Goal: Task Accomplishment & Management: Use online tool/utility

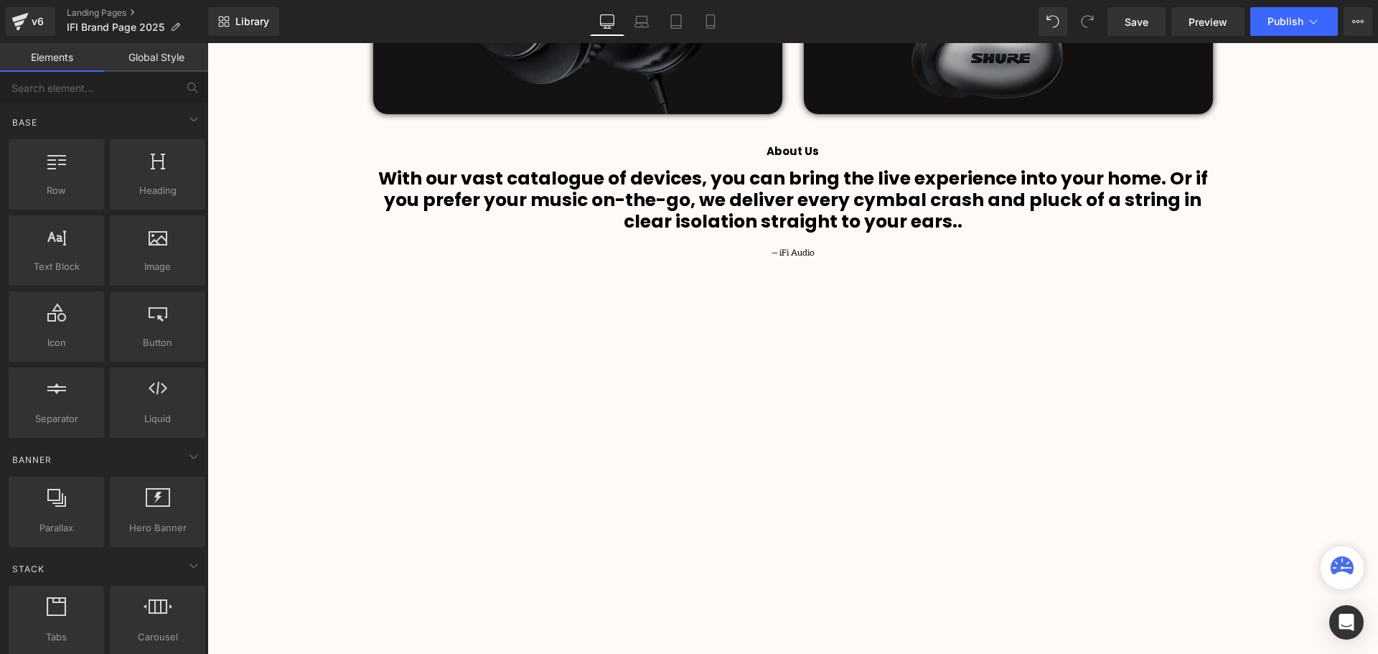
scroll to position [1435, 0]
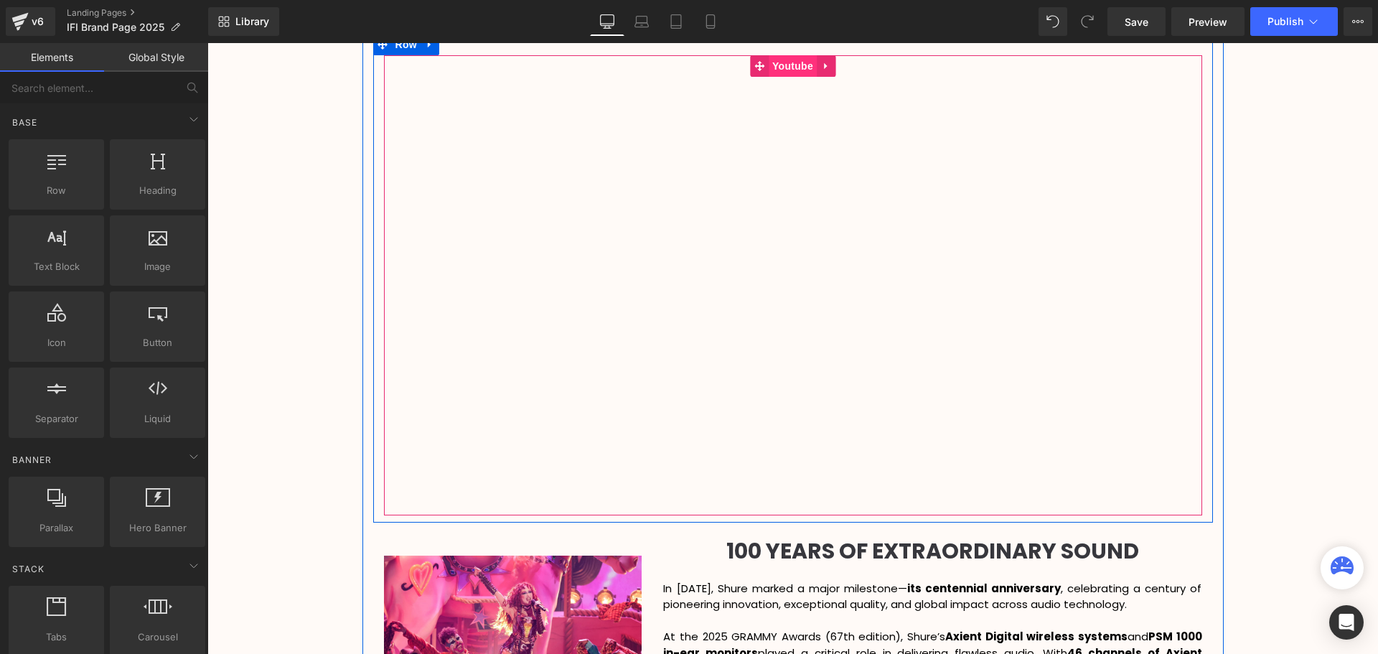
drag, startPoint x: 795, startPoint y: 70, endPoint x: 787, endPoint y: 72, distance: 8.2
click at [795, 70] on span "Youtube" at bounding box center [793, 66] width 48 height 22
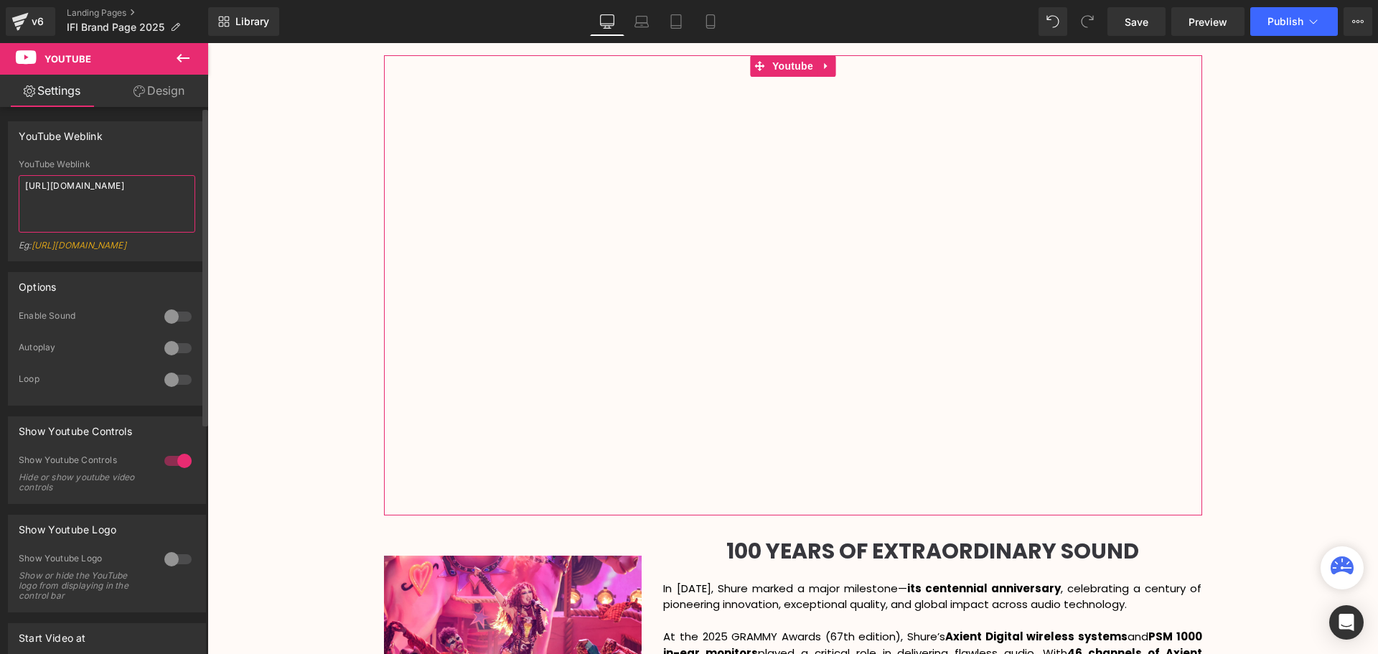
drag, startPoint x: 158, startPoint y: 213, endPoint x: 10, endPoint y: 180, distance: 151.5
click at [10, 180] on div "YouTube Weblink [URL][DOMAIN_NAME] Eg: [URL][DOMAIN_NAME]" at bounding box center [107, 209] width 197 height 101
paste textarea "hKdUsl7_ztY"
type textarea "[URL][DOMAIN_NAME]"
click at [169, 157] on div "YouTube Weblink [URL][DOMAIN_NAME] YouTube Weblink [URL][DOMAIN_NAME] Eg: [URL]…" at bounding box center [107, 191] width 198 height 140
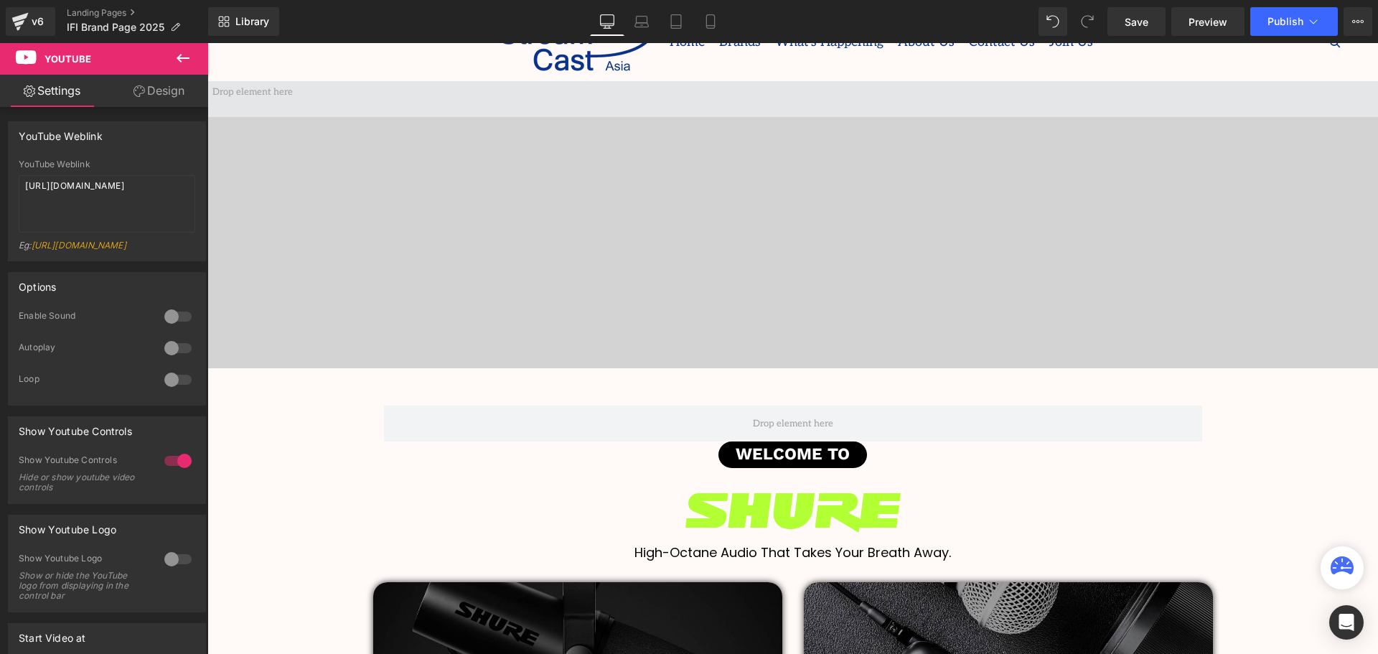
scroll to position [0, 0]
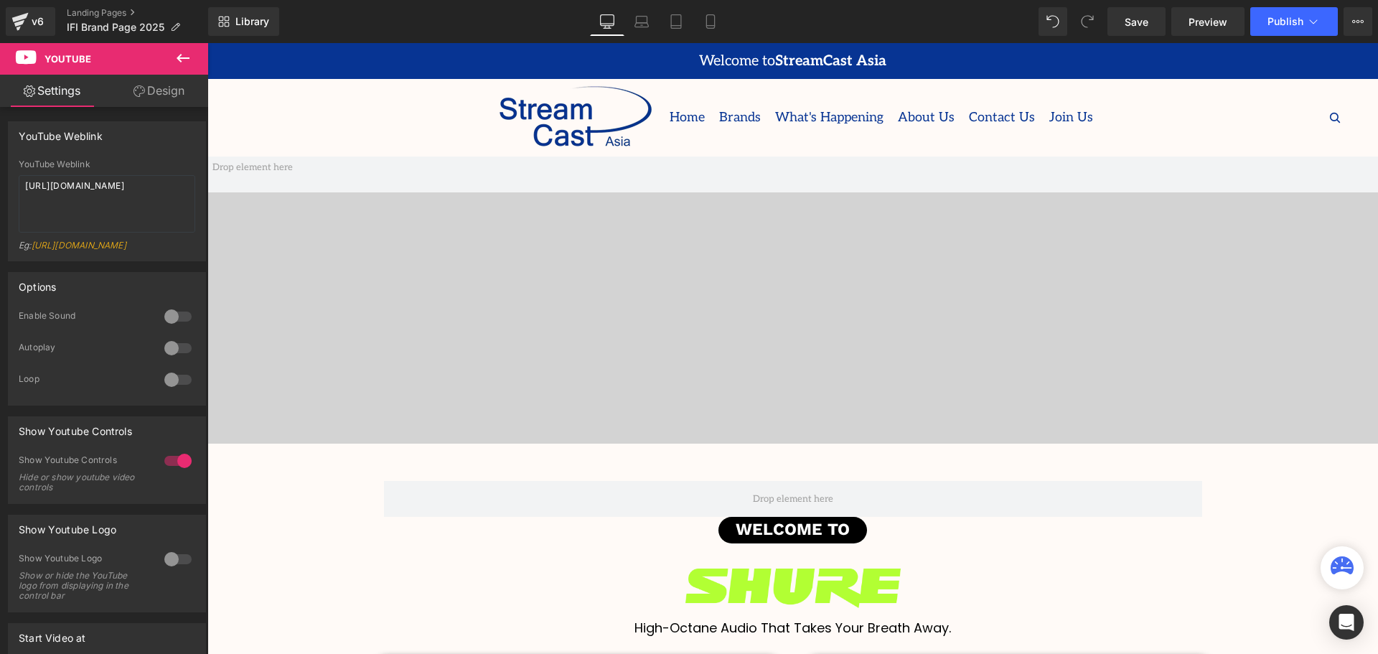
click at [858, 261] on span at bounding box center [792, 299] width 1171 height 287
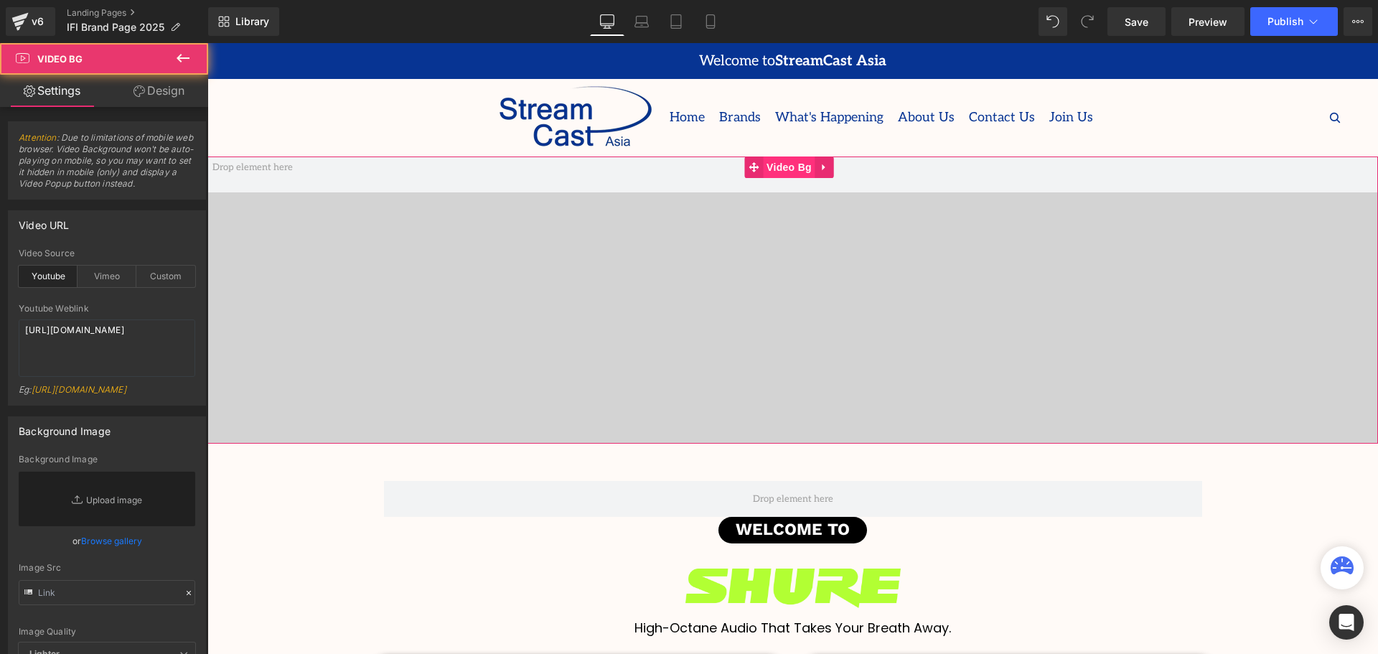
click at [796, 164] on span "Video Bg" at bounding box center [789, 167] width 52 height 22
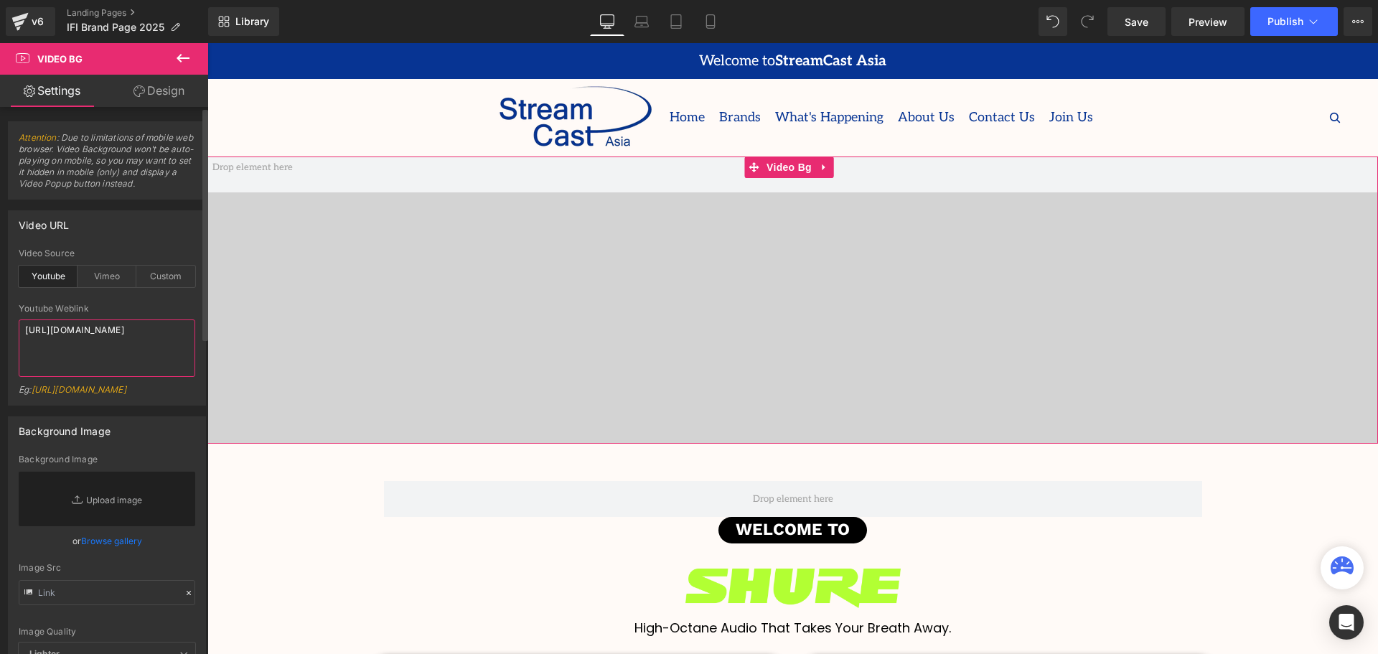
drag, startPoint x: 65, startPoint y: 336, endPoint x: 7, endPoint y: 327, distance: 58.1
click at [7, 327] on div "Video URL youtube Video Source Youtube Vimeo Custom Youtube Weblink [URL][DOMAI…" at bounding box center [107, 303] width 215 height 206
paste textarea "FiNJ0KLxQNg"
click at [141, 304] on div "Youtube Weblink" at bounding box center [107, 309] width 177 height 10
drag, startPoint x: 105, startPoint y: 338, endPoint x: 20, endPoint y: 317, distance: 87.4
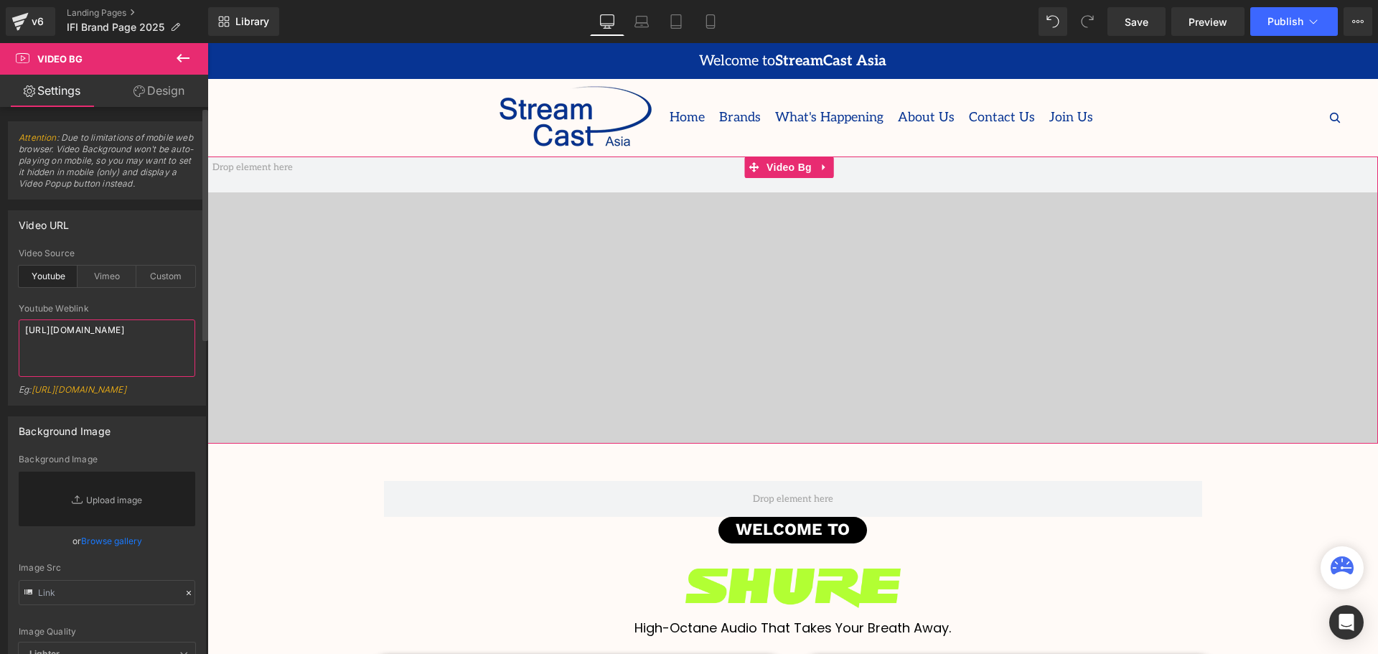
click at [20, 317] on div "Youtube Weblink [URL][DOMAIN_NAME] Eg: [URL][DOMAIN_NAME]" at bounding box center [107, 354] width 177 height 101
paste textarea "MKMeKsermMI"
type textarea "[URL][DOMAIN_NAME]"
click at [141, 306] on div "Youtube Weblink" at bounding box center [107, 309] width 177 height 10
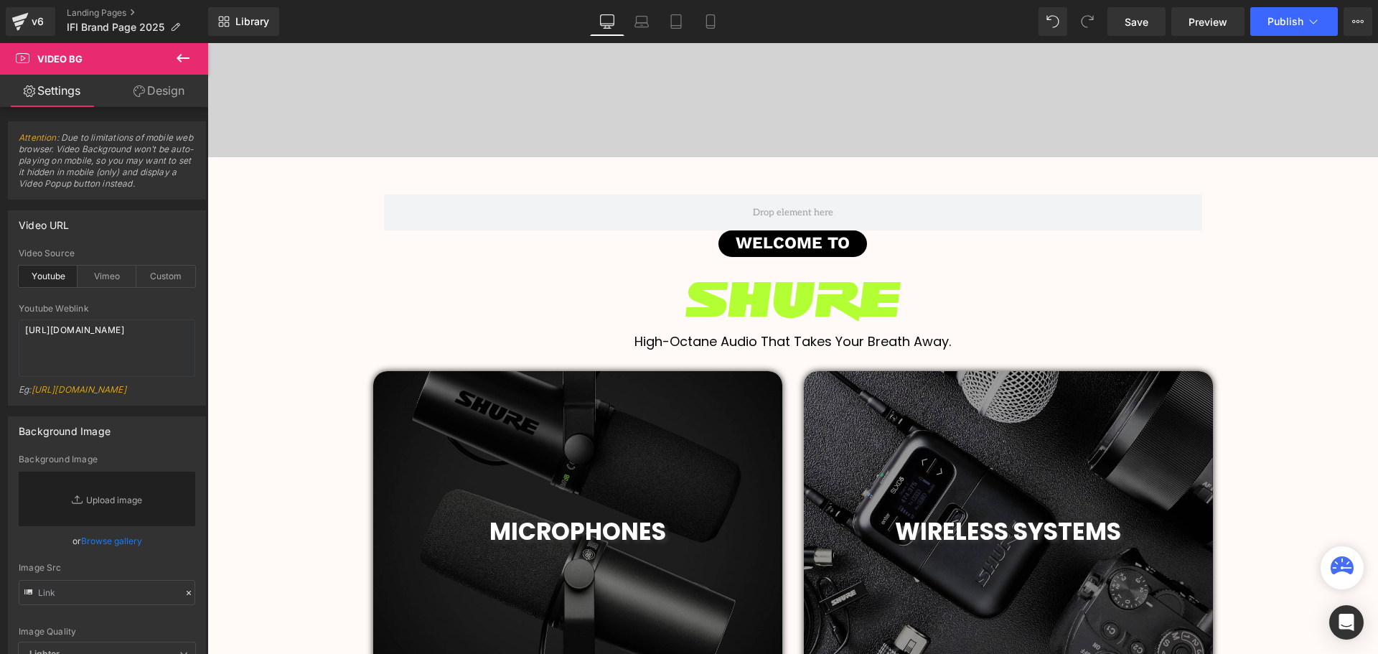
scroll to position [287, 0]
click at [795, 299] on div "Image" at bounding box center [793, 300] width 840 height 39
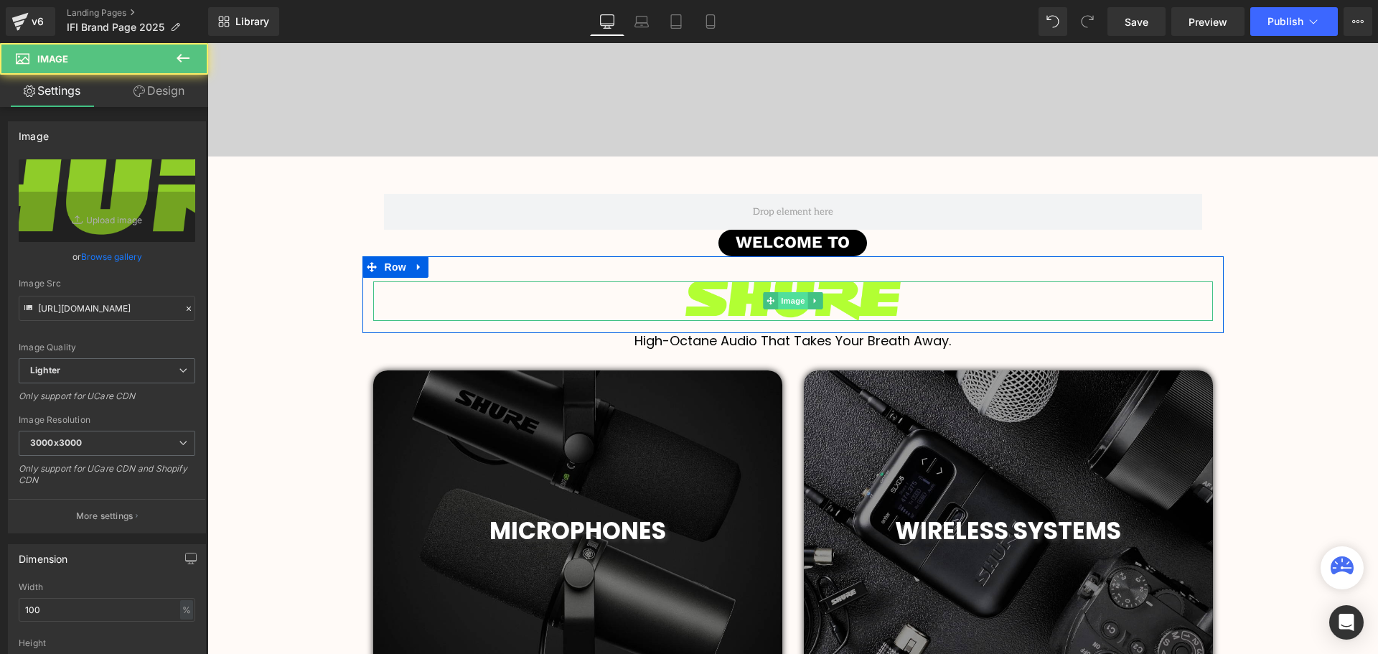
click at [792, 303] on span "Image" at bounding box center [793, 300] width 30 height 17
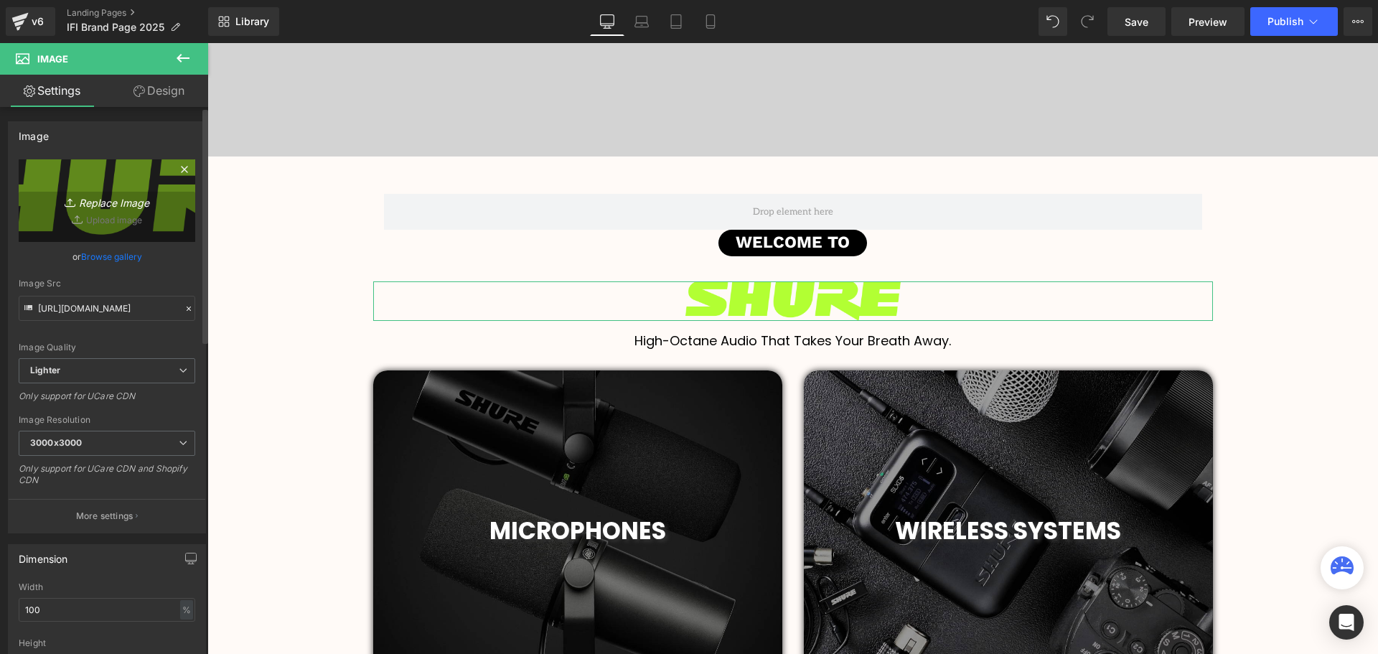
click at [120, 202] on icon "Replace Image" at bounding box center [107, 201] width 115 height 18
type input "C:\fakepath\Skullcandy Logo Sticker (4).svg"
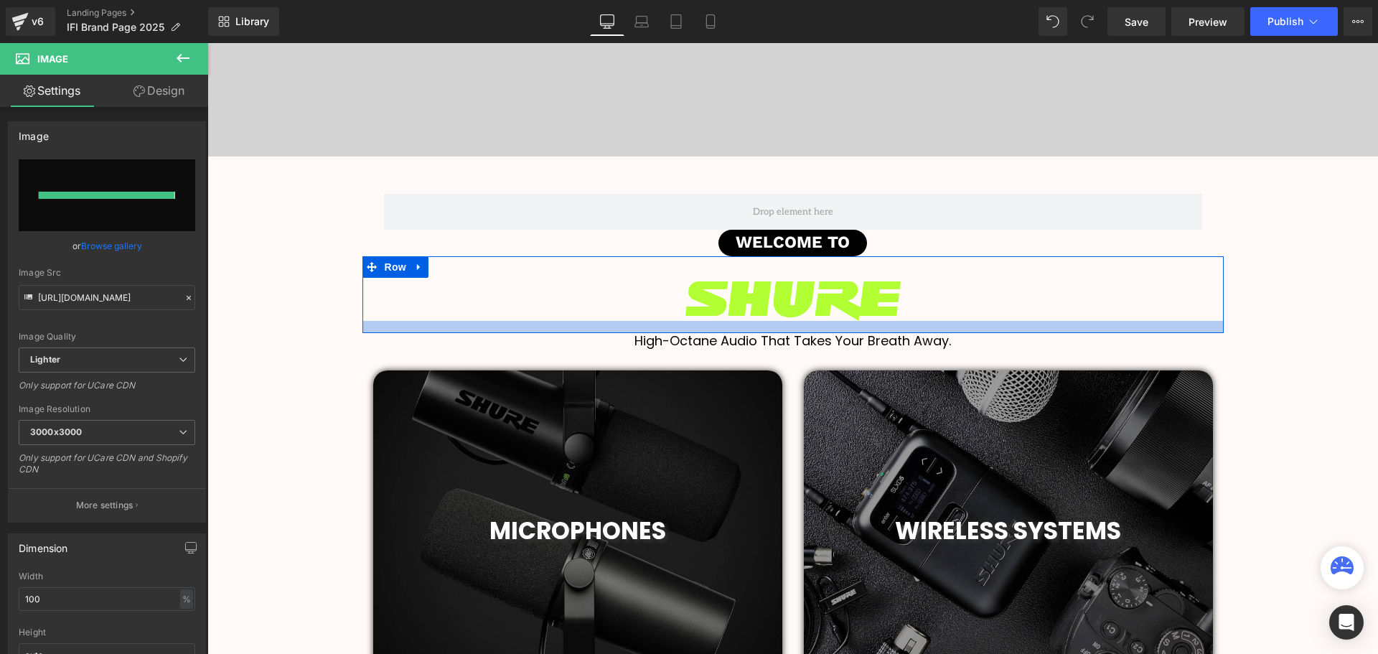
type input "[URL][DOMAIN_NAME]"
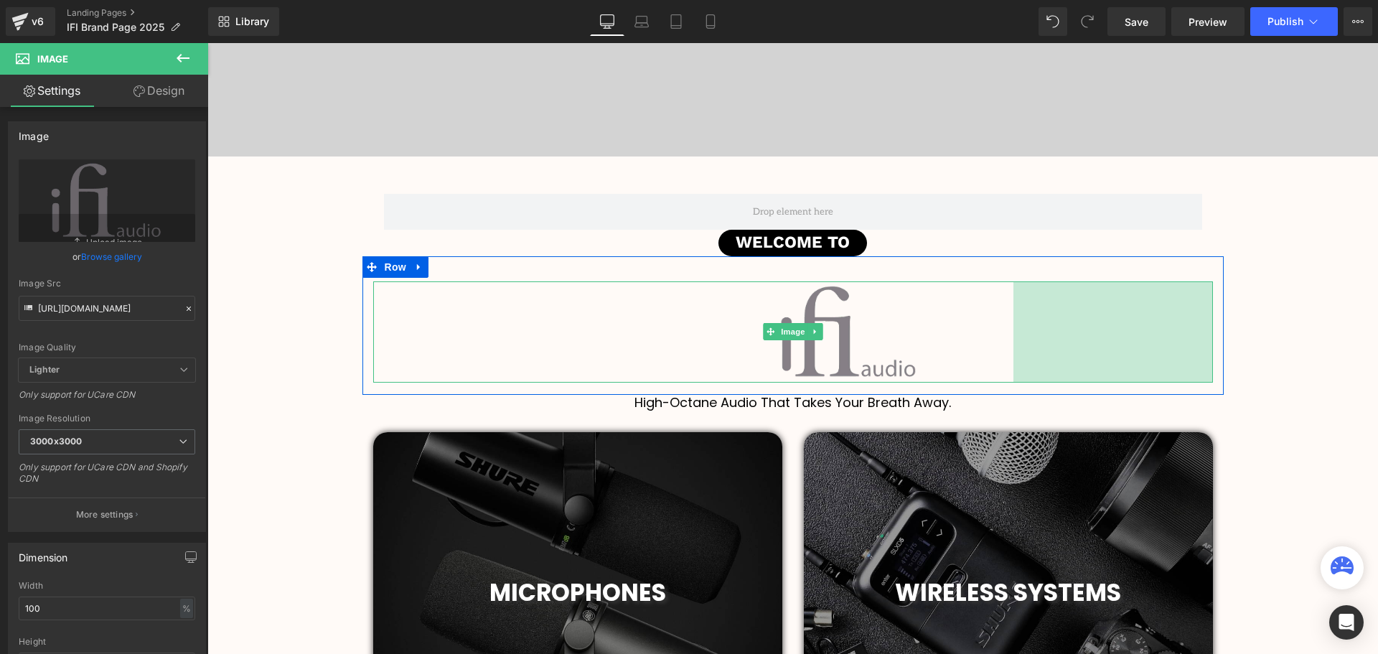
scroll to position [7, 7]
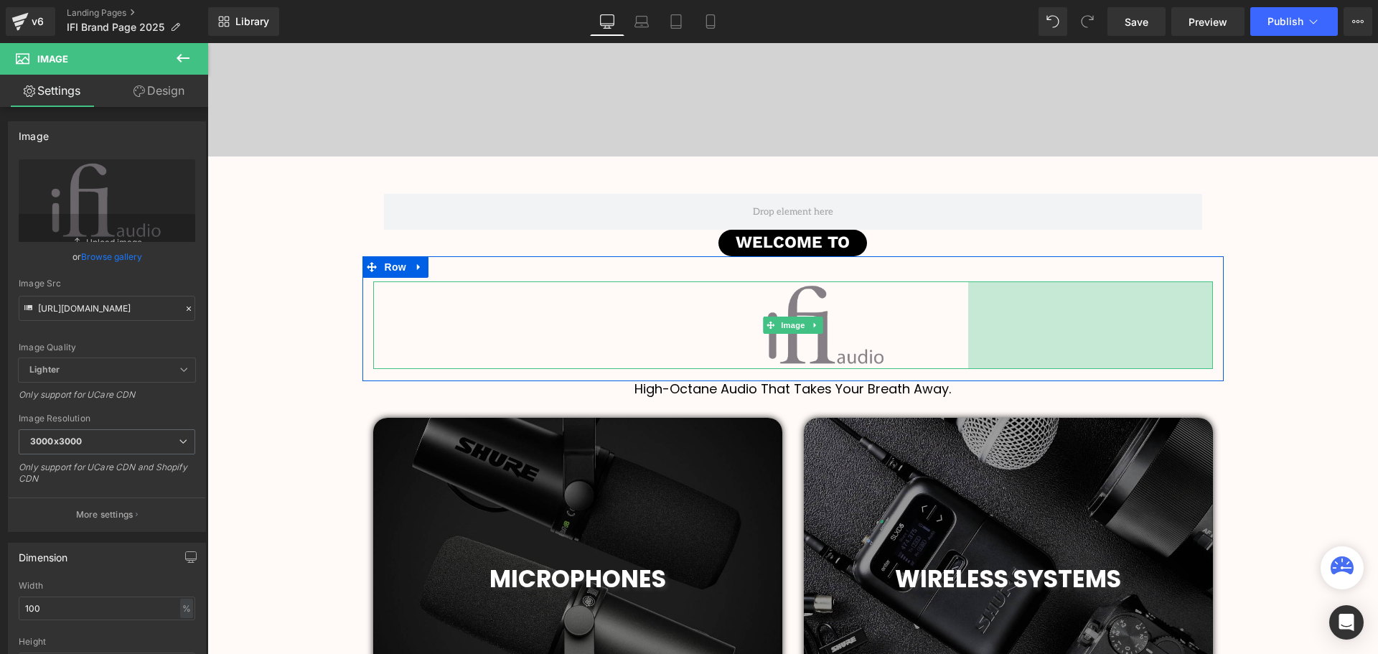
drag, startPoint x: 1207, startPoint y: 314, endPoint x: 1275, endPoint y: 314, distance: 67.5
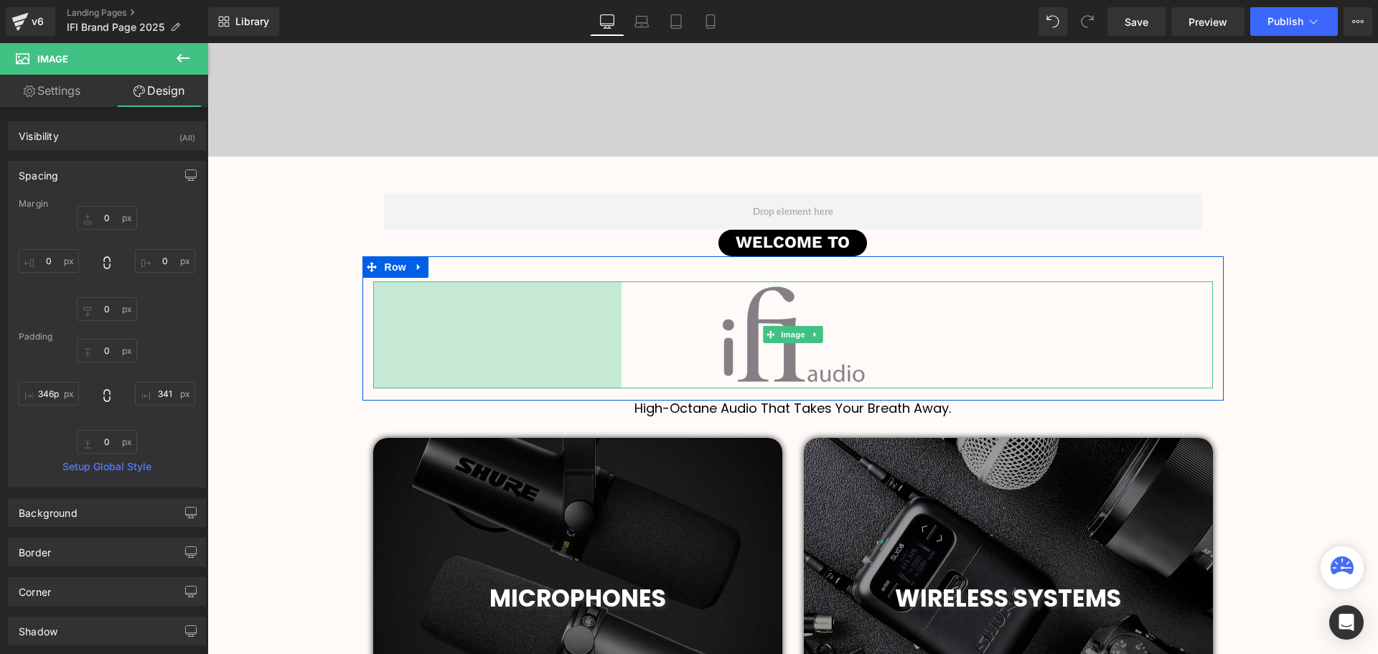
scroll to position [3531, 1163]
type input "378px"
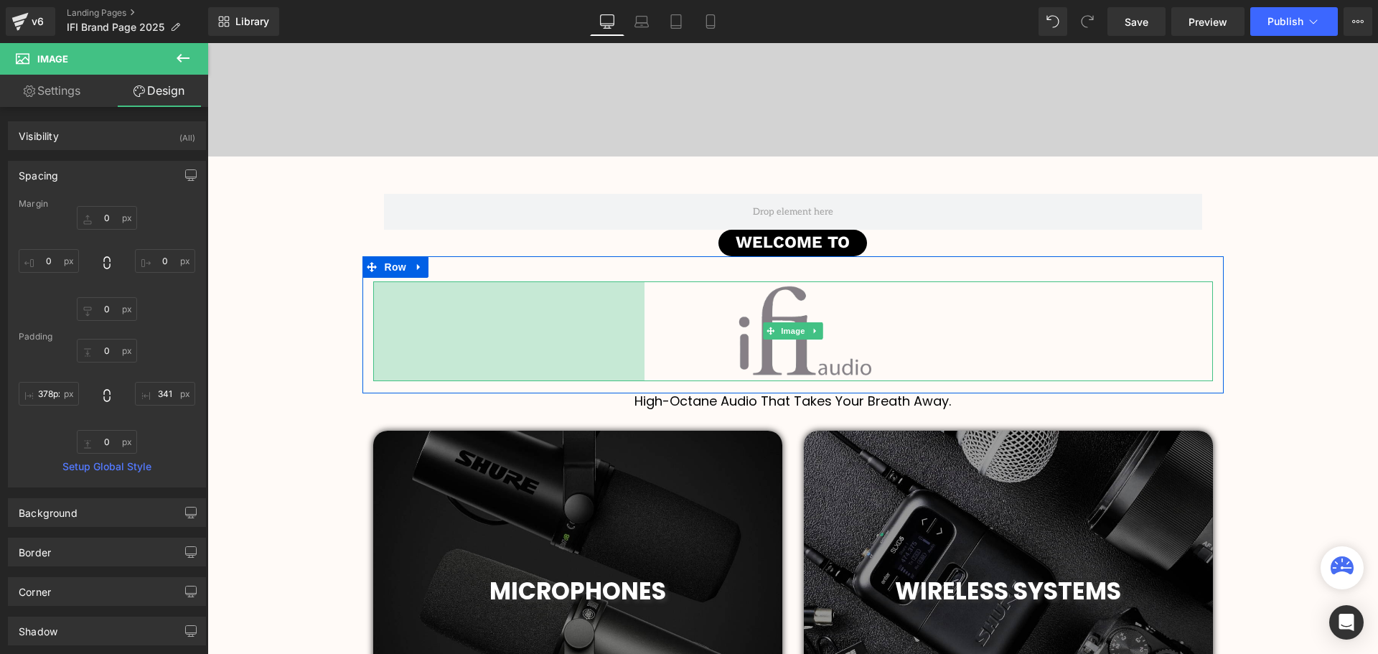
drag, startPoint x: 371, startPoint y: 329, endPoint x: 330, endPoint y: 314, distance: 43.6
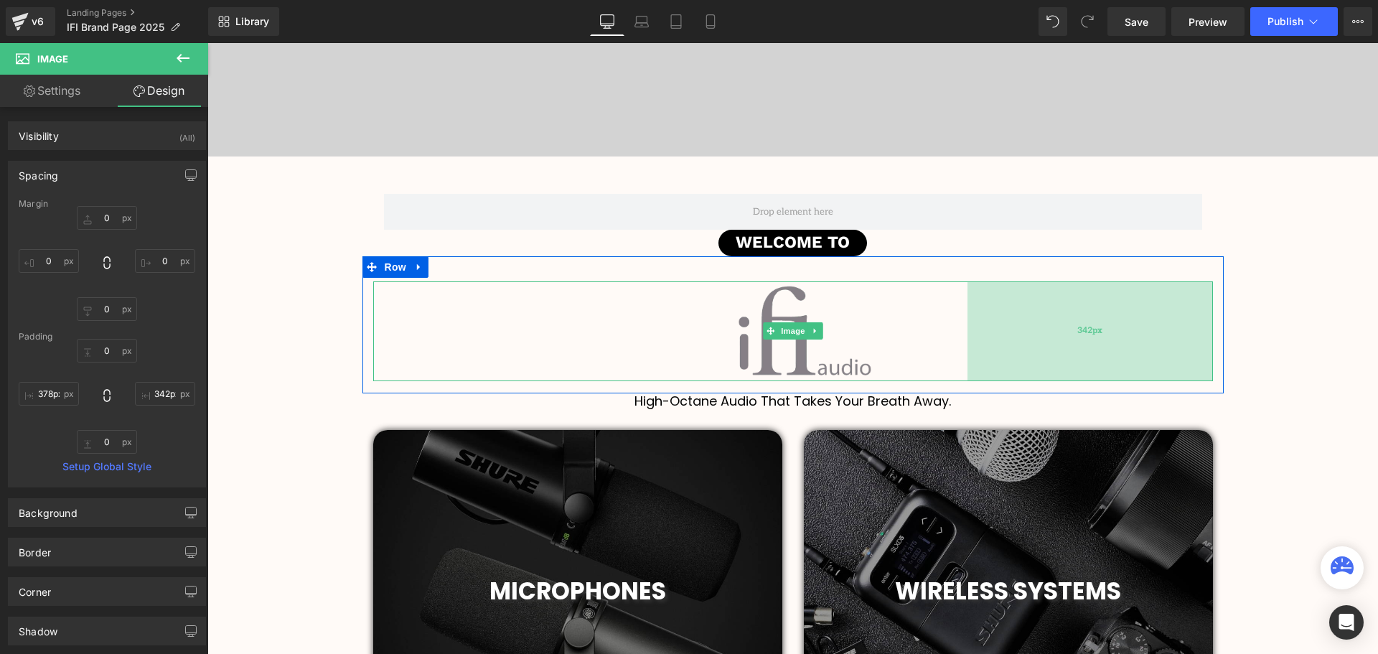
type input "345px"
click at [1052, 342] on div "345px" at bounding box center [1089, 330] width 248 height 99
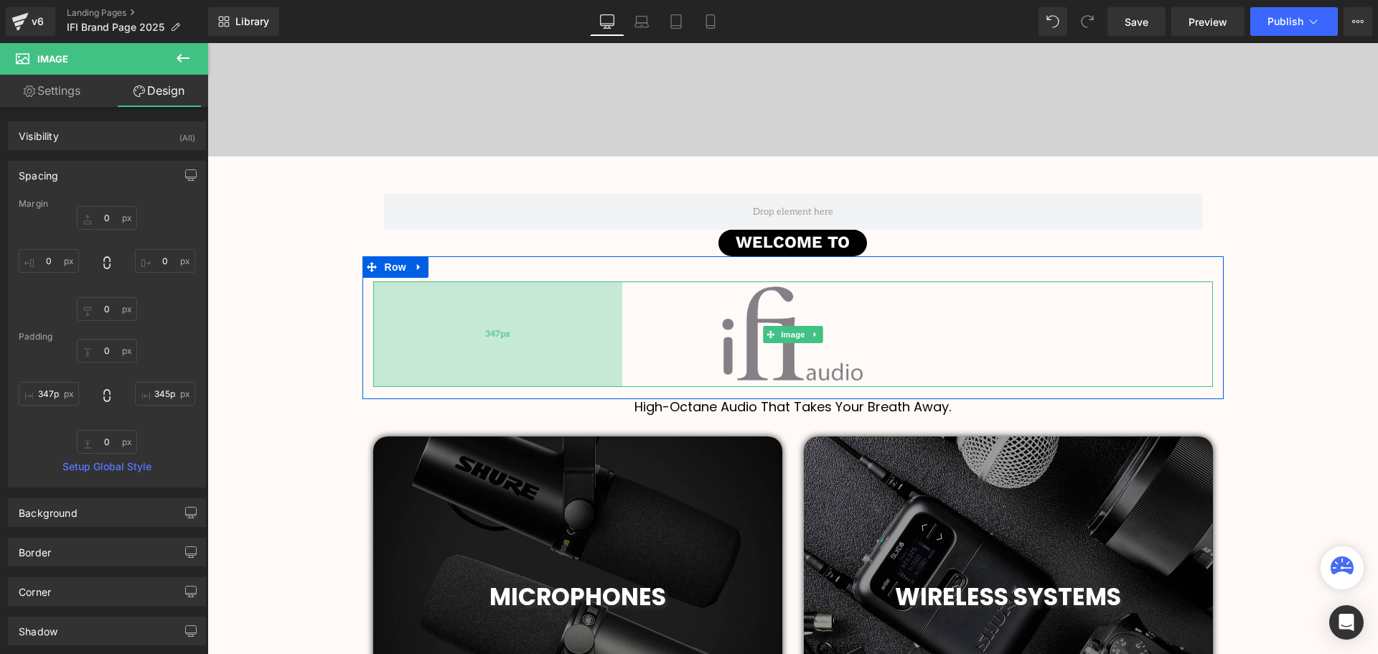
type input "345px"
drag, startPoint x: 583, startPoint y: 341, endPoint x: 559, endPoint y: 343, distance: 23.8
click at [559, 343] on div "345px" at bounding box center [497, 334] width 248 height 106
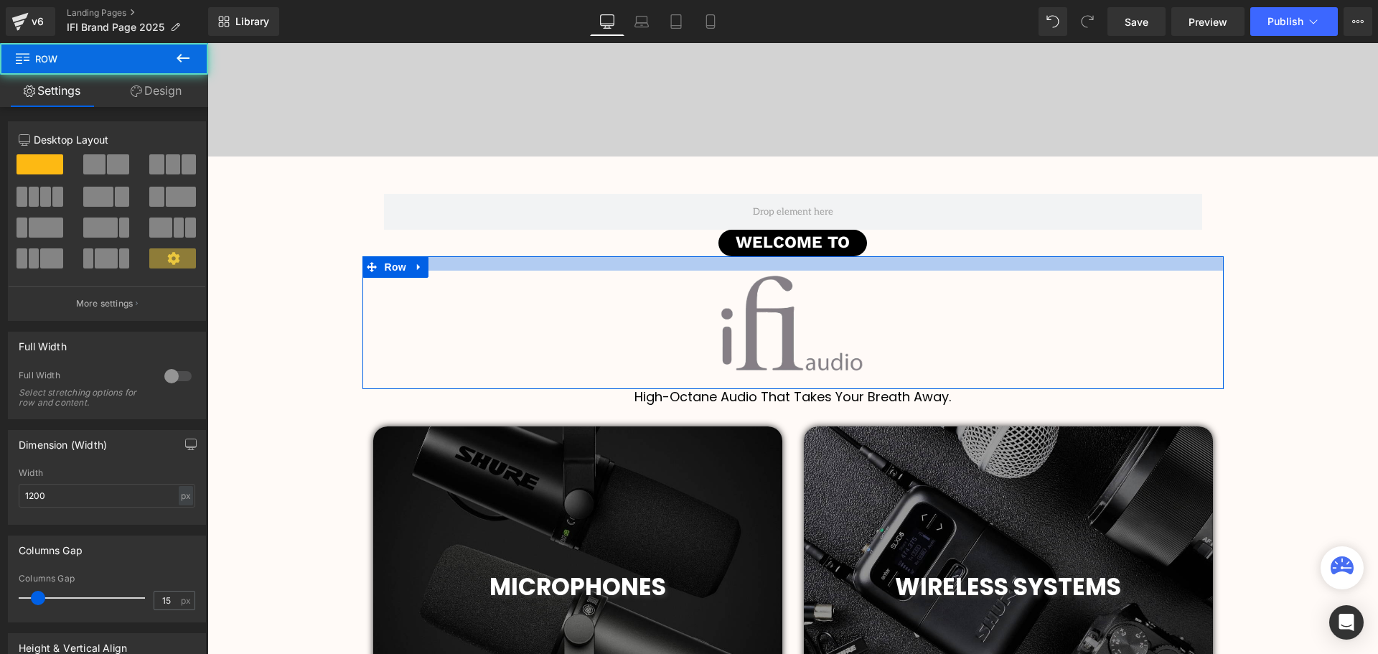
drag, startPoint x: 805, startPoint y: 258, endPoint x: 805, endPoint y: 247, distance: 10.8
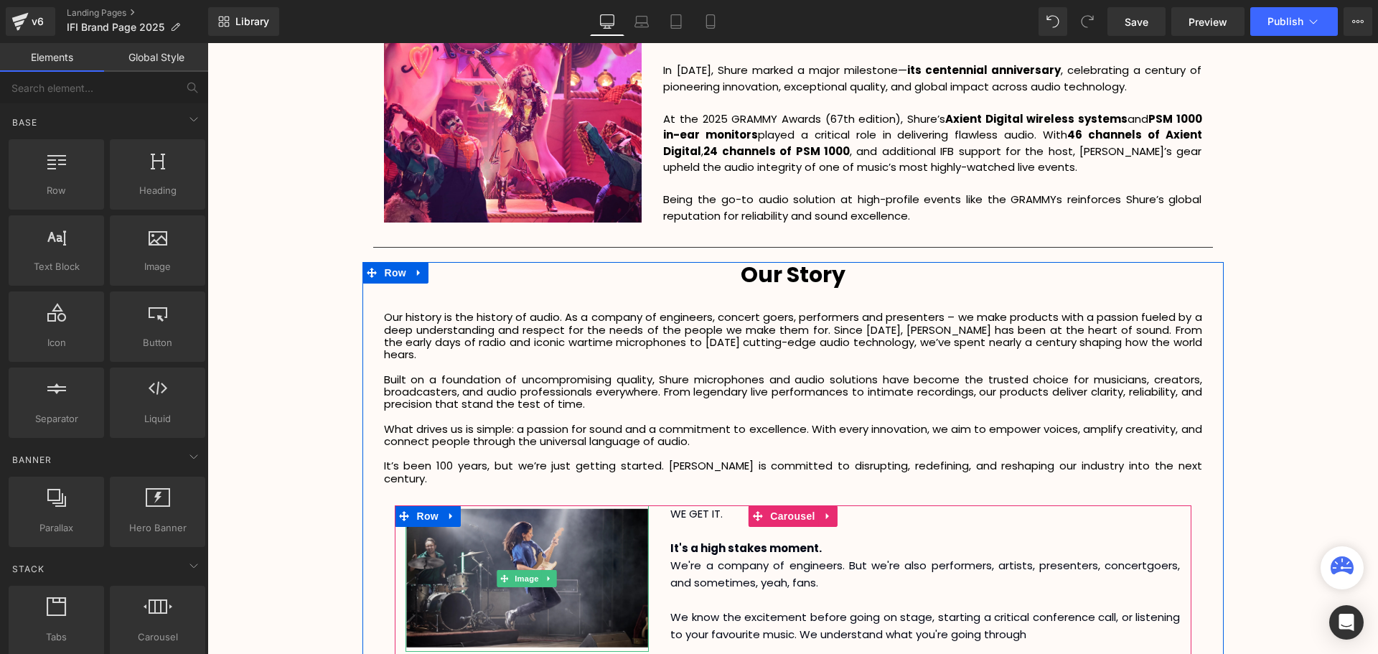
click at [767, 447] on p at bounding box center [793, 453] width 818 height 12
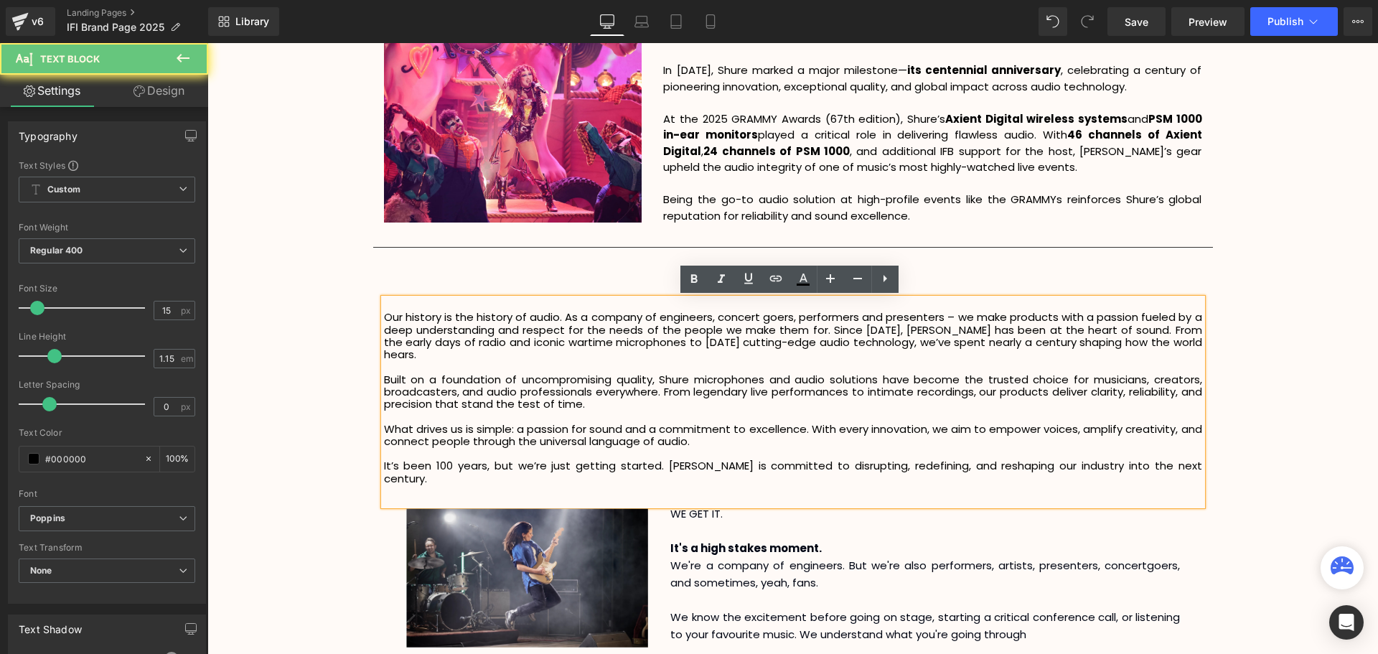
click at [1163, 459] on p "It’s been 100 years, but we’re just getting started. [PERSON_NAME] is committed…" at bounding box center [793, 471] width 818 height 25
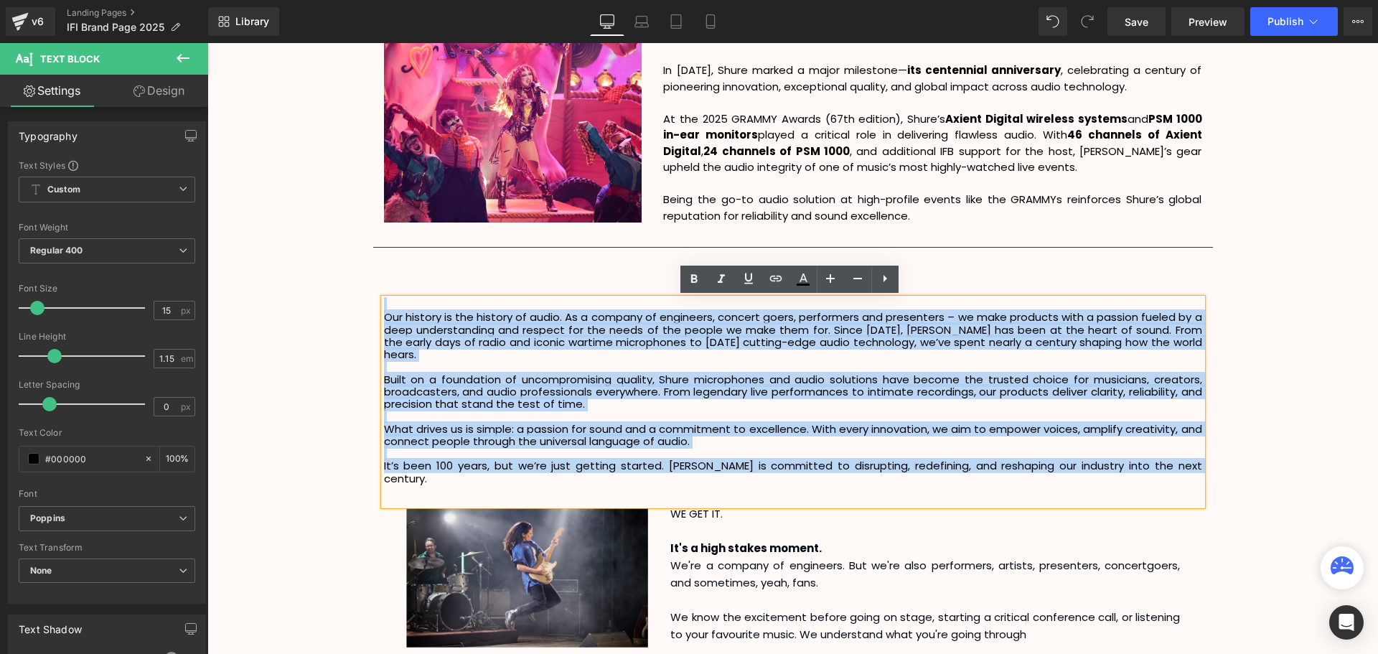
drag, startPoint x: 1184, startPoint y: 455, endPoint x: 382, endPoint y: 309, distance: 815.7
click at [384, 309] on div "Our history is the history of audio. As a company of engineers, concert goers, …" at bounding box center [793, 402] width 818 height 207
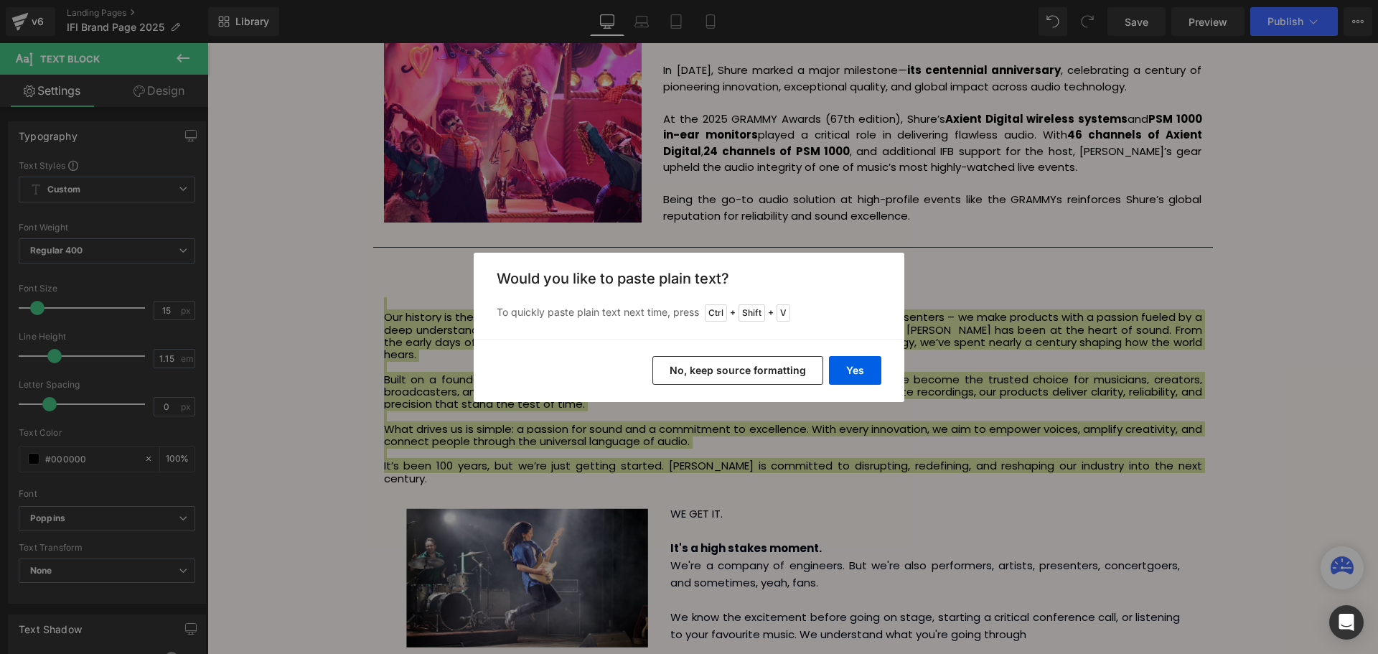
click at [756, 365] on button "No, keep source formatting" at bounding box center [737, 370] width 171 height 29
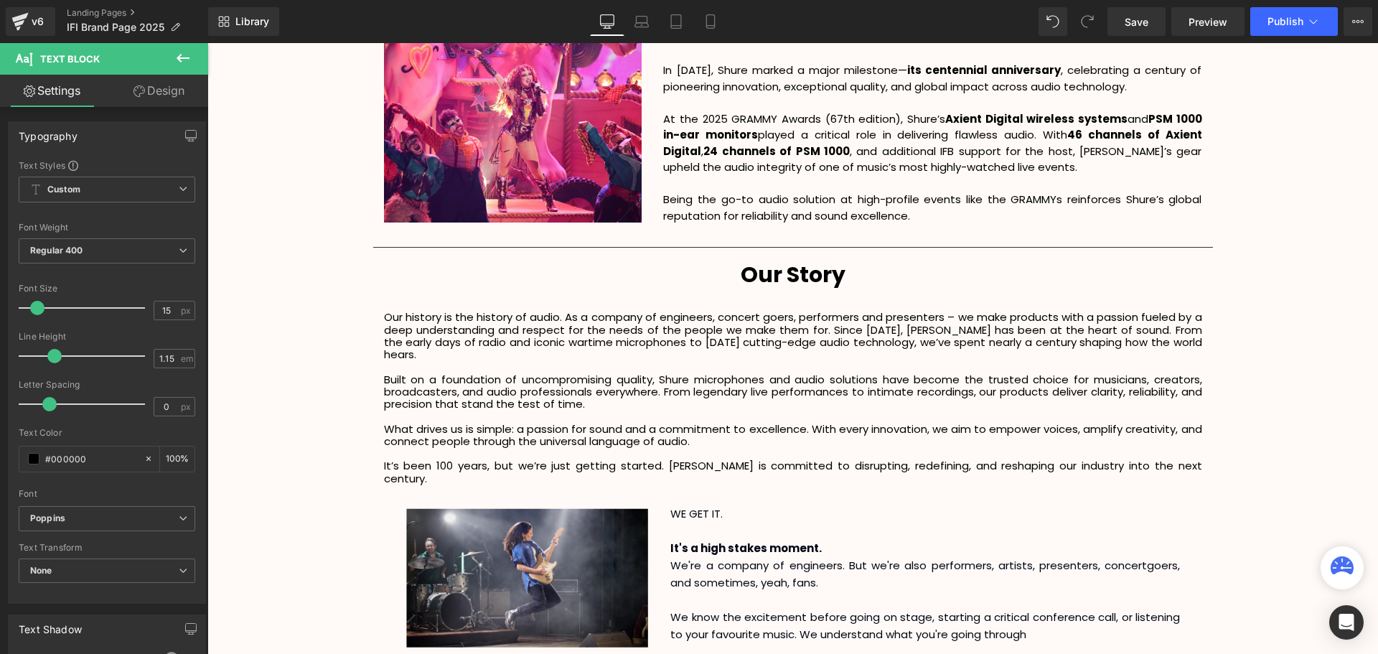
scroll to position [7, 7]
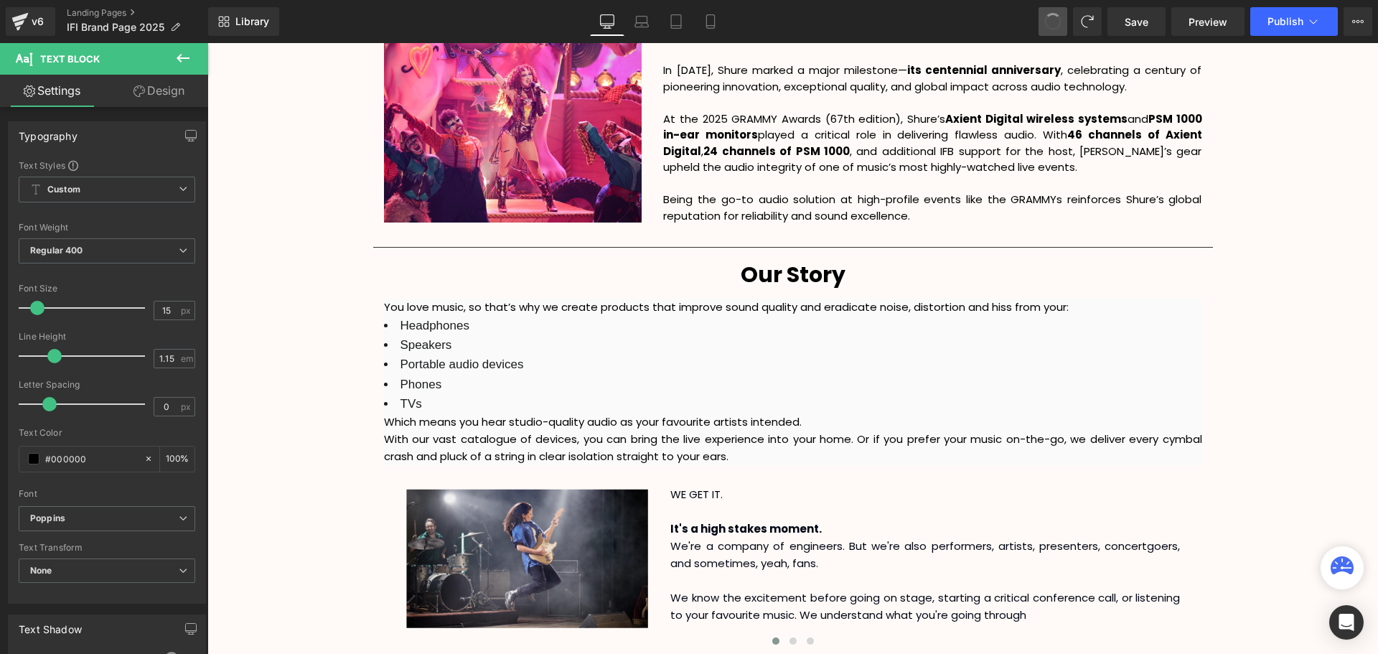
drag, startPoint x: 1061, startPoint y: 26, endPoint x: 722, endPoint y: 100, distance: 347.4
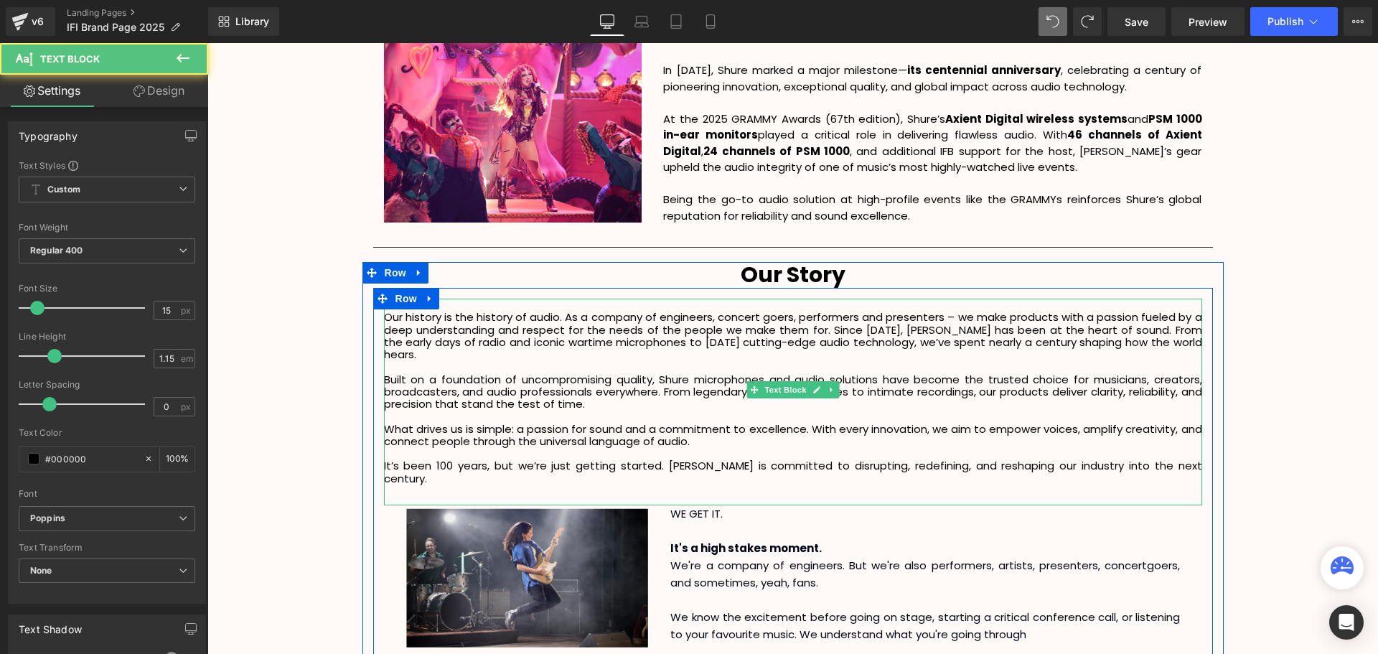
click at [1155, 459] on p "It’s been 100 years, but we’re just getting started. [PERSON_NAME] is committed…" at bounding box center [793, 471] width 818 height 25
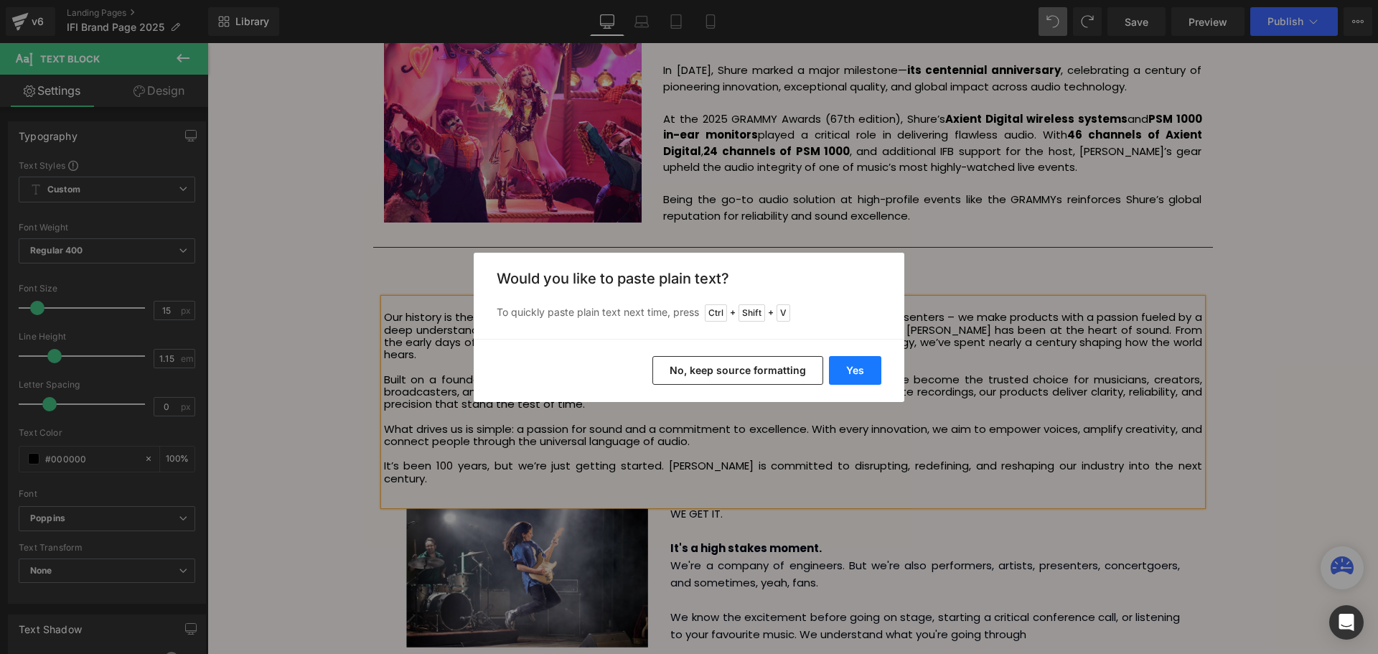
click at [839, 372] on button "Yes" at bounding box center [855, 370] width 52 height 29
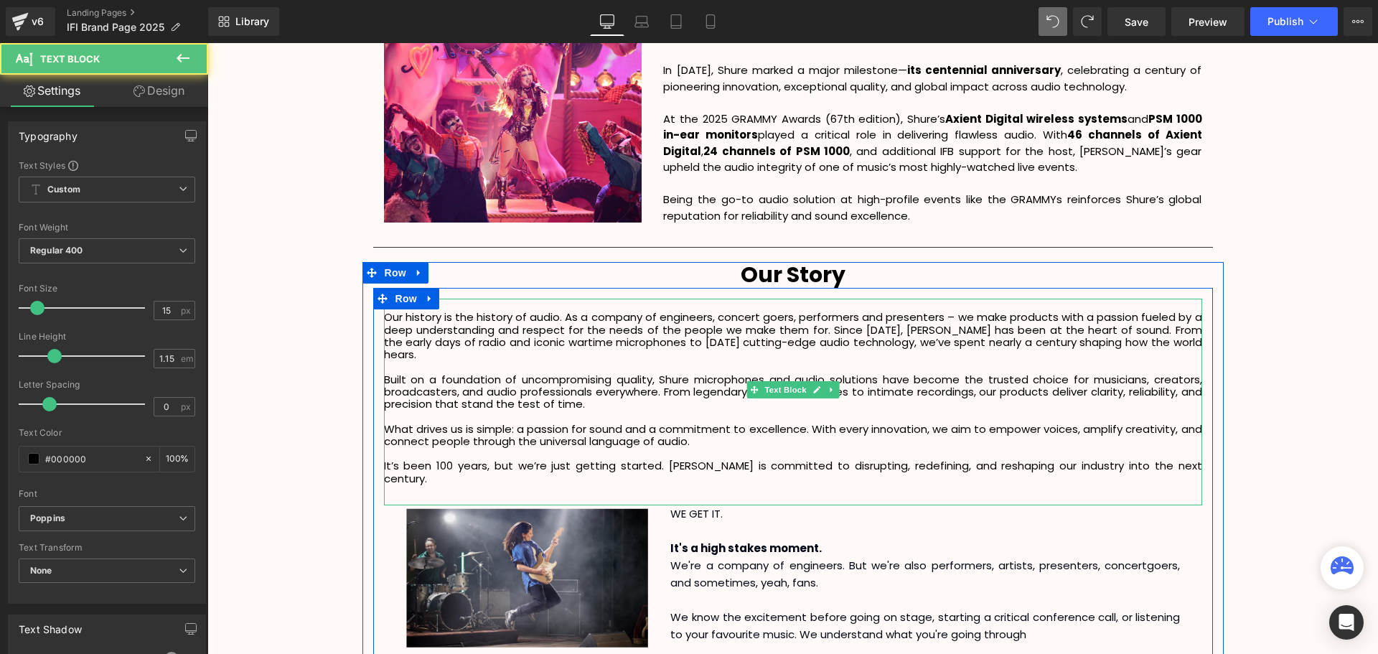
click at [1153, 459] on p "It’s been 100 years, but we’re just getting started. [PERSON_NAME] is committed…" at bounding box center [793, 471] width 818 height 25
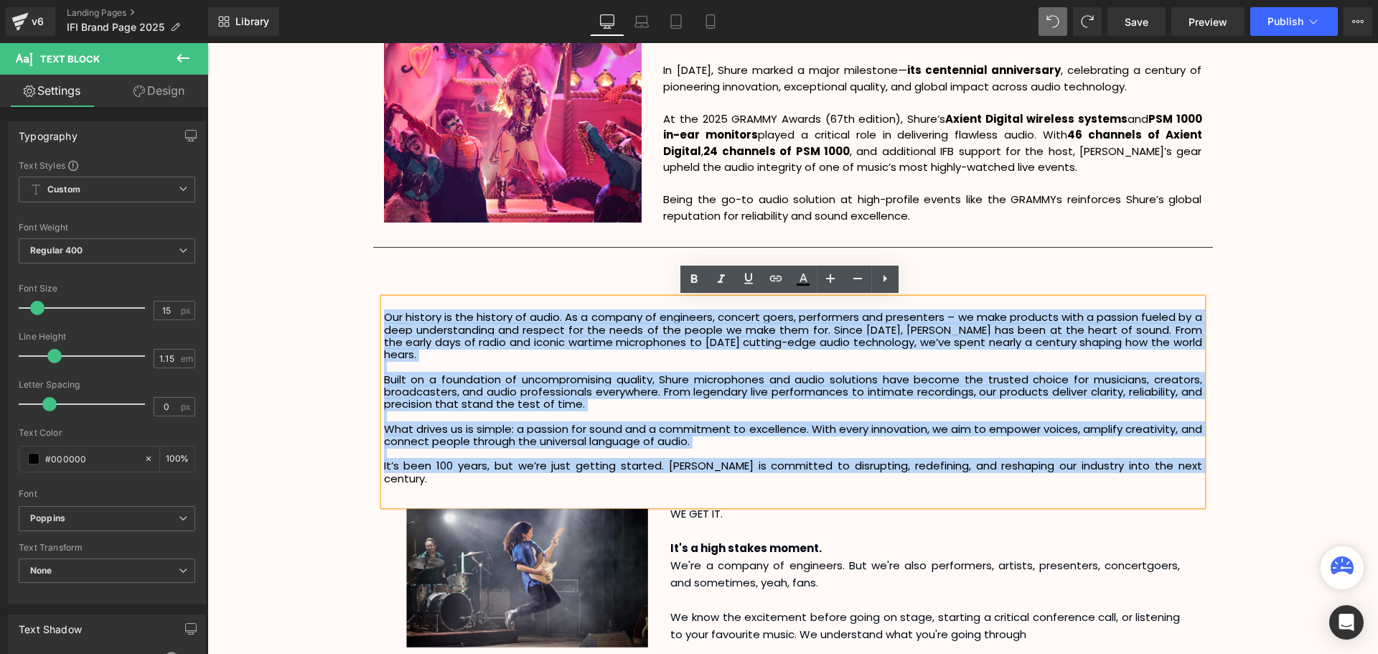
drag, startPoint x: 1166, startPoint y: 454, endPoint x: 382, endPoint y: 311, distance: 796.7
click at [384, 311] on div "Our history is the history of audio. As a company of engineers, concert goers, …" at bounding box center [793, 402] width 818 height 207
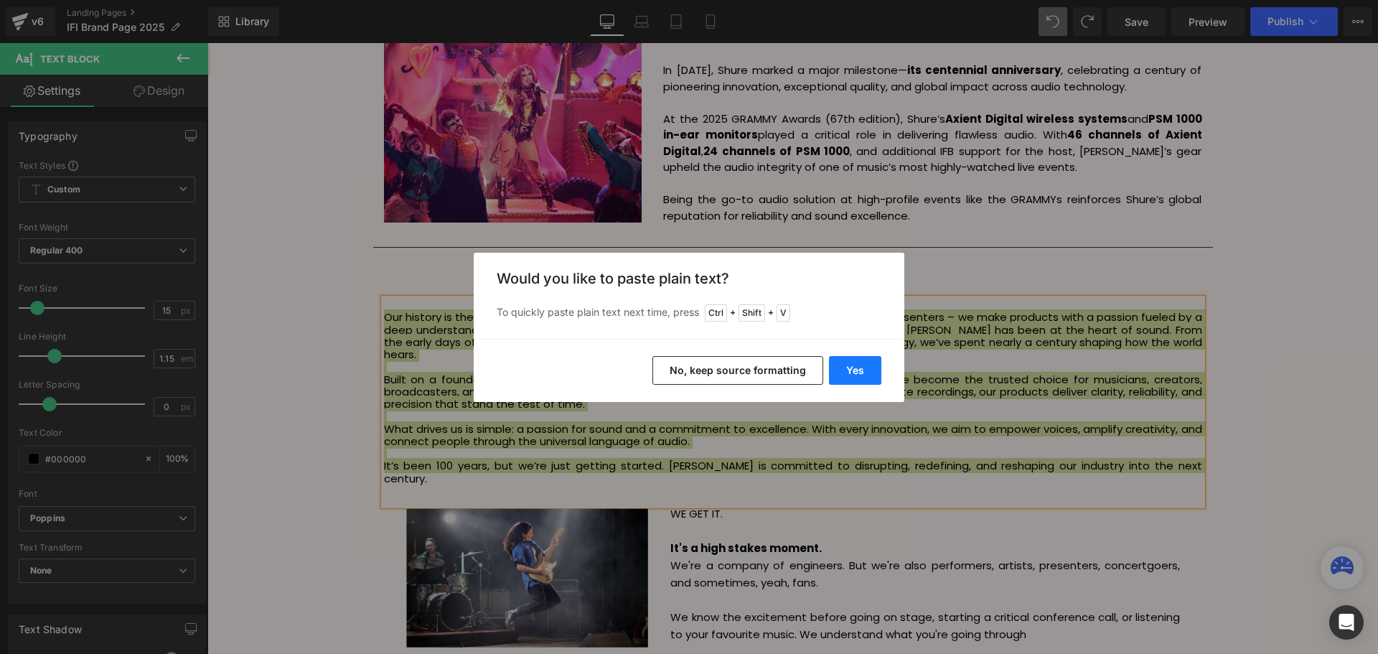
click at [859, 372] on button "Yes" at bounding box center [855, 370] width 52 height 29
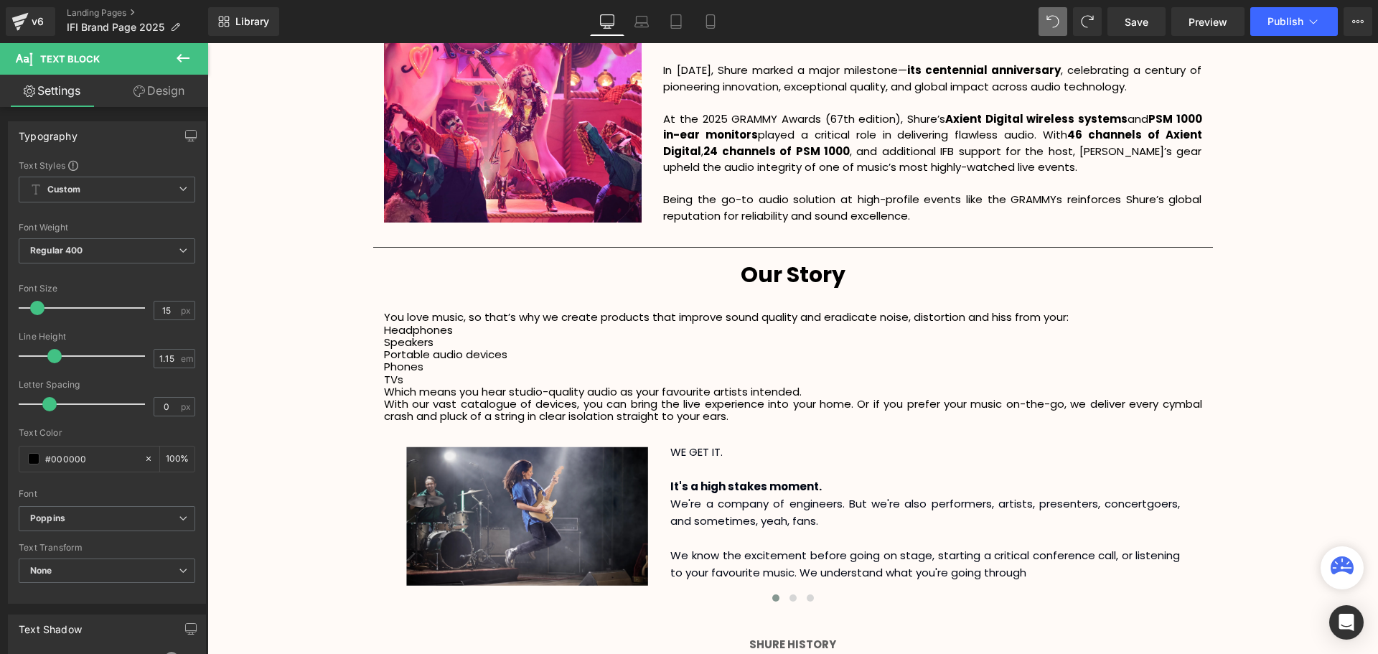
scroll to position [3483, 1163]
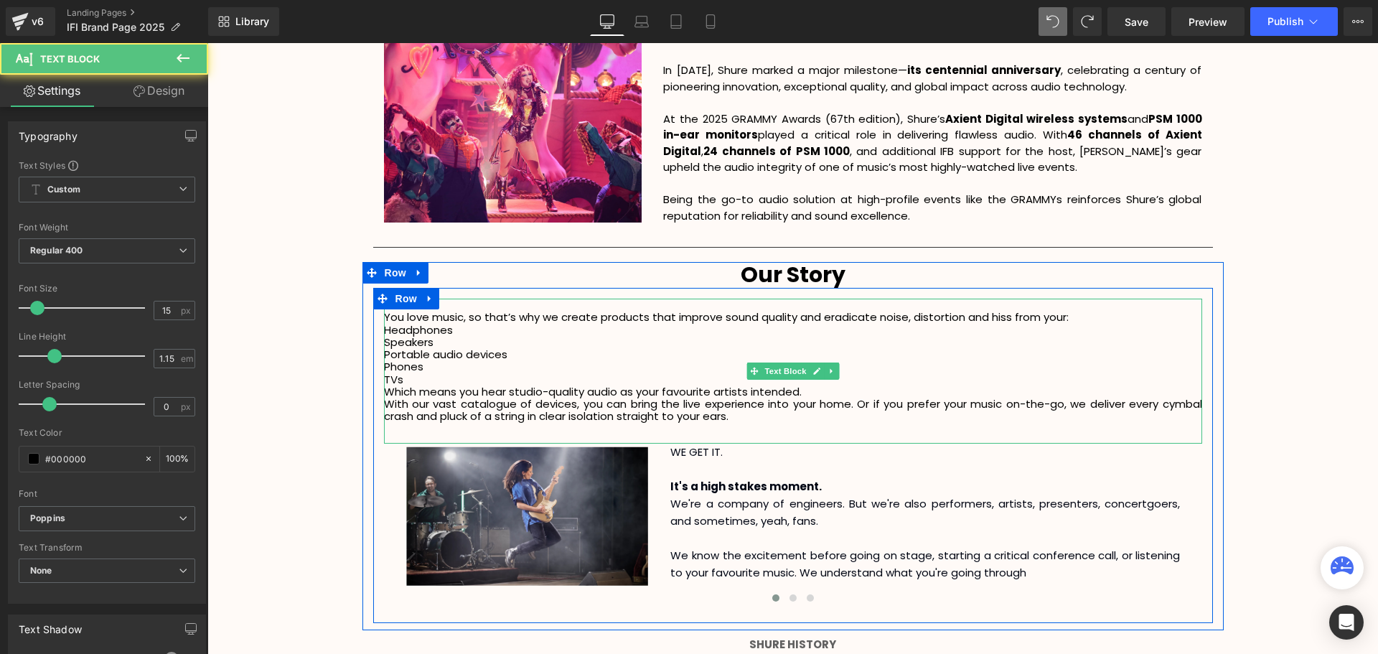
click at [388, 328] on p "Headphones" at bounding box center [793, 330] width 818 height 12
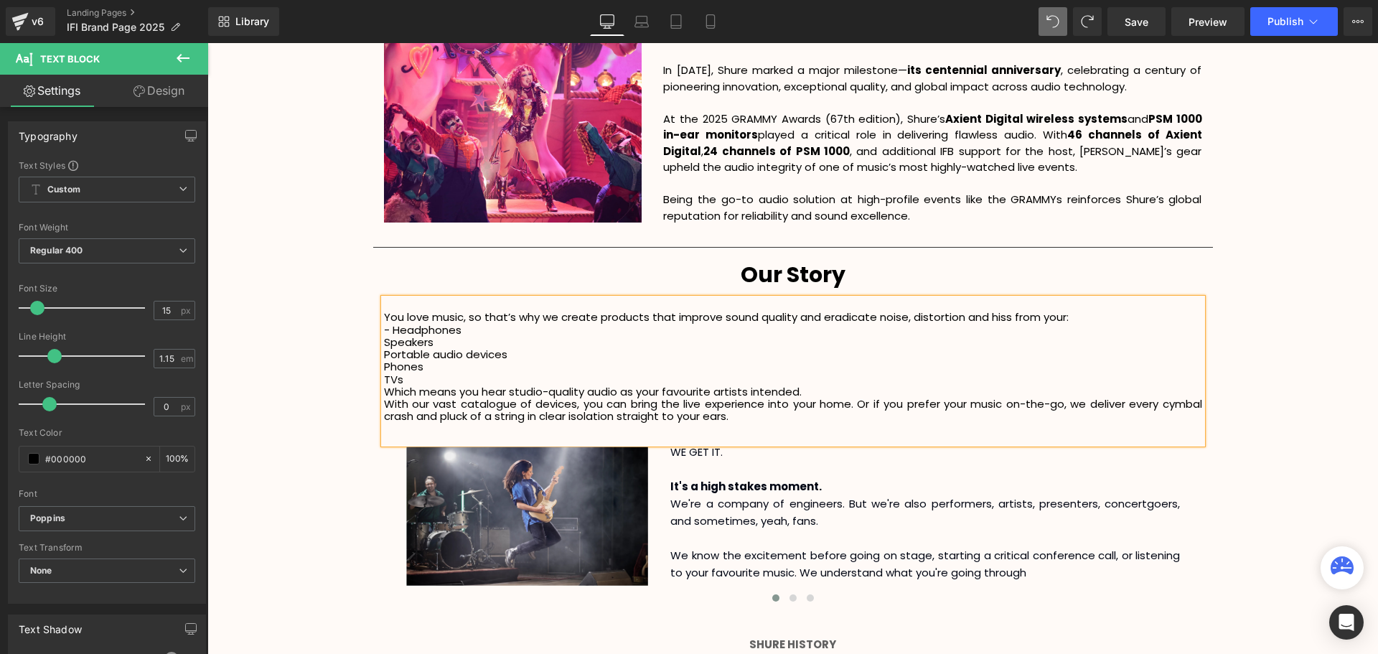
click at [384, 340] on p "Speakers" at bounding box center [793, 342] width 818 height 12
click at [384, 356] on p "Portable audio devices" at bounding box center [793, 354] width 818 height 12
click at [384, 367] on div "You love music, so that’s why we create products that improve sound quality and…" at bounding box center [793, 371] width 818 height 145
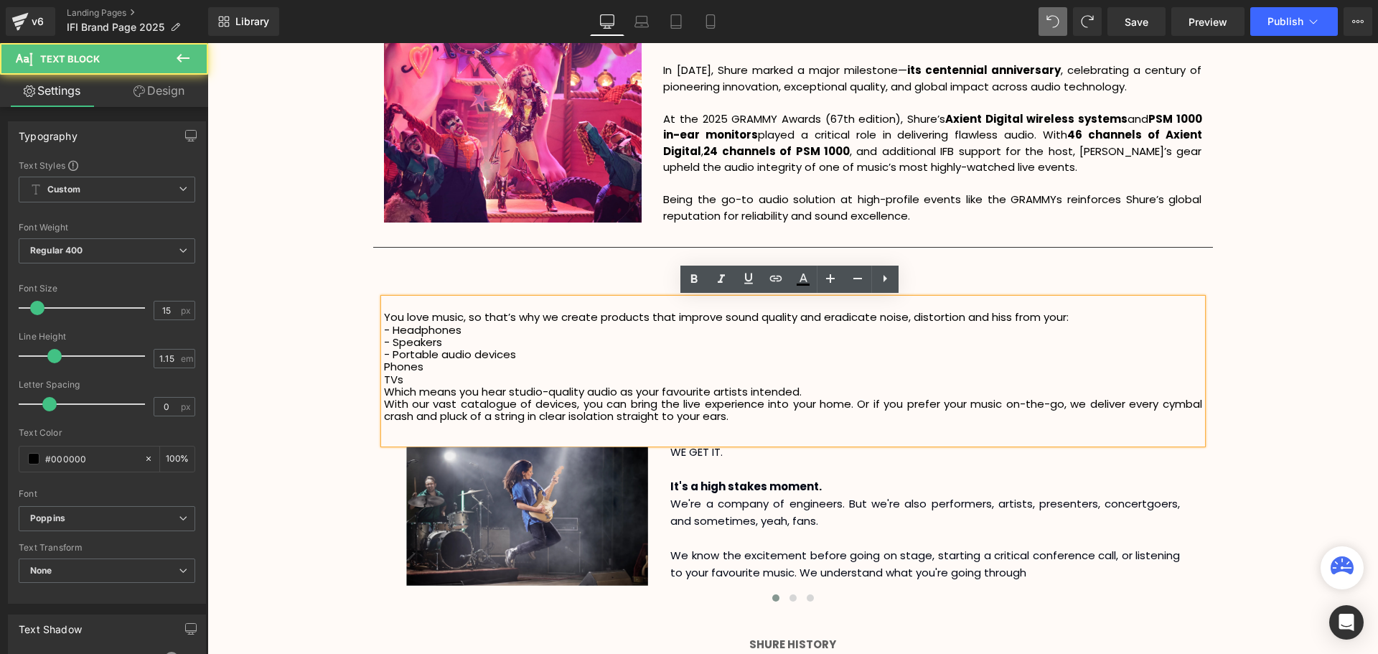
click at [384, 367] on p "Phones" at bounding box center [793, 366] width 818 height 12
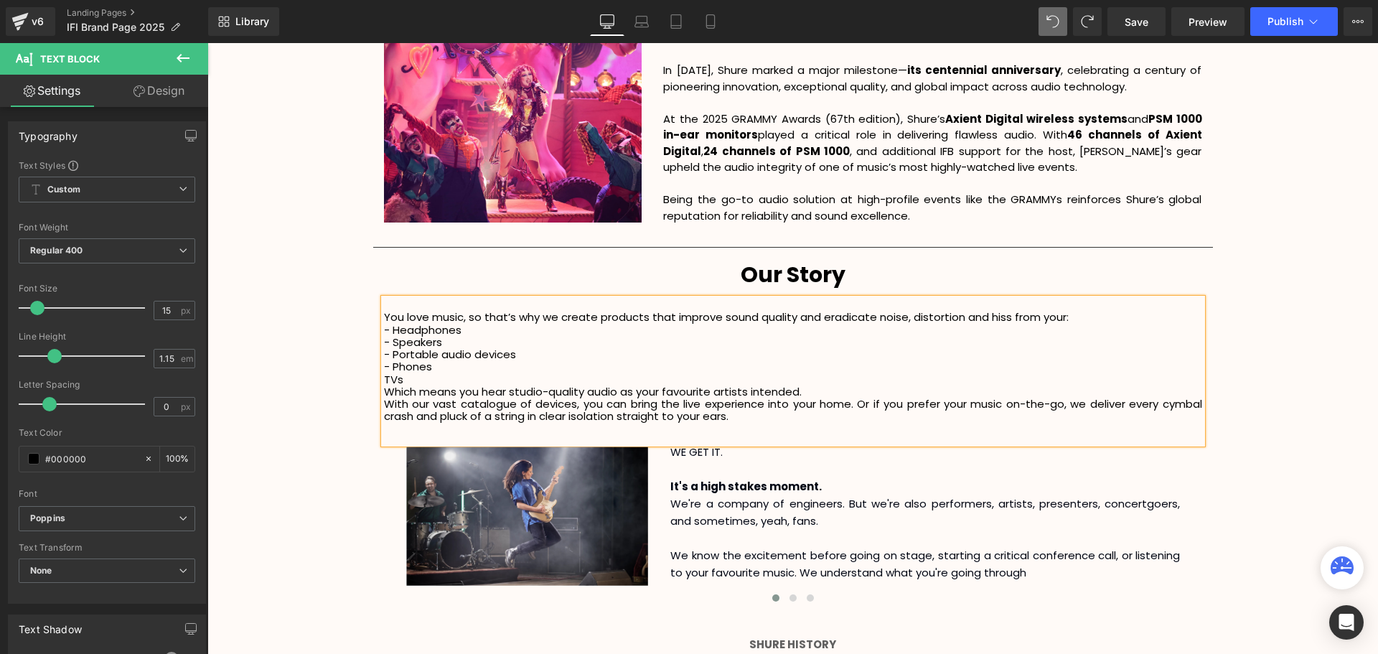
click at [384, 380] on p "TVs" at bounding box center [793, 379] width 818 height 12
click at [469, 382] on p "- TVs" at bounding box center [793, 379] width 818 height 12
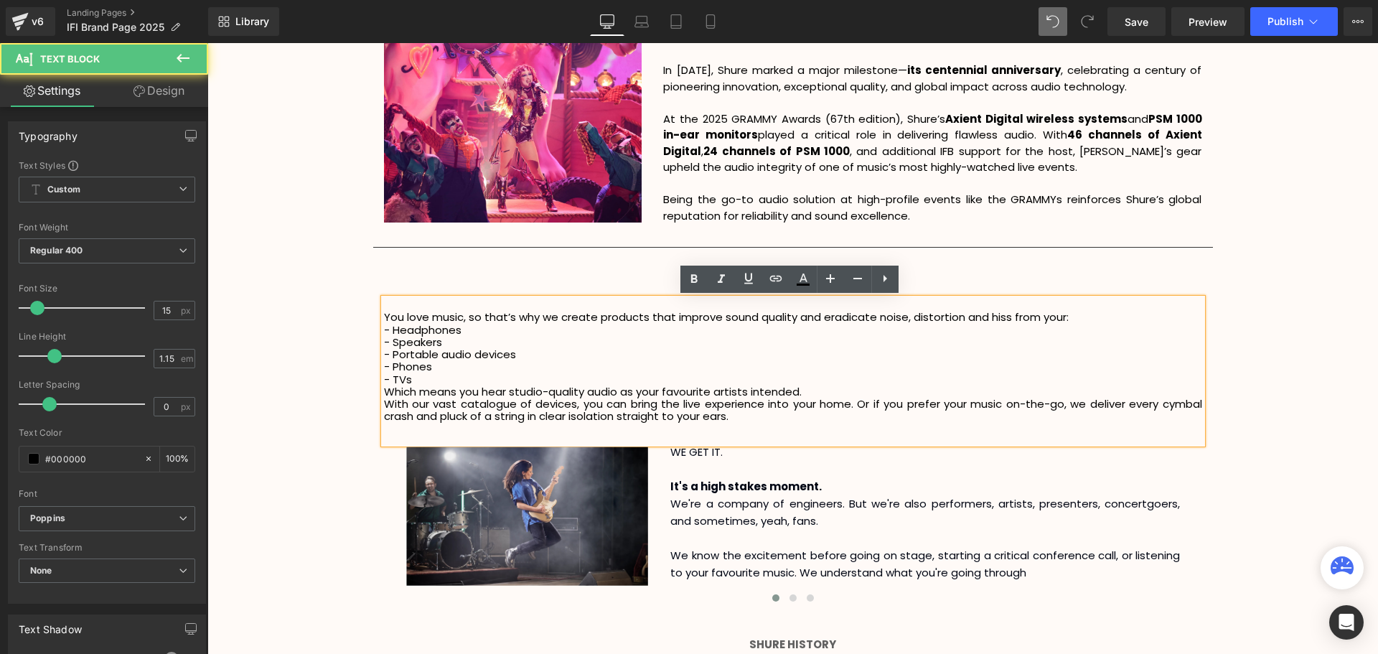
scroll to position [3496, 1163]
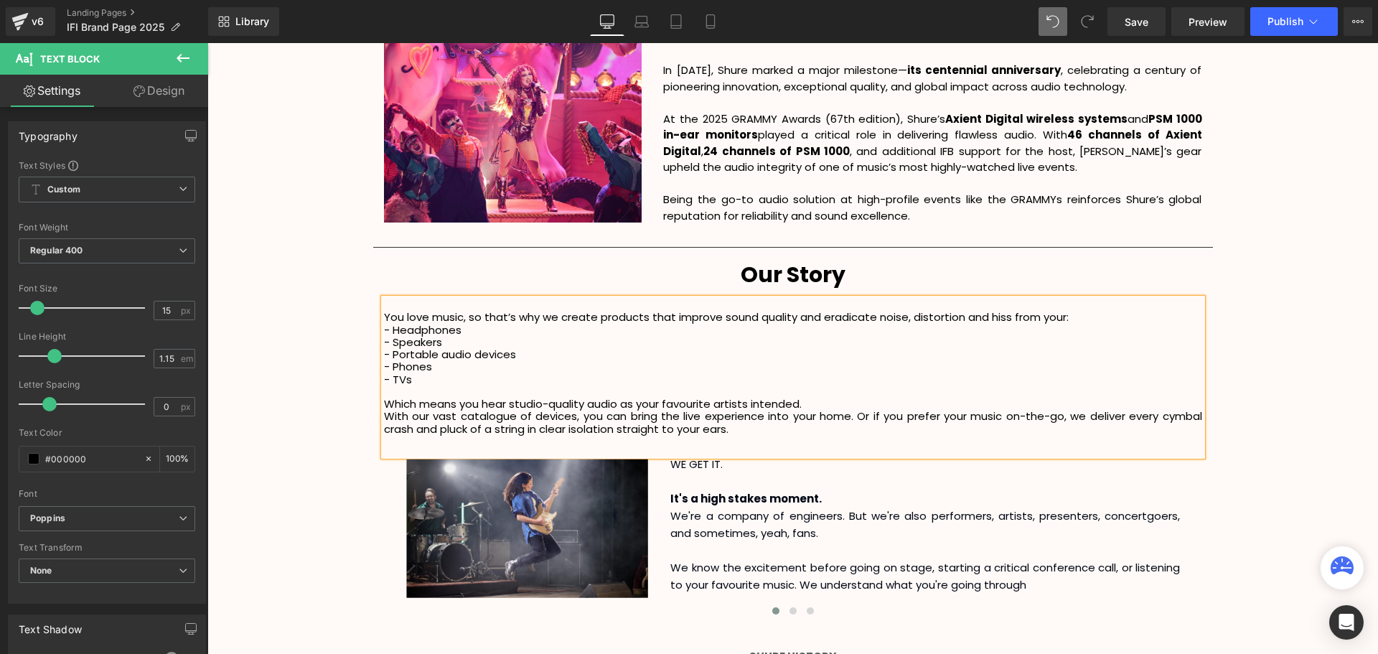
click at [1097, 321] on p "You love music, so that’s why we create products that improve sound quality and…" at bounding box center [793, 317] width 818 height 12
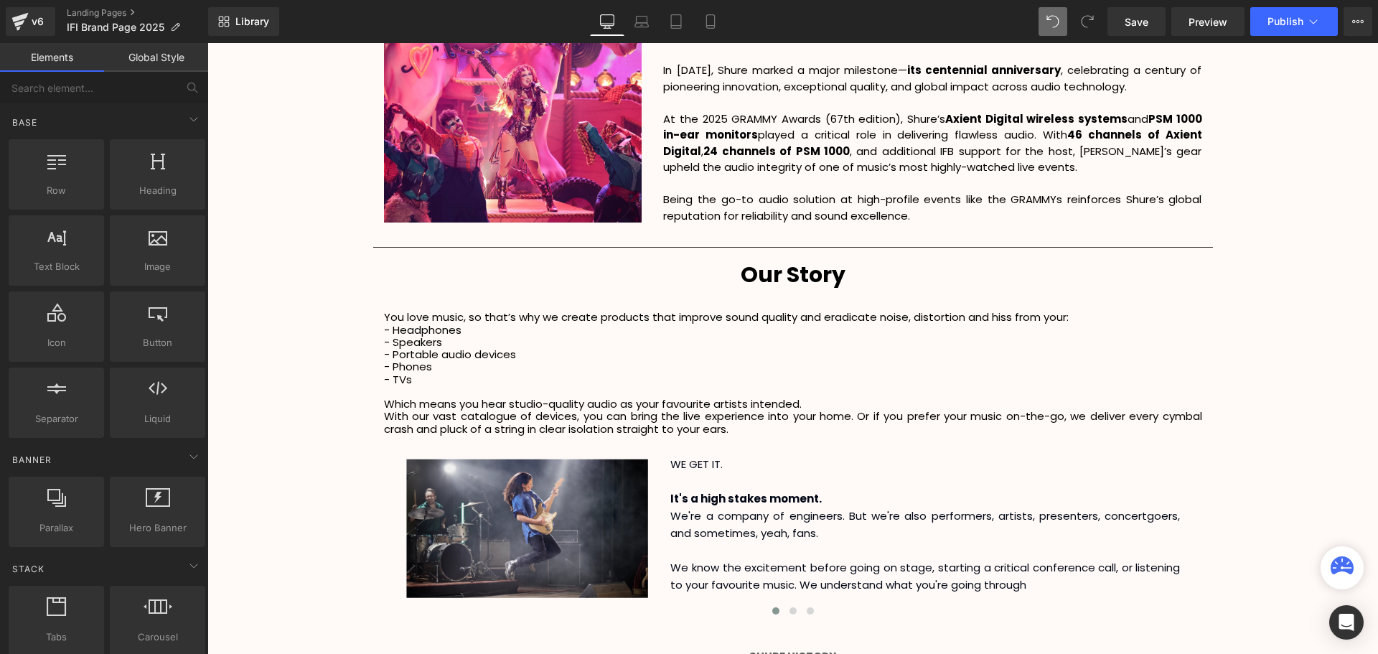
click at [1102, 311] on p "You love music, so that’s why we create products that improve sound quality and…" at bounding box center [793, 317] width 818 height 12
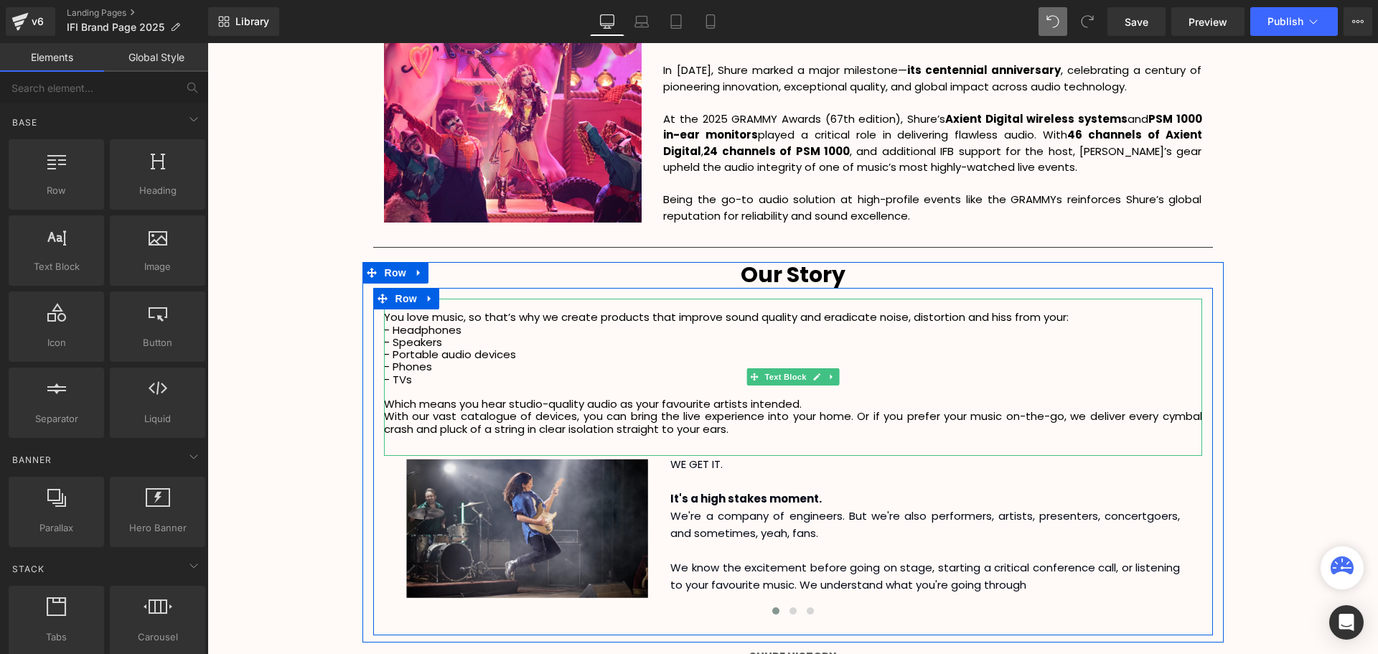
click at [385, 416] on p "With our vast catalogue of devices, you can bring the live experience into your…" at bounding box center [793, 422] width 818 height 25
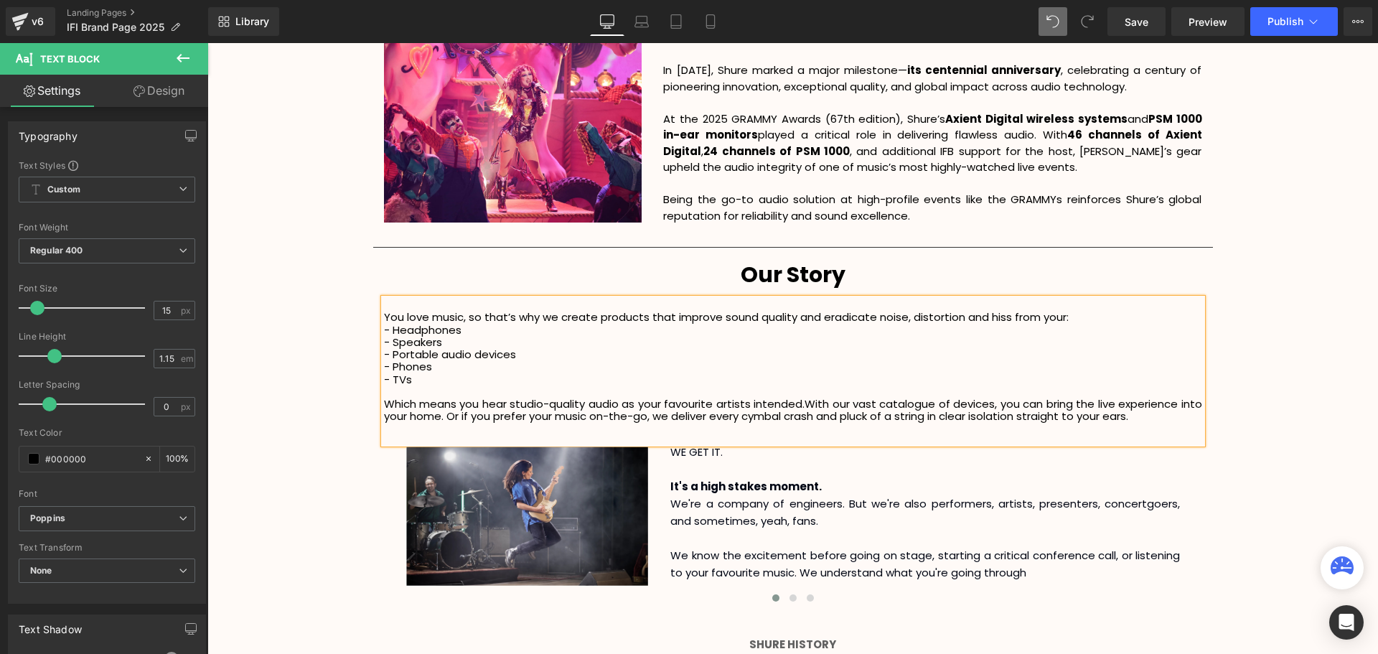
scroll to position [3483, 1163]
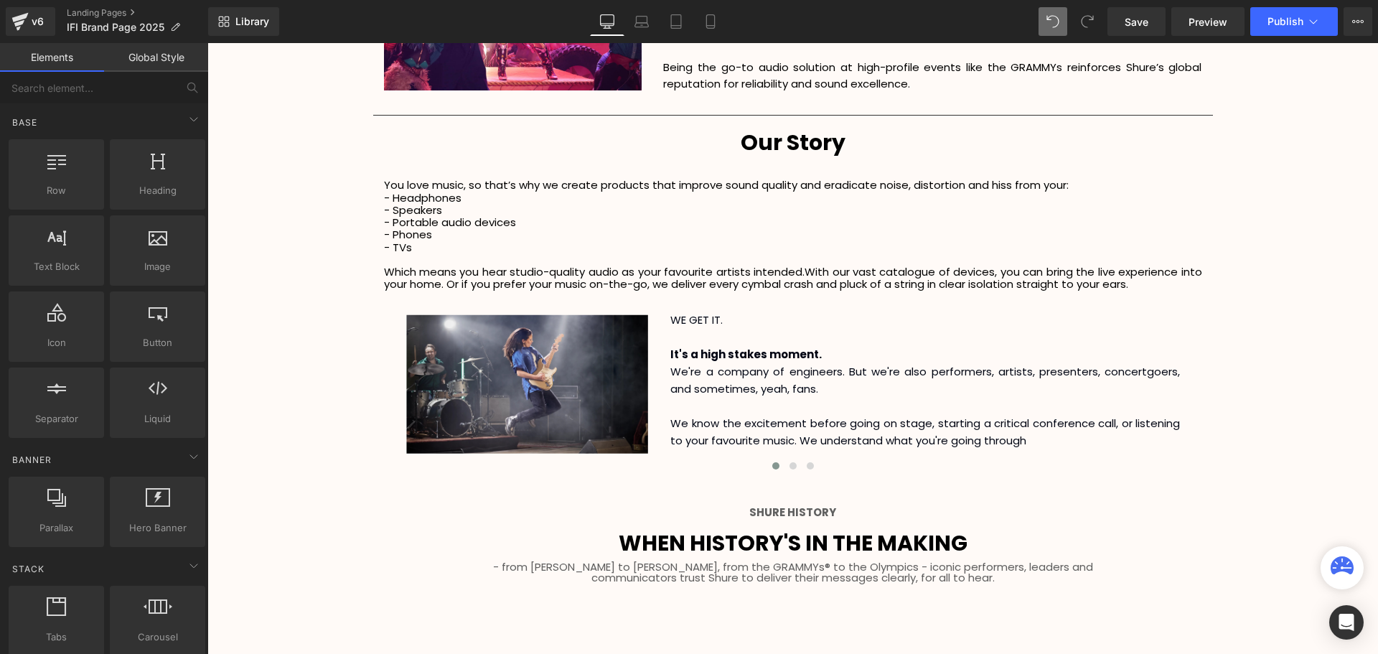
scroll to position [2153, 0]
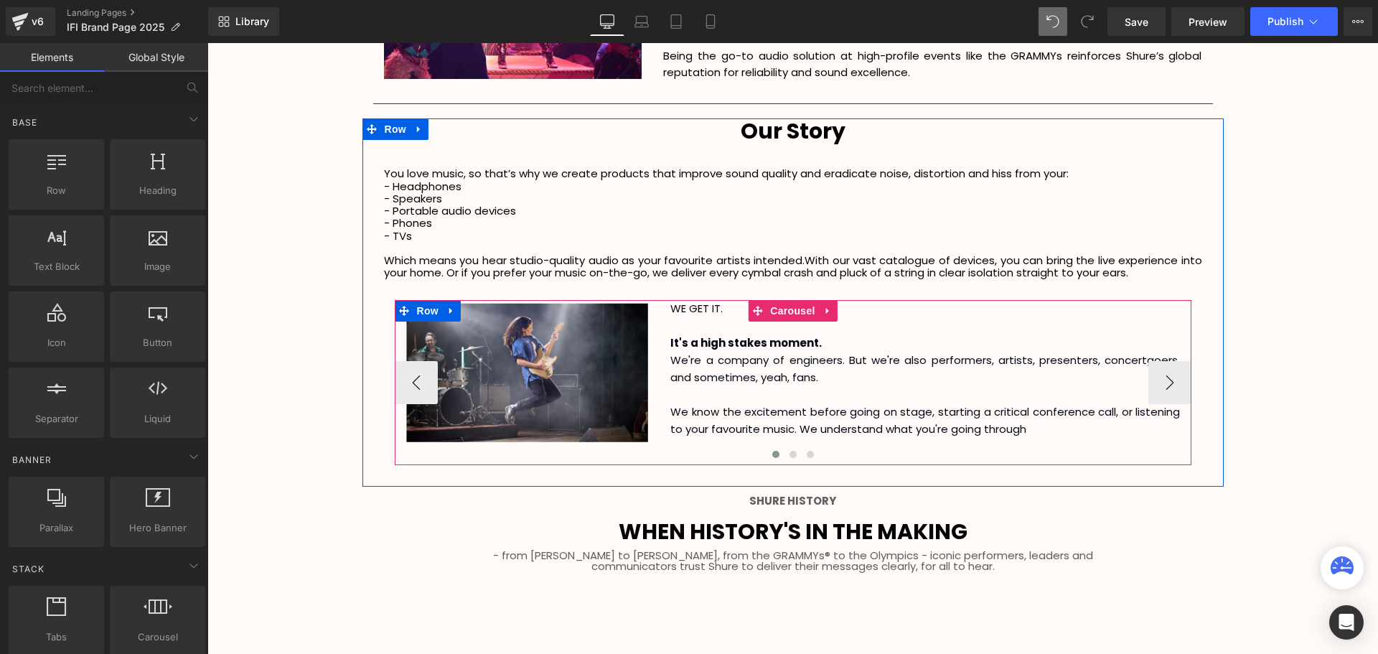
click at [692, 312] on p "WE GET IT." at bounding box center [925, 308] width 510 height 17
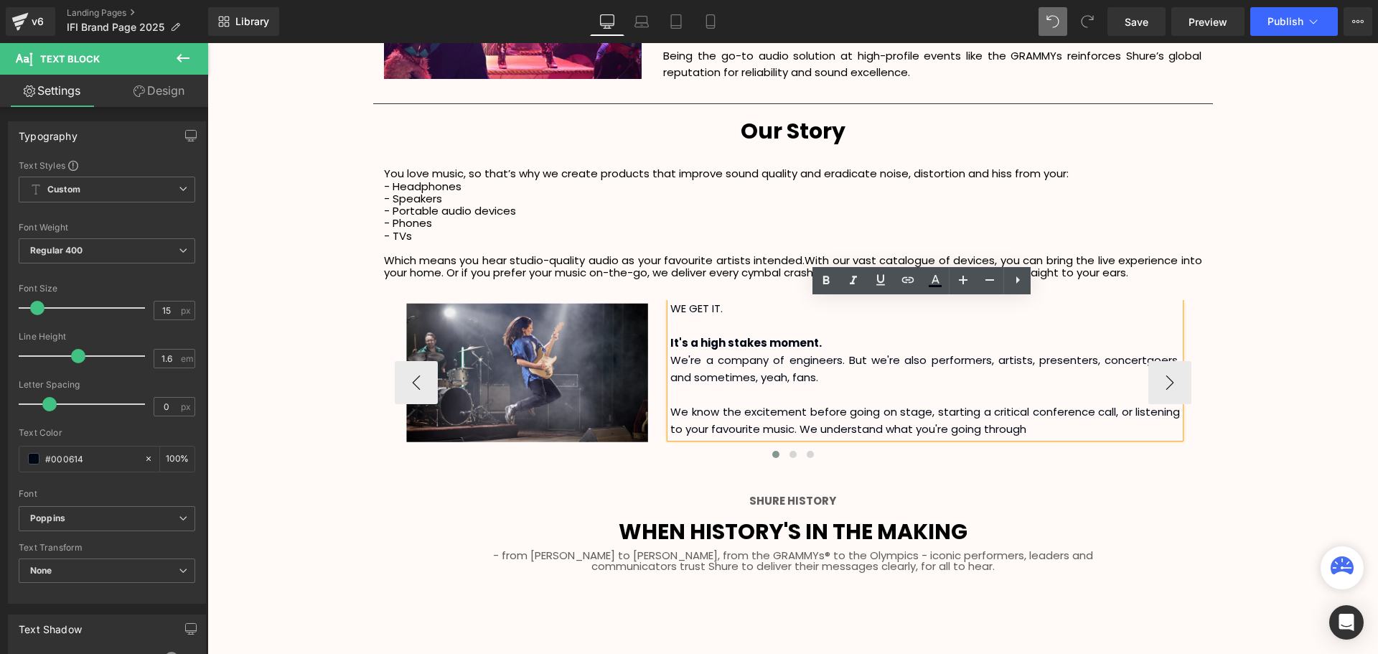
drag, startPoint x: 726, startPoint y: 309, endPoint x: 667, endPoint y: 309, distance: 58.9
click at [670, 309] on p "WE GET IT." at bounding box center [925, 308] width 510 height 17
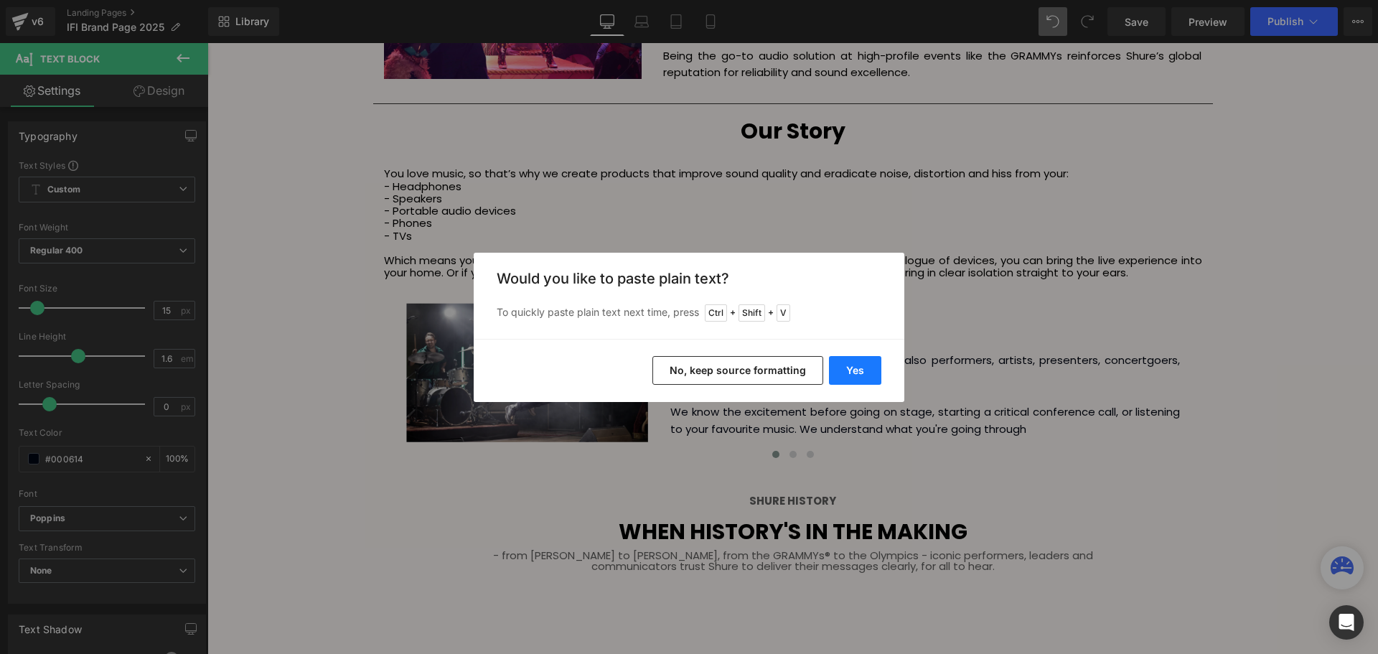
click at [847, 370] on button "Yes" at bounding box center [855, 370] width 52 height 29
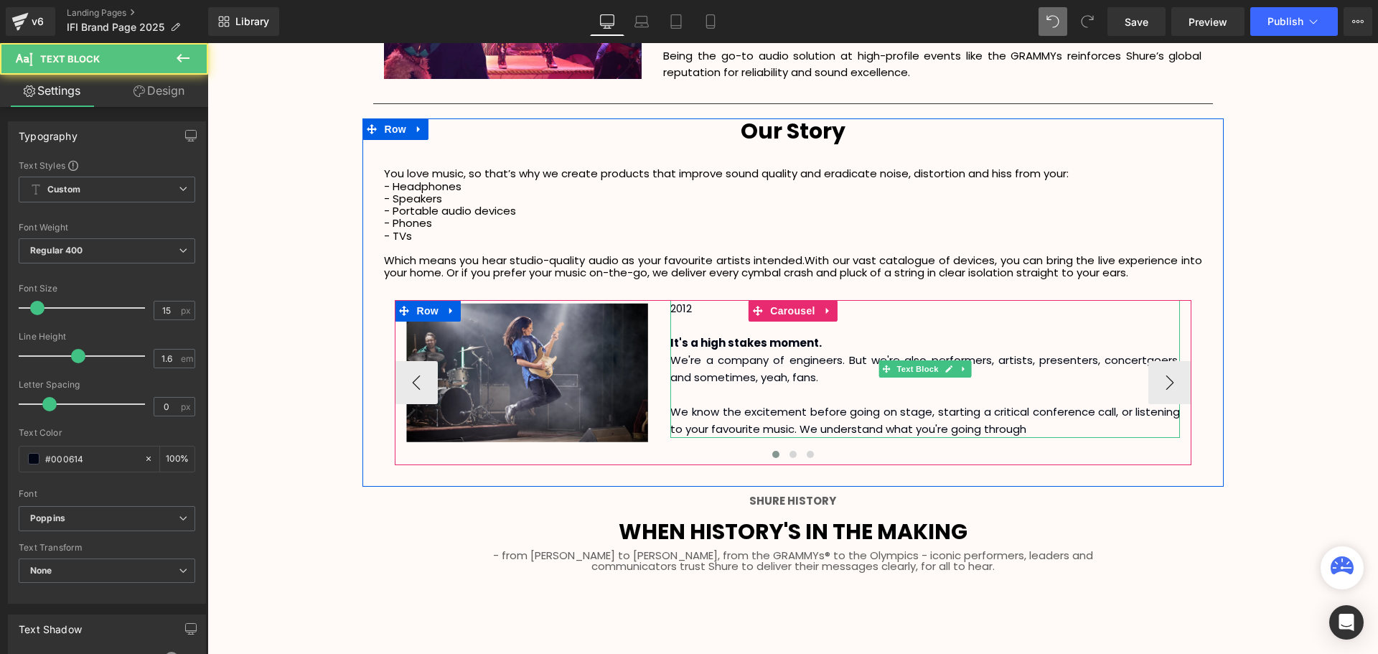
drag, startPoint x: 848, startPoint y: 416, endPoint x: 865, endPoint y: 418, distance: 16.6
click at [848, 416] on p "We know the excitement before going on stage, starting a critical conference ca…" at bounding box center [925, 412] width 510 height 52
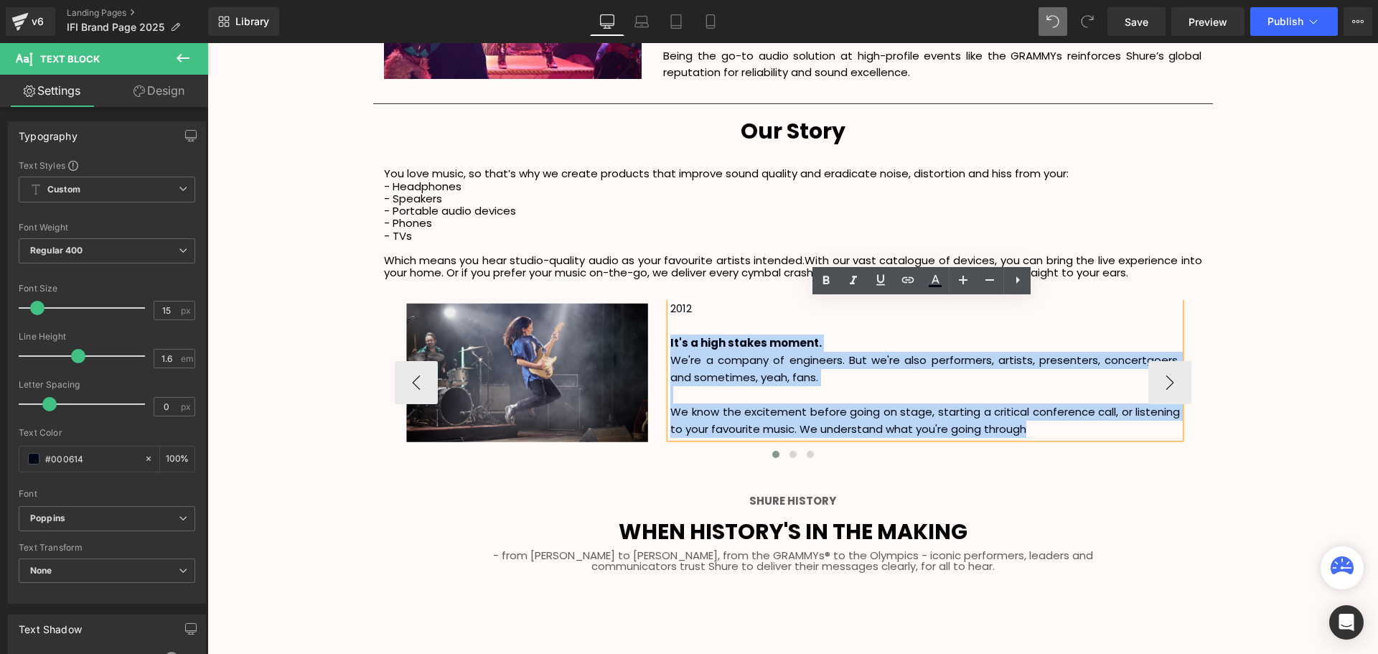
drag, startPoint x: 1067, startPoint y: 434, endPoint x: 667, endPoint y: 341, distance: 411.2
click at [670, 341] on div "2012 It's a high stakes moment. We're a company of engineers. But we're also pe…" at bounding box center [925, 369] width 510 height 138
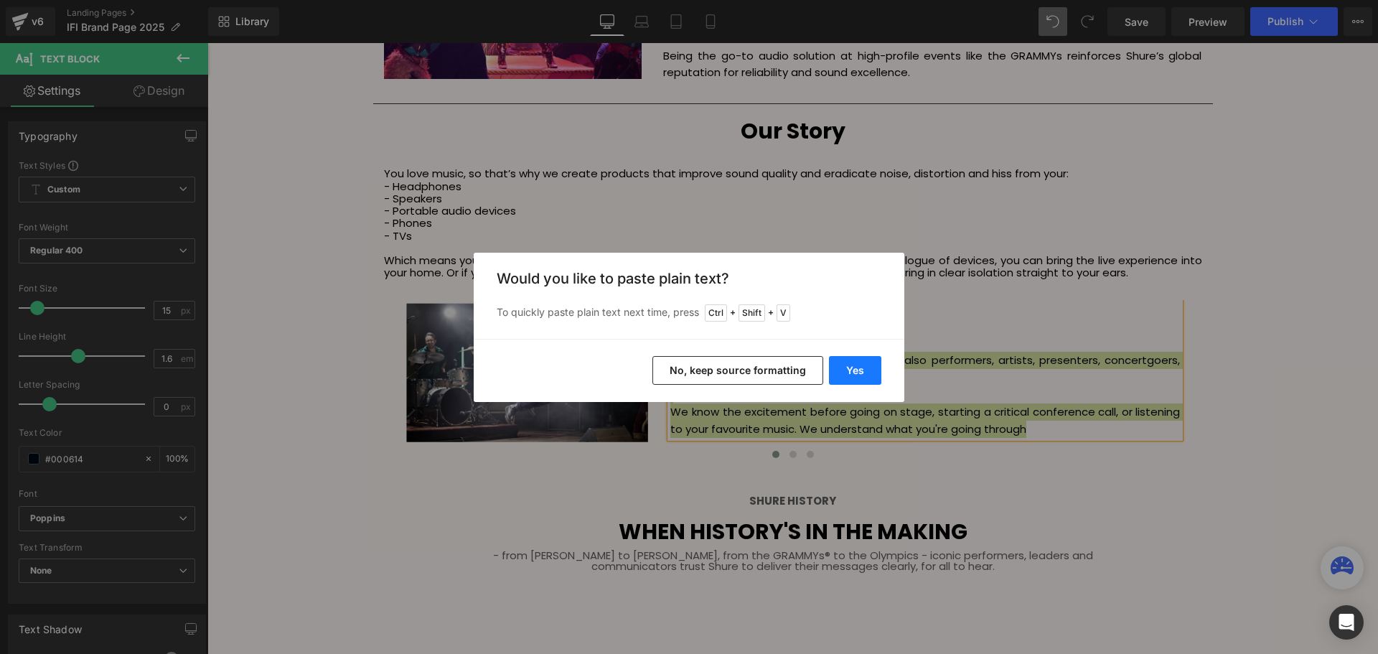
click at [869, 375] on button "Yes" at bounding box center [855, 370] width 52 height 29
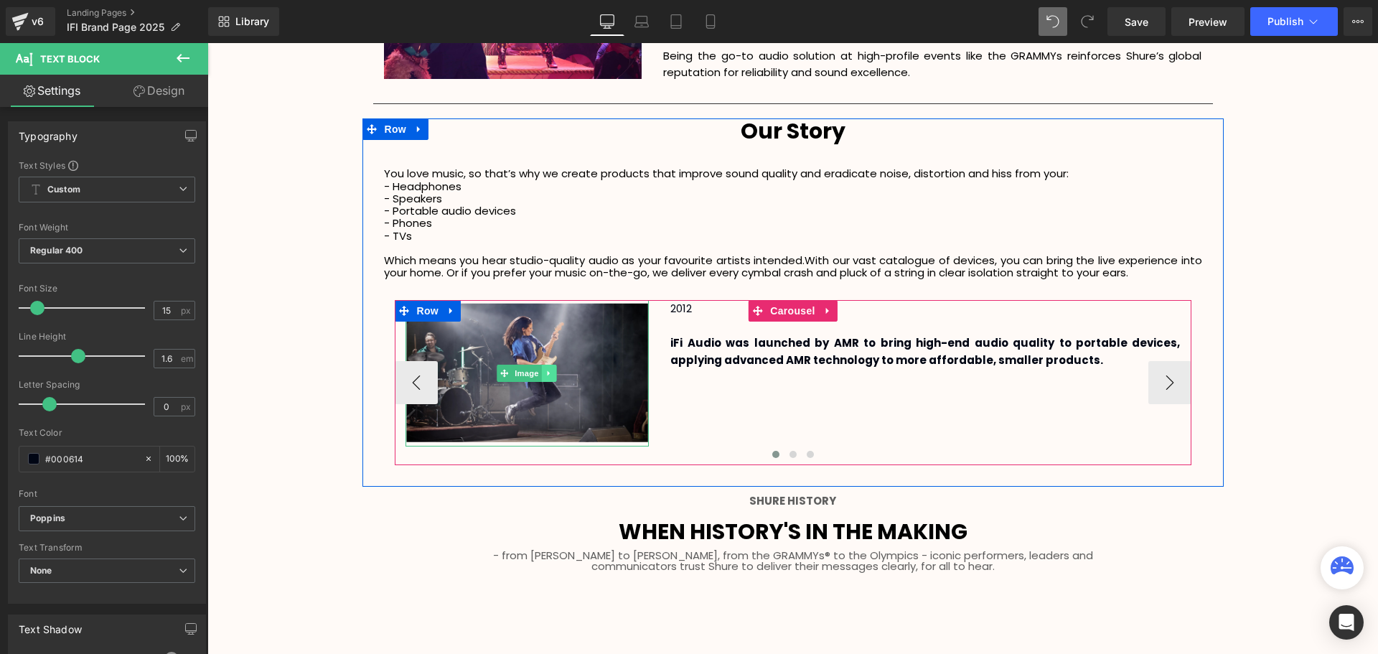
click at [545, 368] on link at bounding box center [549, 373] width 15 height 17
click at [553, 372] on icon at bounding box center [557, 373] width 8 height 8
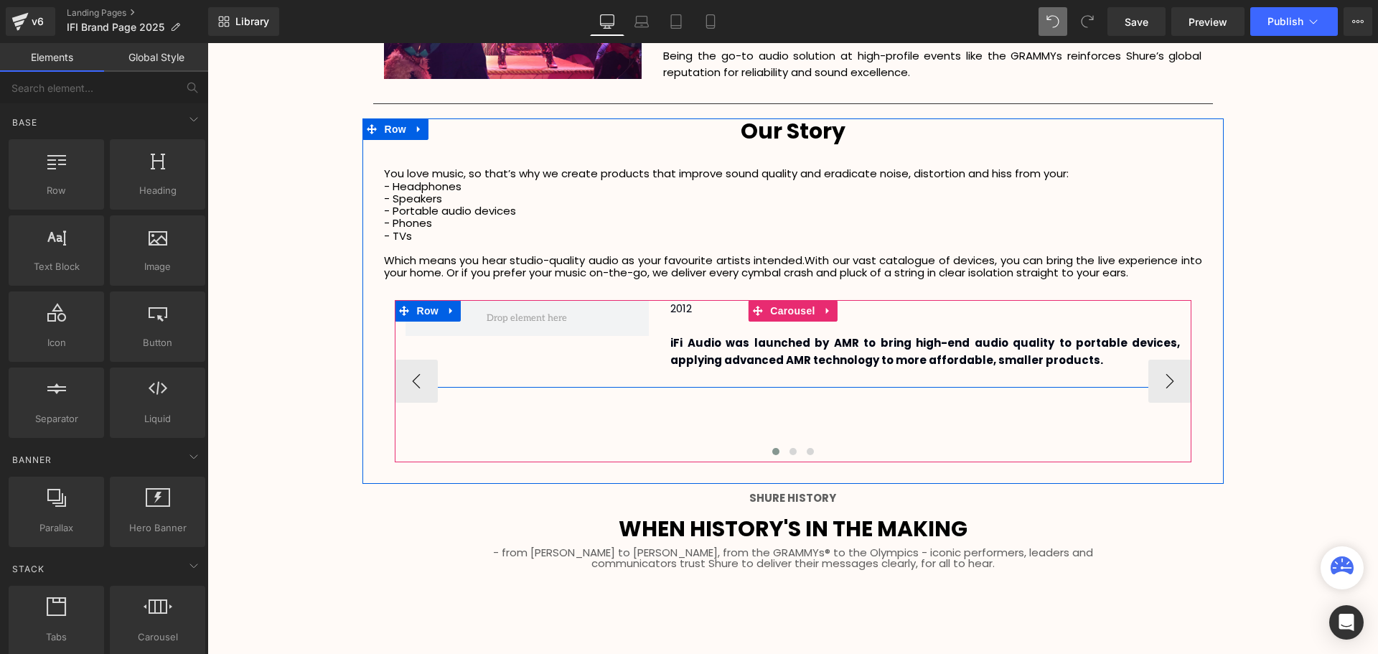
scroll to position [3480, 1163]
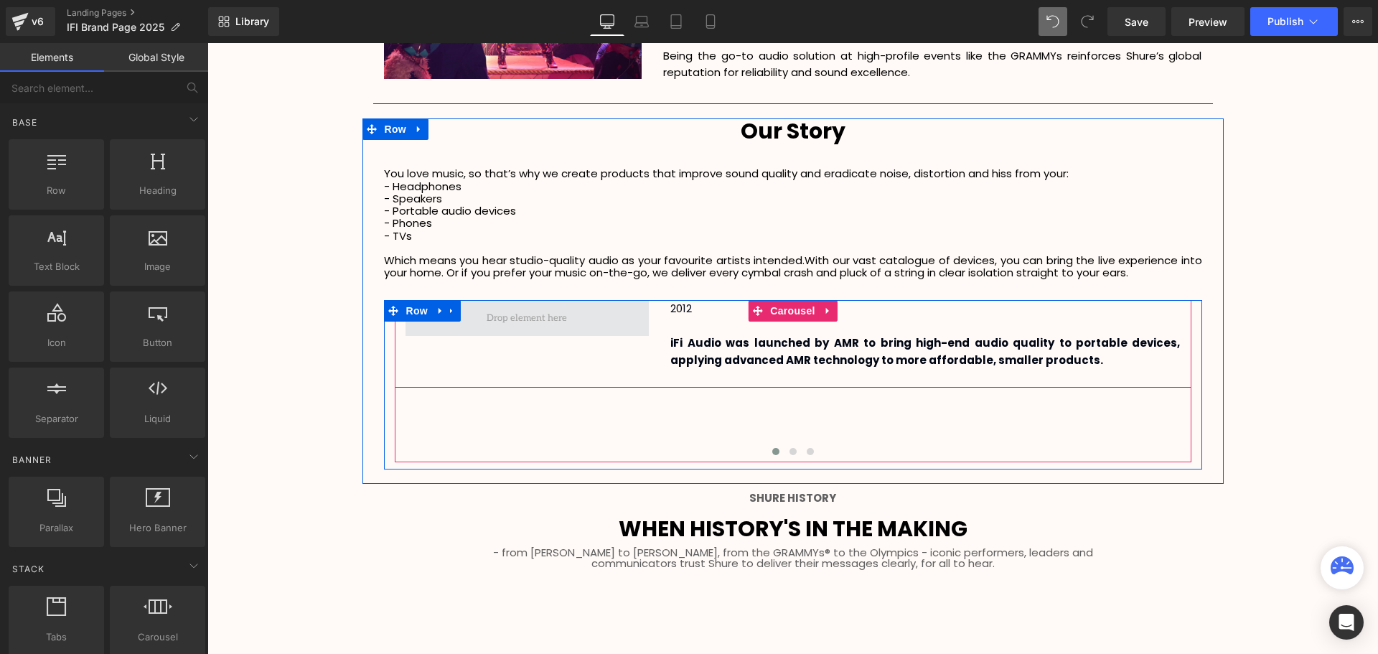
click at [449, 310] on icon at bounding box center [450, 310] width 3 height 6
click at [479, 315] on link at bounding box center [488, 311] width 19 height 22
click at [508, 324] on span at bounding box center [527, 317] width 90 height 22
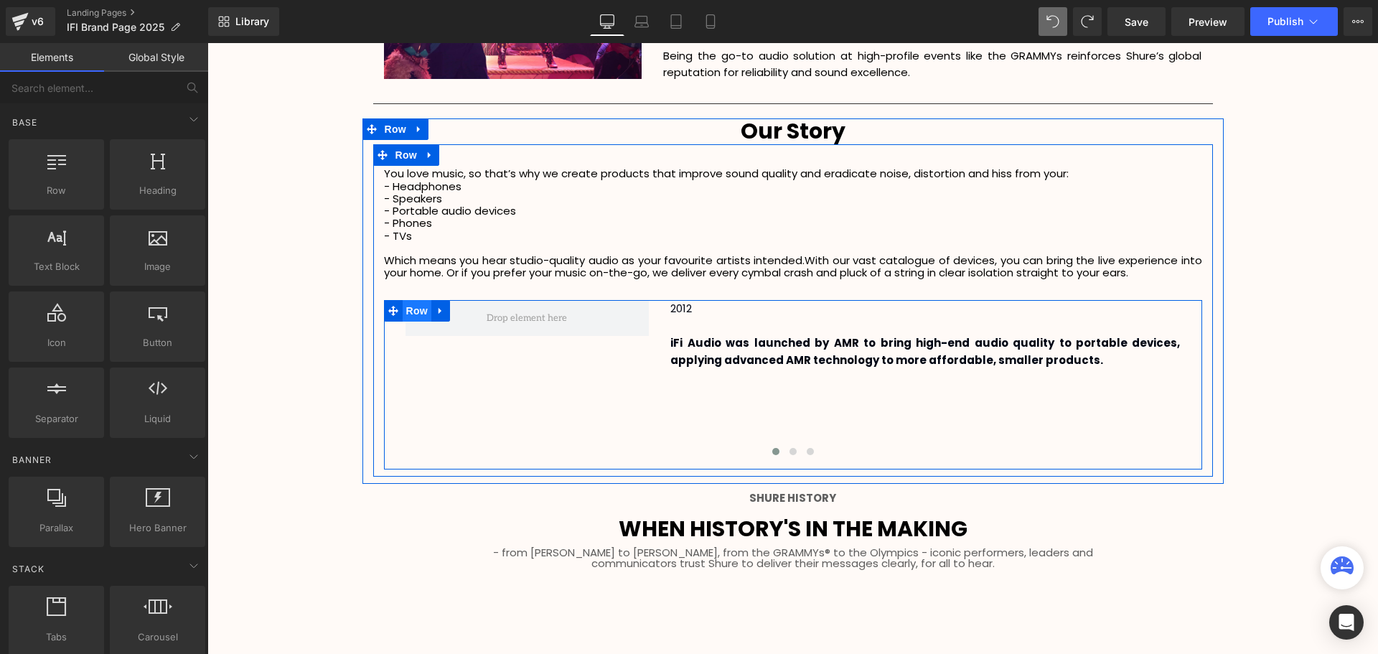
click at [415, 310] on span "Row" at bounding box center [417, 311] width 29 height 22
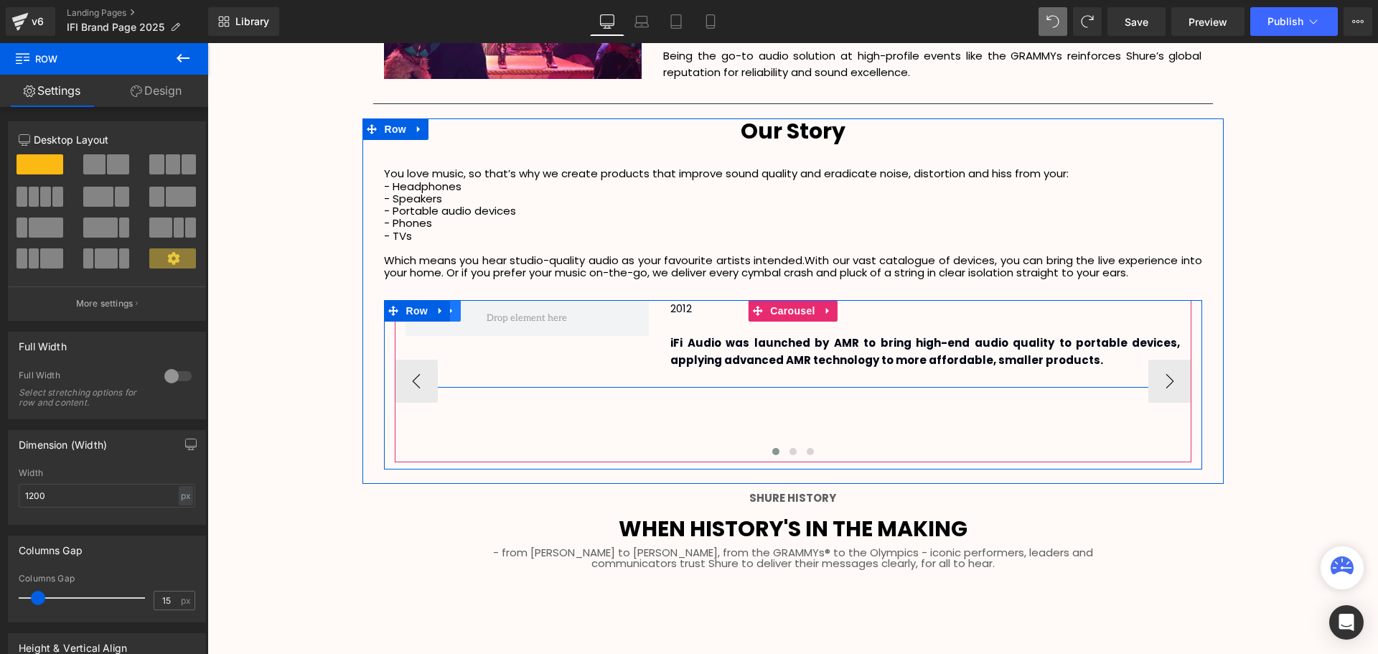
click at [455, 319] on link at bounding box center [451, 311] width 19 height 22
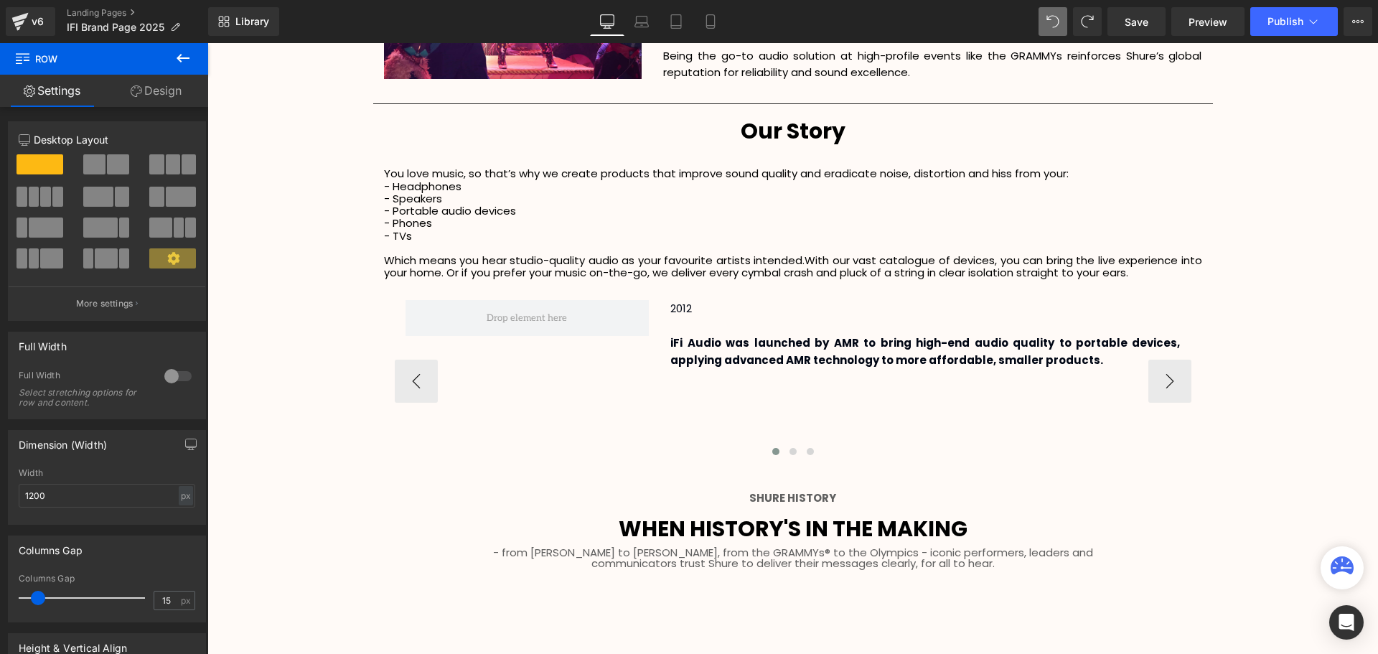
click at [487, 378] on div "2012 iFi Audio was launched by AMR to bring high-end audio quality to portable …" at bounding box center [793, 344] width 797 height 88
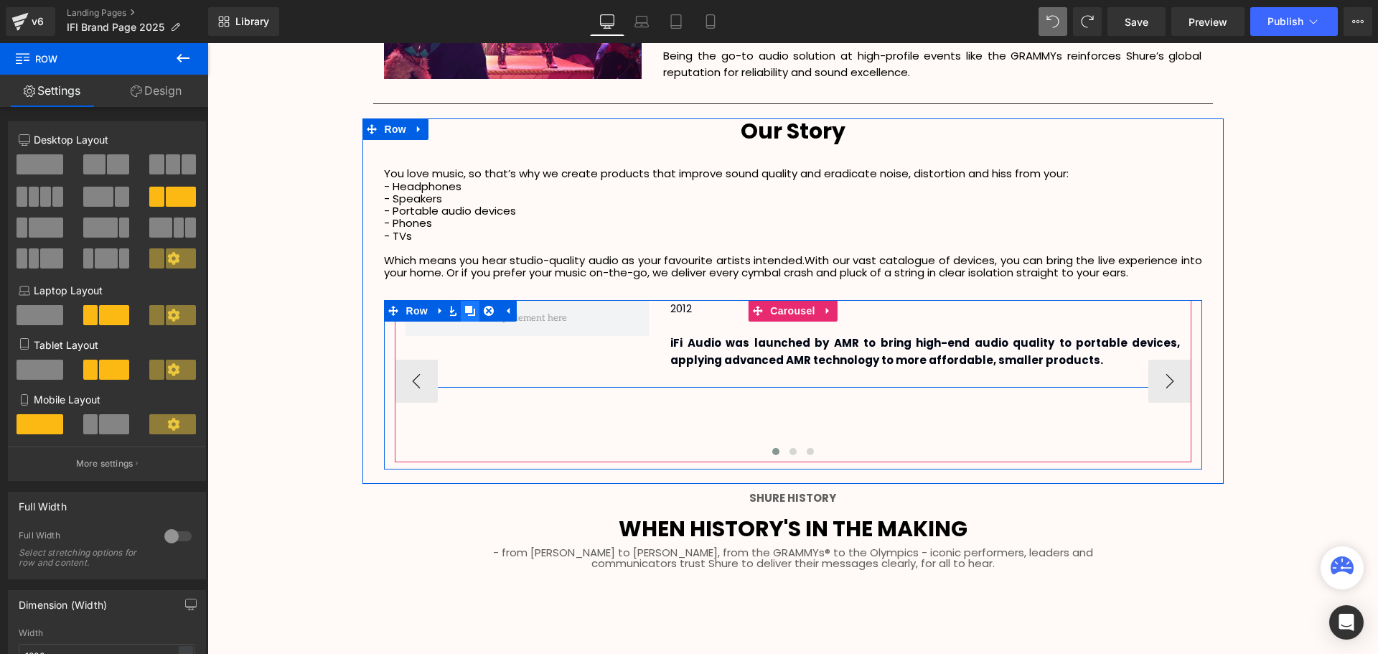
click at [466, 313] on icon at bounding box center [470, 311] width 10 height 10
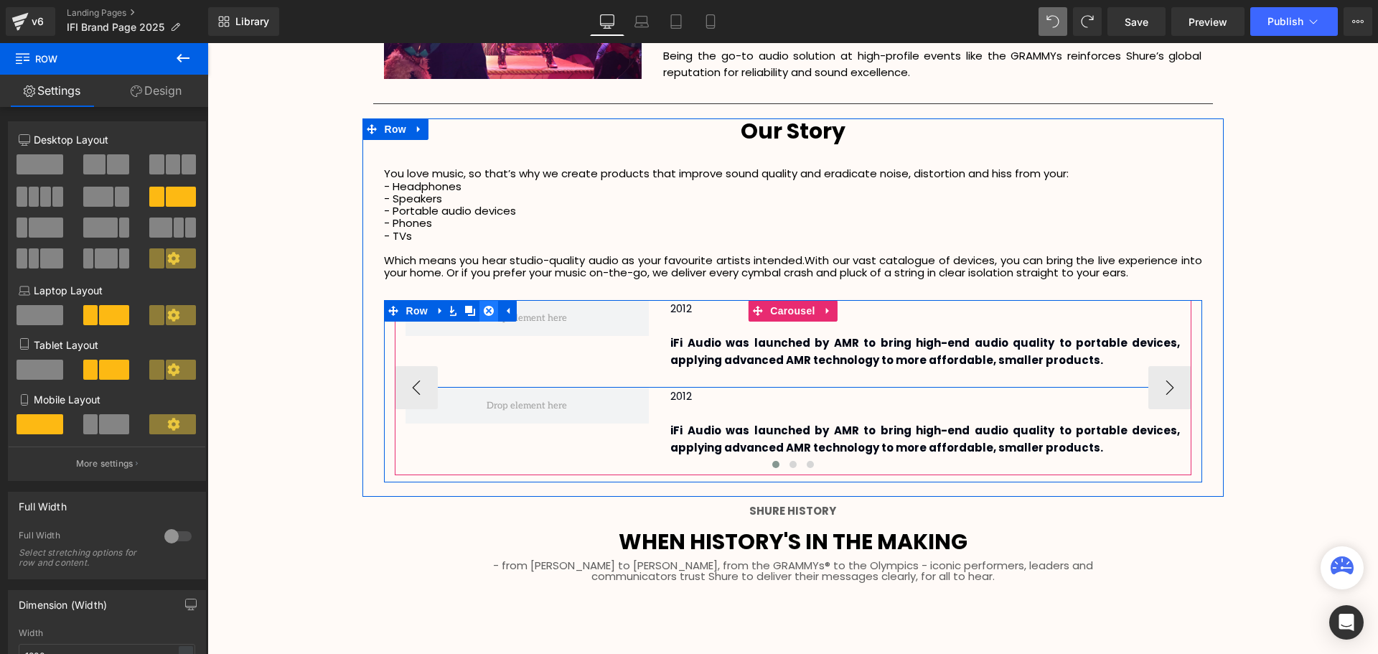
click at [484, 314] on icon at bounding box center [489, 311] width 10 height 10
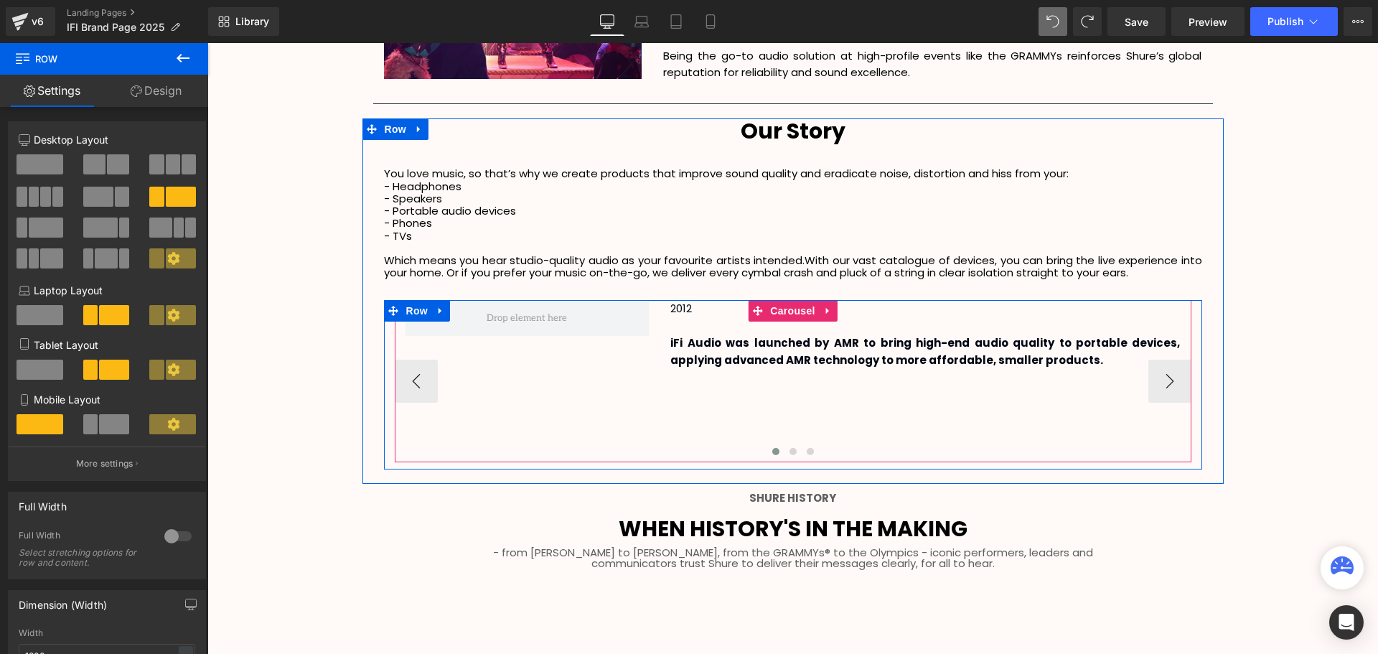
scroll to position [3480, 1163]
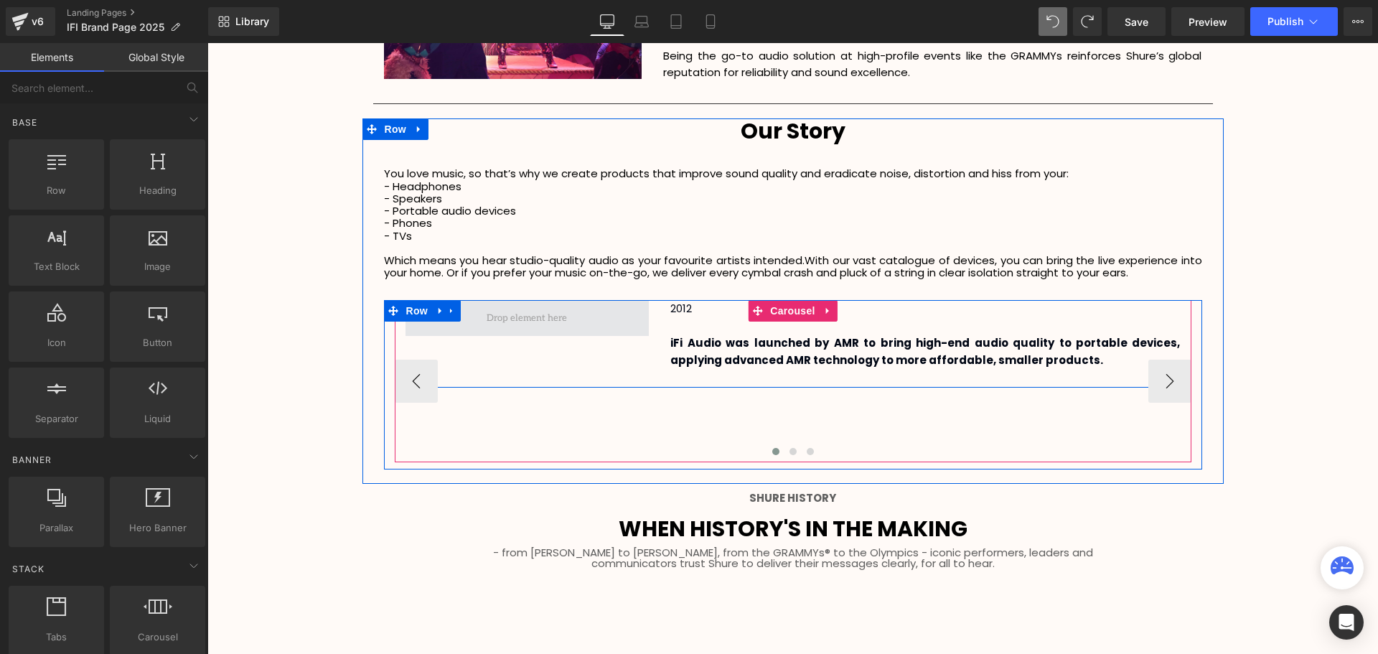
click at [527, 321] on span at bounding box center [527, 317] width 90 height 22
click at [520, 316] on span at bounding box center [527, 317] width 90 height 22
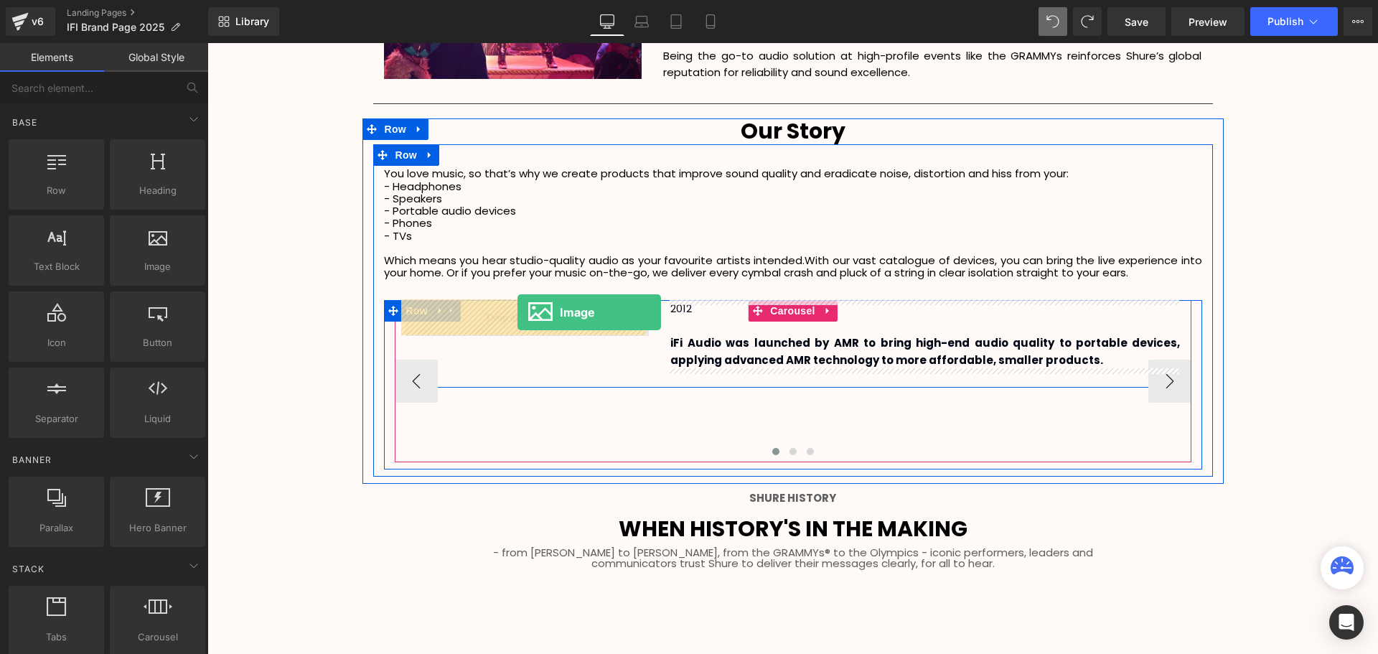
drag, startPoint x: 380, startPoint y: 309, endPoint x: 517, endPoint y: 312, distance: 137.1
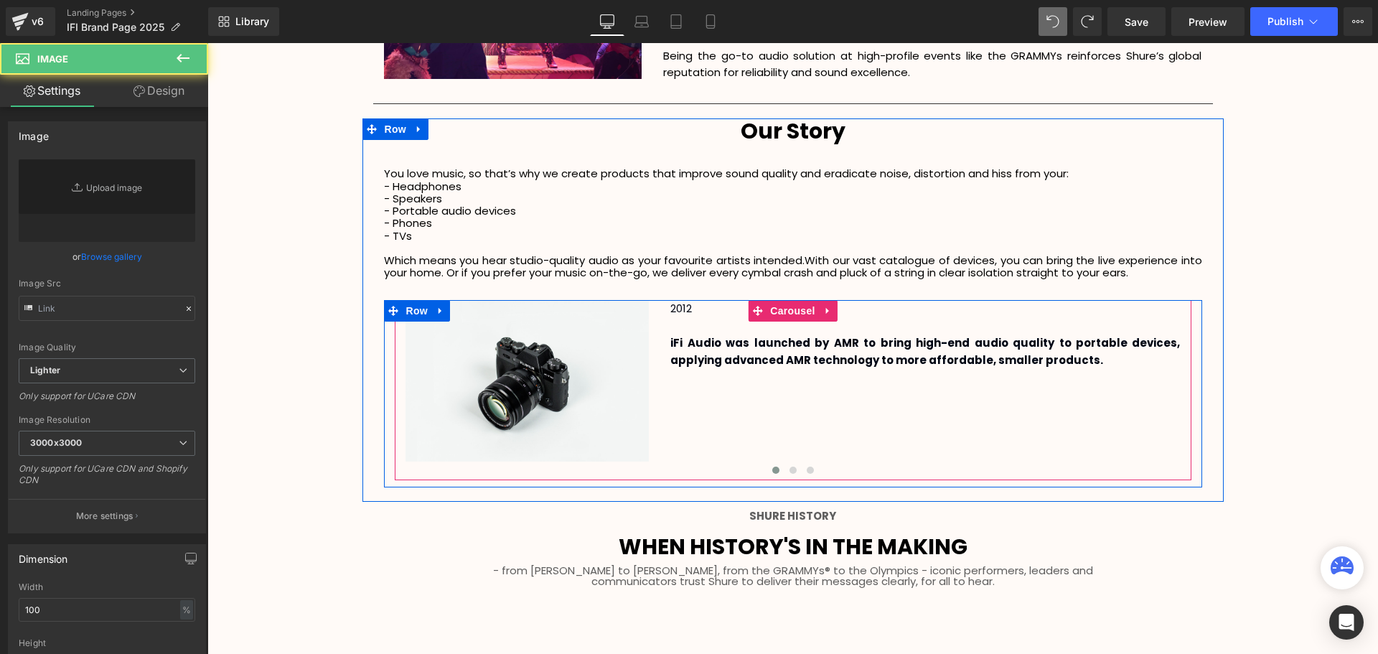
type input "//[DOMAIN_NAME][URL]"
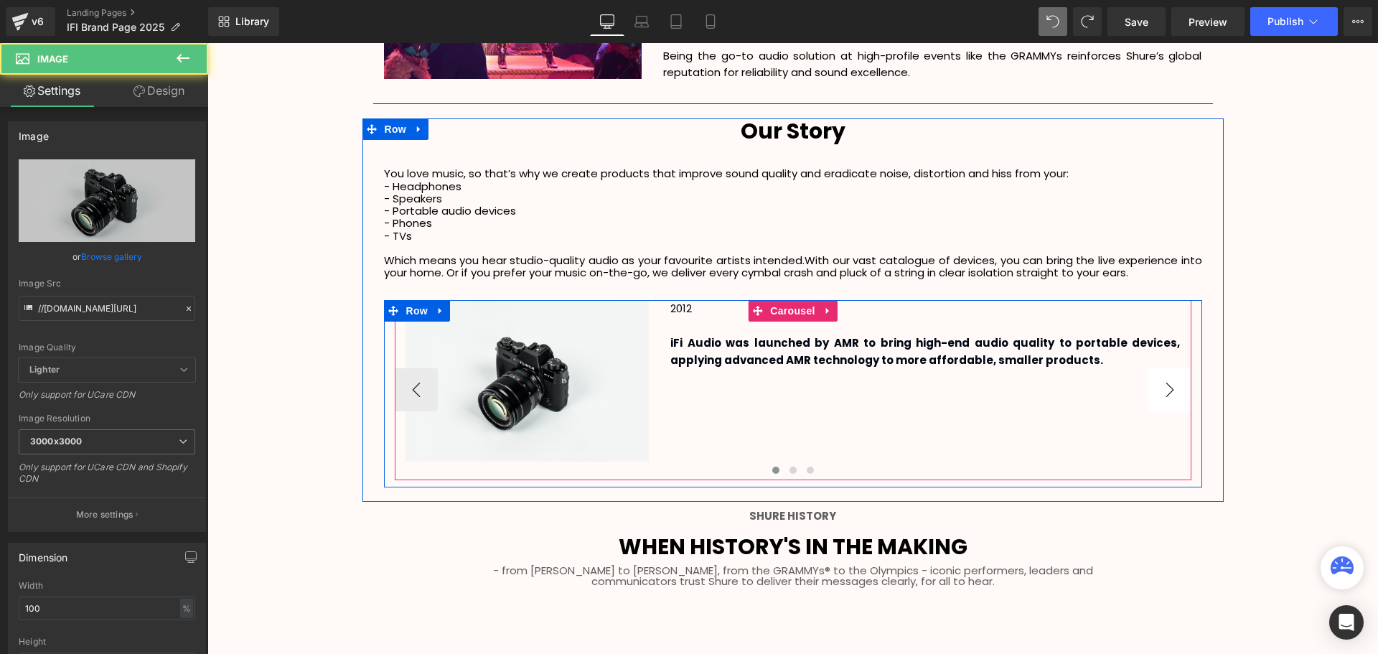
scroll to position [3499, 1163]
click at [1165, 395] on button "›" at bounding box center [1169, 389] width 43 height 43
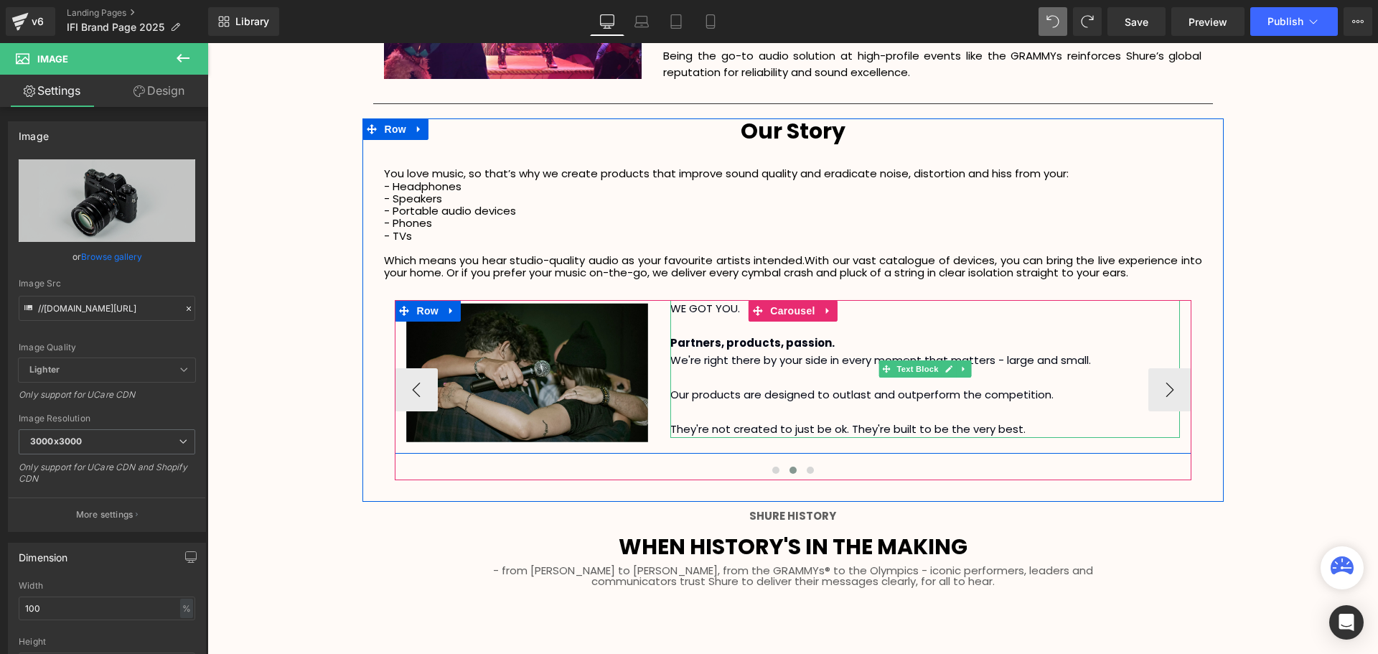
drag, startPoint x: 712, startPoint y: 306, endPoint x: 741, endPoint y: 311, distance: 29.7
click at [712, 306] on p "WE GOT YOU." at bounding box center [925, 308] width 510 height 17
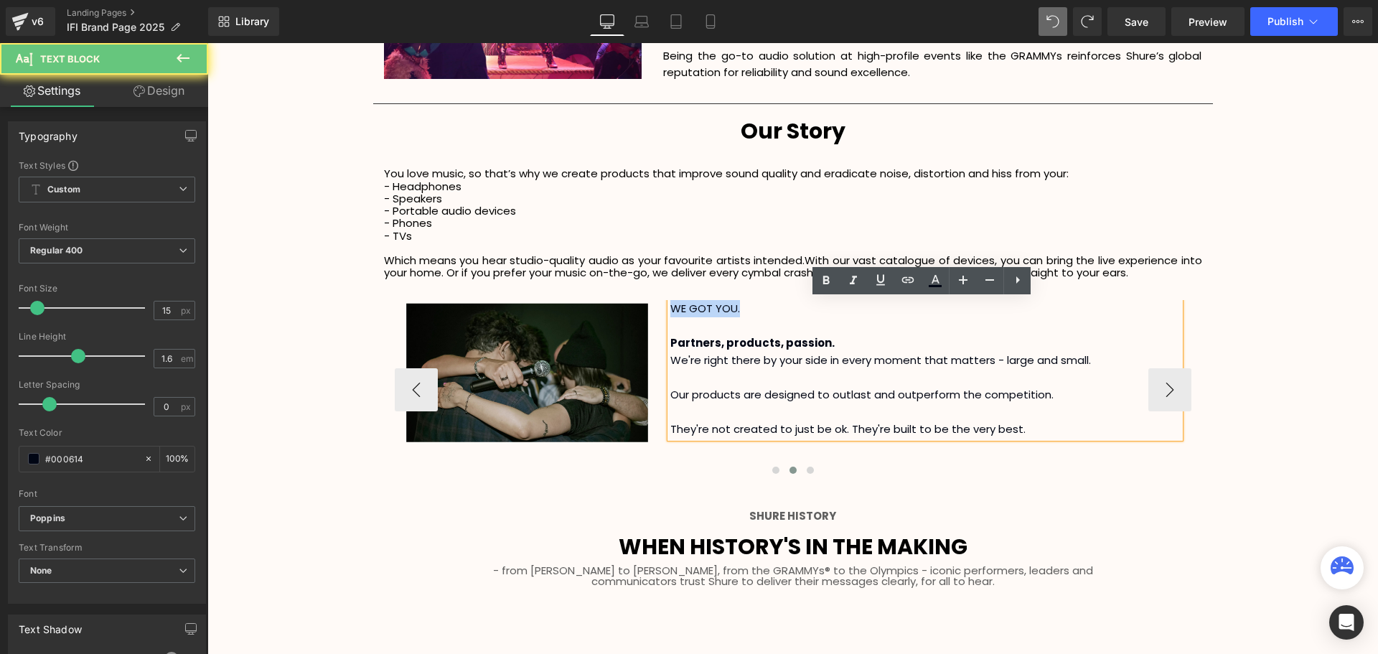
drag, startPoint x: 716, startPoint y: 309, endPoint x: 671, endPoint y: 309, distance: 45.2
click at [671, 309] on p "WE GOT YOU." at bounding box center [925, 308] width 510 height 17
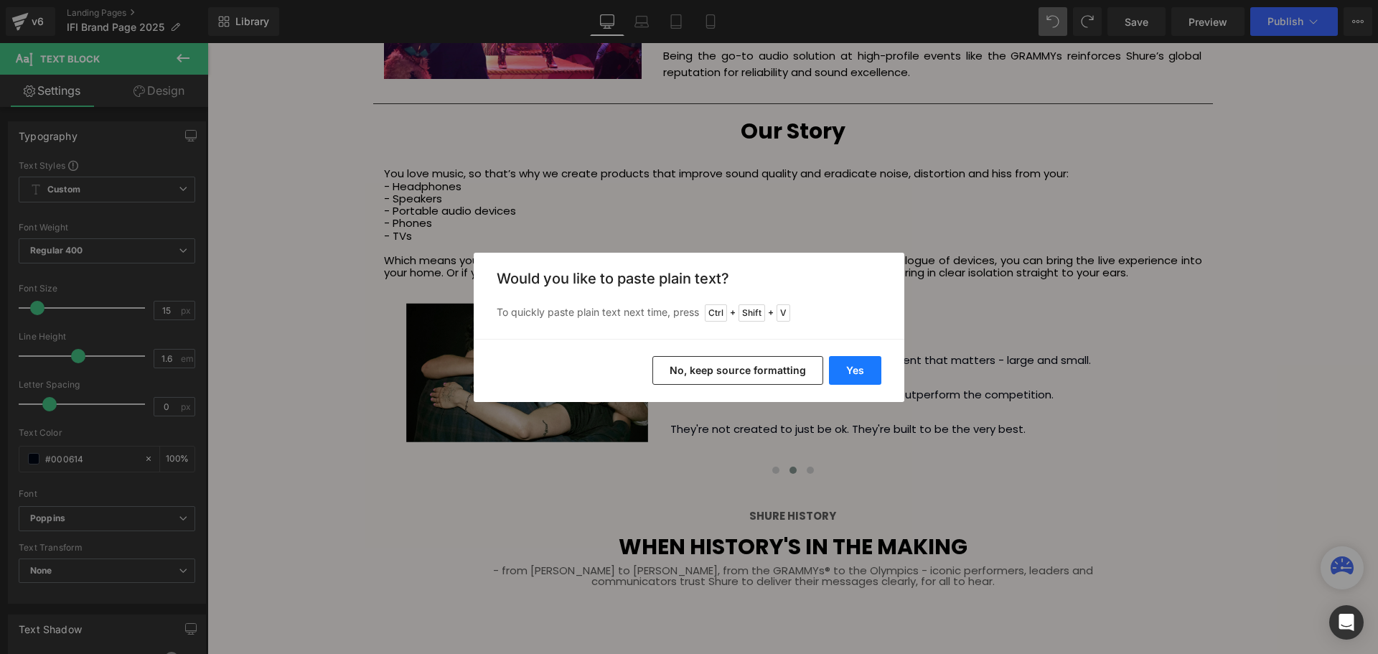
click at [872, 374] on button "Yes" at bounding box center [855, 370] width 52 height 29
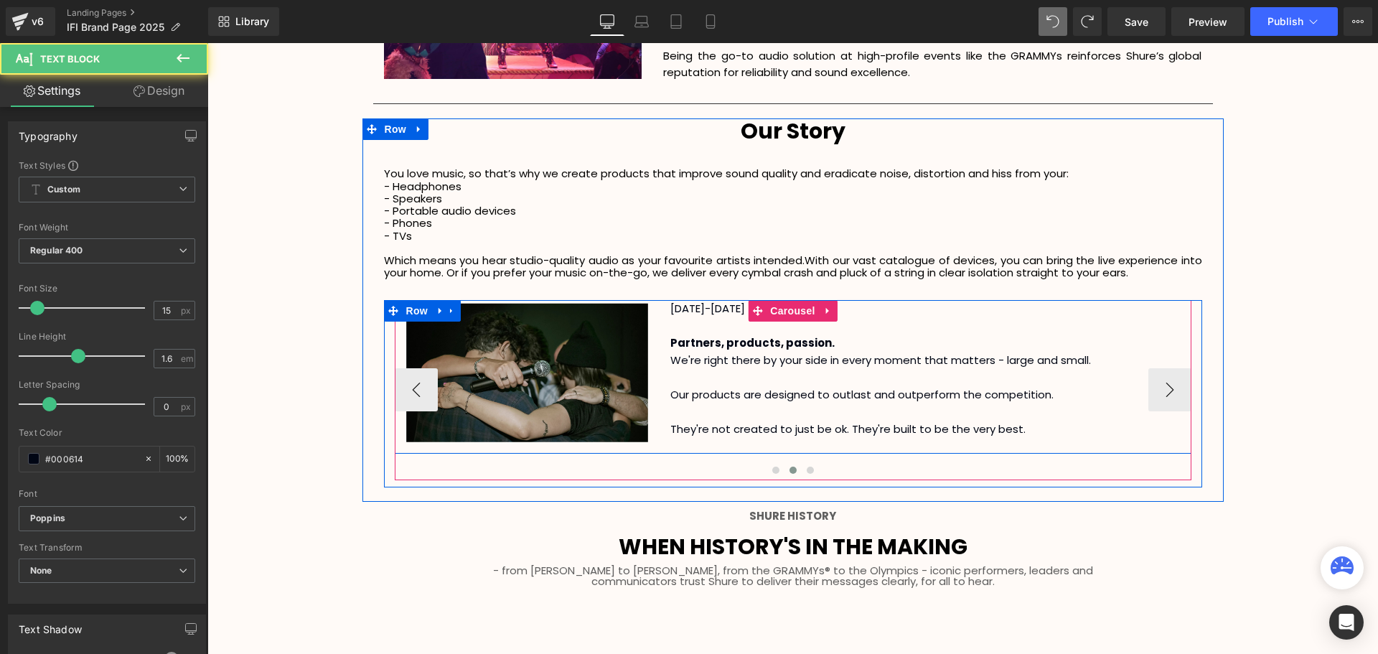
click at [1013, 436] on div "[DATE]-[DATE] Partners, products, passion. We're right there by your side in ev…" at bounding box center [925, 369] width 510 height 138
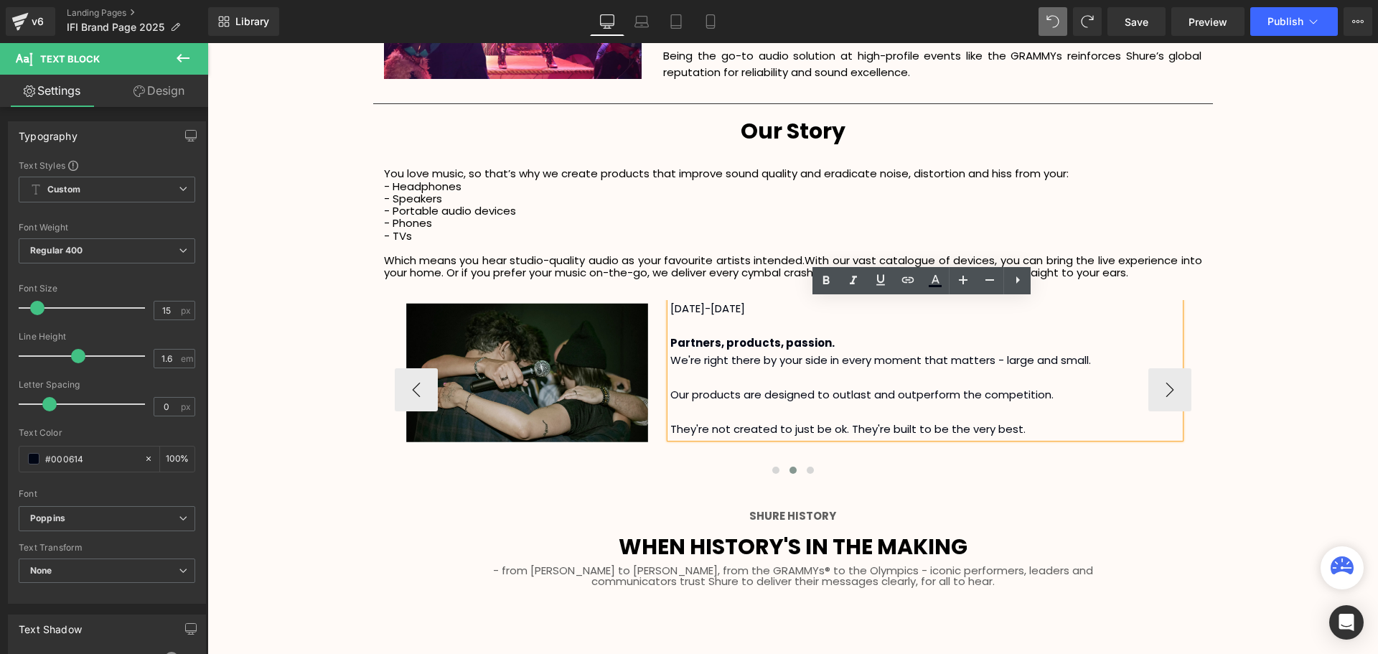
drag, startPoint x: 1033, startPoint y: 427, endPoint x: 667, endPoint y: 343, distance: 375.5
click at [670, 343] on div "[DATE]-[DATE] Partners, products, passion. We're right there by your side in ev…" at bounding box center [925, 369] width 510 height 138
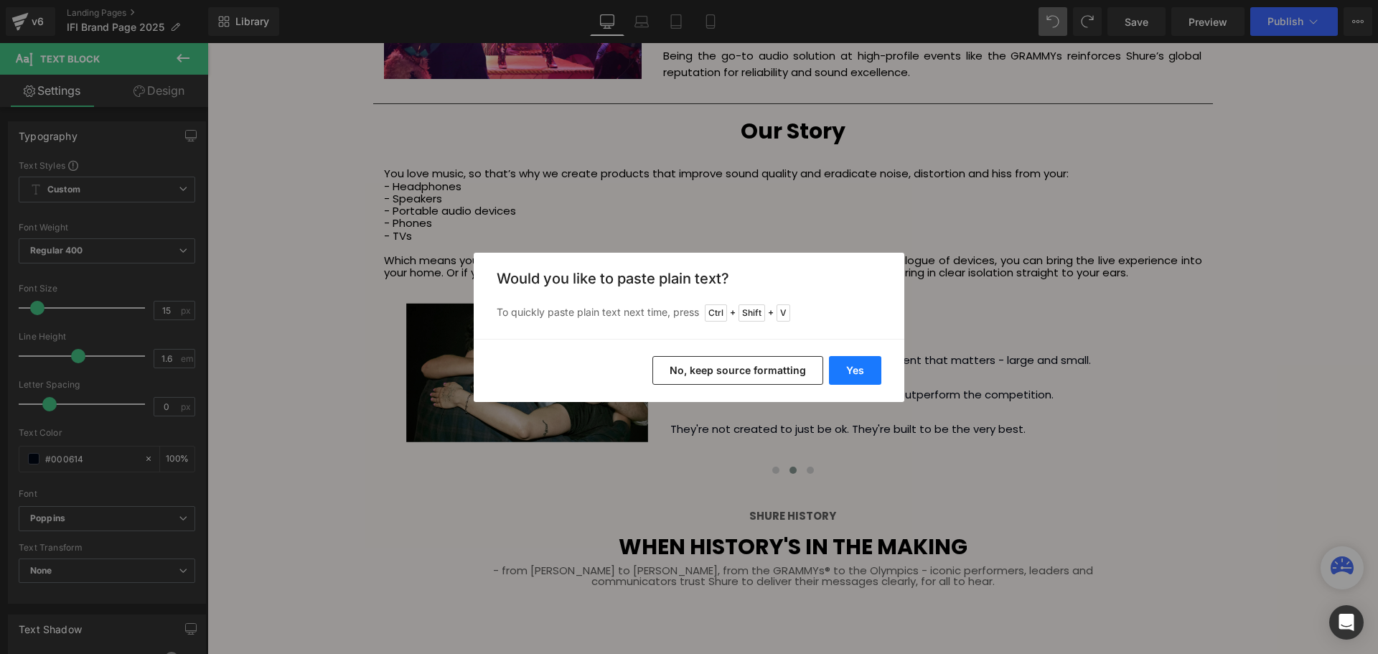
click at [862, 371] on button "Yes" at bounding box center [855, 370] width 52 height 29
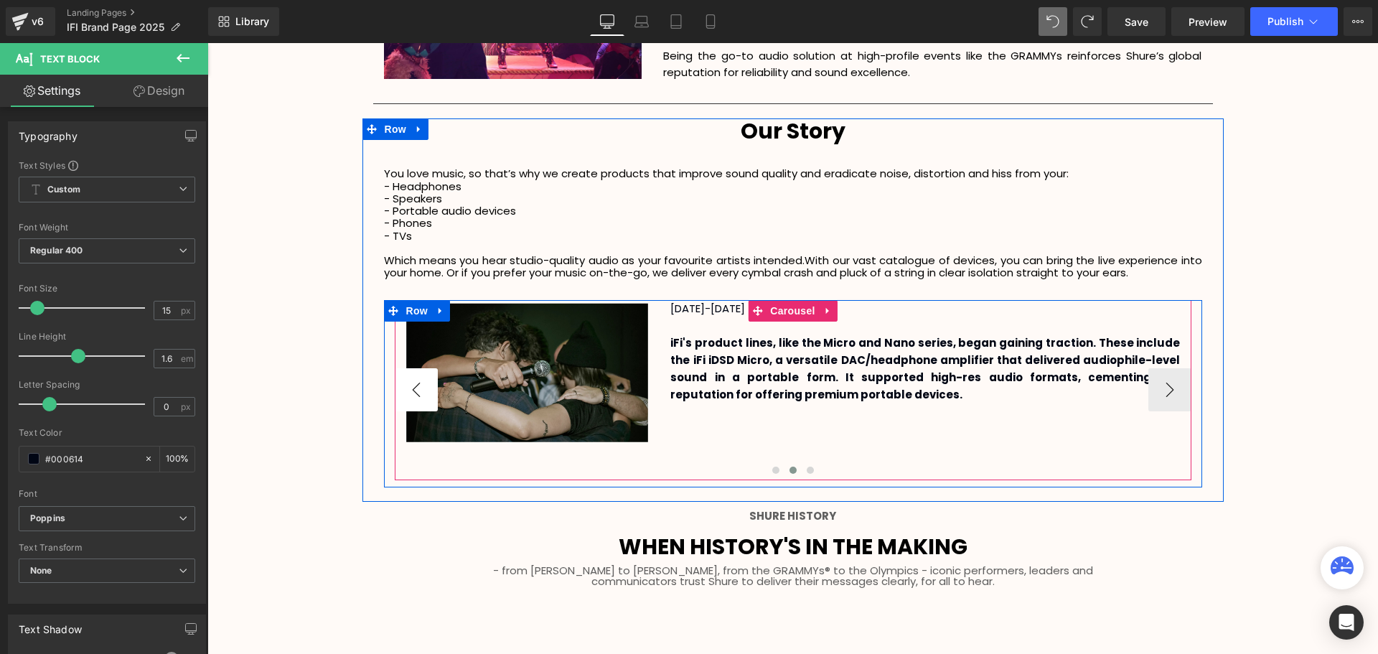
click at [427, 382] on button "‹" at bounding box center [416, 389] width 43 height 43
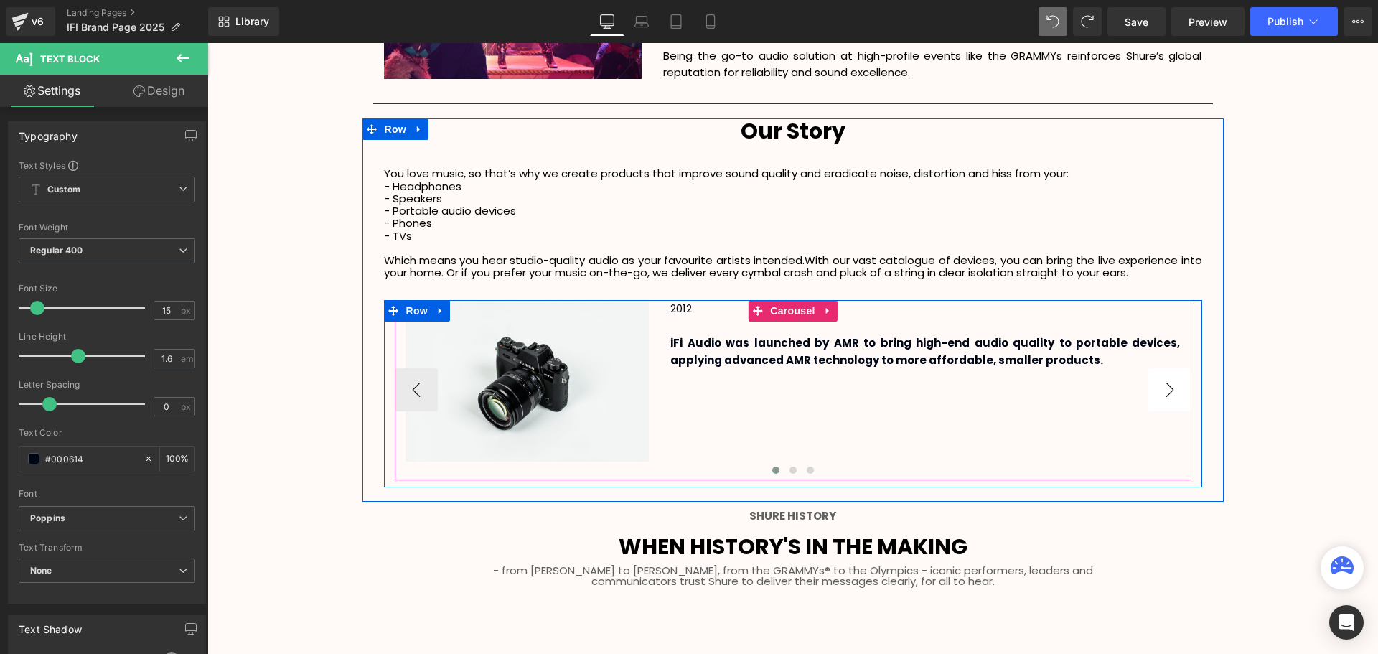
click at [1165, 388] on button "›" at bounding box center [1169, 389] width 43 height 43
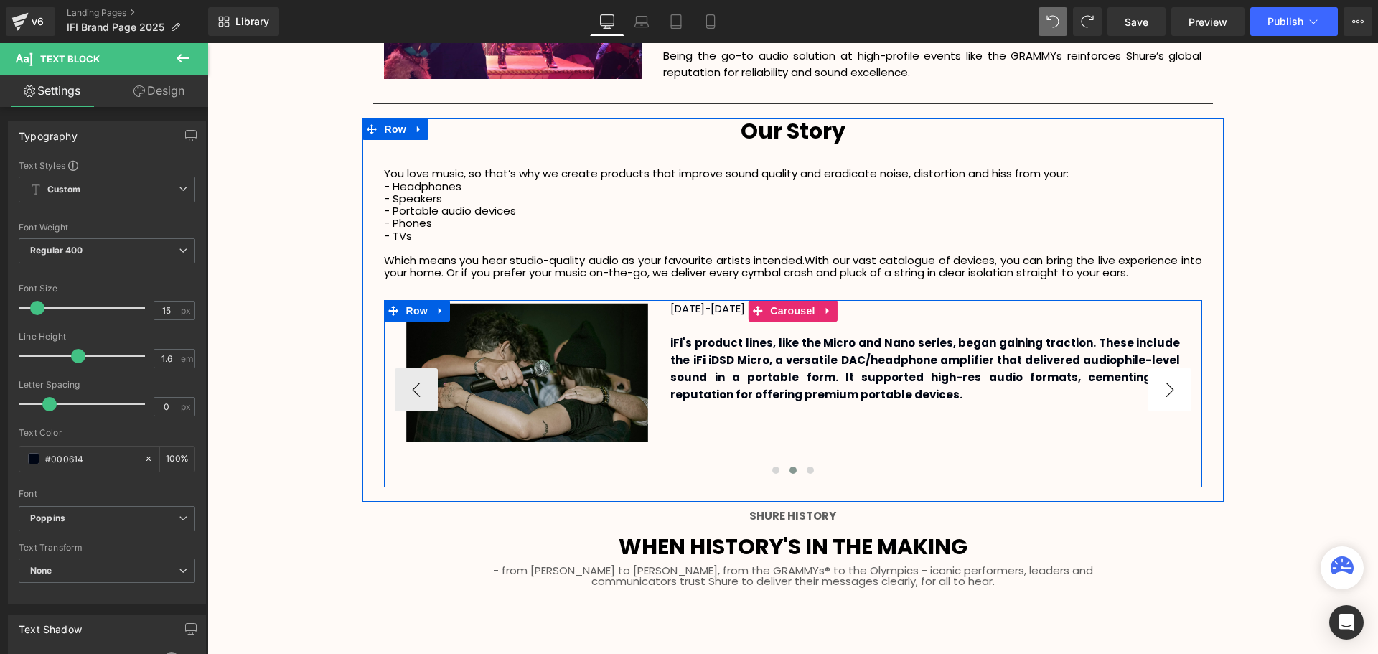
click at [1162, 401] on button "›" at bounding box center [1169, 389] width 43 height 43
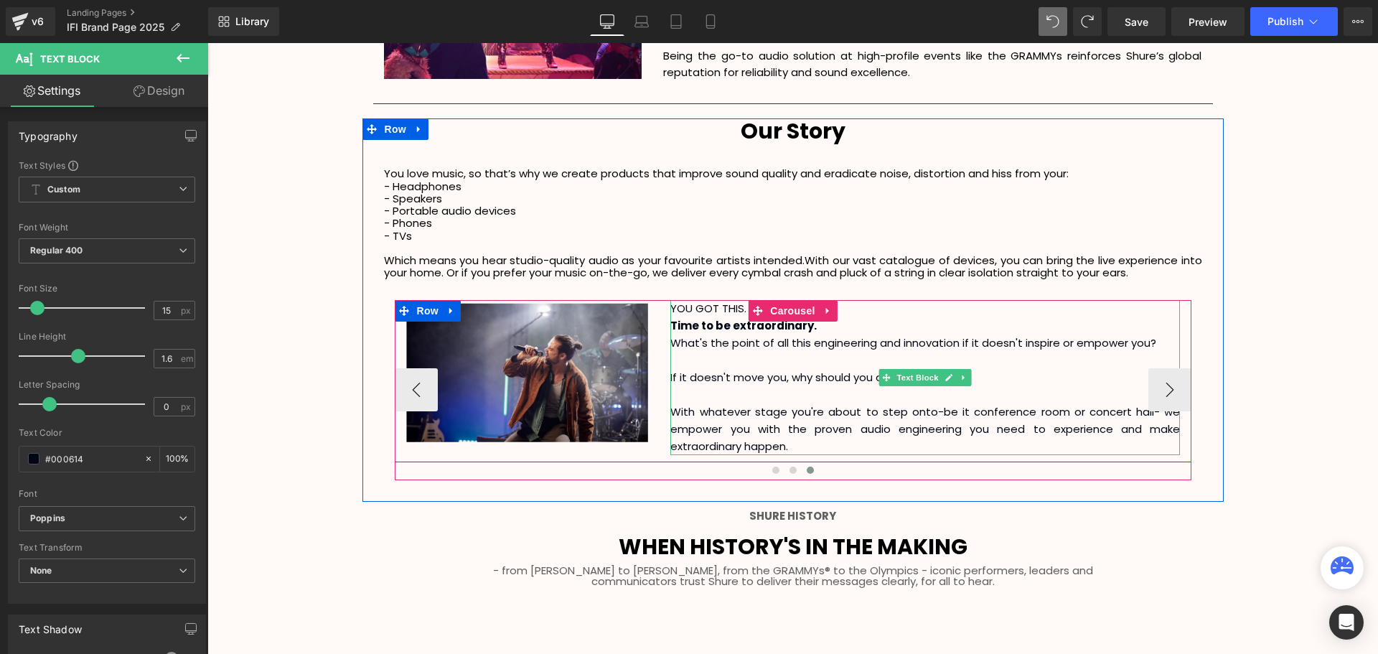
click at [715, 311] on p "YOU GOT THIS." at bounding box center [925, 308] width 510 height 17
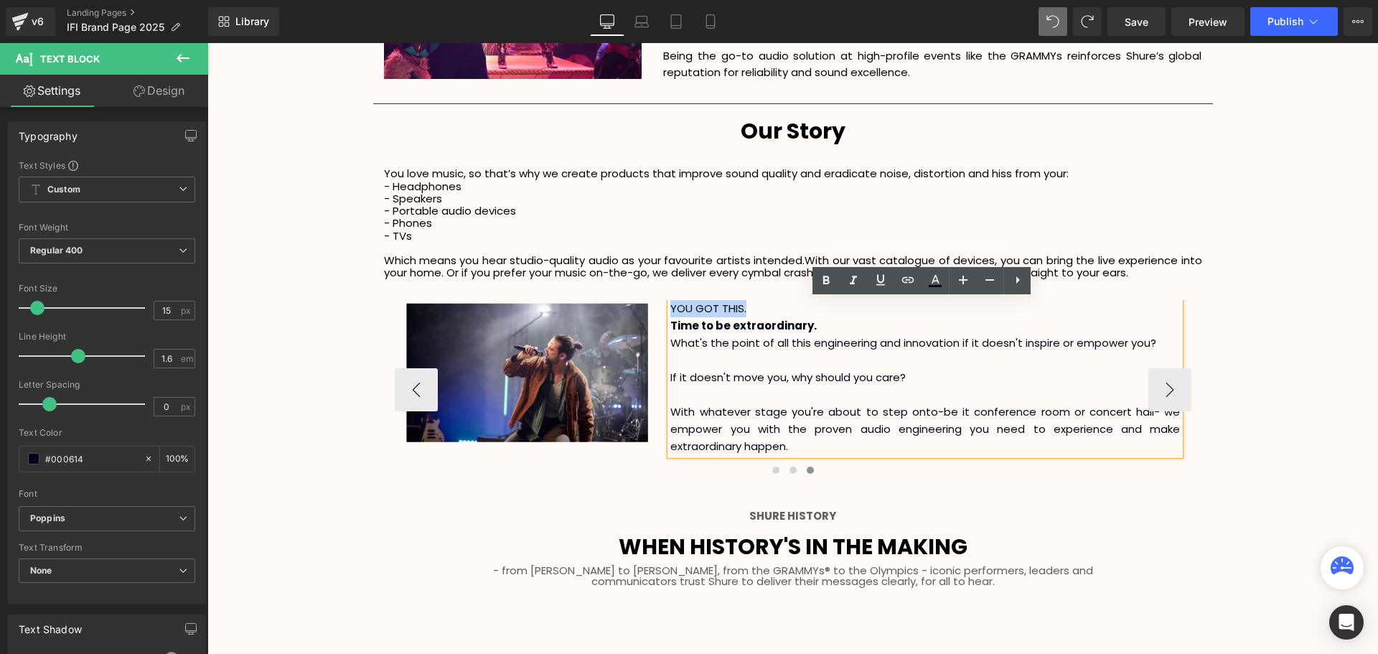
drag, startPoint x: 703, startPoint y: 310, endPoint x: 668, endPoint y: 309, distance: 35.2
click at [670, 309] on p "YOU GOT THIS." at bounding box center [925, 308] width 510 height 17
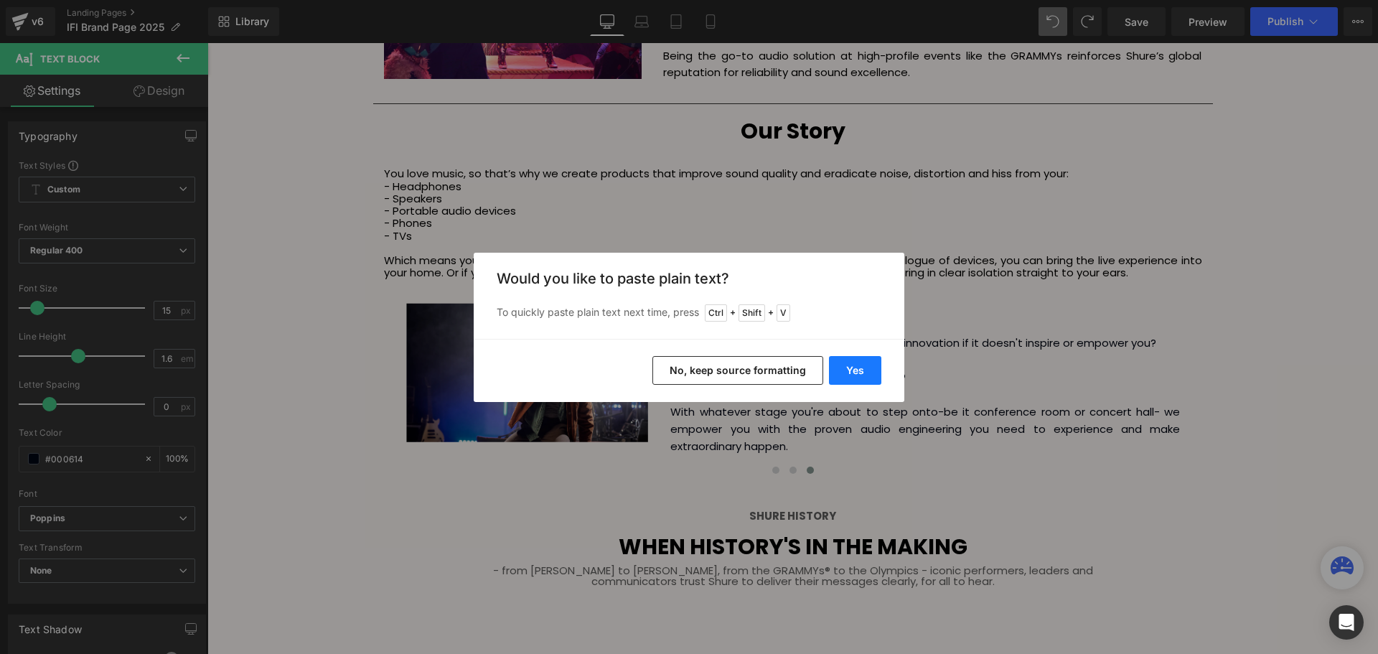
click at [863, 363] on button "Yes" at bounding box center [855, 370] width 52 height 29
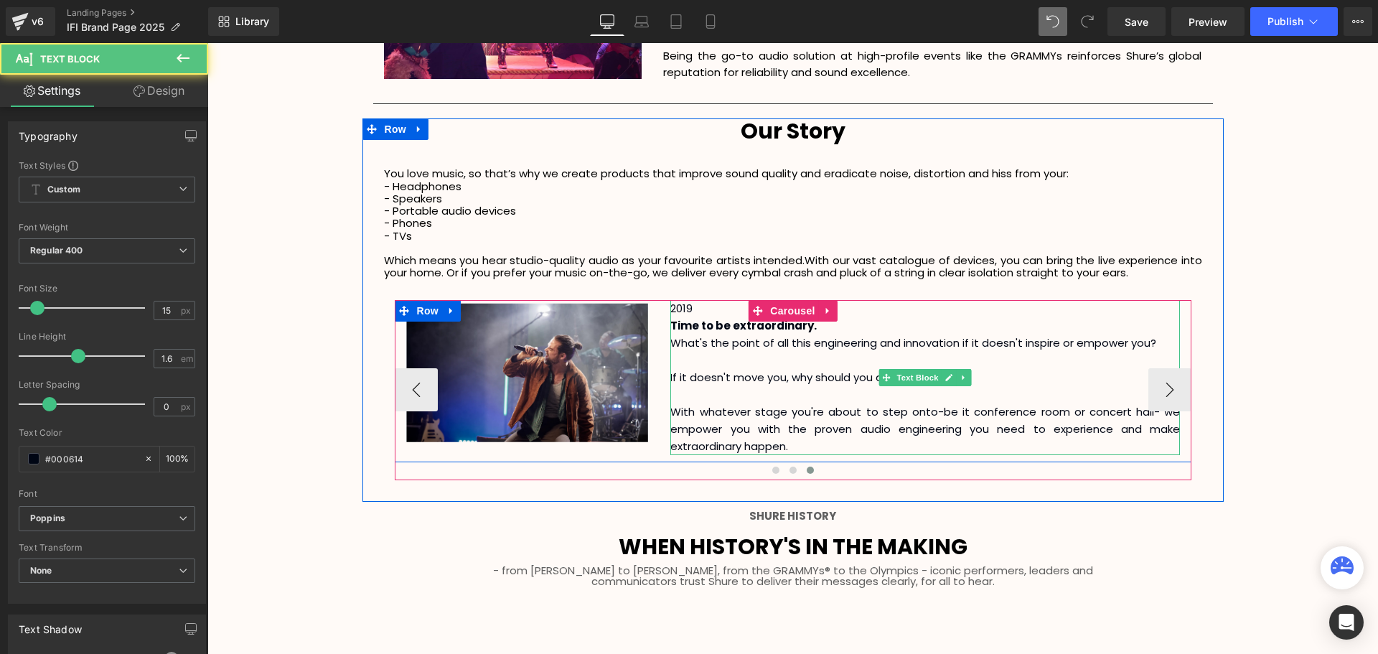
click at [788, 440] on p "With whatever stage you're about to step onto-be it conference room or concert …" at bounding box center [925, 429] width 510 height 52
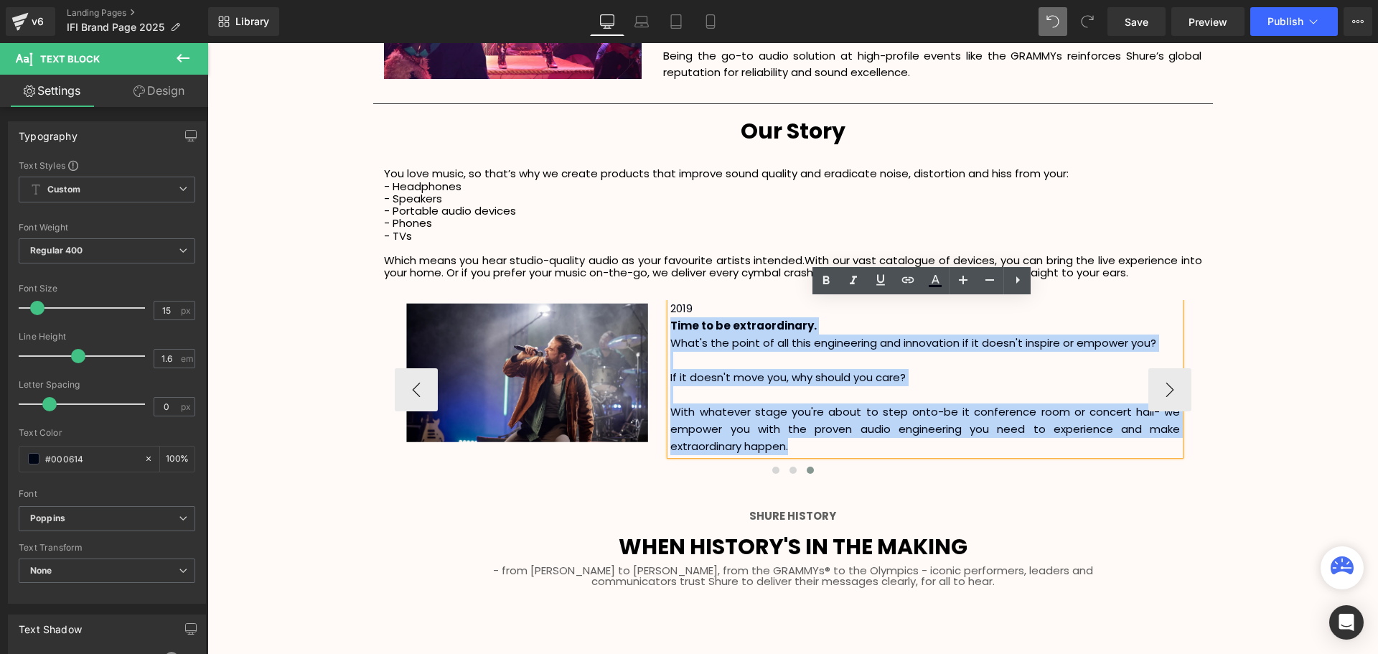
drag, startPoint x: 792, startPoint y: 446, endPoint x: 668, endPoint y: 327, distance: 171.6
click at [670, 327] on div "2019 Time to be extraordinary. What's the point of all this engineering and inn…" at bounding box center [925, 377] width 510 height 155
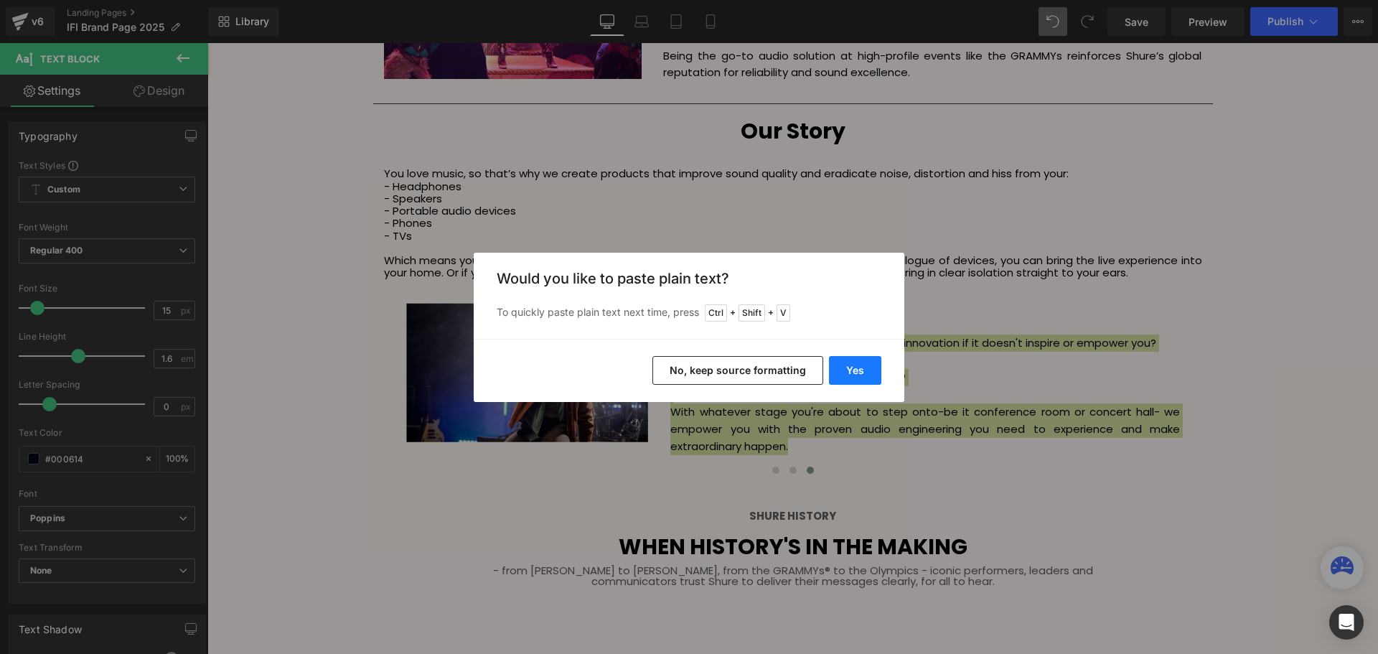
click at [869, 367] on button "Yes" at bounding box center [855, 370] width 52 height 29
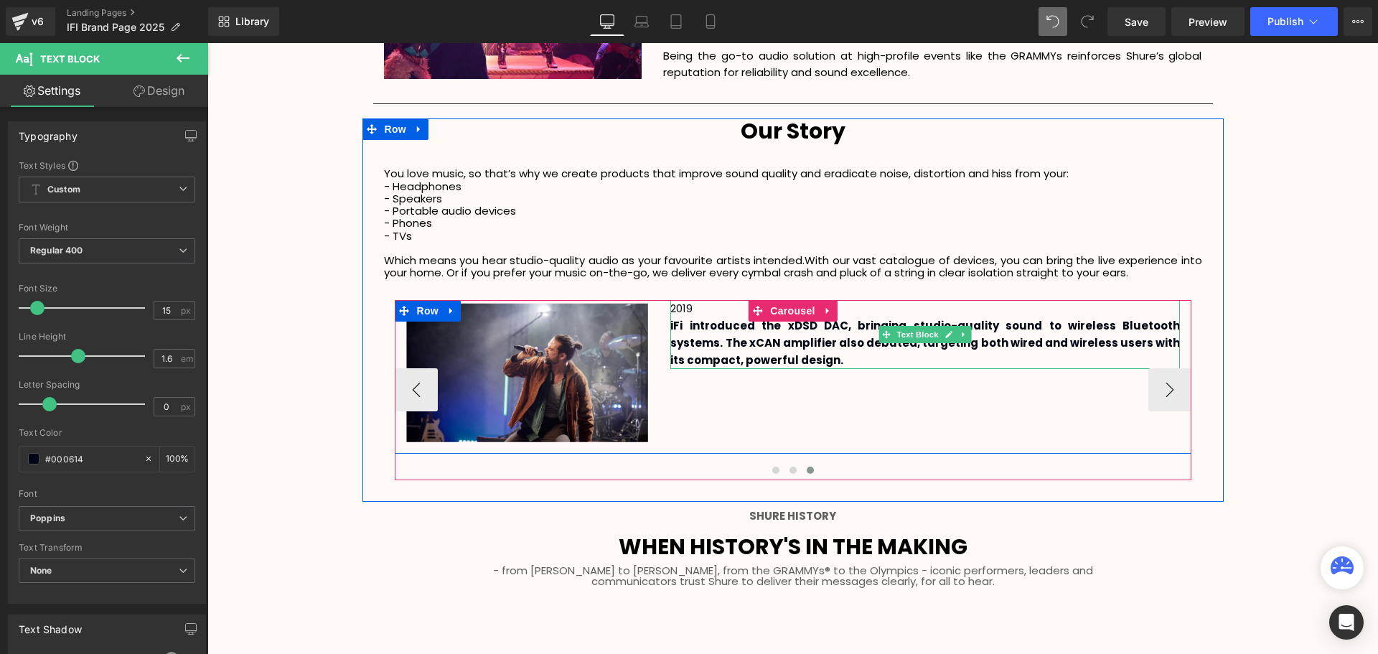
click at [713, 314] on p "2019" at bounding box center [925, 308] width 510 height 17
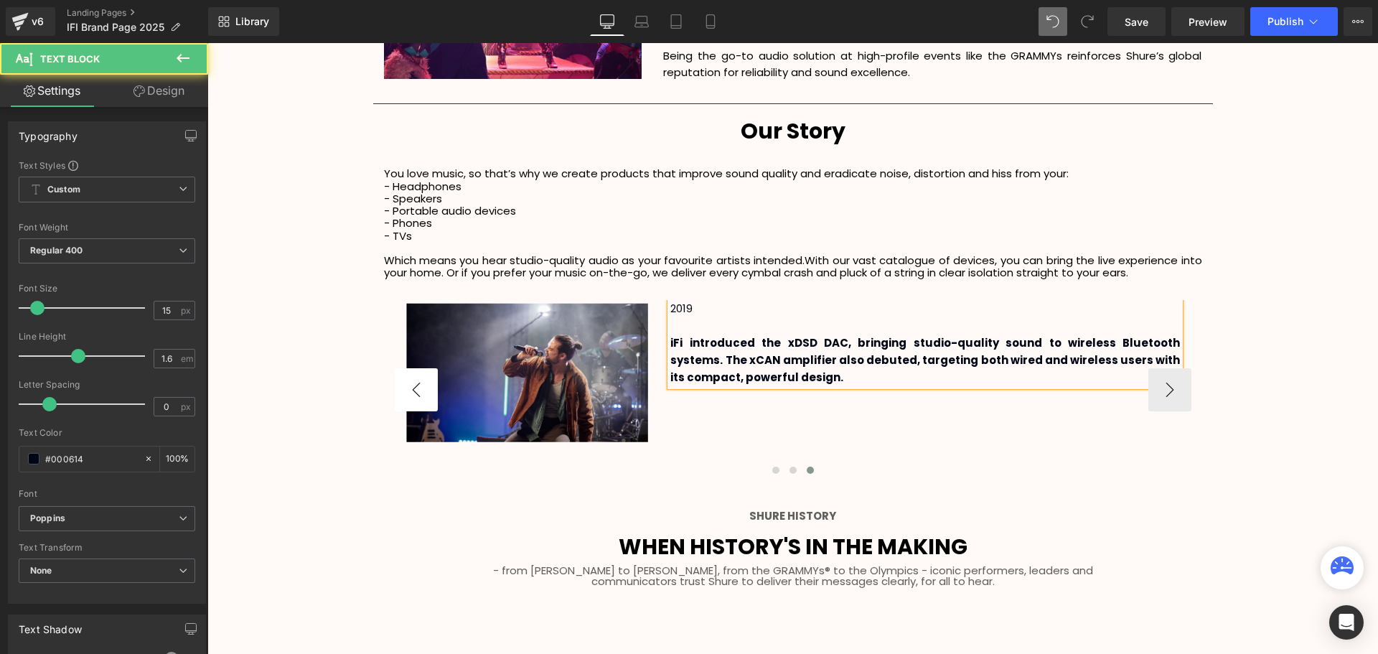
click at [417, 380] on button "‹" at bounding box center [416, 389] width 43 height 43
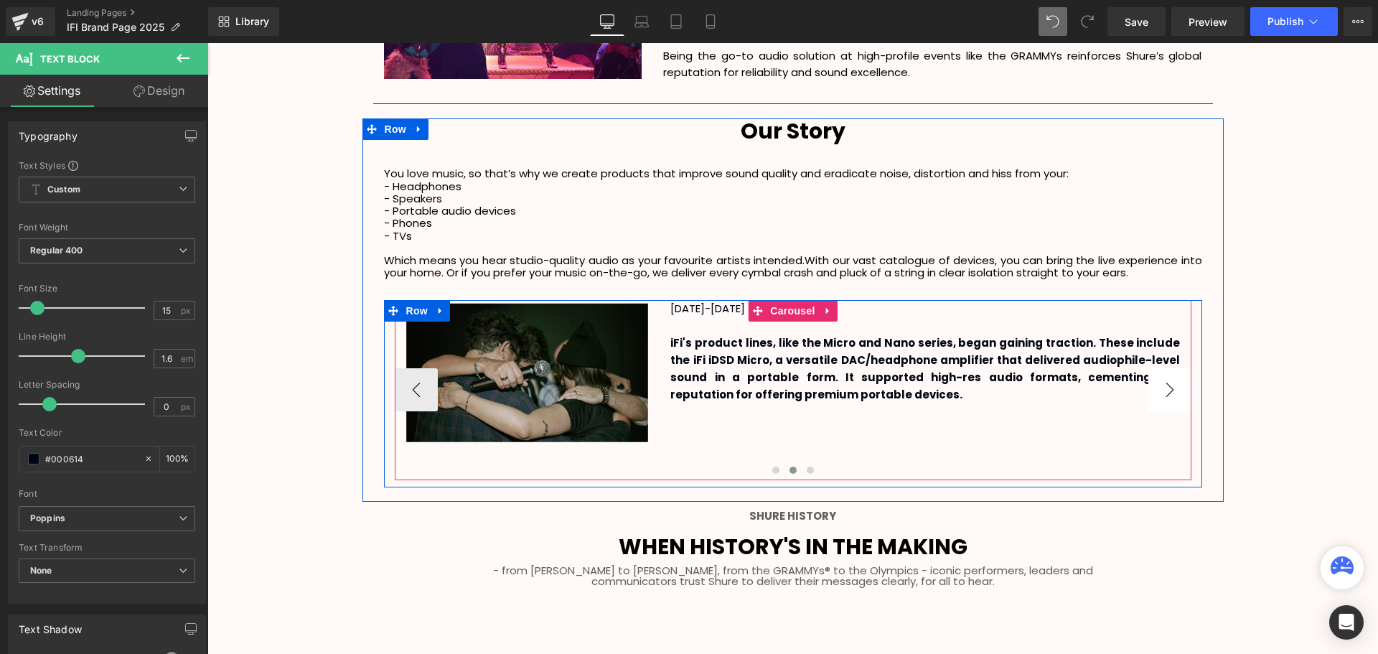
click at [1171, 393] on button "›" at bounding box center [1169, 389] width 43 height 43
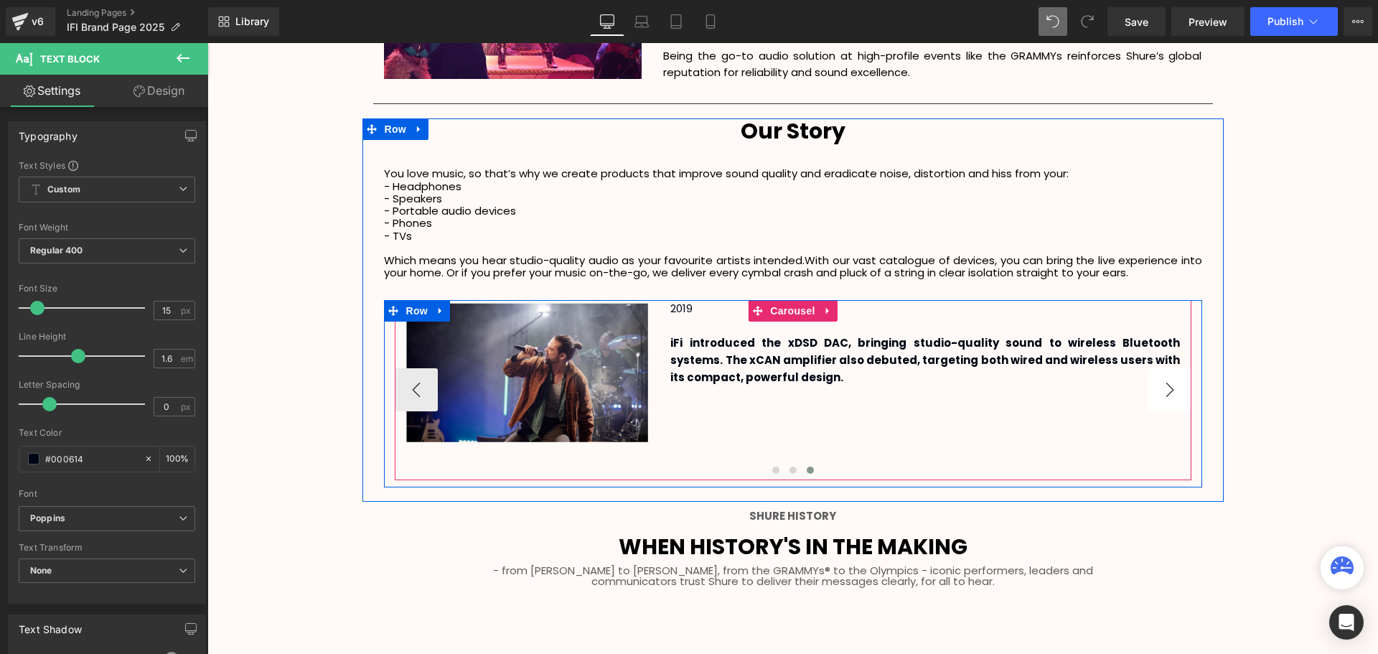
click at [1171, 393] on button "›" at bounding box center [1169, 389] width 43 height 43
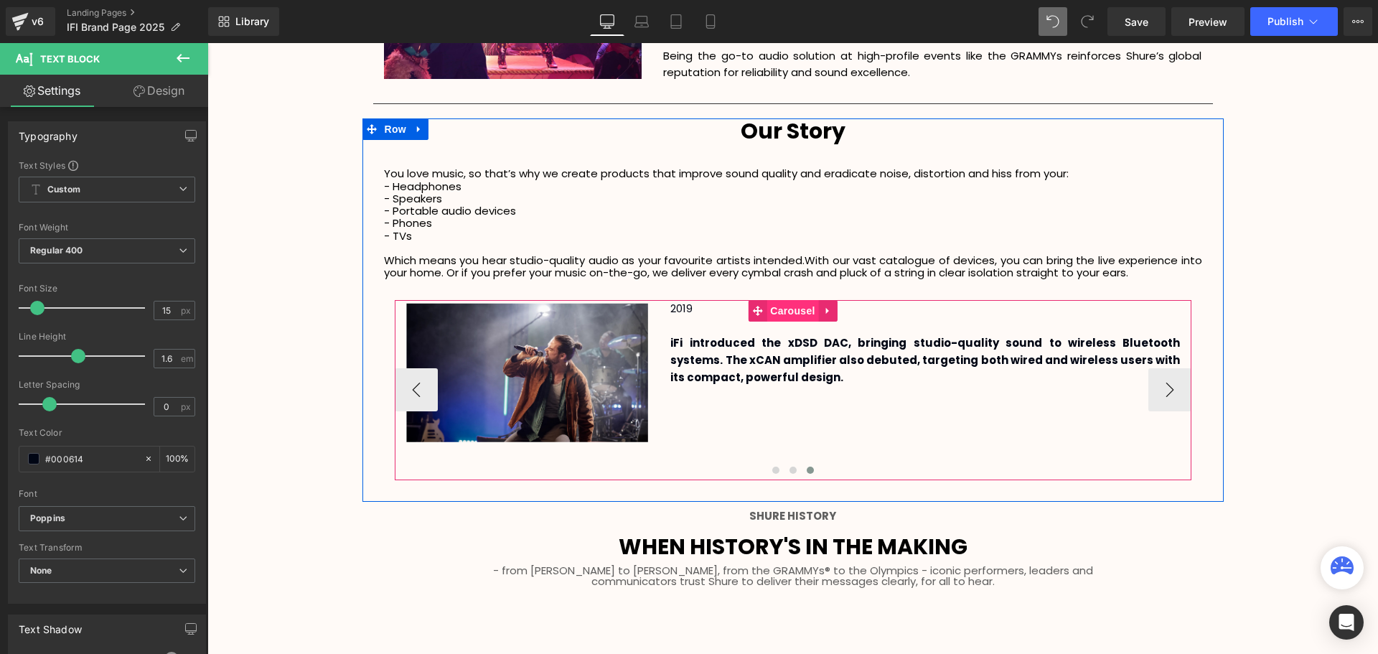
click at [797, 317] on span "Carousel" at bounding box center [793, 311] width 52 height 22
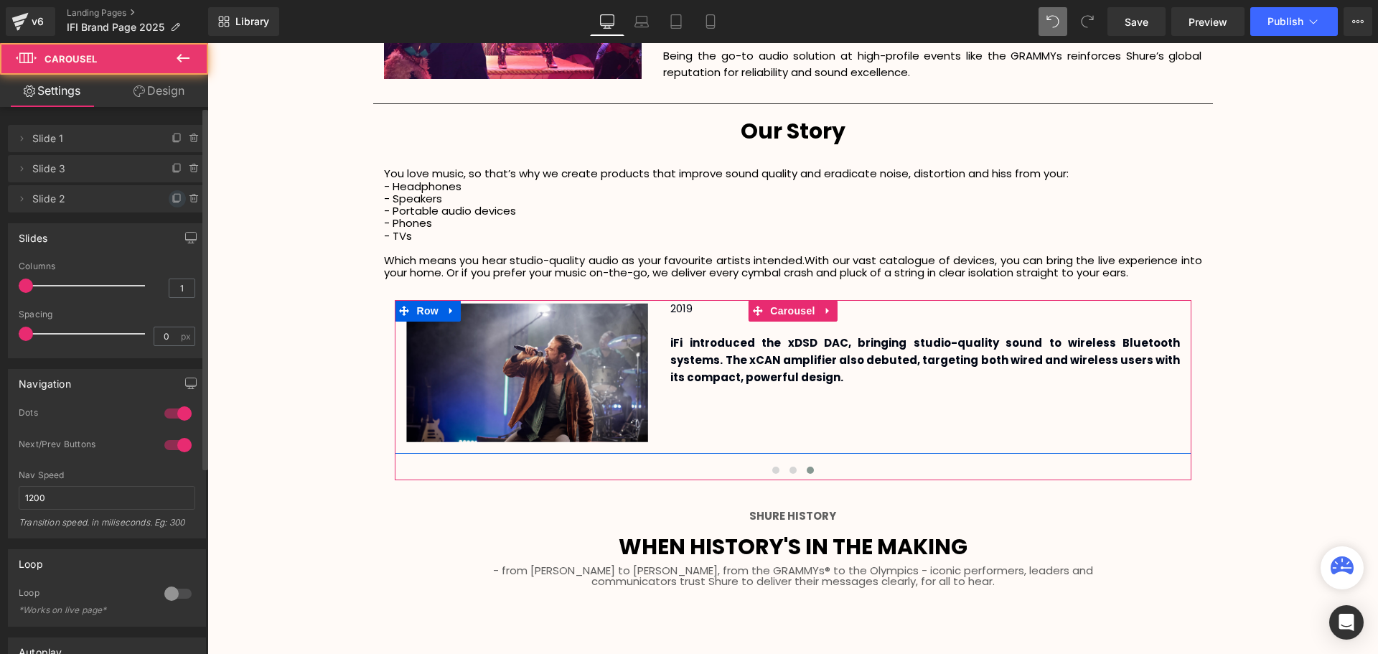
drag, startPoint x: 172, startPoint y: 203, endPoint x: 100, endPoint y: 215, distance: 73.4
click at [172, 203] on icon at bounding box center [177, 198] width 11 height 11
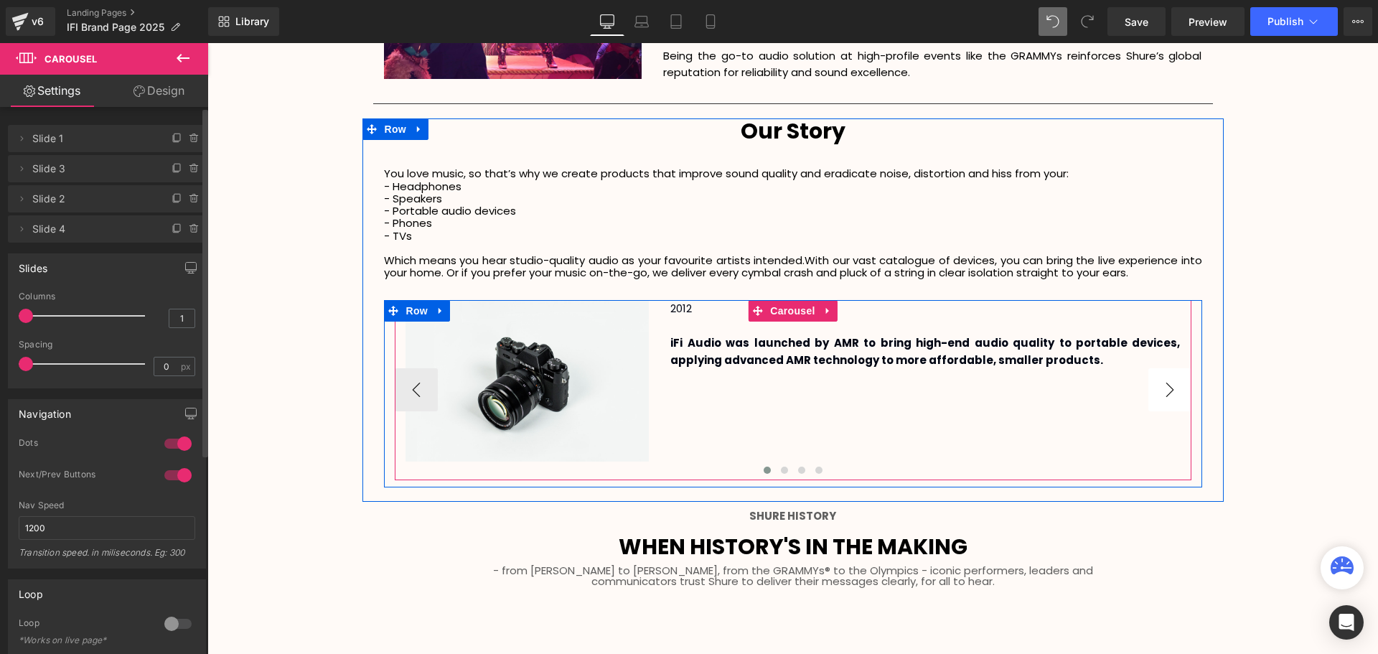
click at [1151, 386] on button "›" at bounding box center [1169, 389] width 43 height 43
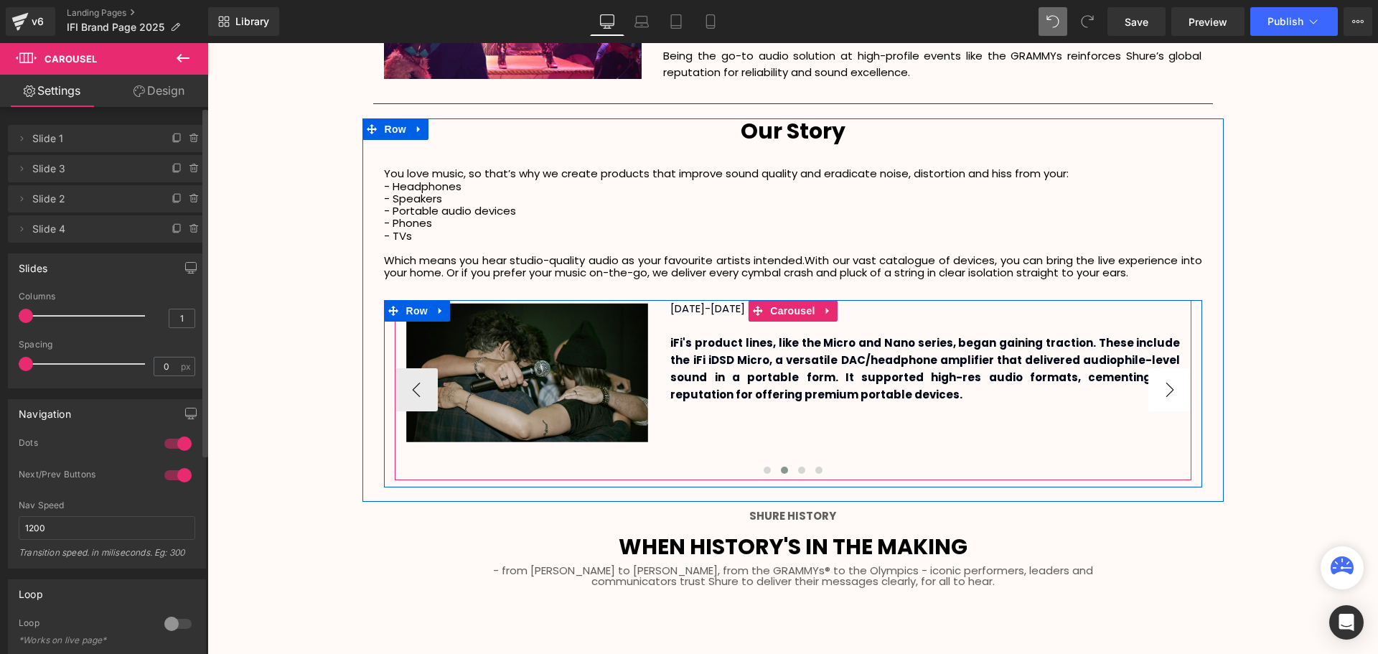
click at [1151, 386] on button "›" at bounding box center [1169, 389] width 43 height 43
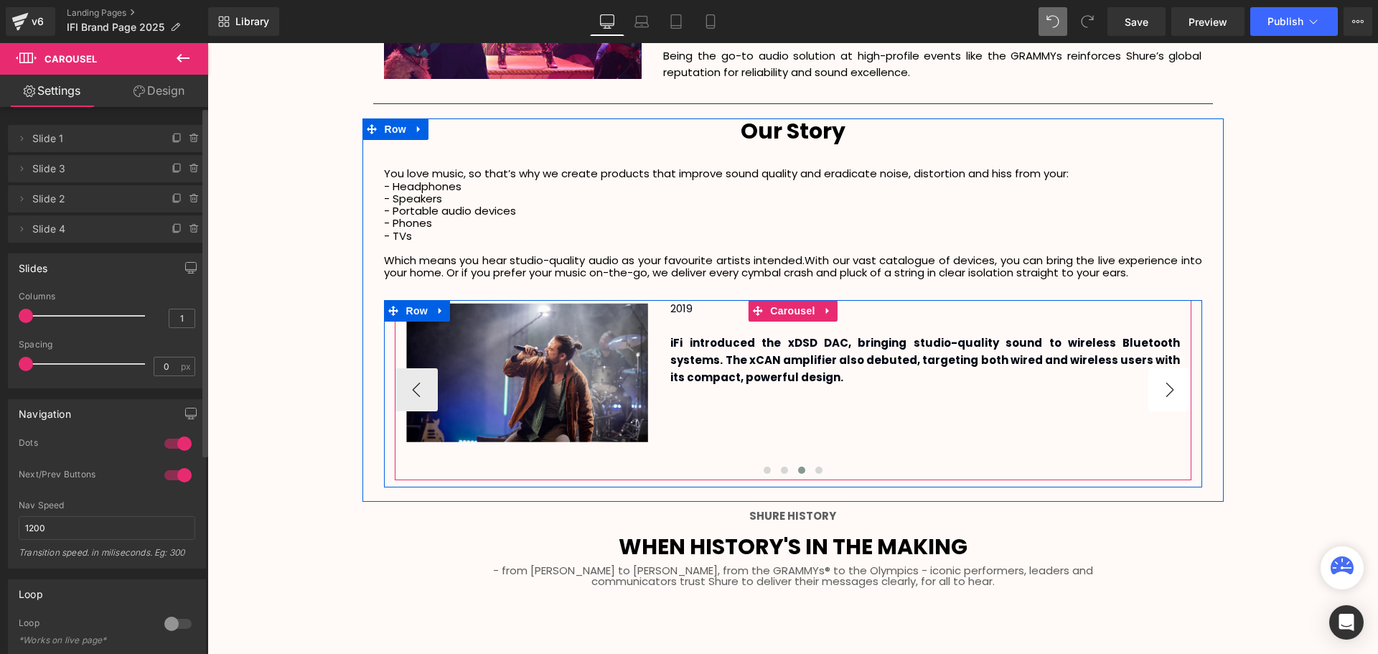
click at [1151, 386] on button "›" at bounding box center [1169, 389] width 43 height 43
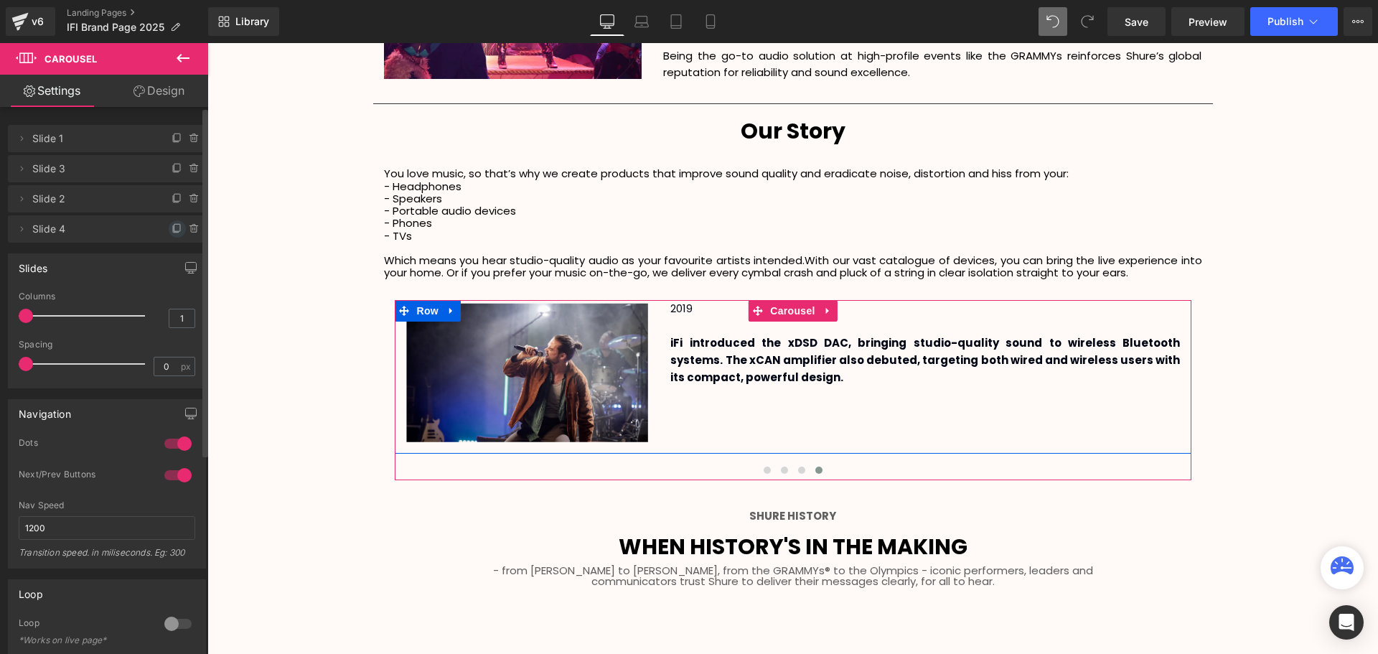
click at [172, 230] on icon at bounding box center [177, 228] width 11 height 11
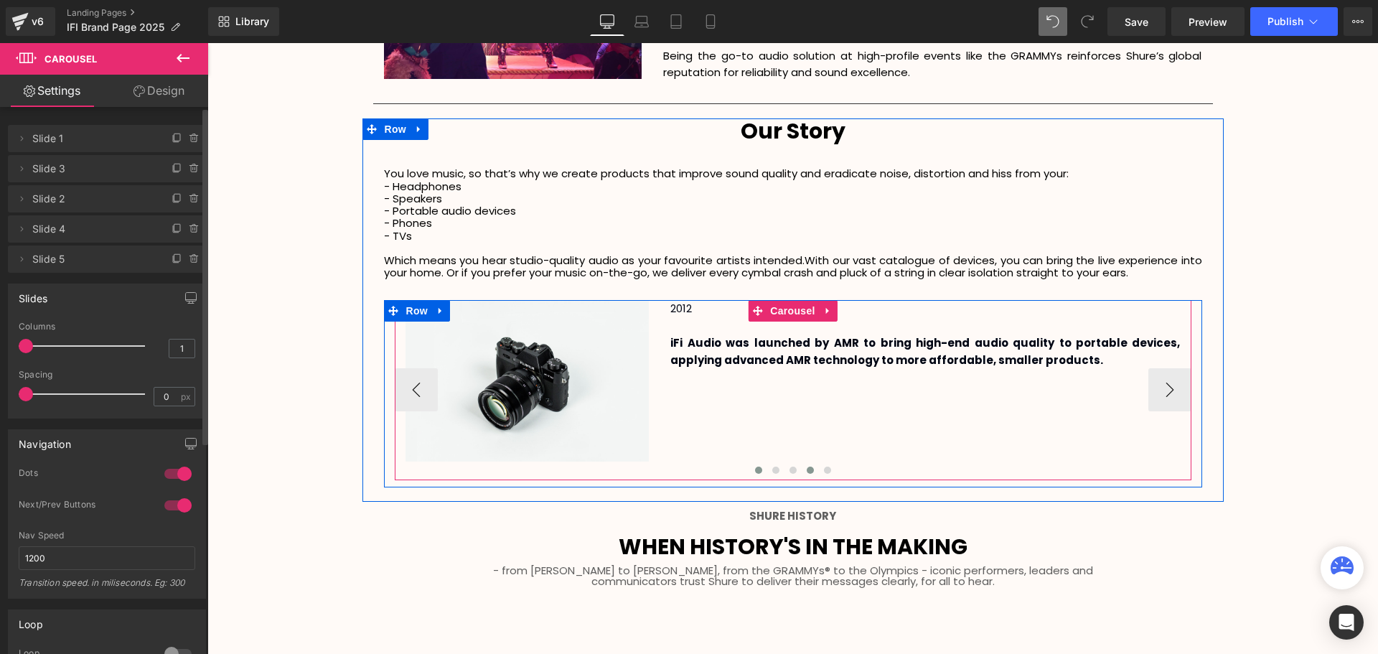
click at [807, 469] on span at bounding box center [810, 470] width 7 height 7
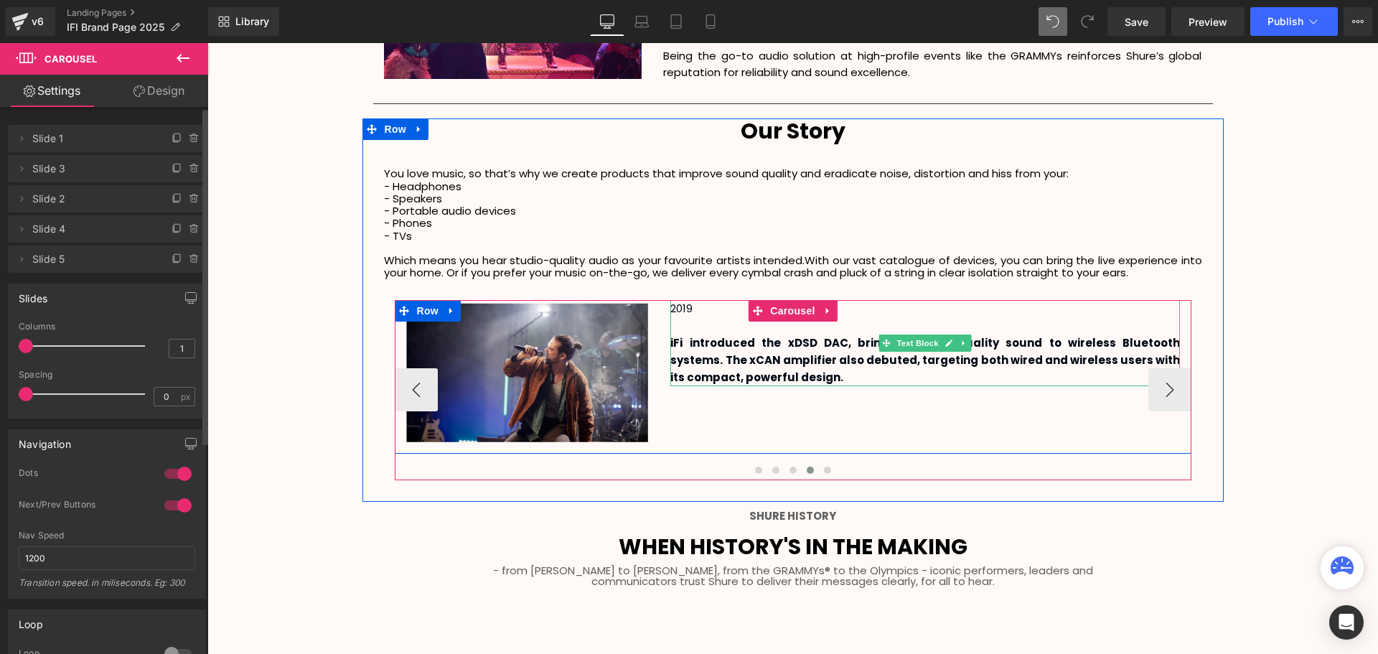
click at [690, 309] on p "2019" at bounding box center [925, 308] width 510 height 17
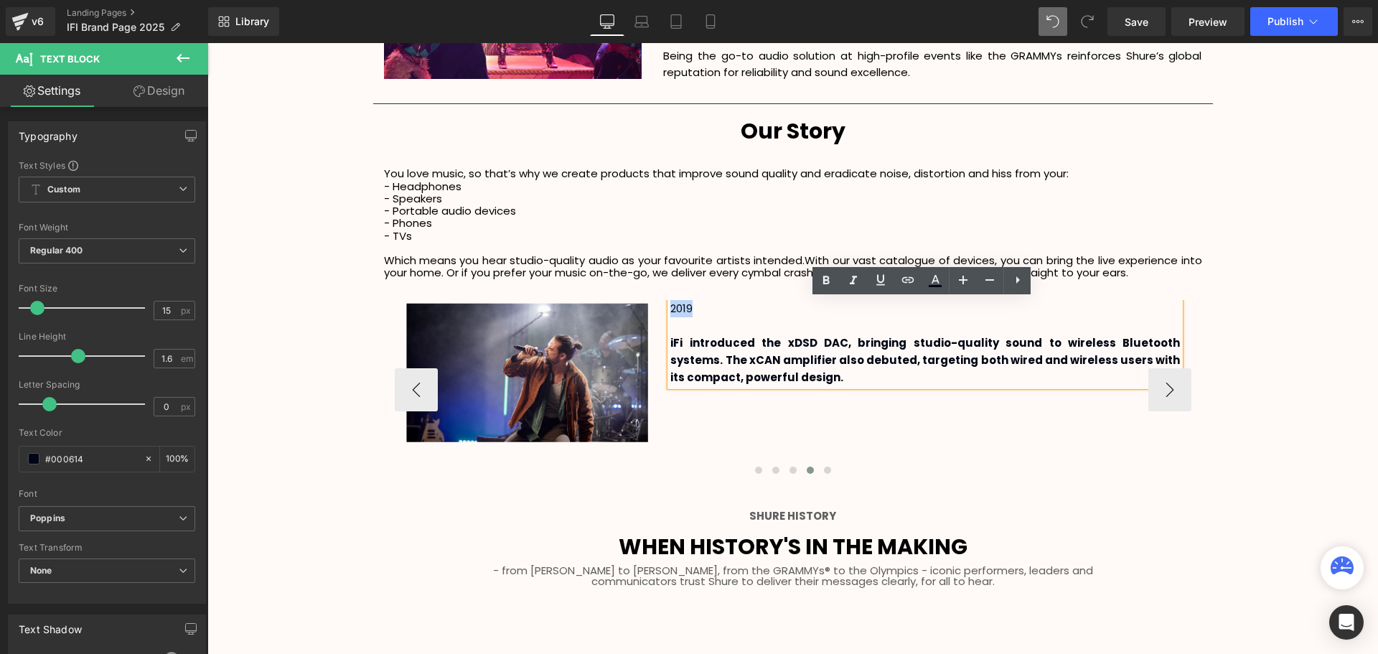
drag, startPoint x: 699, startPoint y: 309, endPoint x: 668, endPoint y: 305, distance: 31.1
click at [670, 305] on p "2019" at bounding box center [925, 308] width 510 height 17
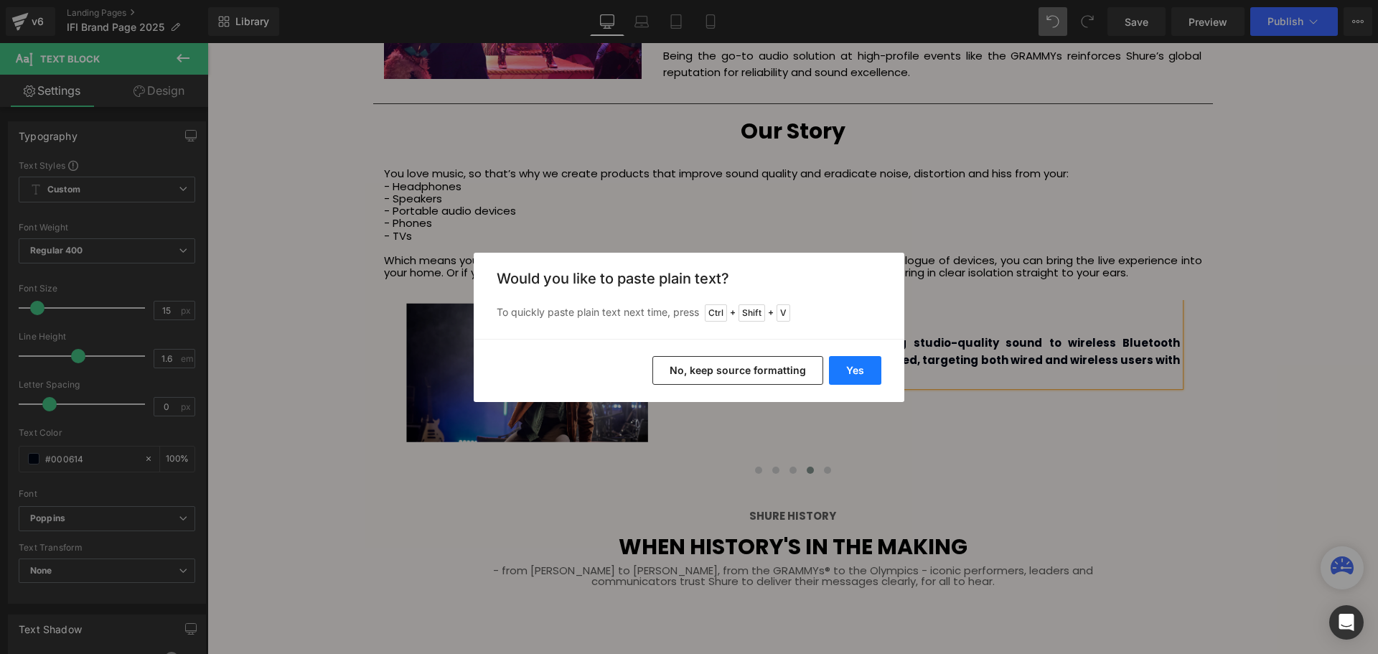
drag, startPoint x: 861, startPoint y: 376, endPoint x: 365, endPoint y: 372, distance: 496.0
click at [861, 376] on button "Yes" at bounding box center [855, 370] width 52 height 29
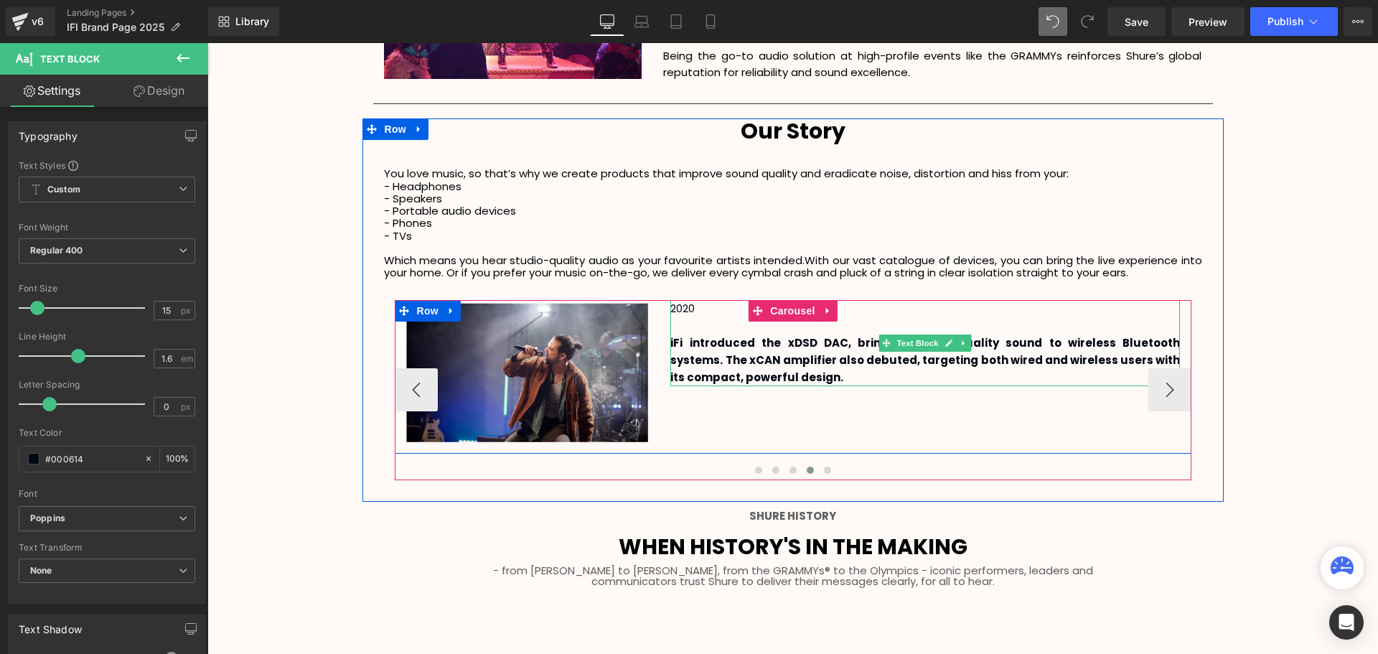
click at [761, 381] on p "iFi introduced the xDSD DAC, bringing studio-quality sound to wireless Bluetoot…" at bounding box center [925, 360] width 510 height 52
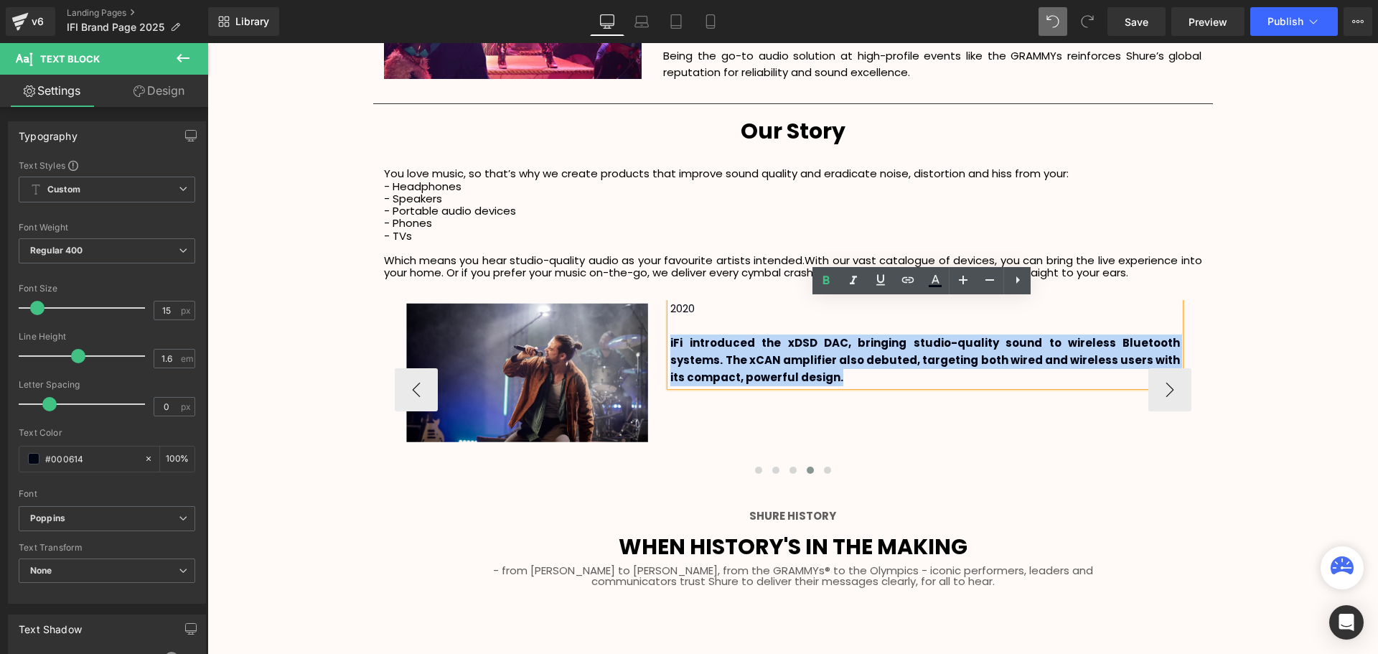
drag, startPoint x: 774, startPoint y: 381, endPoint x: 667, endPoint y: 343, distance: 114.2
click at [670, 343] on p "iFi introduced the xDSD DAC, bringing studio-quality sound to wireless Bluetoot…" at bounding box center [925, 360] width 510 height 52
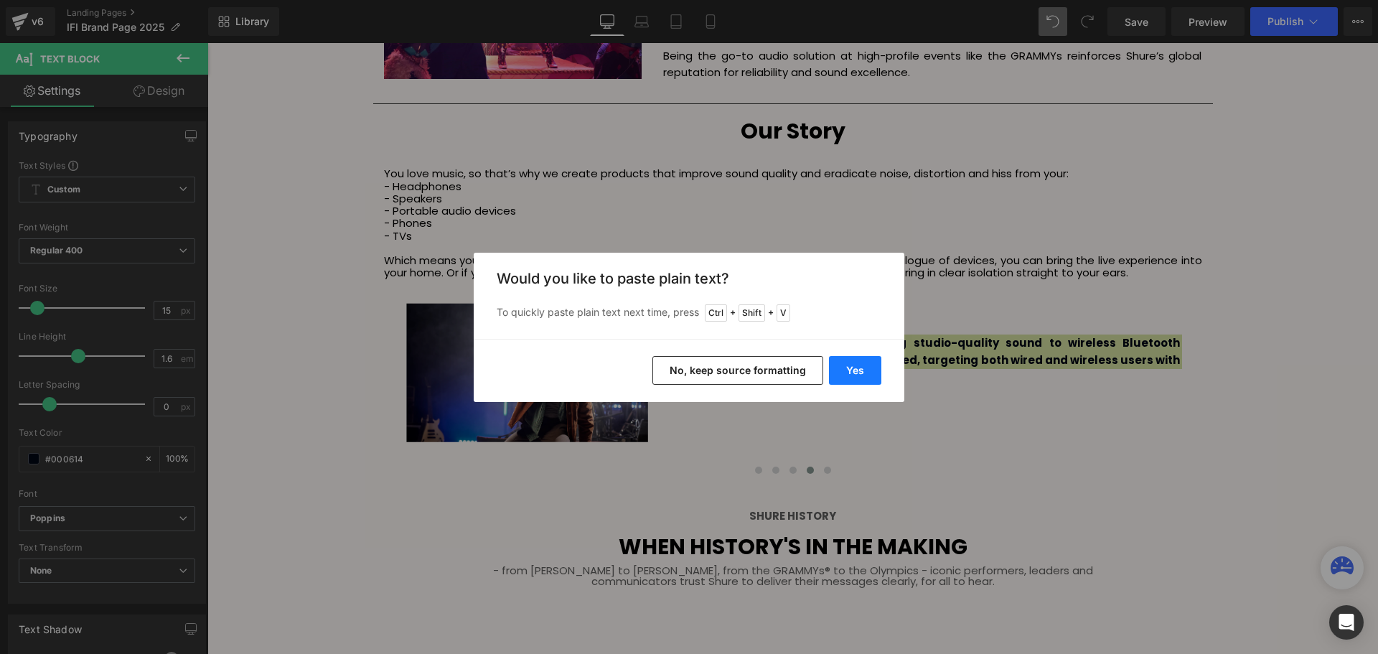
click at [857, 365] on button "Yes" at bounding box center [855, 370] width 52 height 29
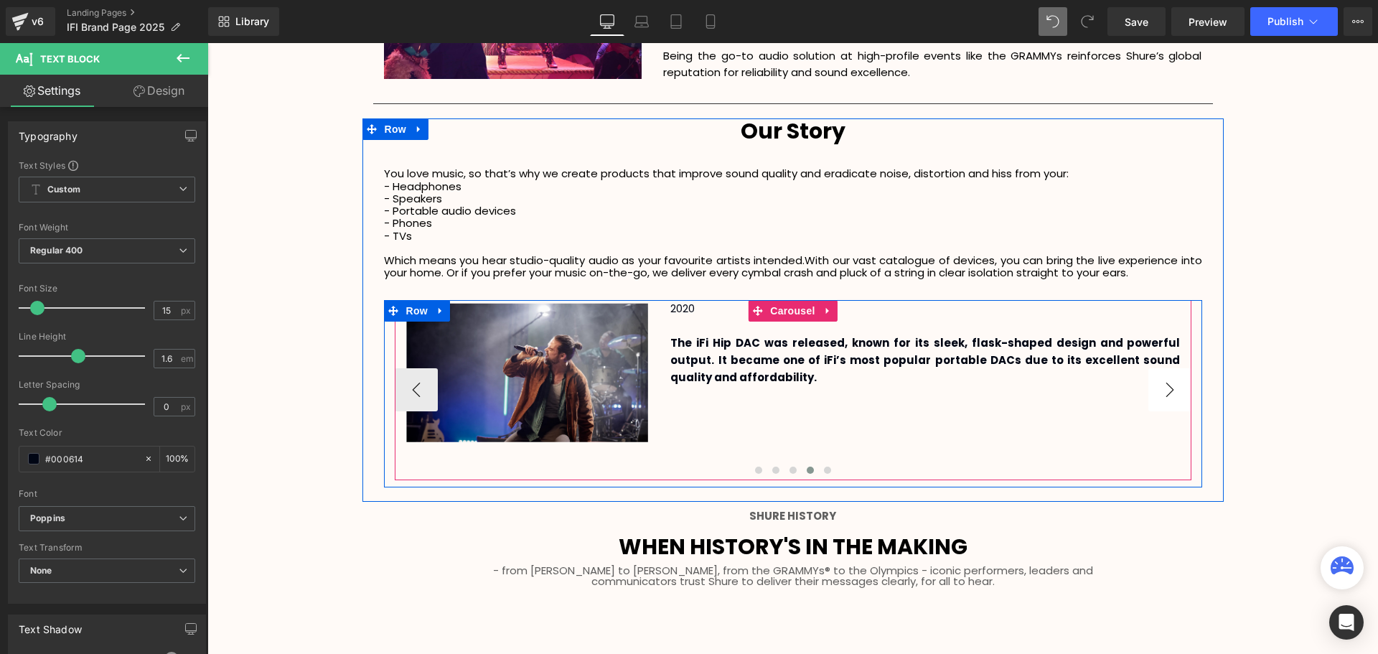
click at [1177, 387] on button "›" at bounding box center [1169, 389] width 43 height 43
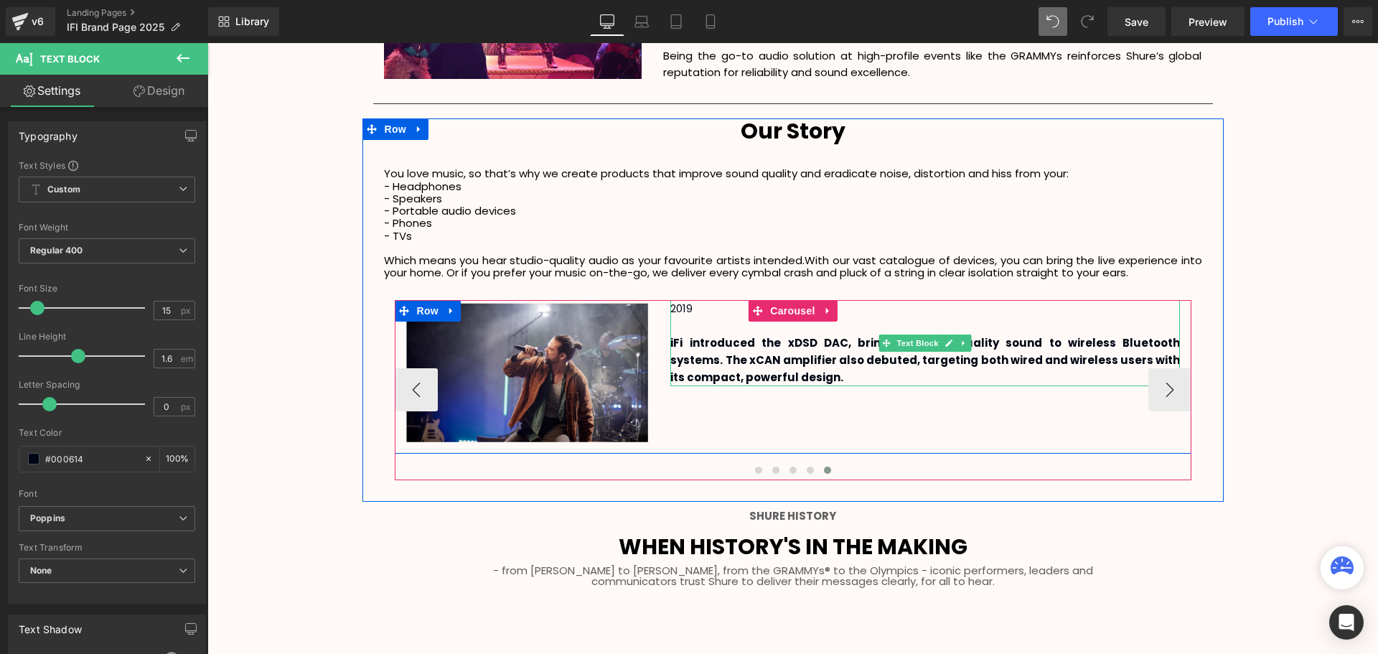
click at [702, 309] on p "2019" at bounding box center [925, 308] width 510 height 17
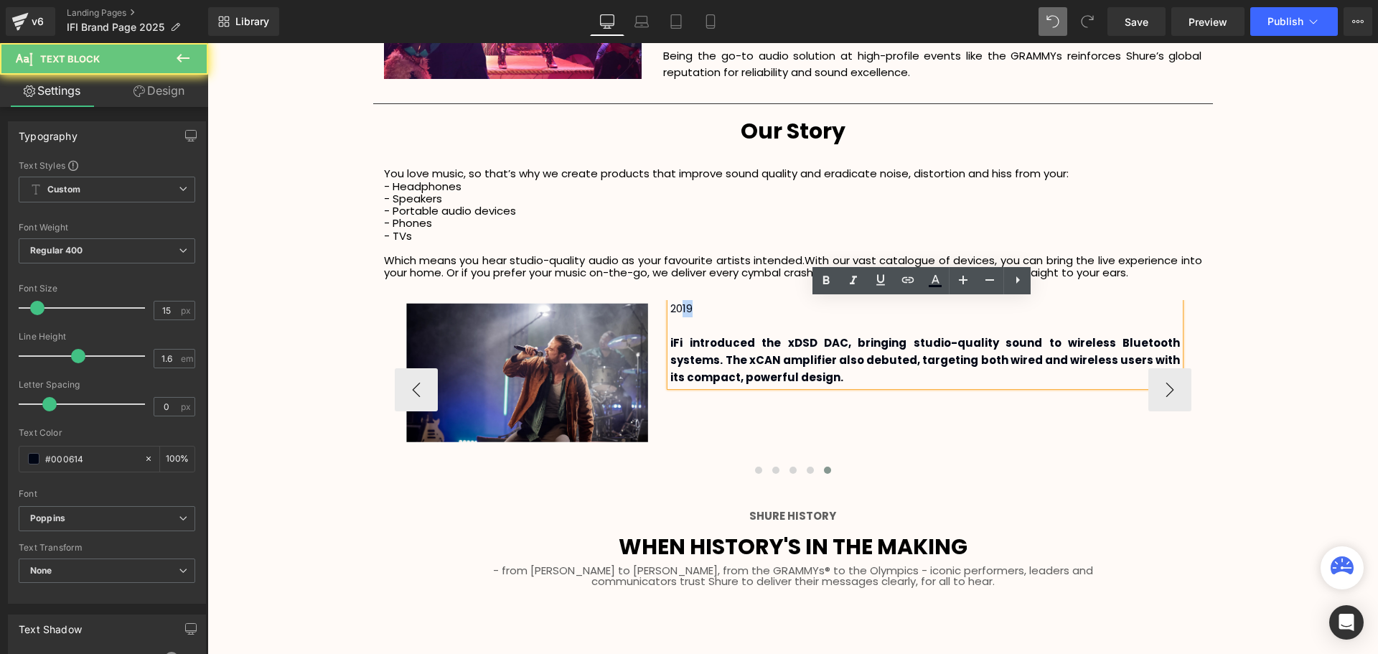
drag, startPoint x: 693, startPoint y: 308, endPoint x: 679, endPoint y: 309, distance: 14.4
click at [679, 309] on p "2019" at bounding box center [925, 308] width 510 height 17
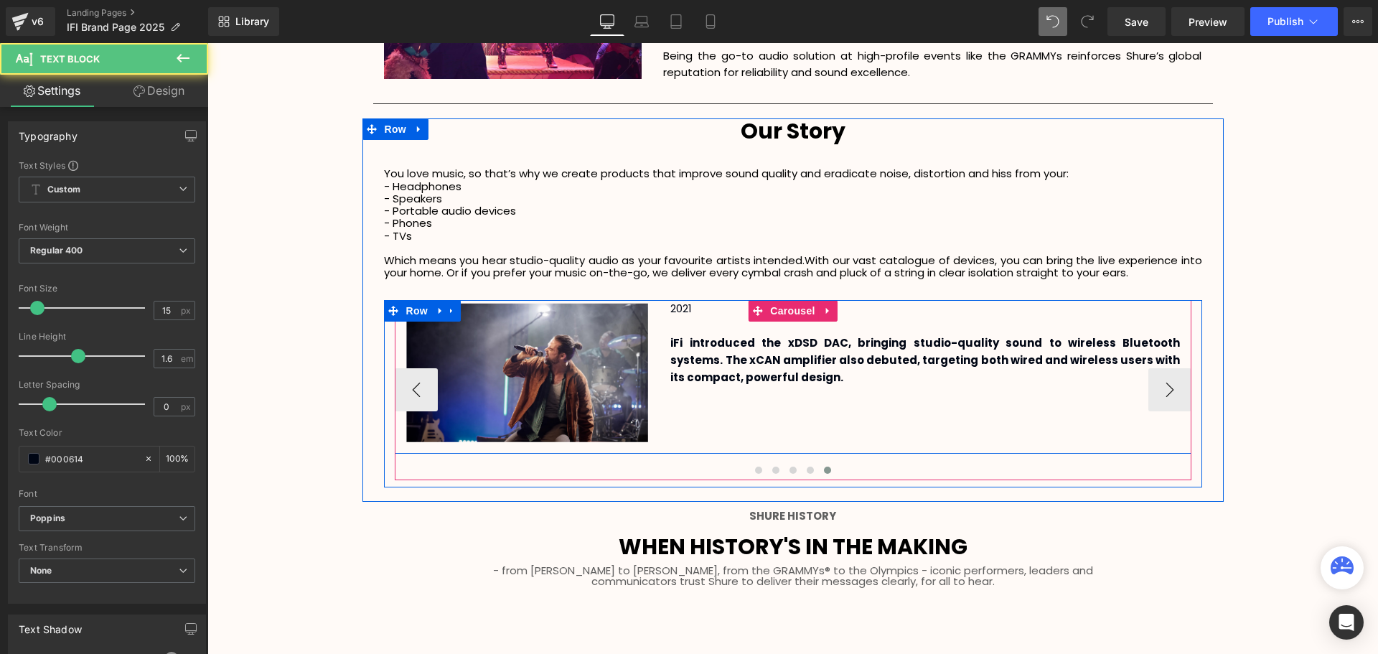
drag, startPoint x: 757, startPoint y: 377, endPoint x: 765, endPoint y: 377, distance: 7.9
click at [757, 377] on b "iFi introduced the xDSD DAC, bringing studio-quality sound to wireless Bluetoot…" at bounding box center [925, 360] width 510 height 50
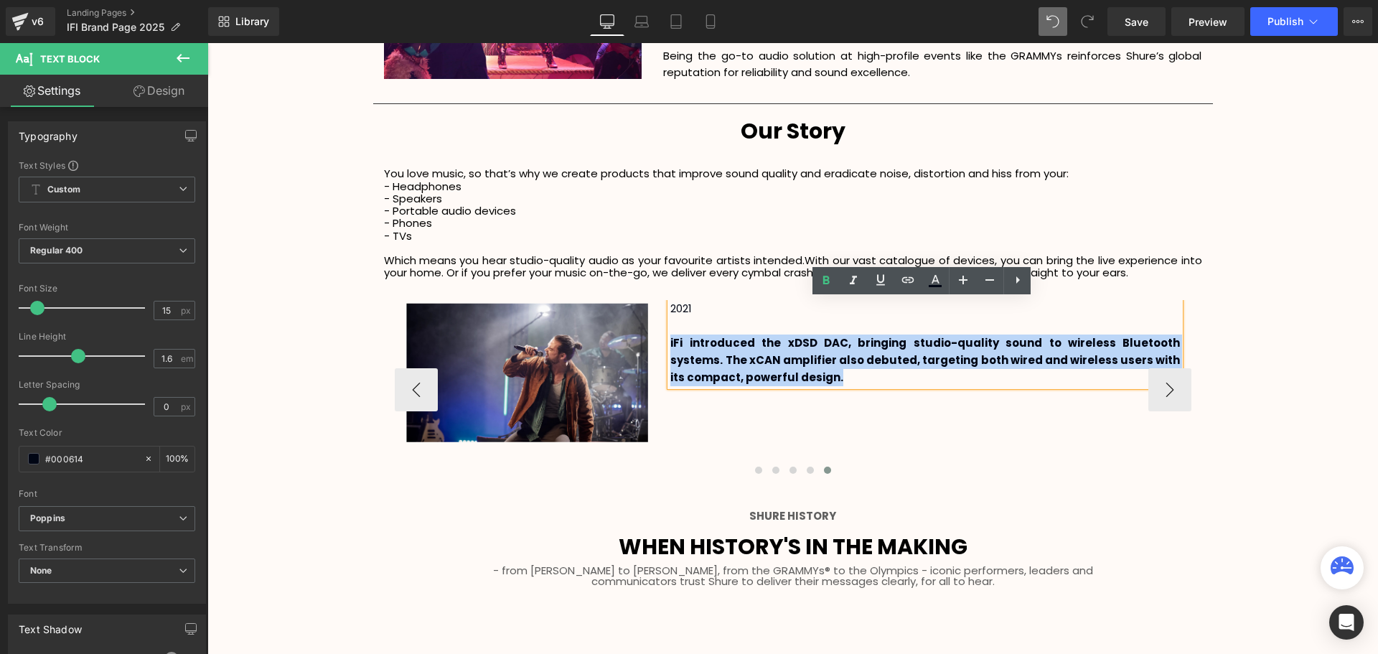
drag, startPoint x: 779, startPoint y: 376, endPoint x: 667, endPoint y: 341, distance: 117.4
click at [670, 341] on p "iFi introduced the xDSD DAC, bringing studio-quality sound to wireless Bluetoot…" at bounding box center [925, 360] width 510 height 52
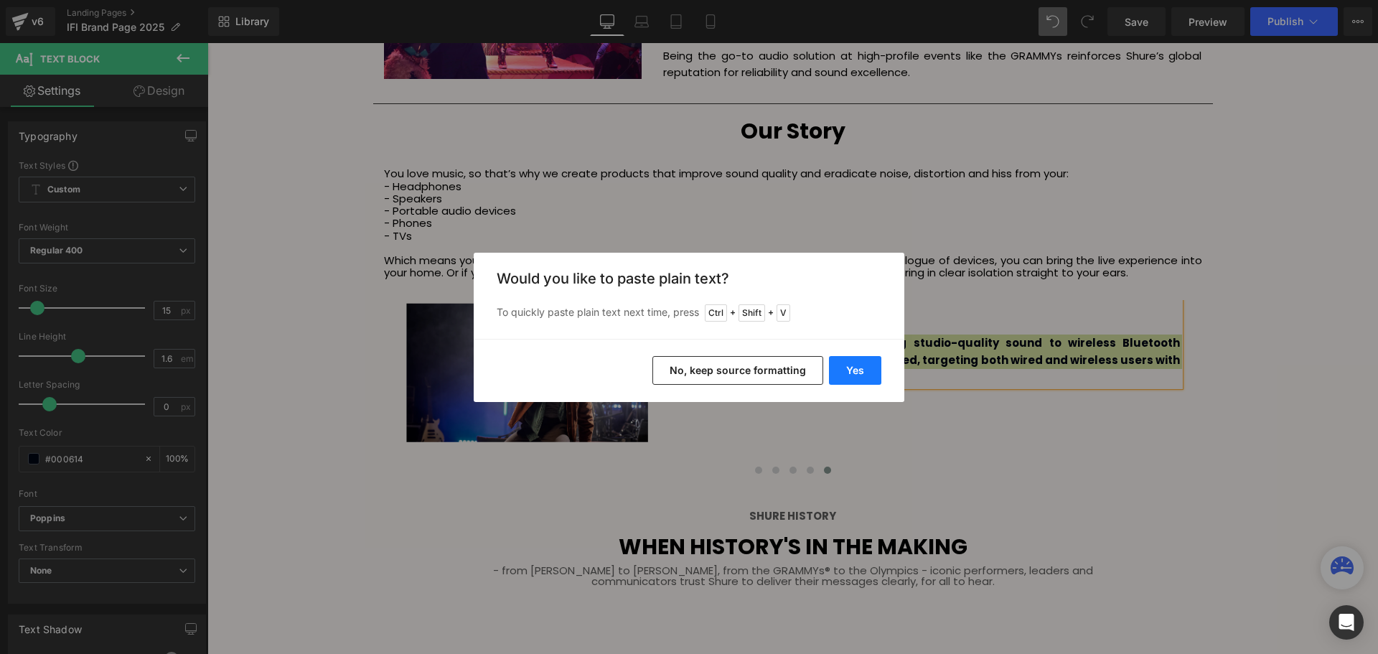
click at [838, 379] on button "Yes" at bounding box center [855, 370] width 52 height 29
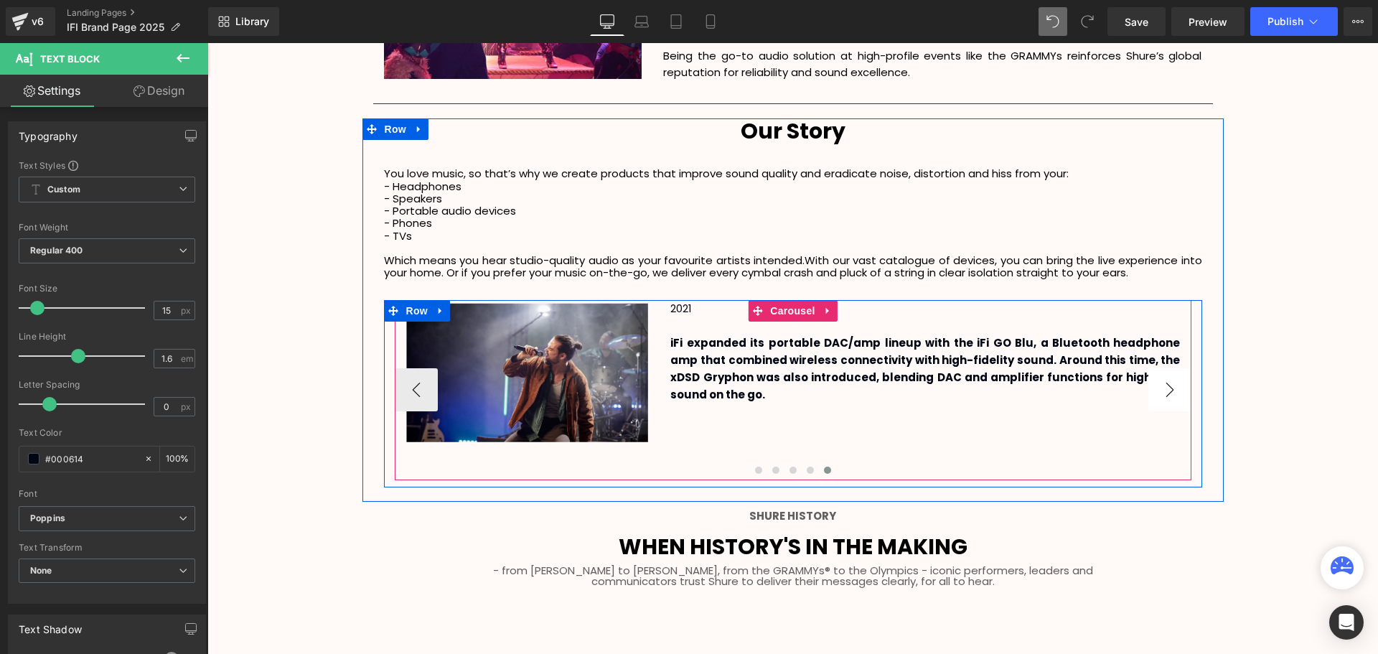
click at [1178, 395] on button "›" at bounding box center [1169, 389] width 43 height 43
click at [1169, 398] on button "›" at bounding box center [1169, 389] width 43 height 43
click at [429, 395] on button "‹" at bounding box center [416, 389] width 43 height 43
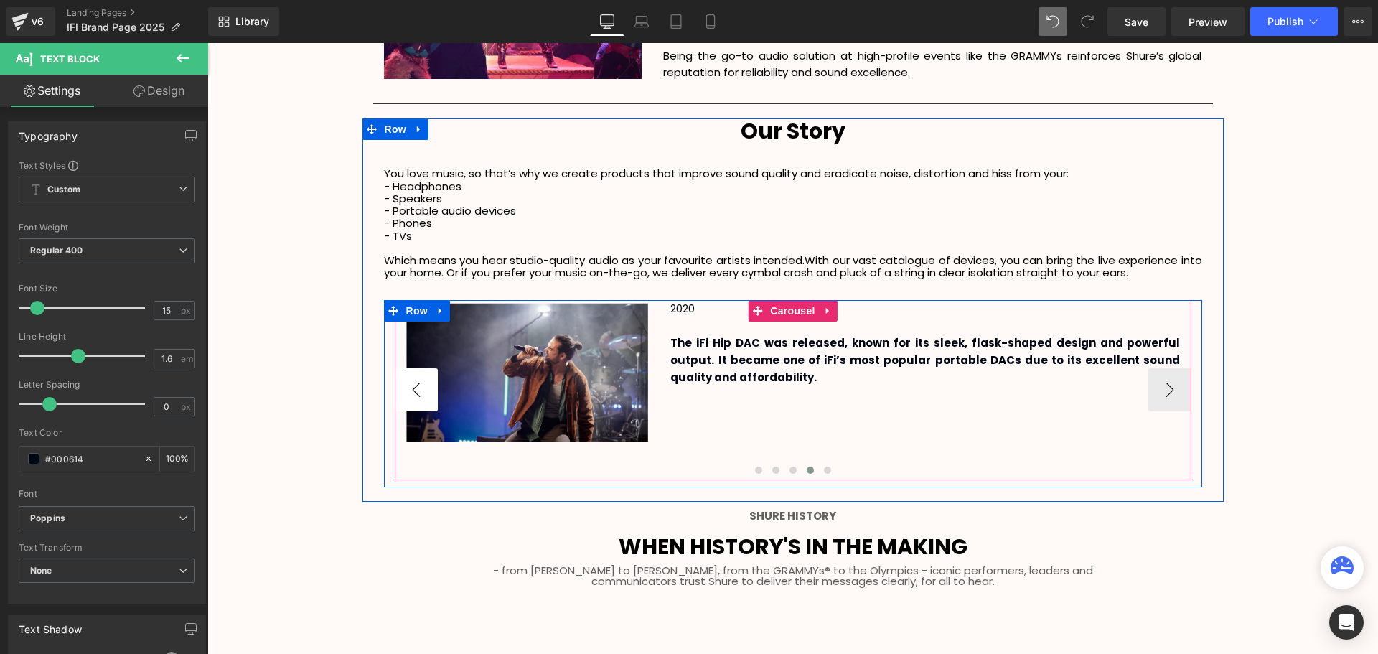
click at [424, 393] on button "‹" at bounding box center [416, 389] width 43 height 43
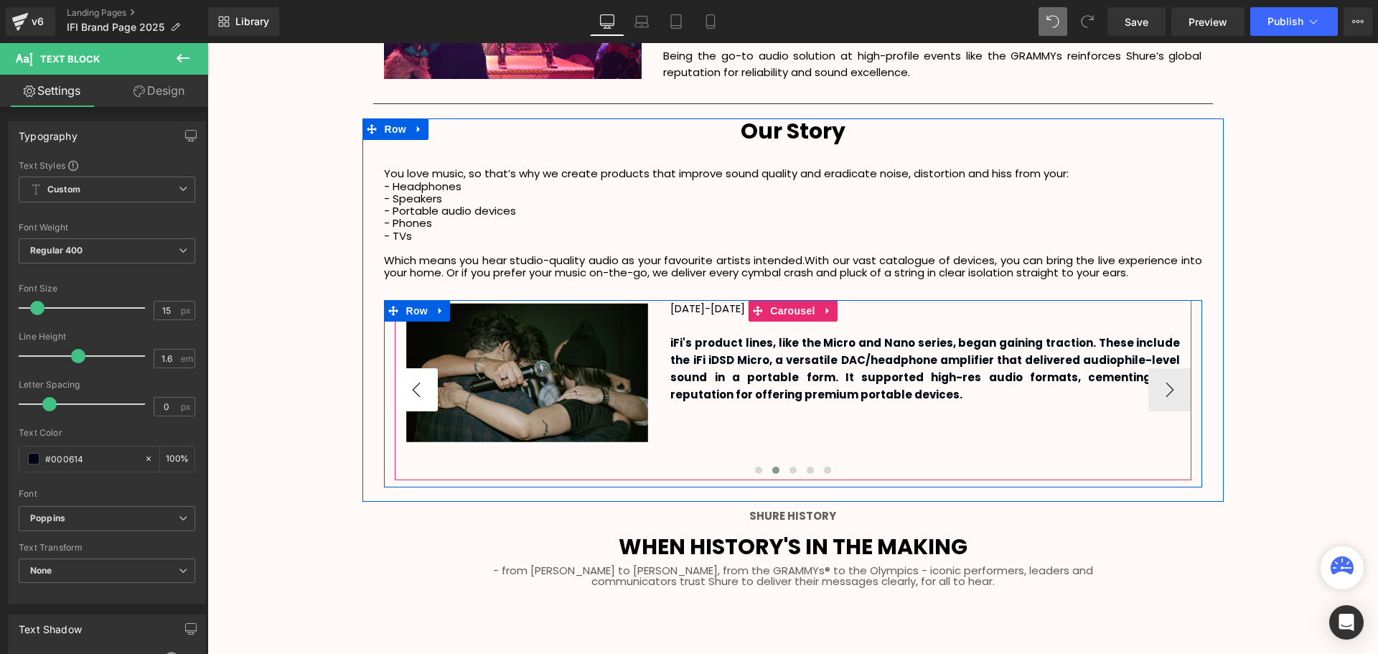
click at [424, 393] on button "‹" at bounding box center [416, 389] width 43 height 43
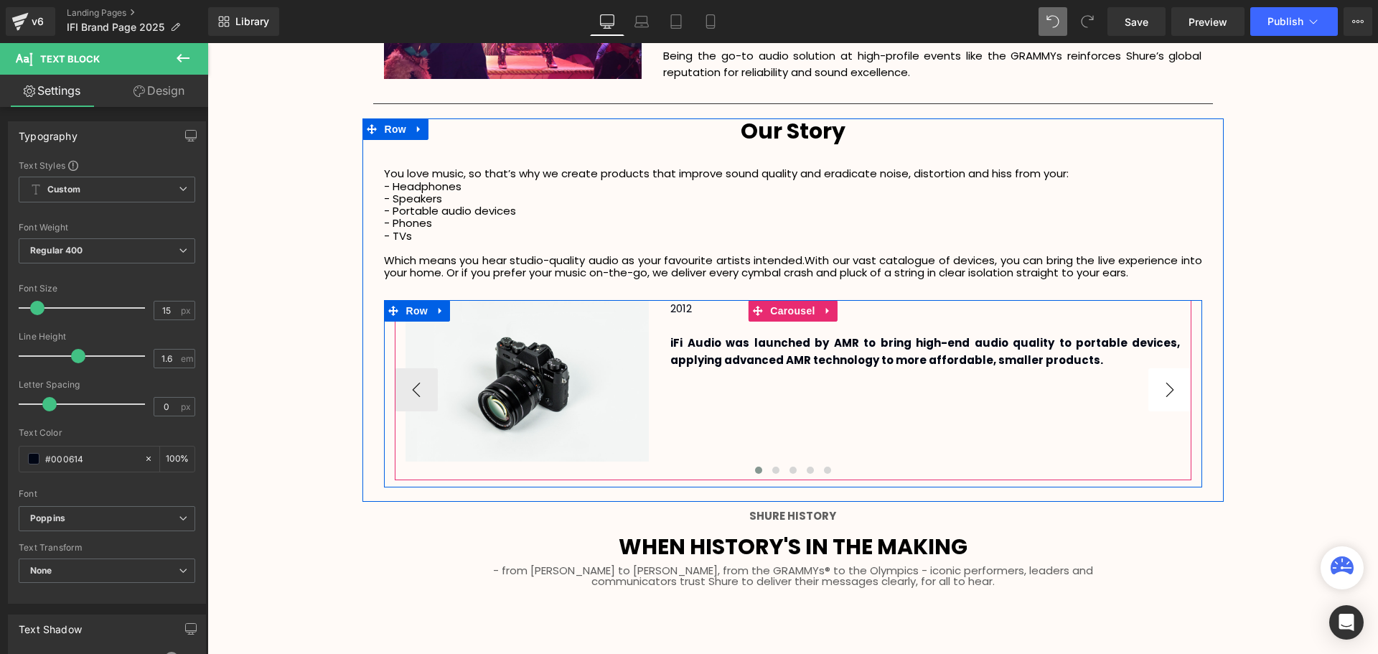
click at [1161, 395] on button "›" at bounding box center [1169, 389] width 43 height 43
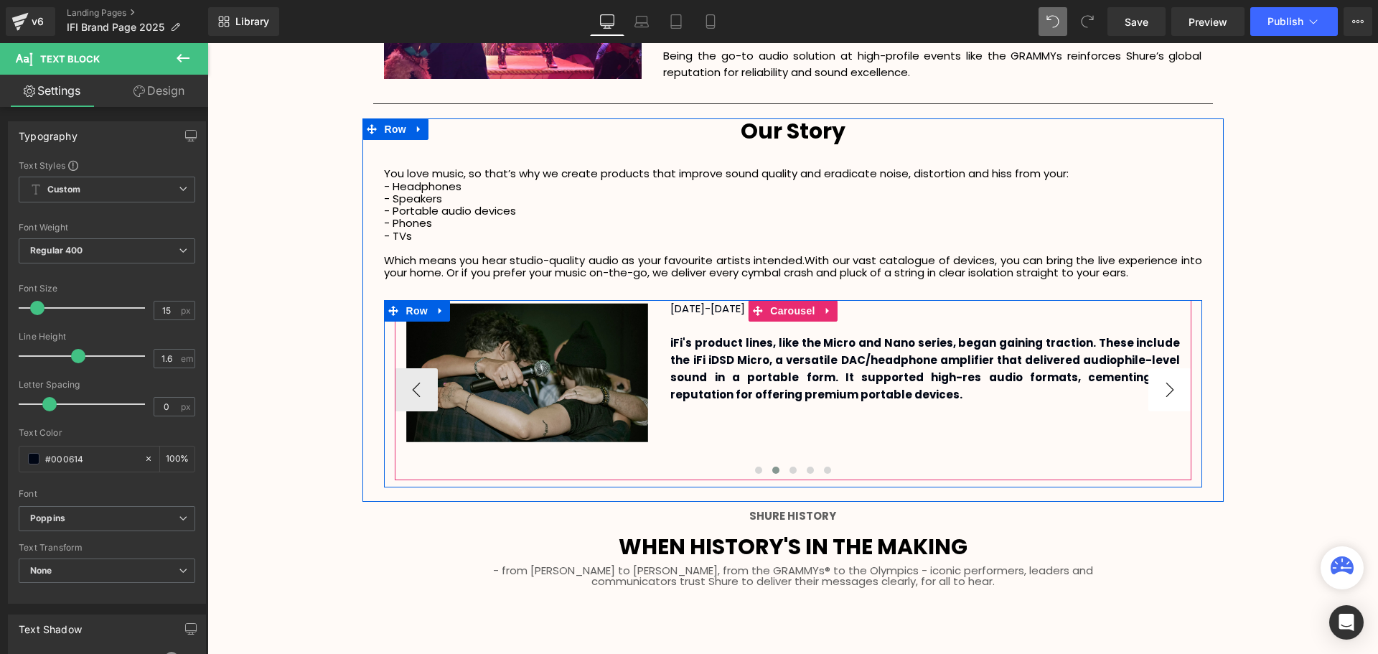
click at [1161, 395] on button "›" at bounding box center [1169, 389] width 43 height 43
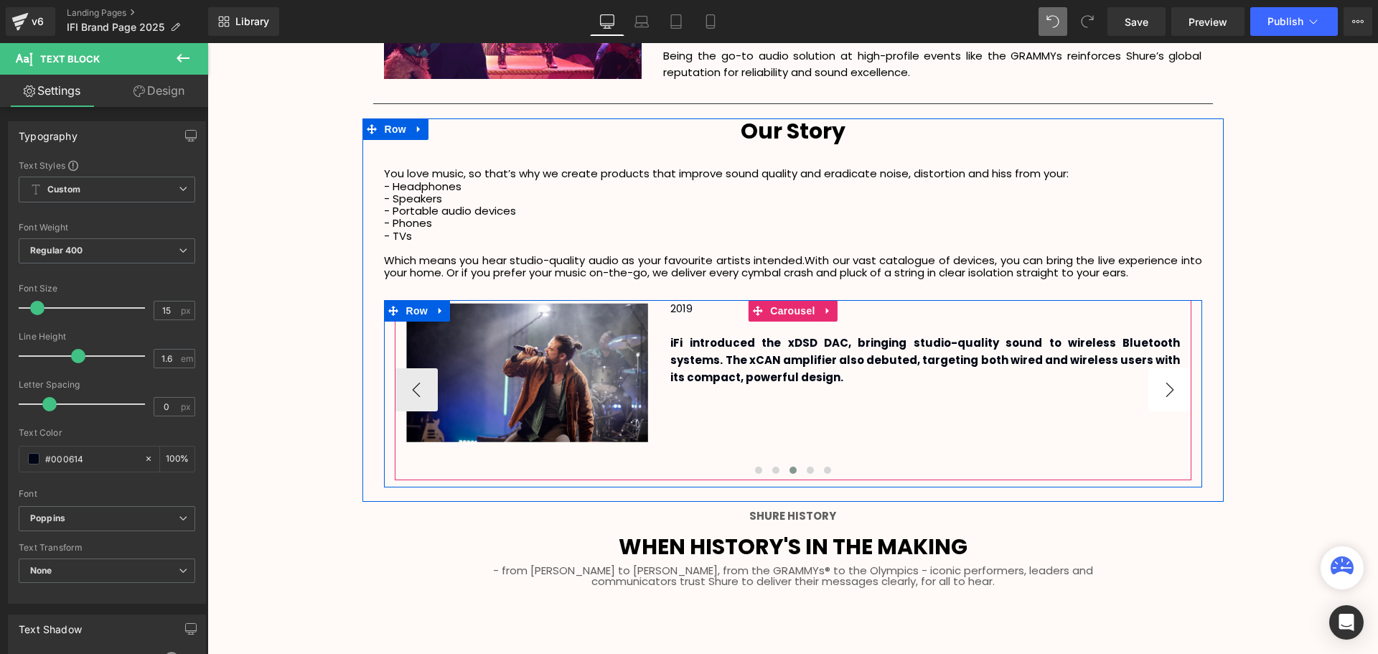
click at [1161, 395] on button "›" at bounding box center [1169, 389] width 43 height 43
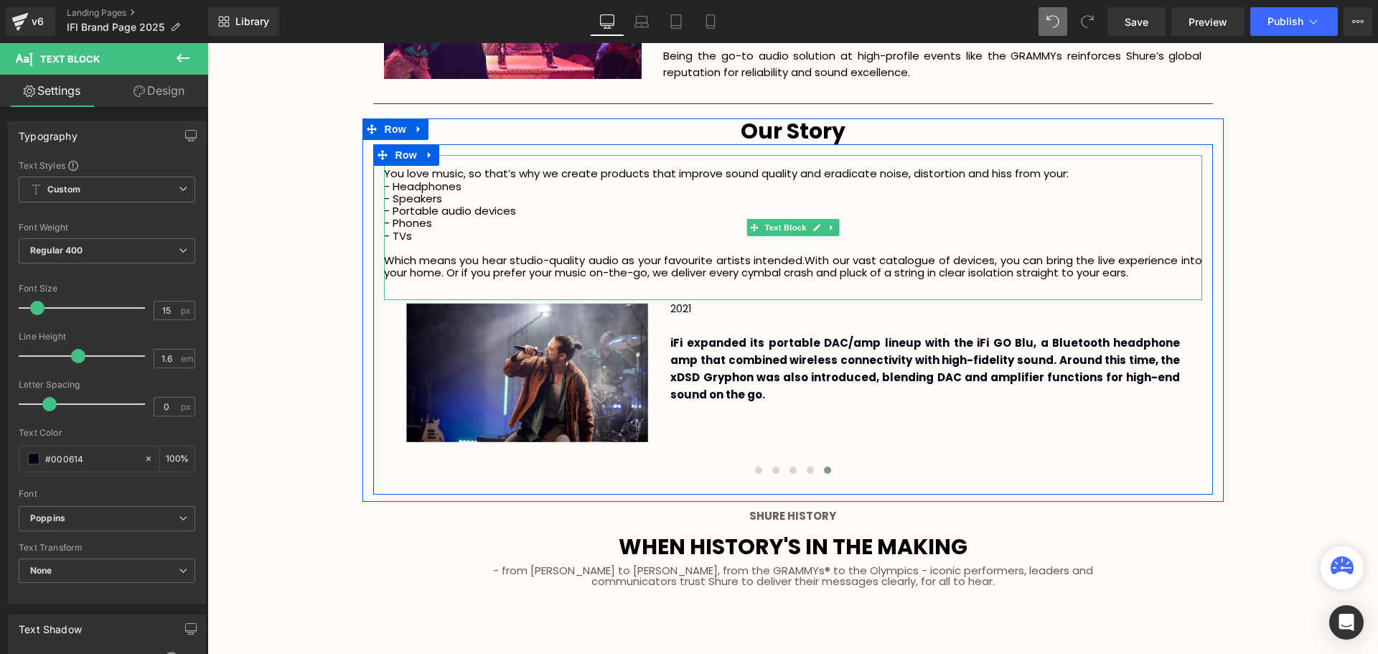
drag, startPoint x: 1150, startPoint y: 277, endPoint x: 1159, endPoint y: 276, distance: 9.4
click at [1150, 277] on p "Which means you hear studio-quality audio as your favourite artists intended. W…" at bounding box center [793, 266] width 818 height 25
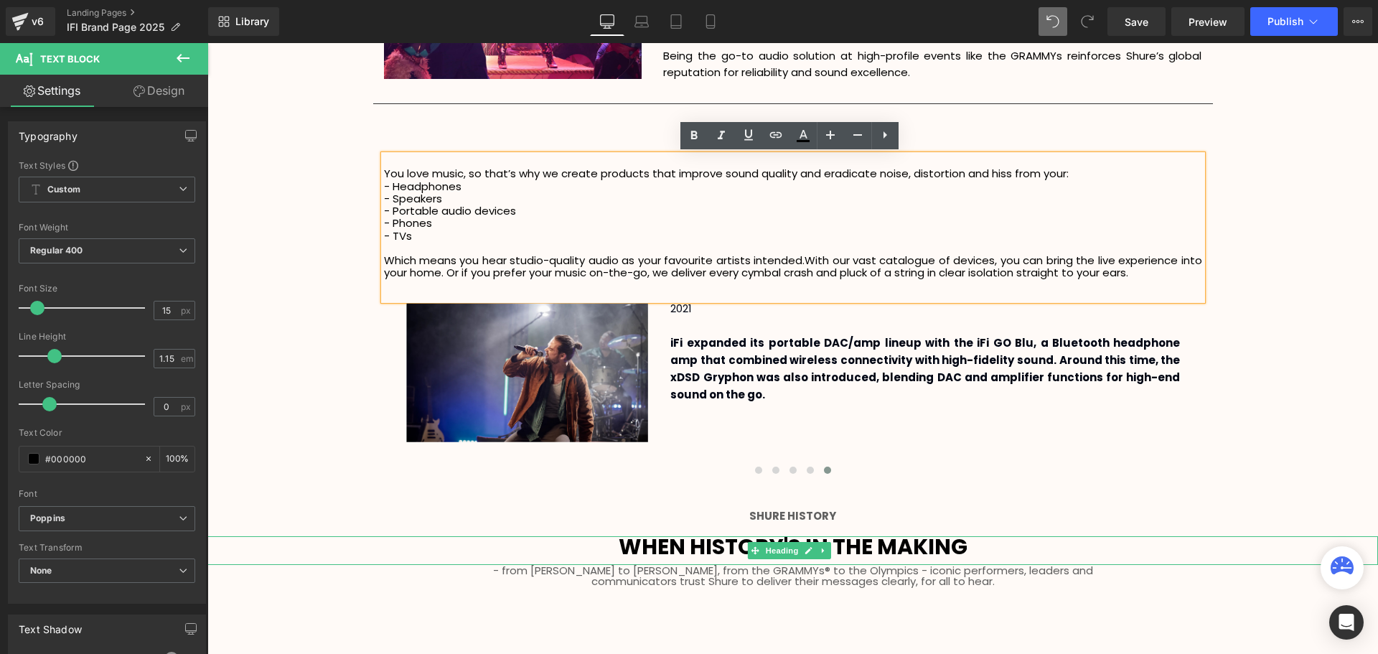
click at [933, 542] on strong "WHEN HISTORY'S IN THE MAKING" at bounding box center [793, 546] width 349 height 31
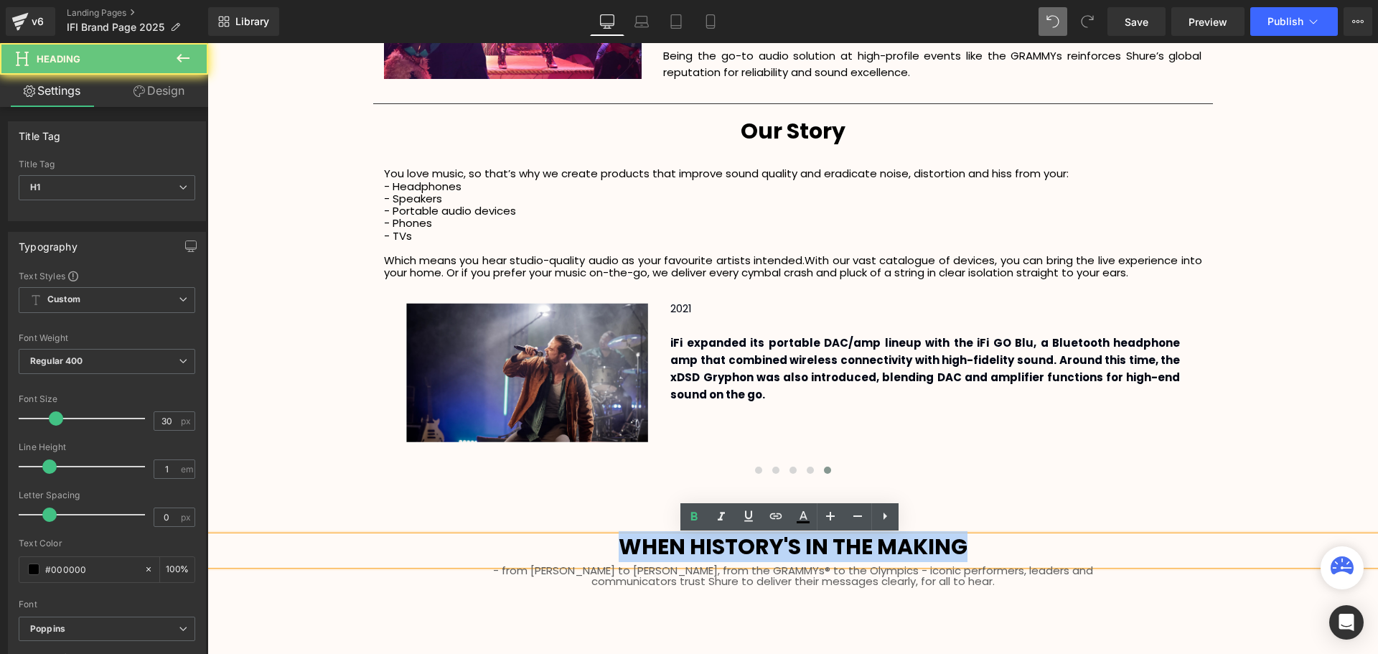
drag, startPoint x: 984, startPoint y: 545, endPoint x: 617, endPoint y: 534, distance: 367.6
click at [617, 536] on h1 "WHEN HISTORY'S IN THE MAKING" at bounding box center [792, 547] width 1171 height 22
paste div
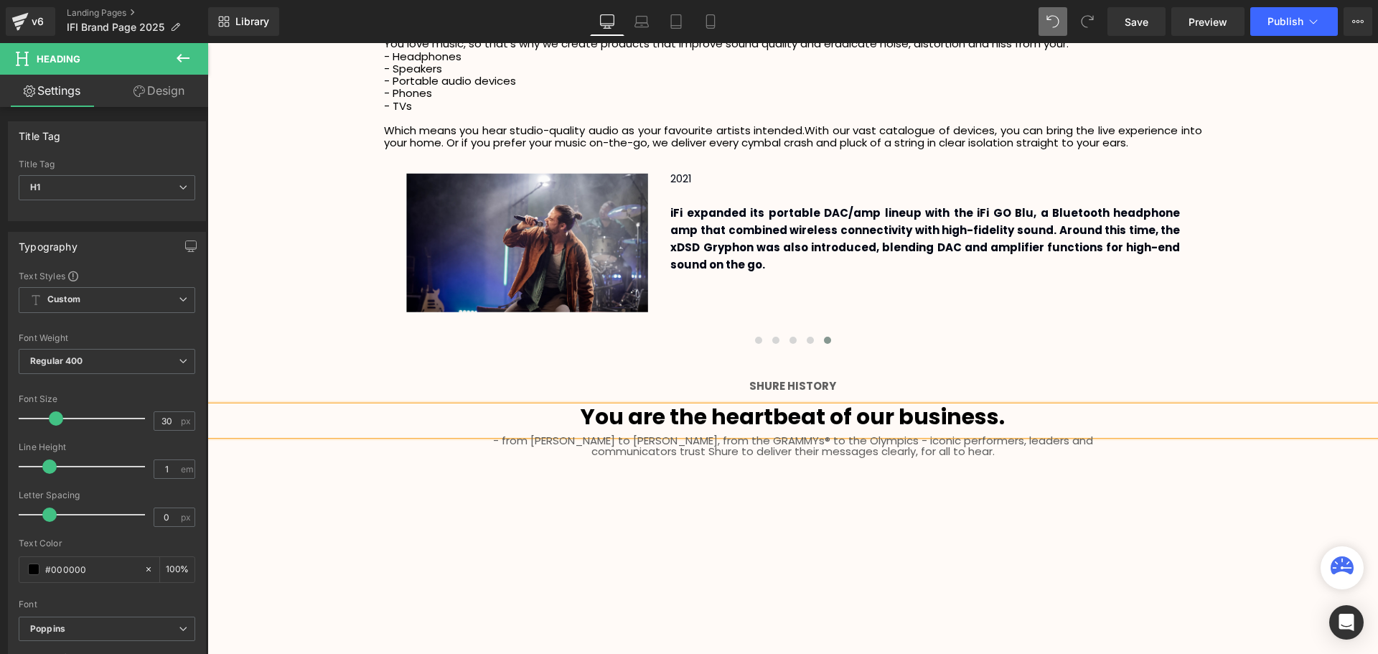
scroll to position [2297, 0]
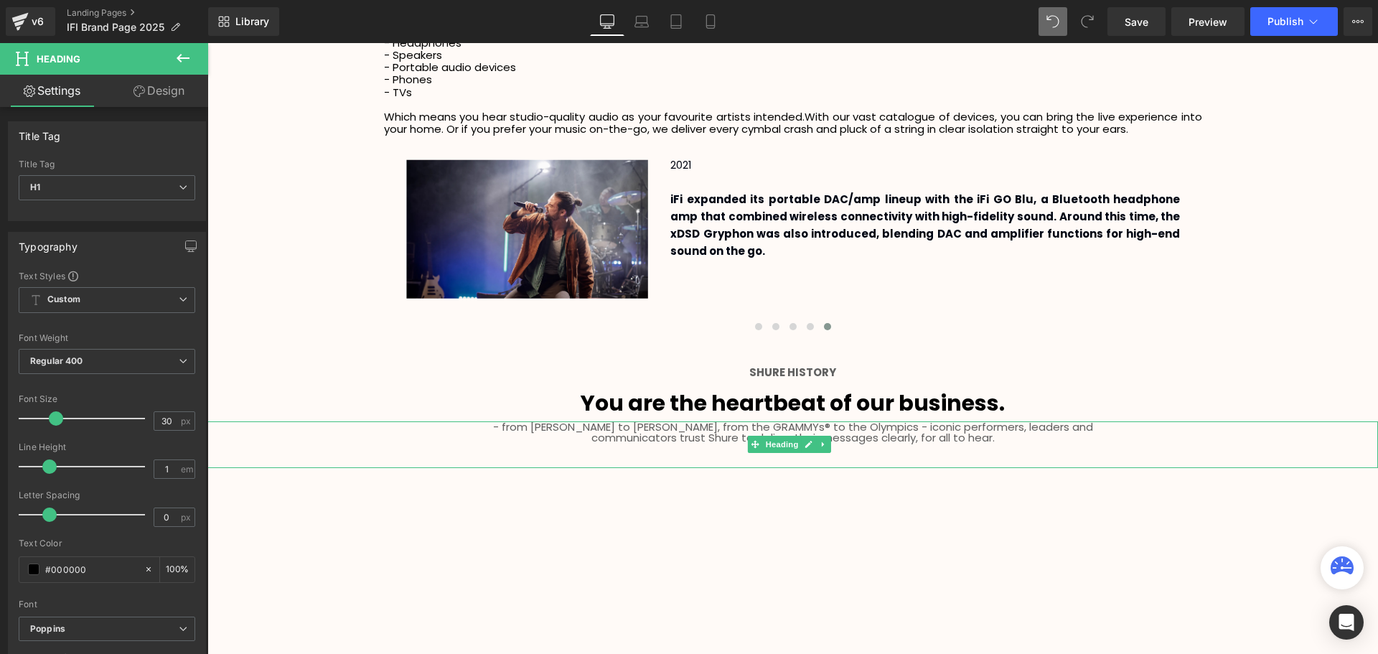
drag, startPoint x: 1009, startPoint y: 431, endPoint x: 1003, endPoint y: 437, distance: 8.6
click at [1009, 431] on h1 "- from [PERSON_NAME] to [PERSON_NAME], from the GRAMMYs® to the Olympics - icon…" at bounding box center [792, 426] width 1171 height 11
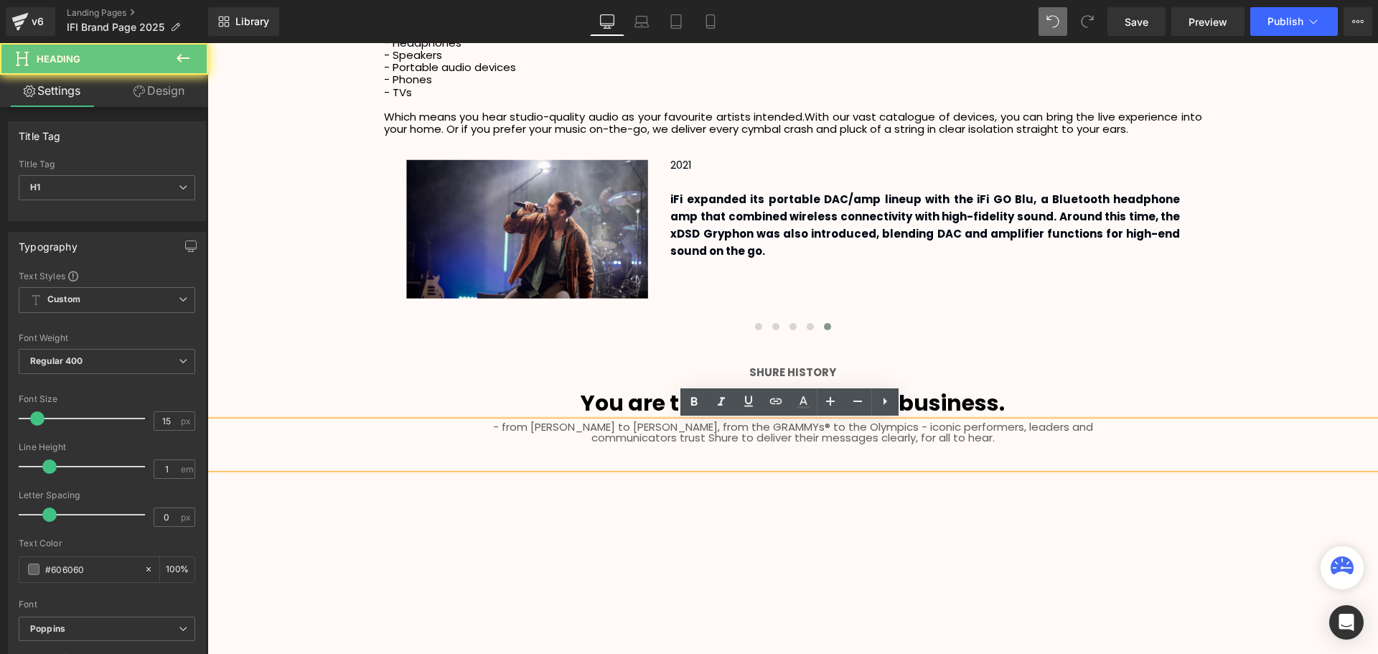
click at [1002, 439] on h1 "communicators trust Shure to deliver their messages clearly, for all to hear." at bounding box center [792, 437] width 1171 height 11
paste div
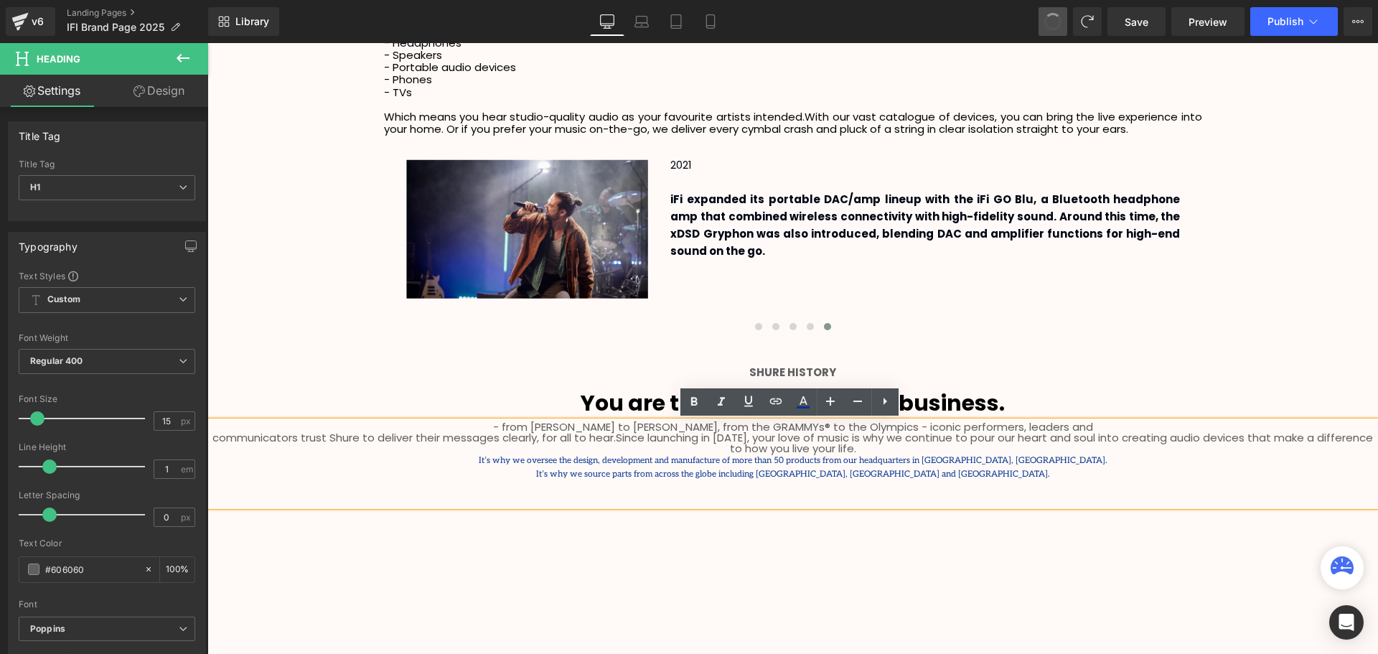
scroll to position [3499, 1163]
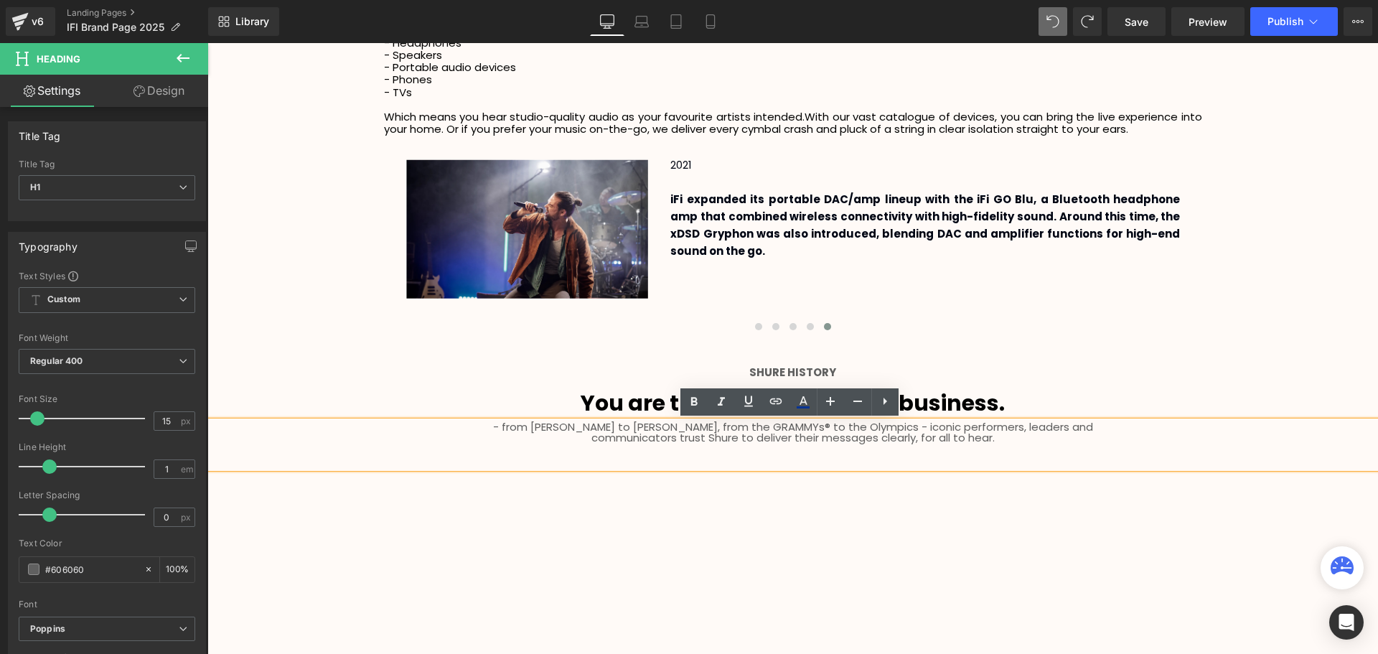
click at [1013, 435] on h1 "communicators trust Shure to deliver their messages clearly, for all to hear." at bounding box center [792, 437] width 1171 height 11
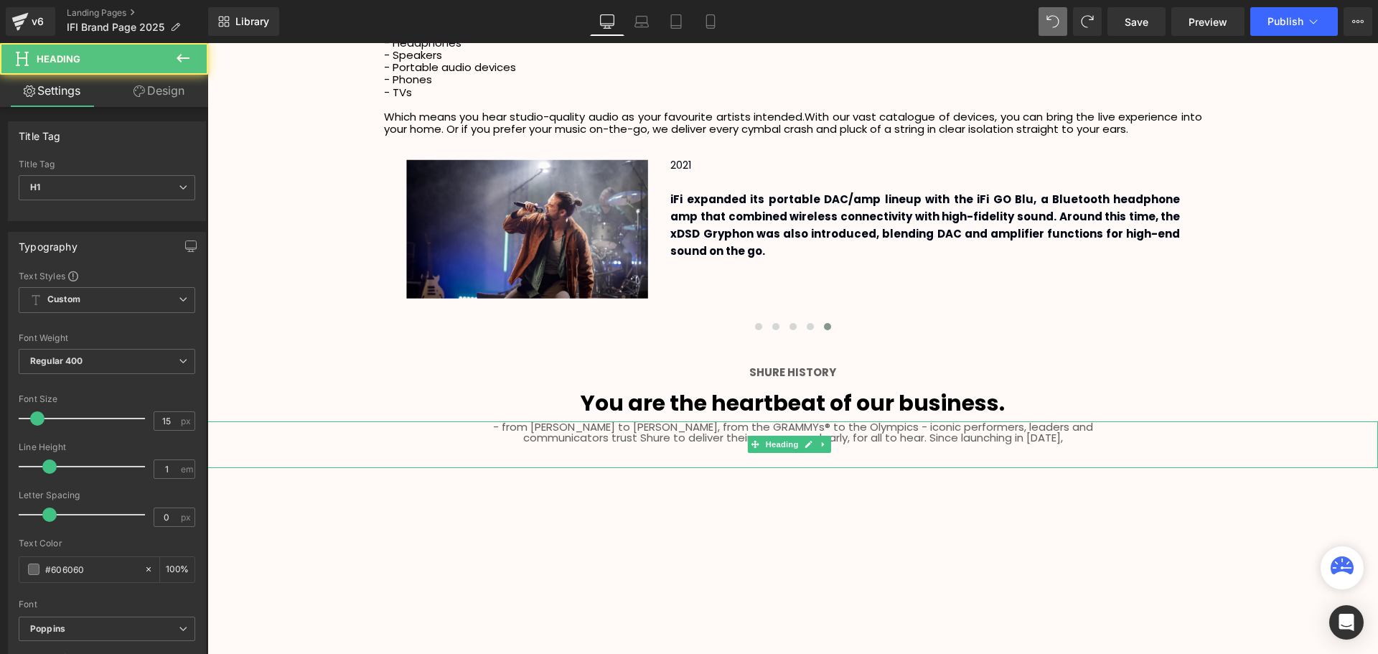
click at [932, 436] on h1 "communicators trust Shure to deliver their messages clearly, for all to hear. S…" at bounding box center [792, 437] width 1171 height 11
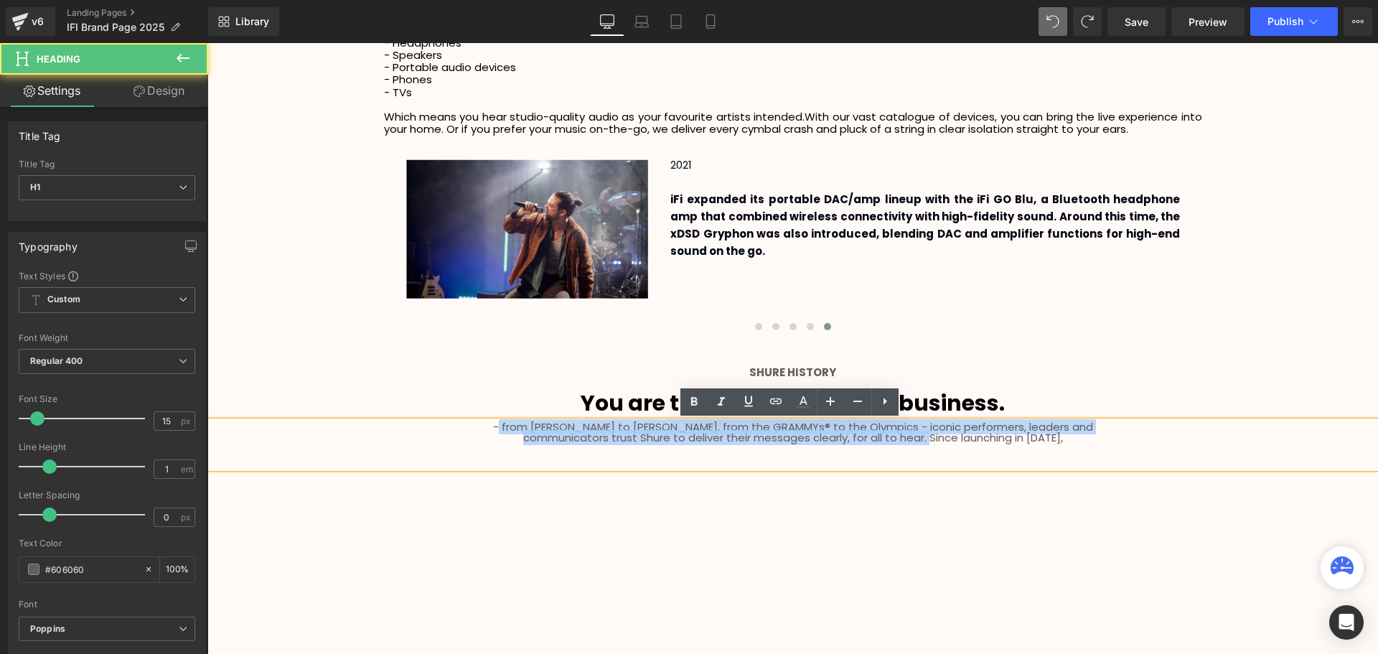
drag, startPoint x: 929, startPoint y: 436, endPoint x: 512, endPoint y: 421, distance: 418.0
click at [512, 421] on div "- from [PERSON_NAME] to [PERSON_NAME], from the GRAMMYs® to the Olympics - icon…" at bounding box center [792, 444] width 1171 height 47
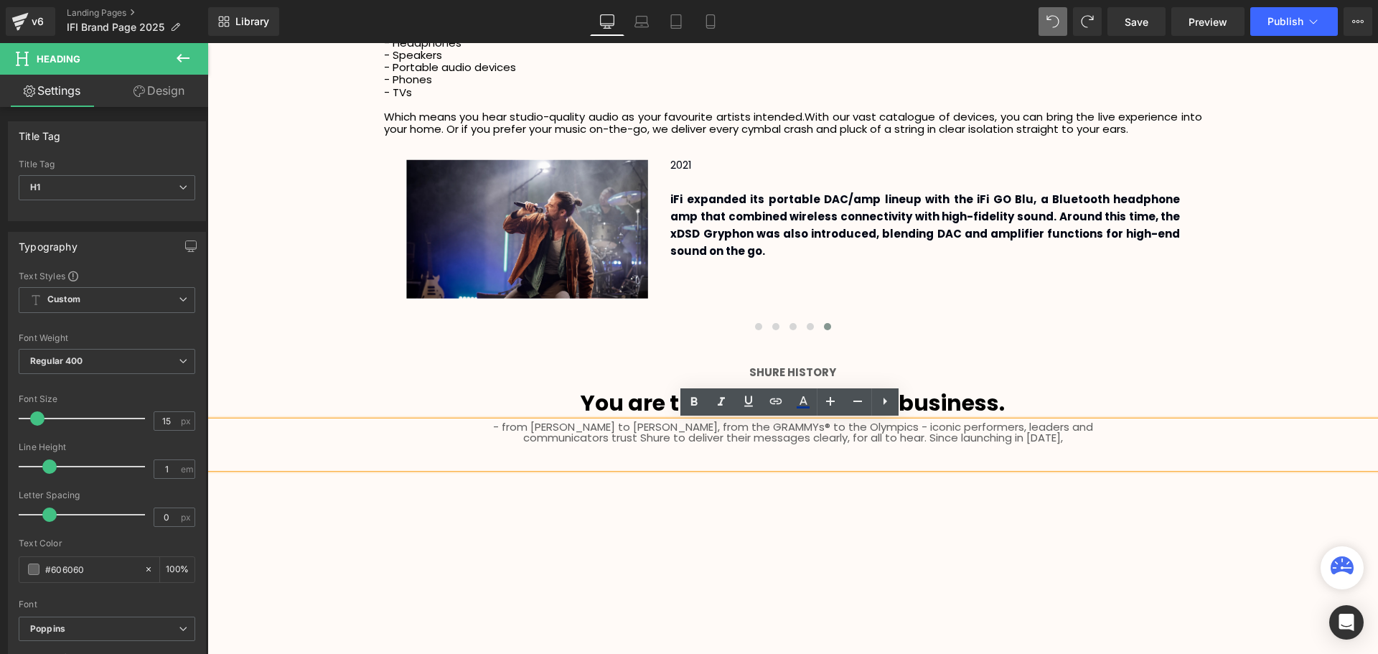
scroll to position [3488, 1163]
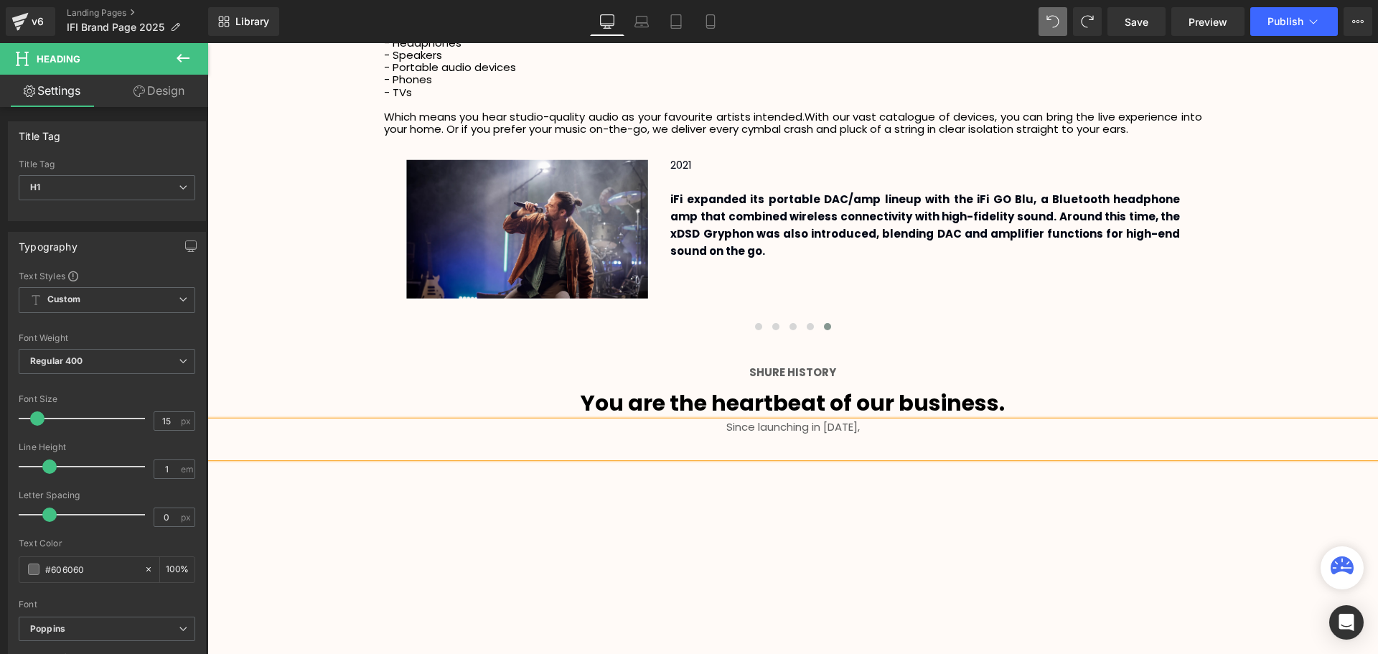
click at [876, 426] on h1 "Since launching in [DATE]," at bounding box center [792, 426] width 1171 height 11
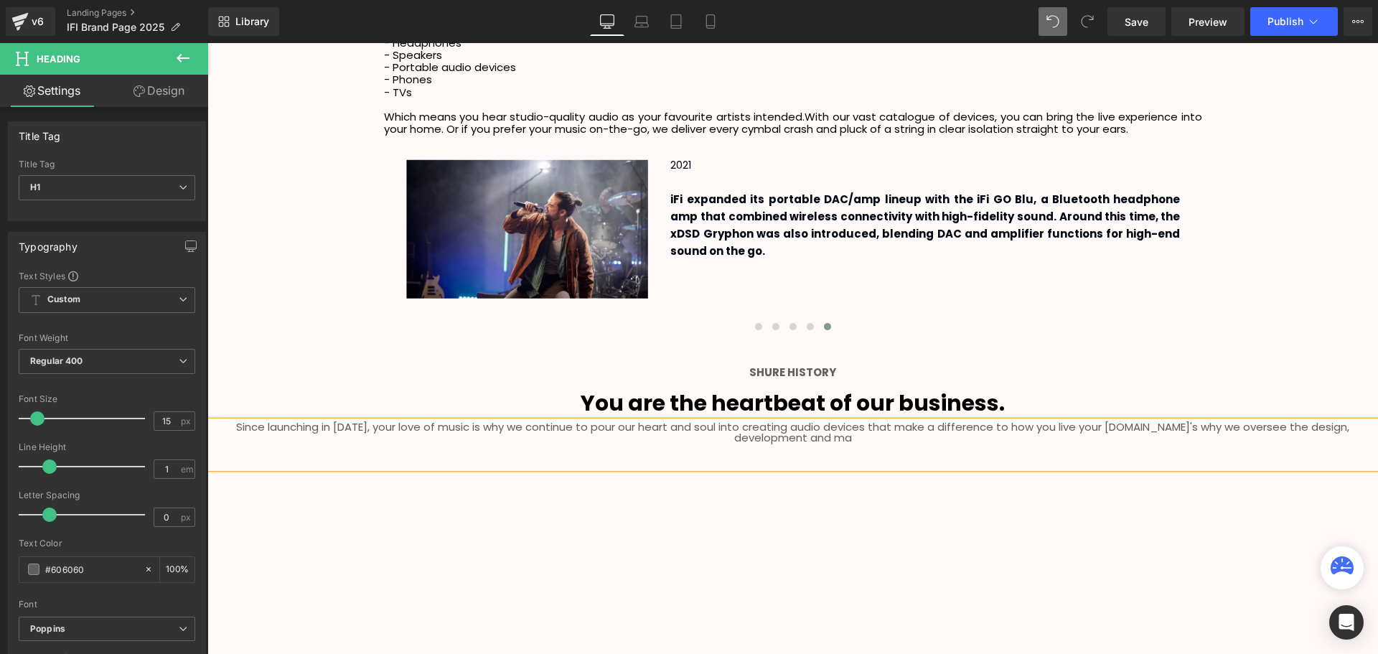
scroll to position [3499, 1163]
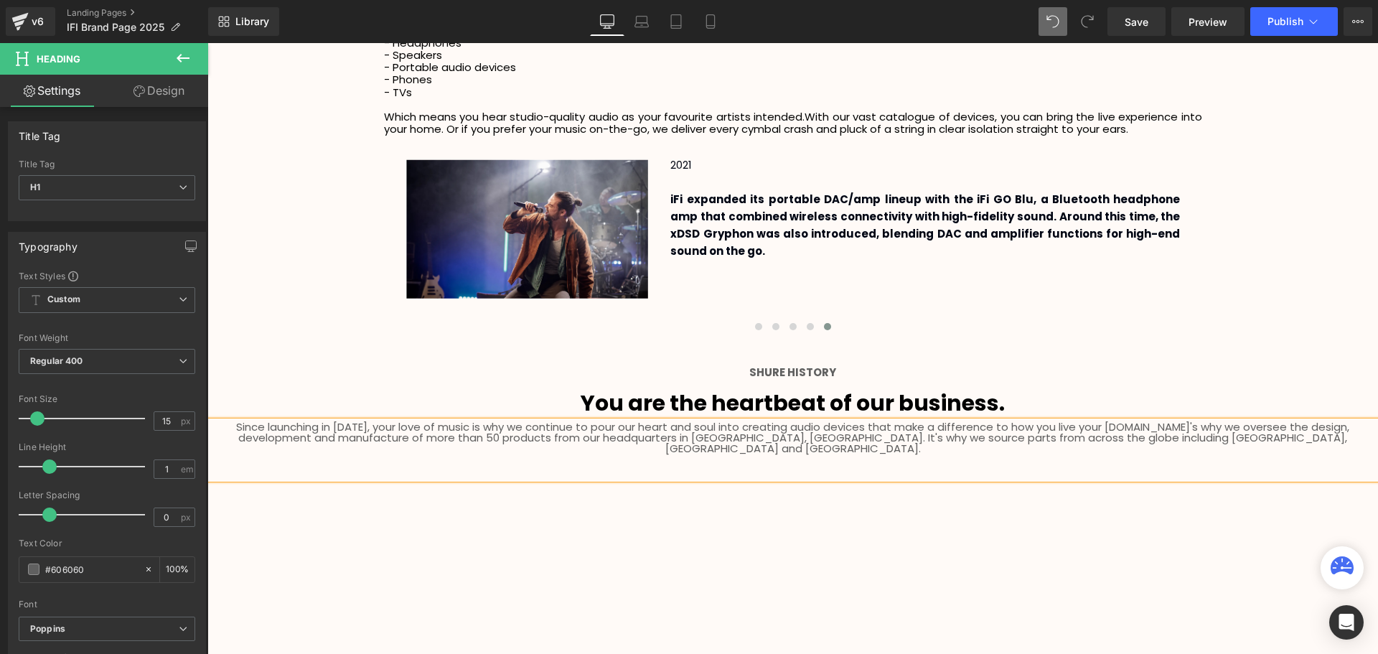
click at [1098, 424] on span "Since launching in [DATE], your love of music is why we continue to pour our he…" at bounding box center [792, 437] width 1113 height 37
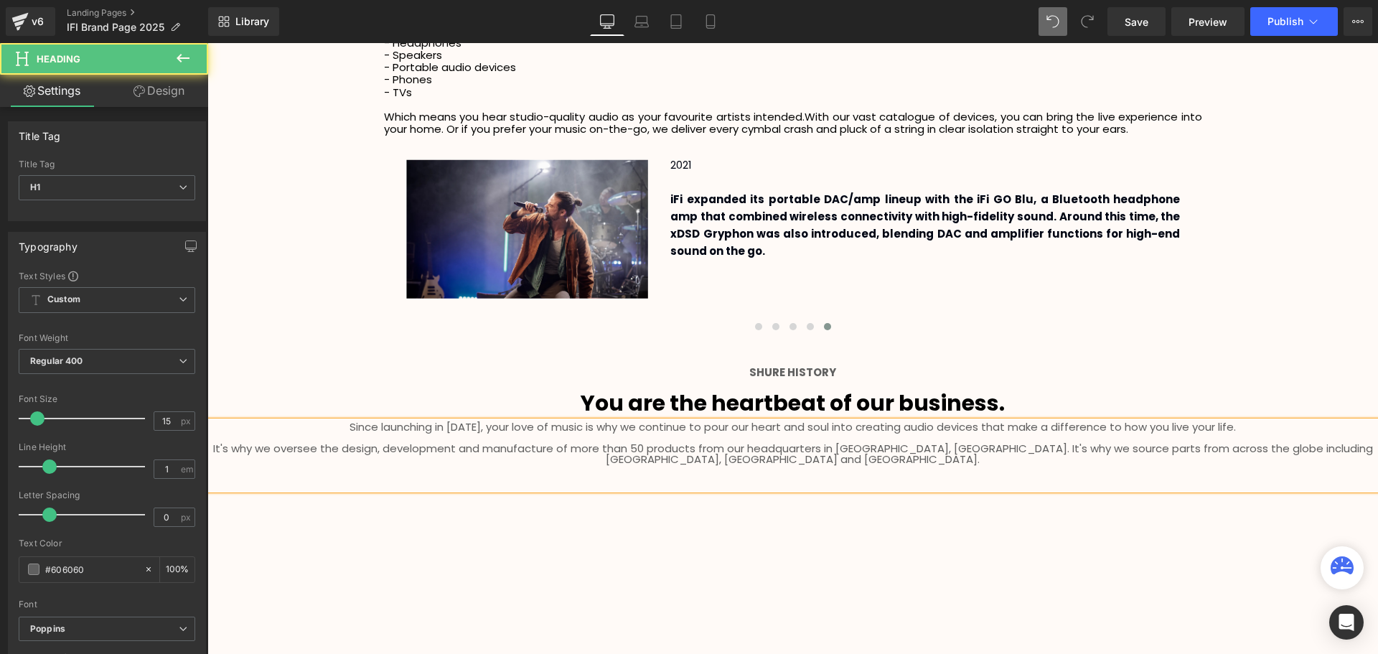
click at [916, 444] on span "It's why we oversee the design, development and manufacture of more than 50 pro…" at bounding box center [793, 454] width 1160 height 26
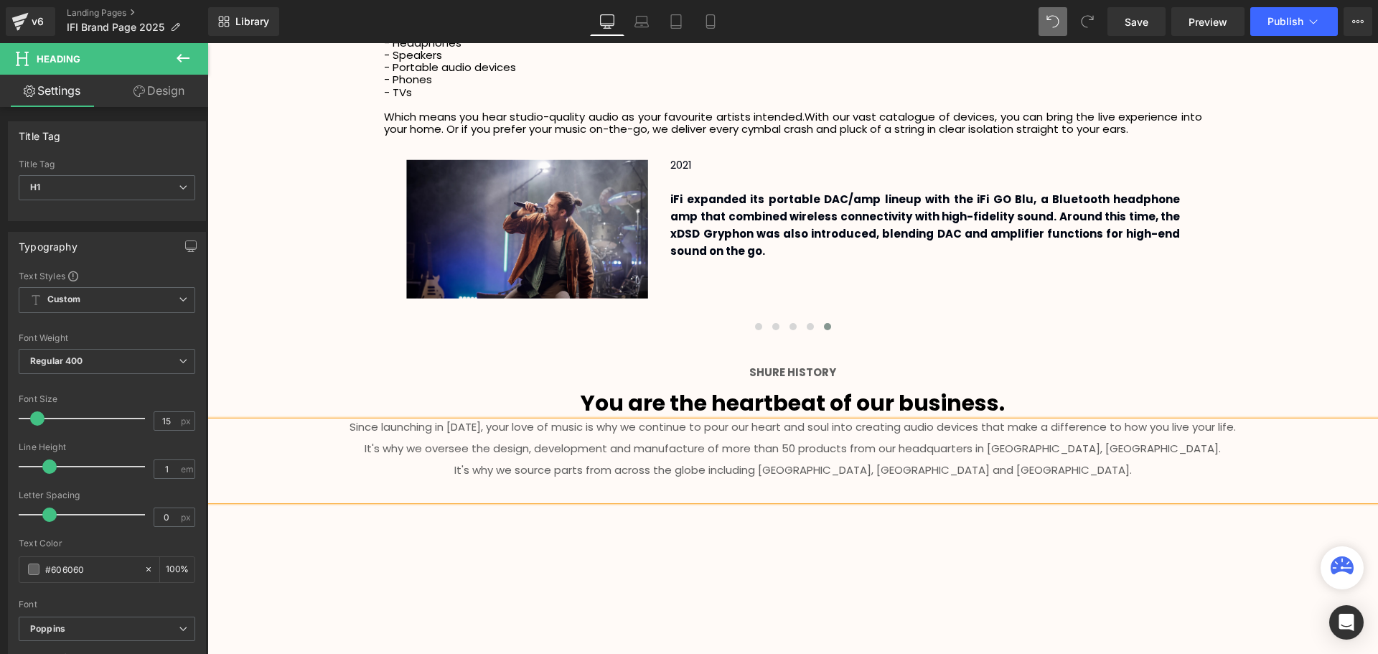
scroll to position [3520, 1163]
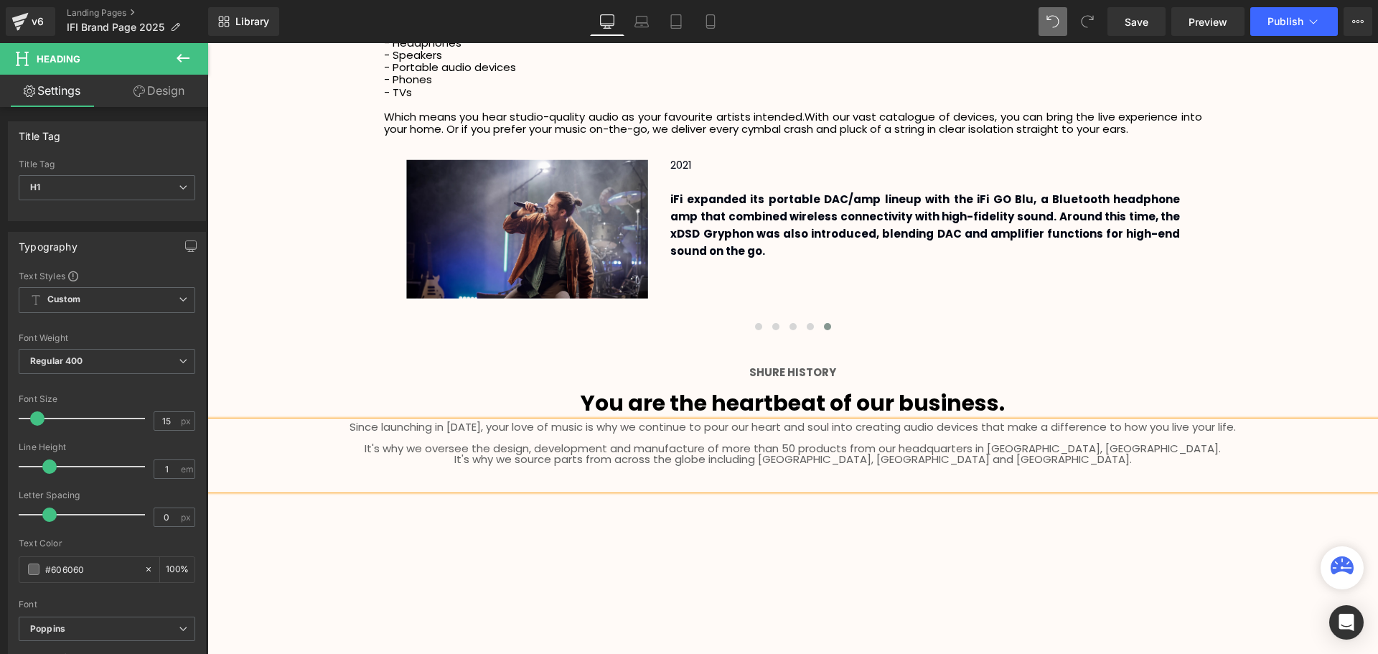
click at [822, 439] on h1 at bounding box center [792, 437] width 1171 height 11
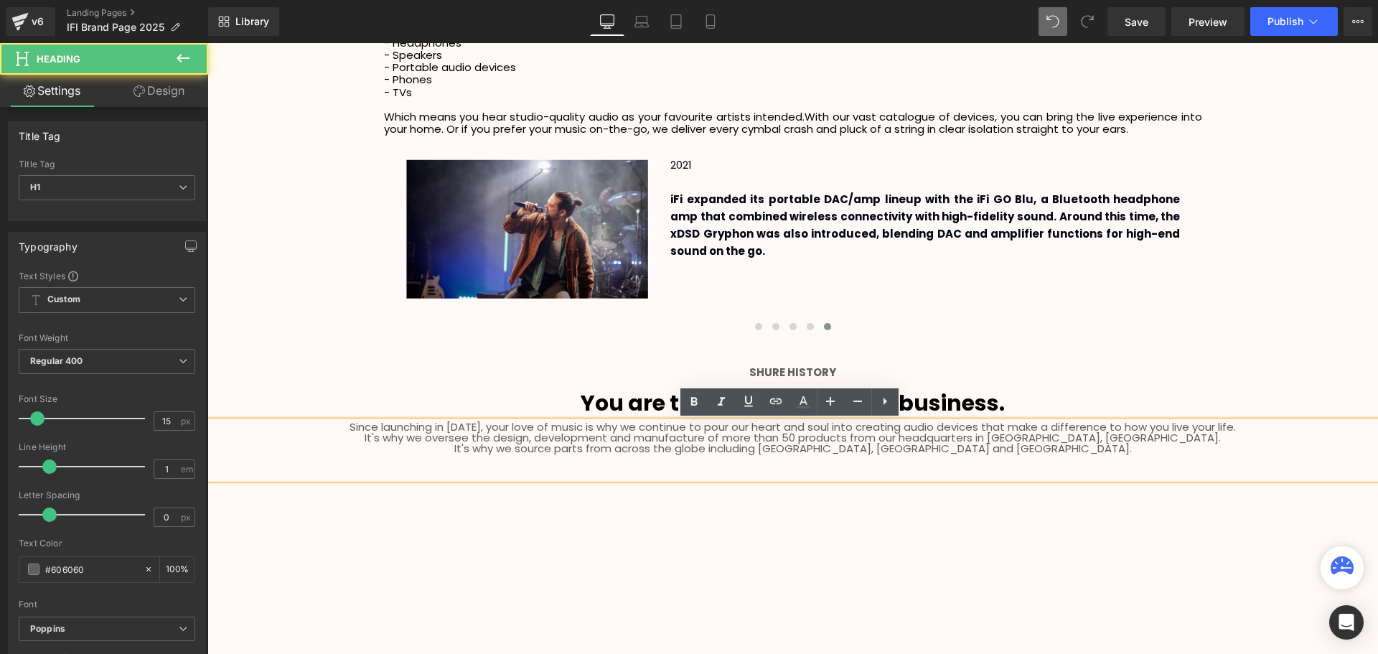
scroll to position [3510, 1163]
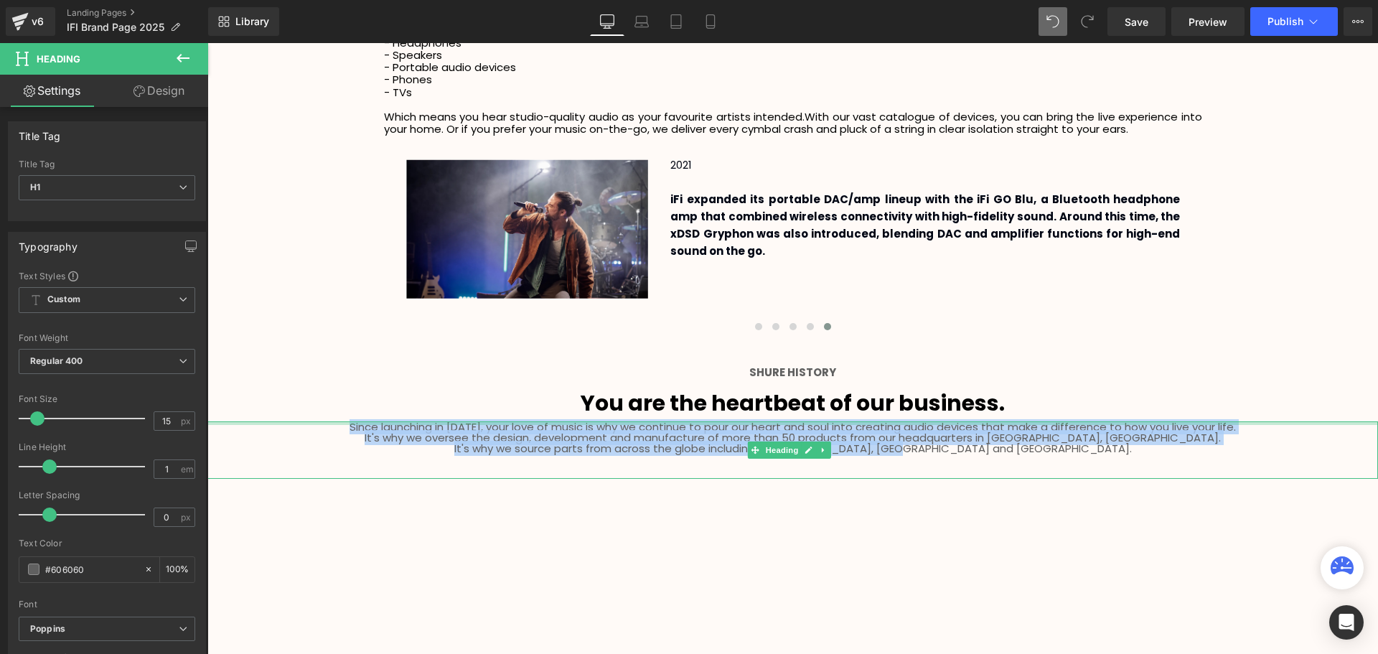
drag, startPoint x: 1028, startPoint y: 446, endPoint x: 350, endPoint y: 422, distance: 678.7
click at [351, 422] on div "Since launching in [DATE], your love of music is why we continue to pour our he…" at bounding box center [792, 449] width 1171 height 57
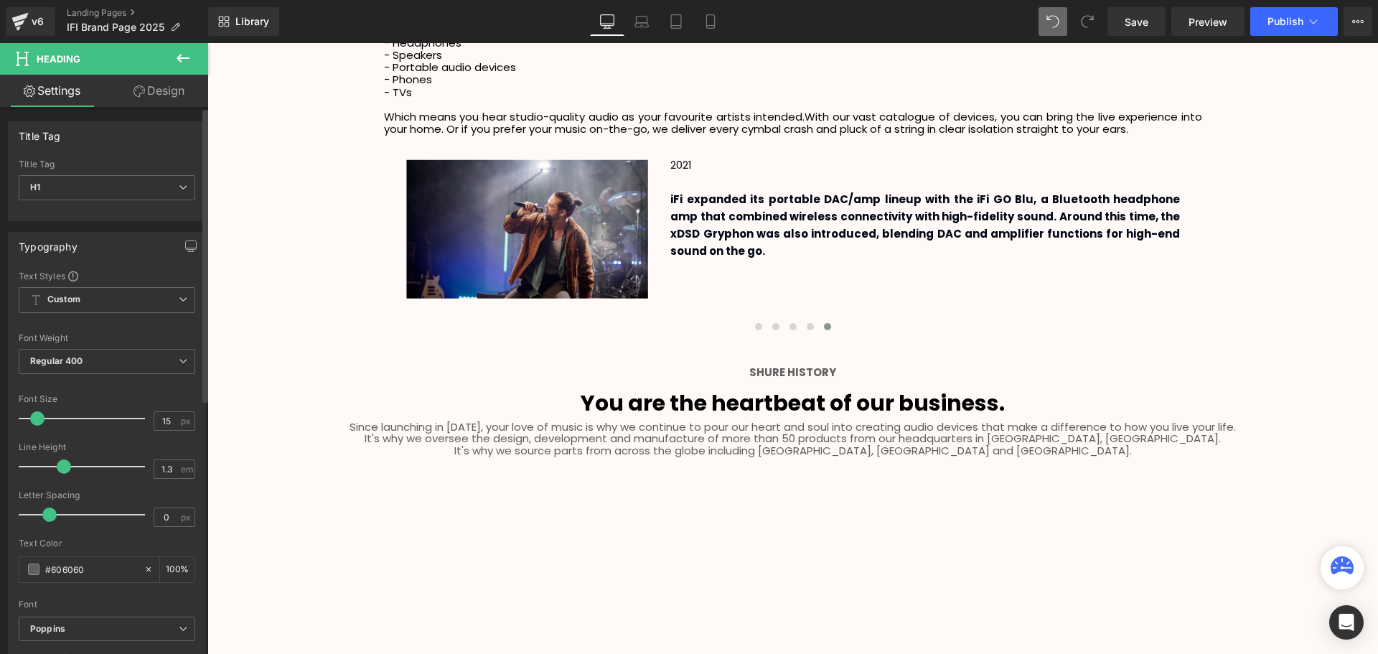
scroll to position [3519, 1163]
type input "1.4"
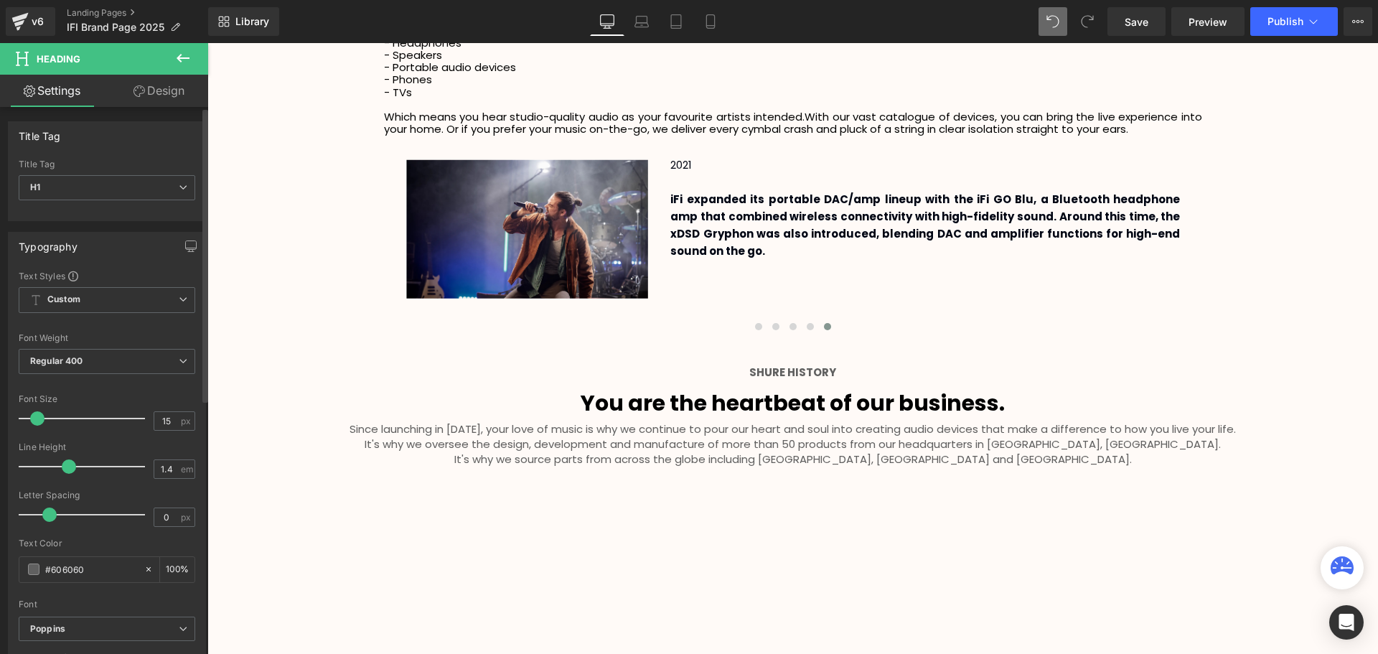
scroll to position [3523, 1163]
drag, startPoint x: 48, startPoint y: 467, endPoint x: 65, endPoint y: 465, distance: 17.4
click at [65, 465] on span at bounding box center [69, 466] width 14 height 14
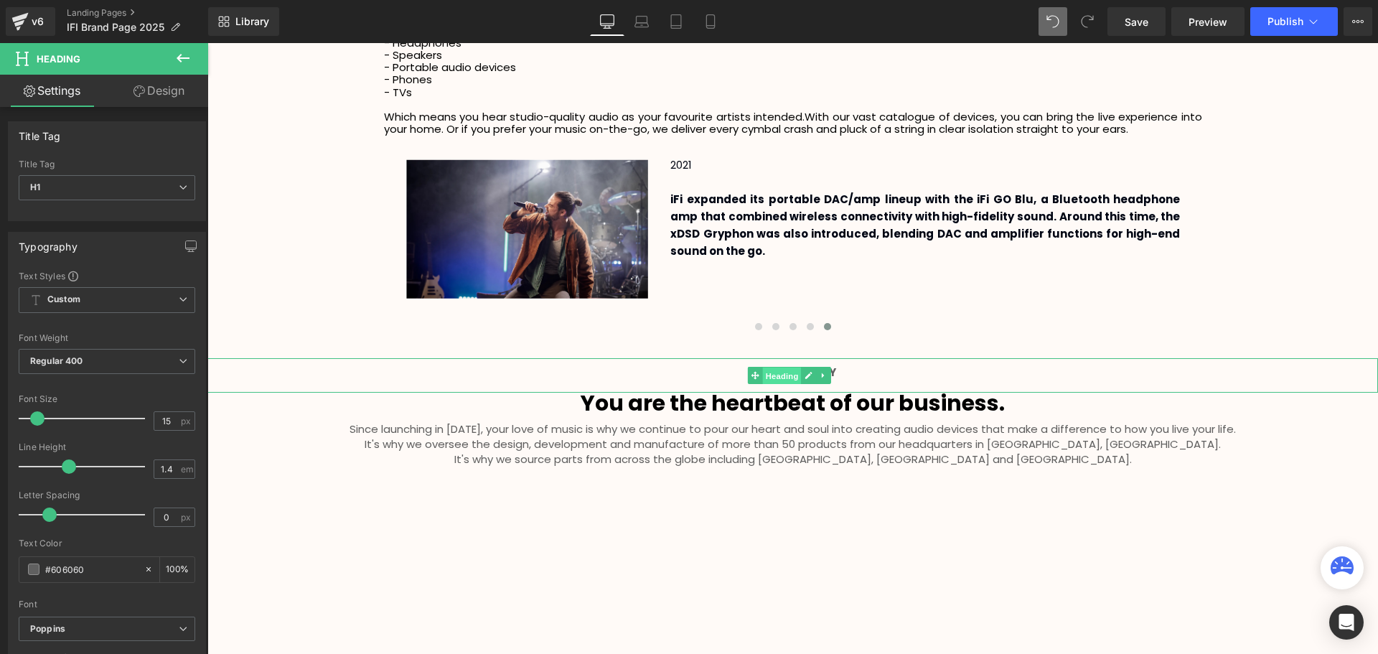
click at [778, 371] on span "Heading" at bounding box center [781, 375] width 39 height 17
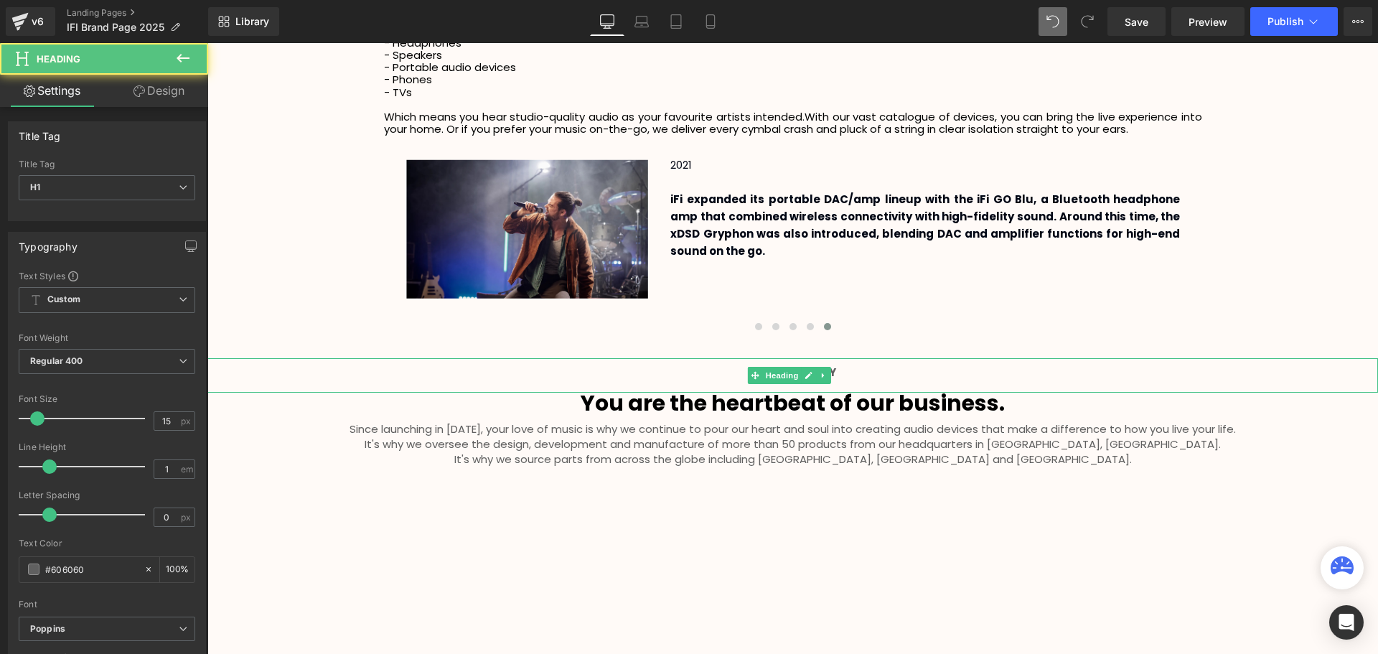
click at [858, 375] on h1 "SHURE HISTORY" at bounding box center [792, 372] width 1171 height 11
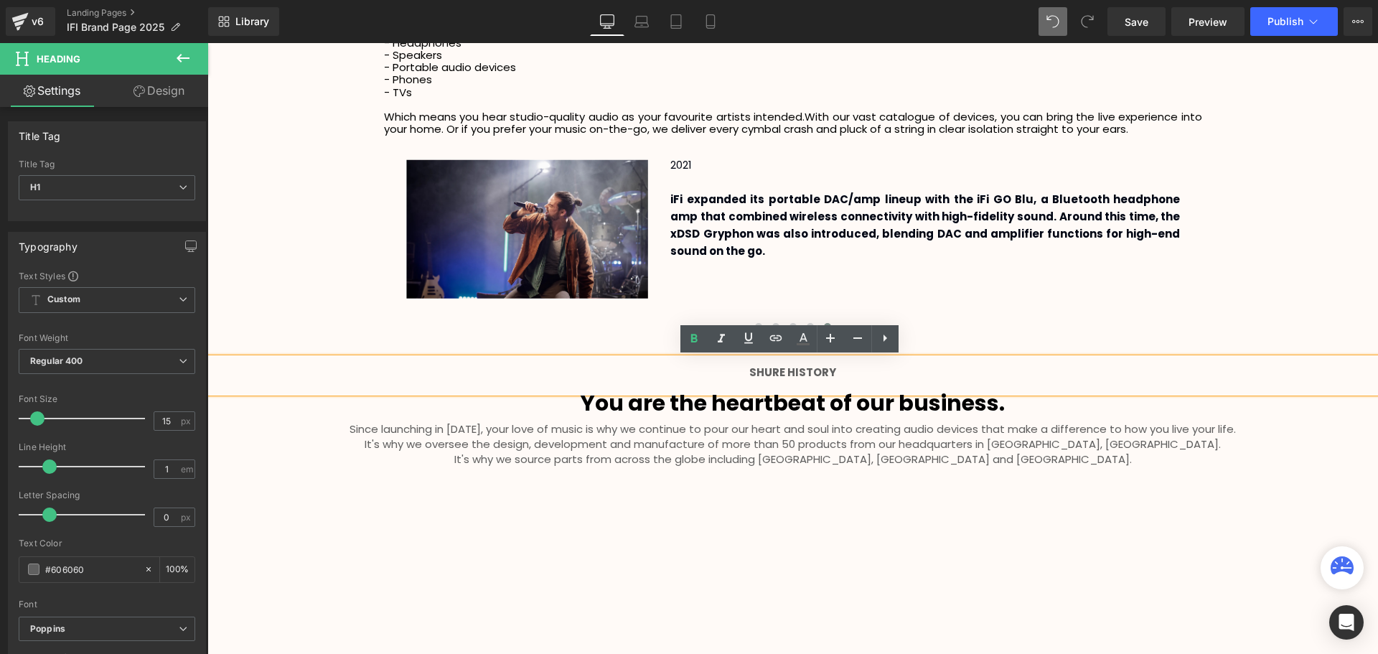
click at [777, 372] on strong "SHURE HISTORY" at bounding box center [792, 372] width 87 height 15
drag, startPoint x: 782, startPoint y: 370, endPoint x: 748, endPoint y: 370, distance: 34.5
click at [749, 370] on strong "SHURE HISTORY" at bounding box center [792, 372] width 87 height 15
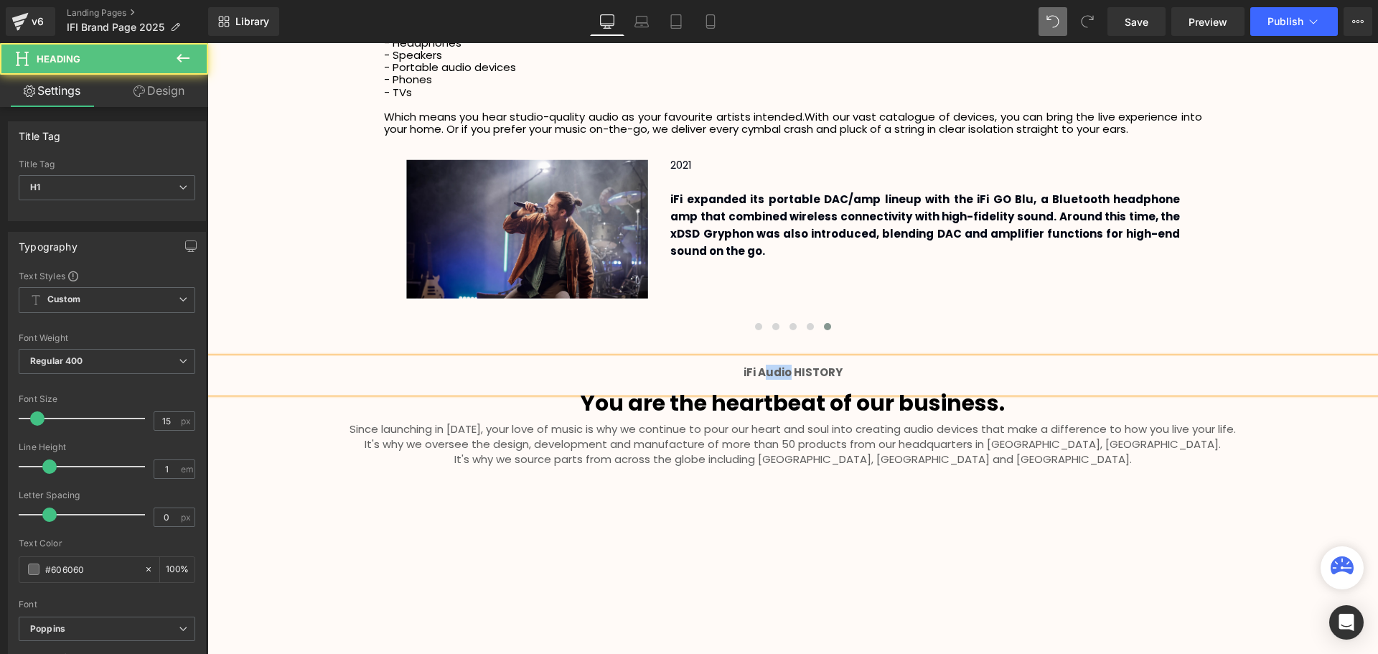
drag, startPoint x: 788, startPoint y: 373, endPoint x: 764, endPoint y: 370, distance: 23.9
click at [764, 370] on strong "iFi Audio HISTORY" at bounding box center [793, 372] width 99 height 15
drag, startPoint x: 751, startPoint y: 372, endPoint x: 728, endPoint y: 372, distance: 23.7
click at [728, 372] on h1 "iFi AUDIO HISTORY" at bounding box center [792, 372] width 1171 height 11
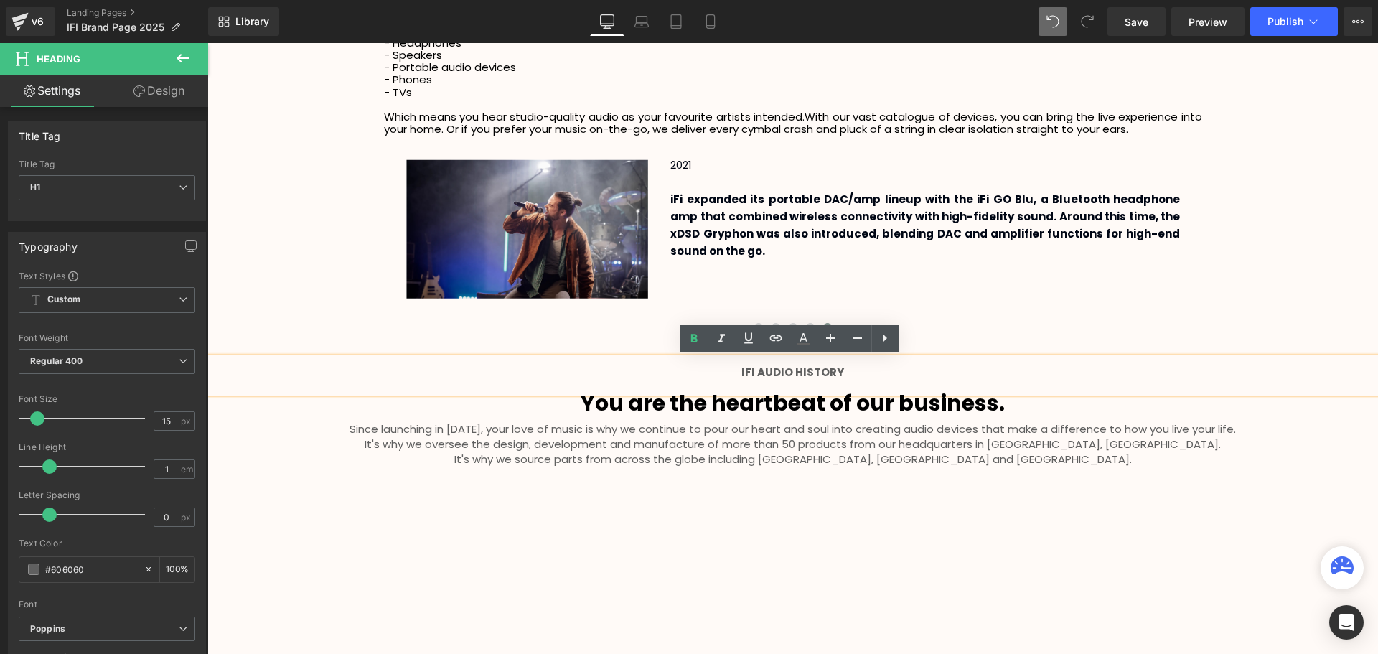
click at [1242, 480] on div "Since launching in [DATE], your love of music is why we continue to pour our he…" at bounding box center [792, 456] width 1171 height 70
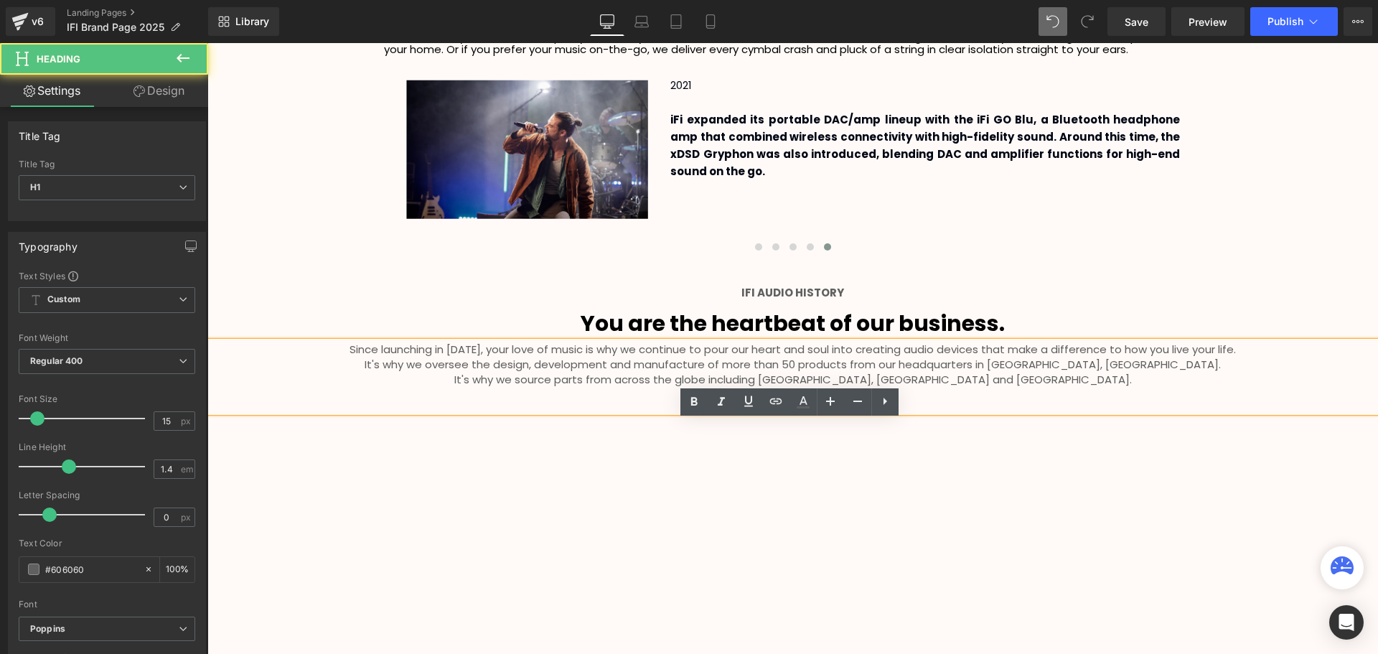
scroll to position [2440, 0]
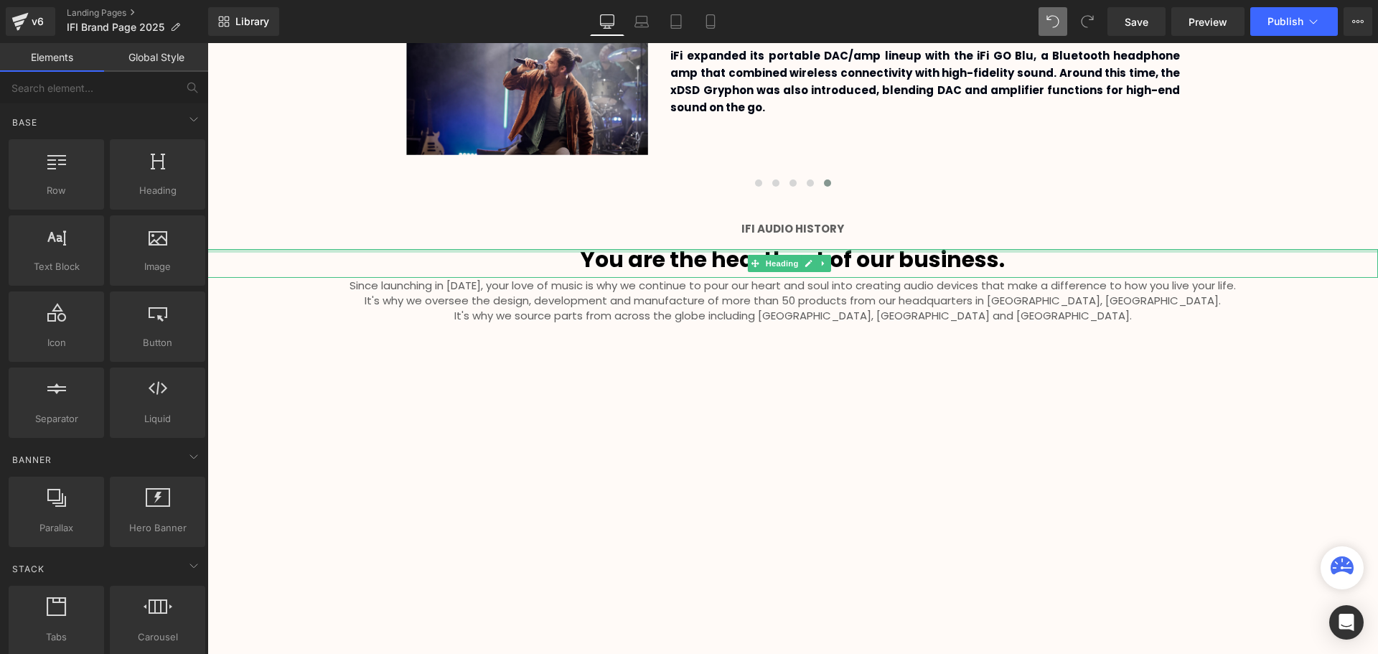
click at [722, 256] on b "You are the heartbeat of our business." at bounding box center [793, 259] width 424 height 31
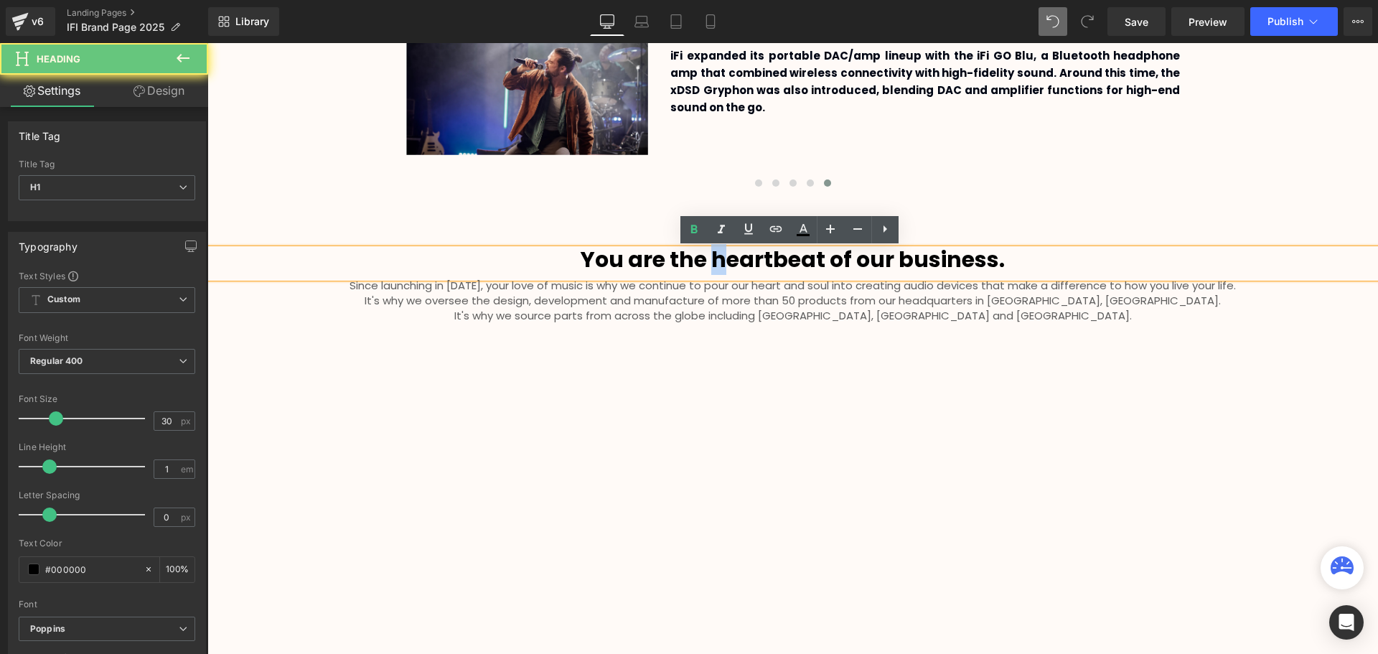
drag, startPoint x: 721, startPoint y: 260, endPoint x: 711, endPoint y: 260, distance: 9.3
click at [711, 260] on b "You are the heartbeat of our business." at bounding box center [793, 259] width 424 height 31
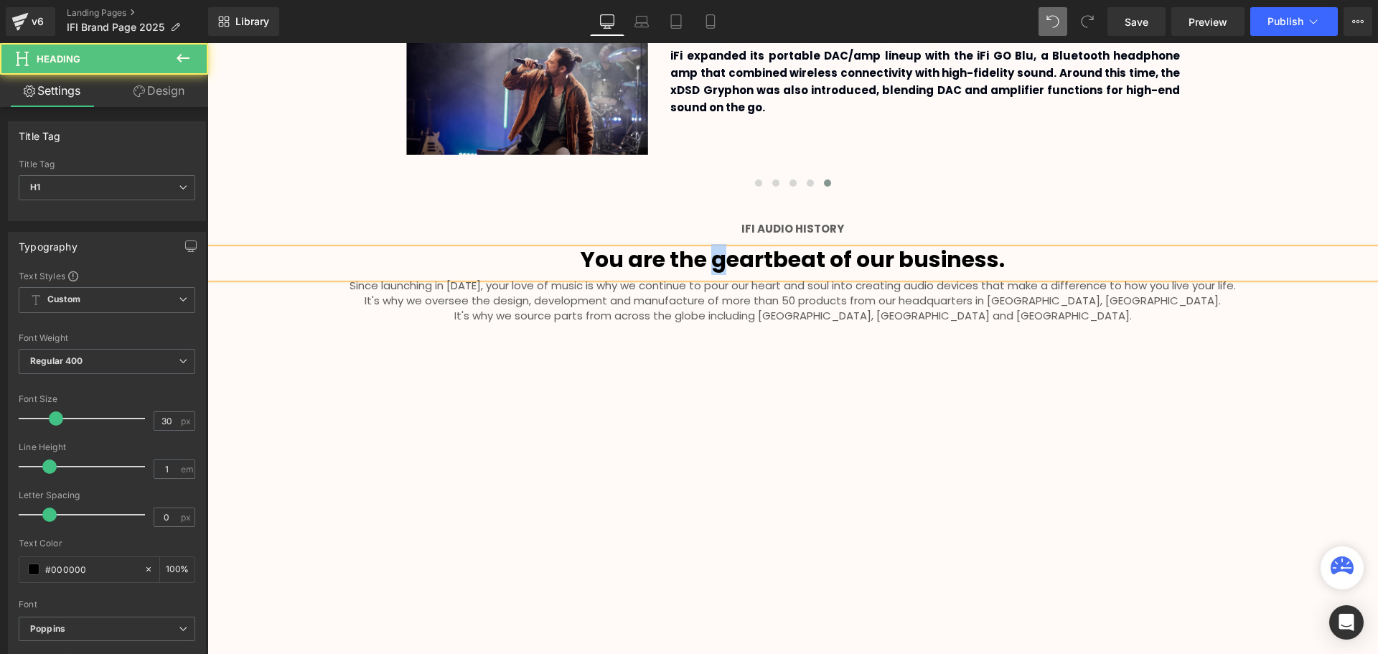
click at [711, 263] on b "You are the geartbeat of our business." at bounding box center [793, 259] width 424 height 31
drag, startPoint x: 865, startPoint y: 259, endPoint x: 853, endPoint y: 264, distance: 13.2
click at [853, 264] on b "You are the heartbeat of our business." at bounding box center [793, 259] width 424 height 31
click at [899, 265] on b "You are the heartbeat of our business." at bounding box center [793, 259] width 424 height 31
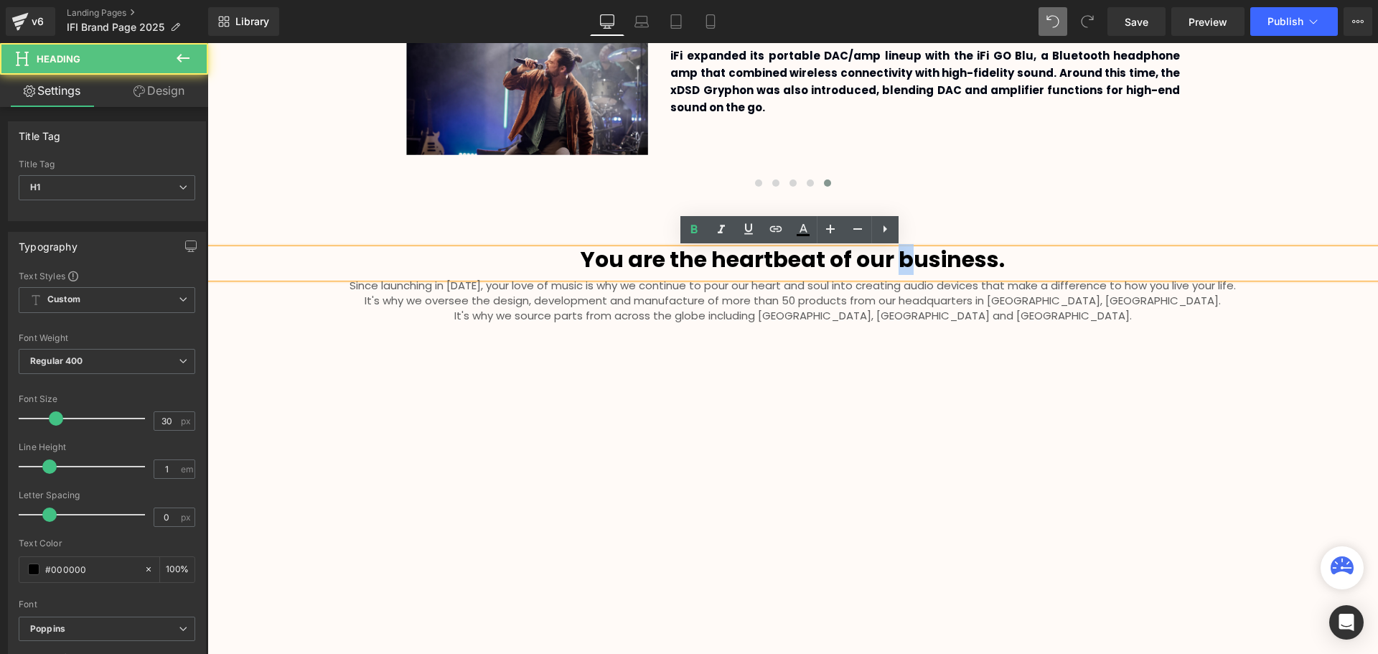
drag, startPoint x: 907, startPoint y: 261, endPoint x: 897, endPoint y: 265, distance: 10.7
click at [897, 265] on b "You are the heartbeat of our business." at bounding box center [793, 259] width 424 height 31
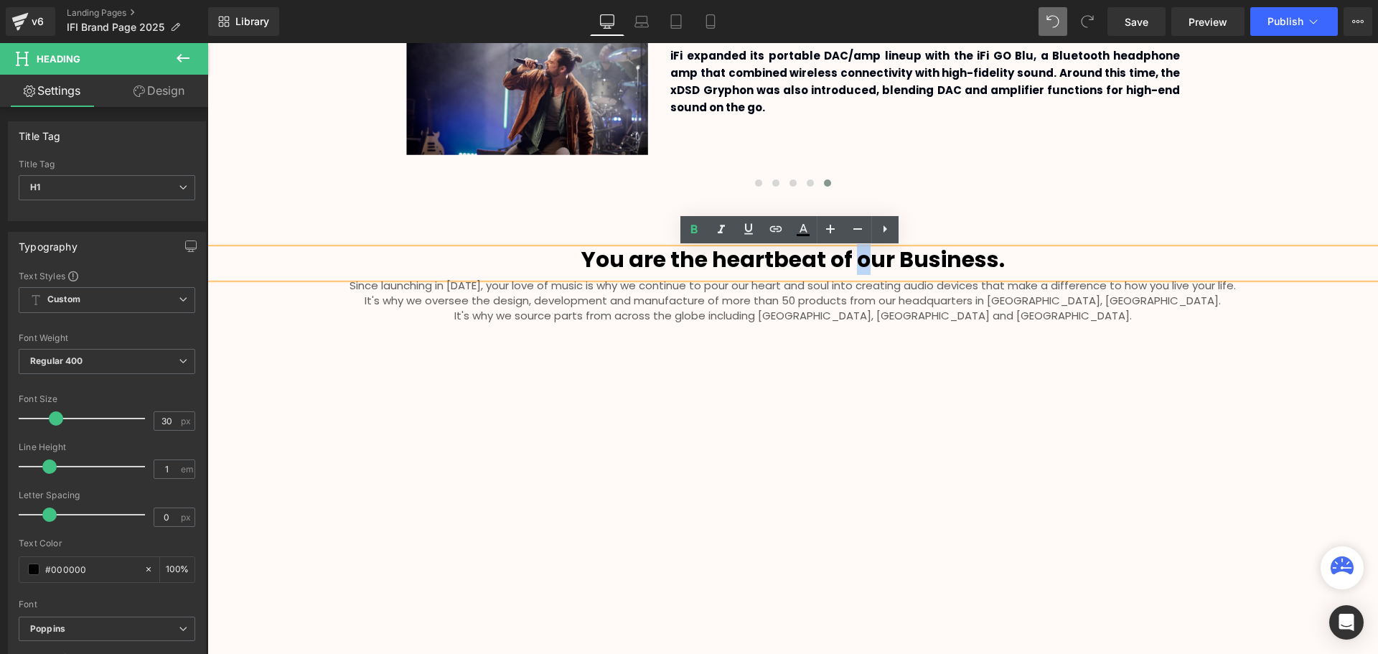
drag, startPoint x: 863, startPoint y: 258, endPoint x: 856, endPoint y: 261, distance: 8.0
click at [856, 261] on b "You are the heartbeat of our Business." at bounding box center [792, 259] width 423 height 31
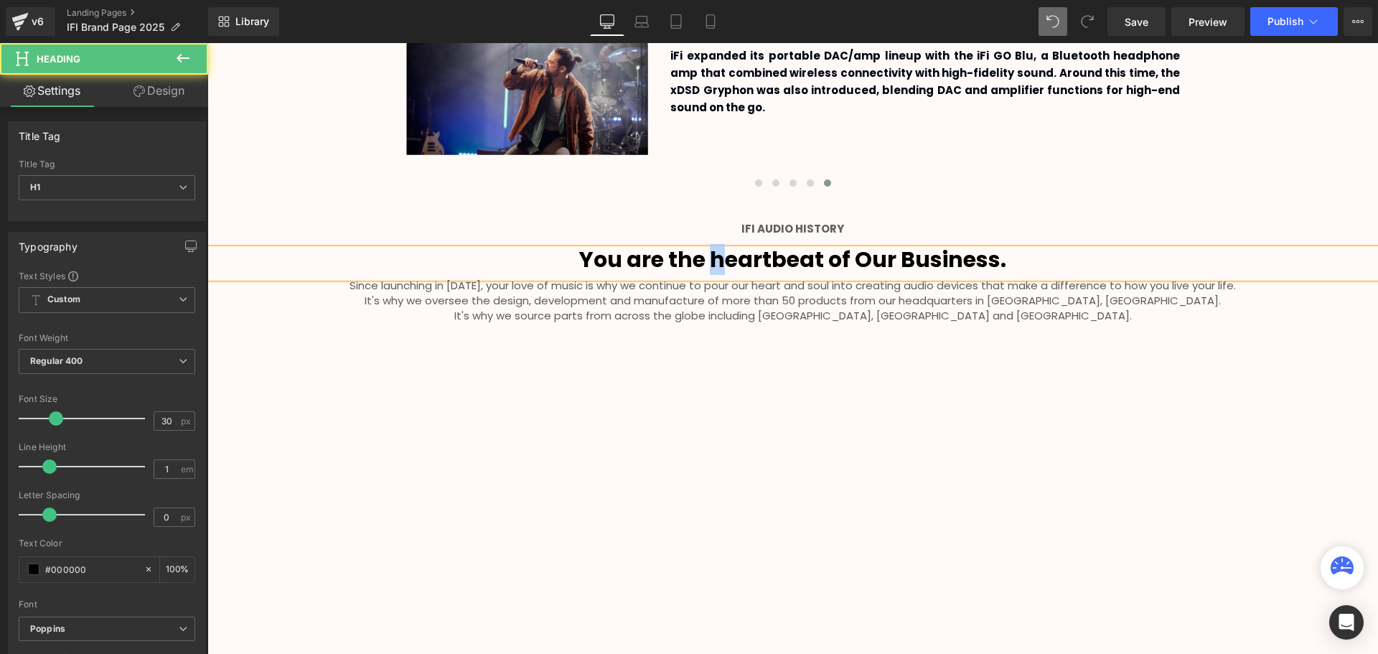
click at [714, 256] on b "You are the heartbeat of Our Business." at bounding box center [792, 259] width 427 height 31
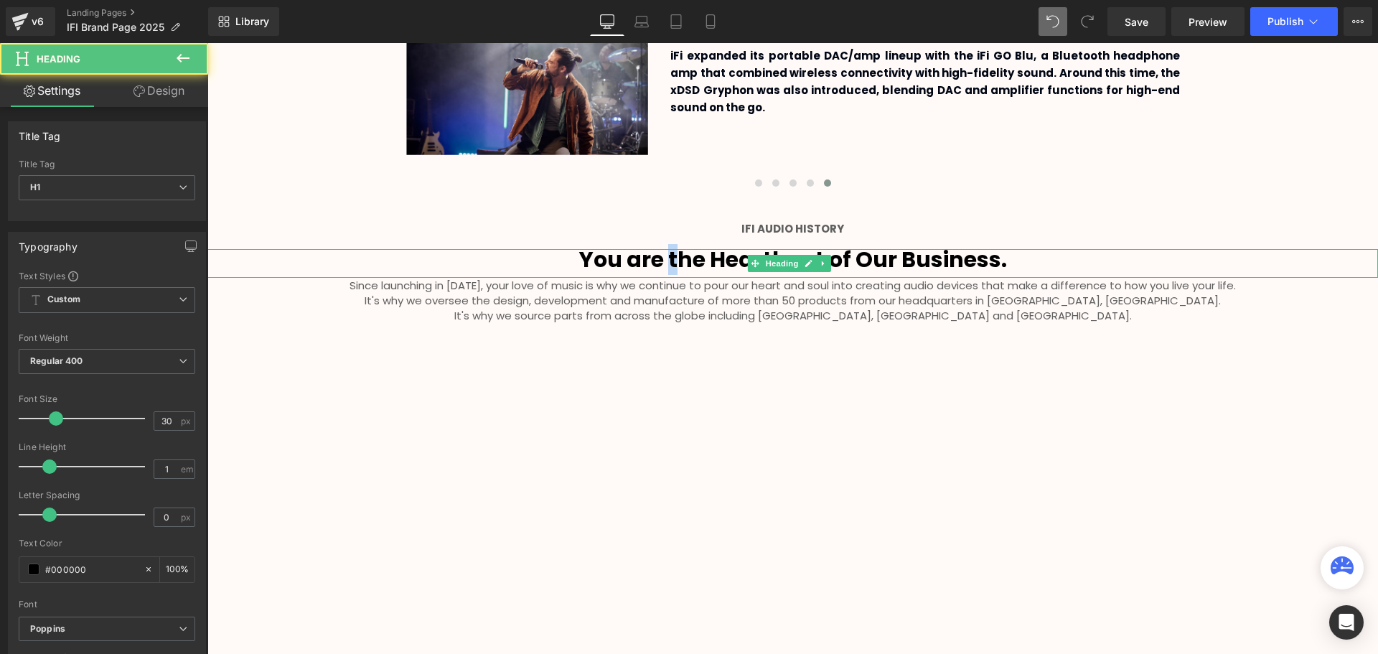
drag, startPoint x: 679, startPoint y: 257, endPoint x: 667, endPoint y: 261, distance: 12.7
click at [667, 261] on b "You are the Heartbeat of Our Business." at bounding box center [793, 259] width 428 height 31
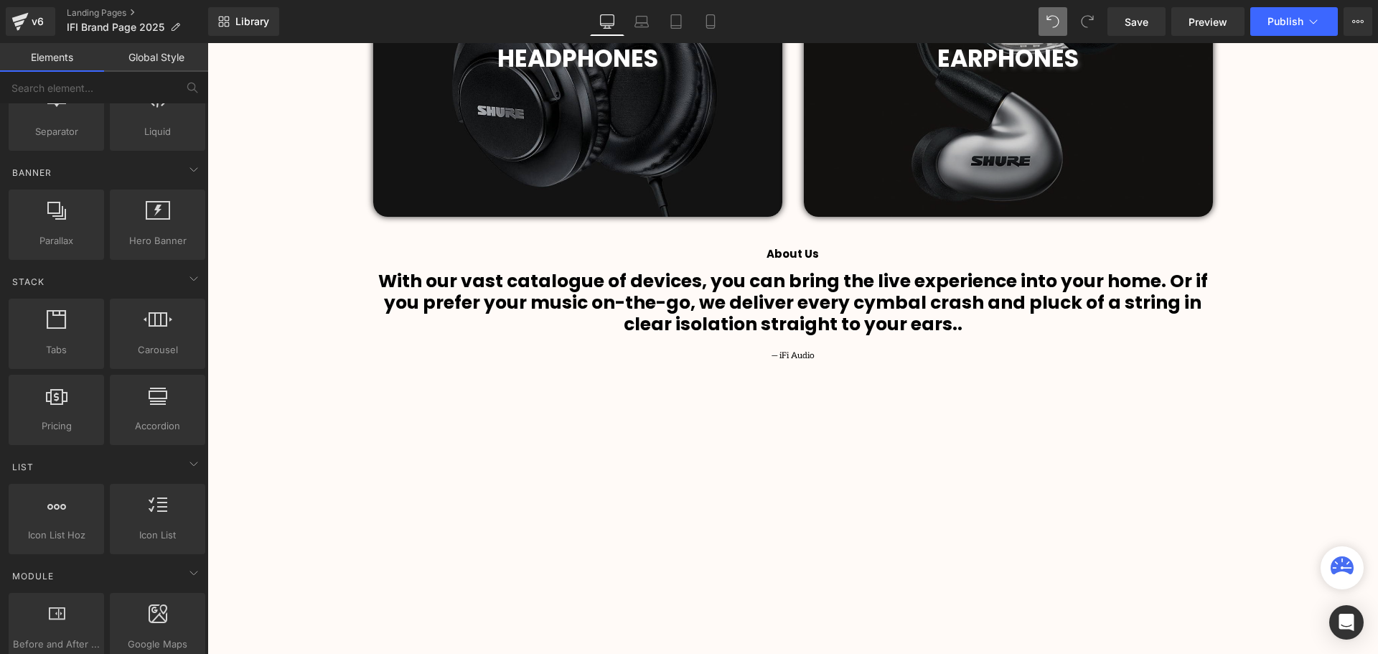
scroll to position [1189, 0]
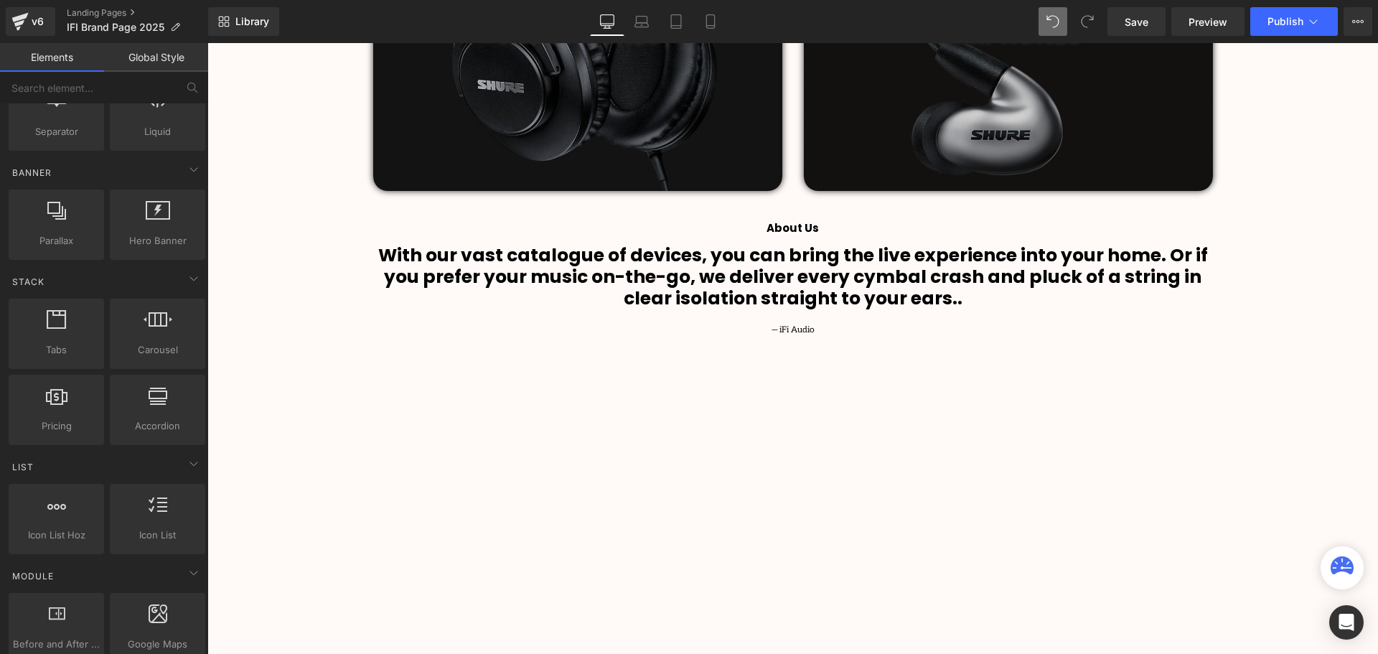
click at [1004, 301] on h1 "With our vast catalogue of devices, you can bring the live experience into your…" at bounding box center [793, 277] width 840 height 65
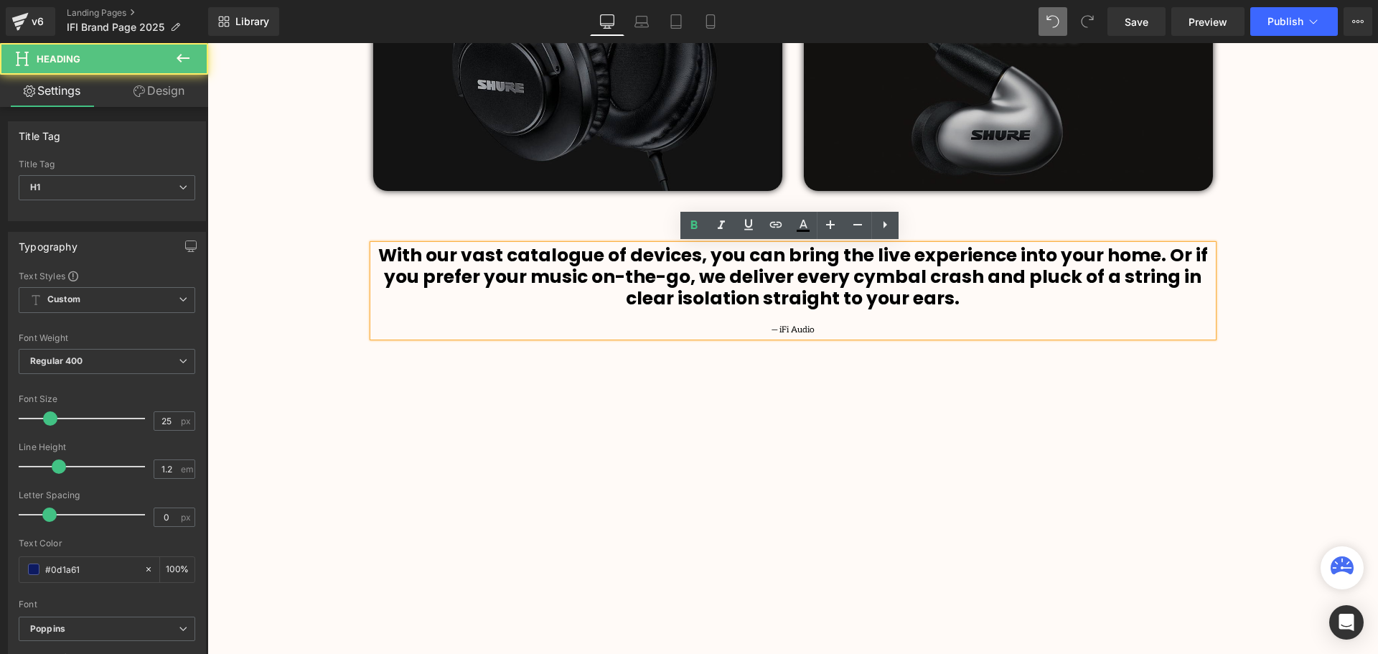
click at [1296, 327] on div "Video Bg Row Welcome to Button Row Image 345px 345px Row High-Octane Audio That…" at bounding box center [792, 618] width 1171 height 3301
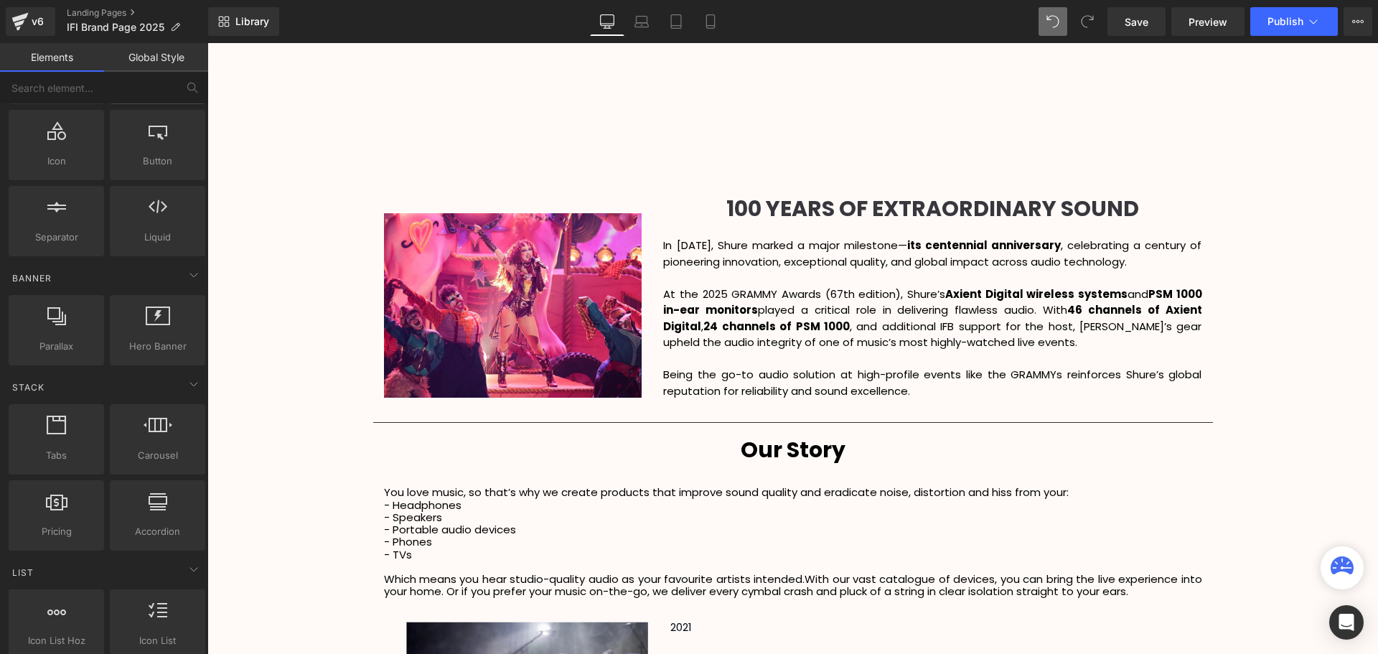
scroll to position [0, 0]
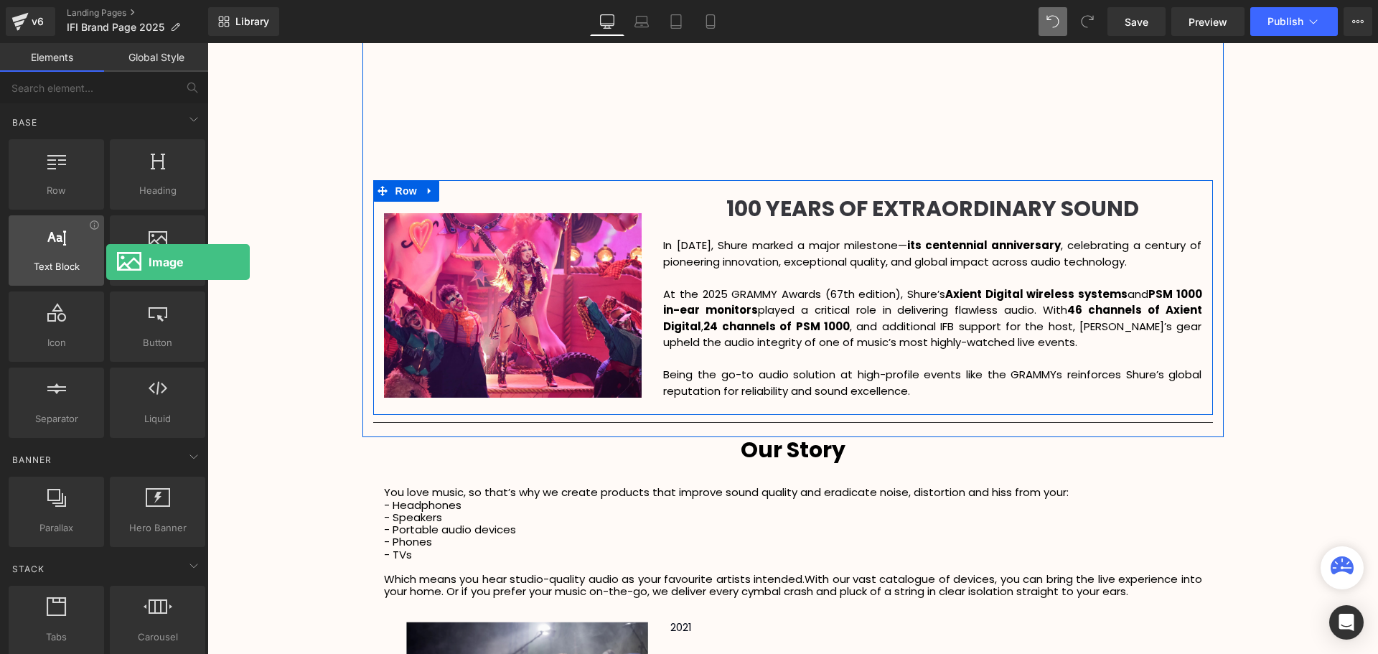
drag, startPoint x: 144, startPoint y: 256, endPoint x: 85, endPoint y: 255, distance: 58.9
click at [85, 255] on div "Row rows, columns, layouts, div Heading headings, titles, h1,h2,h3,h4,h5,h6 Tex…" at bounding box center [107, 288] width 202 height 304
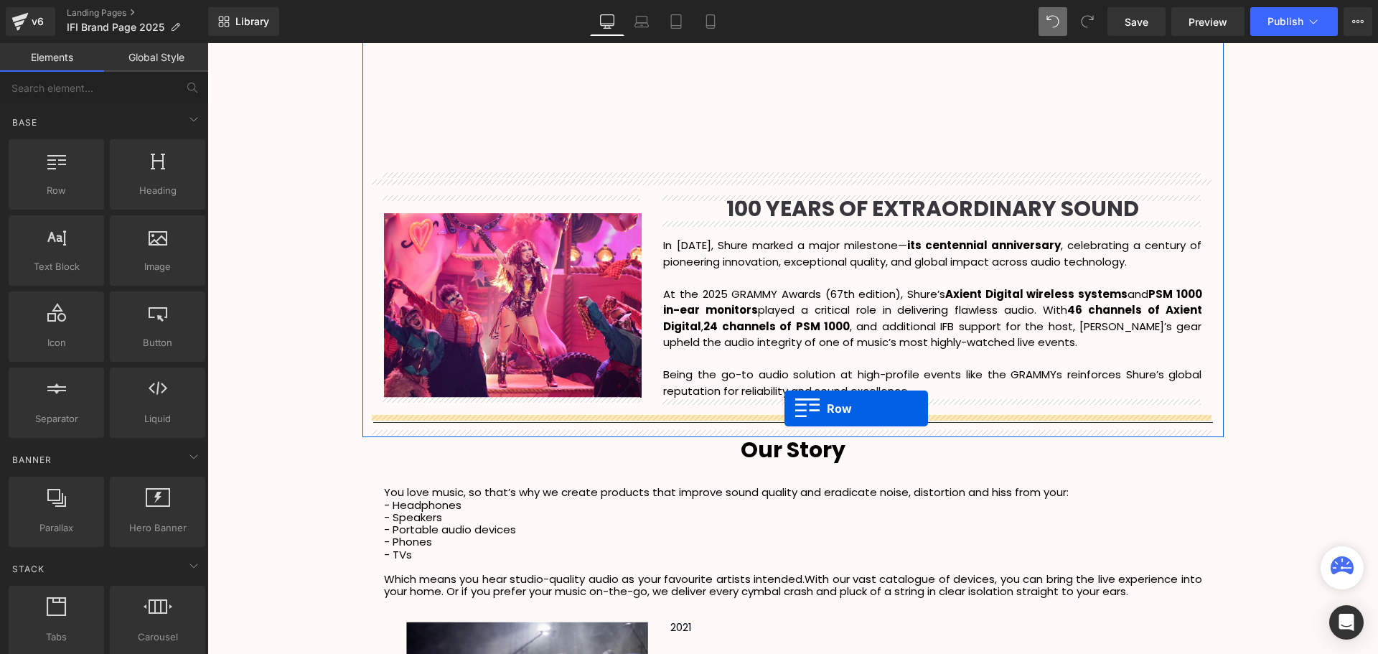
drag, startPoint x: 269, startPoint y: 235, endPoint x: 784, endPoint y: 408, distance: 543.8
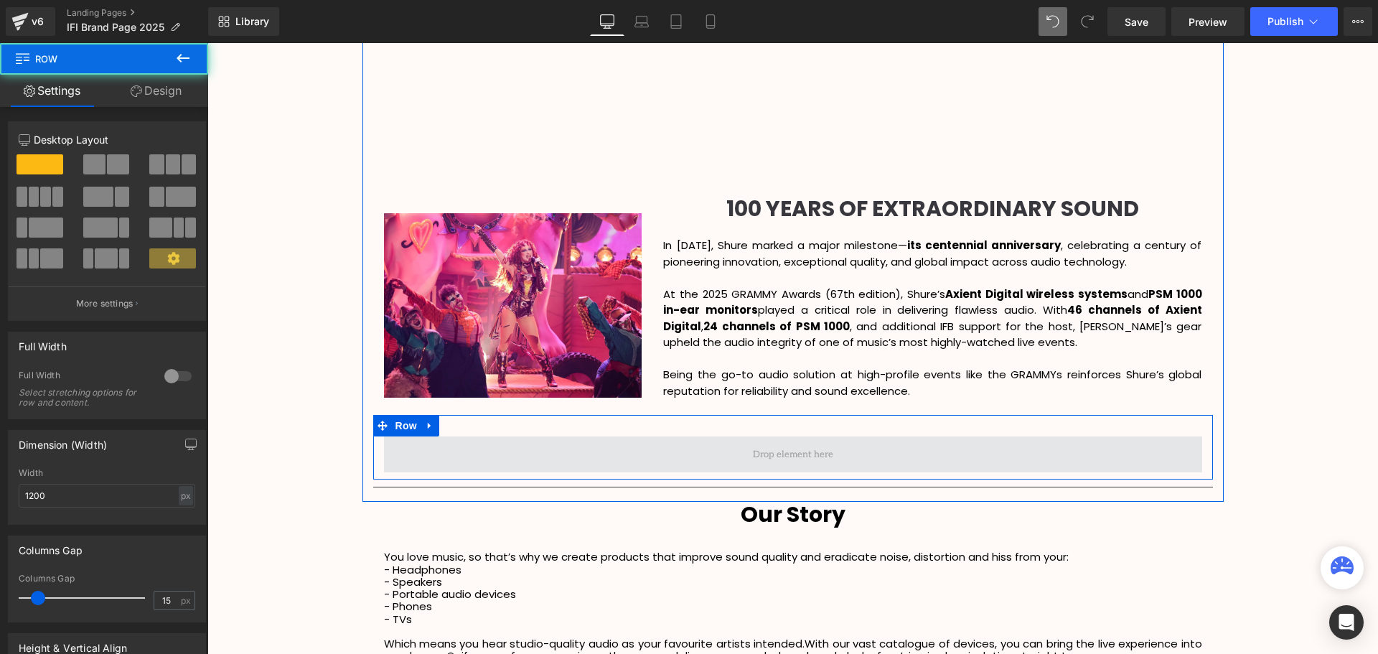
scroll to position [3587, 1163]
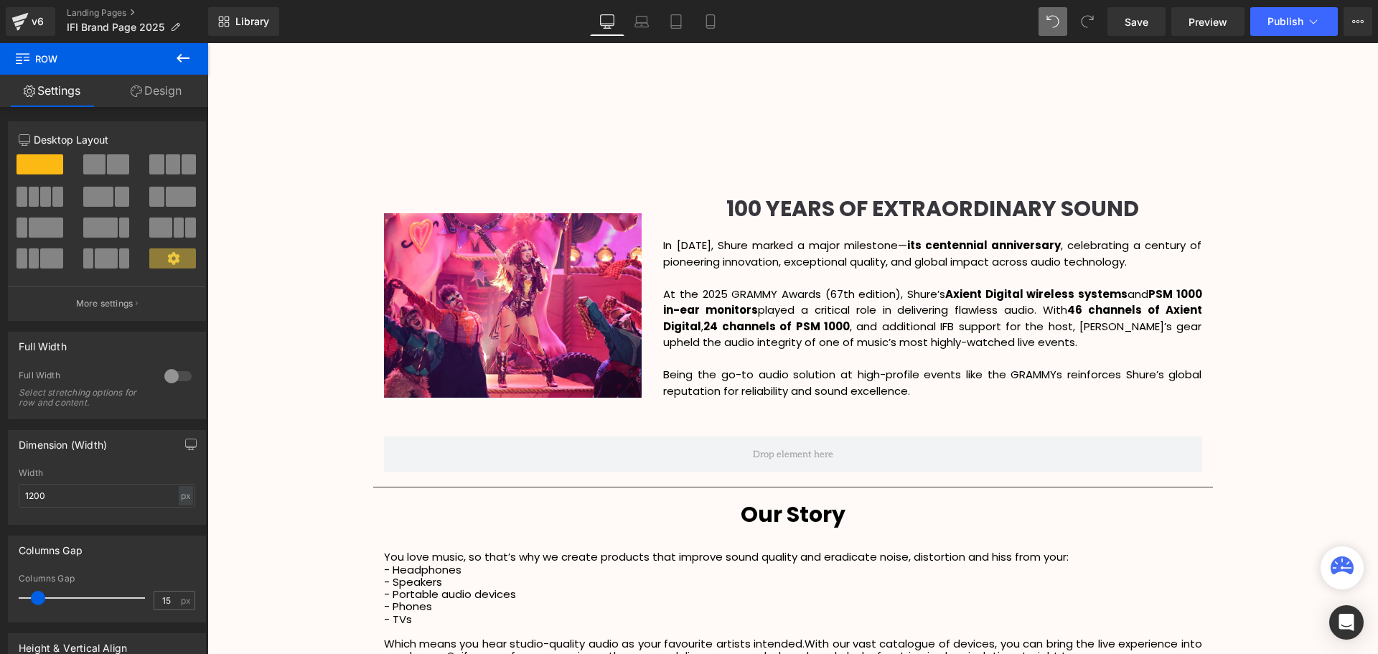
click at [175, 52] on icon at bounding box center [182, 58] width 17 height 17
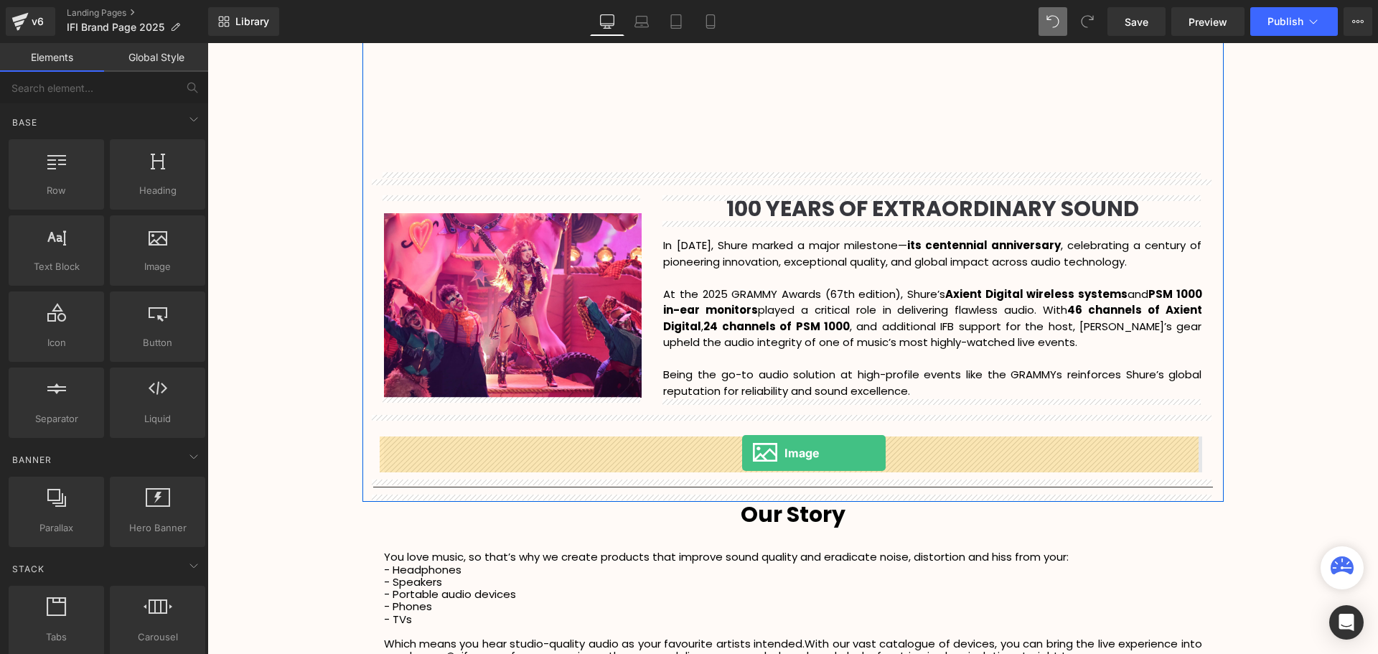
drag, startPoint x: 353, startPoint y: 294, endPoint x: 742, endPoint y: 453, distance: 420.4
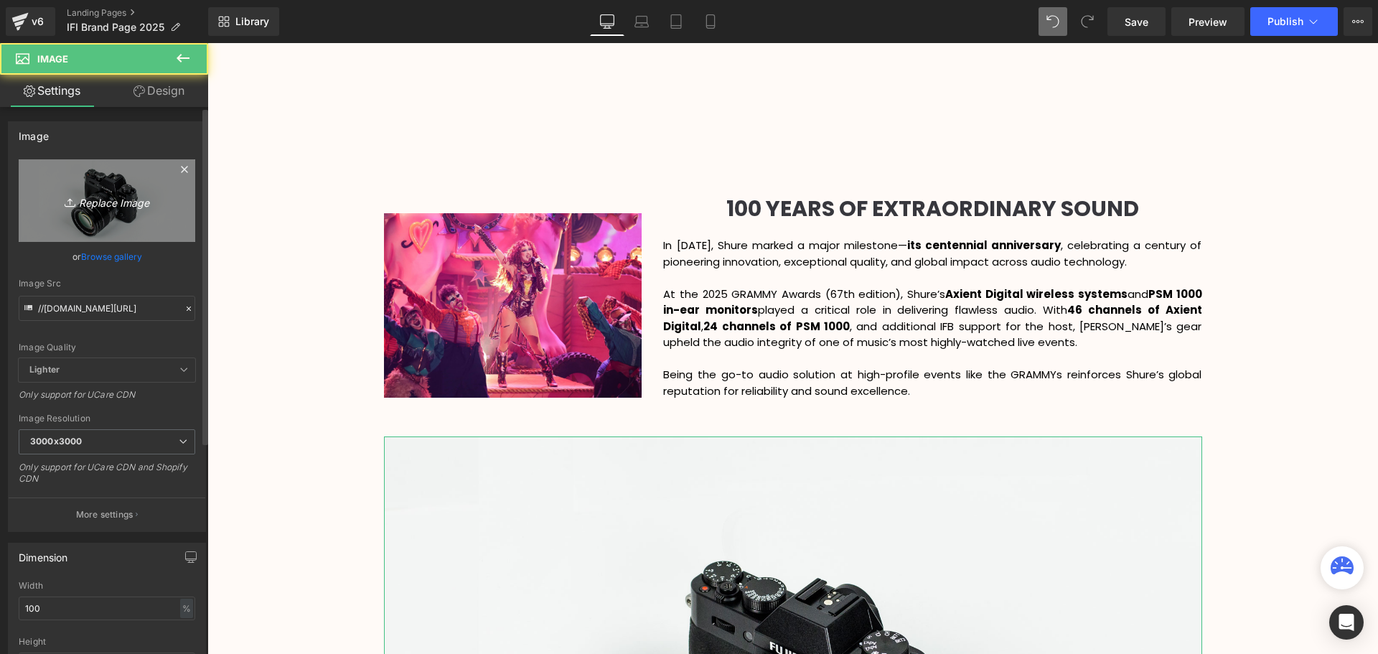
scroll to position [7, 7]
click at [114, 199] on icon "Replace Image" at bounding box center [107, 201] width 115 height 18
type input "C:\fakepath\Banners (1355 x 560 px) (1355 x 360 px) (1).png"
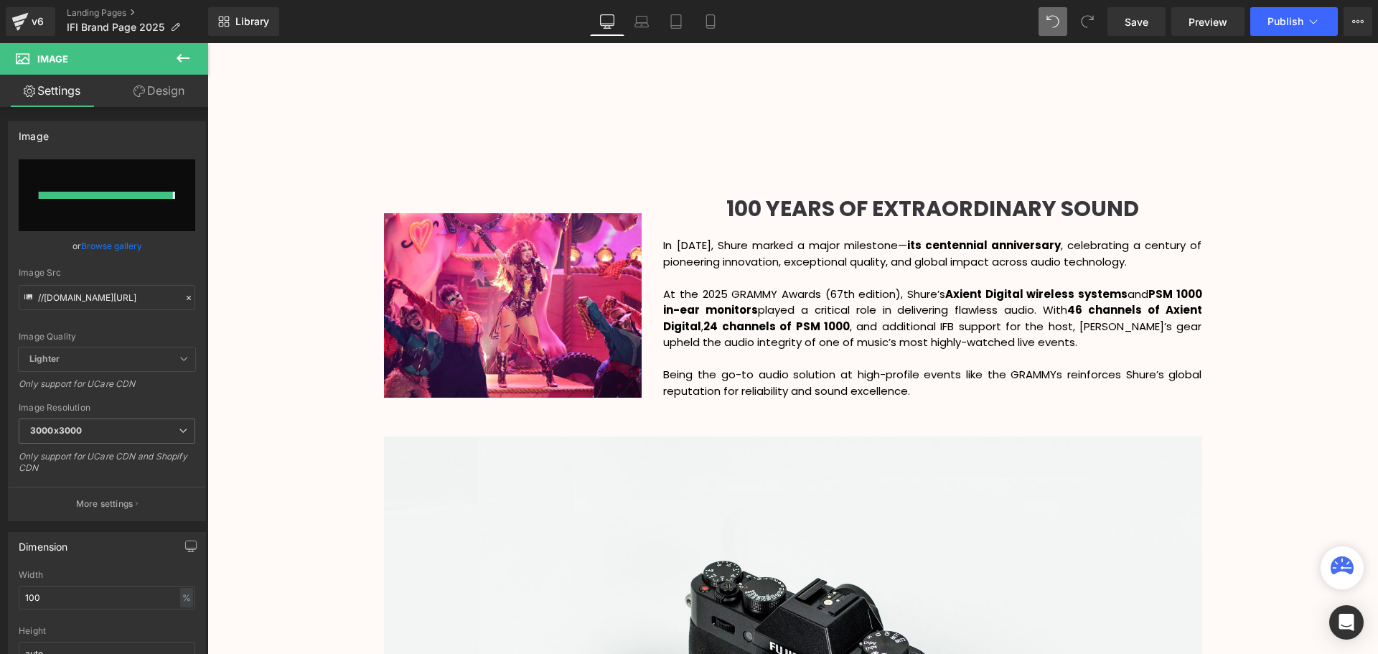
type input "[URL][DOMAIN_NAME]"
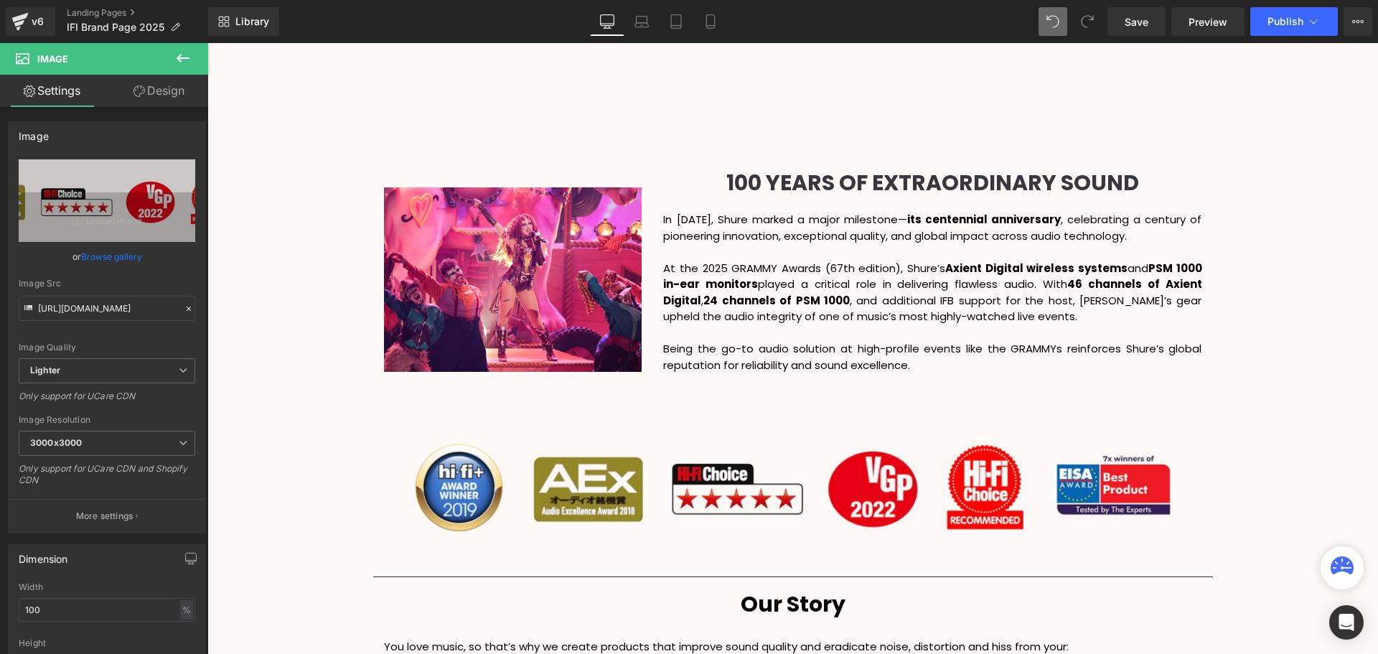
scroll to position [1906, 0]
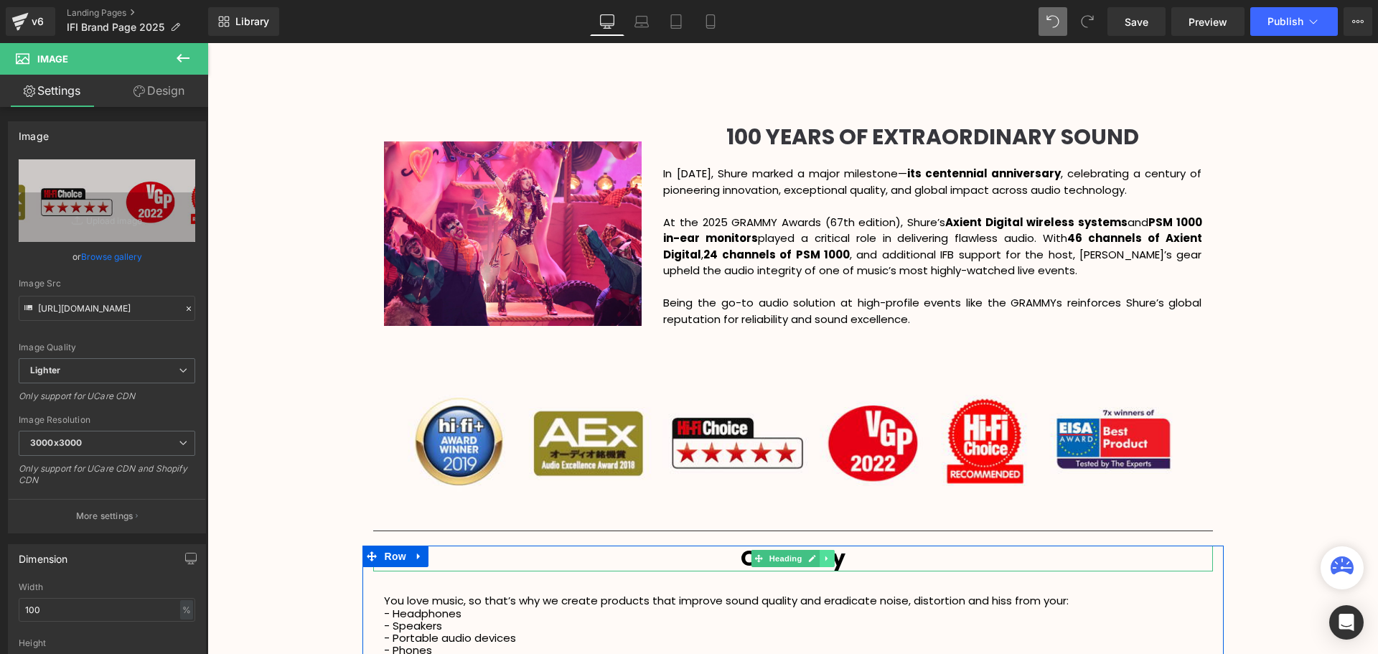
click at [825, 559] on icon at bounding box center [827, 558] width 8 height 9
click at [817, 558] on icon at bounding box center [819, 559] width 8 height 8
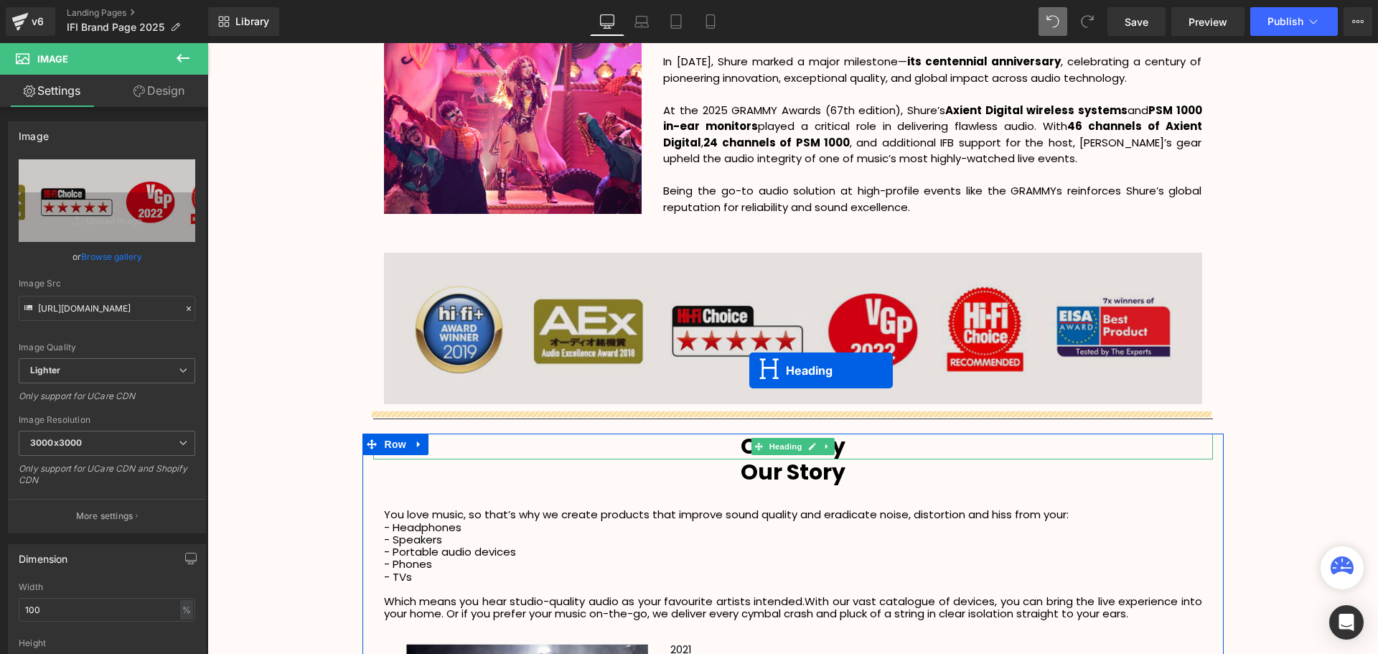
scroll to position [3739, 1163]
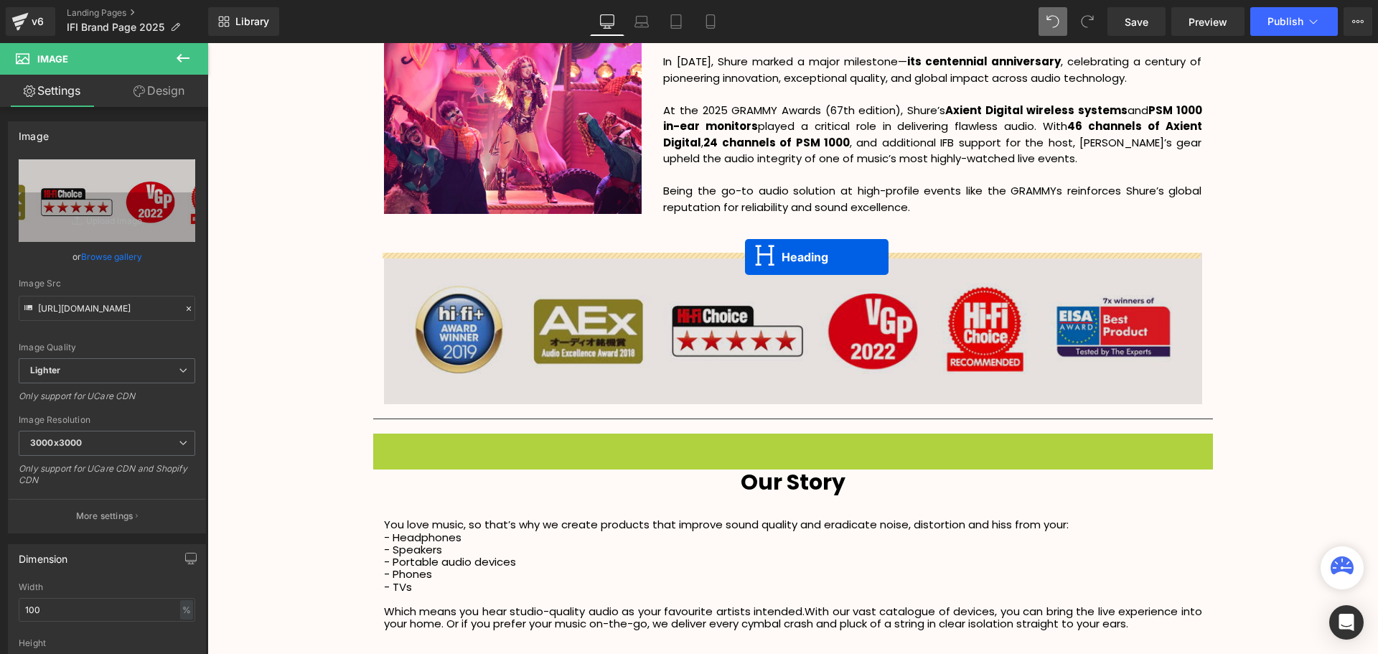
drag, startPoint x: 735, startPoint y: 447, endPoint x: 745, endPoint y: 257, distance: 190.5
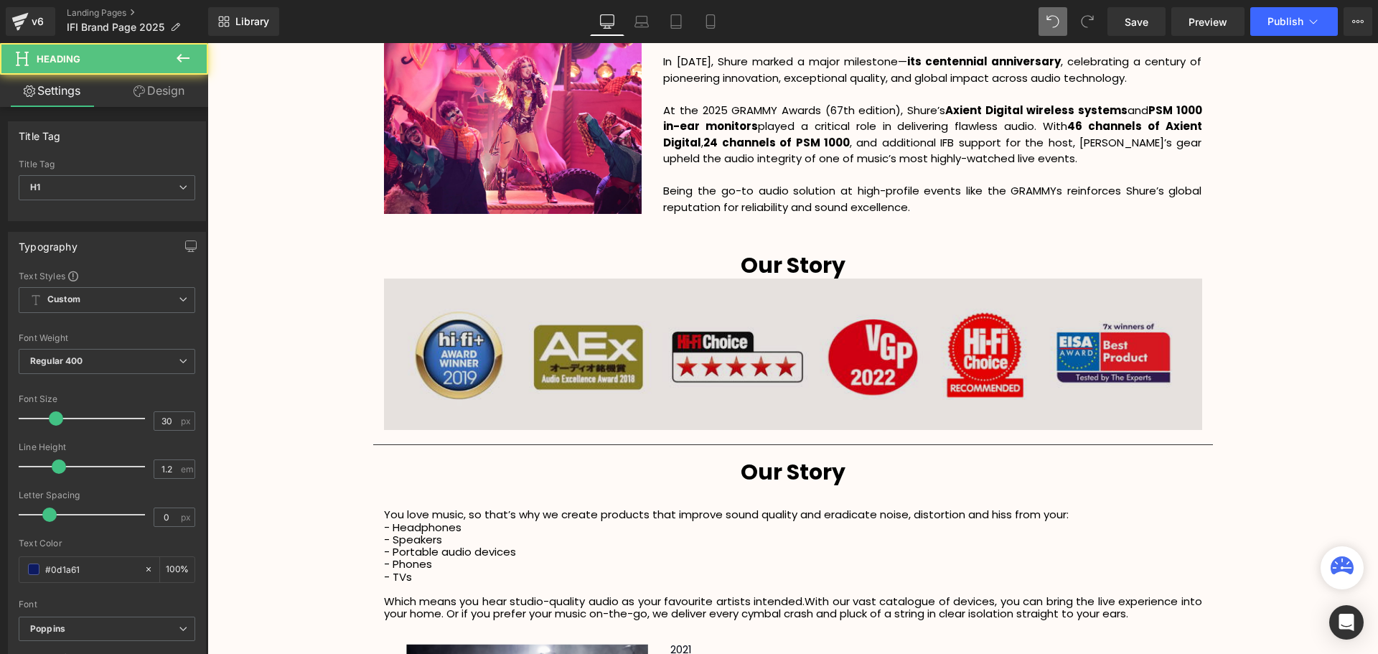
scroll to position [3729, 1163]
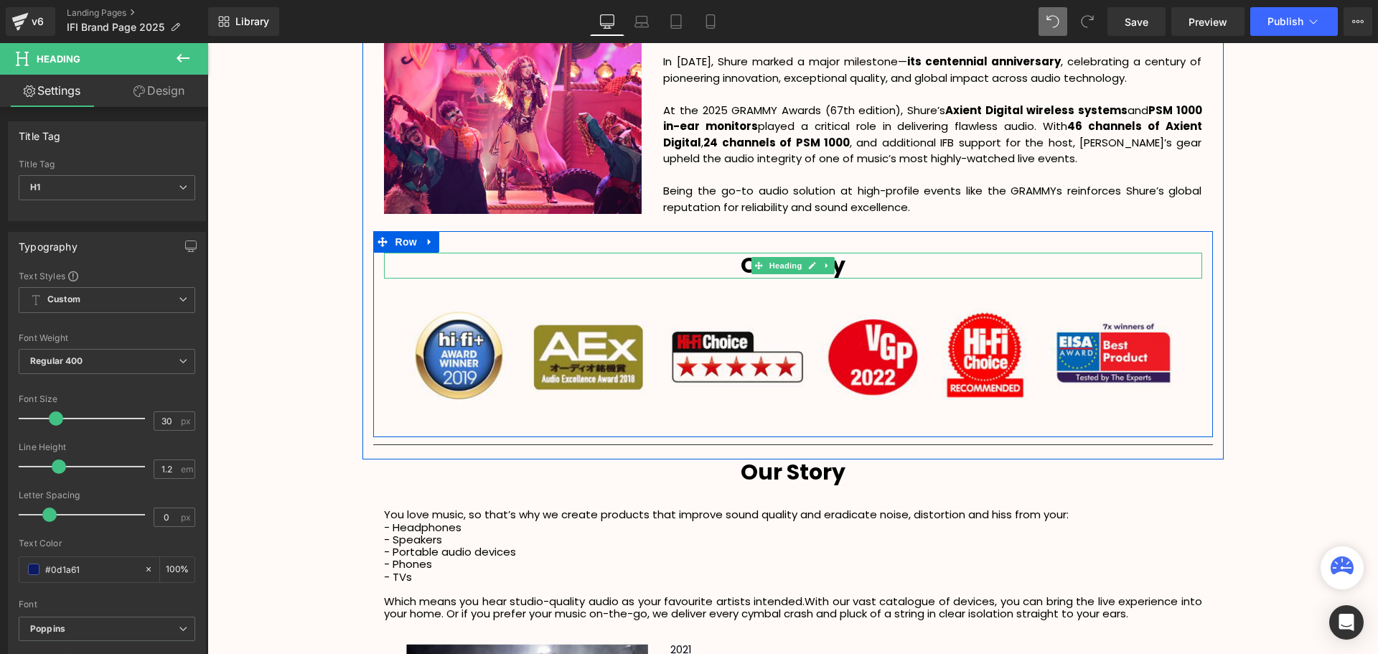
click at [848, 268] on h1 "Our Story" at bounding box center [793, 266] width 818 height 26
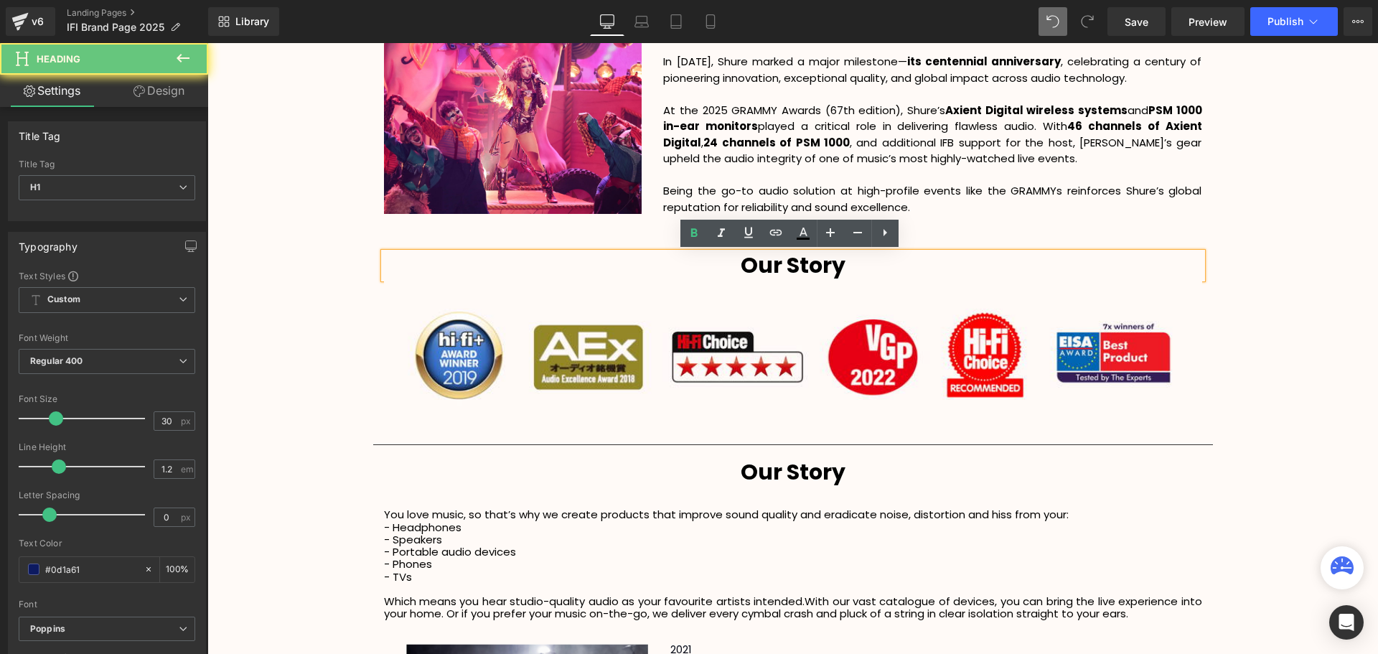
click at [863, 262] on h1 "Our Story" at bounding box center [793, 266] width 818 height 26
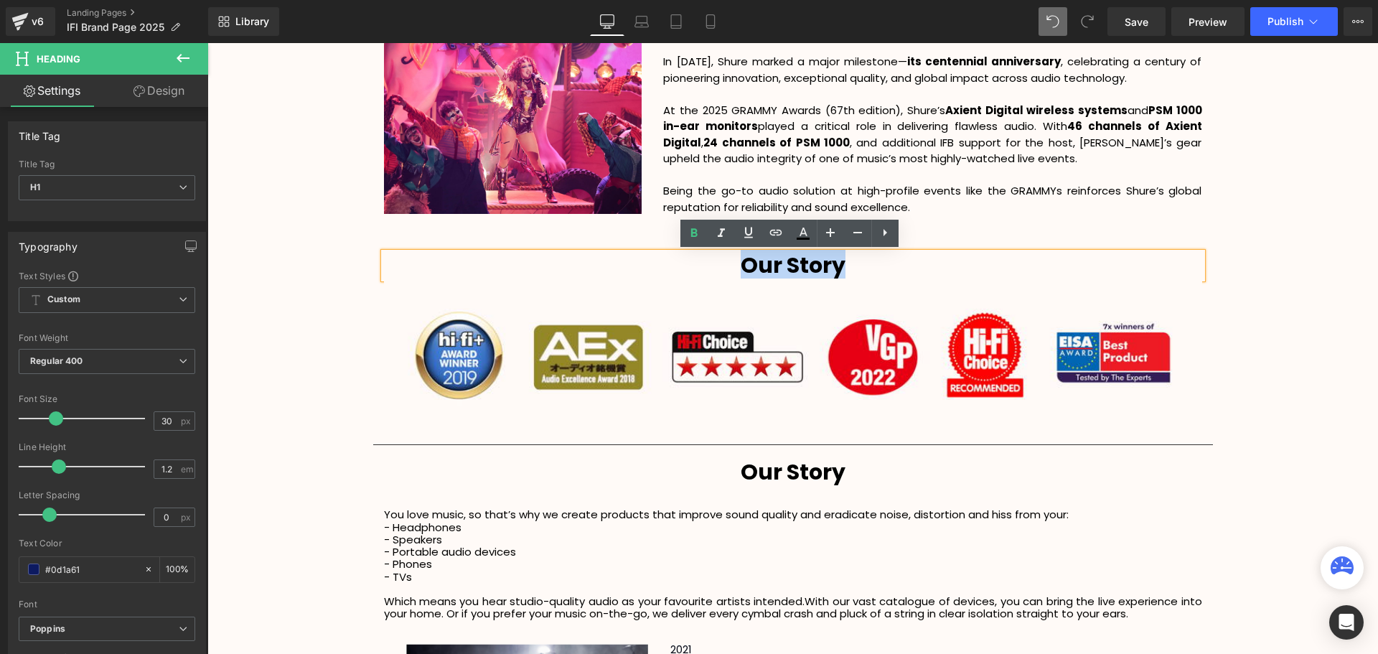
drag, startPoint x: 795, startPoint y: 260, endPoint x: 657, endPoint y: 271, distance: 139.0
click at [673, 260] on h1 "Our Story" at bounding box center [793, 266] width 818 height 26
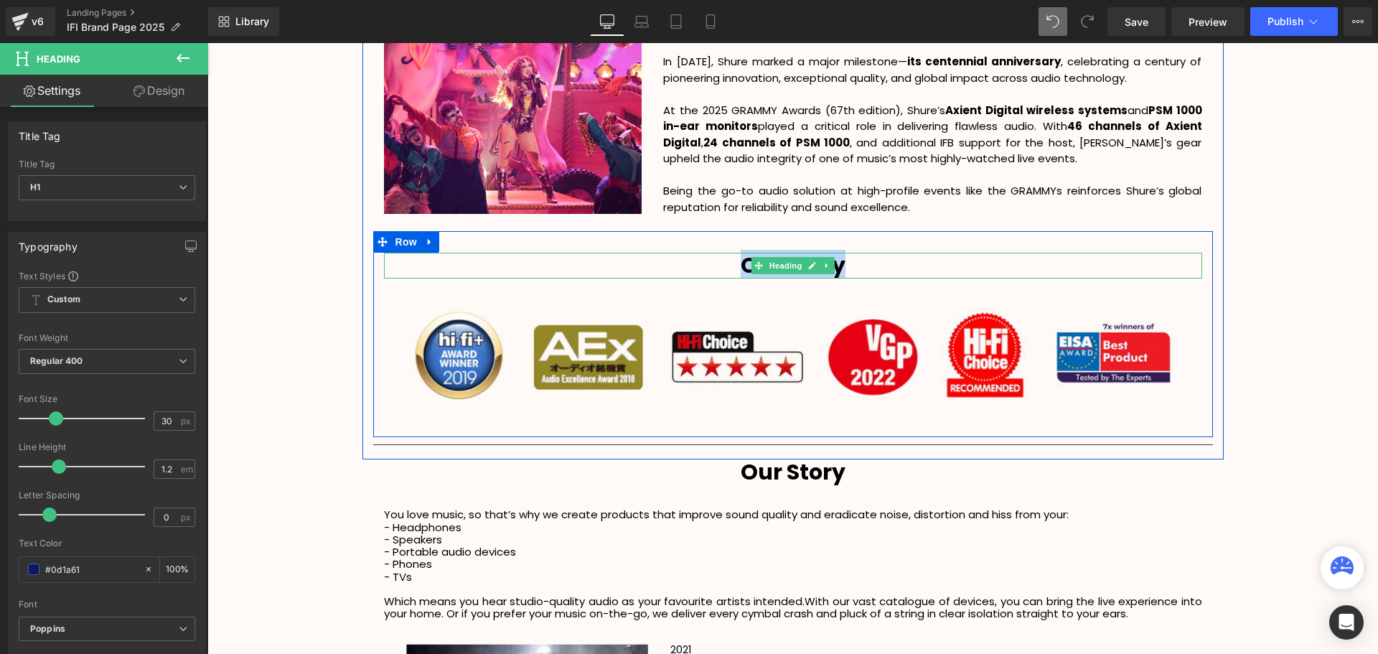
click at [858, 266] on h1 "Our Story" at bounding box center [793, 266] width 818 height 26
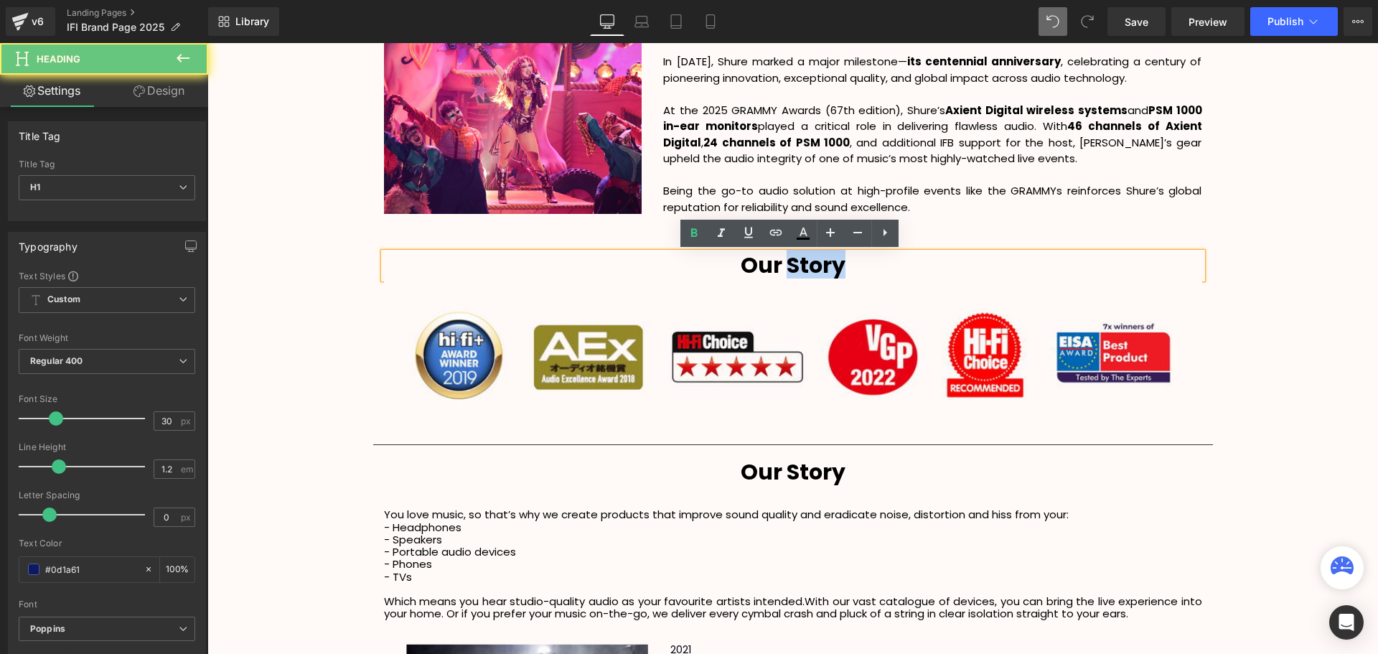
drag, startPoint x: 871, startPoint y: 263, endPoint x: 785, endPoint y: 273, distance: 86.6
click at [785, 273] on h1 "Our Story" at bounding box center [793, 266] width 818 height 26
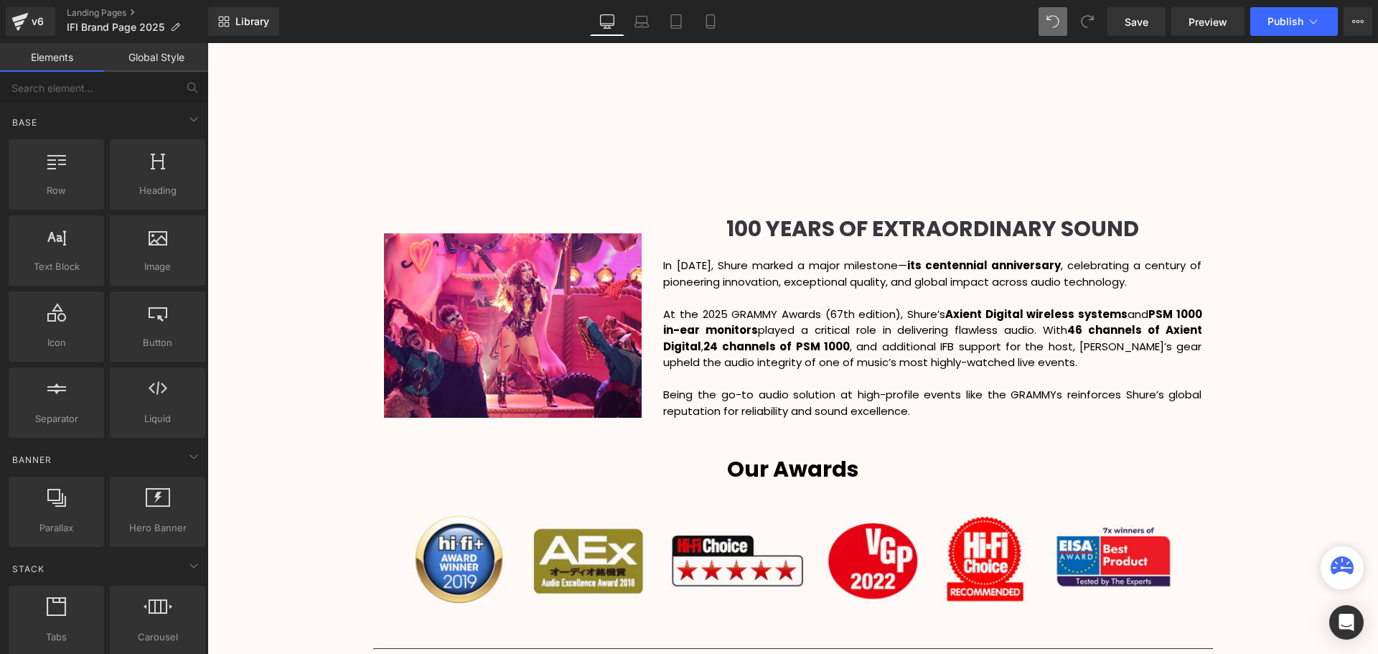
scroll to position [1803, 0]
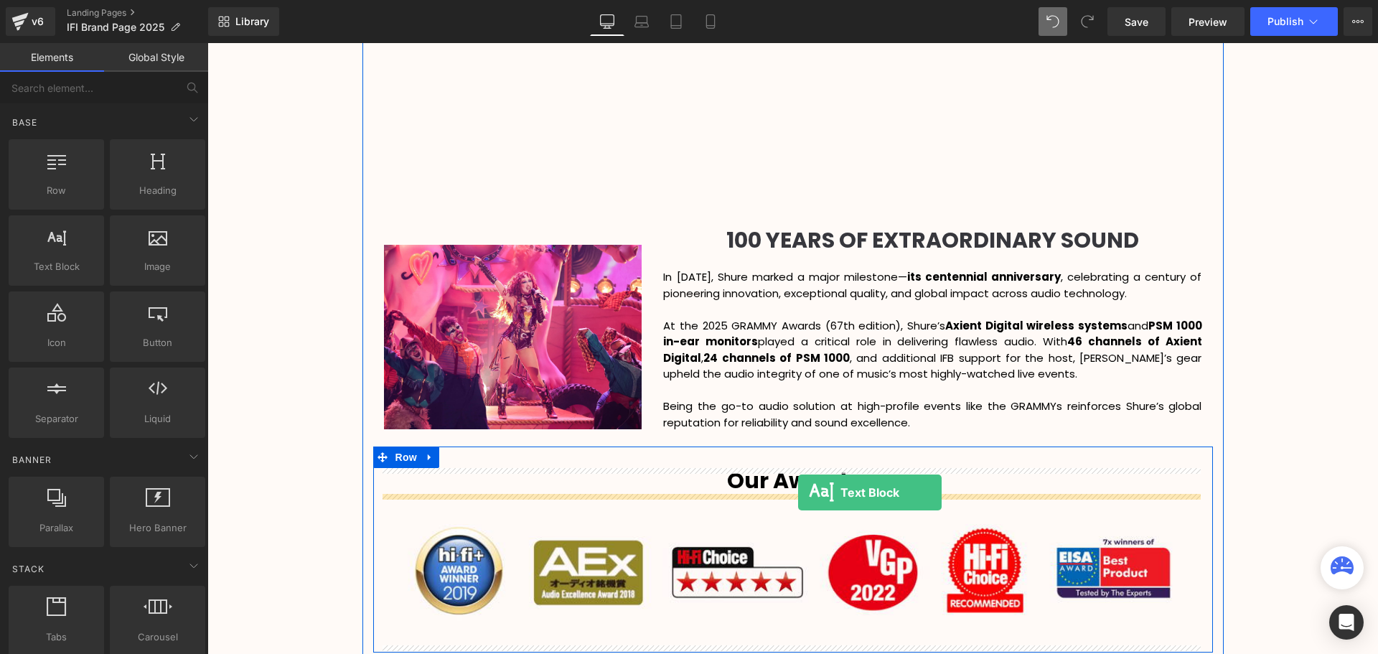
drag, startPoint x: 283, startPoint y: 304, endPoint x: 798, endPoint y: 492, distance: 548.6
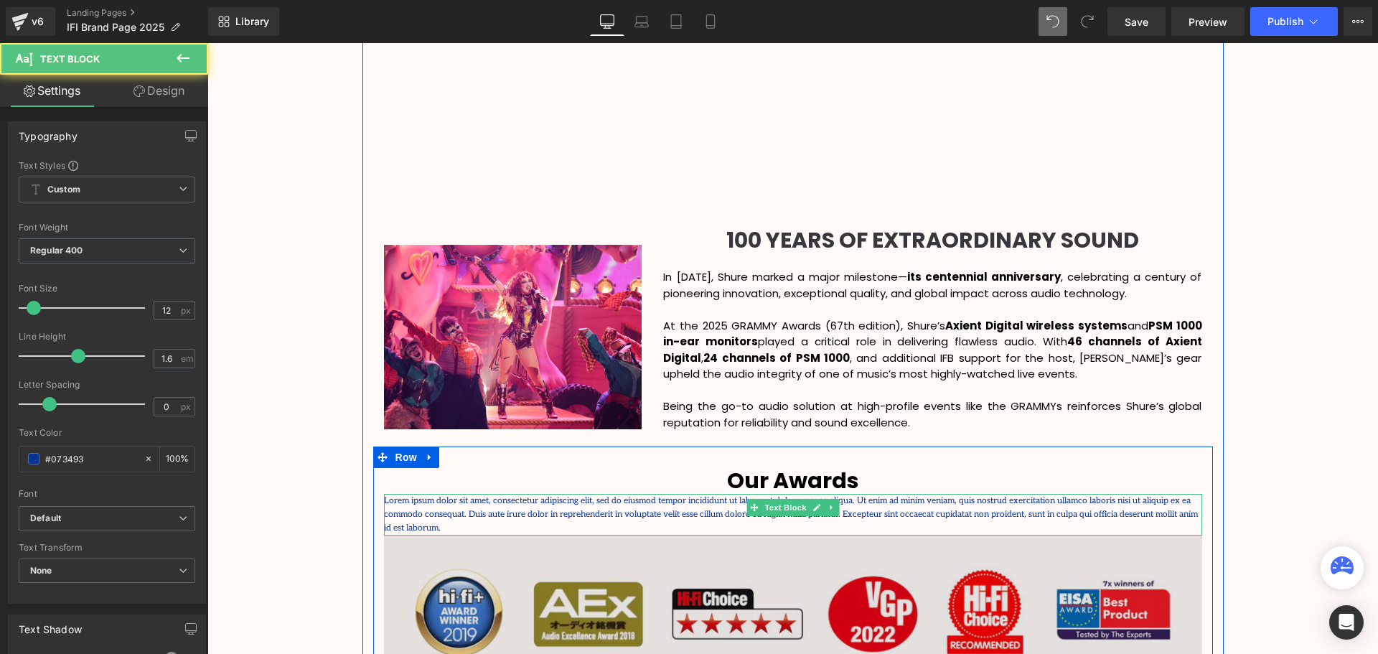
scroll to position [3756, 1163]
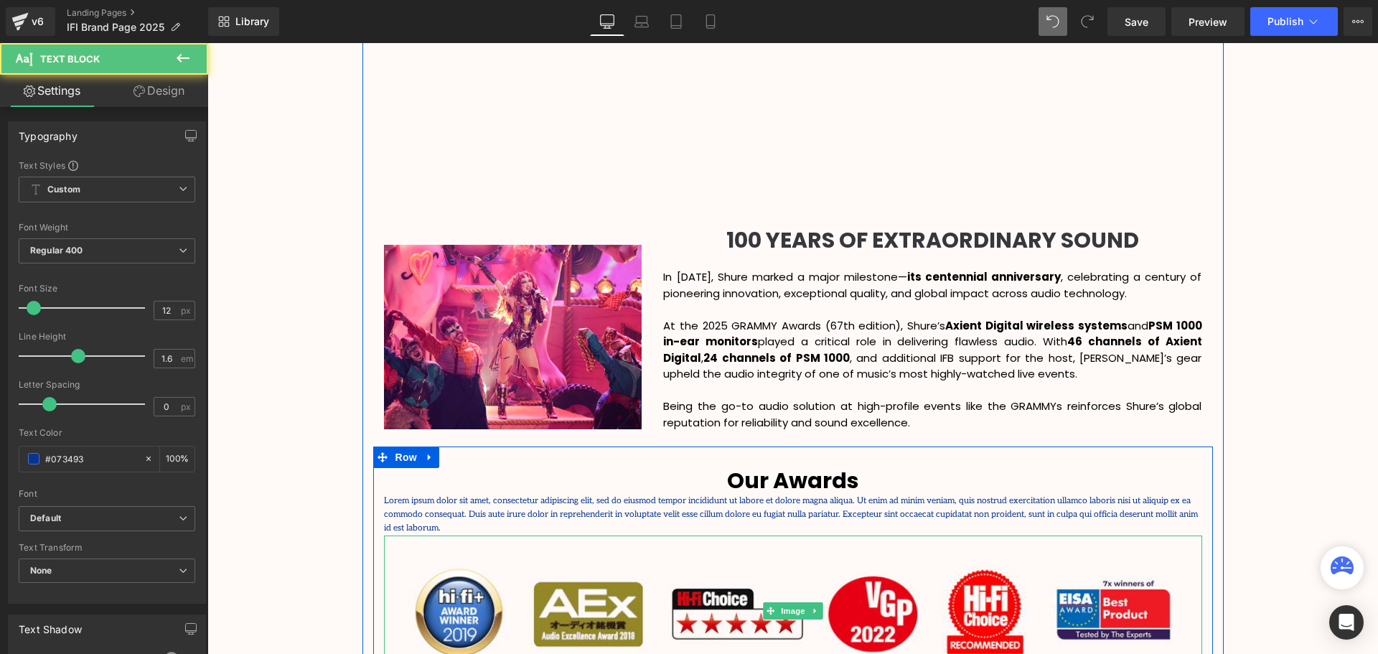
click at [1102, 515] on p "Lorem ipsum dolor sit amet, consectetur adipiscing elit, sed do eiusmod tempor …" at bounding box center [793, 515] width 818 height 42
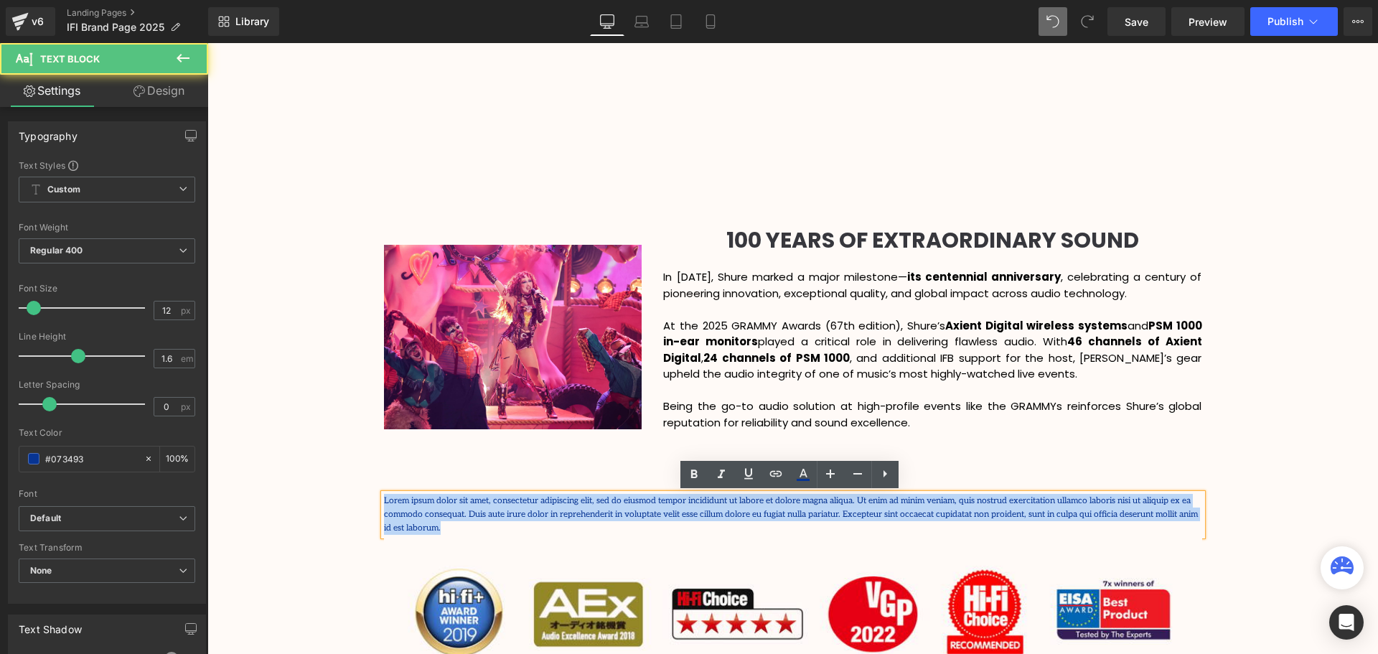
drag, startPoint x: 1048, startPoint y: 510, endPoint x: 322, endPoint y: 477, distance: 727.1
click at [322, 477] on div "Video Bg Row Welcome to Button Row Image 345px 345px Row High-Octane Audio That…" at bounding box center [792, 128] width 1171 height 3548
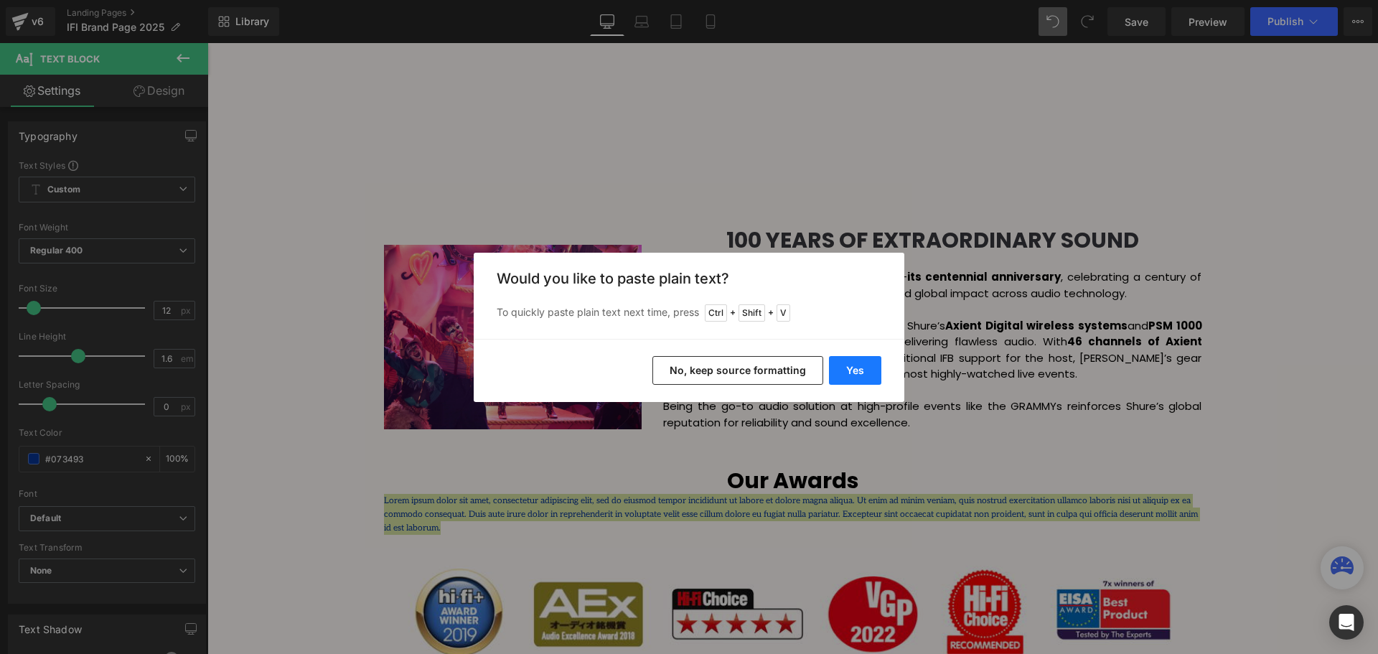
click at [862, 372] on button "Yes" at bounding box center [855, 370] width 52 height 29
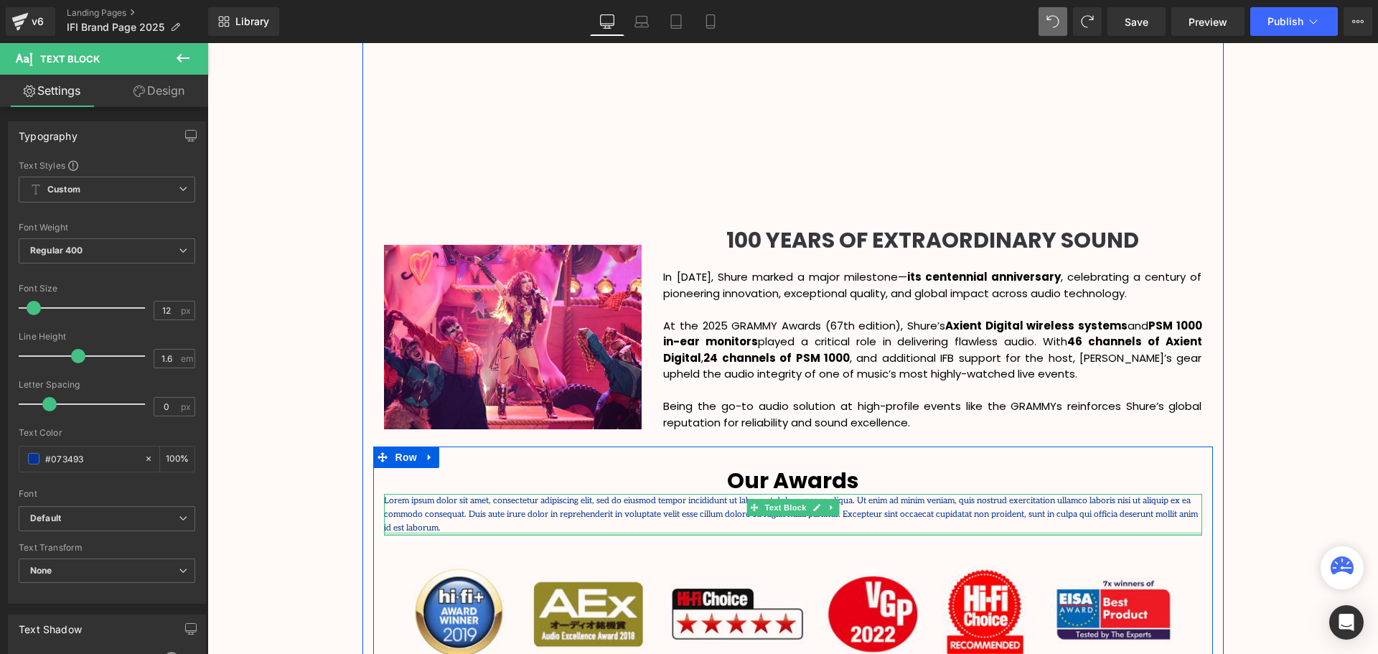
click at [1143, 532] on div at bounding box center [793, 534] width 818 height 4
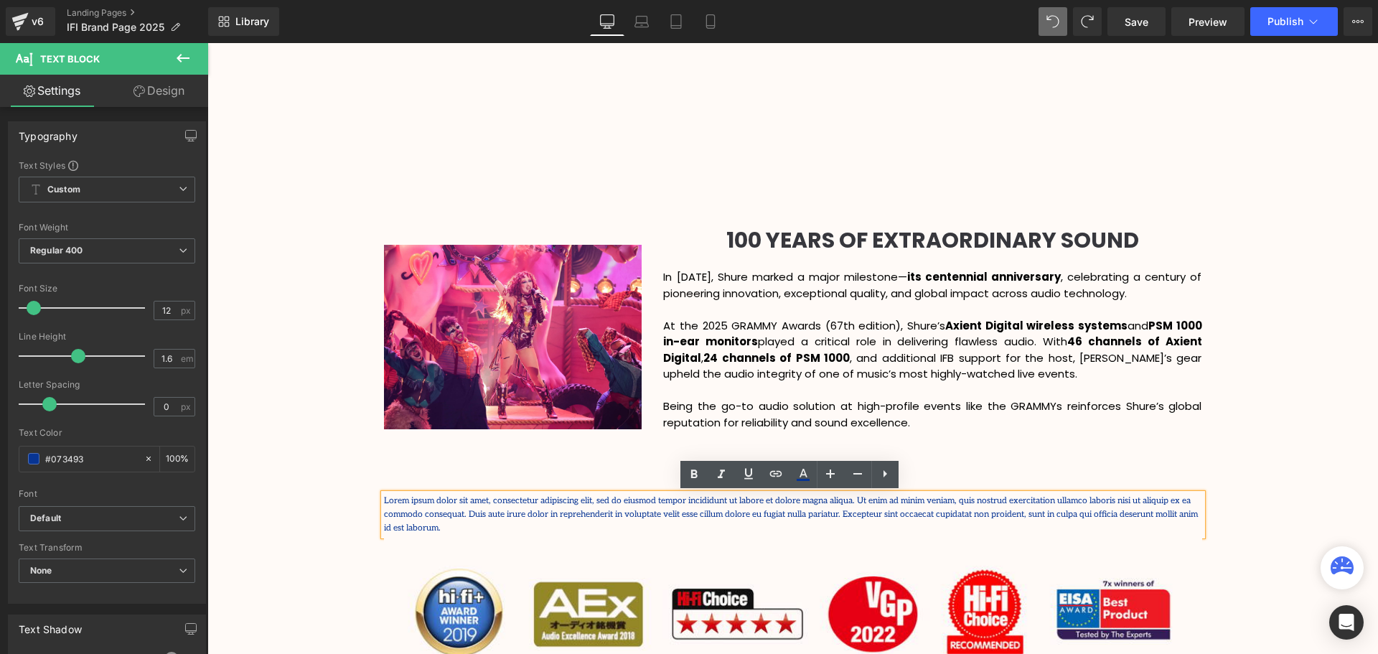
click at [1122, 513] on p "Lorem ipsum dolor sit amet, consectetur adipiscing elit, sed do eiusmod tempor …" at bounding box center [793, 515] width 818 height 42
click at [1005, 416] on p "Being the go-to audio solution at high-profile events like the GRAMMYs reinforc…" at bounding box center [932, 414] width 538 height 32
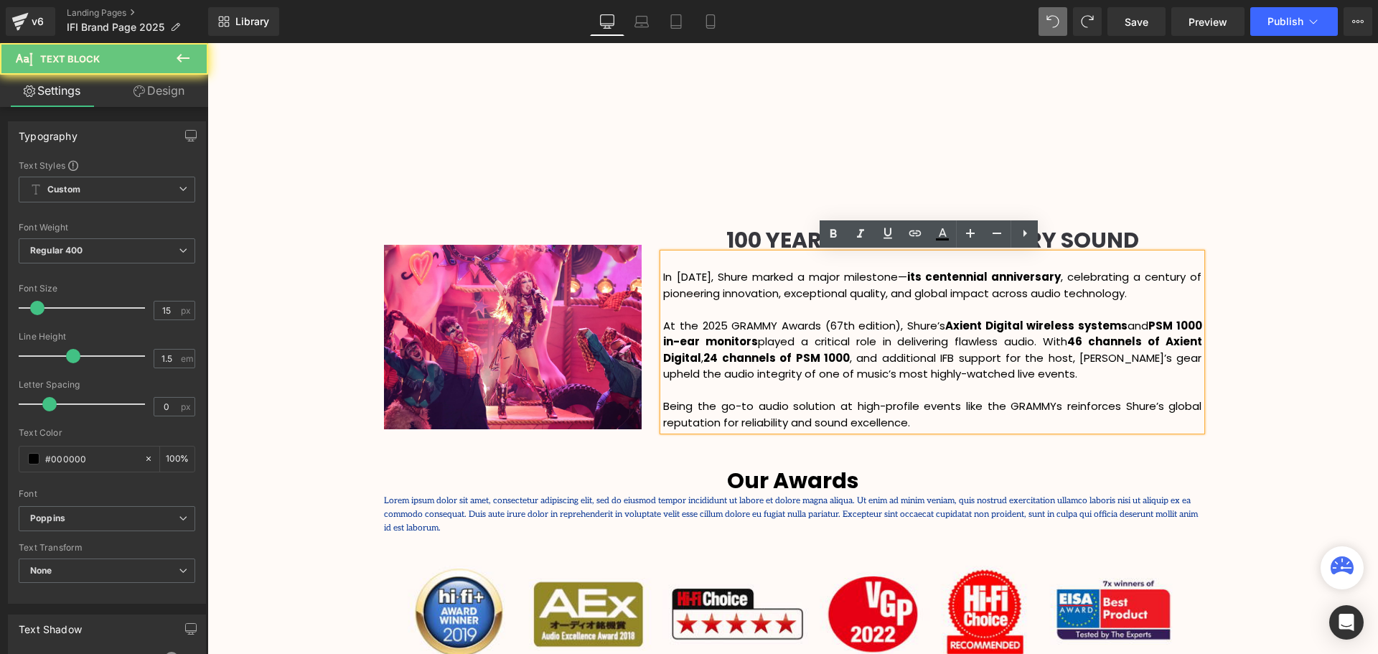
click at [919, 410] on p "Being the go-to audio solution at high-profile events like the GRAMMYs reinforc…" at bounding box center [932, 414] width 538 height 32
click at [919, 427] on p "Being the go-to audio solution at high-profile events like the GRAMMYs reinforc…" at bounding box center [932, 414] width 538 height 32
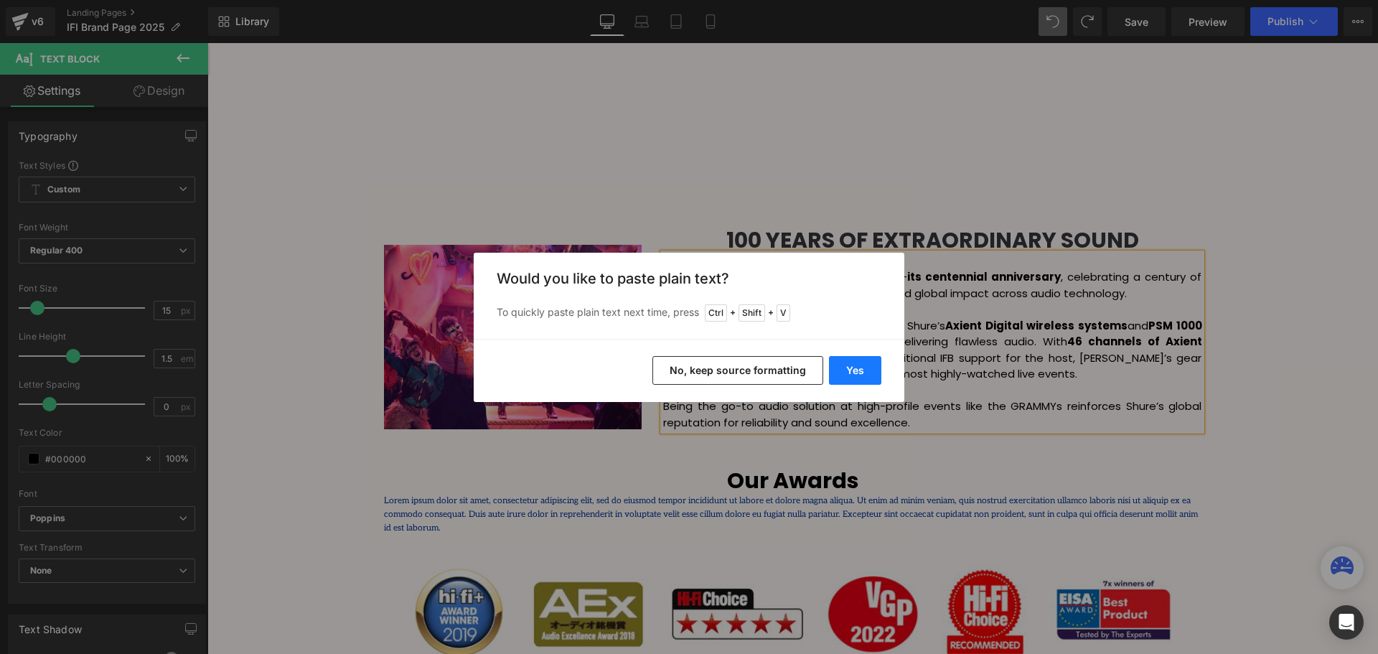
drag, startPoint x: 850, startPoint y: 374, endPoint x: 644, endPoint y: 331, distance: 211.1
click at [850, 374] on button "Yes" at bounding box center [855, 370] width 52 height 29
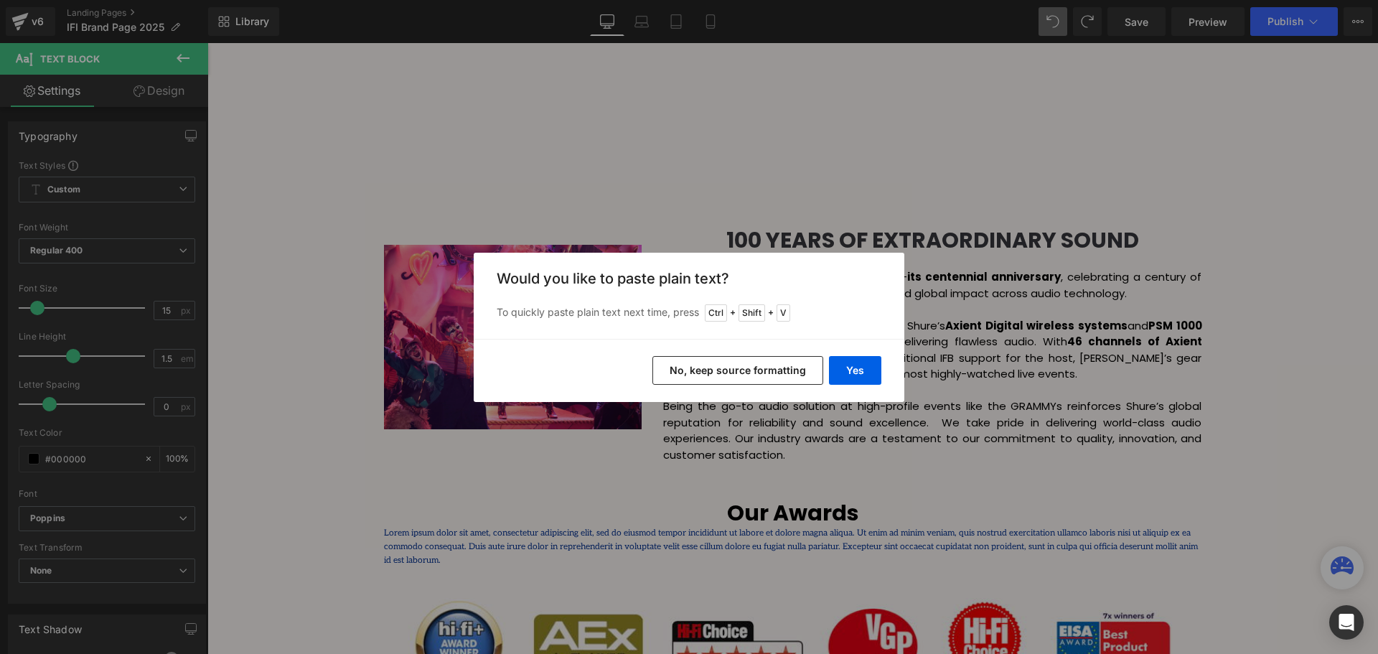
scroll to position [3788, 1163]
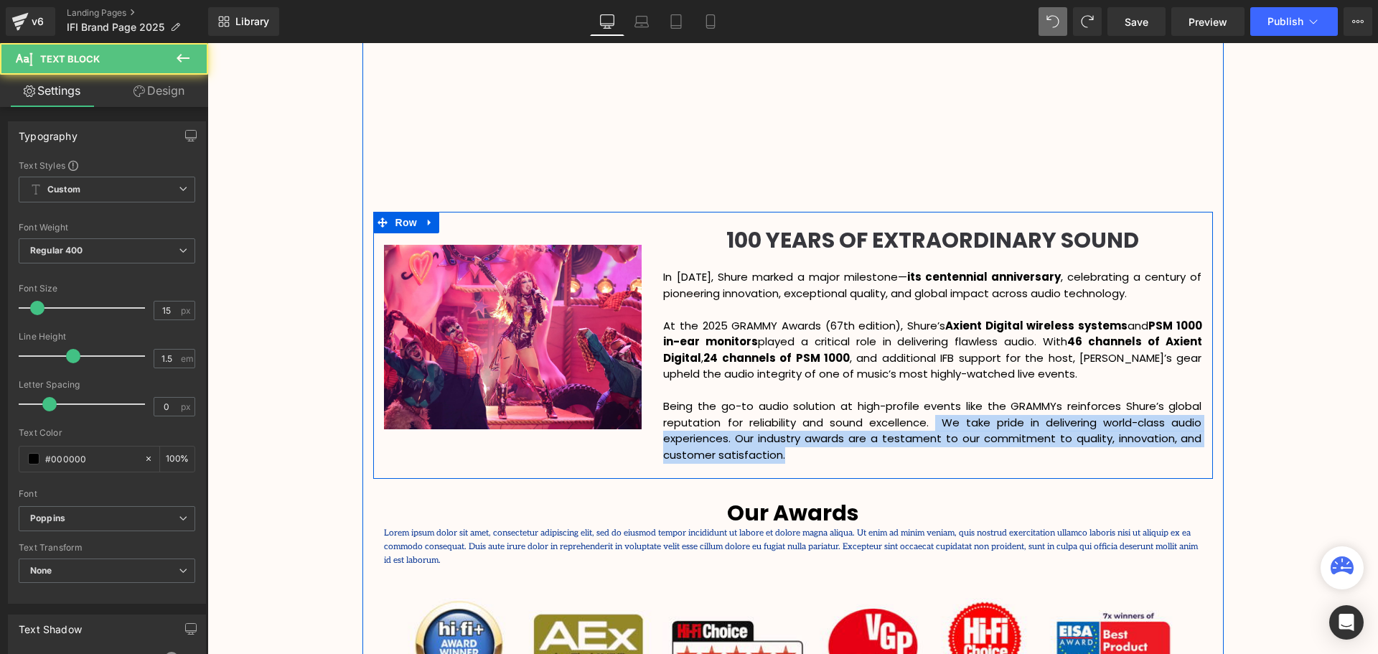
drag, startPoint x: 933, startPoint y: 423, endPoint x: 944, endPoint y: 457, distance: 35.4
click at [944, 457] on p "Being the go-to audio solution at high-profile events like the GRAMMYs reinforc…" at bounding box center [932, 430] width 538 height 65
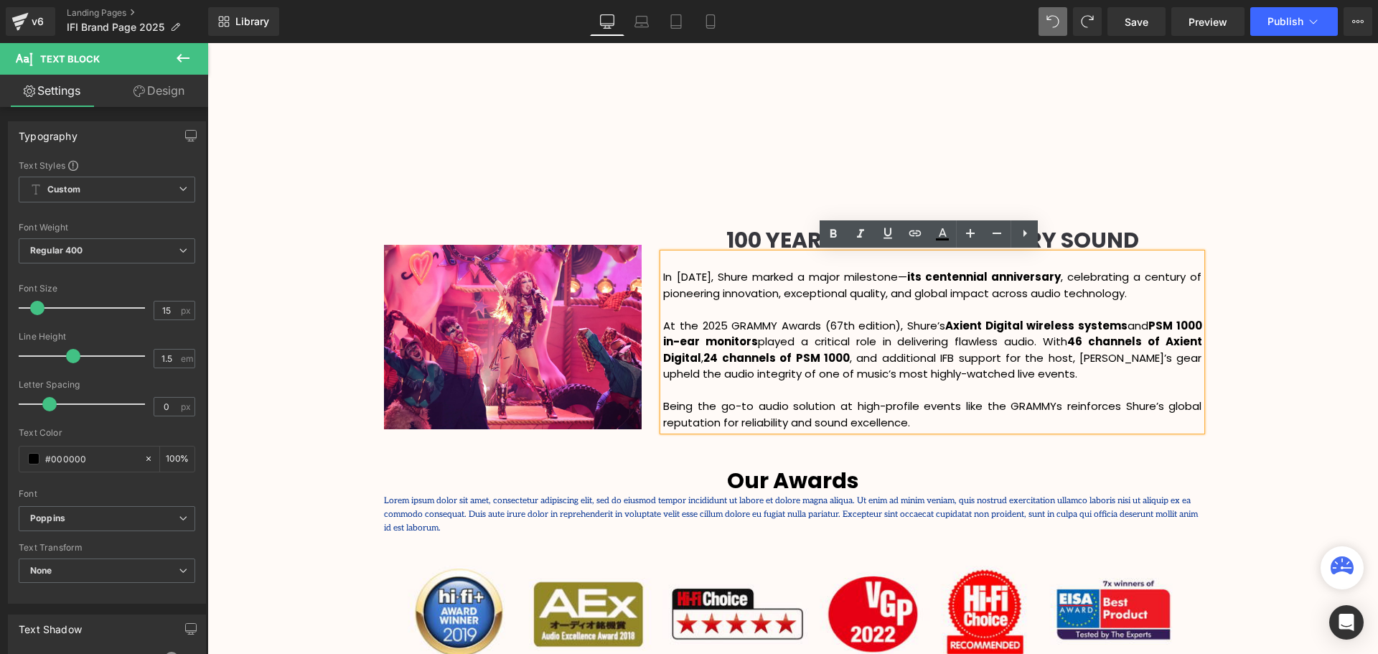
scroll to position [3756, 1163]
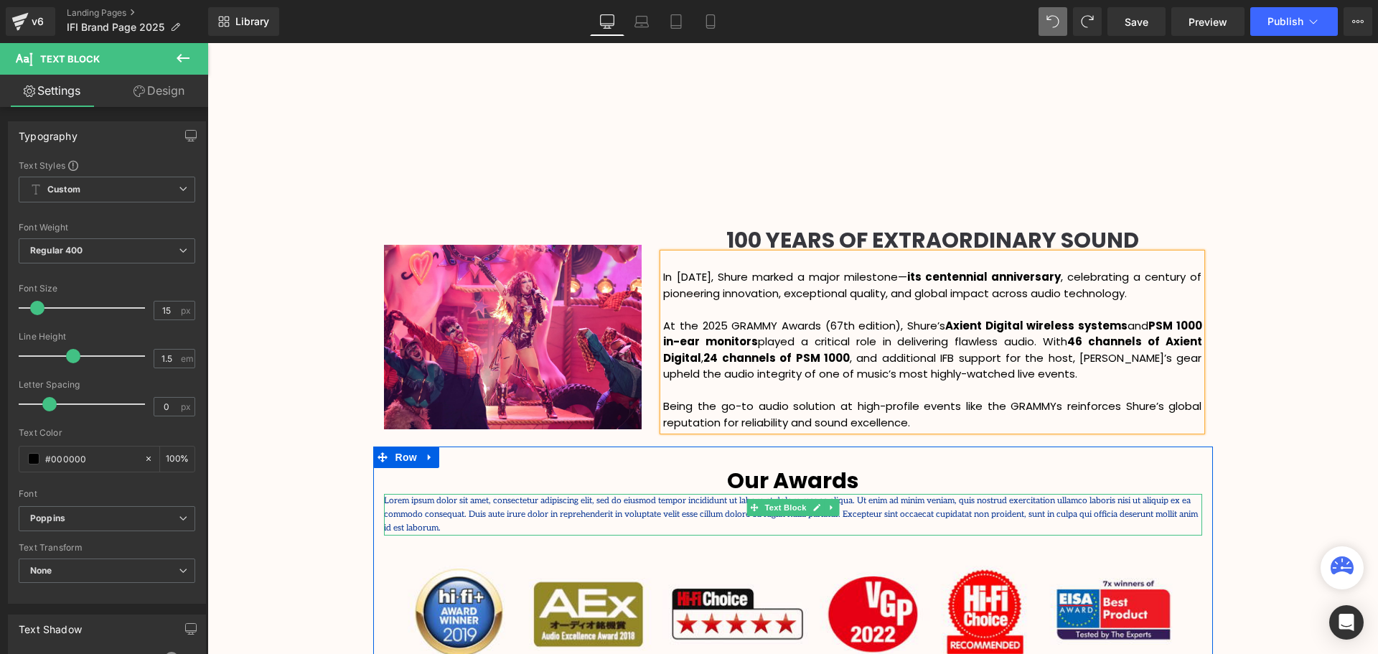
click at [993, 505] on p "Lorem ipsum dolor sit amet, consectetur adipiscing elit, sed do eiusmod tempor …" at bounding box center [793, 515] width 818 height 42
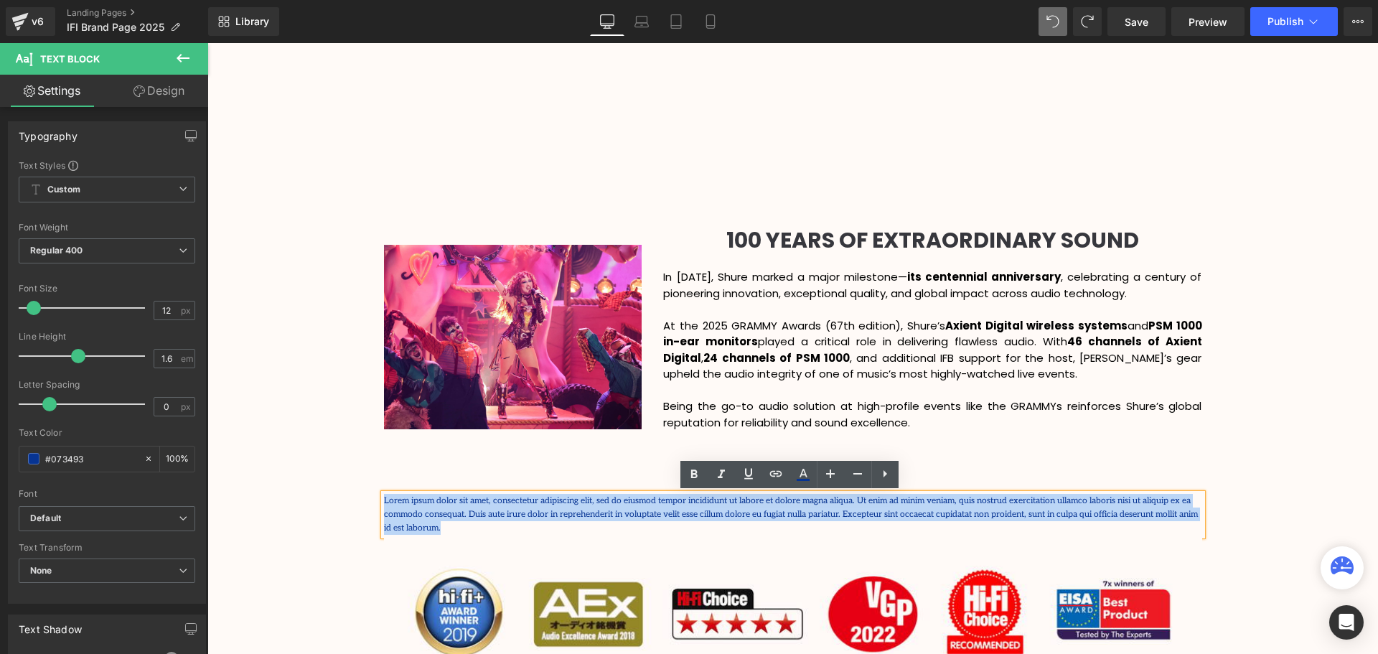
drag, startPoint x: 1100, startPoint y: 515, endPoint x: 380, endPoint y: 501, distance: 720.0
click at [384, 501] on p "Lorem ipsum dolor sit amet, consectetur adipiscing elit, sed do eiusmod tempor …" at bounding box center [793, 515] width 818 height 42
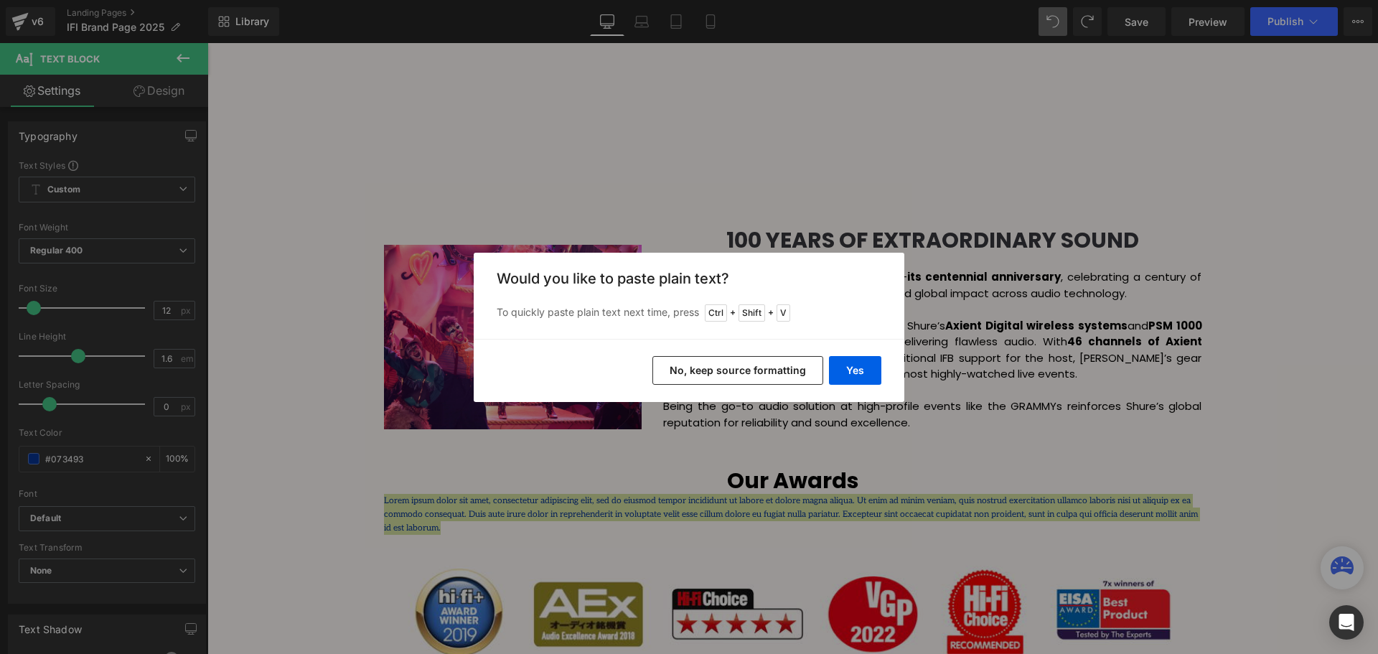
click at [765, 367] on button "No, keep source formatting" at bounding box center [737, 370] width 171 height 29
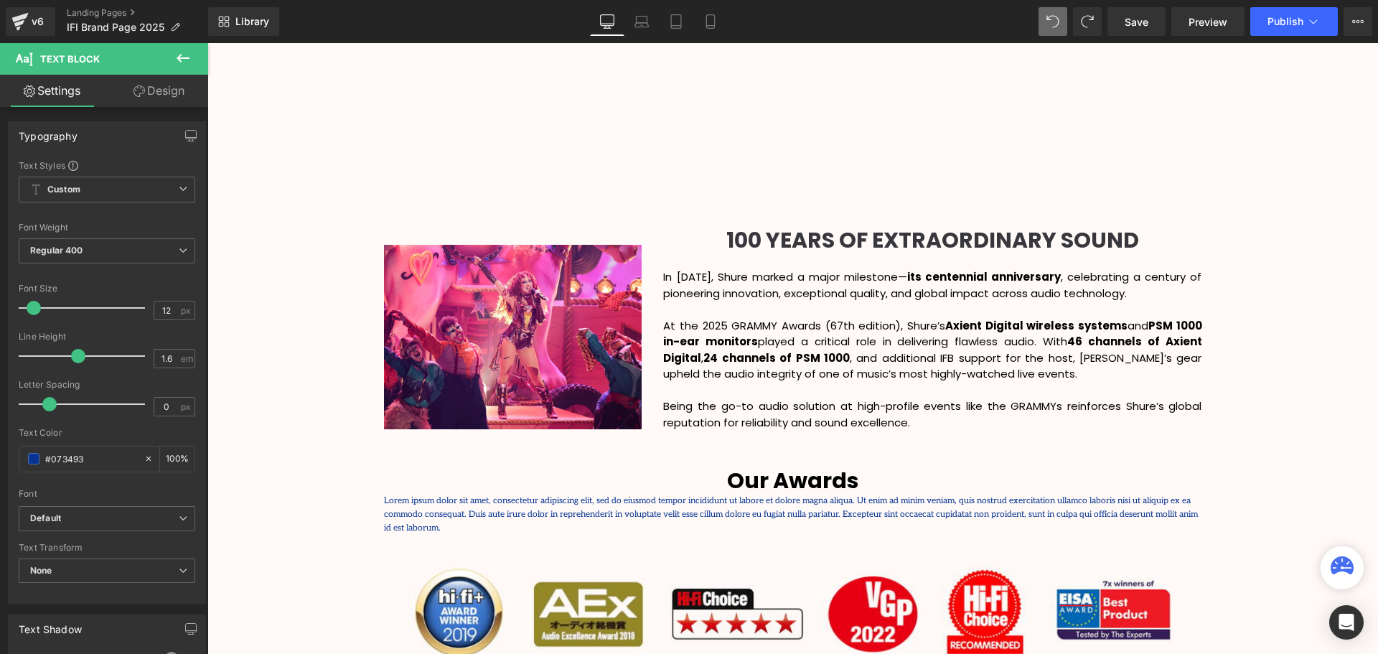
scroll to position [7, 7]
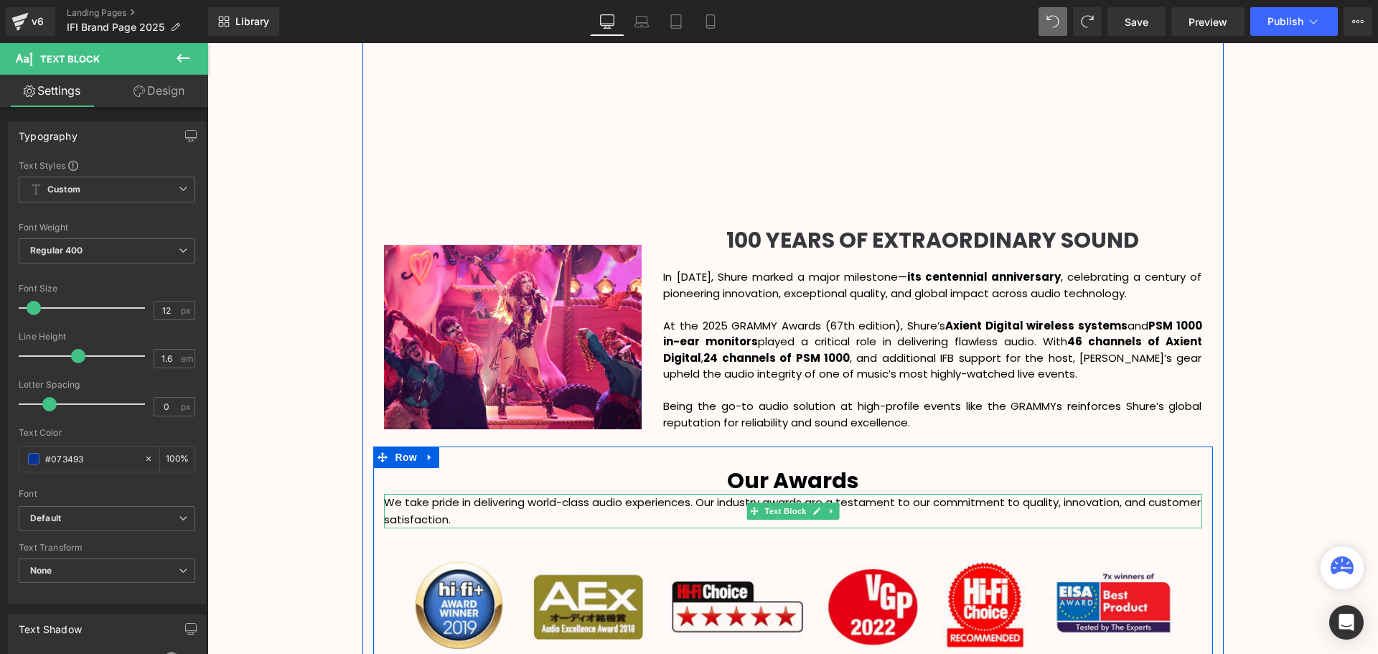
click at [385, 505] on span "We take pride in delivering world-class audio experiences. Our industry awards …" at bounding box center [792, 511] width 817 height 32
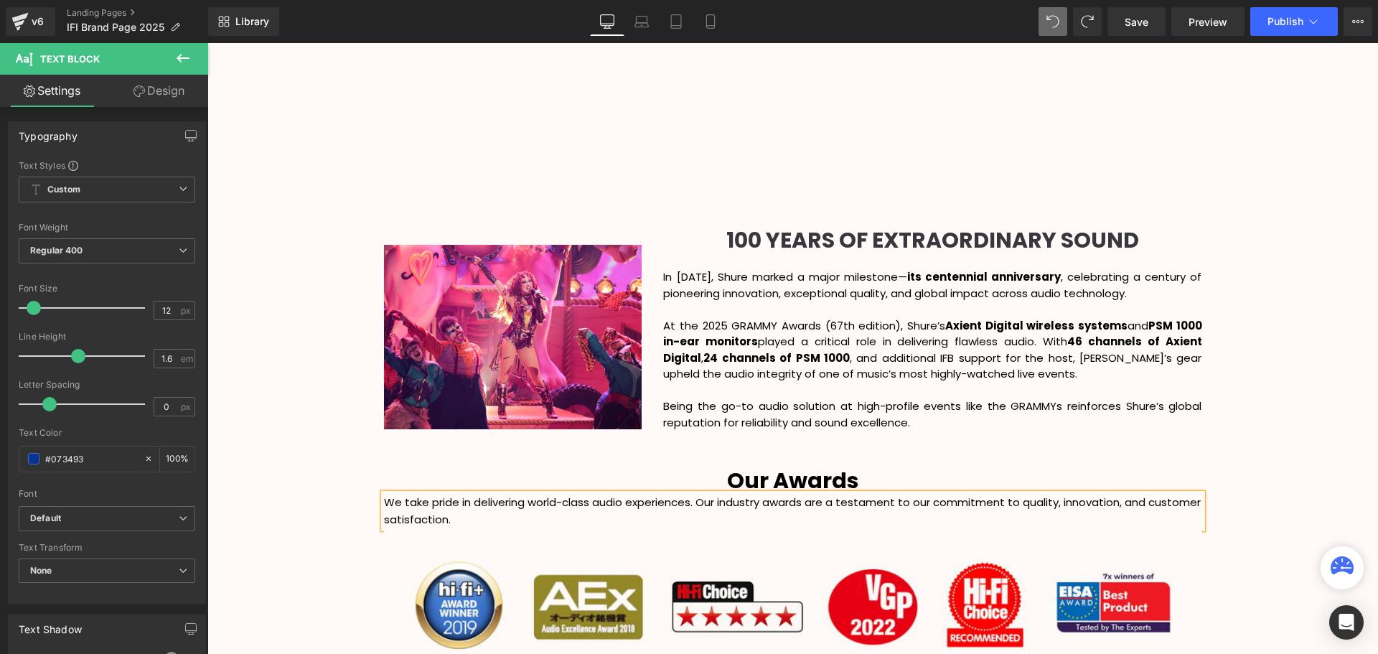
click at [1262, 516] on div "Video Bg Row Welcome to Button Row Image 345px 345px Row High-Octane Audio That…" at bounding box center [792, 124] width 1171 height 3541
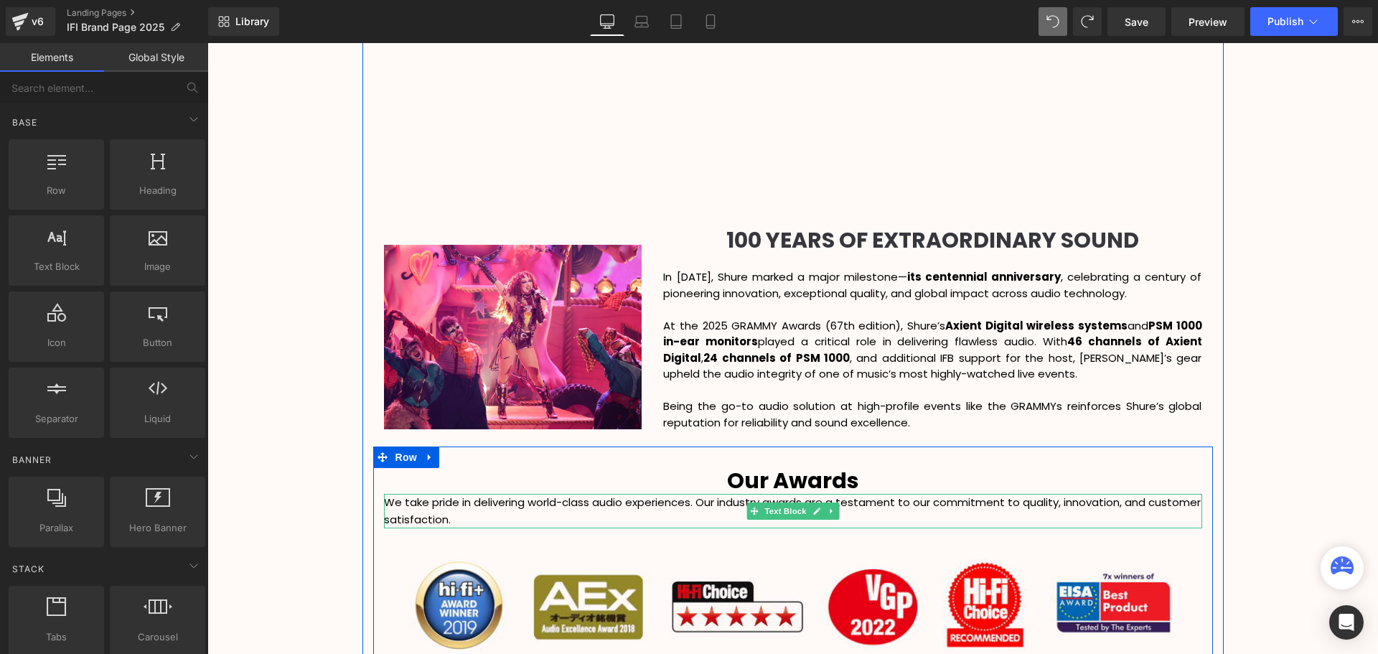
click at [473, 518] on p "We take pride in delivering world-class audio experiences. Our industry awards …" at bounding box center [793, 511] width 818 height 34
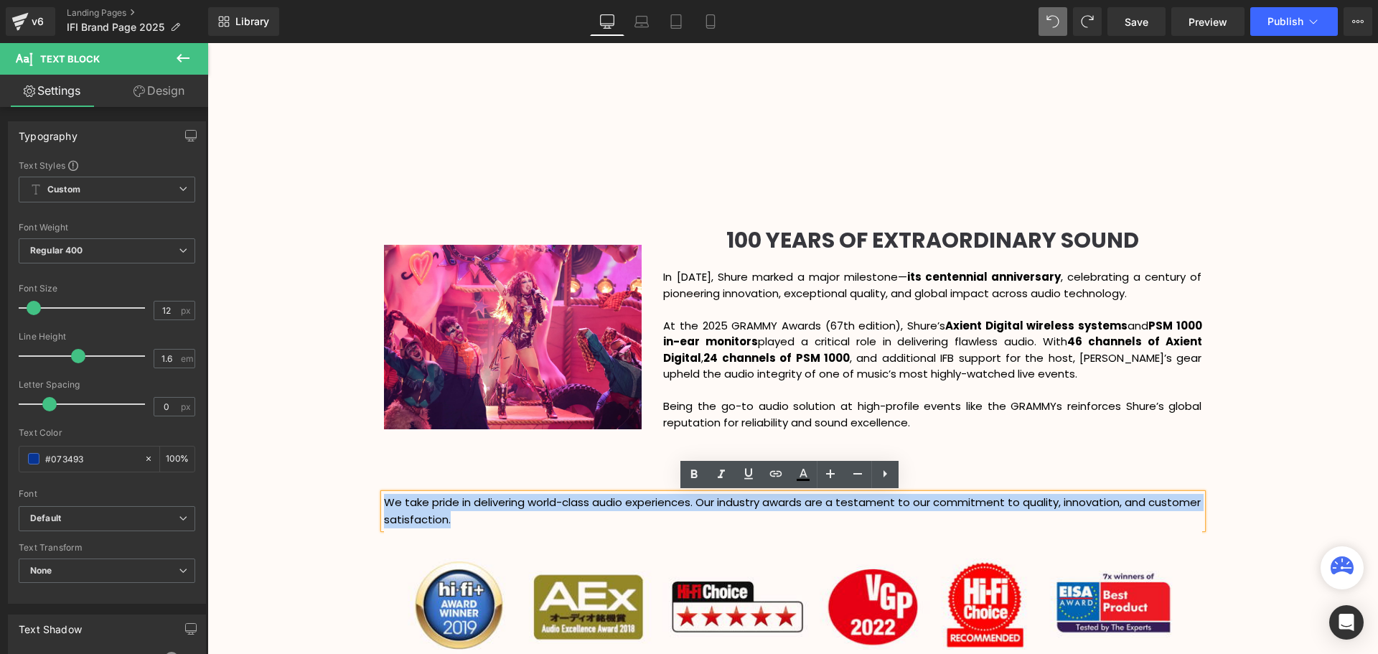
drag, startPoint x: 472, startPoint y: 518, endPoint x: 384, endPoint y: 502, distance: 89.7
click at [384, 502] on p "We take pride in delivering world-class audio experiences. Our industry awards …" at bounding box center [793, 511] width 818 height 34
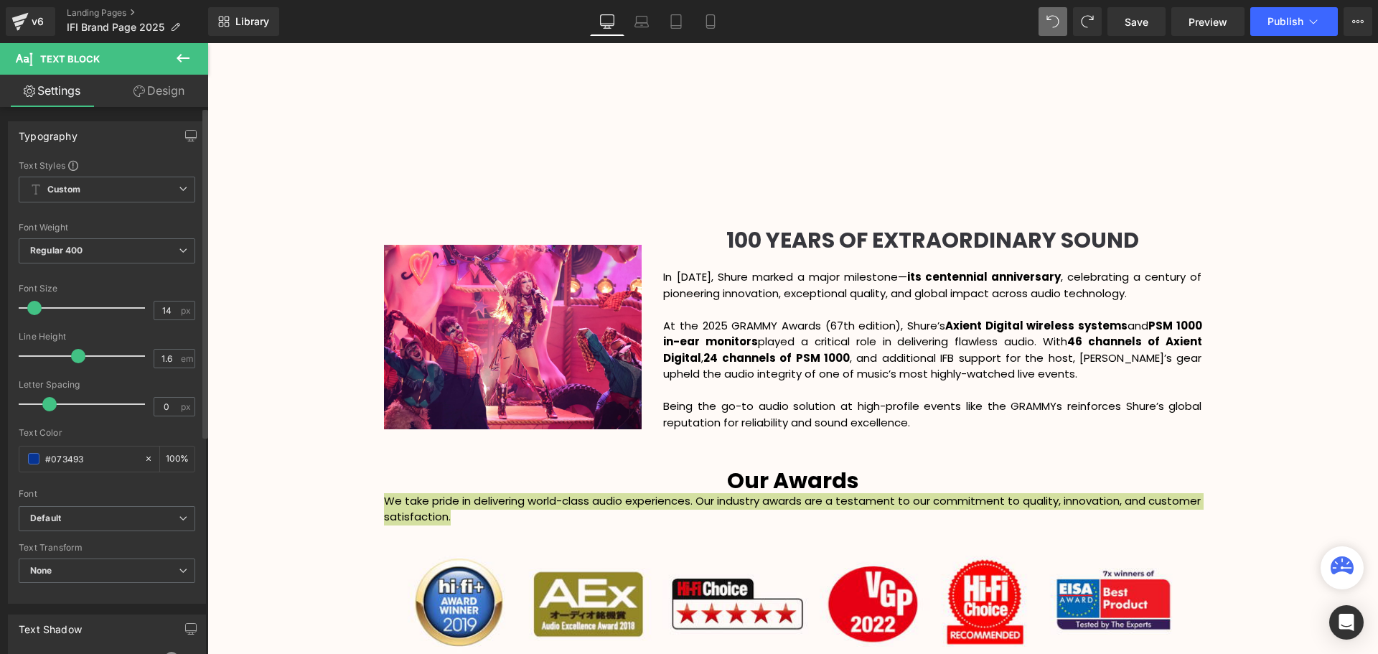
scroll to position [3759, 1163]
type input "15"
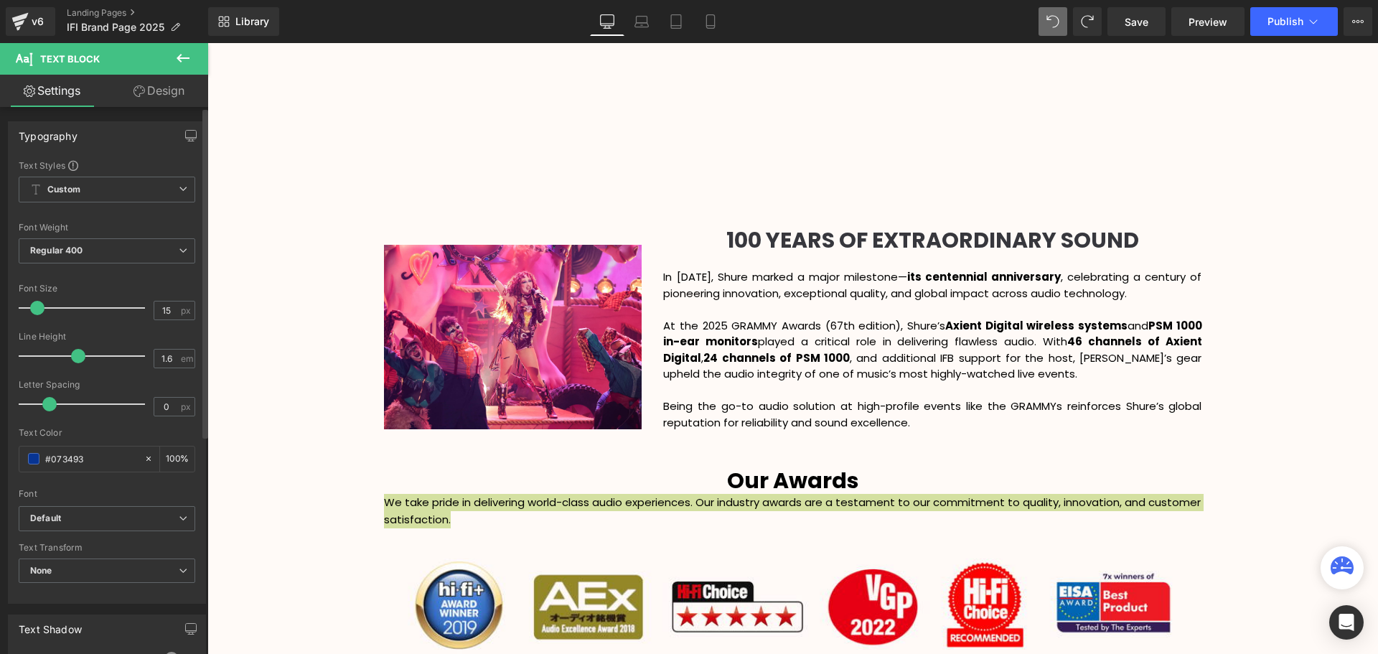
click at [36, 314] on span at bounding box center [37, 308] width 14 height 14
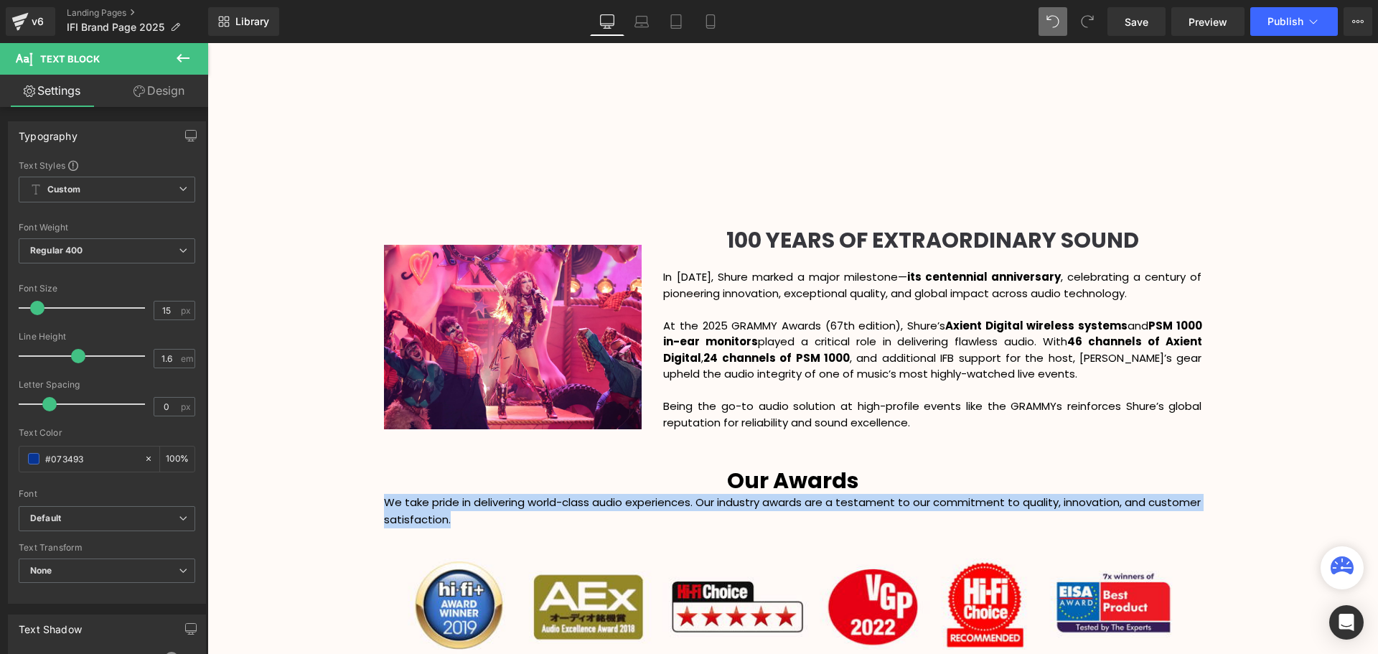
click at [1226, 512] on div "Video Bg Row Welcome to Button Row Image 345px 345px Row High-Octane Audio That…" at bounding box center [792, 124] width 1171 height 3541
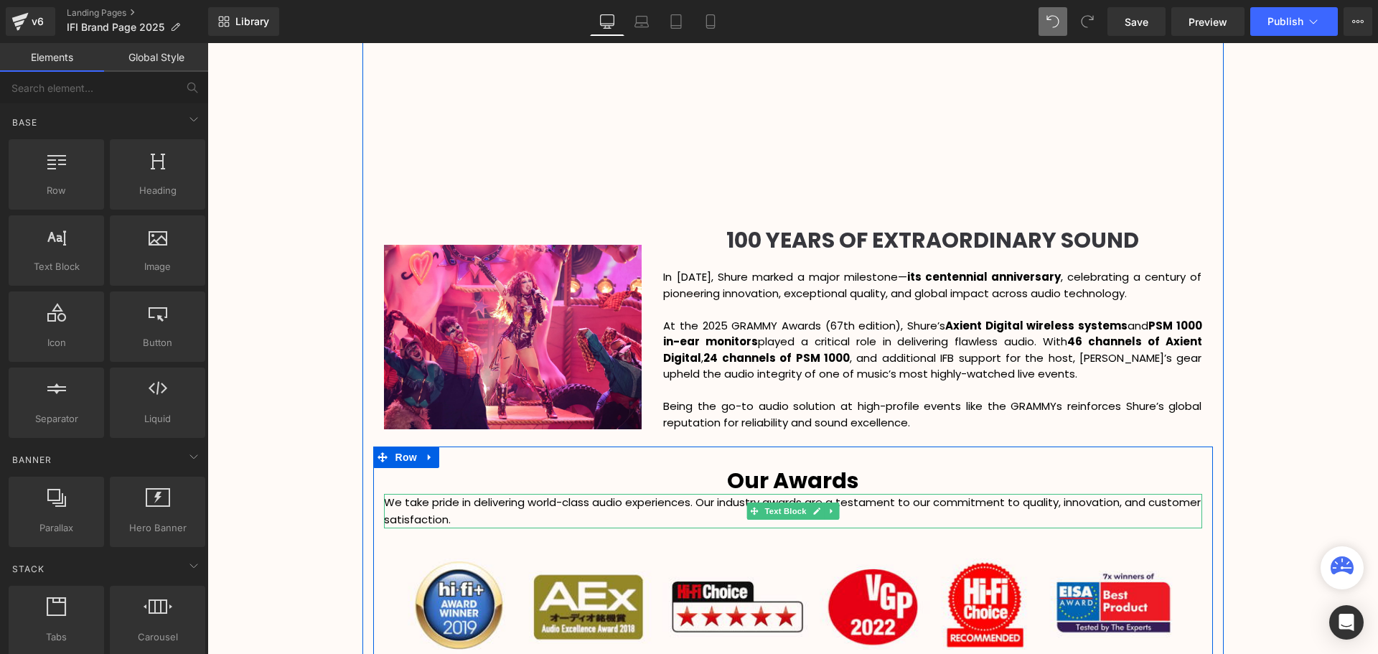
click at [1123, 505] on span "We take pride in delivering world-class audio experiences. Our industry awards …" at bounding box center [792, 511] width 817 height 32
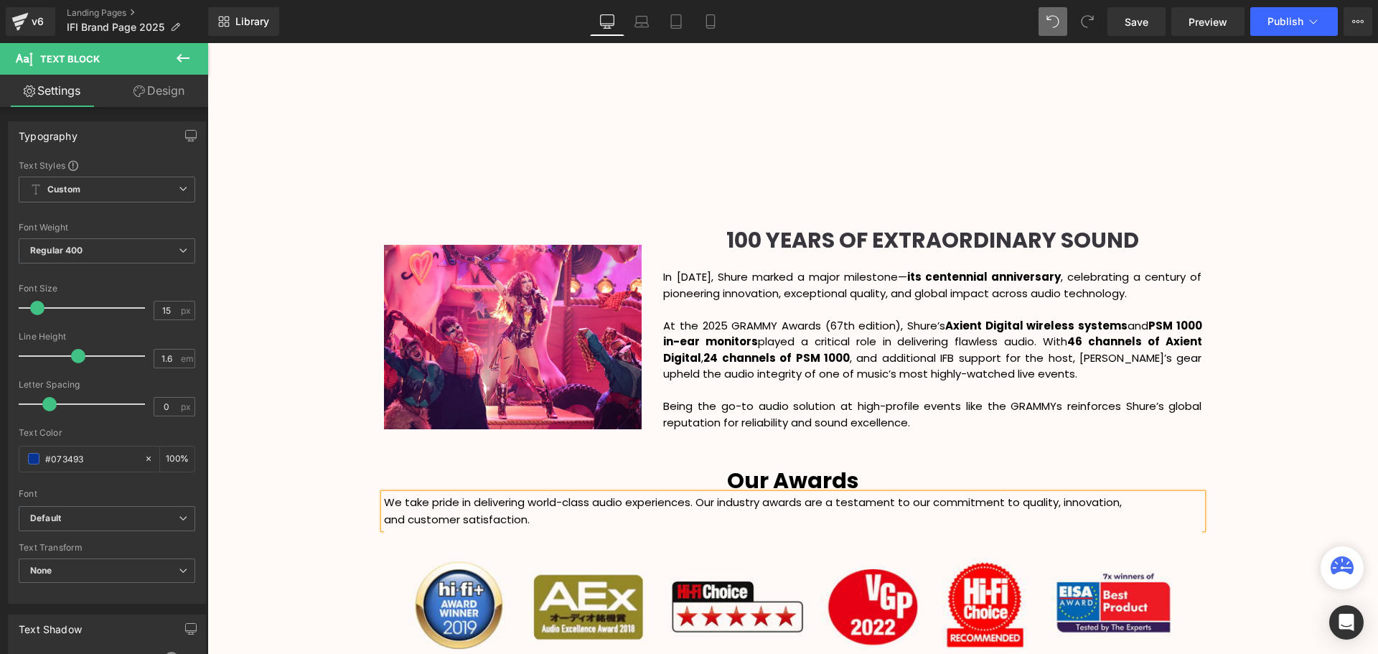
click at [537, 515] on p "and customer satisfaction." at bounding box center [793, 519] width 818 height 17
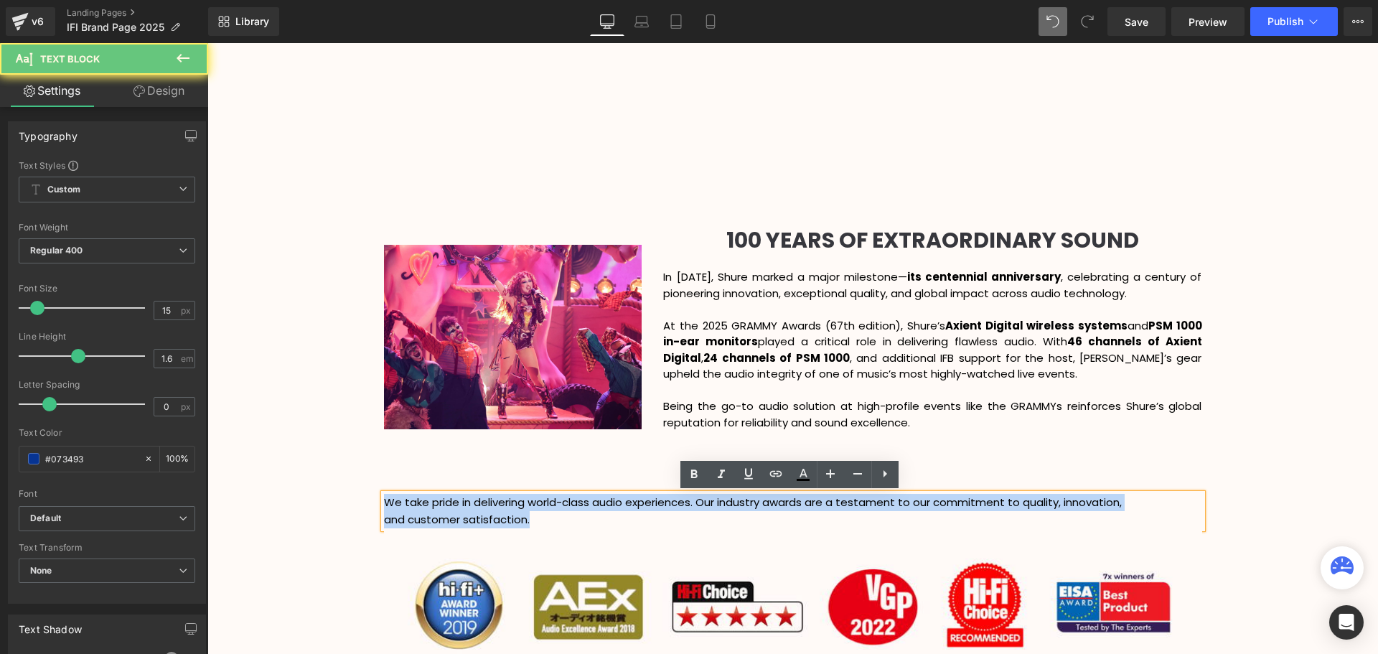
drag, startPoint x: 568, startPoint y: 519, endPoint x: 334, endPoint y: 504, distance: 233.7
click at [362, 505] on div "About Us Heading With our vast catalogue of devices, you can bring the live exp…" at bounding box center [792, 153] width 861 height 1097
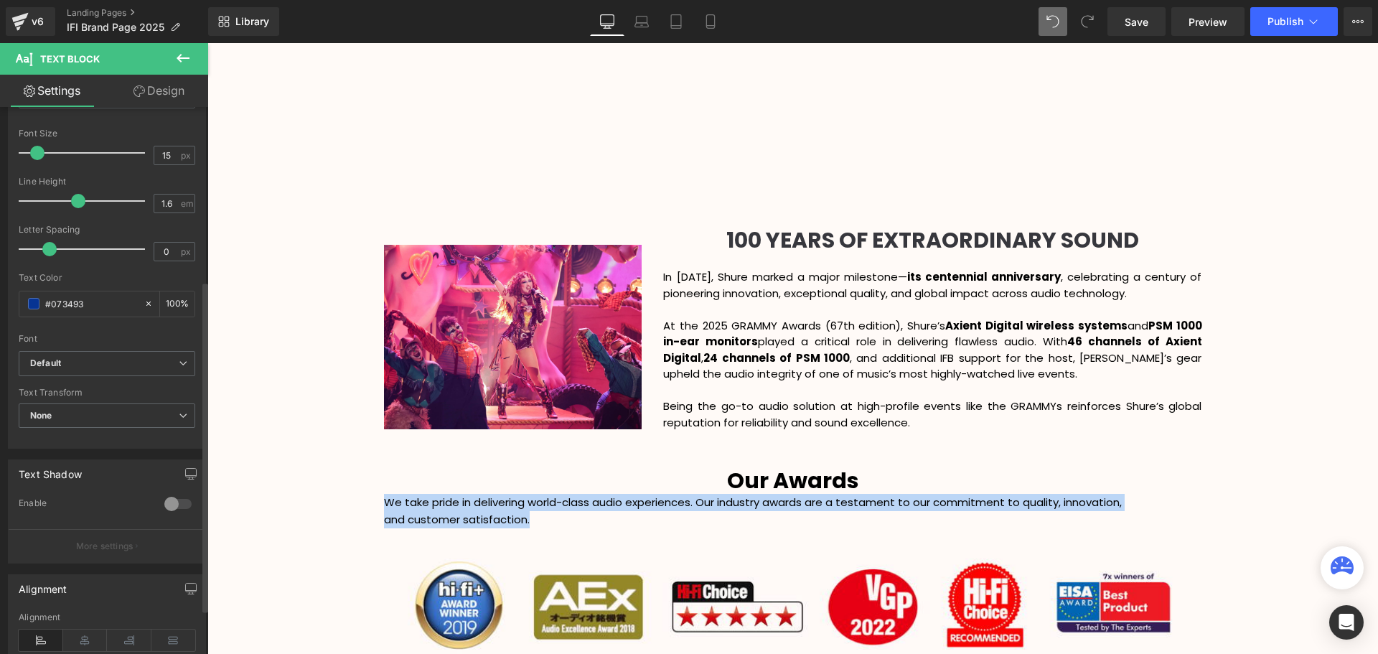
scroll to position [287, 0]
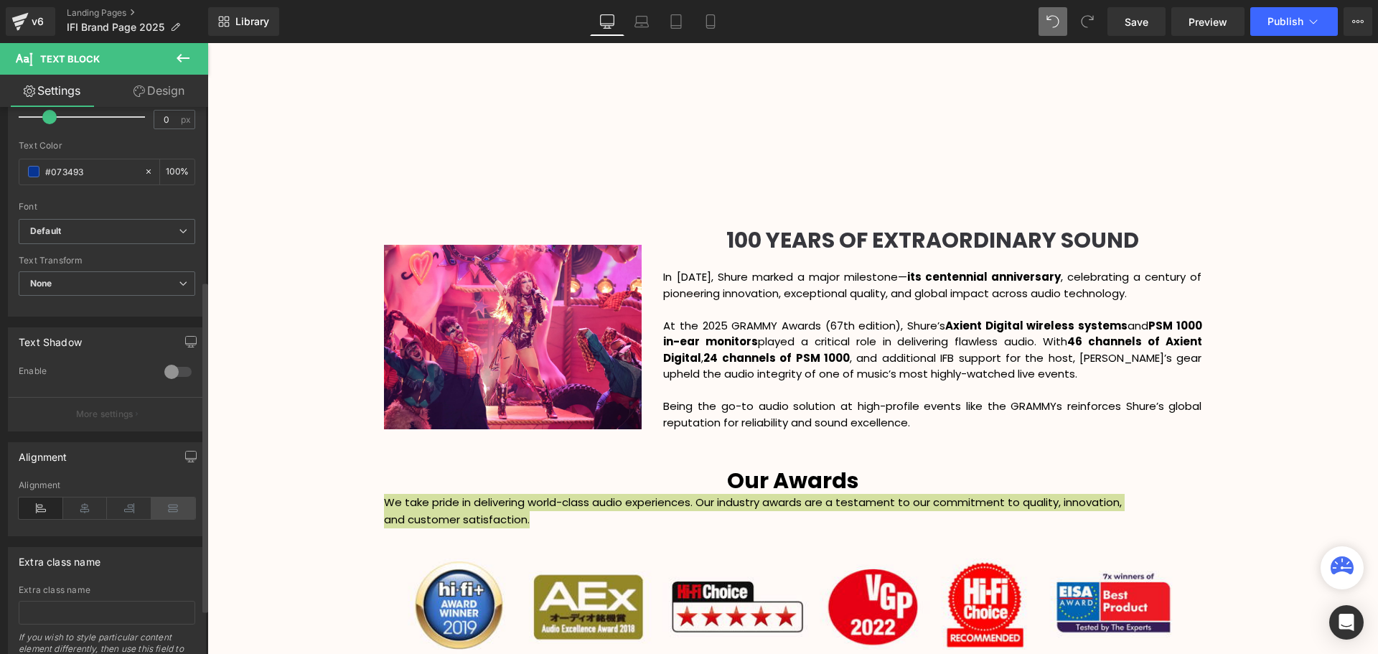
click at [164, 515] on icon at bounding box center [173, 508] width 44 height 22
click at [92, 510] on icon at bounding box center [85, 508] width 44 height 22
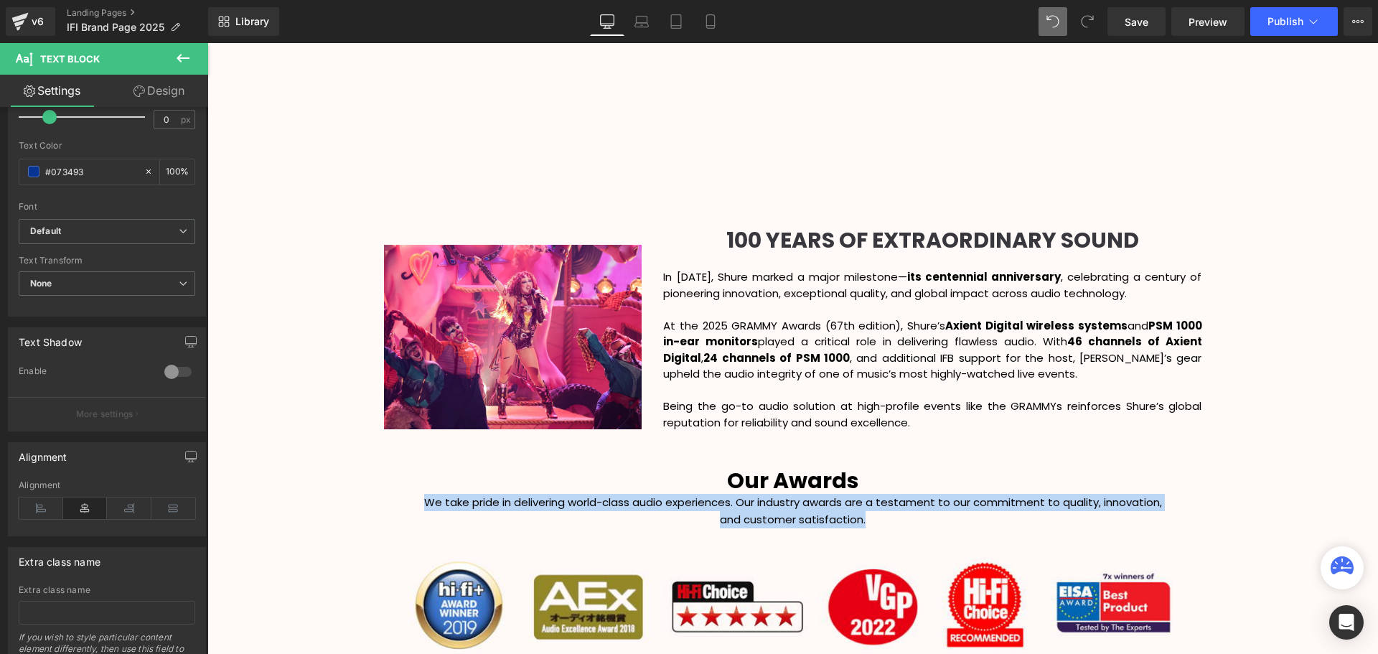
click at [1334, 524] on div "Video Bg Row Welcome to Button Row Image 345px 345px Row High-Octane Audio That…" at bounding box center [792, 124] width 1171 height 3541
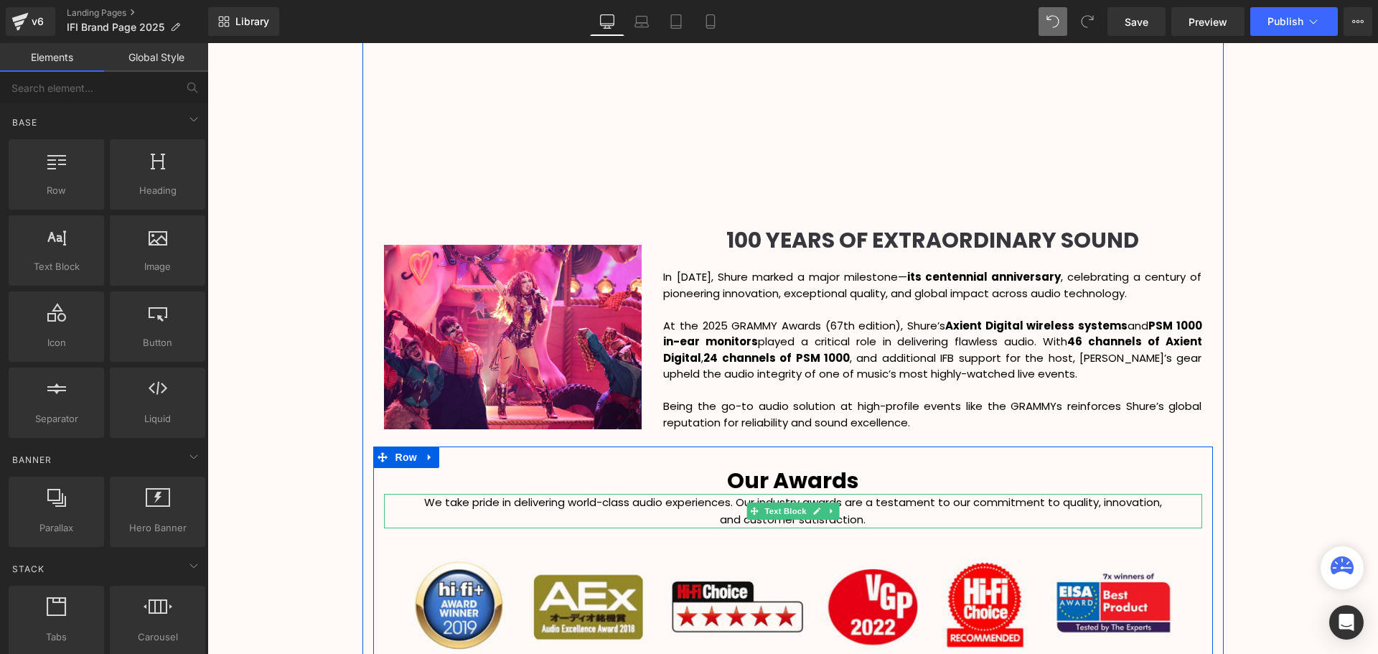
click at [1062, 505] on span "We take pride in delivering world-class audio experiences. Our industry awards …" at bounding box center [793, 502] width 738 height 15
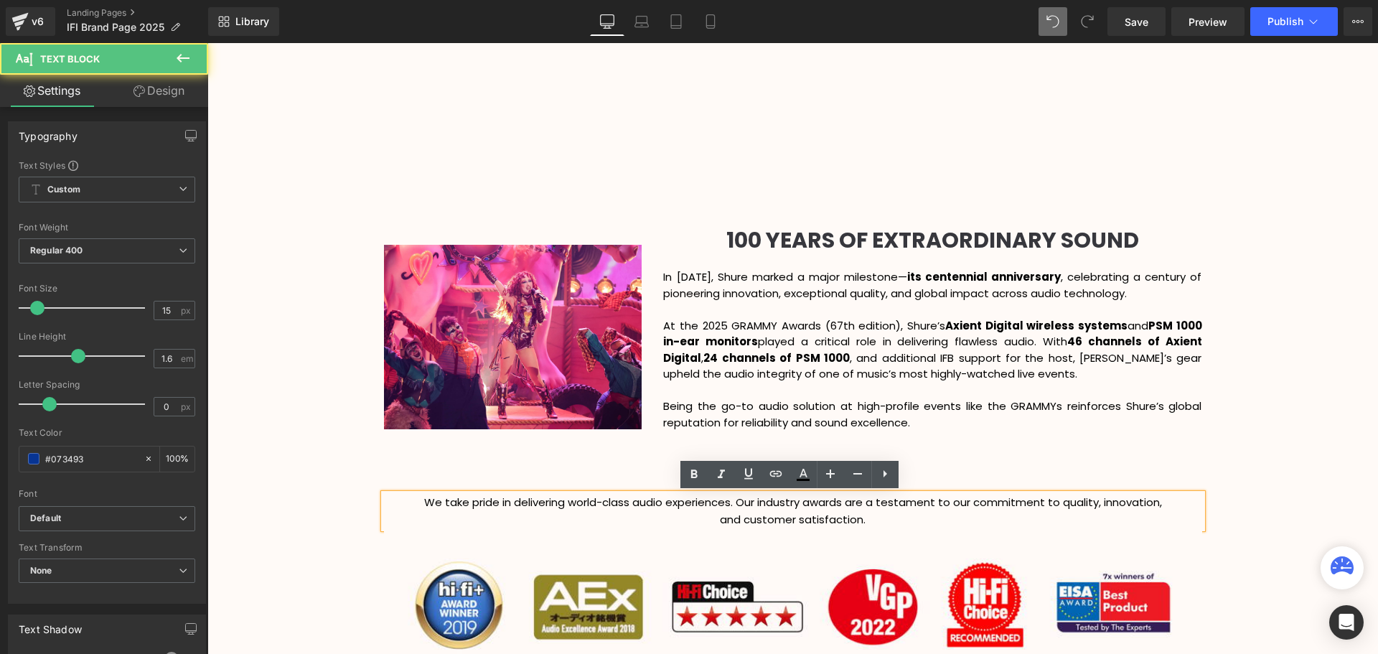
click at [1097, 502] on span "We take pride in delivering world-class audio experiences. Our industry awards …" at bounding box center [793, 502] width 738 height 15
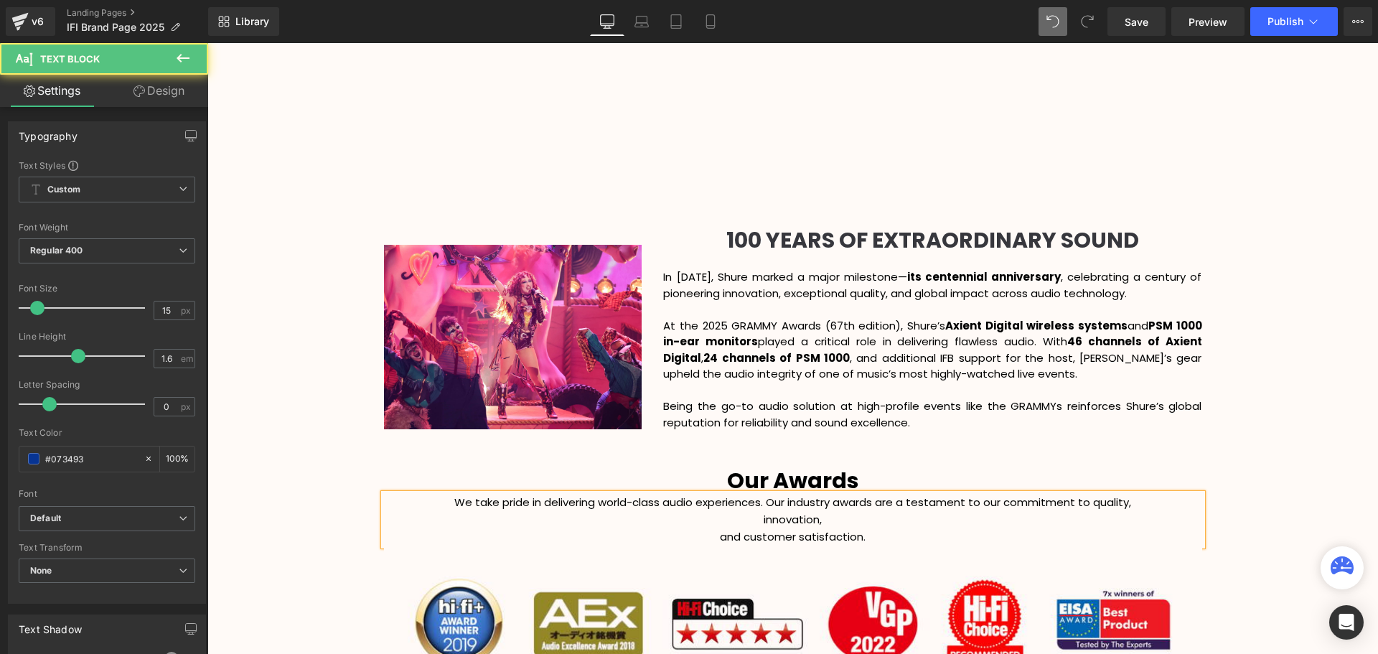
click at [704, 535] on p "and customer satisfaction." at bounding box center [793, 536] width 818 height 17
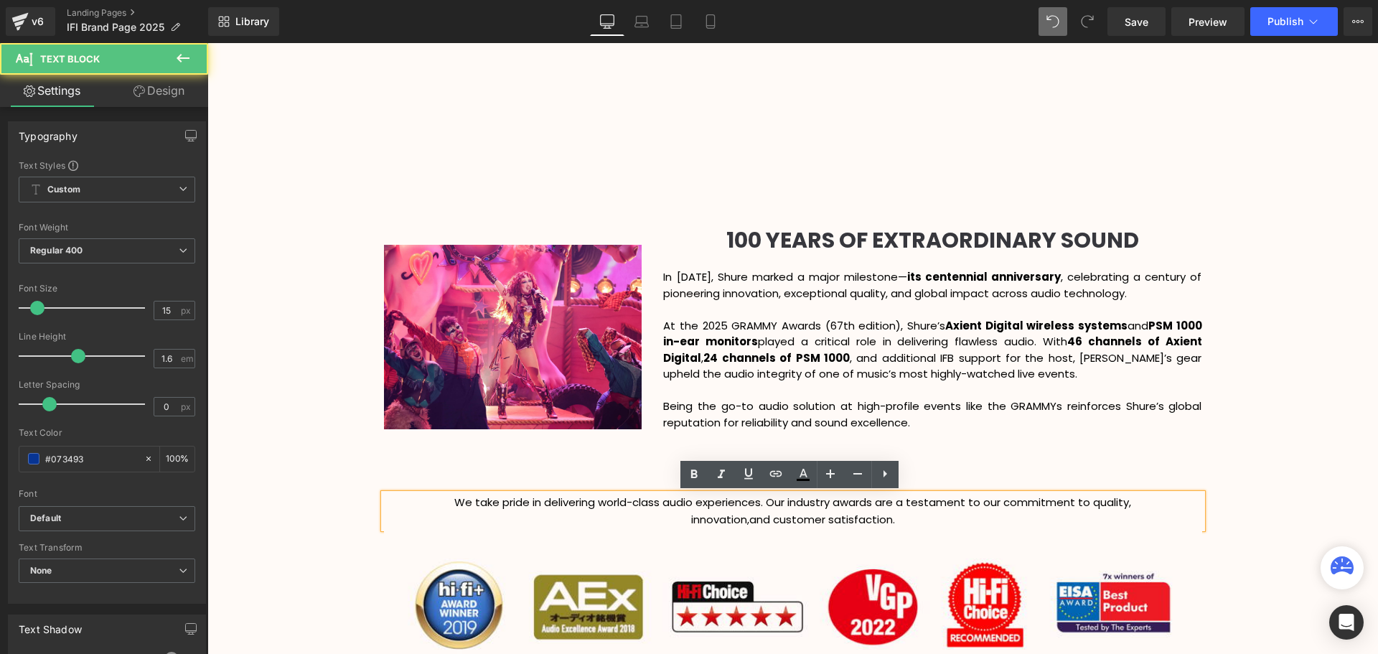
scroll to position [3763, 1163]
click at [1287, 467] on div "Video Bg Row Welcome to Button Row Image 345px 345px Row High-Octane Audio That…" at bounding box center [792, 124] width 1171 height 3541
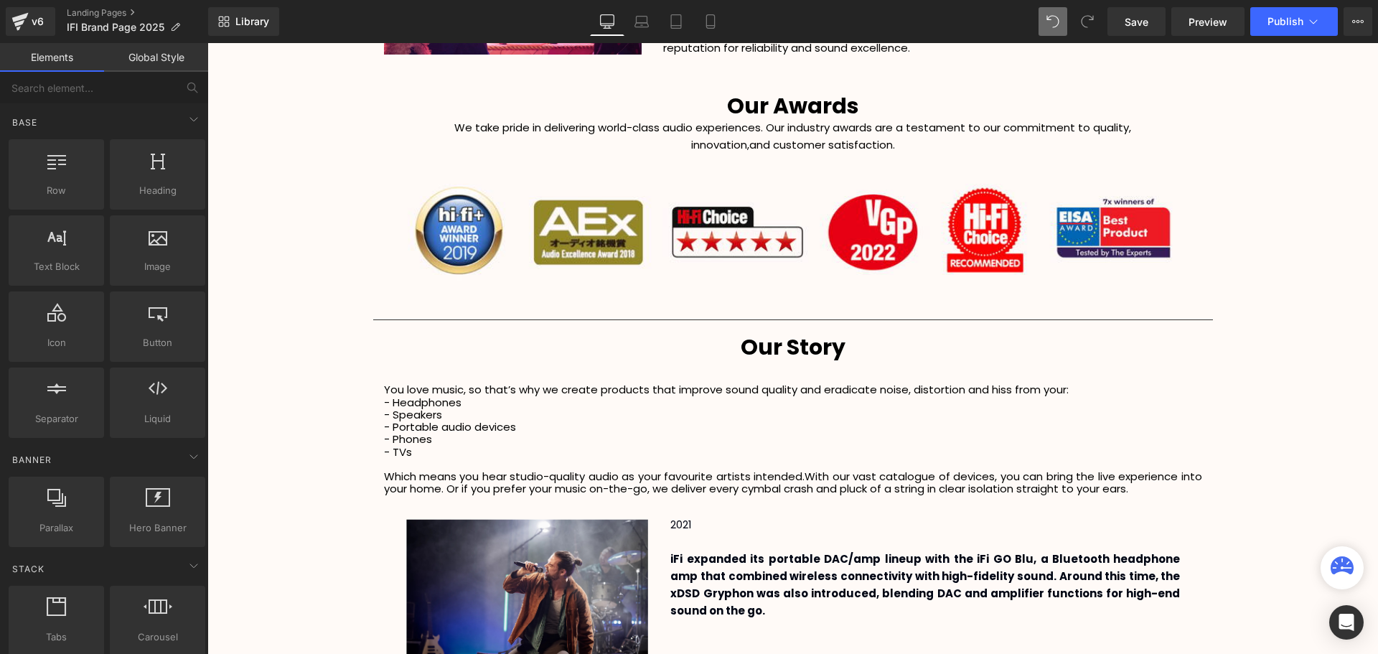
scroll to position [2305, 0]
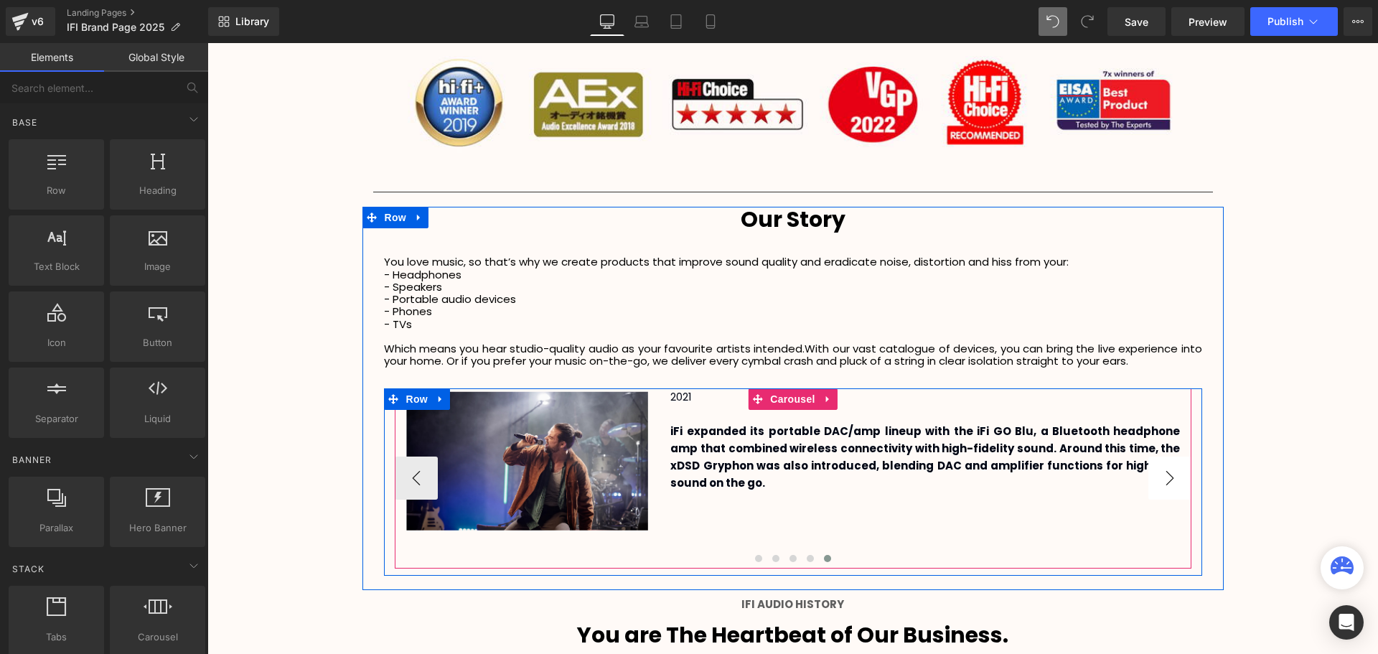
click at [1163, 473] on button "›" at bounding box center [1169, 477] width 43 height 43
click at [1163, 482] on button "›" at bounding box center [1169, 477] width 43 height 43
click at [422, 469] on button "‹" at bounding box center [416, 477] width 43 height 43
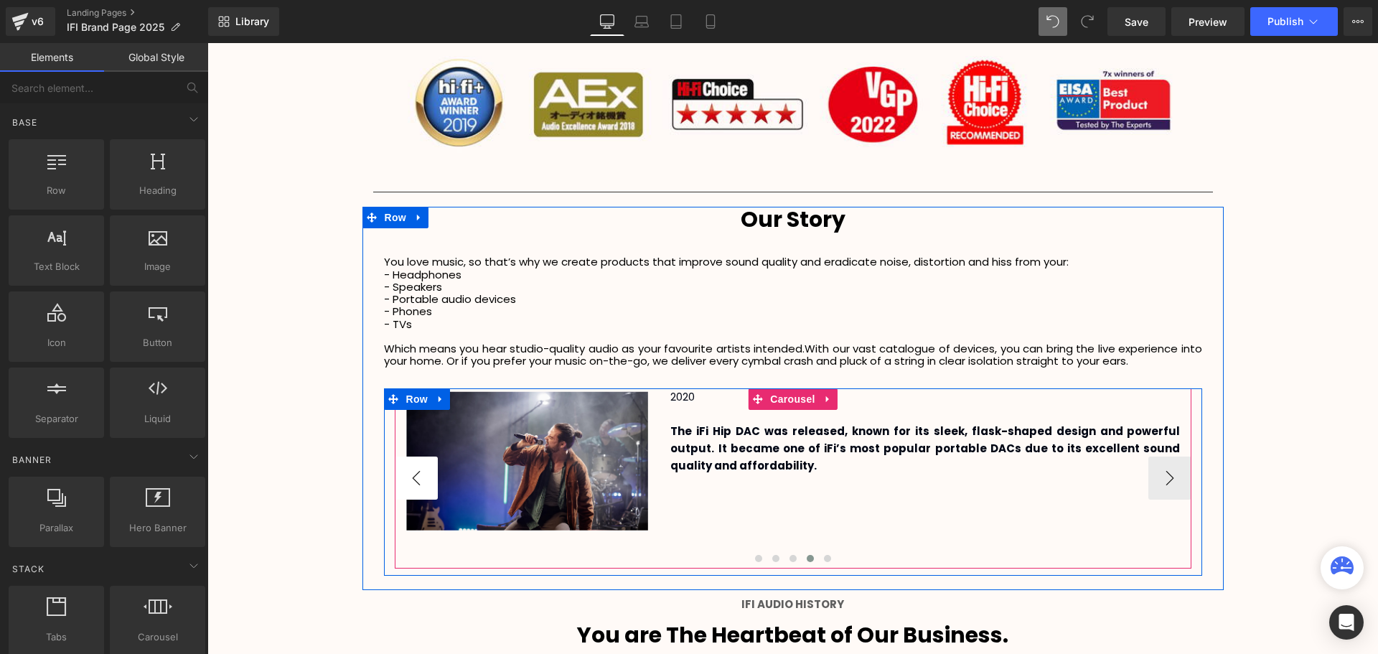
click at [422, 470] on button "‹" at bounding box center [416, 477] width 43 height 43
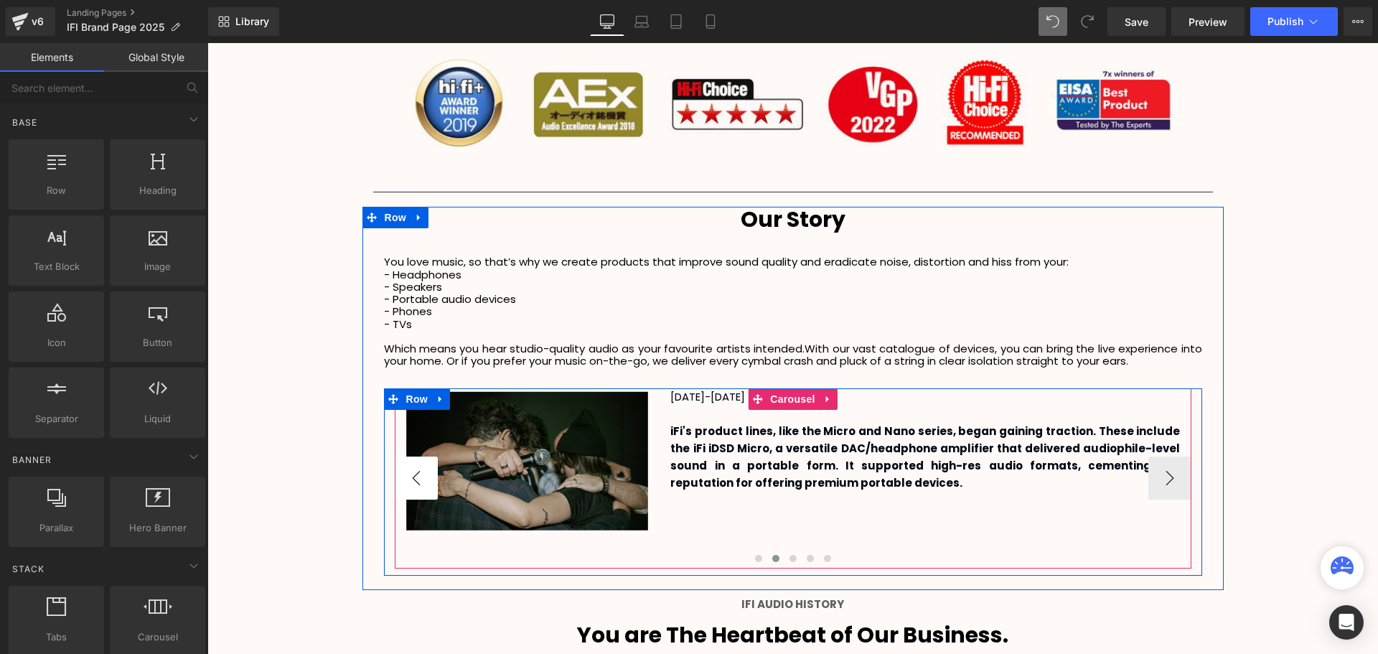
click at [421, 470] on button "‹" at bounding box center [416, 477] width 43 height 43
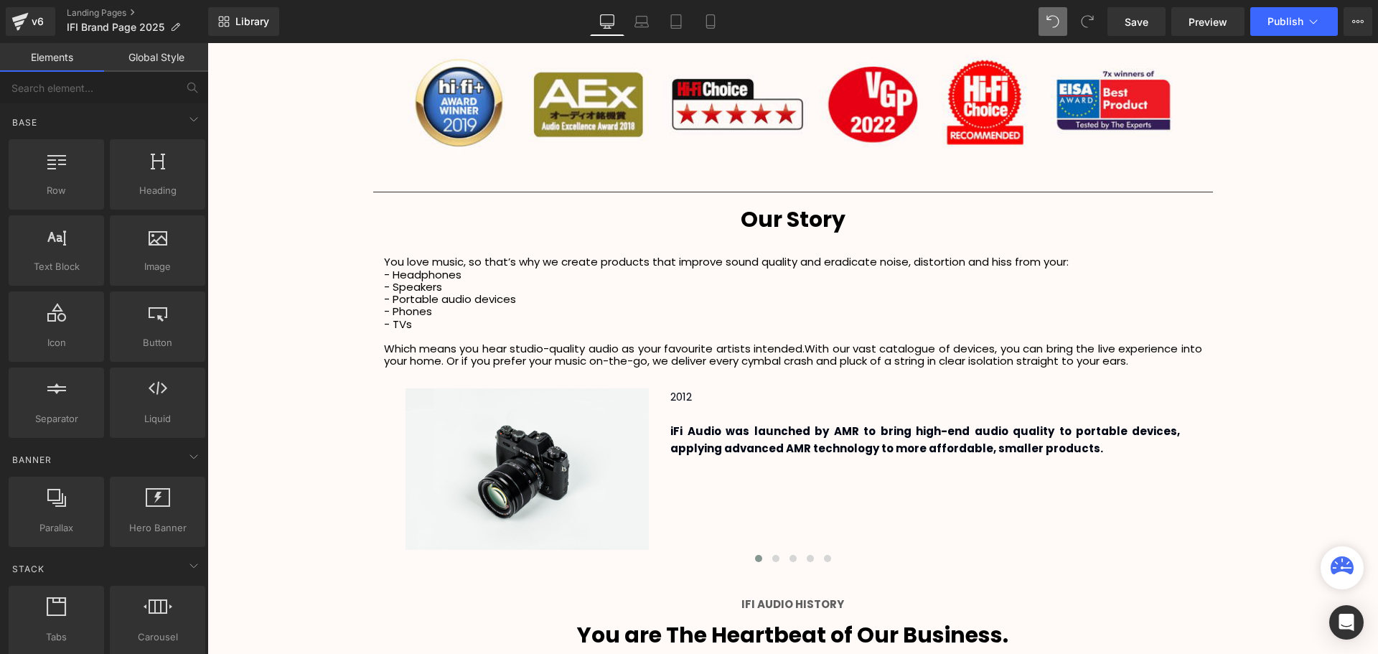
click at [385, 252] on span at bounding box center [387, 243] width 15 height 17
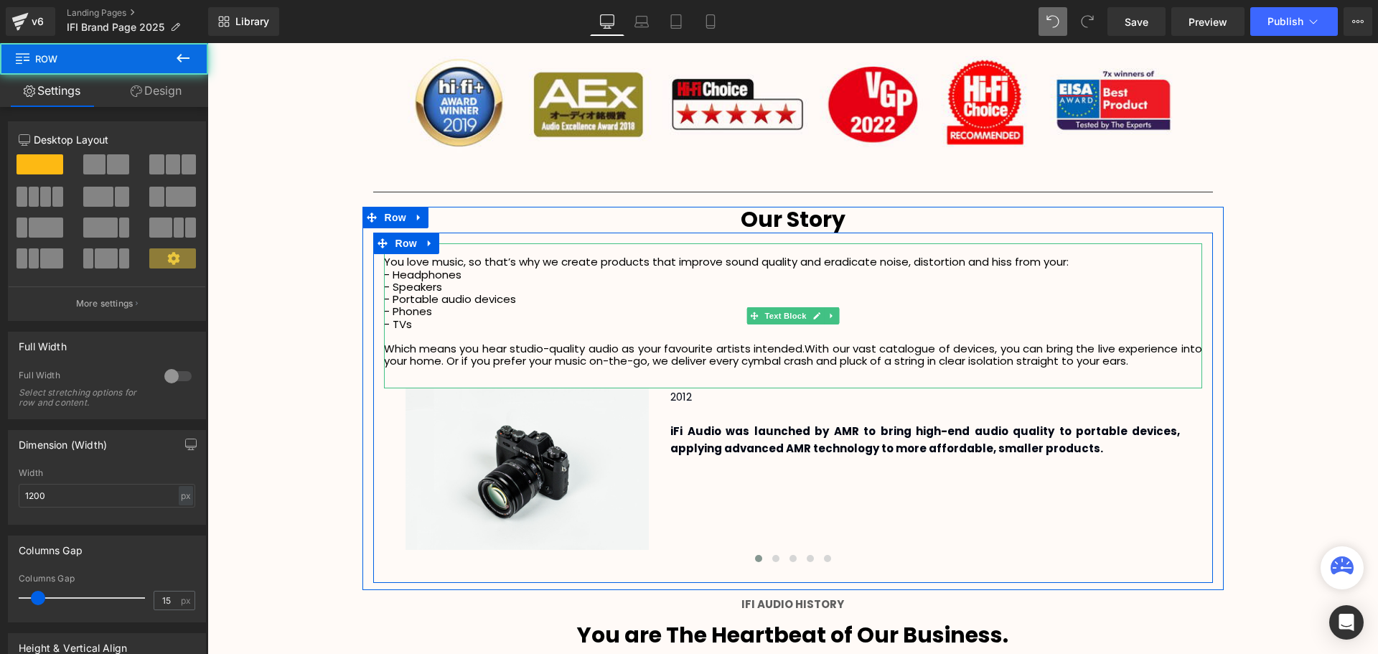
click at [474, 248] on p at bounding box center [793, 249] width 818 height 12
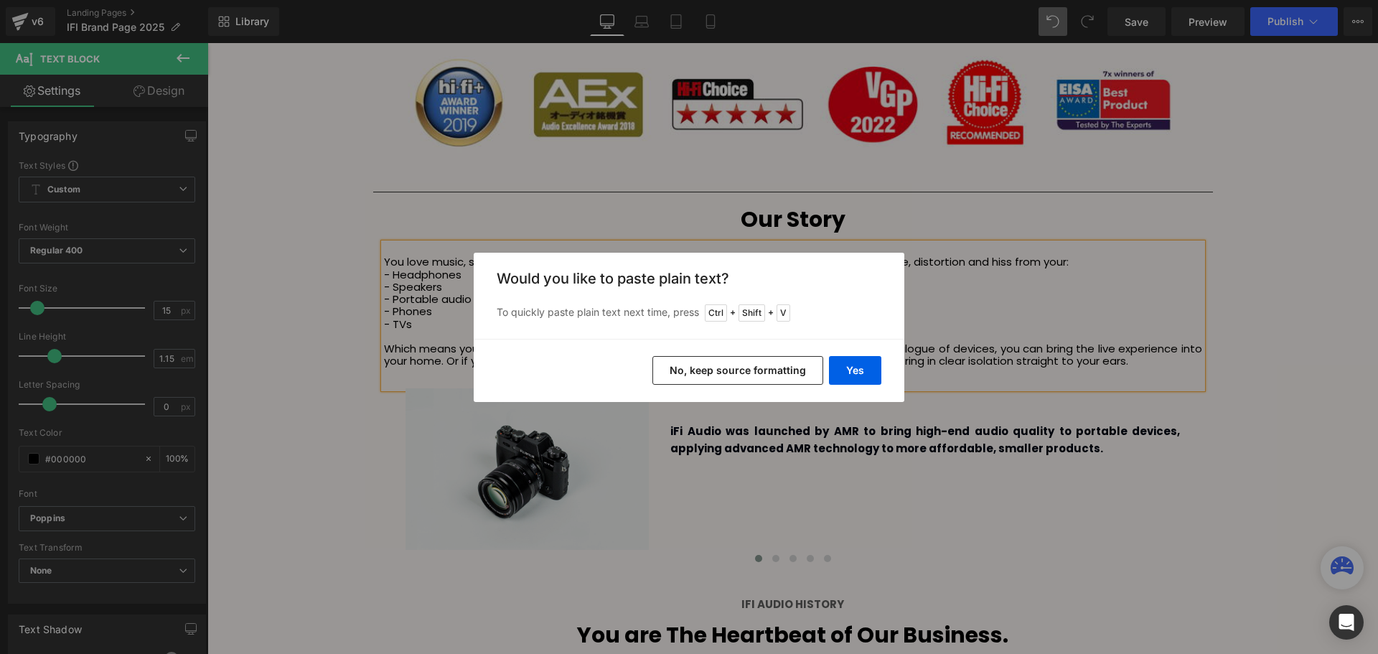
drag, startPoint x: 797, startPoint y: 378, endPoint x: 585, endPoint y: 337, distance: 215.5
click at [797, 378] on button "No, keep source formatting" at bounding box center [737, 370] width 171 height 29
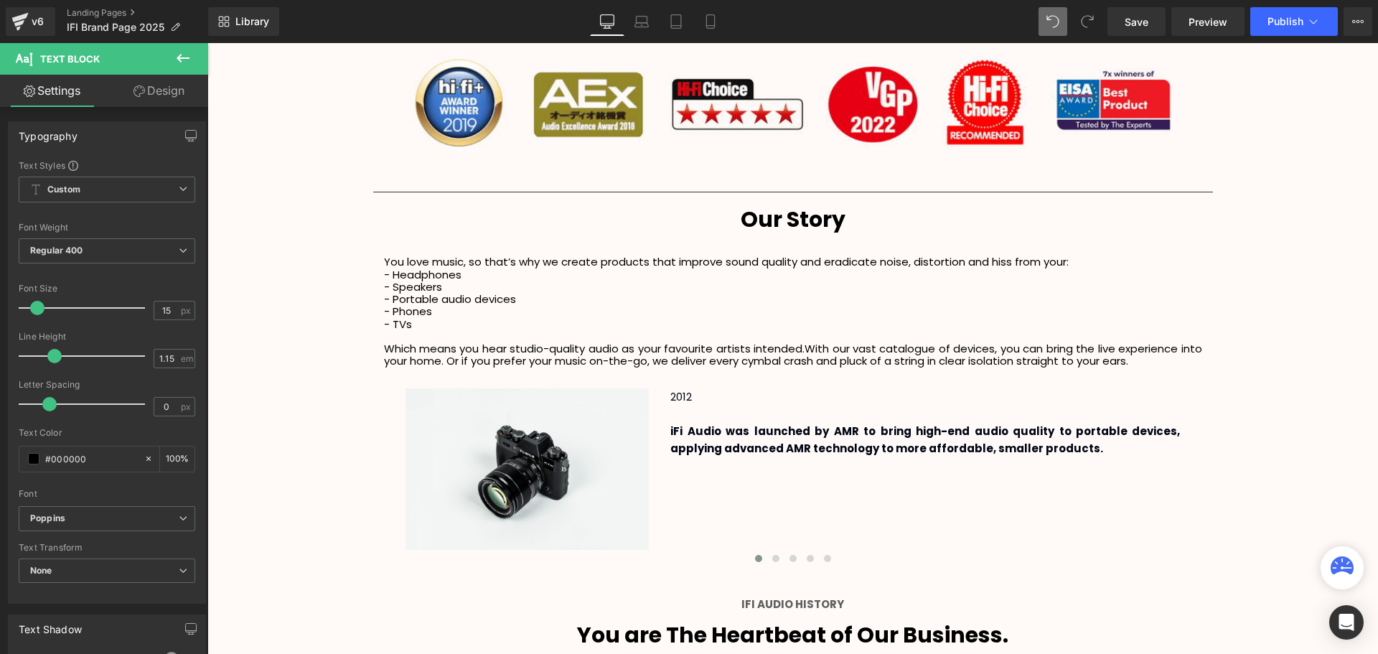
scroll to position [3763, 1163]
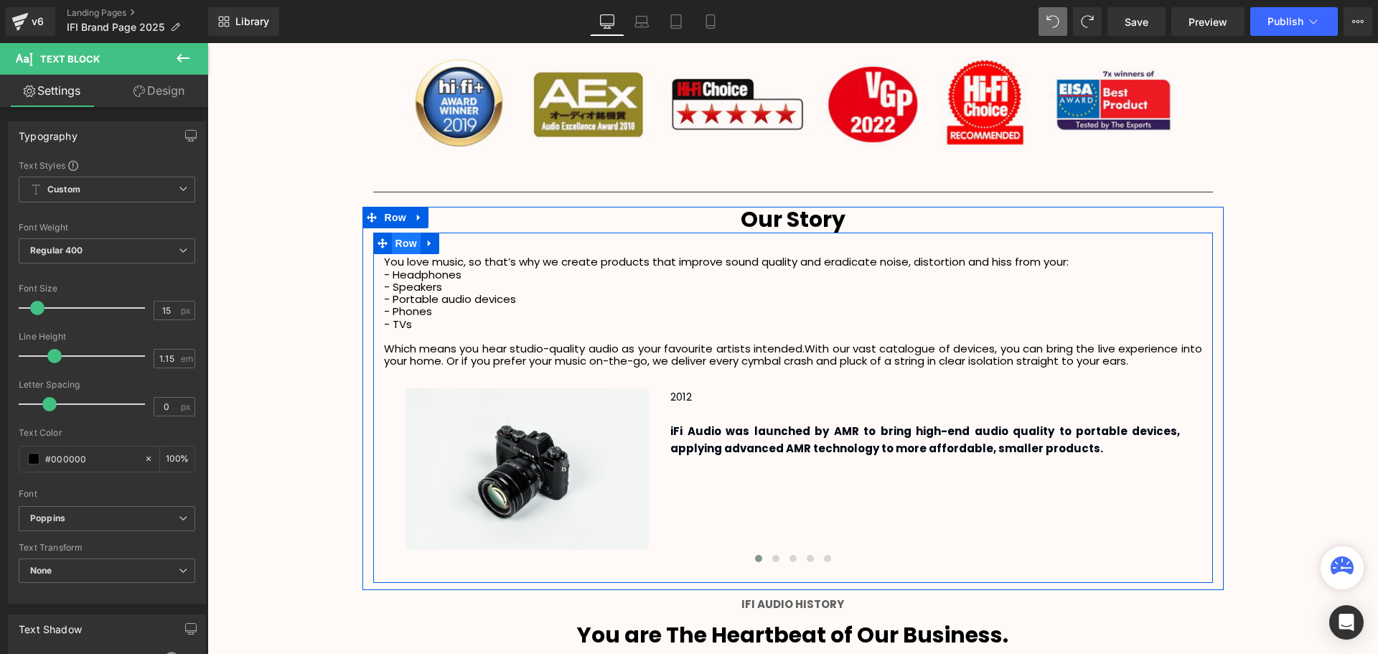
click at [392, 238] on span "Row" at bounding box center [406, 244] width 29 height 22
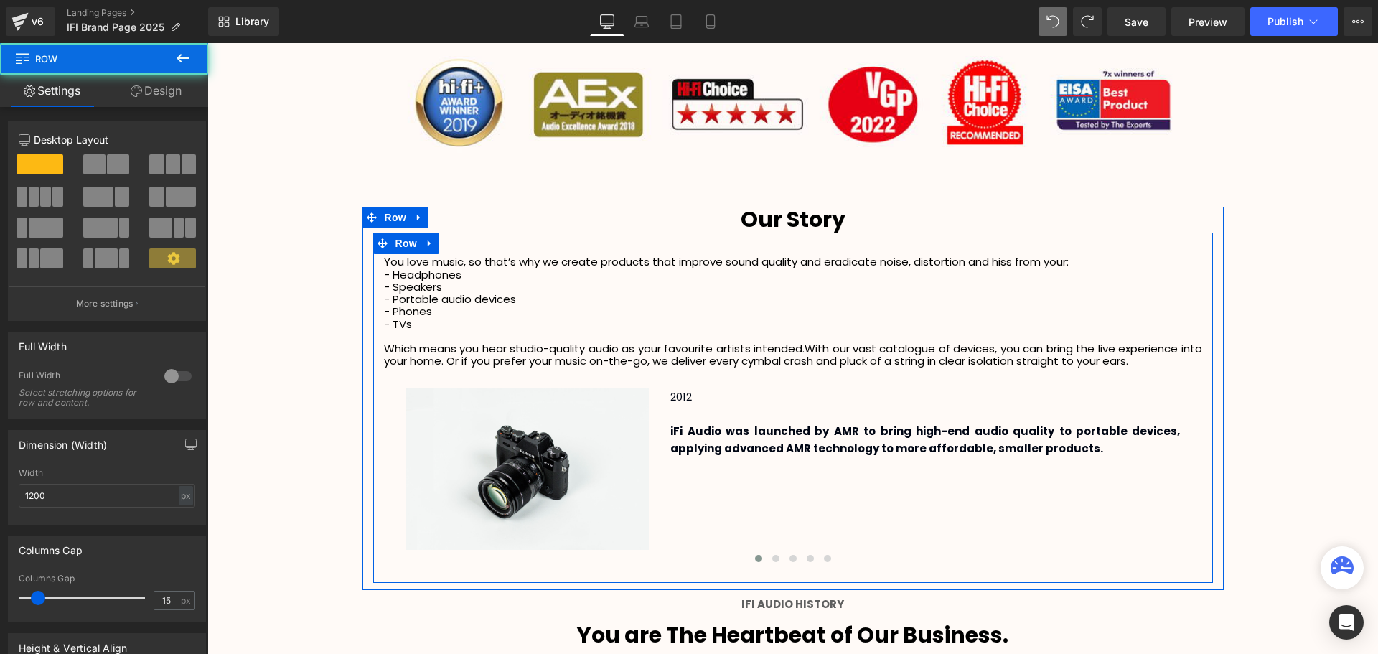
click at [207, 43] on div at bounding box center [207, 43] width 0 height 0
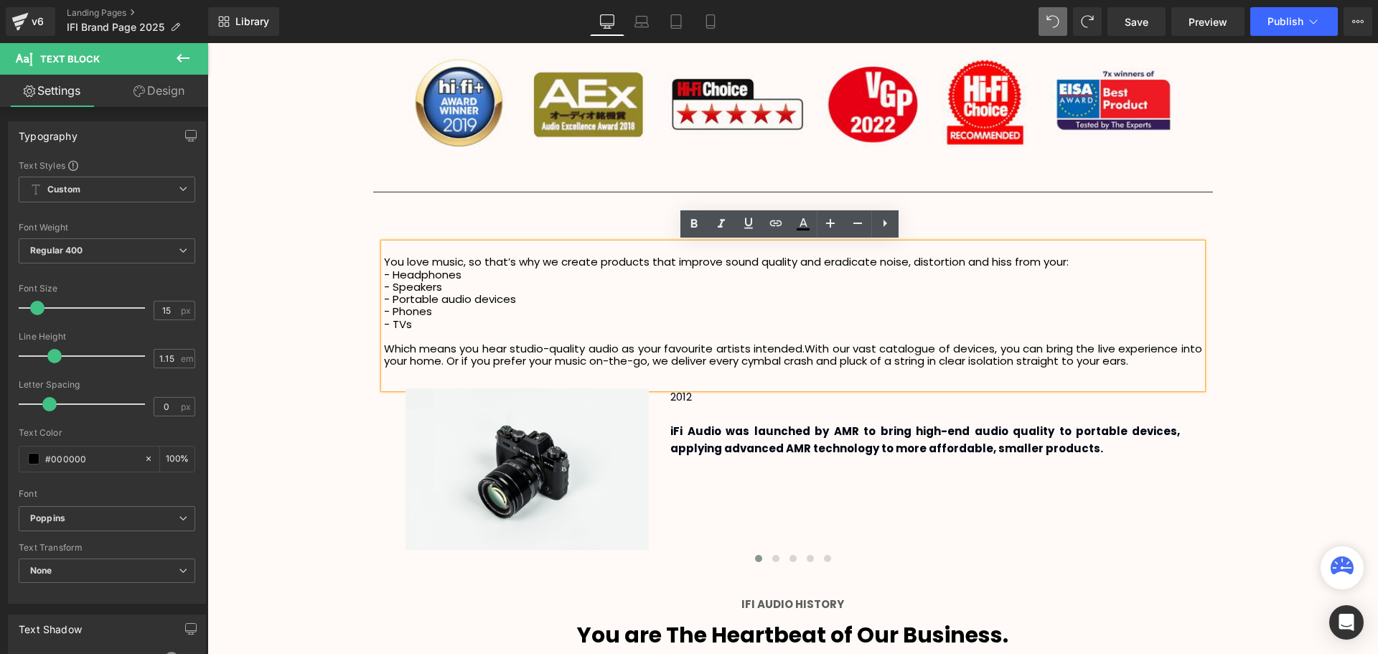
click at [446, 250] on p at bounding box center [793, 249] width 818 height 12
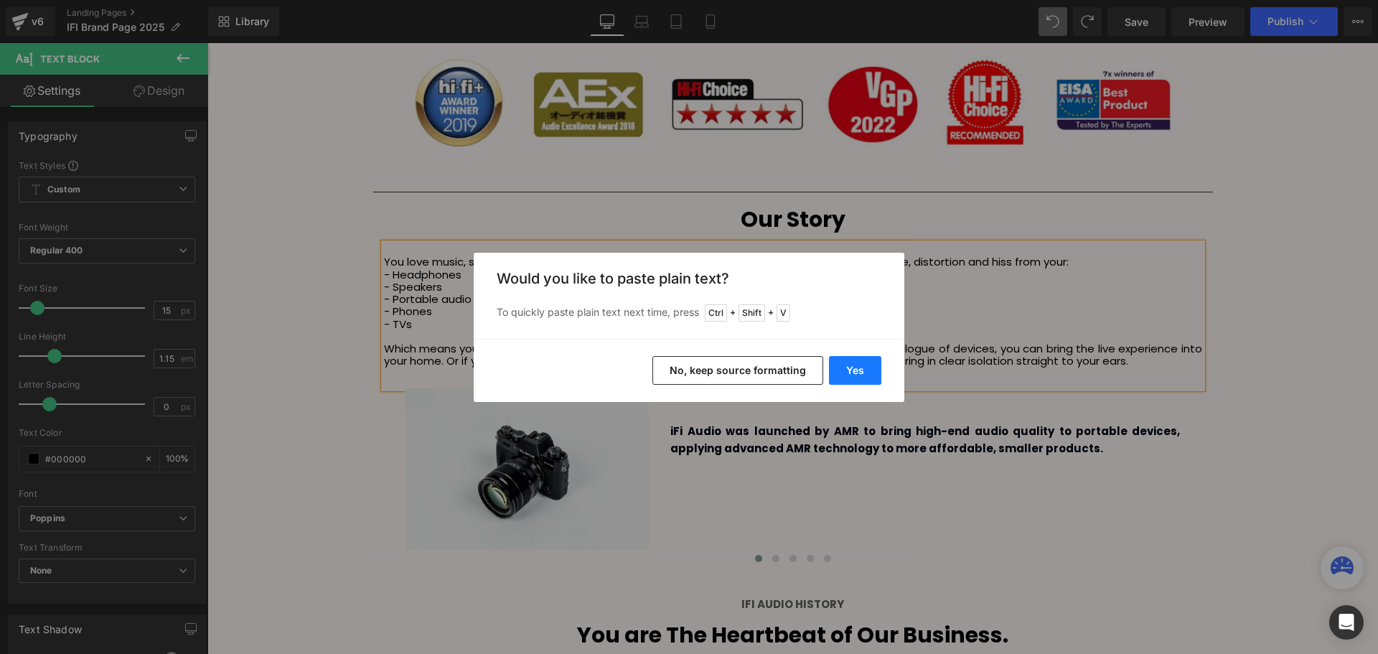
click at [854, 367] on button "Yes" at bounding box center [855, 370] width 52 height 29
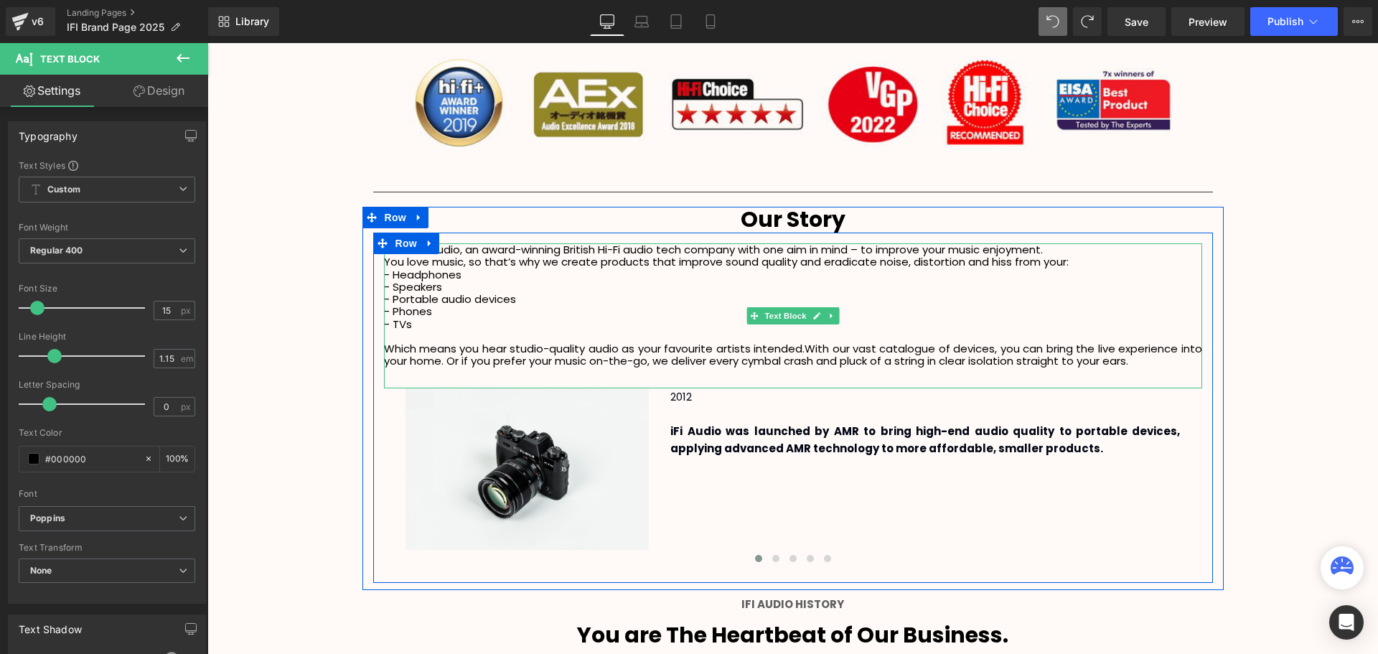
click at [1097, 245] on div at bounding box center [793, 245] width 818 height 4
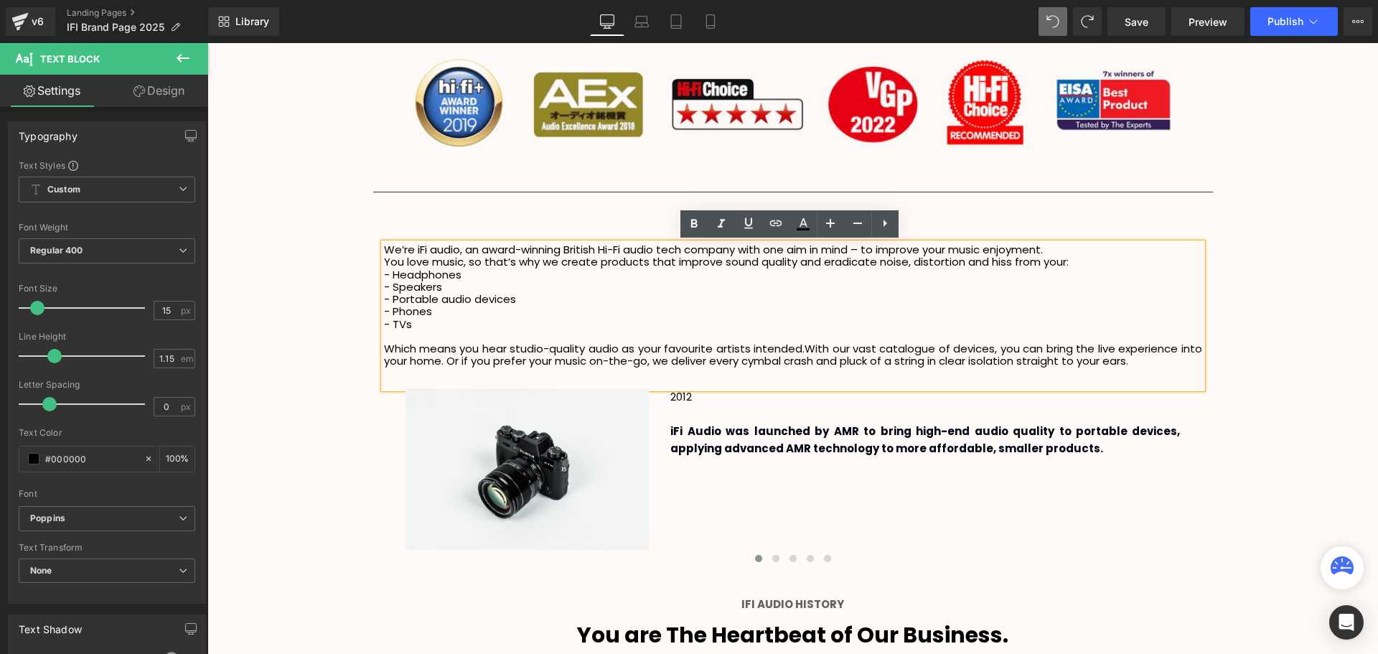
click at [1087, 252] on p "We’re iFi audio, an award-winning British Hi-Fi audio tech company with one aim…" at bounding box center [793, 249] width 818 height 12
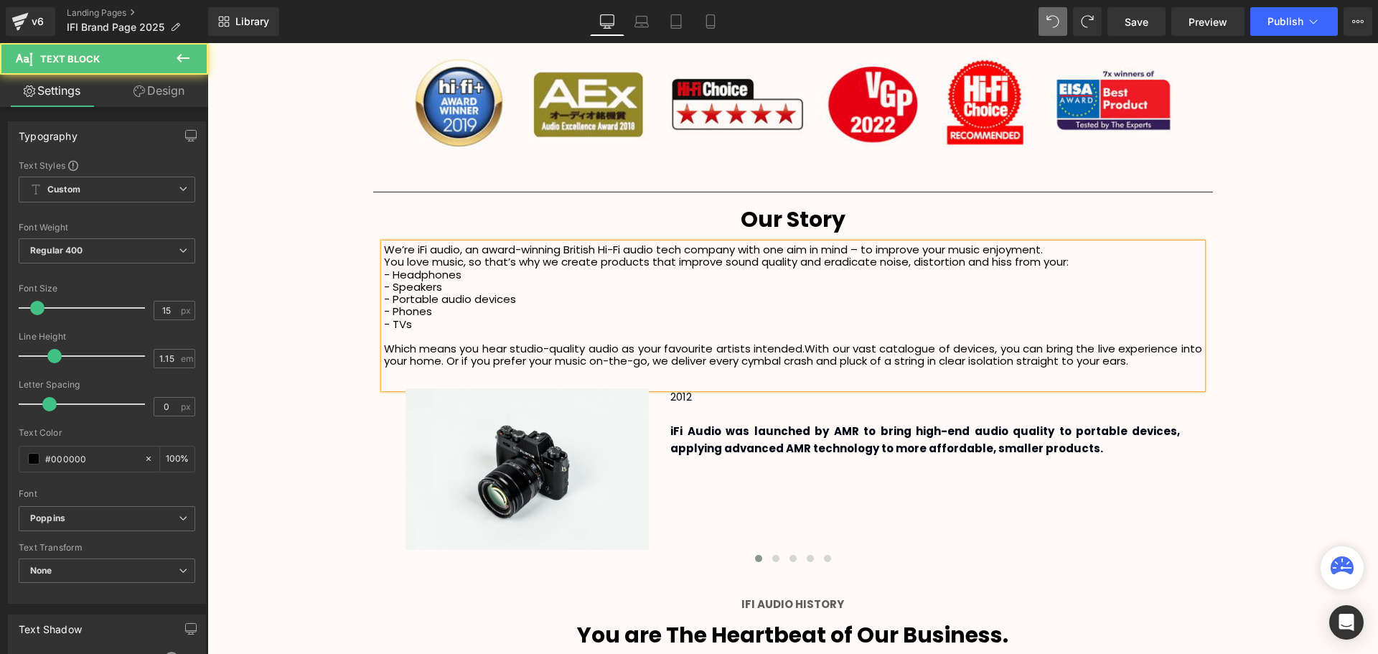
scroll to position [3774, 1163]
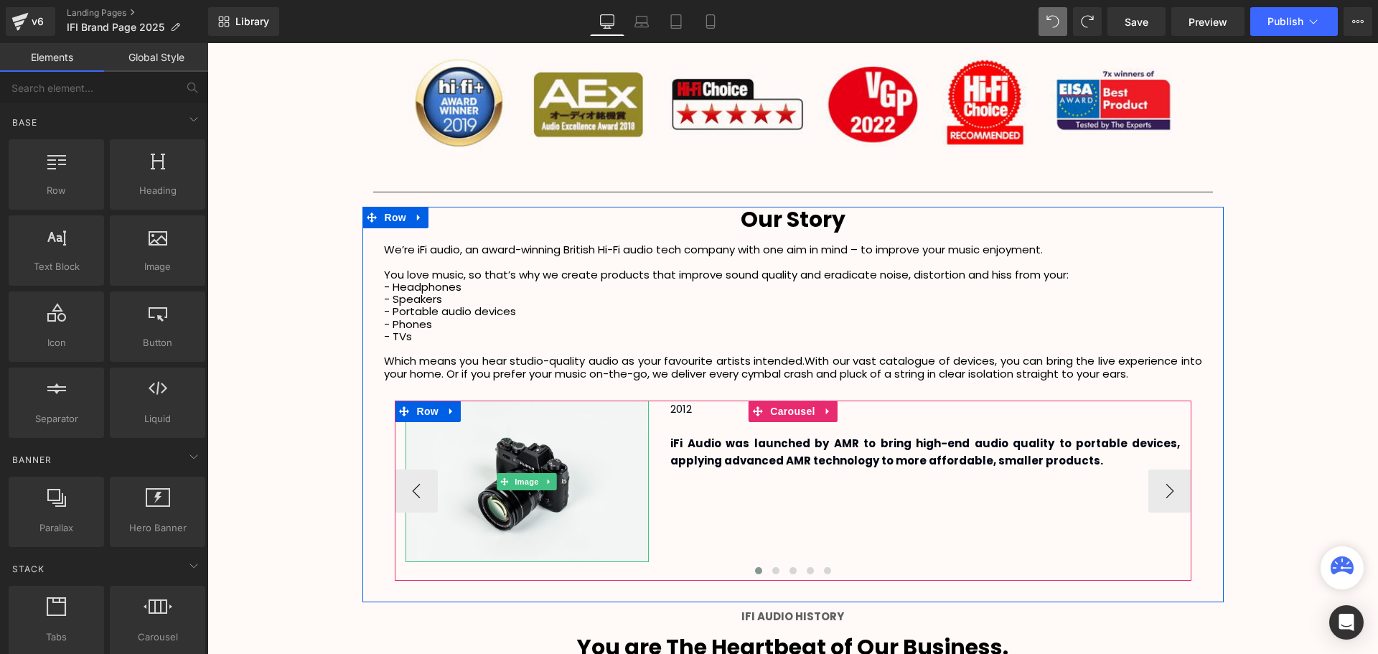
click at [512, 479] on span "Image" at bounding box center [527, 481] width 30 height 17
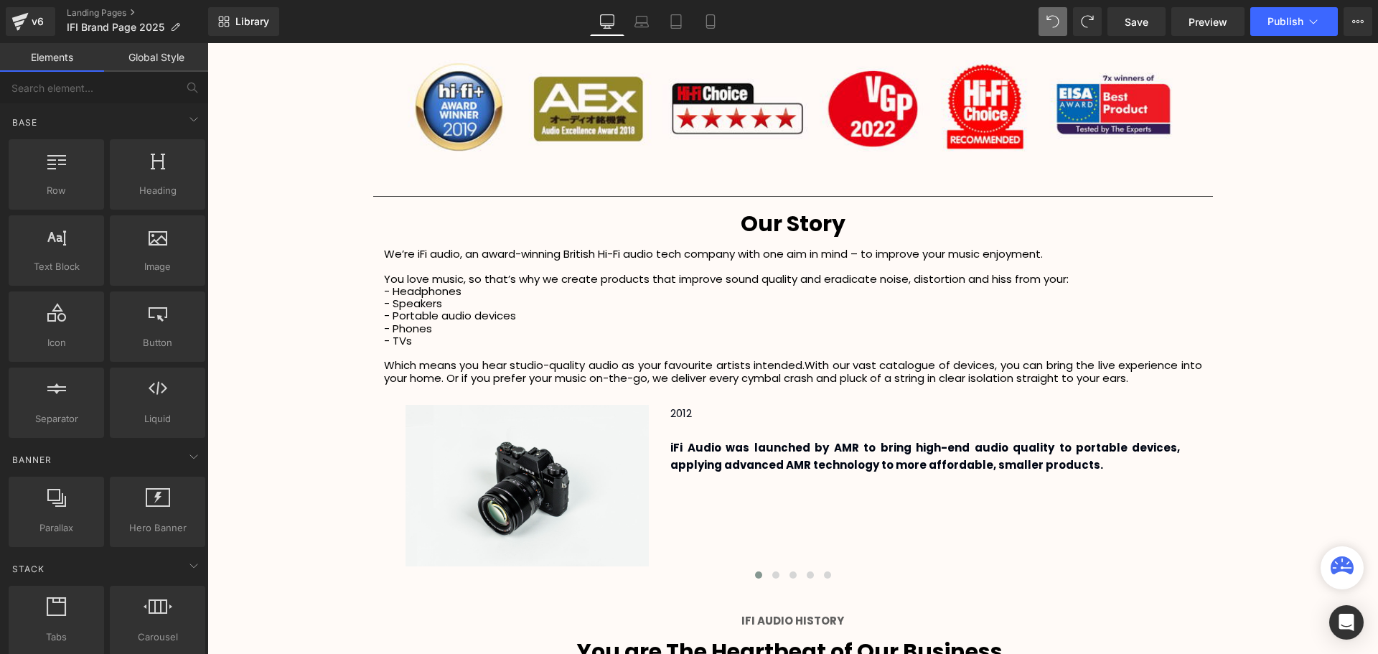
scroll to position [2234, 0]
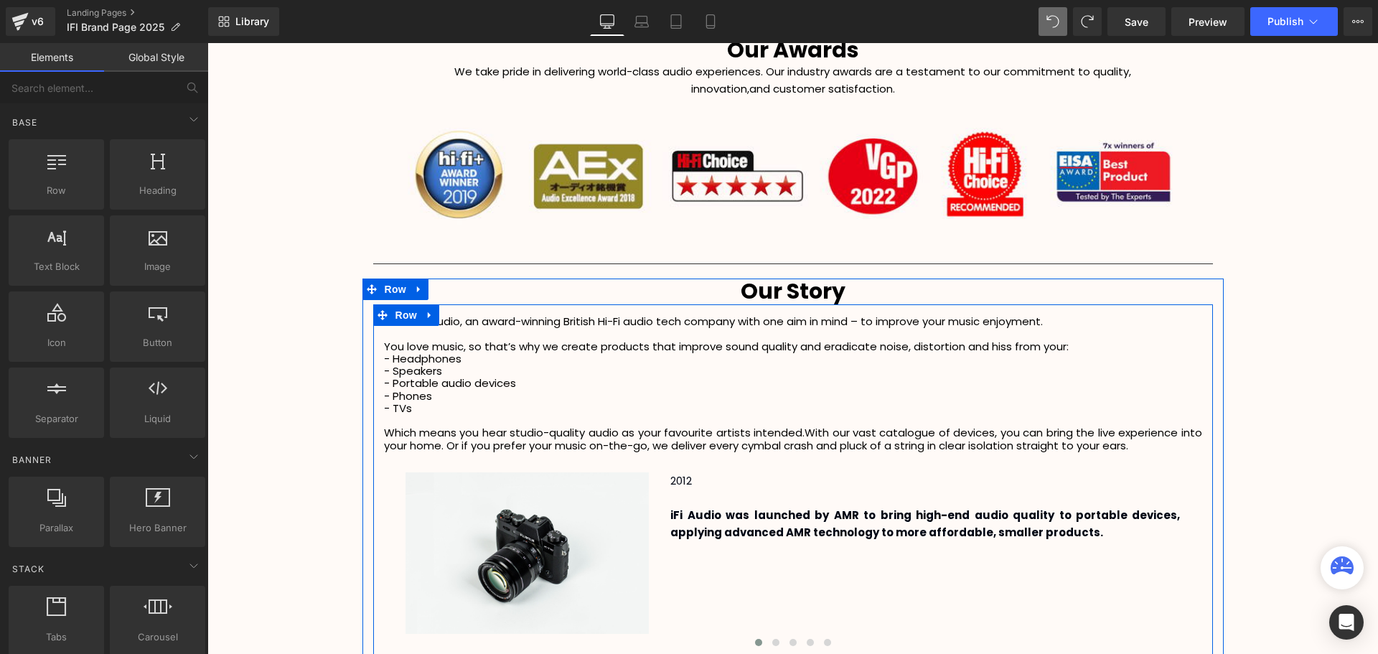
click at [497, 324] on p "We’re iFi audio, an award-winning British Hi-Fi audio tech company with one aim…" at bounding box center [793, 321] width 818 height 12
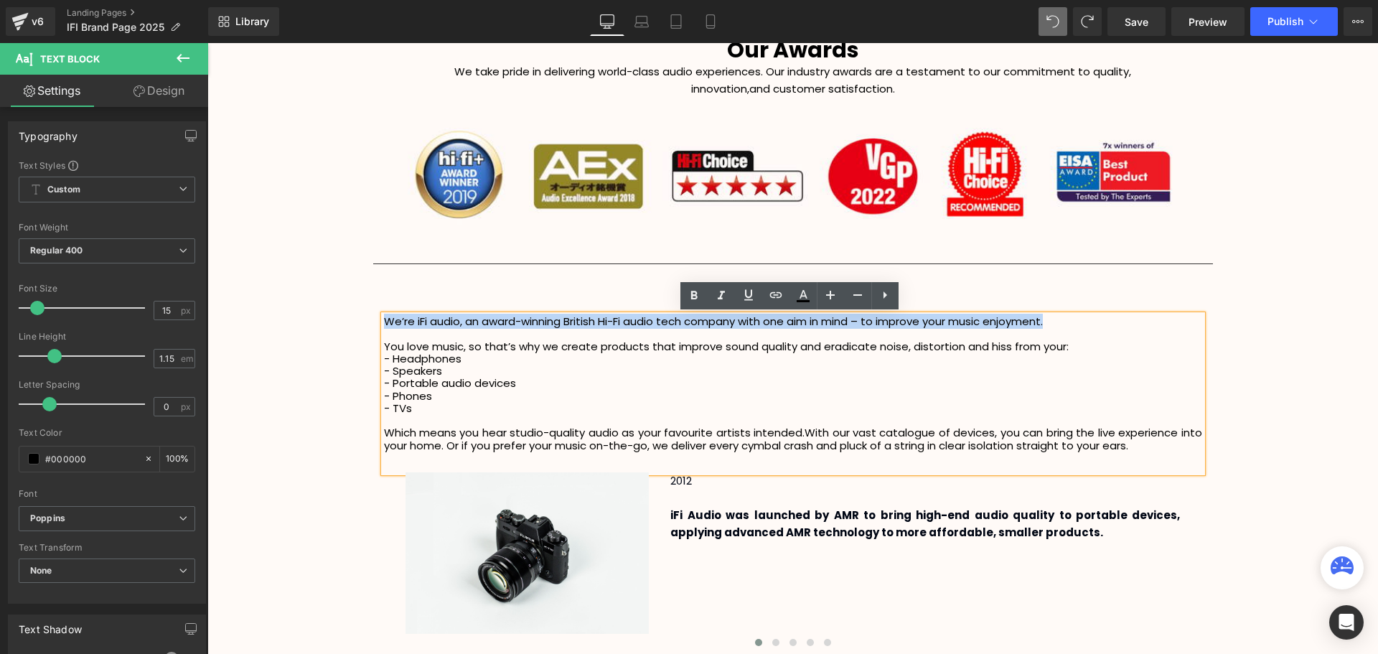
drag, startPoint x: 1077, startPoint y: 318, endPoint x: 380, endPoint y: 318, distance: 696.9
click at [384, 318] on p "We’re iFi audio, an award-winning British Hi-Fi audio tech company with one aim…" at bounding box center [793, 321] width 818 height 12
copy p "We’re iFi audio, an award-winning British Hi-Fi audio tech company with one aim…"
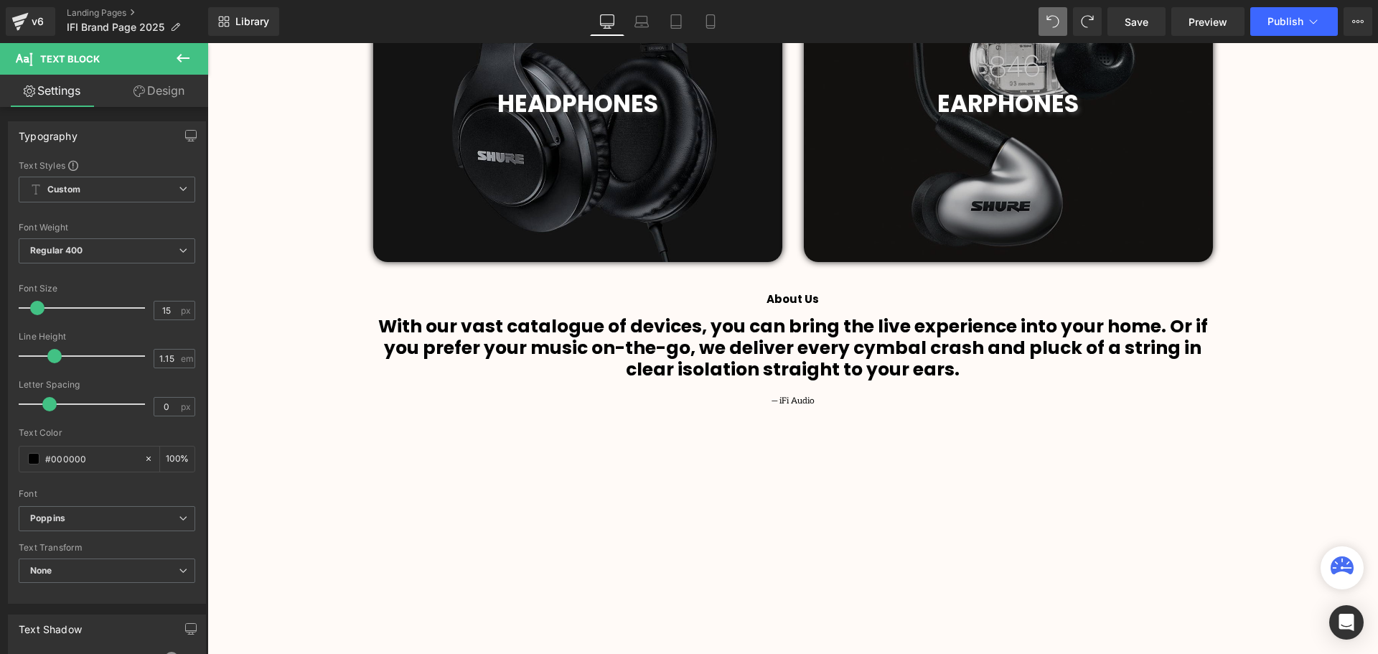
scroll to position [942, 0]
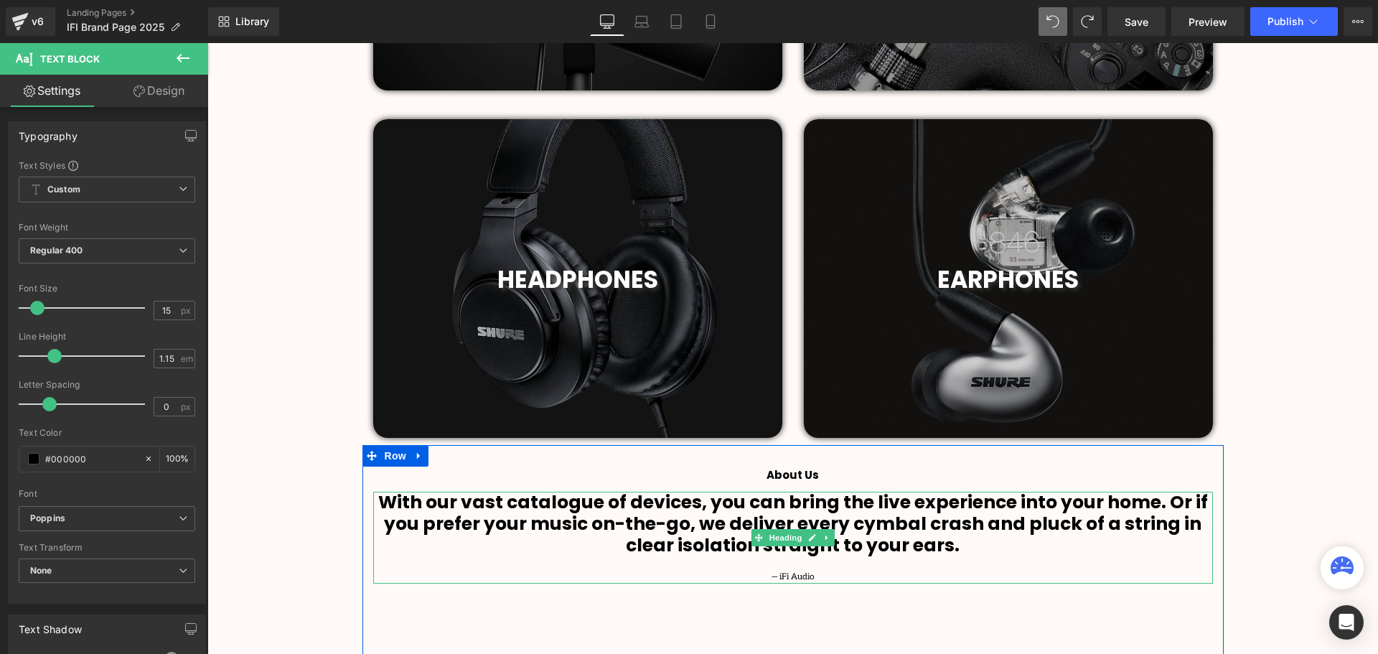
click at [996, 545] on h1 "With our vast catalogue of devices, you can bring the live experience into your…" at bounding box center [793, 524] width 840 height 65
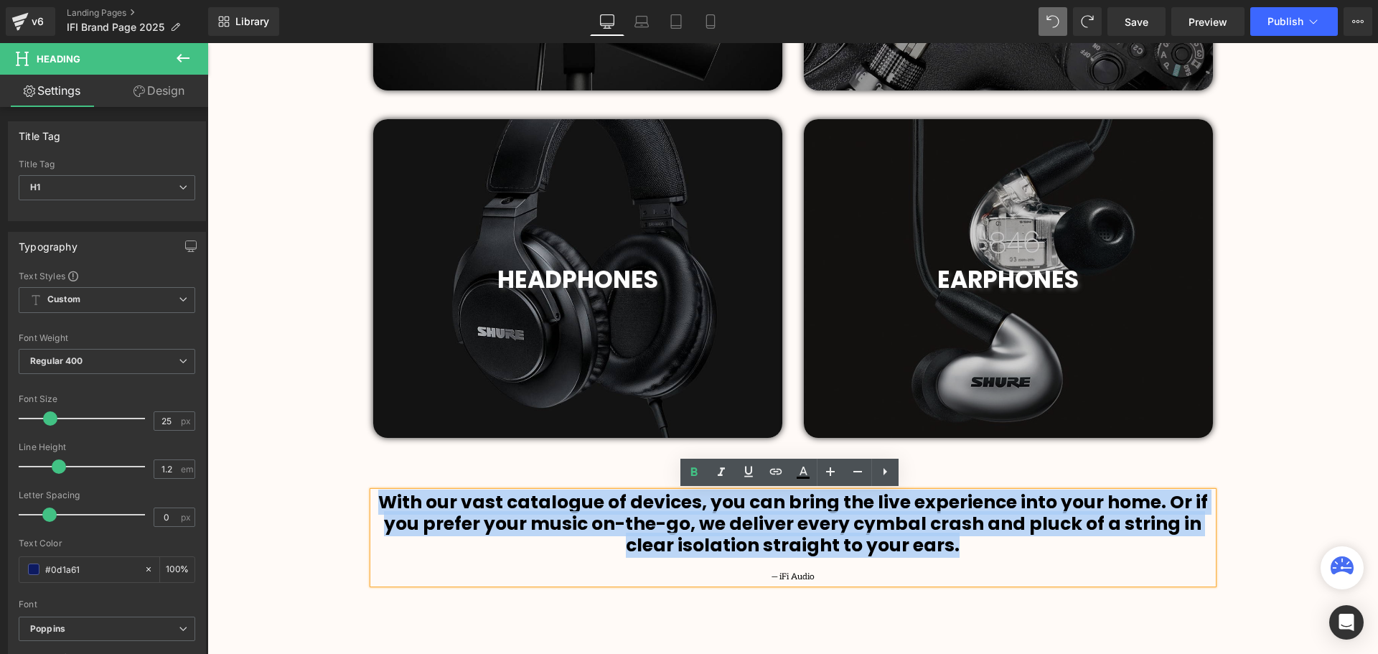
drag, startPoint x: 1003, startPoint y: 549, endPoint x: 305, endPoint y: 503, distance: 699.1
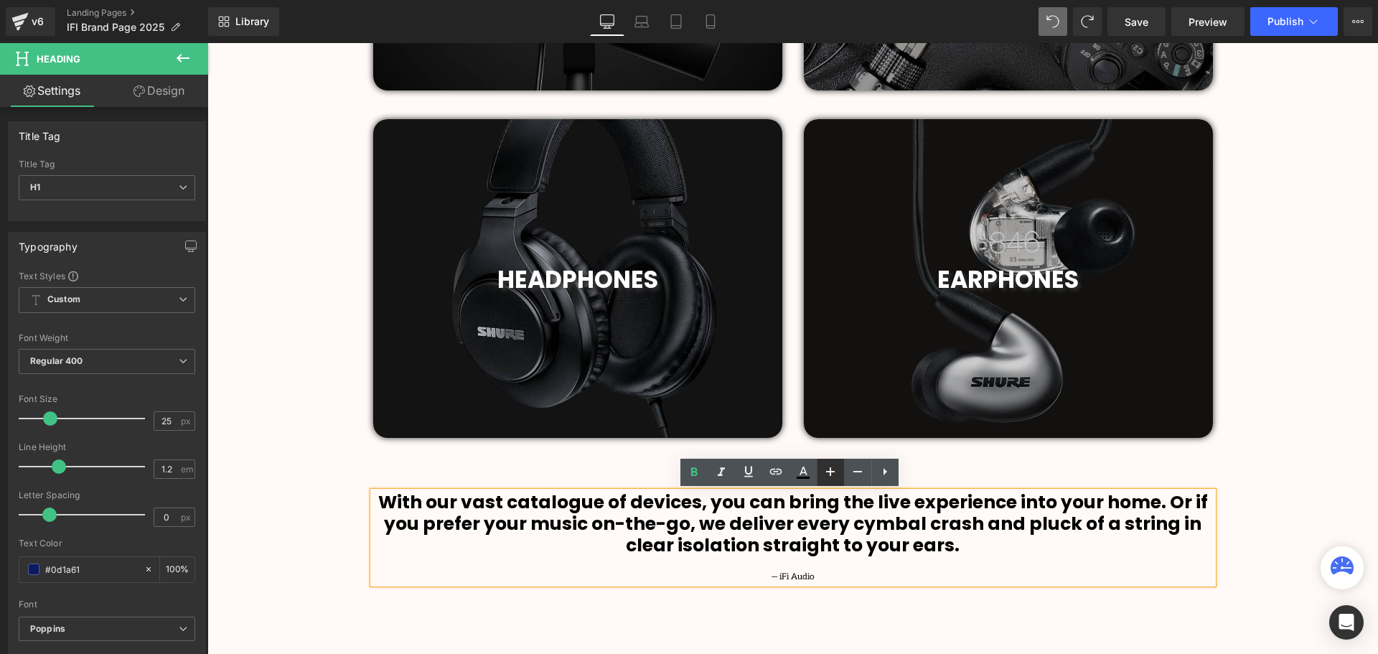
scroll to position [3753, 1163]
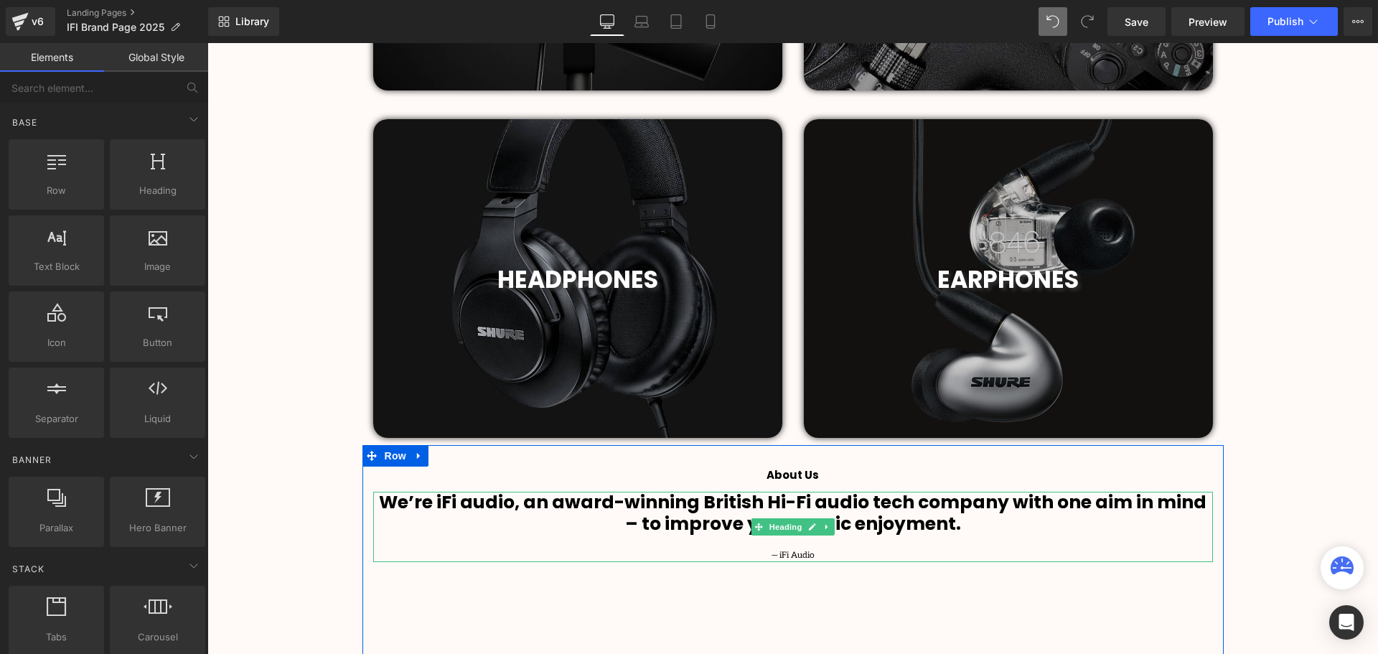
click at [1045, 503] on b "We’re iFi audio, an award-winning British Hi-Fi audio tech company with one aim…" at bounding box center [793, 512] width 828 height 47
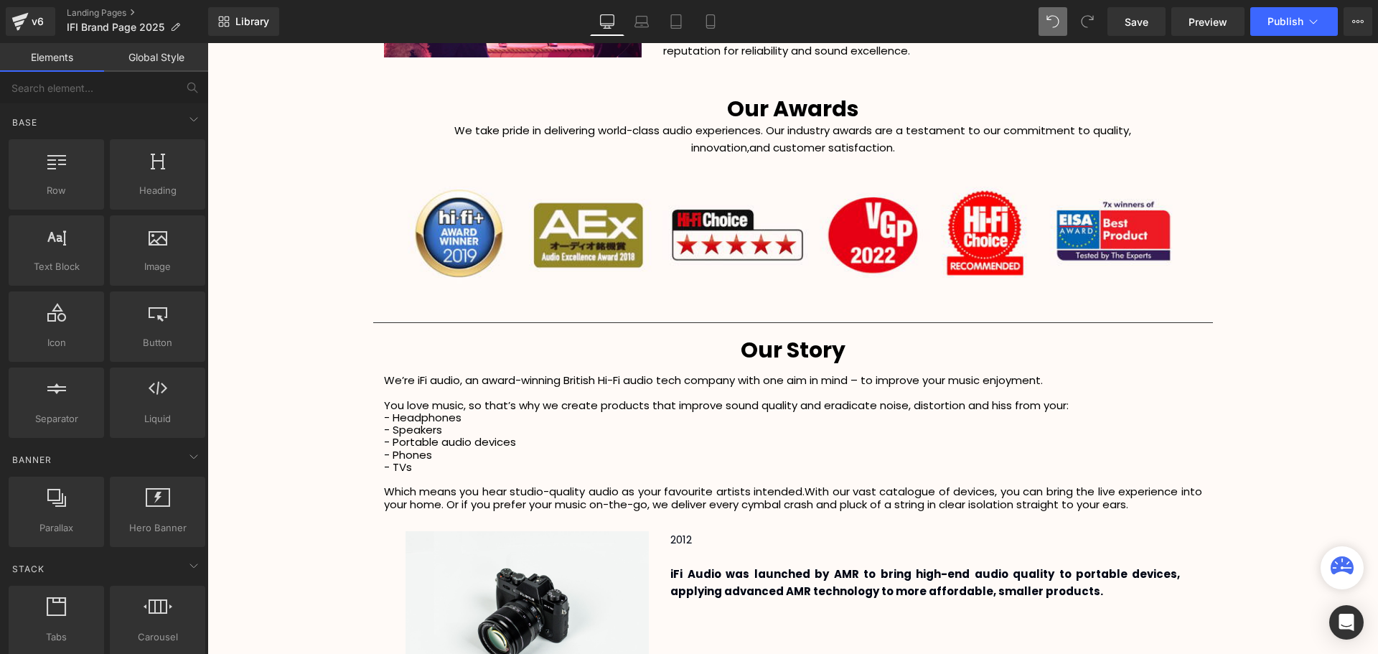
scroll to position [2234, 0]
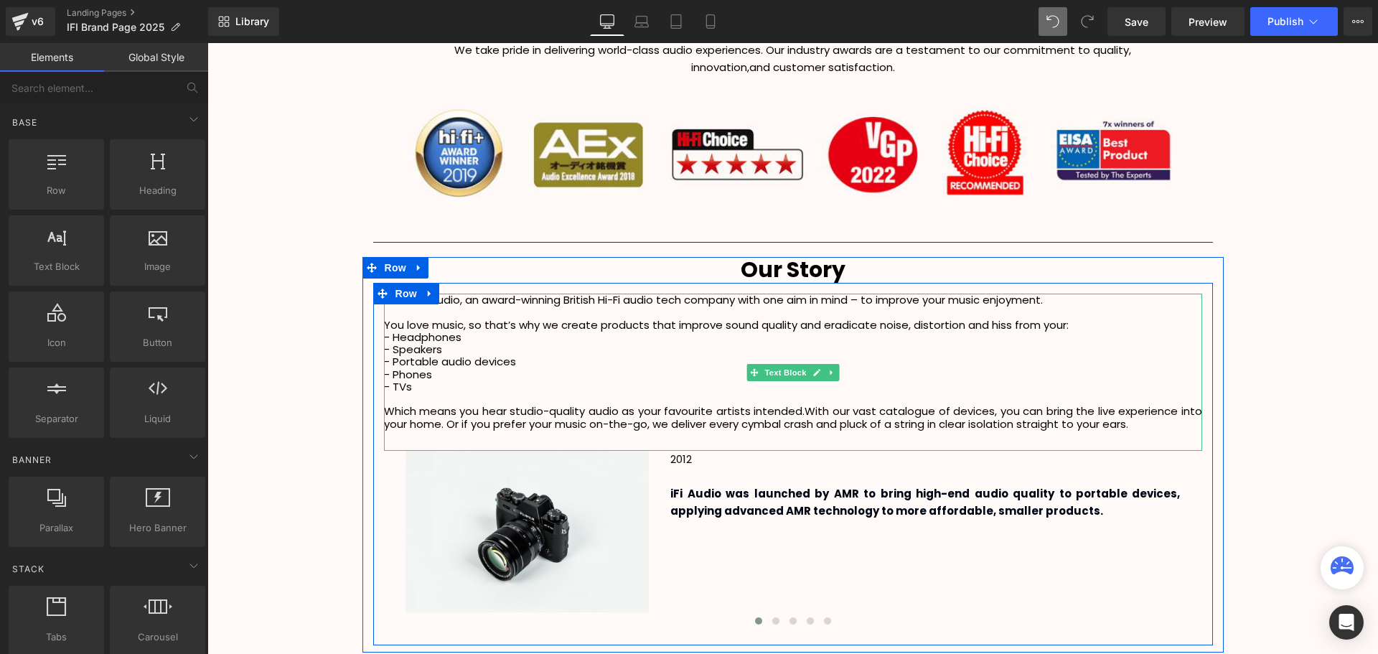
click at [1076, 302] on p "We’re iFi audio, an award-winning British Hi-Fi audio tech company with one aim…" at bounding box center [793, 300] width 818 height 12
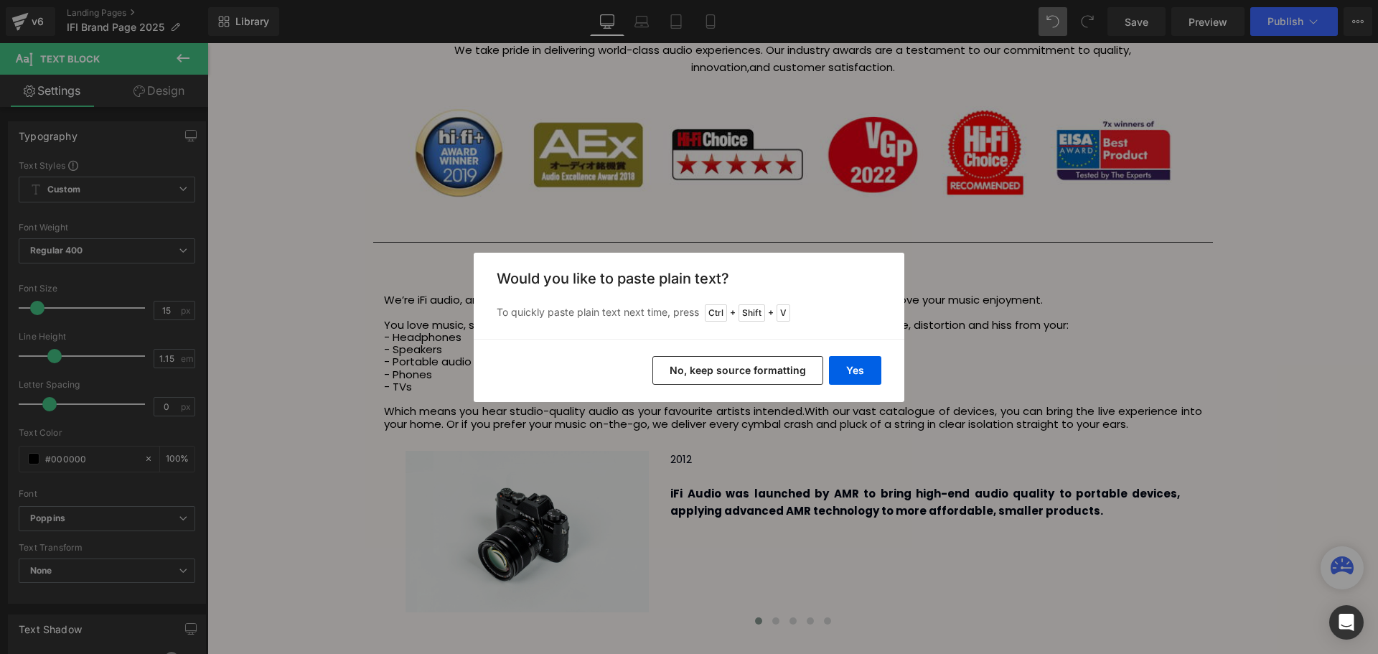
click at [792, 375] on button "No, keep source formatting" at bounding box center [737, 370] width 171 height 29
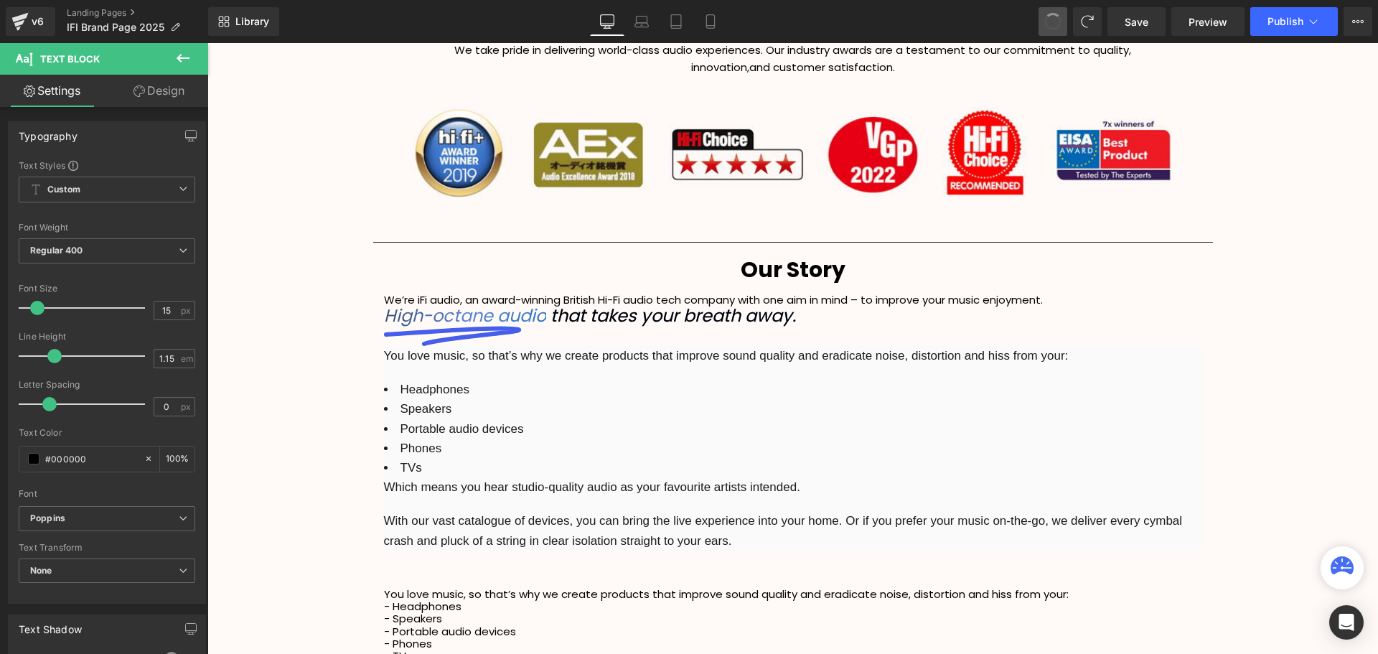
scroll to position [3753, 1163]
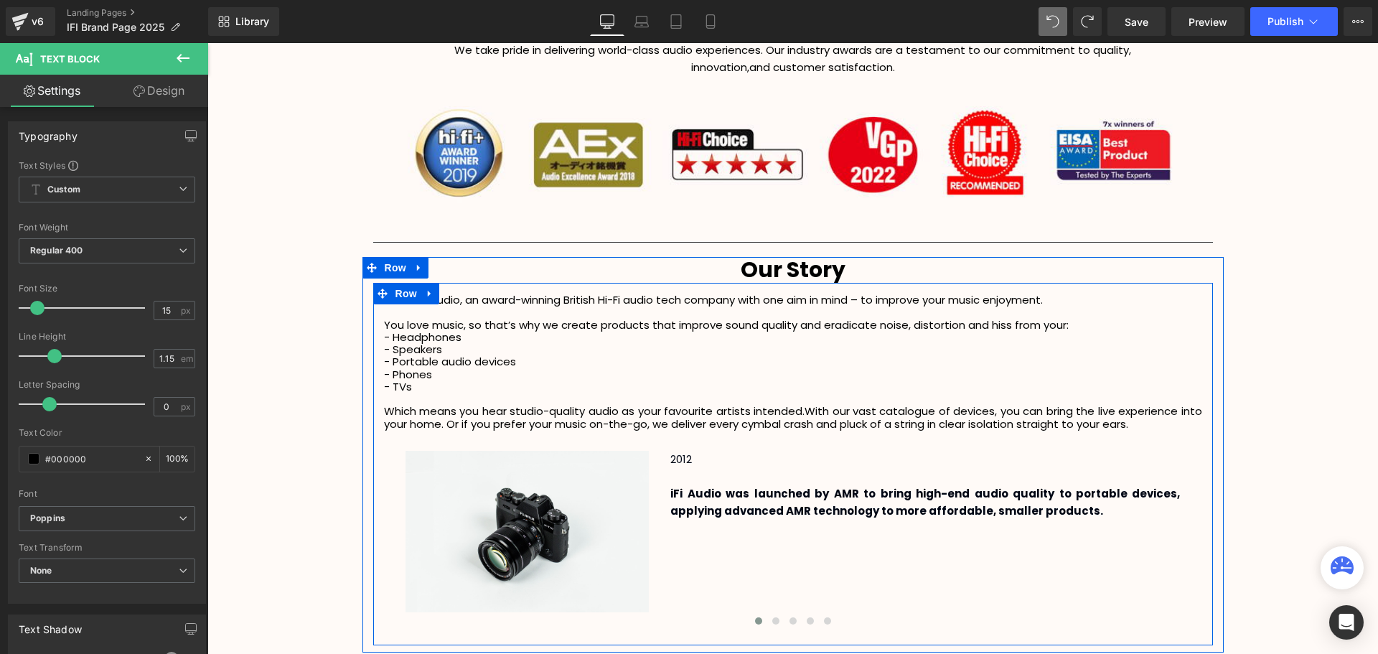
click at [1144, 417] on span "With our vast catalogue of devices, you can bring the live experience into your…" at bounding box center [793, 416] width 818 height 27
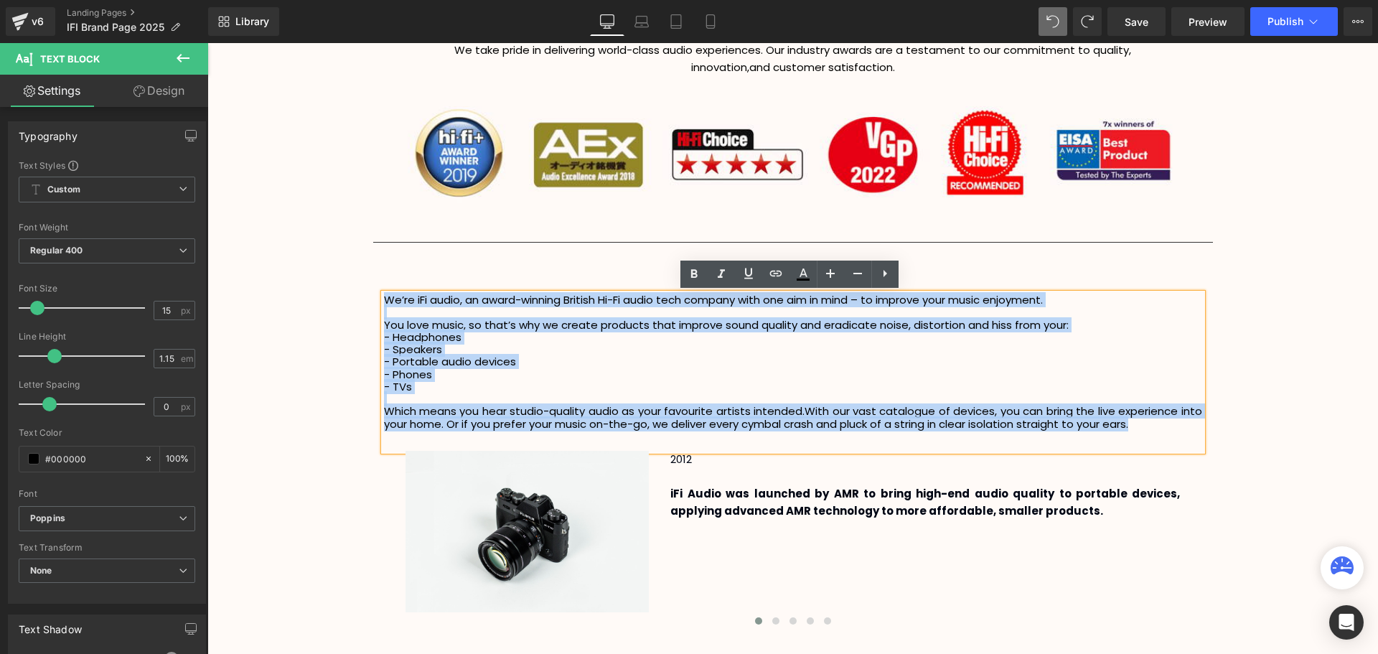
drag, startPoint x: 1150, startPoint y: 426, endPoint x: 370, endPoint y: 296, distance: 790.9
click at [373, 296] on div "We’re iFi audio, an award-winning British Hi-Fi audio tech company with one aim…" at bounding box center [793, 466] width 840 height 345
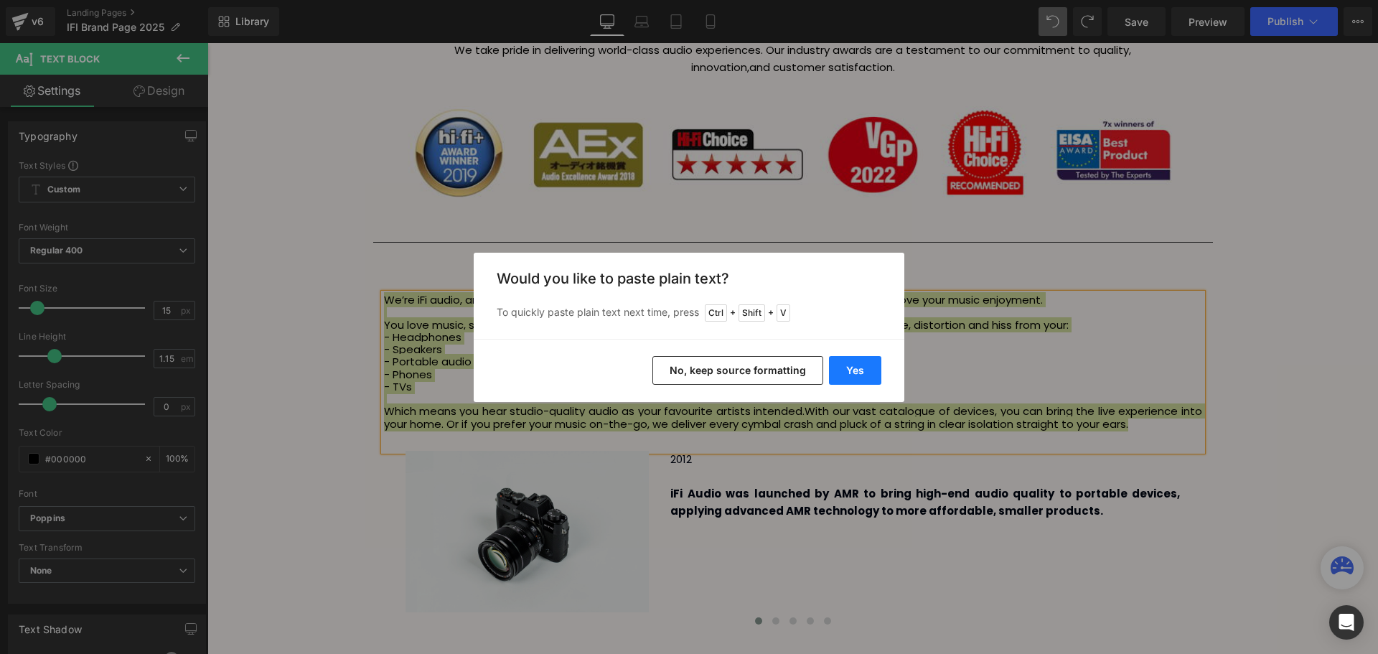
click at [853, 370] on button "Yes" at bounding box center [855, 370] width 52 height 29
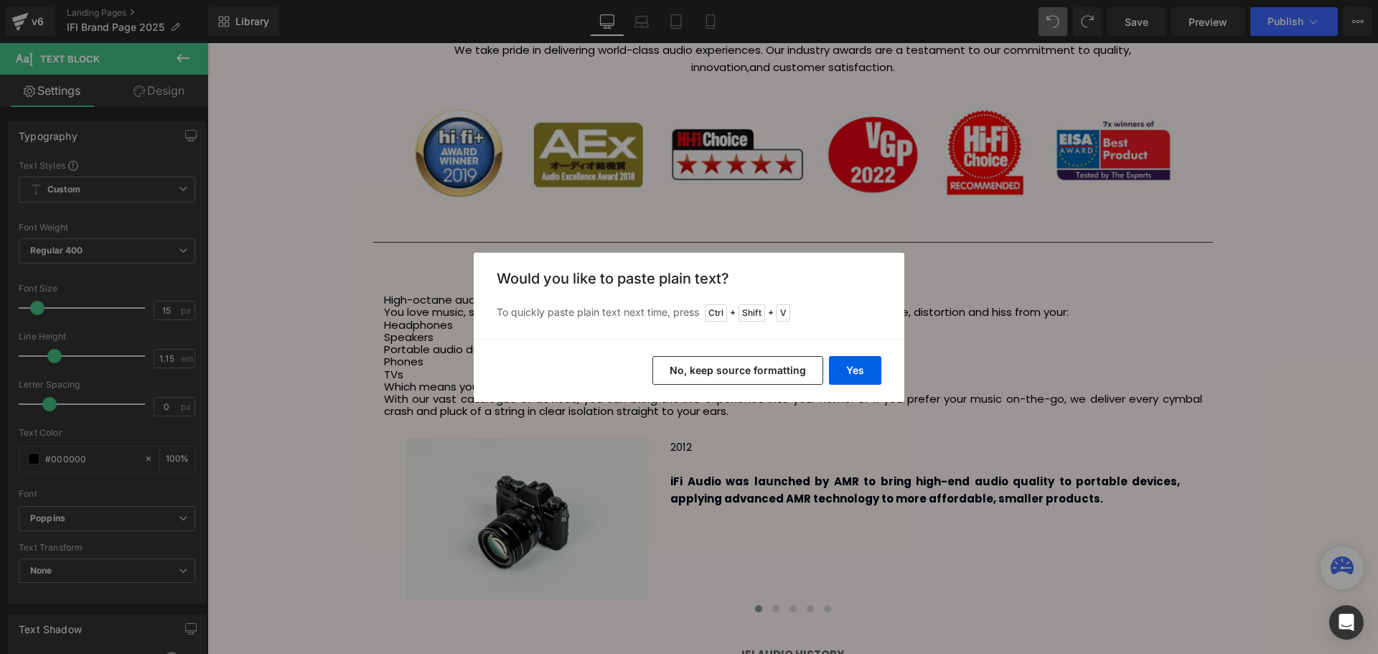
scroll to position [3741, 1163]
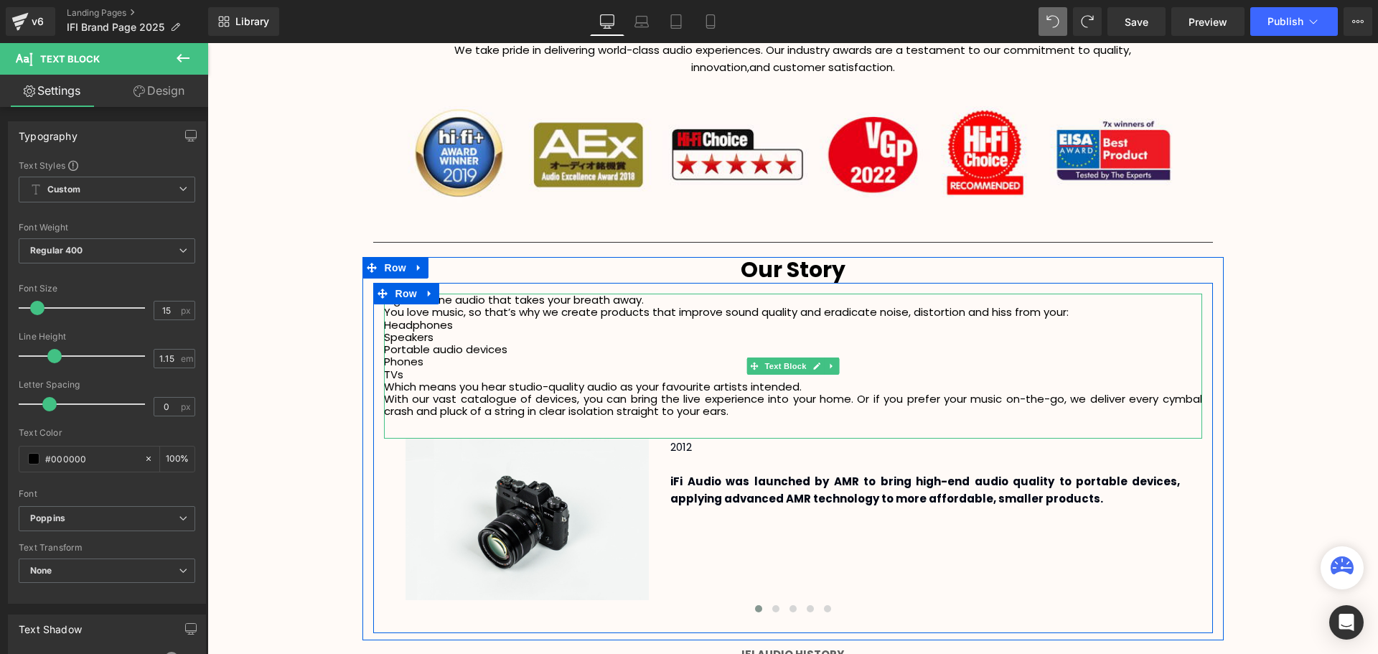
click at [678, 299] on p "High-octane audio that takes your breath away." at bounding box center [793, 300] width 818 height 12
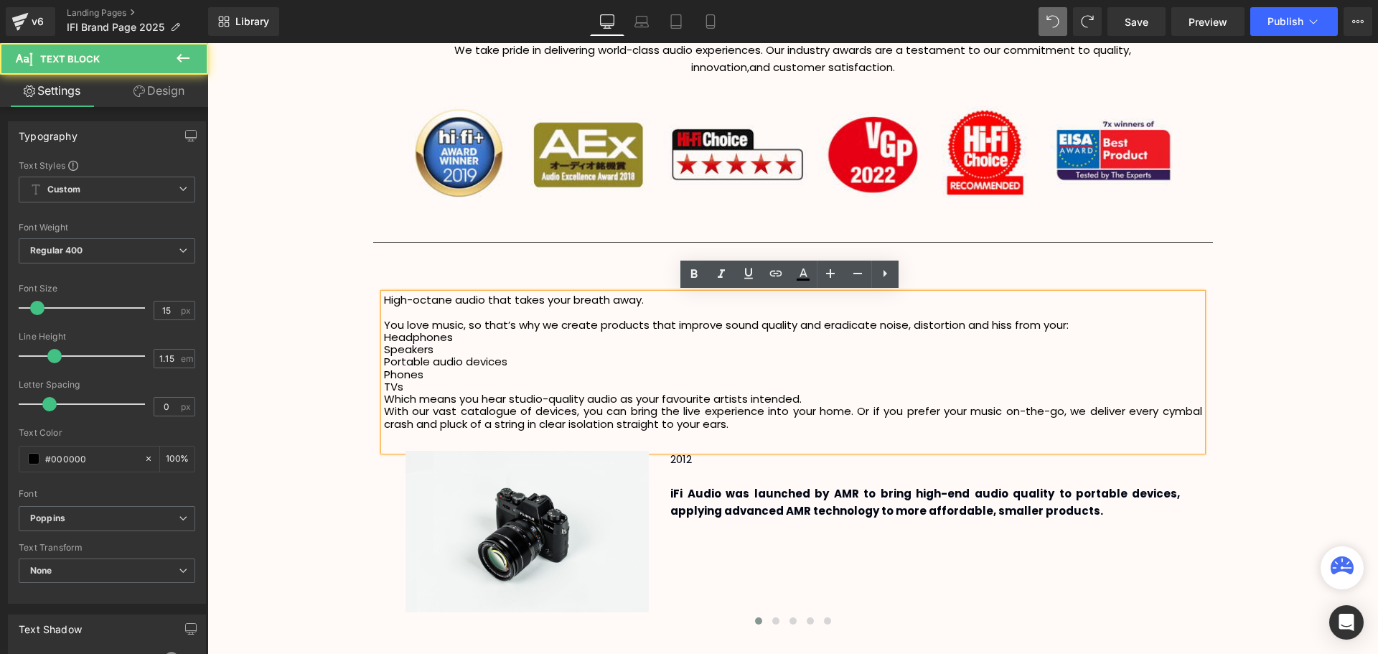
scroll to position [3753, 1163]
click at [1100, 329] on p "You love music, so that’s why we create products that improve sound quality and…" at bounding box center [793, 325] width 818 height 12
click at [384, 338] on p "Headphones" at bounding box center [793, 337] width 818 height 12
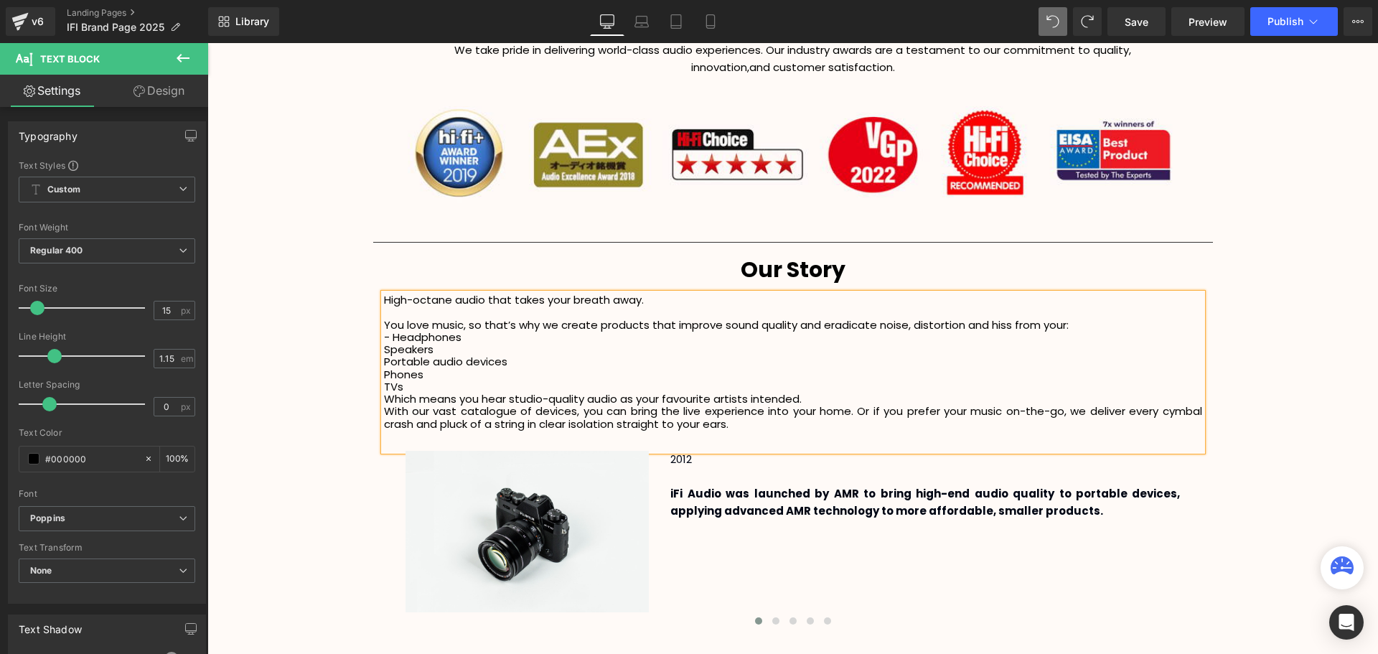
click at [384, 352] on div "High-octane audio that takes your breath away.  You love music, so that’s why …" at bounding box center [793, 372] width 818 height 157
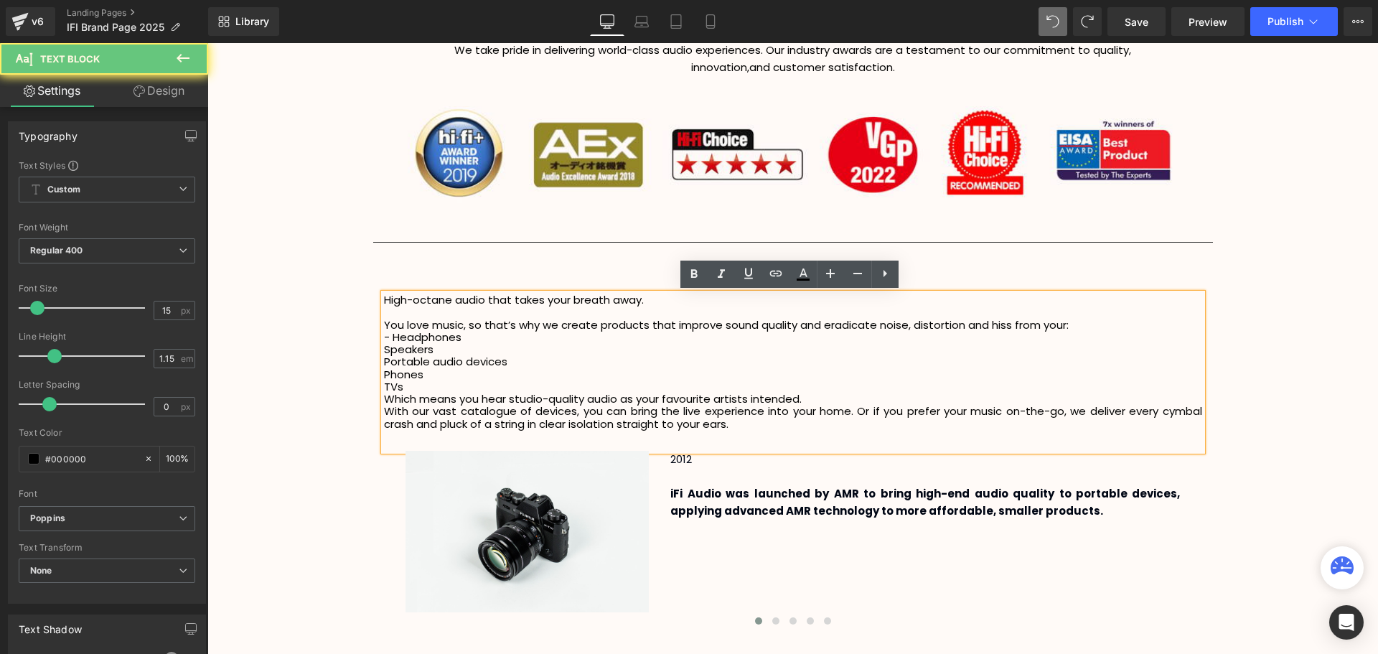
click at [384, 351] on p "Speakers" at bounding box center [793, 349] width 818 height 12
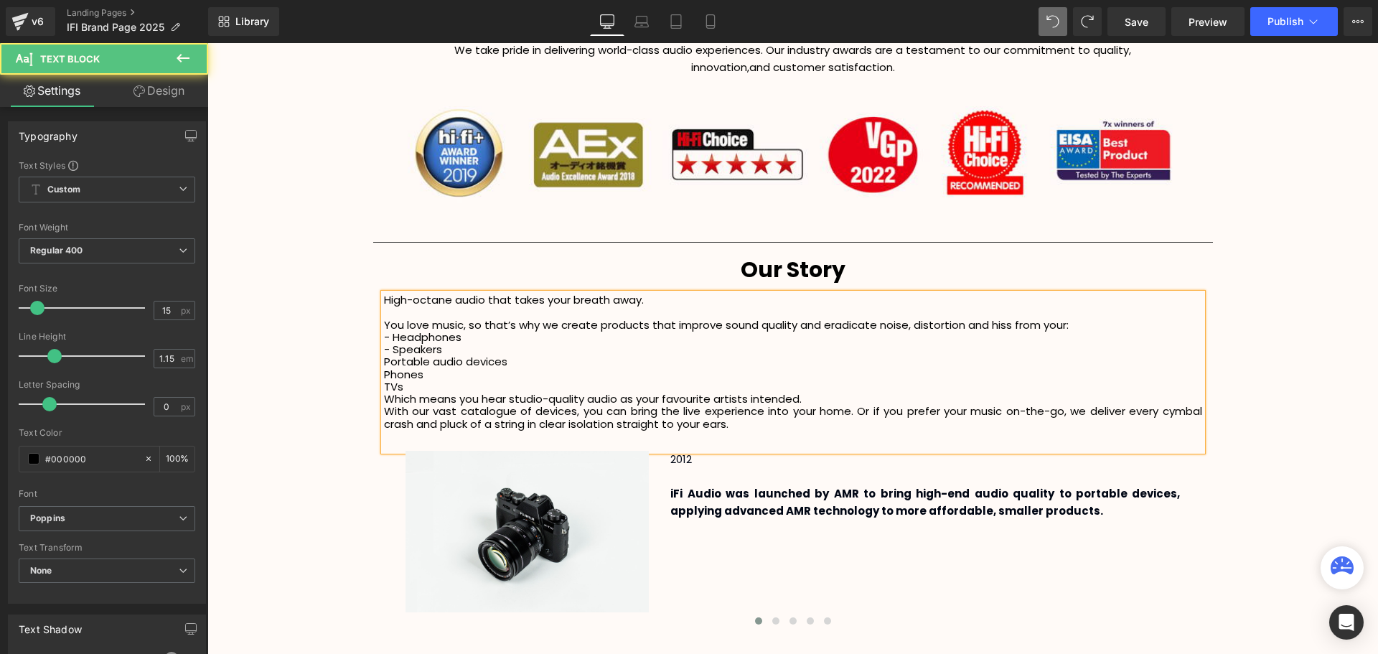
click at [384, 363] on p "Portable audio devices" at bounding box center [793, 361] width 818 height 12
click at [384, 376] on div "High-octane audio that takes your breath away.  You love music, so that’s why …" at bounding box center [793, 372] width 818 height 157
click at [384, 382] on p "TVs" at bounding box center [793, 386] width 818 height 12
click at [384, 374] on p "Phones" at bounding box center [793, 374] width 818 height 12
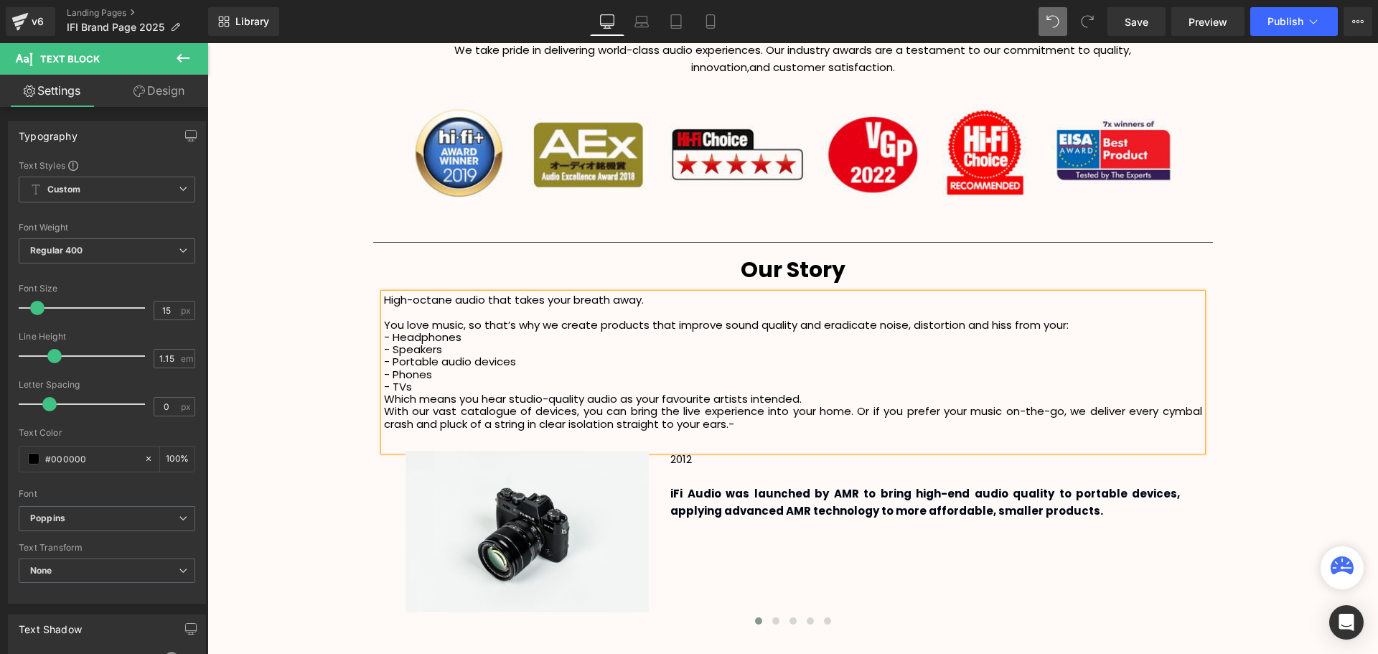
click at [751, 430] on div "High-octane audio that takes your breath away.  You love music, so that’s why …" at bounding box center [793, 372] width 818 height 157
click at [540, 385] on p "- TVs" at bounding box center [793, 386] width 818 height 12
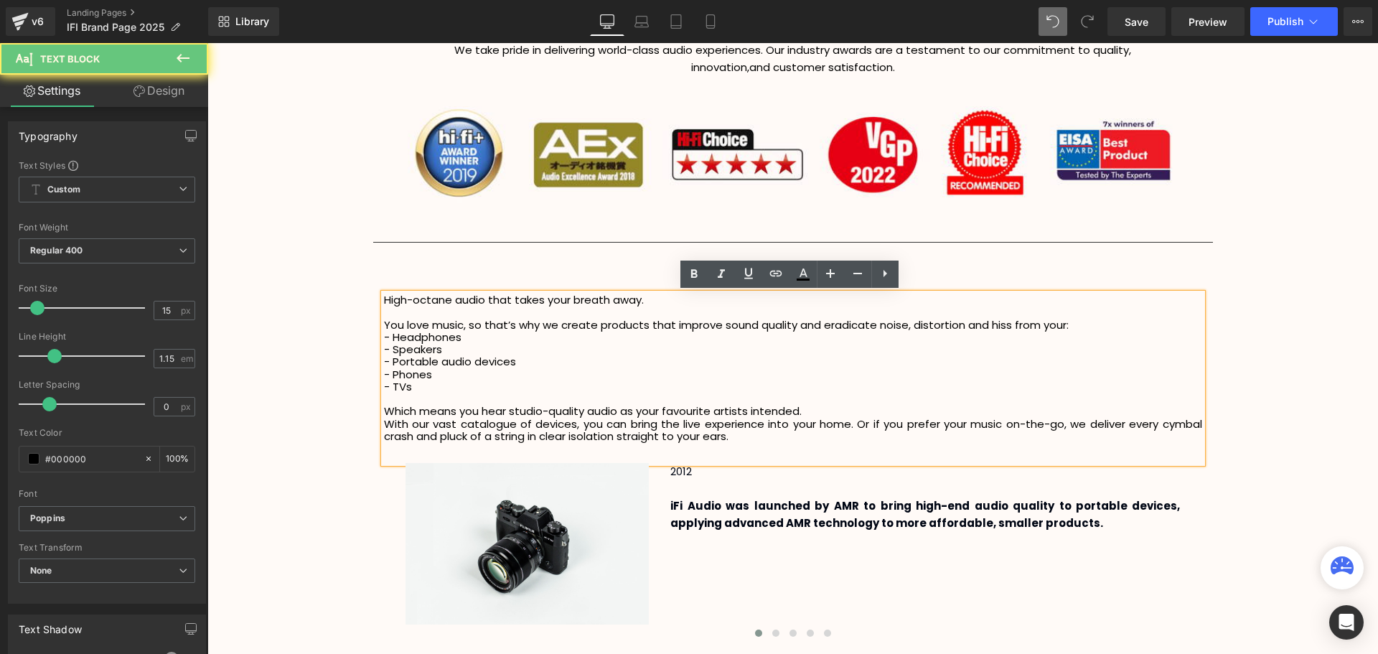
scroll to position [3766, 1163]
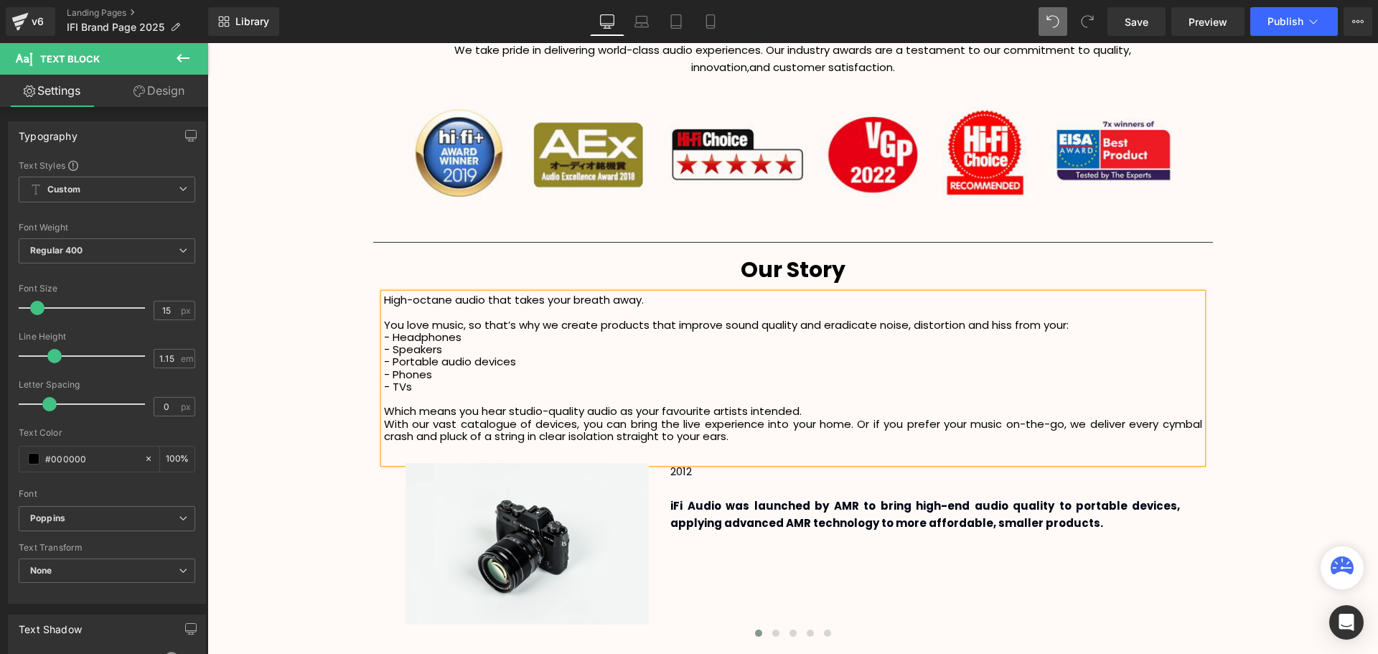
click at [841, 411] on p "Which means you hear studio-quality audio as your favourite artists intended." at bounding box center [793, 411] width 818 height 12
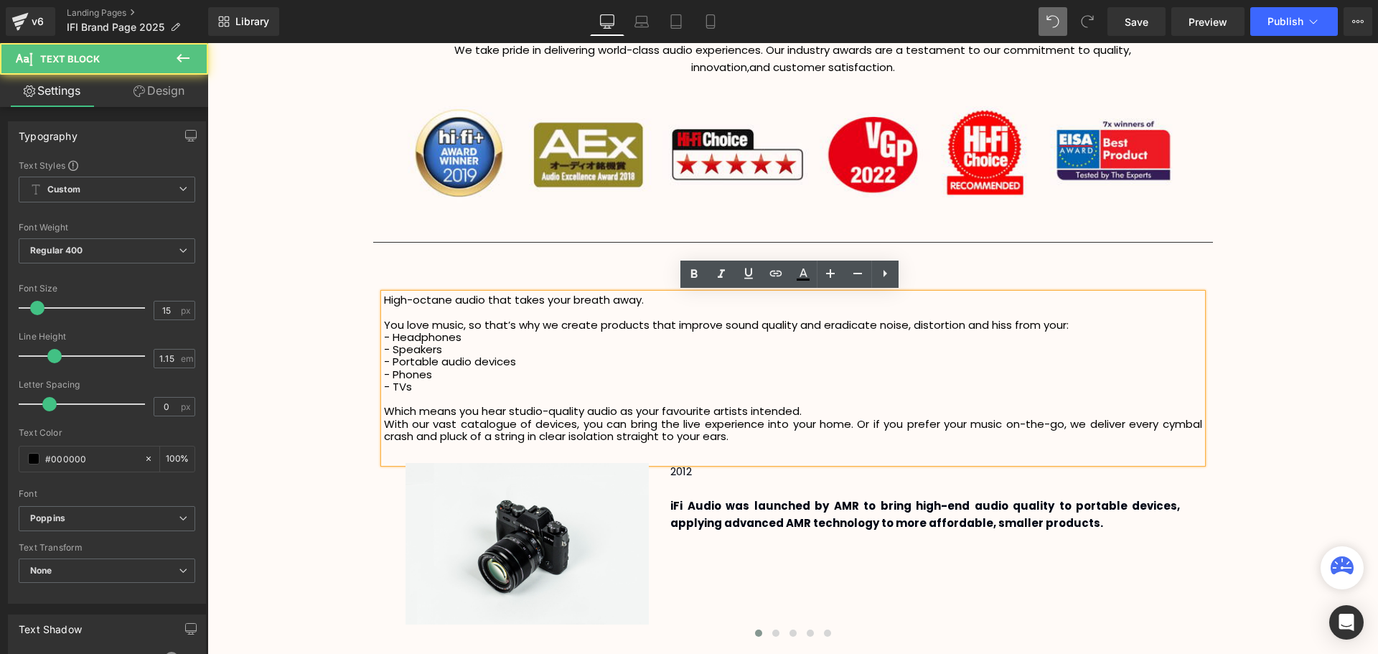
scroll to position [3778, 1163]
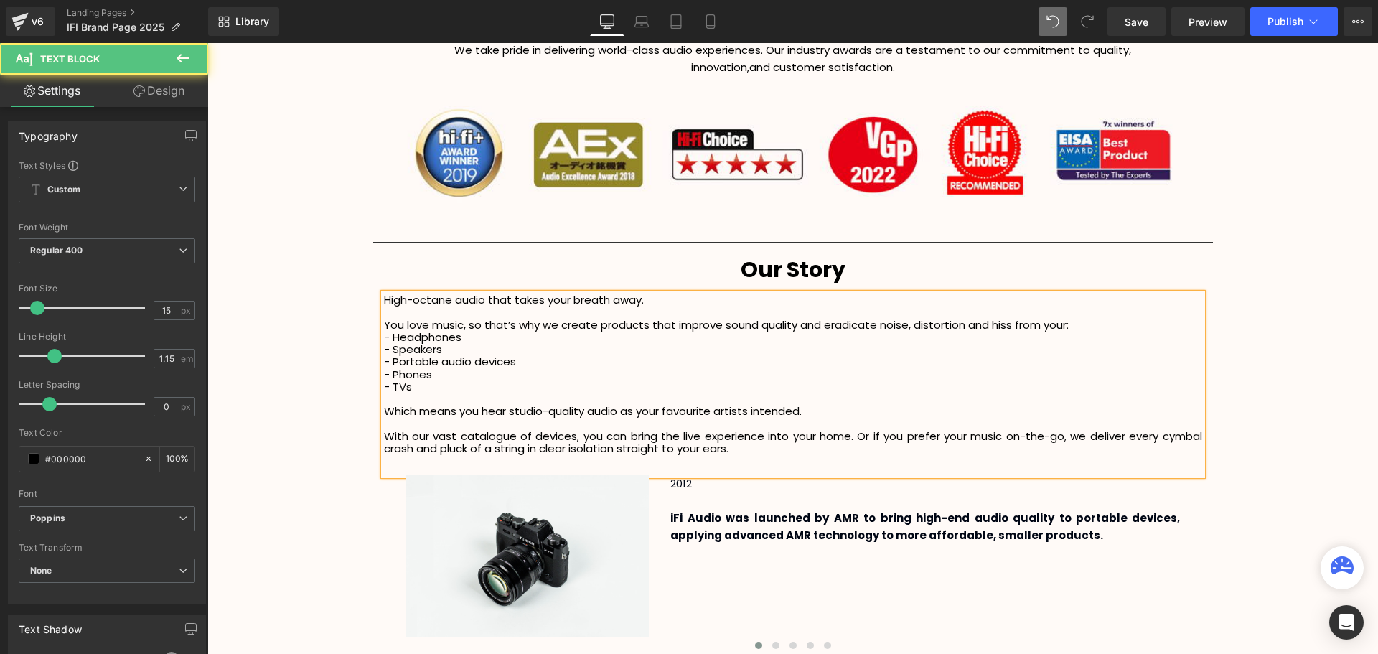
click at [787, 461] on div "High-octane audio that takes your breath away.  You love music, so that’s why …" at bounding box center [793, 385] width 818 height 182
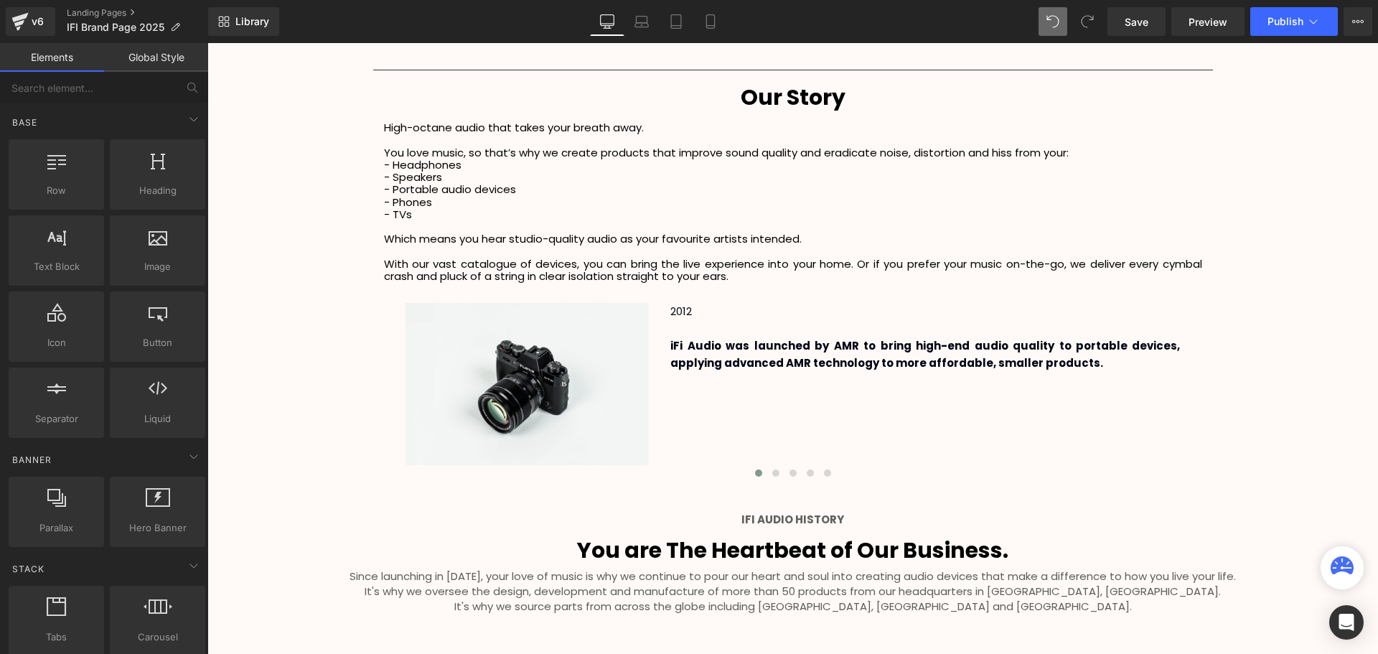
scroll to position [2449, 0]
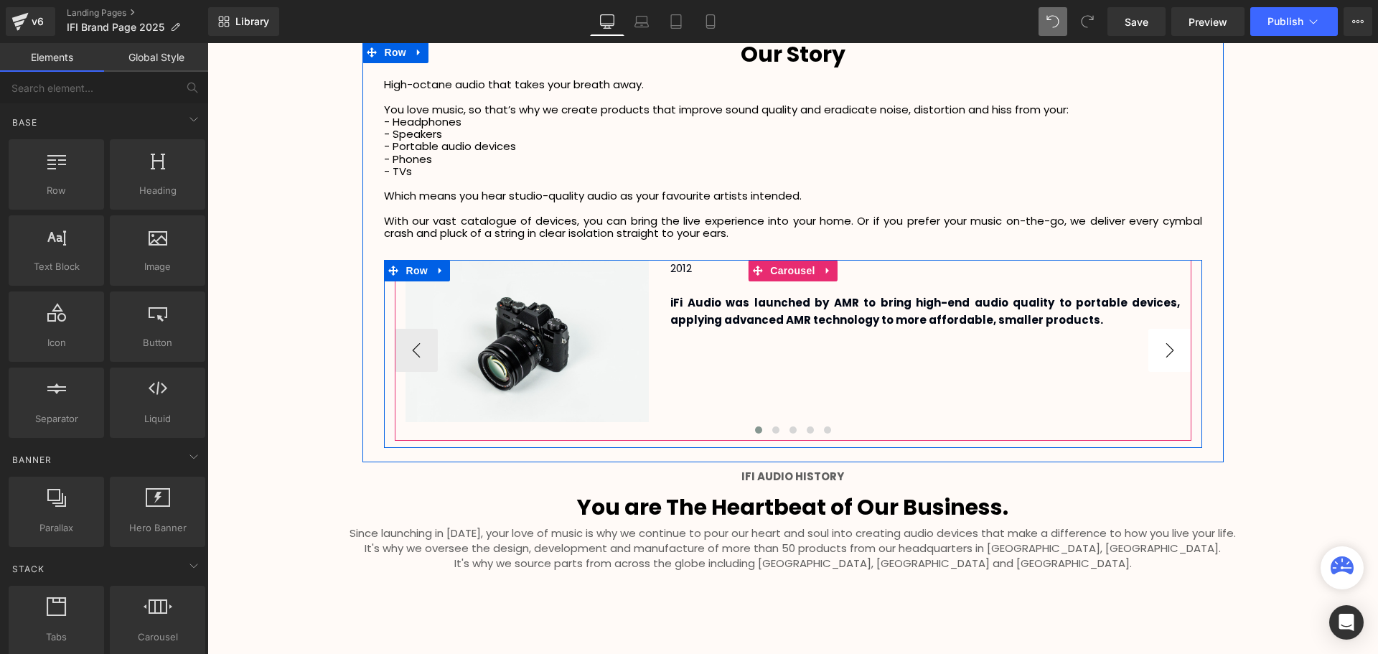
click at [1171, 355] on button "›" at bounding box center [1169, 350] width 43 height 43
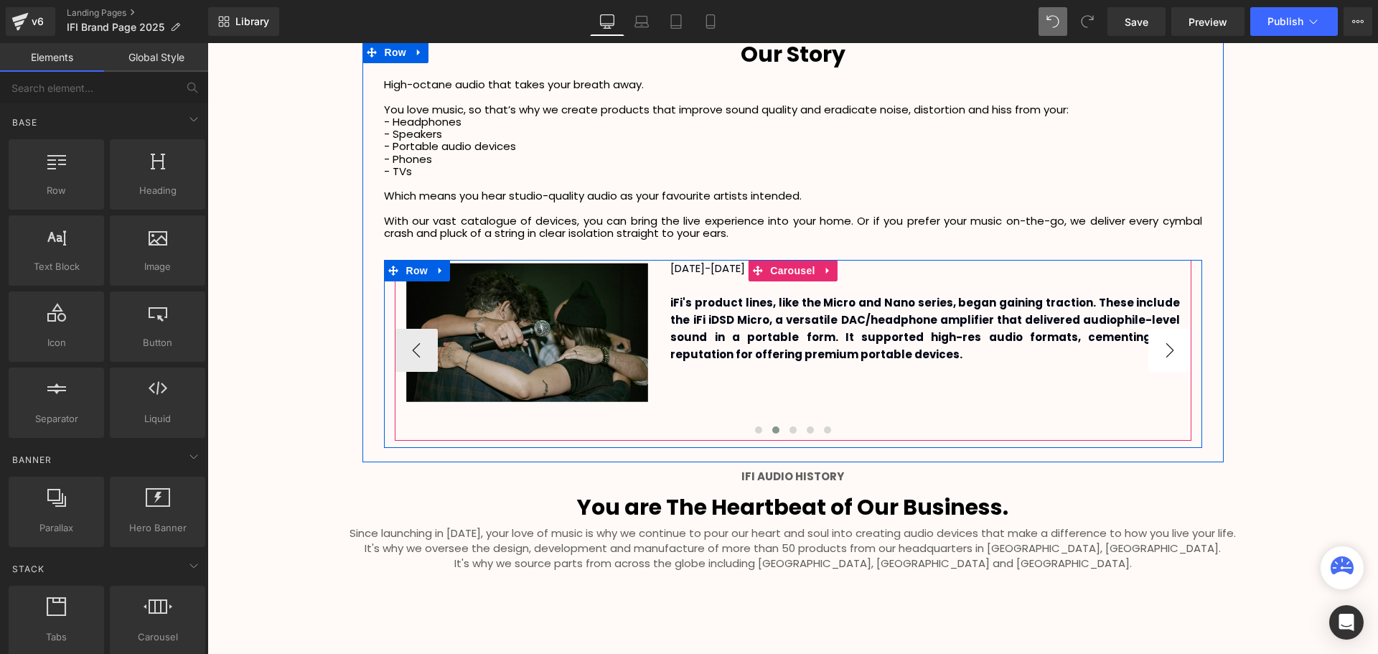
click at [1171, 355] on button "›" at bounding box center [1169, 350] width 43 height 43
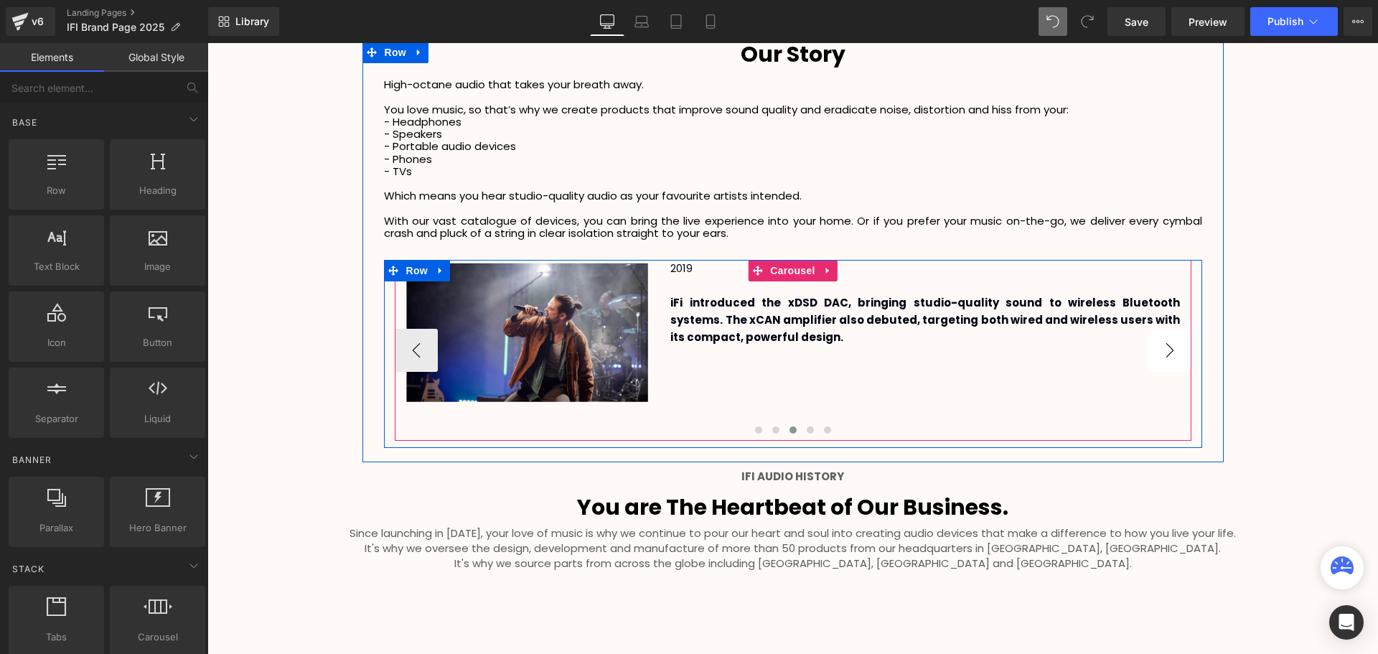
click at [1171, 355] on button "›" at bounding box center [1169, 350] width 43 height 43
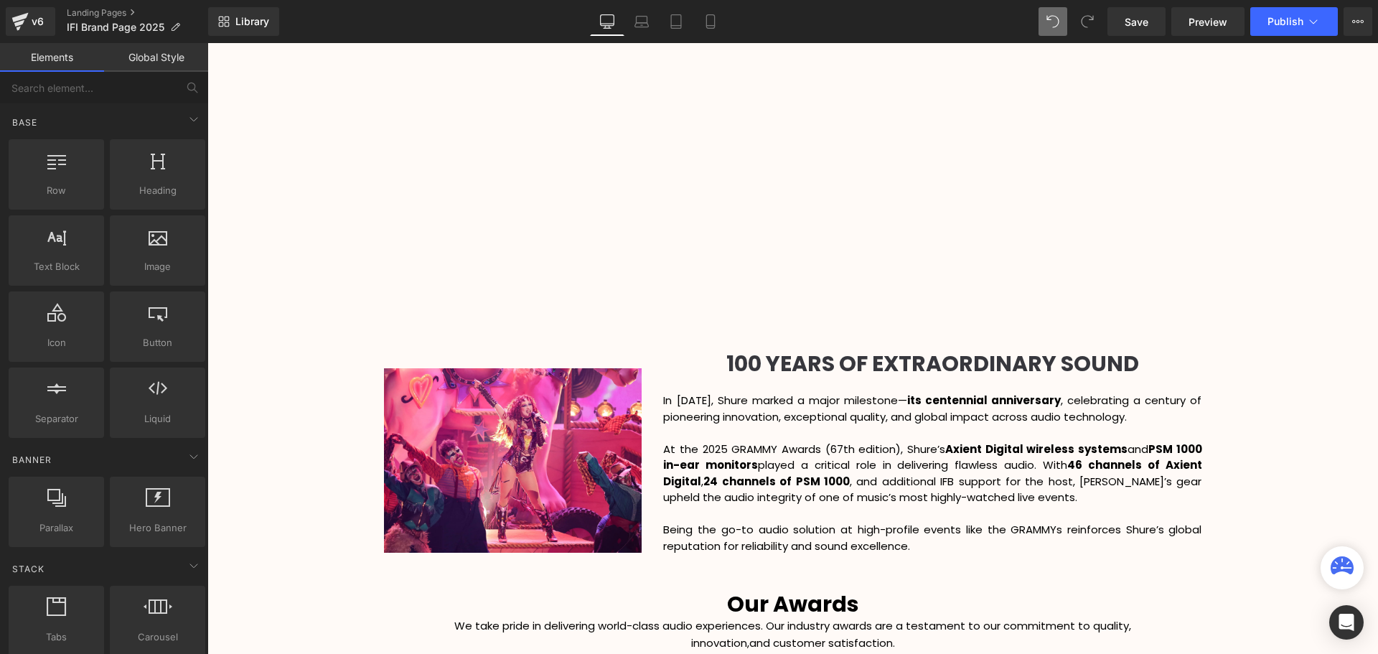
scroll to position [1659, 0]
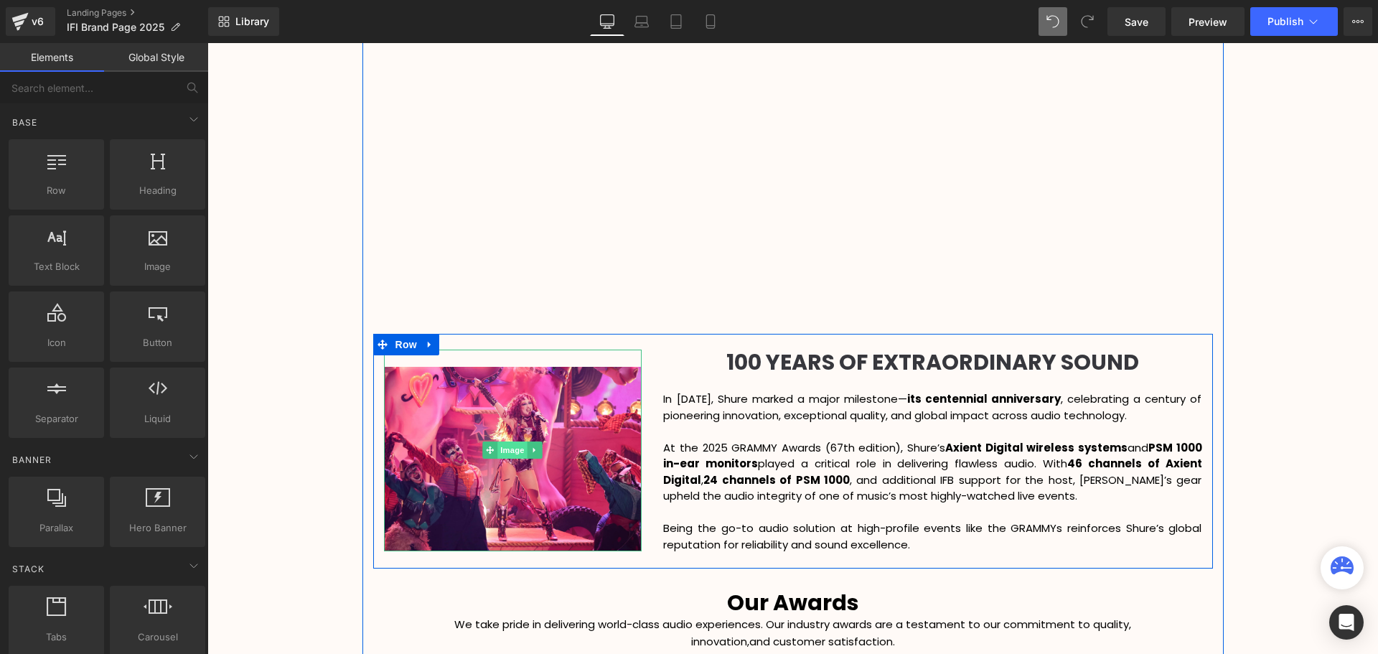
click at [509, 447] on span "Image" at bounding box center [513, 449] width 30 height 17
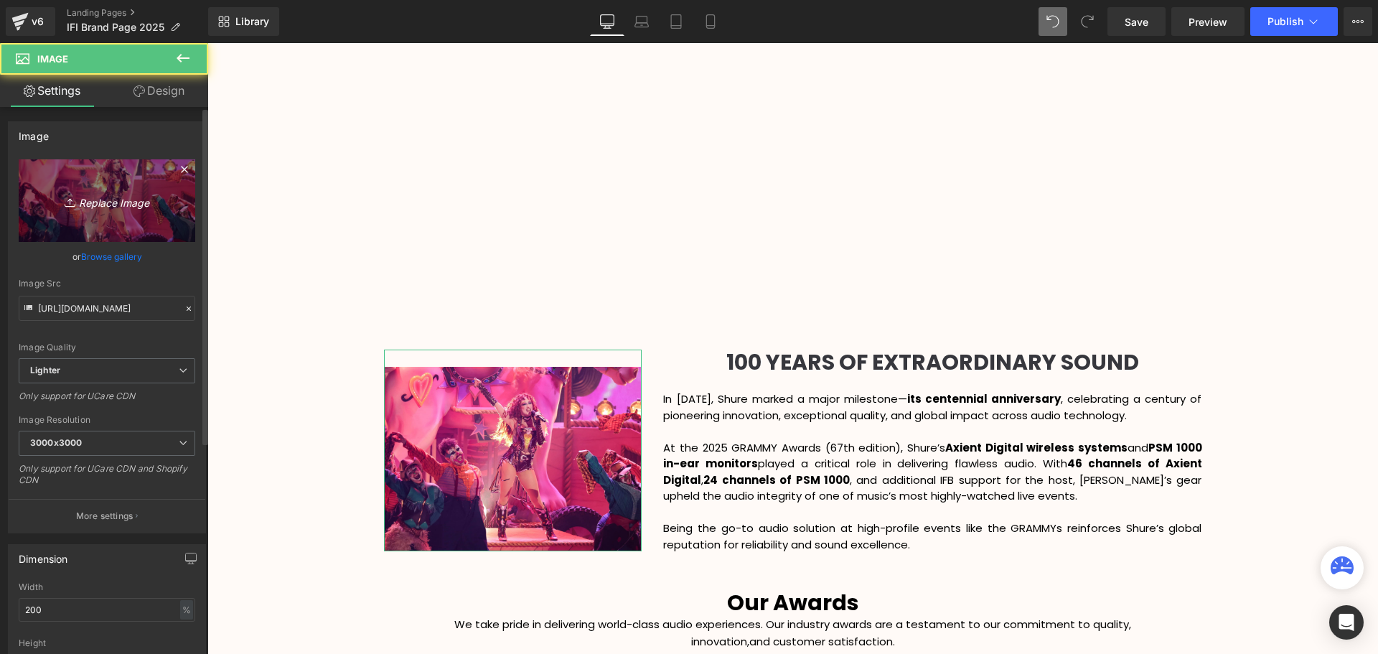
click at [109, 195] on icon "Replace Image" at bounding box center [107, 201] width 115 height 18
type input "C:\fakepath\Untitled_design_1_1.avif"
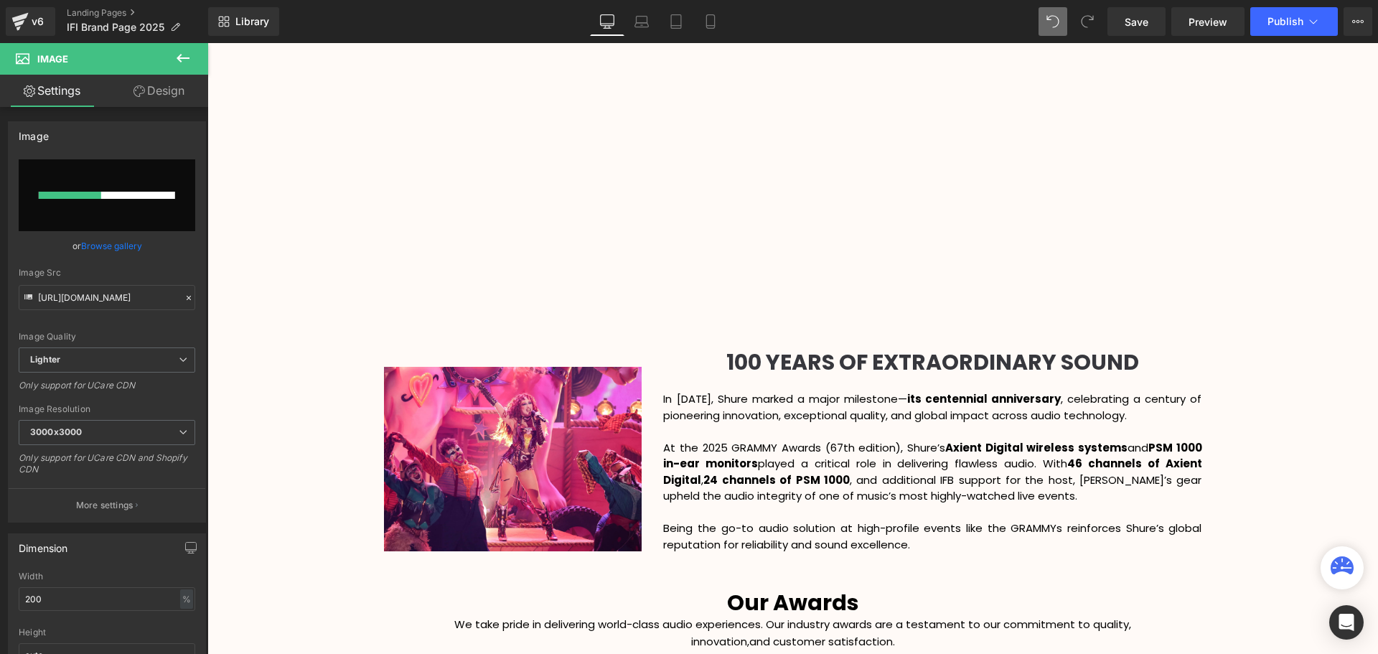
scroll to position [1803, 0]
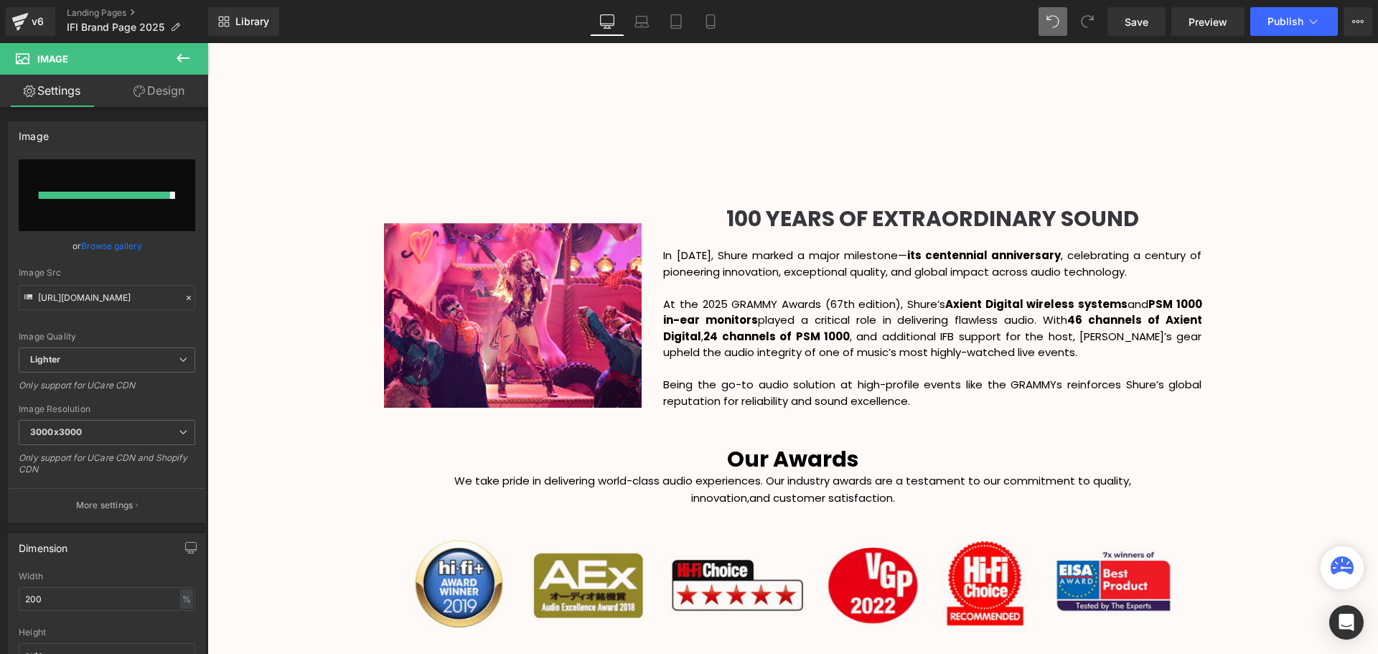
type input "[URL][DOMAIN_NAME]"
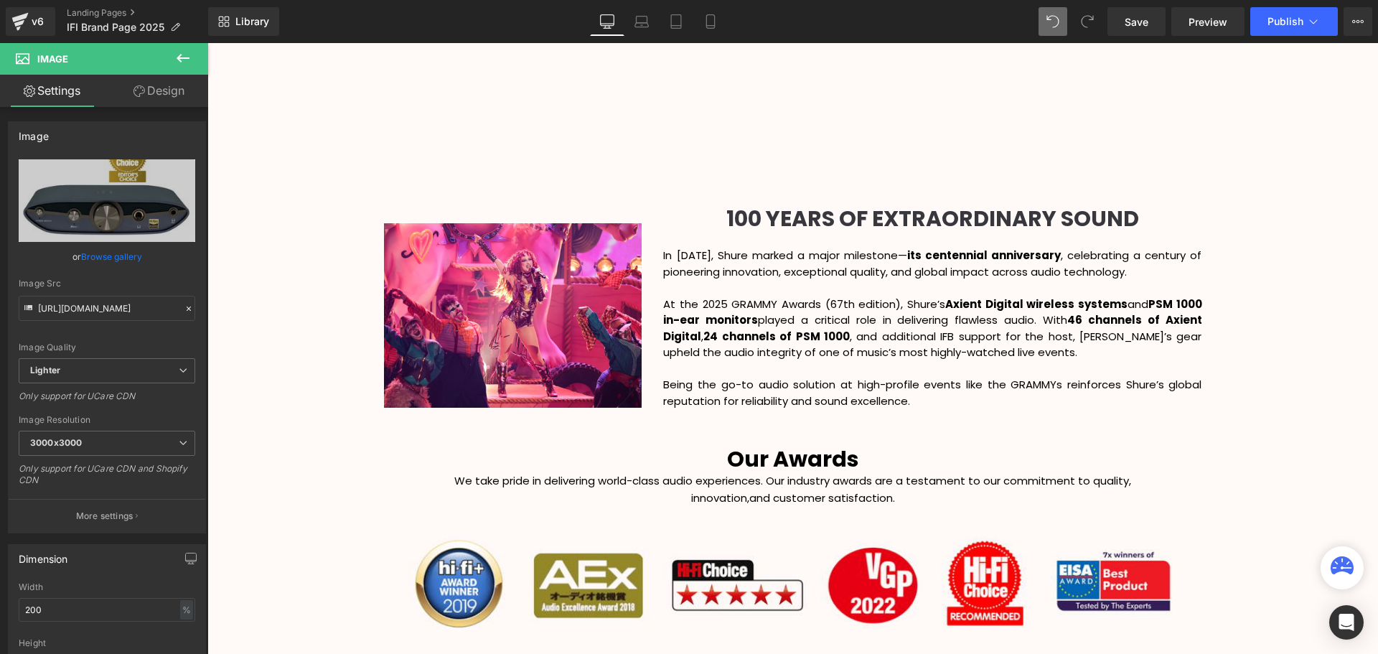
scroll to position [3808, 1163]
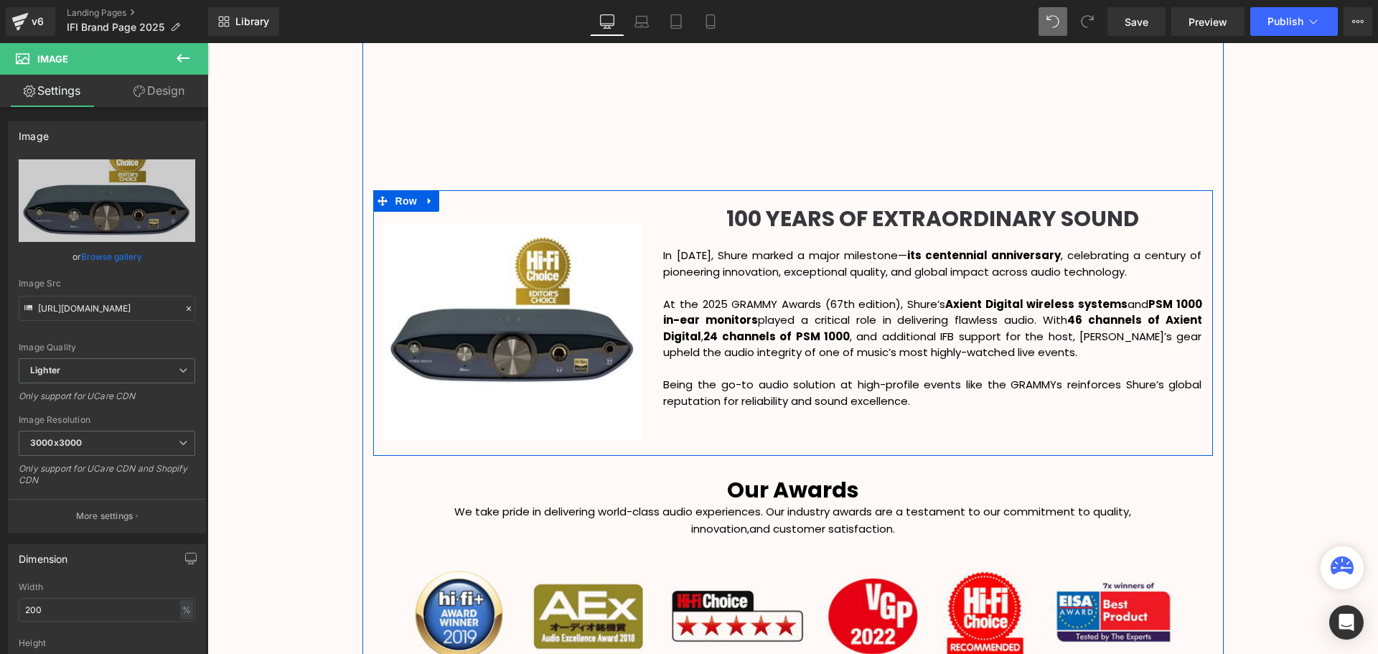
click at [929, 400] on p "Being the go-to audio solution at high-profile events like the GRAMMYs reinforc…" at bounding box center [932, 393] width 538 height 32
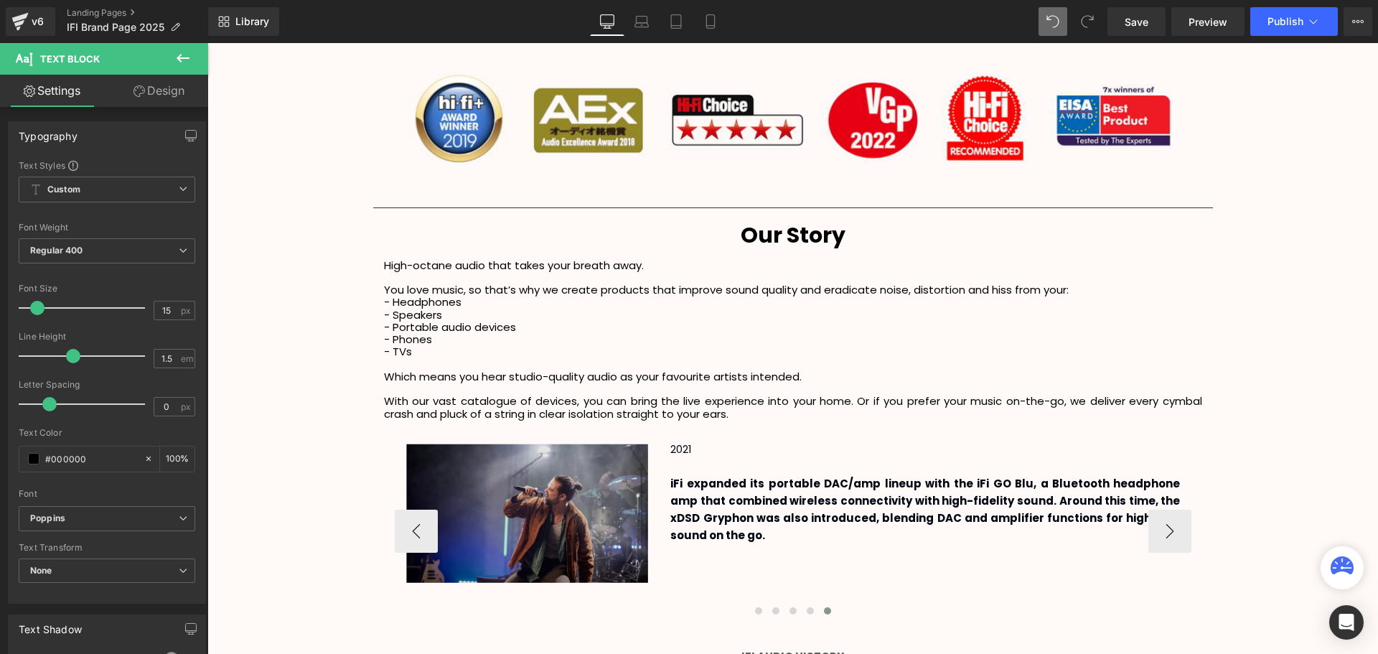
scroll to position [2305, 0]
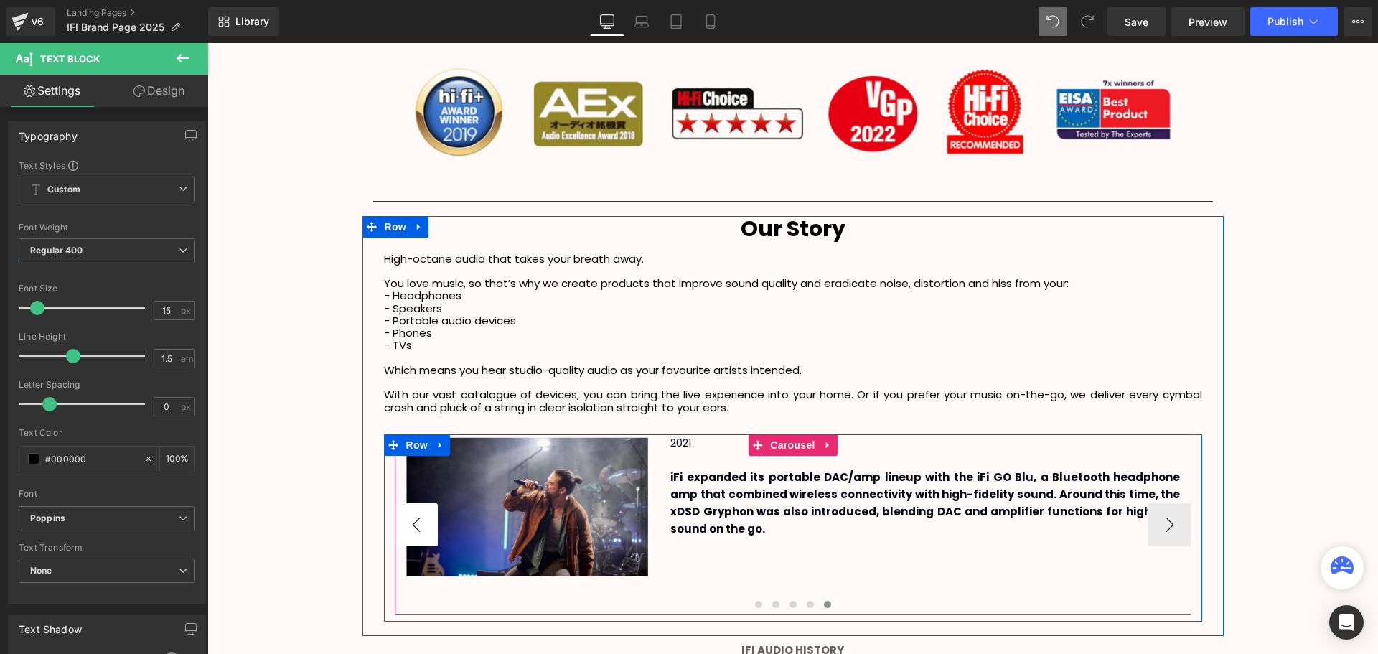
click at [424, 519] on button "‹" at bounding box center [416, 524] width 43 height 43
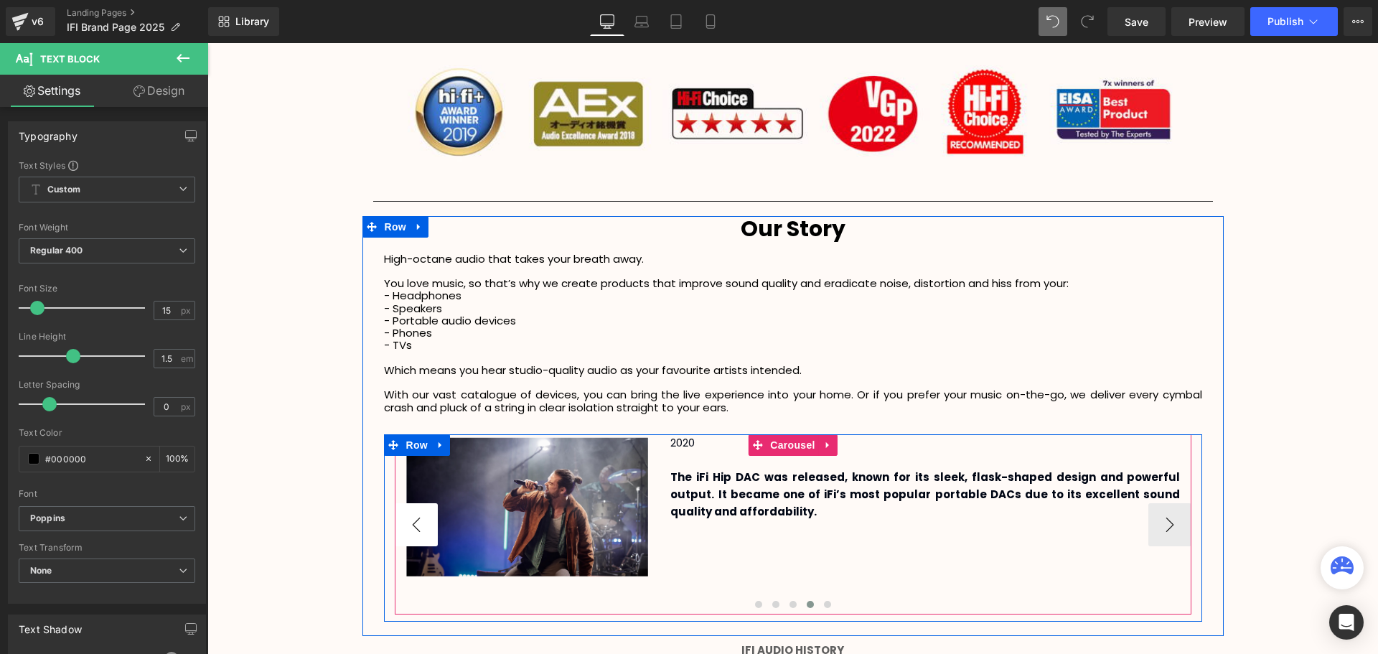
click at [424, 519] on button "‹" at bounding box center [416, 524] width 43 height 43
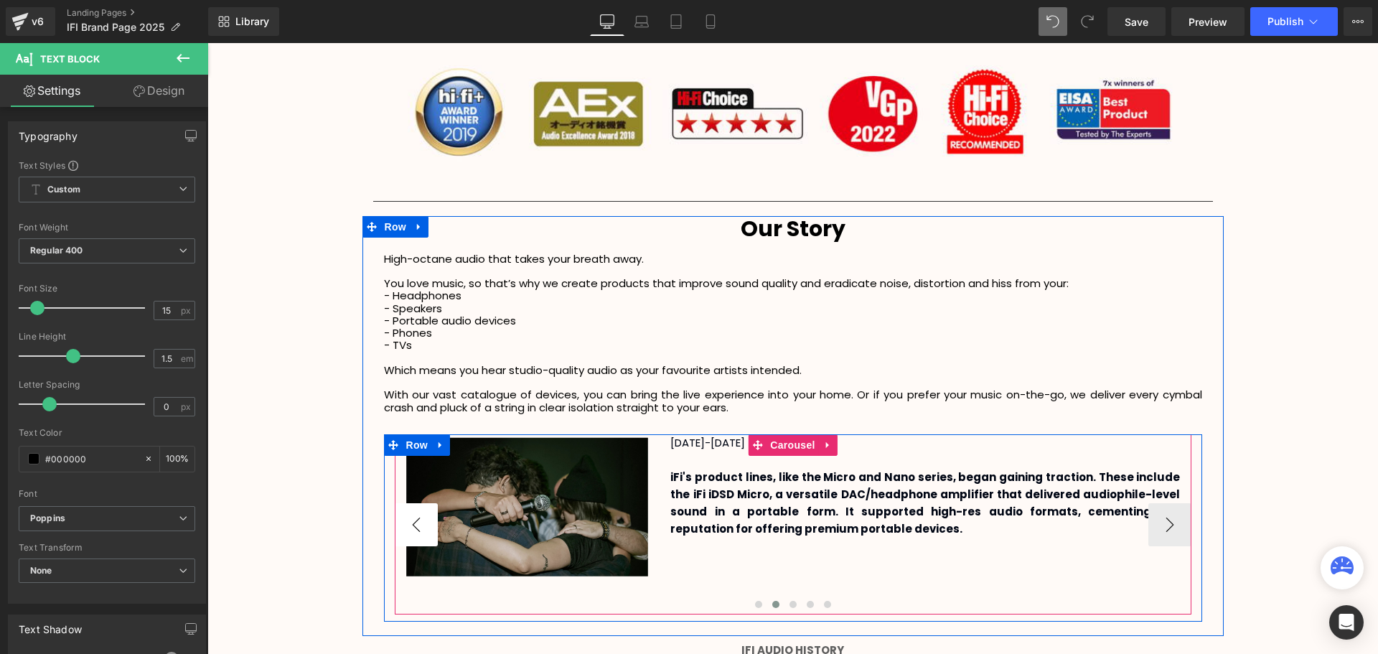
click at [424, 519] on button "‹" at bounding box center [416, 524] width 43 height 43
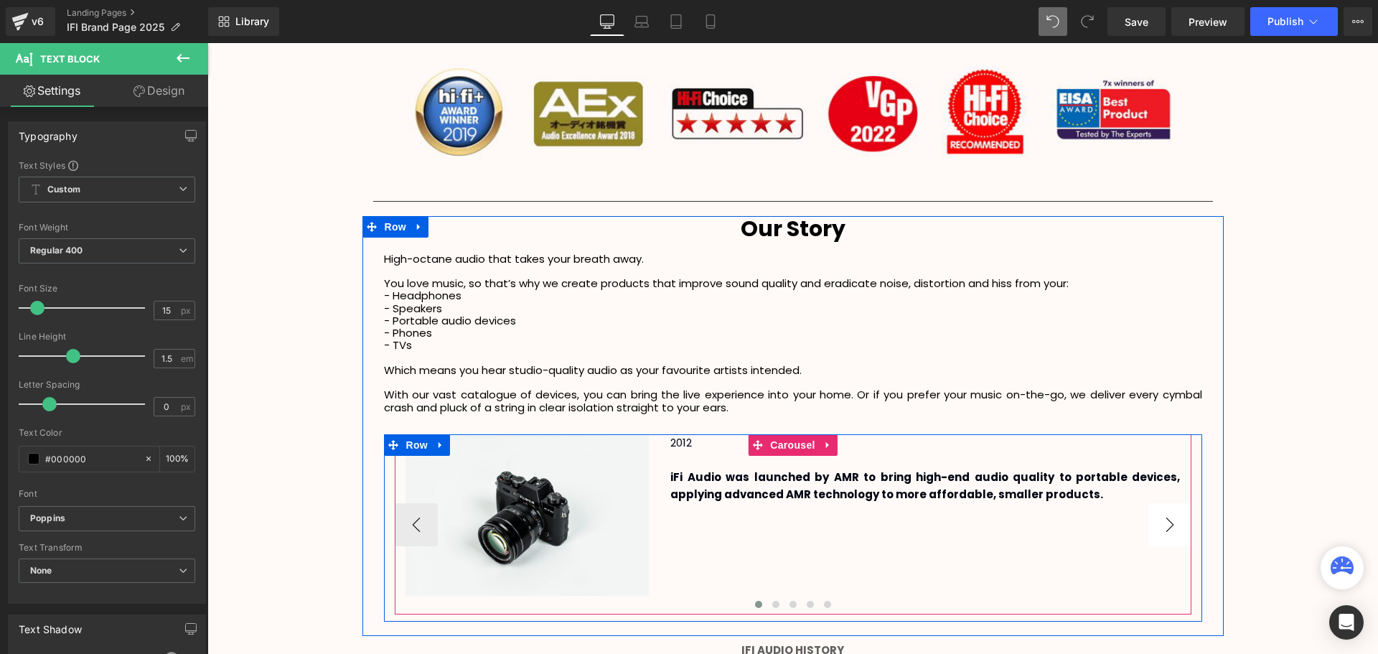
click at [1165, 525] on button "›" at bounding box center [1169, 524] width 43 height 43
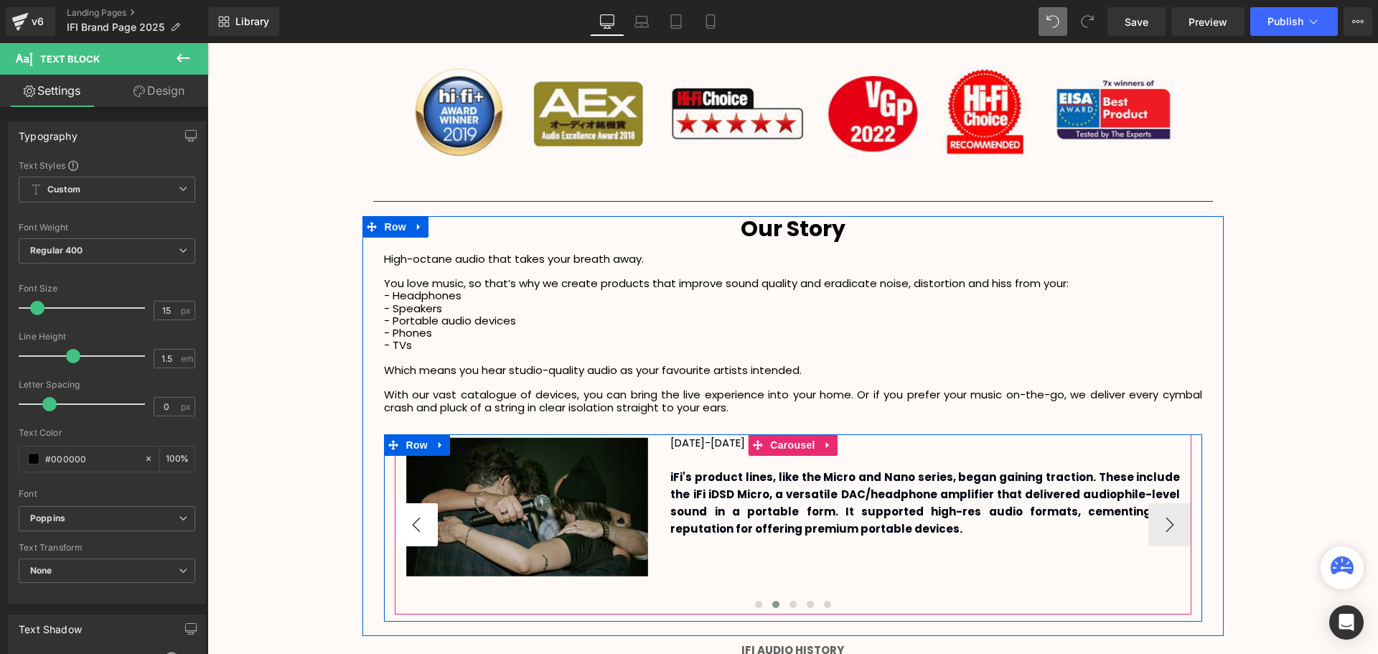
click at [405, 518] on button "‹" at bounding box center [416, 524] width 43 height 43
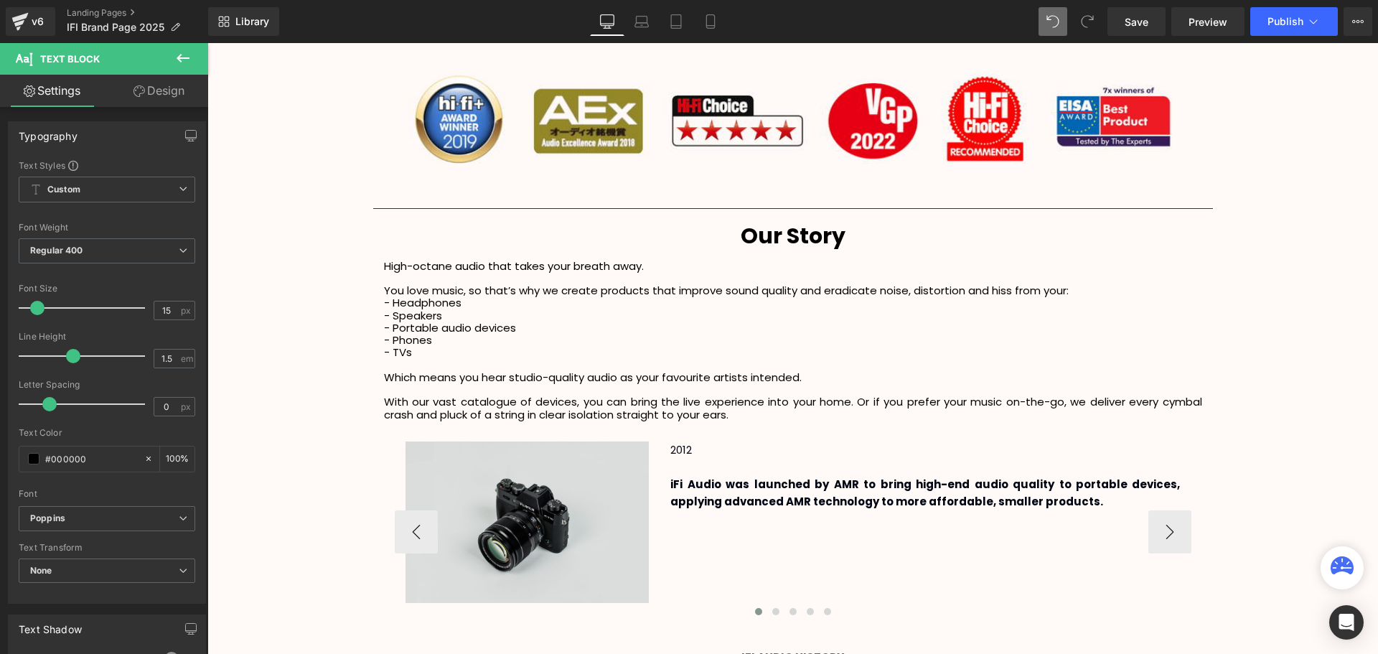
scroll to position [2377, 0]
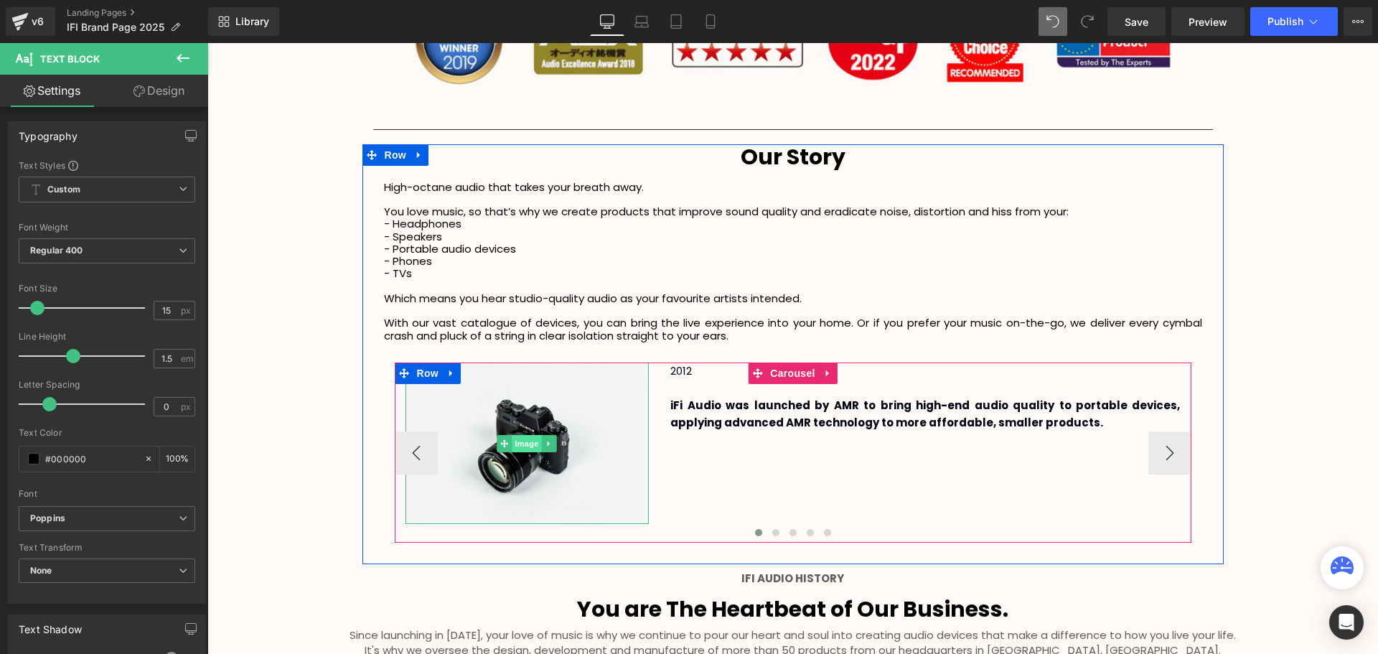
click at [517, 444] on span "Image" at bounding box center [527, 443] width 30 height 17
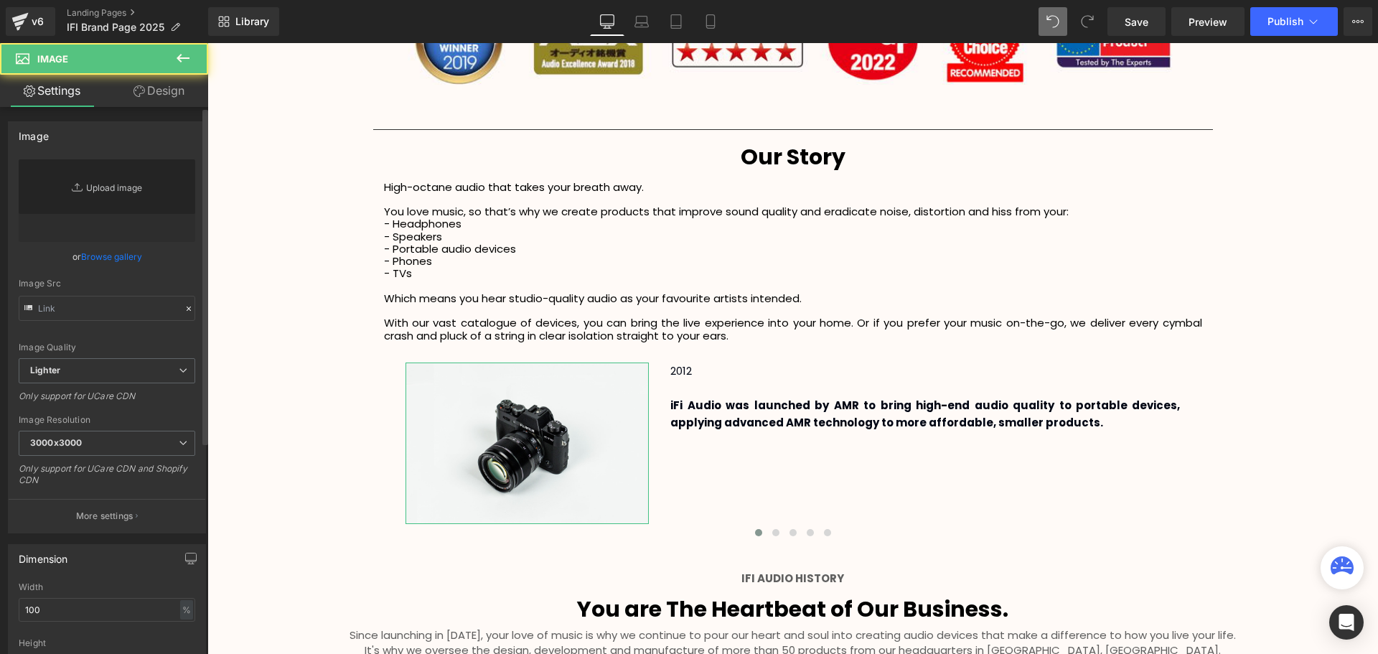
type input "//[DOMAIN_NAME][URL]"
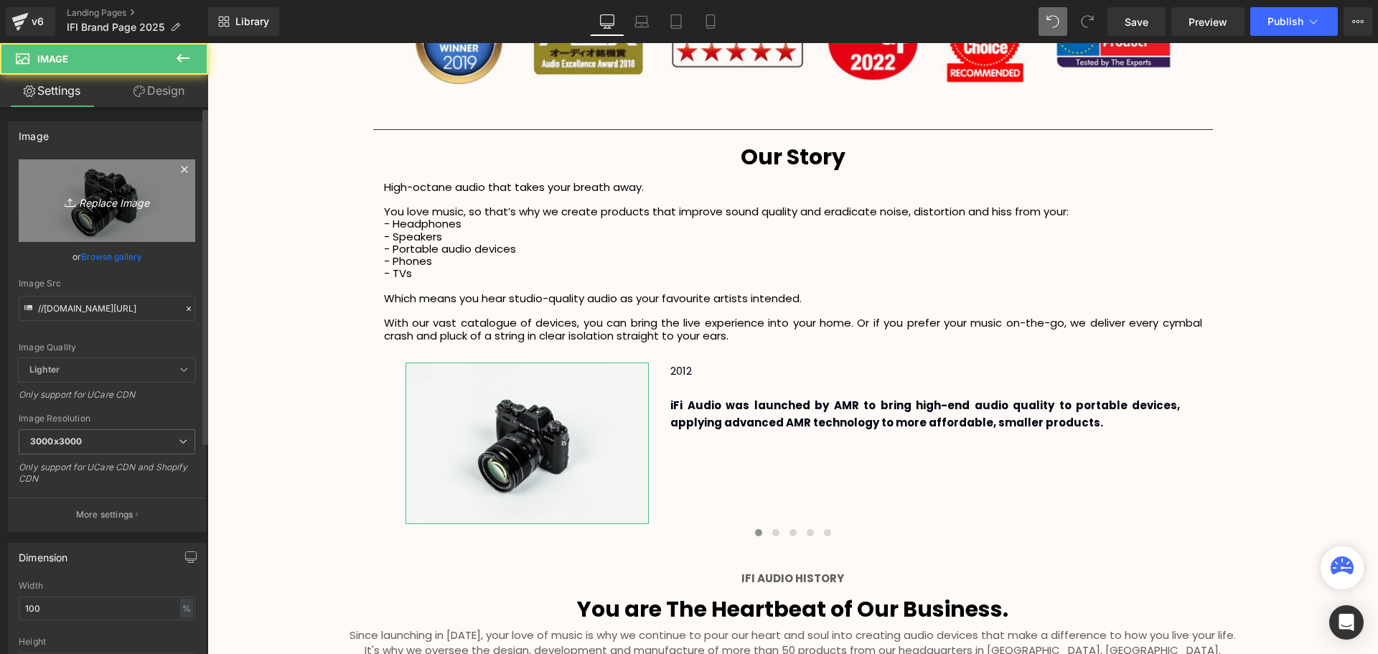
click at [102, 185] on link "Replace Image" at bounding box center [107, 200] width 177 height 83
type input "C:\fakepath\iphono3-bl-dsf4275-mono-1.webp"
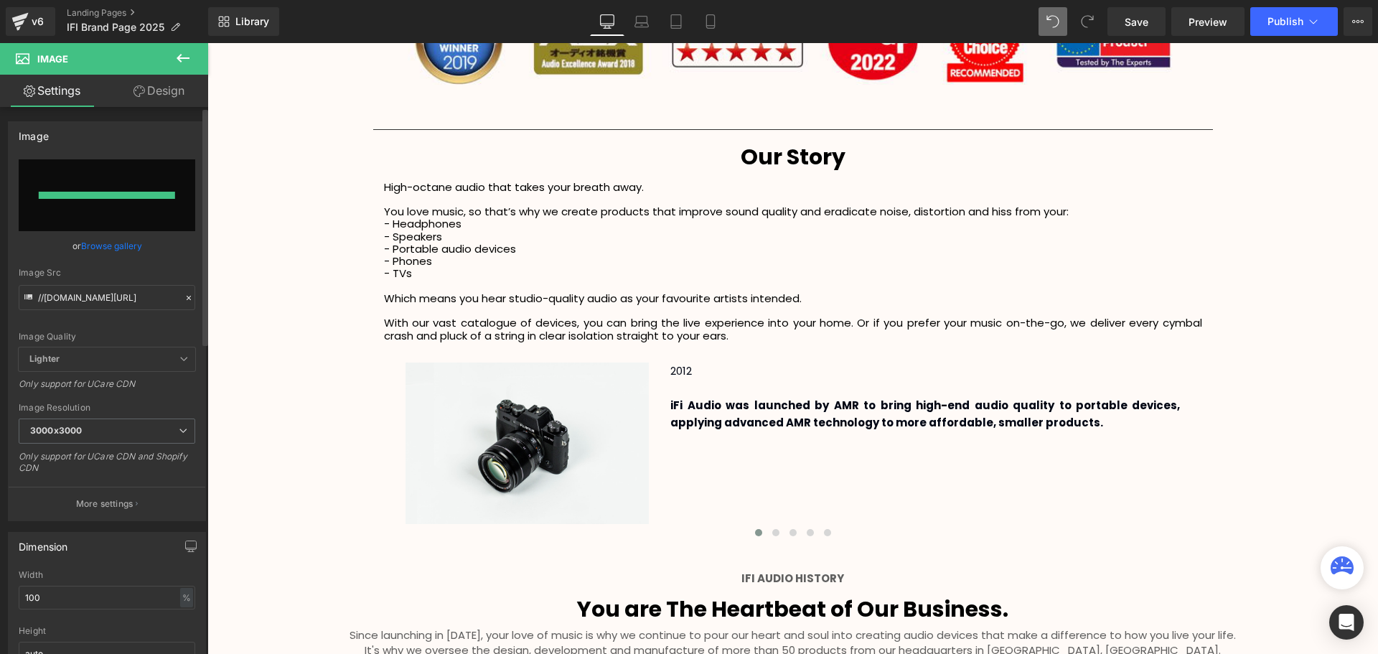
type input "[URL][DOMAIN_NAME]"
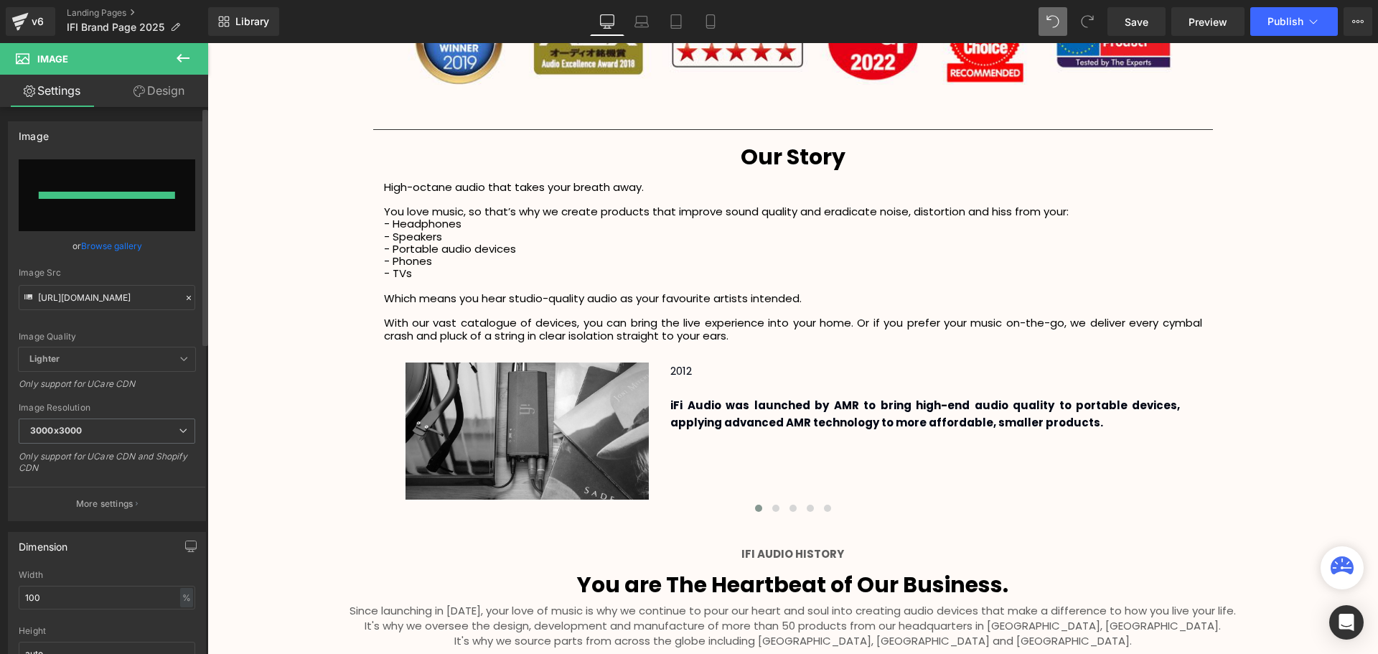
scroll to position [3784, 1163]
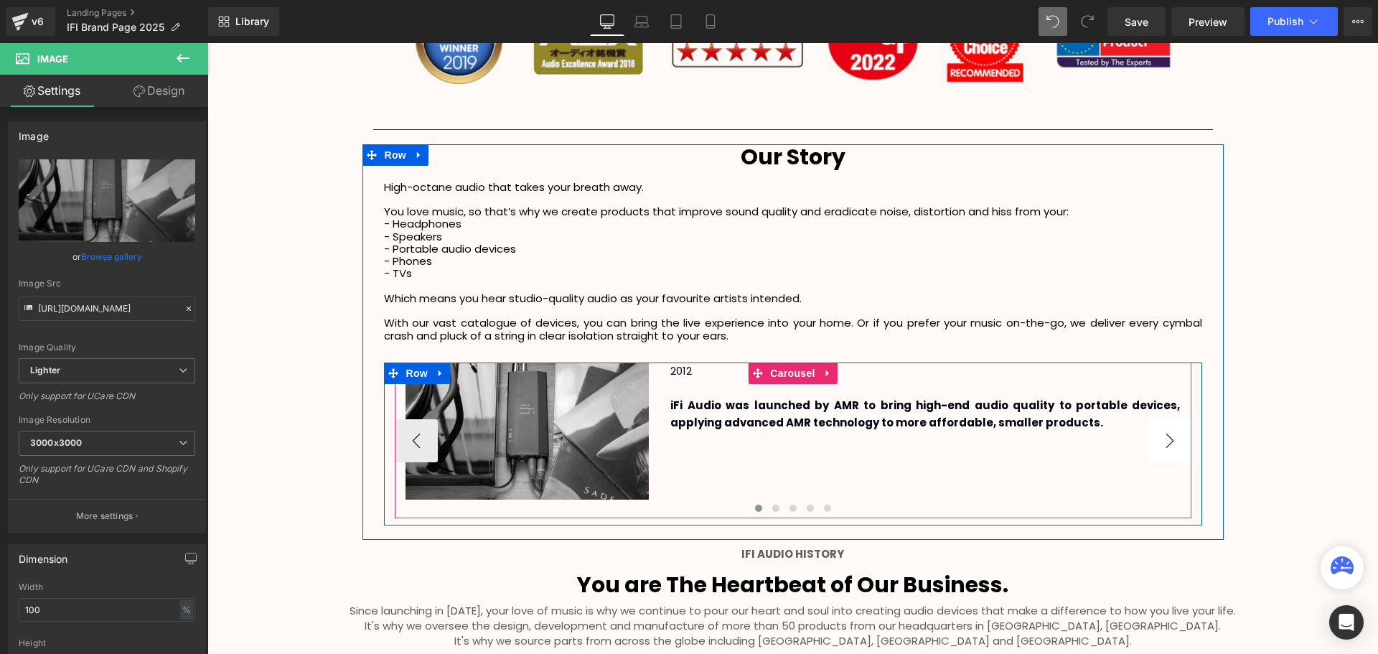
click at [1166, 443] on button "›" at bounding box center [1169, 440] width 43 height 43
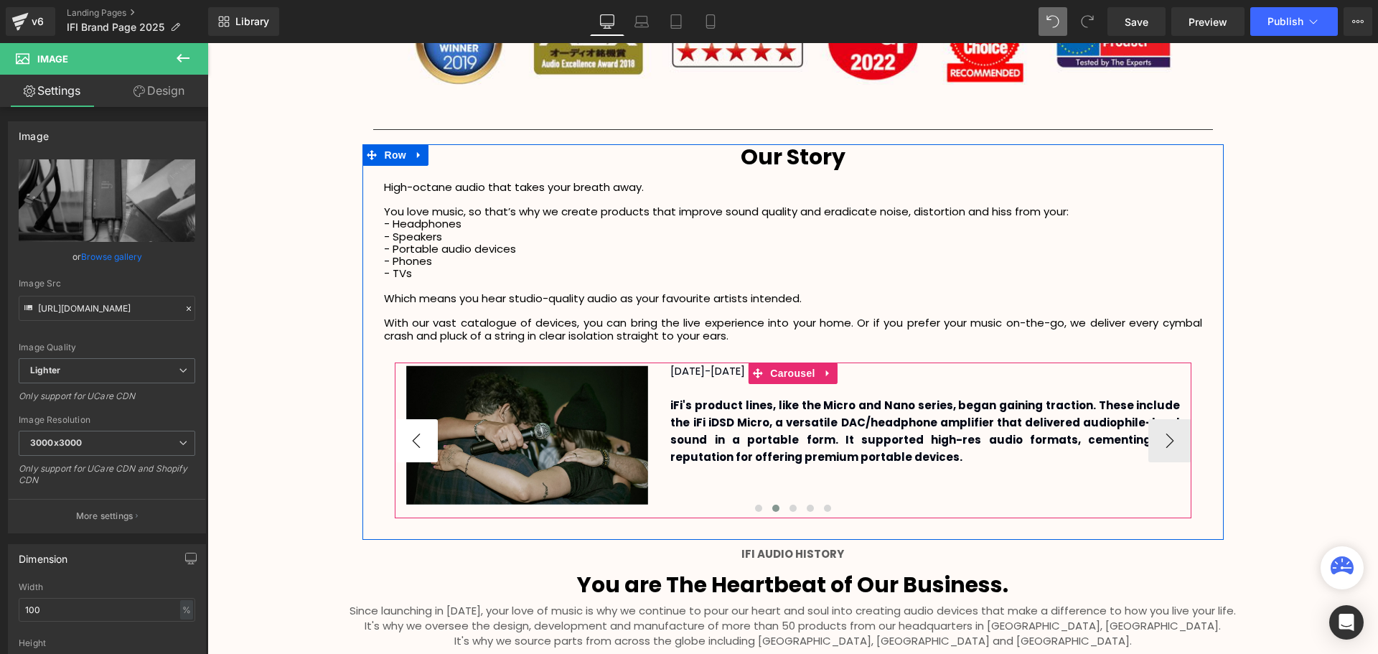
click at [421, 437] on button "‹" at bounding box center [416, 440] width 43 height 43
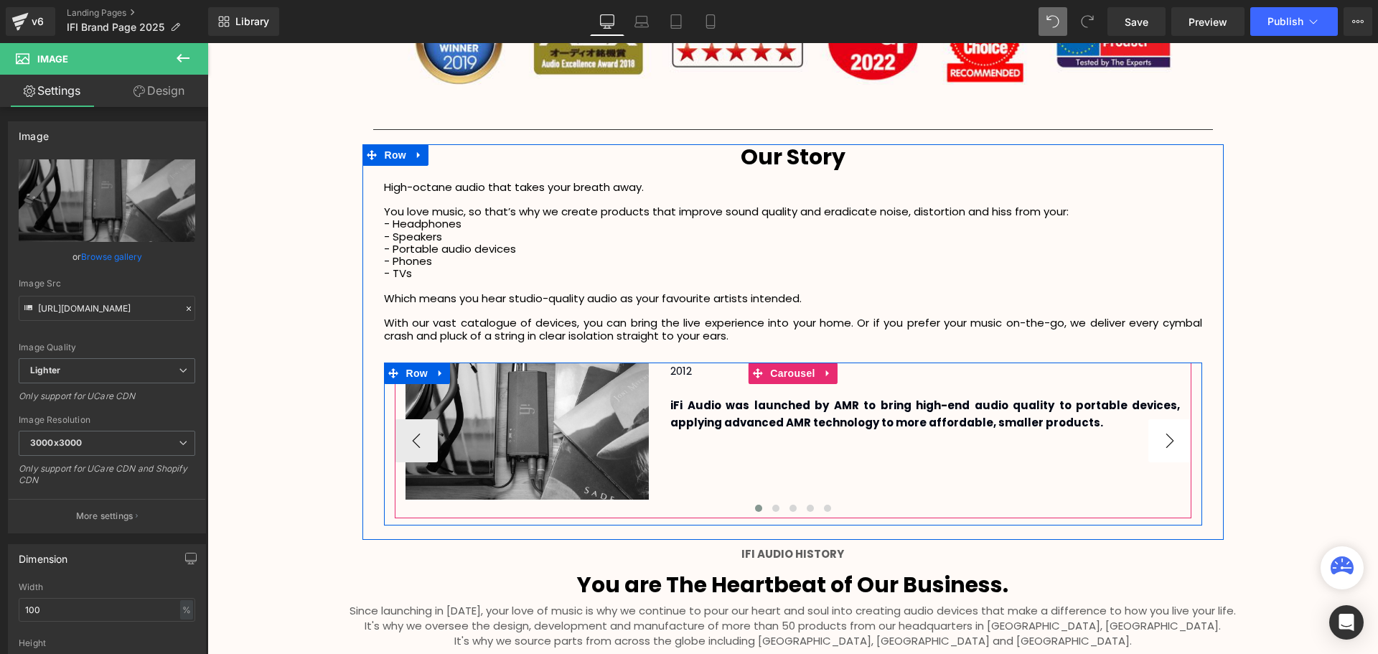
click at [1172, 442] on button "›" at bounding box center [1169, 440] width 43 height 43
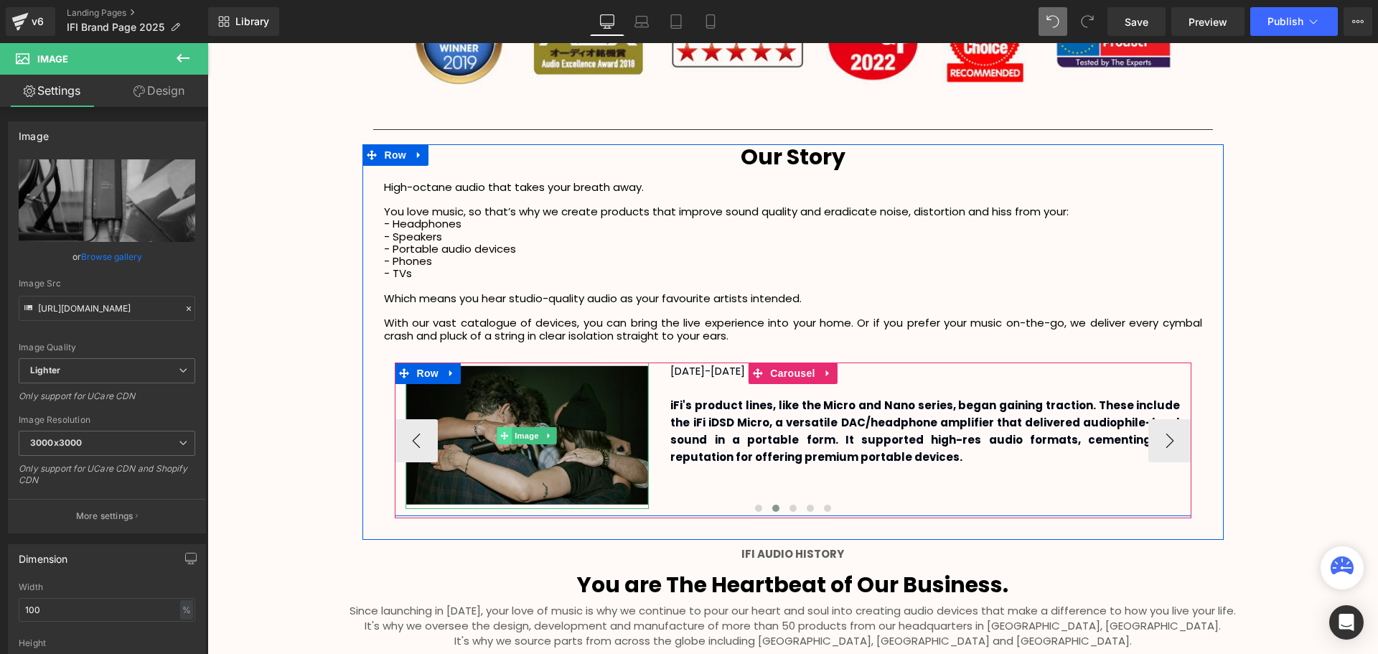
click at [526, 435] on span "Image" at bounding box center [527, 435] width 30 height 17
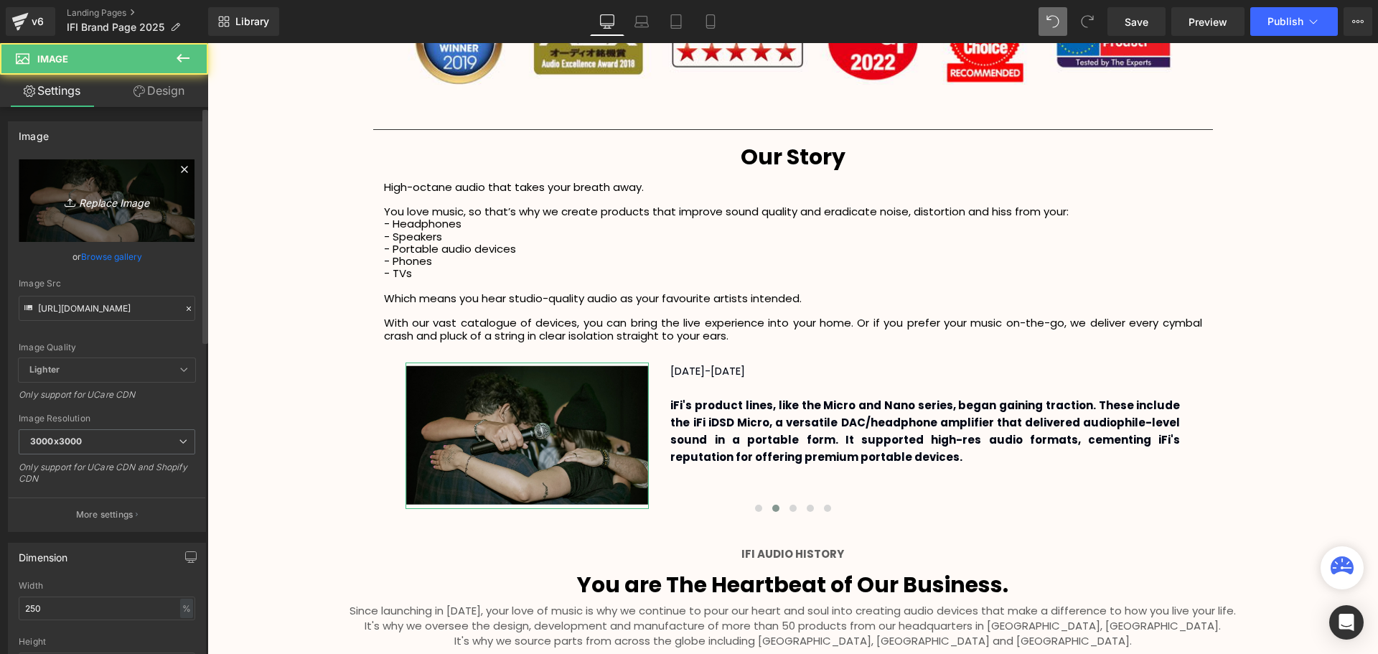
click at [93, 197] on icon "Replace Image" at bounding box center [107, 201] width 115 height 18
type input "C:\fakepath\ifi-micro-idsd-black-label_2.webp"
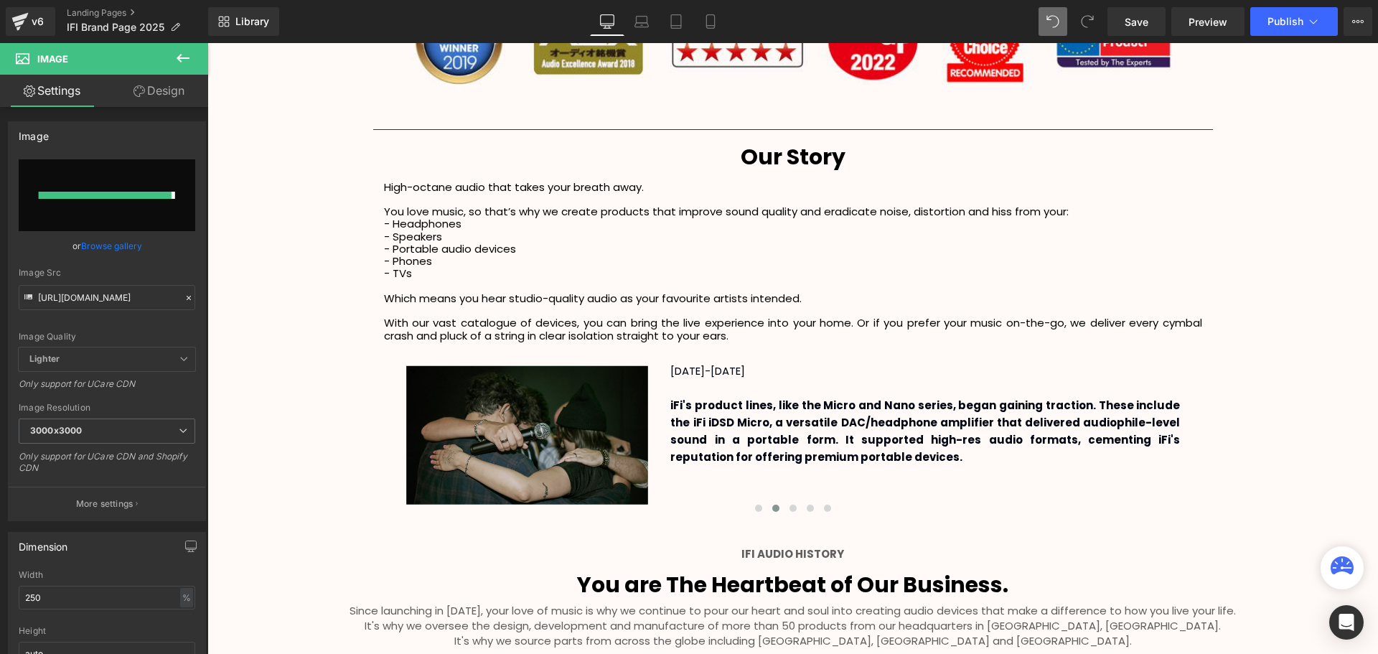
type input "[URL][DOMAIN_NAME]"
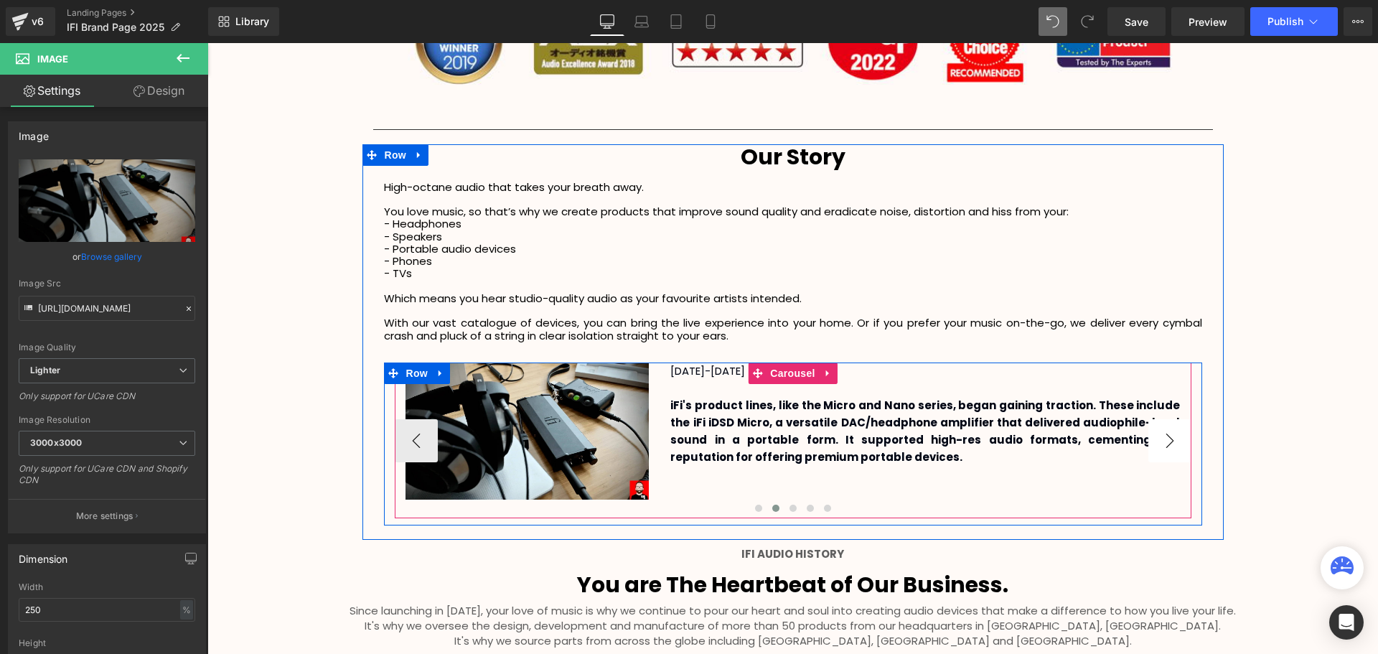
click at [1166, 440] on button "›" at bounding box center [1169, 440] width 43 height 43
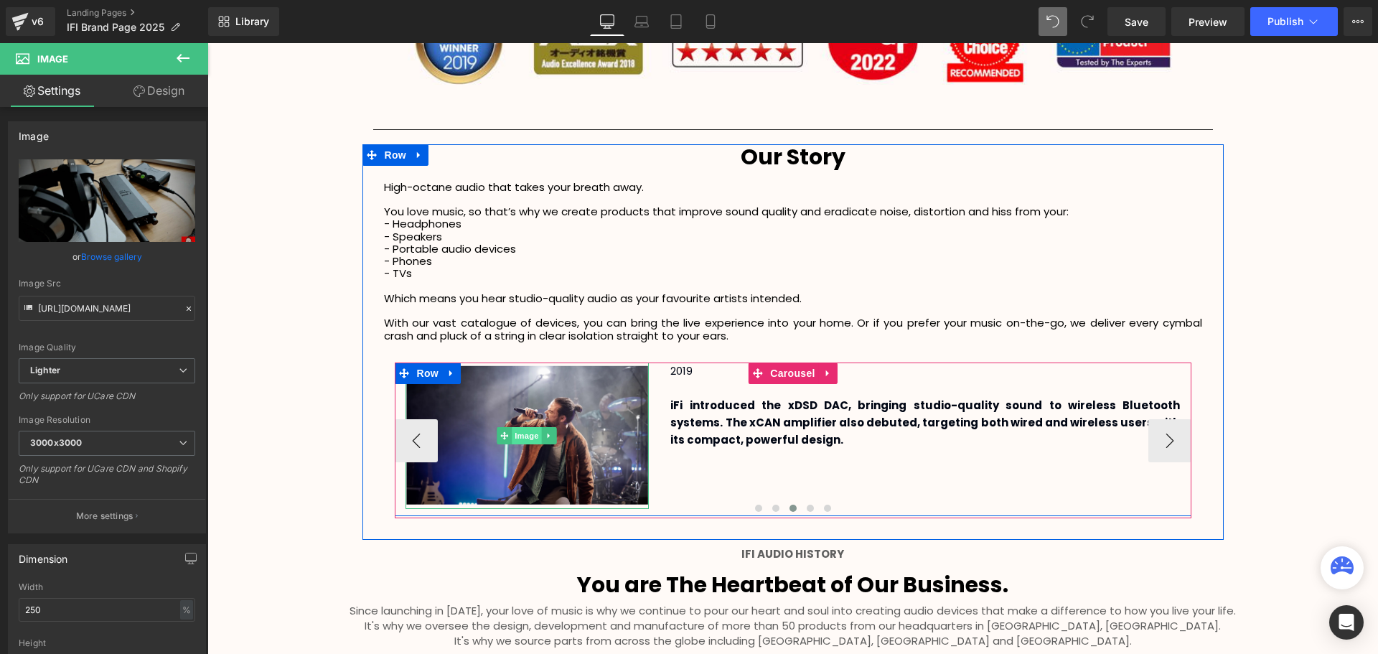
click at [527, 436] on span "Image" at bounding box center [527, 435] width 30 height 17
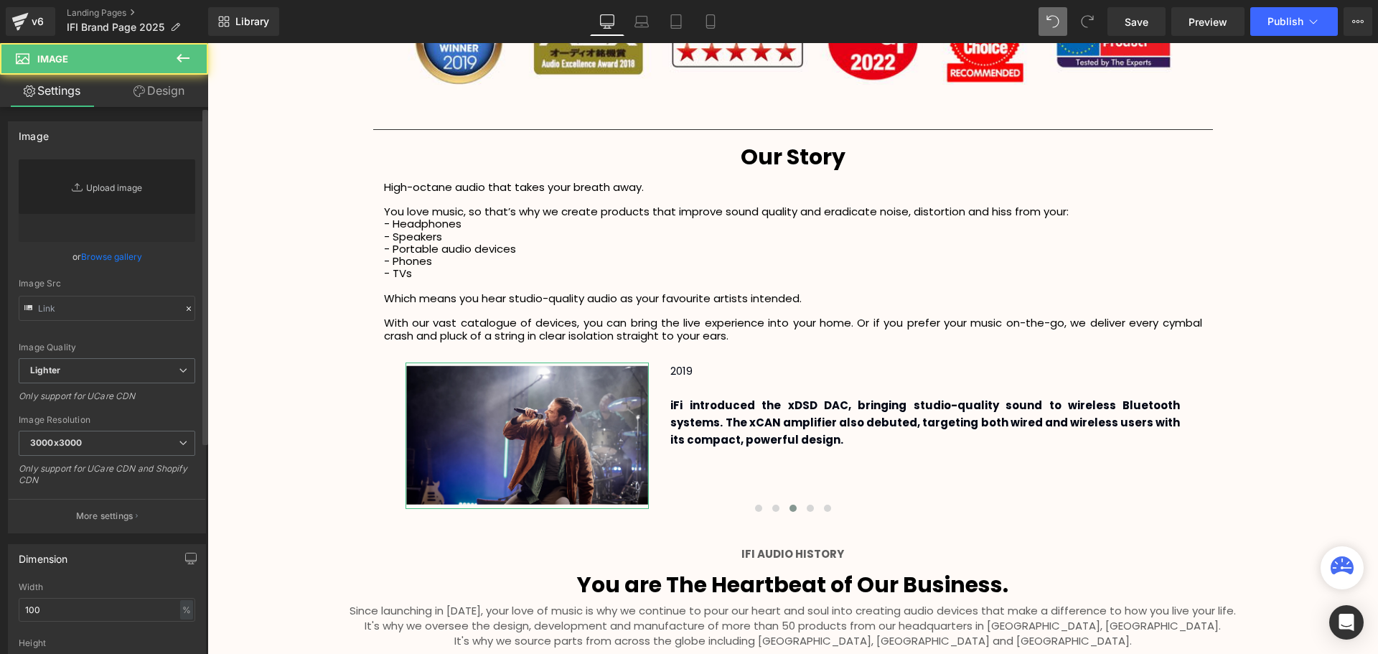
type input "[URL][DOMAIN_NAME]"
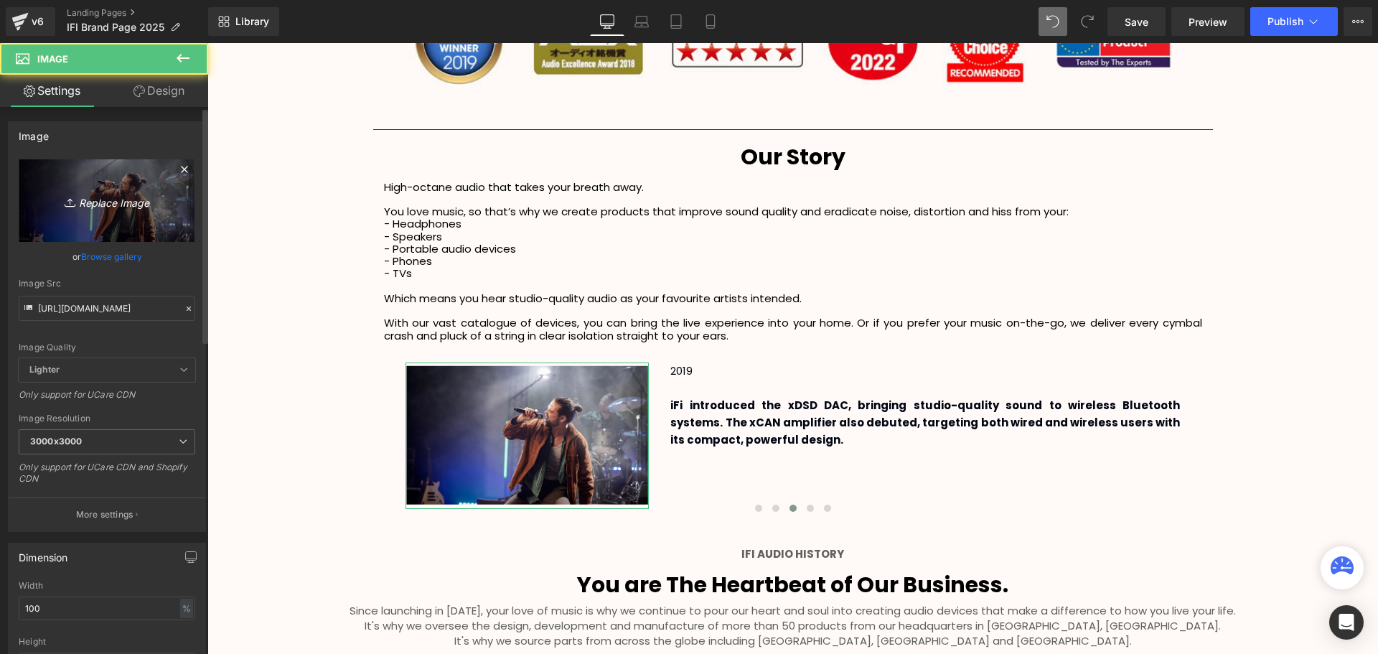
click at [99, 206] on icon "Replace Image" at bounding box center [107, 201] width 115 height 18
type input "C:\fakepath\ifi-micro-idsd-black-label_2.webp"
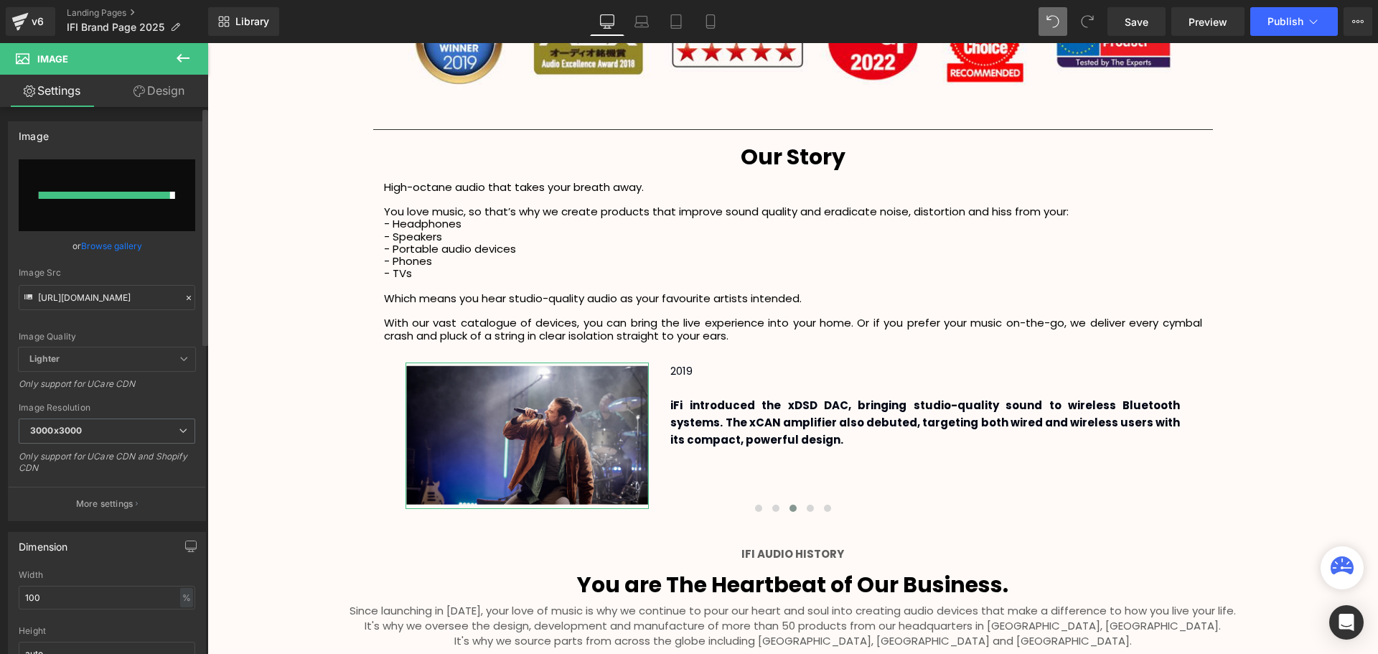
type input "[URL][DOMAIN_NAME]"
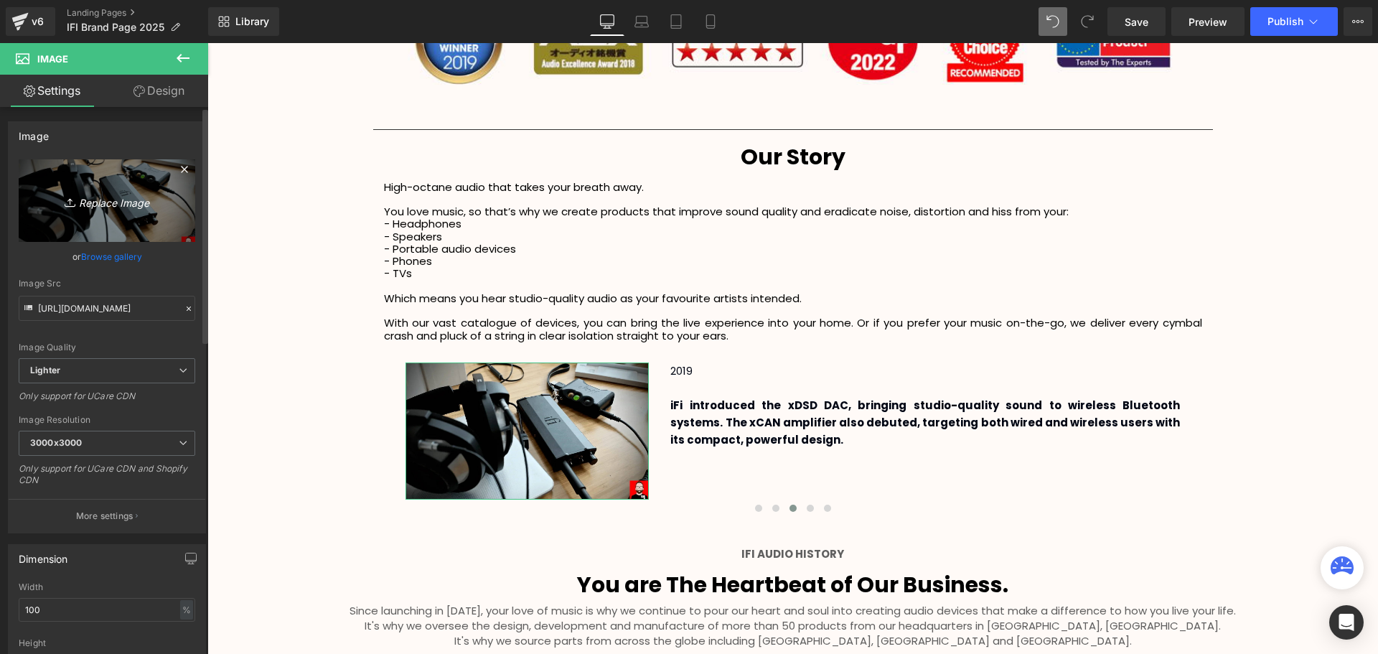
click at [107, 209] on icon "Replace Image" at bounding box center [107, 201] width 115 height 18
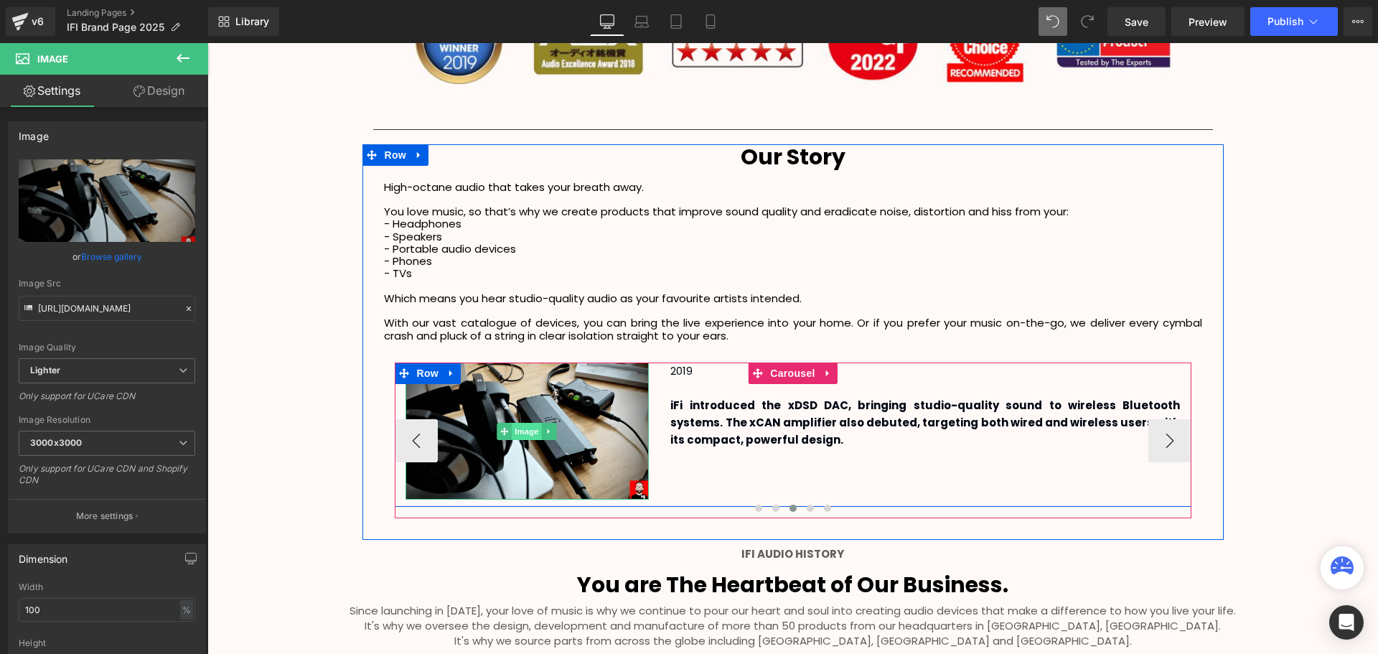
click at [512, 432] on span "Image" at bounding box center [527, 431] width 30 height 17
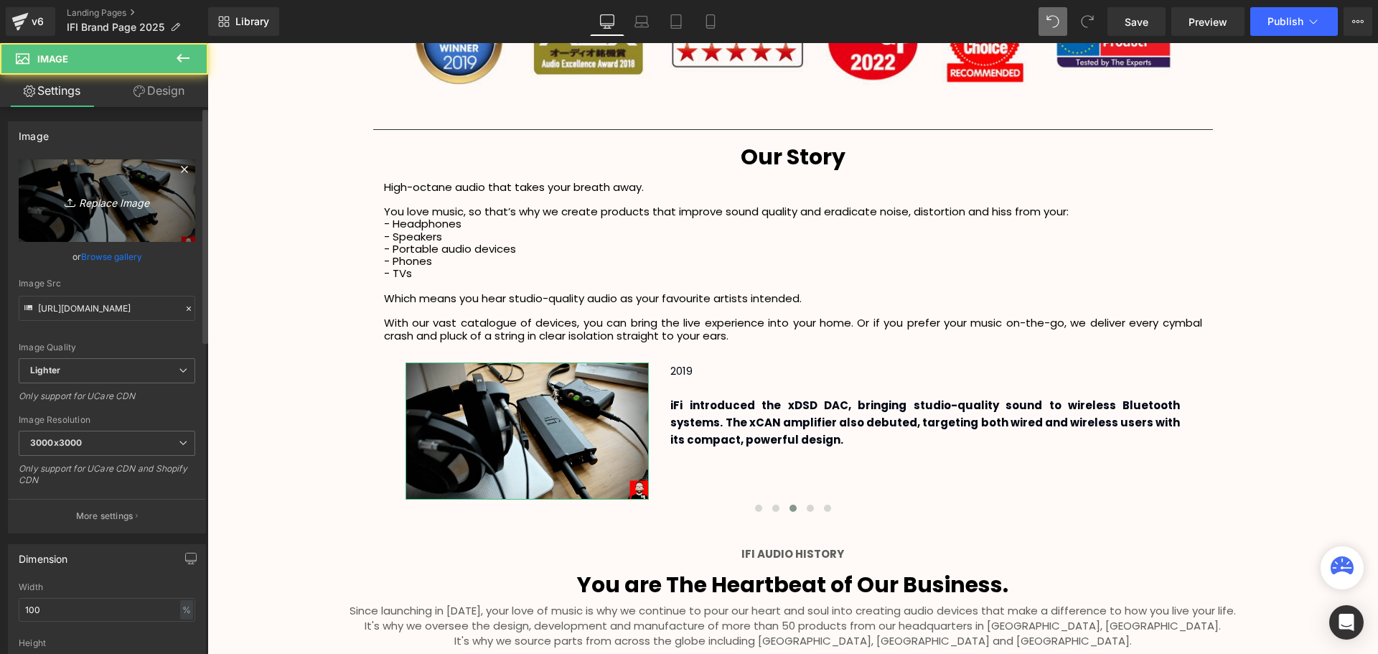
click at [112, 200] on icon "Replace Image" at bounding box center [107, 201] width 115 height 18
type input "C:\fakepath\b28583042693d16cf6a0fb14d253e933_XL.jpg"
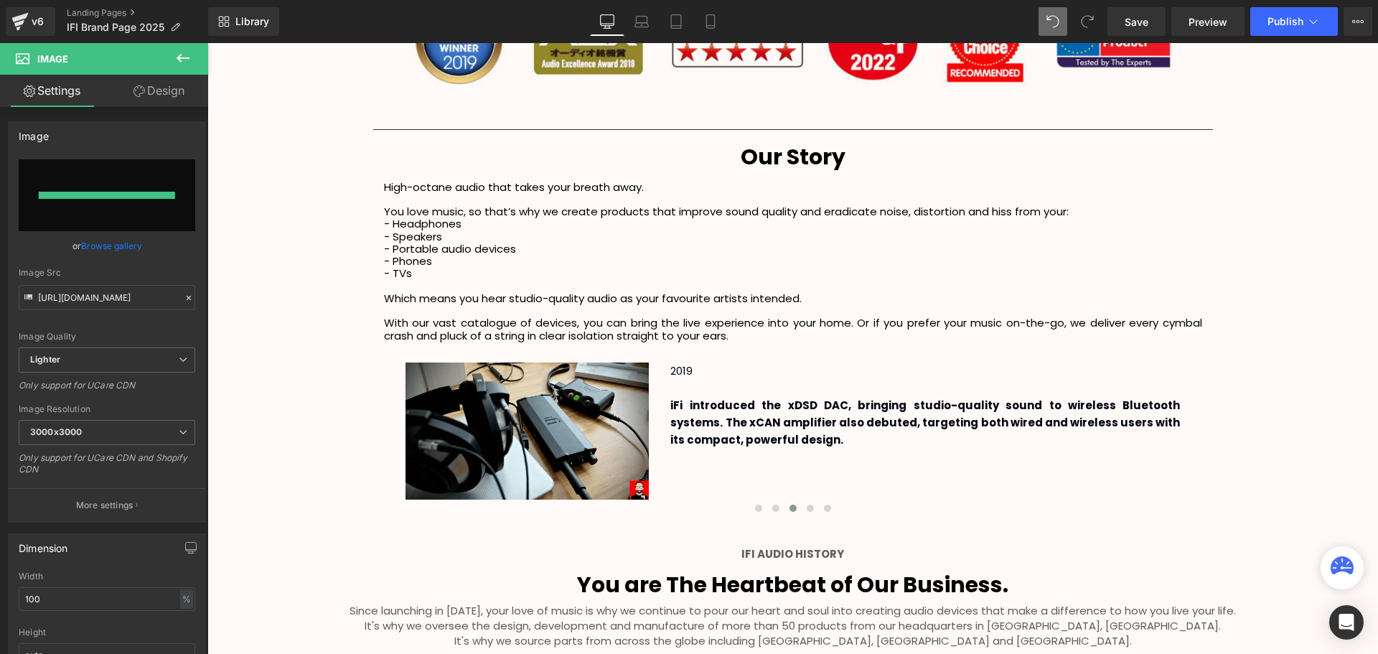
type input "[URL][DOMAIN_NAME]"
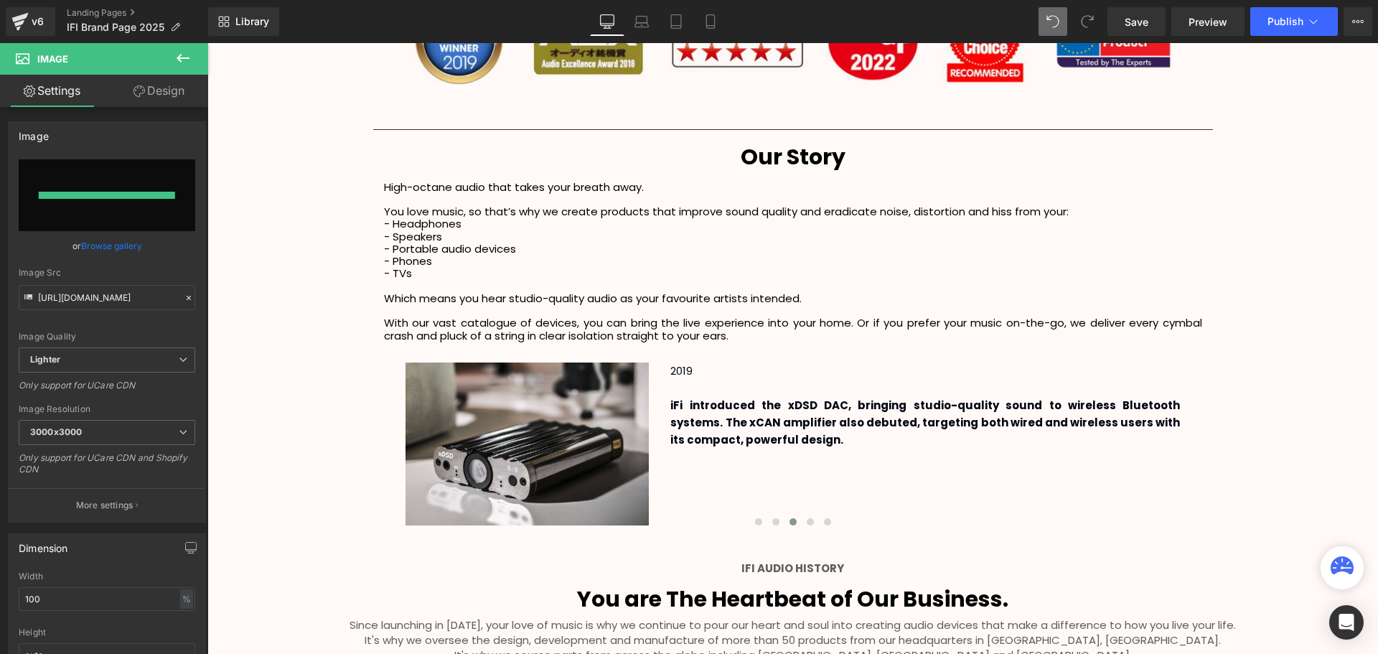
scroll to position [3798, 1163]
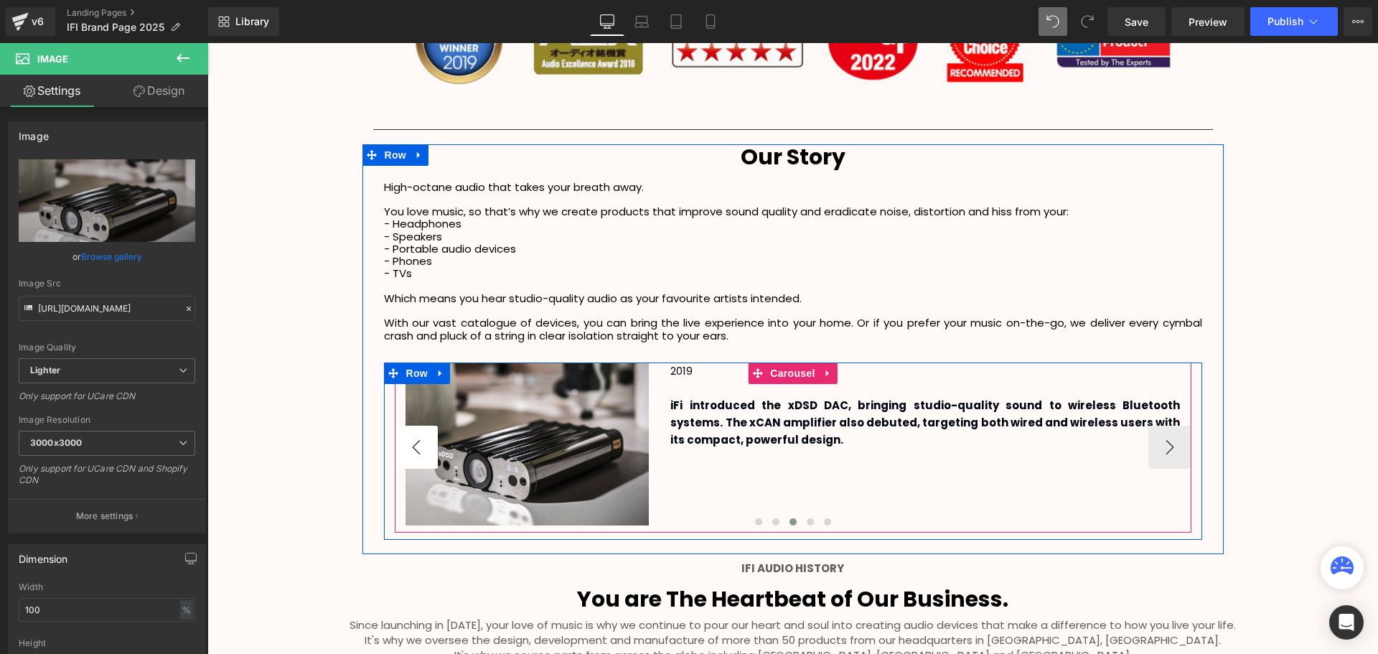
click at [413, 444] on button "‹" at bounding box center [416, 447] width 43 height 43
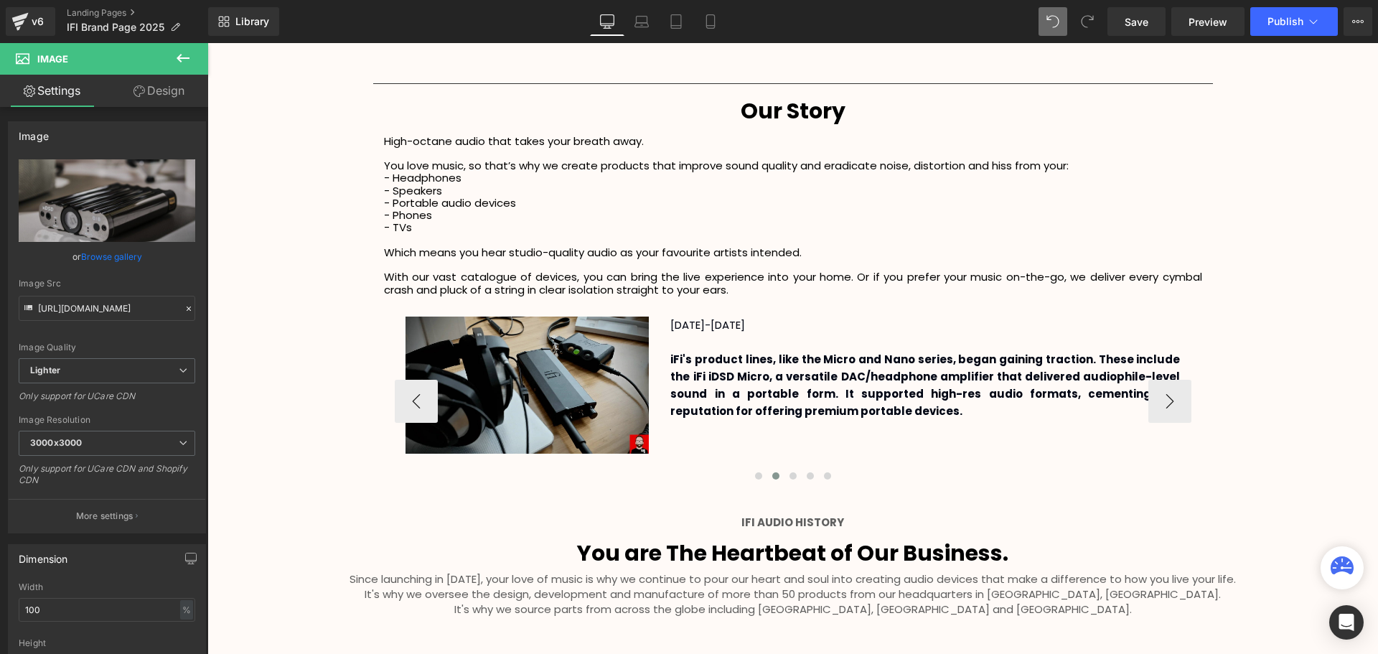
scroll to position [2449, 0]
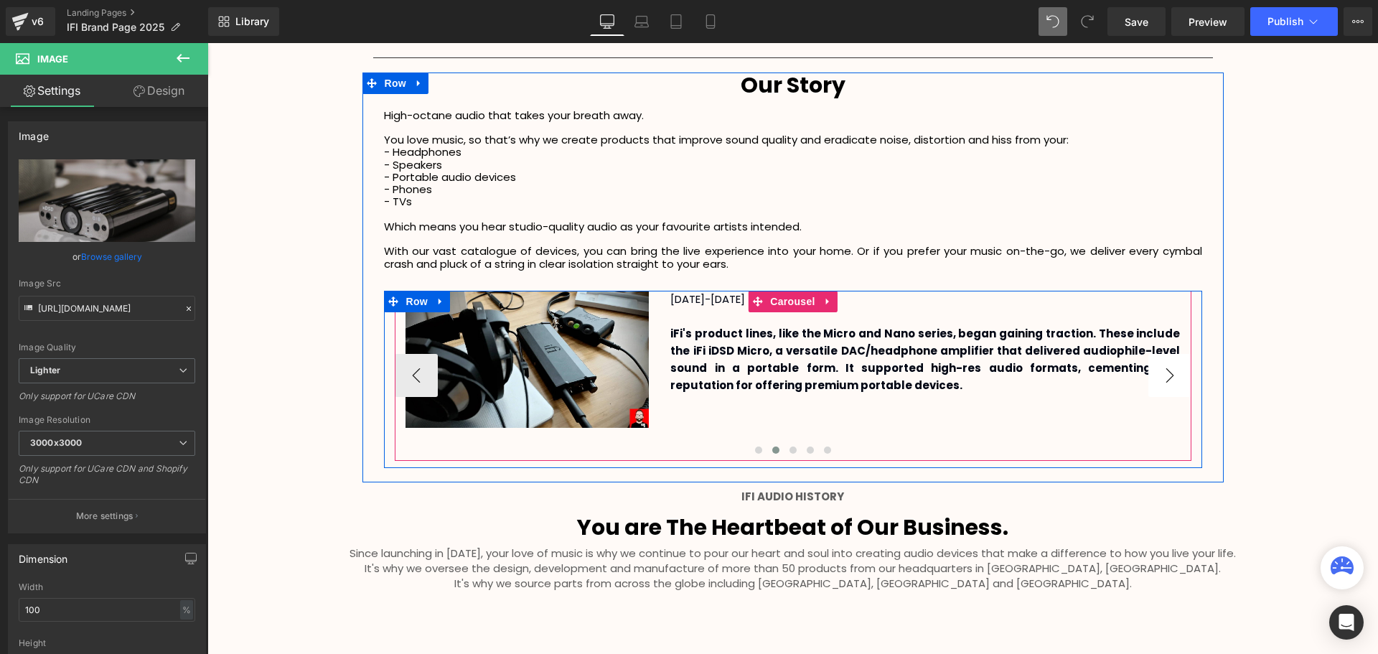
click at [1166, 371] on button "›" at bounding box center [1169, 375] width 43 height 43
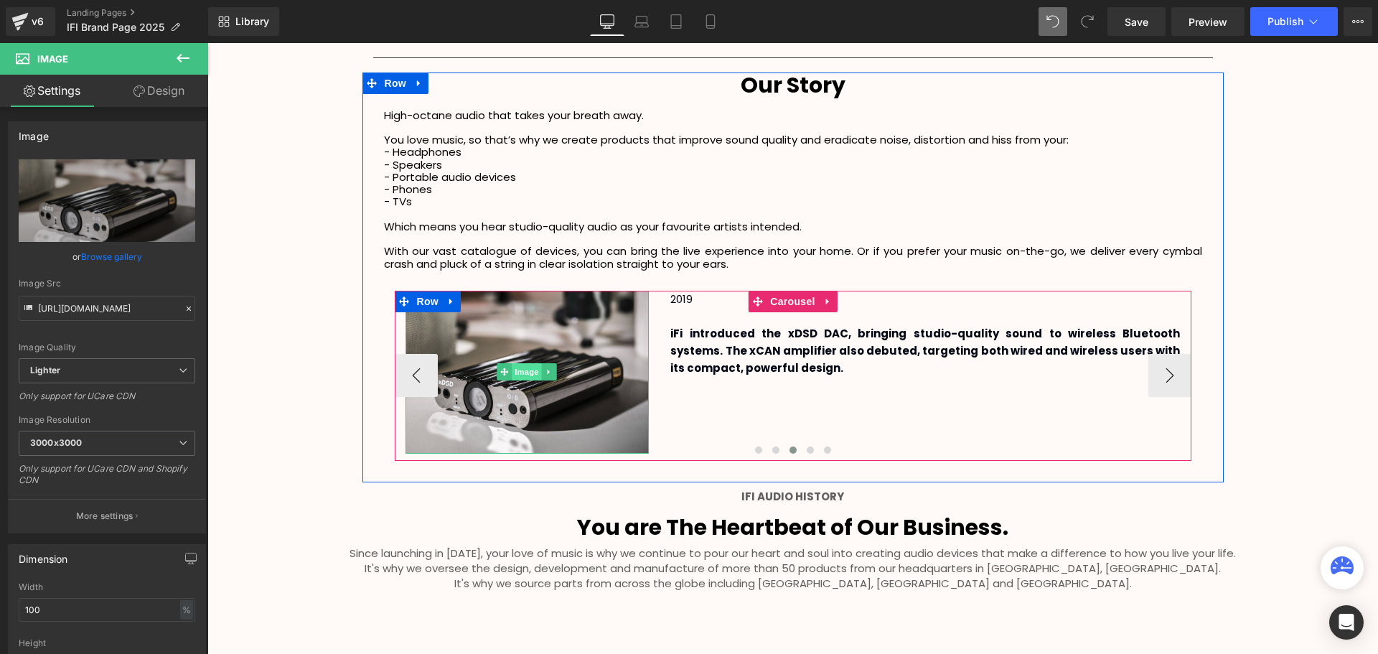
click at [523, 369] on span "Image" at bounding box center [527, 371] width 30 height 17
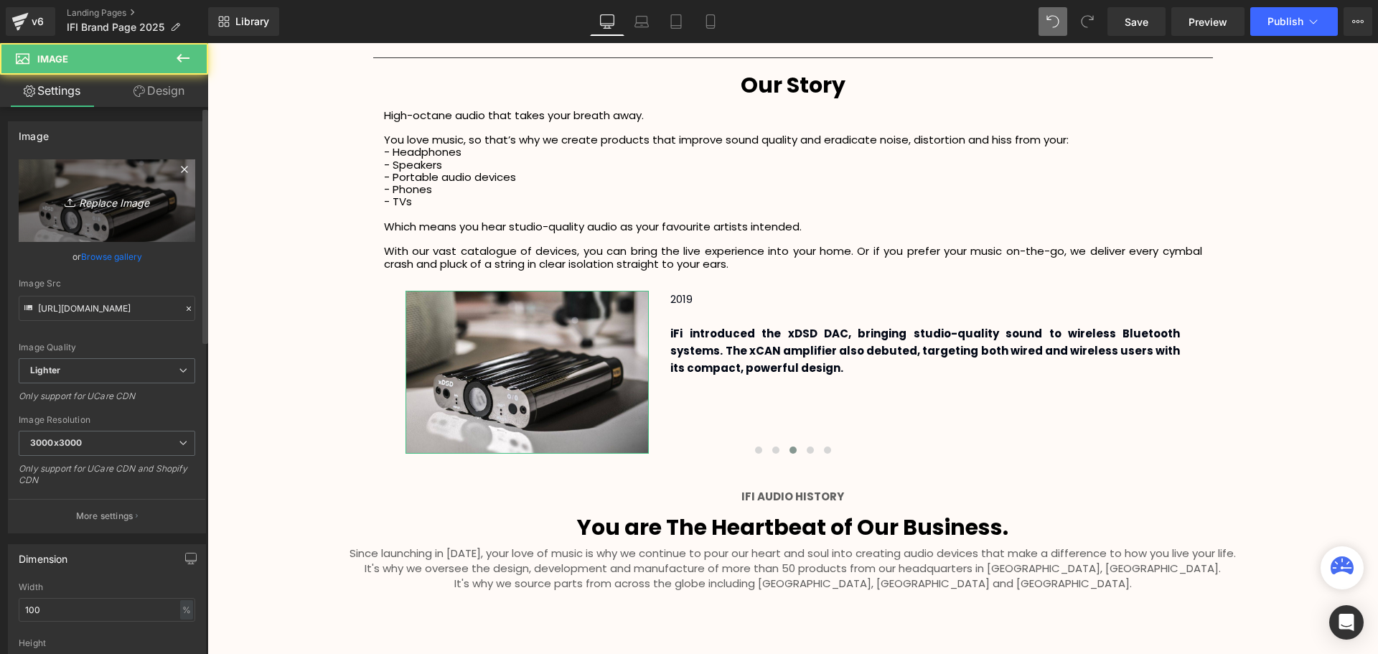
click at [122, 200] on icon "Replace Image" at bounding box center [107, 201] width 115 height 18
type input "C:\fakepath\SCA Giveaway Voucher (6).svg"
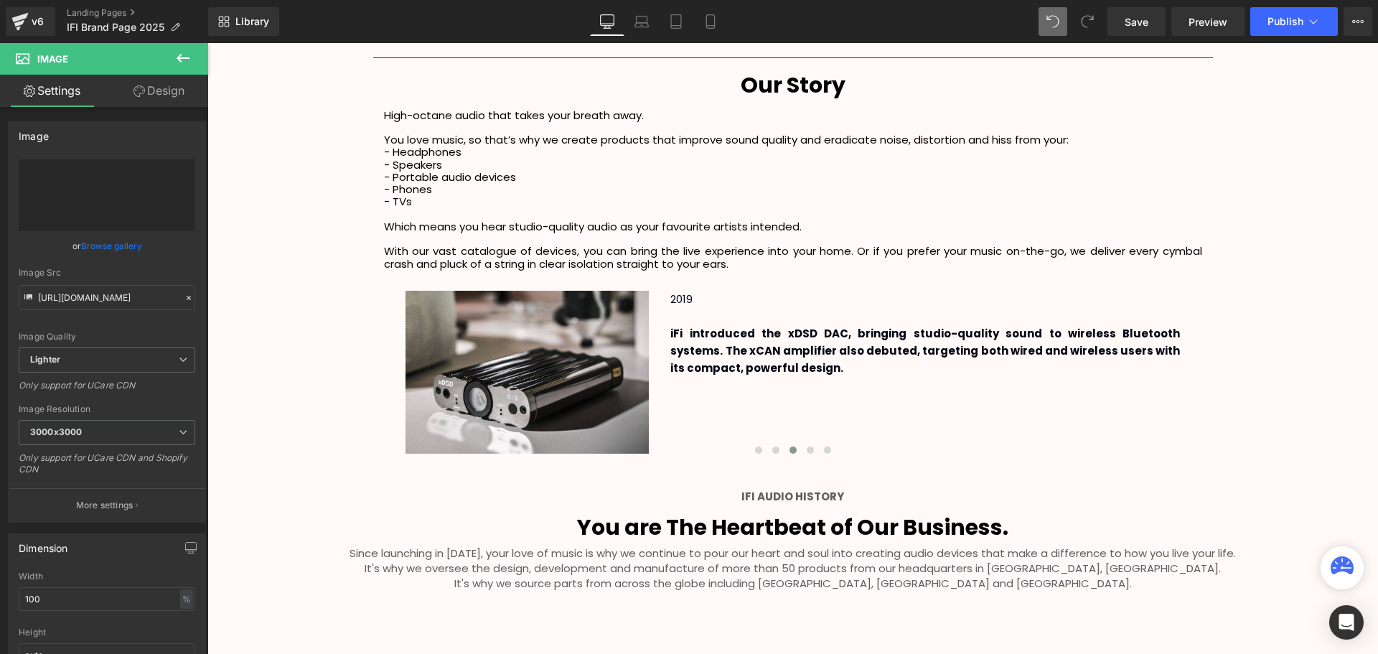
type input "[URL][DOMAIN_NAME]"
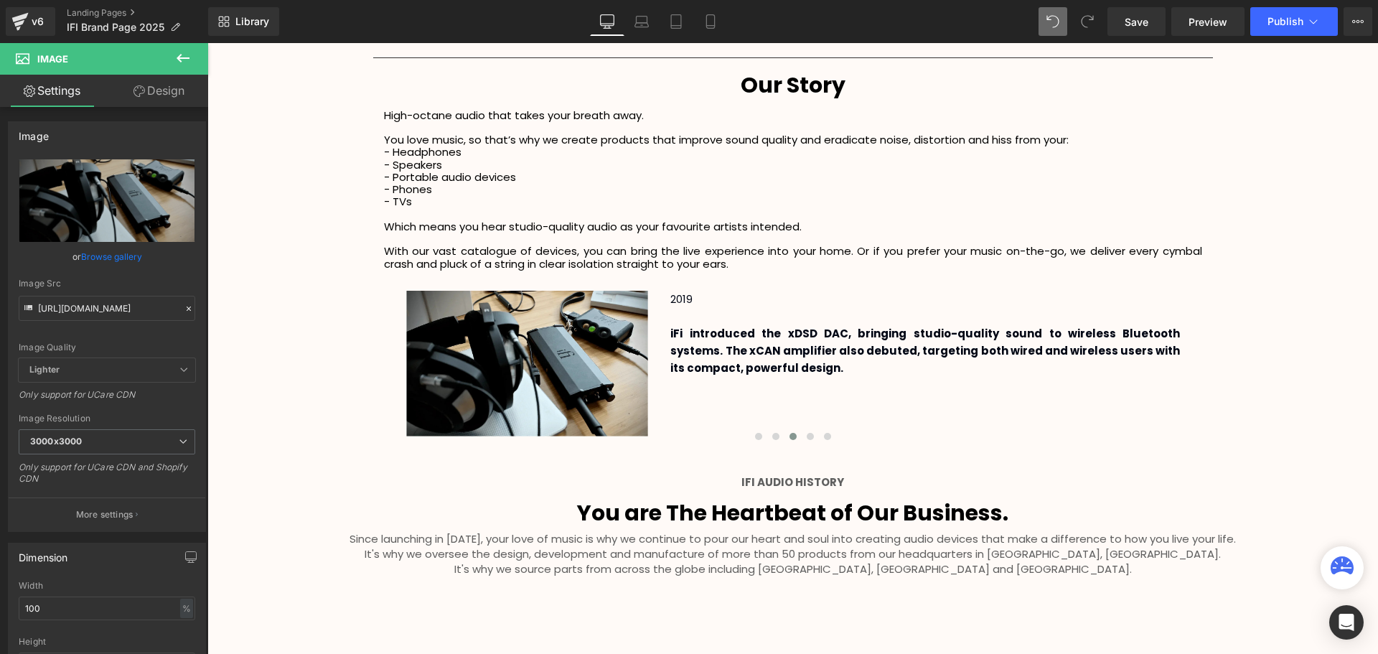
scroll to position [3784, 1163]
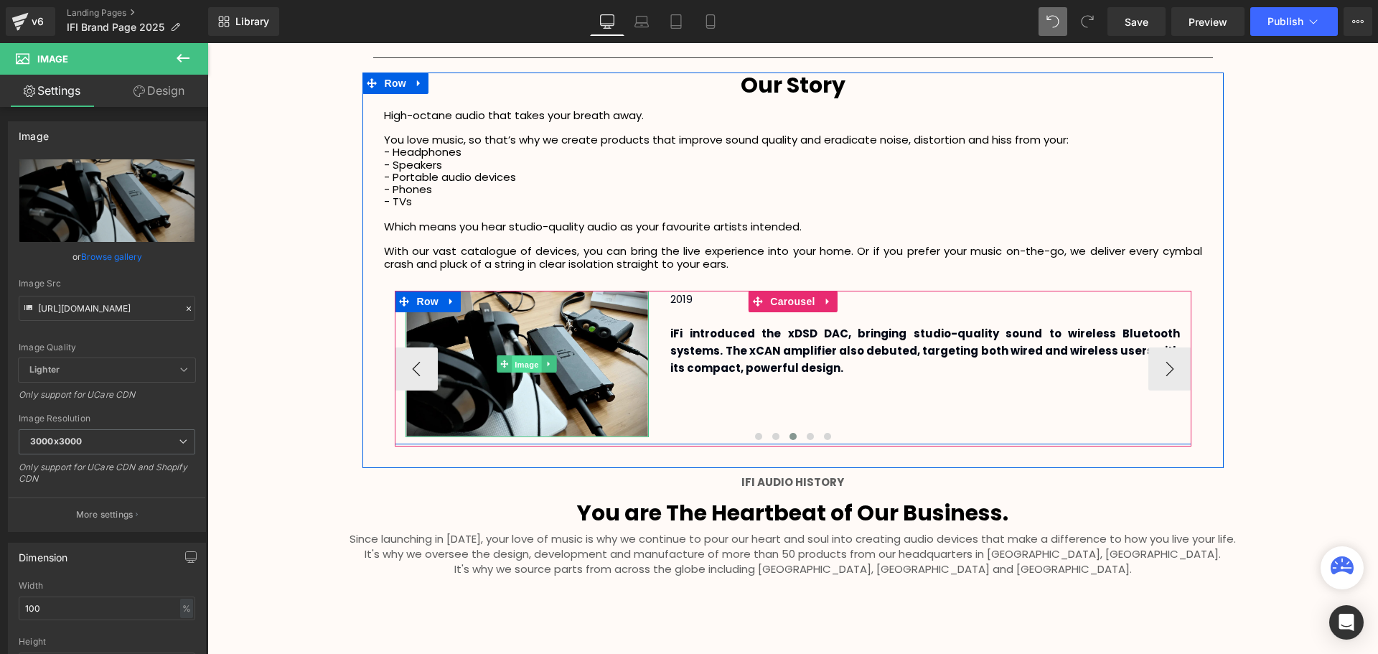
click at [515, 357] on span "Image" at bounding box center [527, 364] width 30 height 17
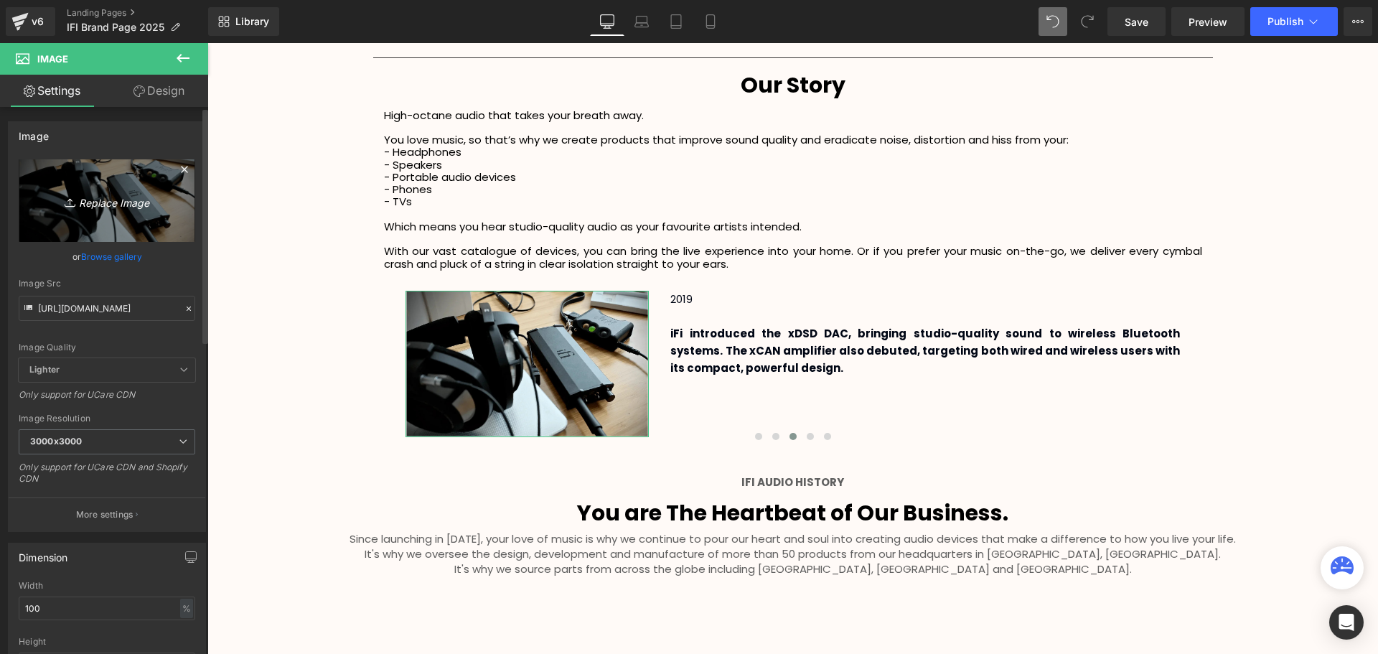
click at [114, 203] on icon "Replace Image" at bounding box center [107, 201] width 115 height 18
type input "C:\fakepath\SCA Giveaway Voucher (7).svg"
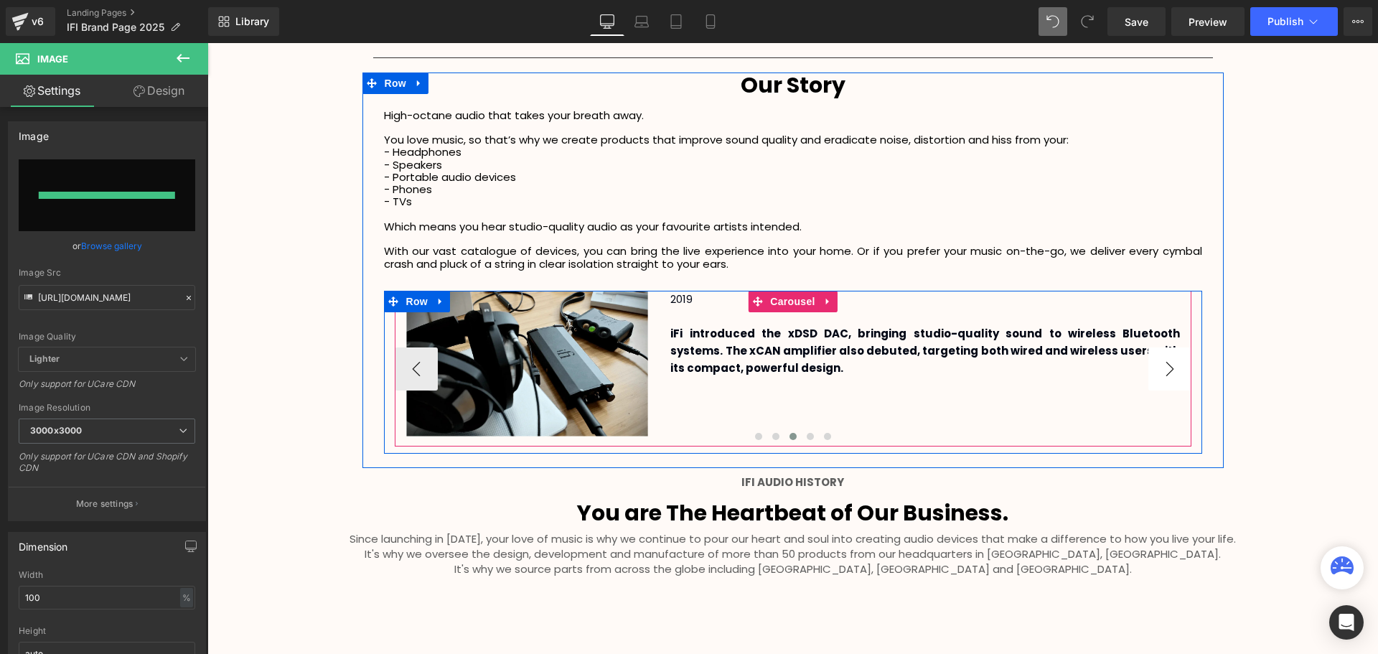
type input "[URL][DOMAIN_NAME]"
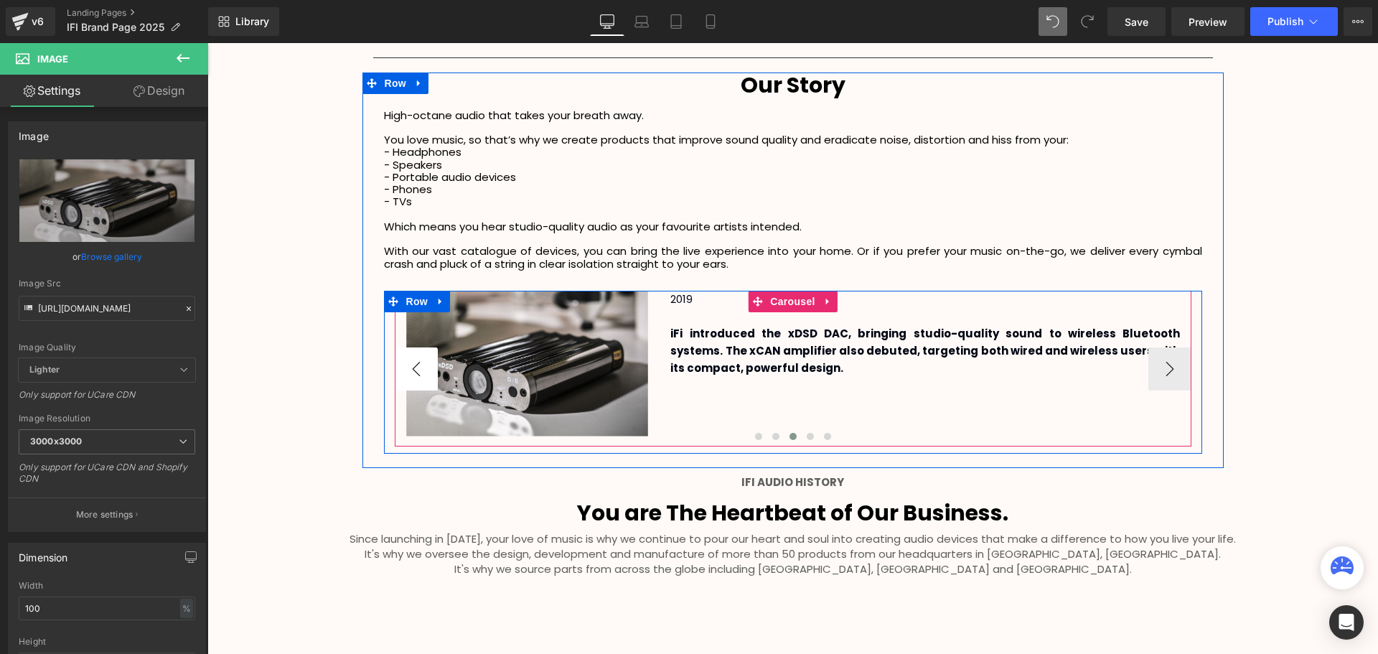
click at [416, 367] on button "‹" at bounding box center [416, 368] width 43 height 43
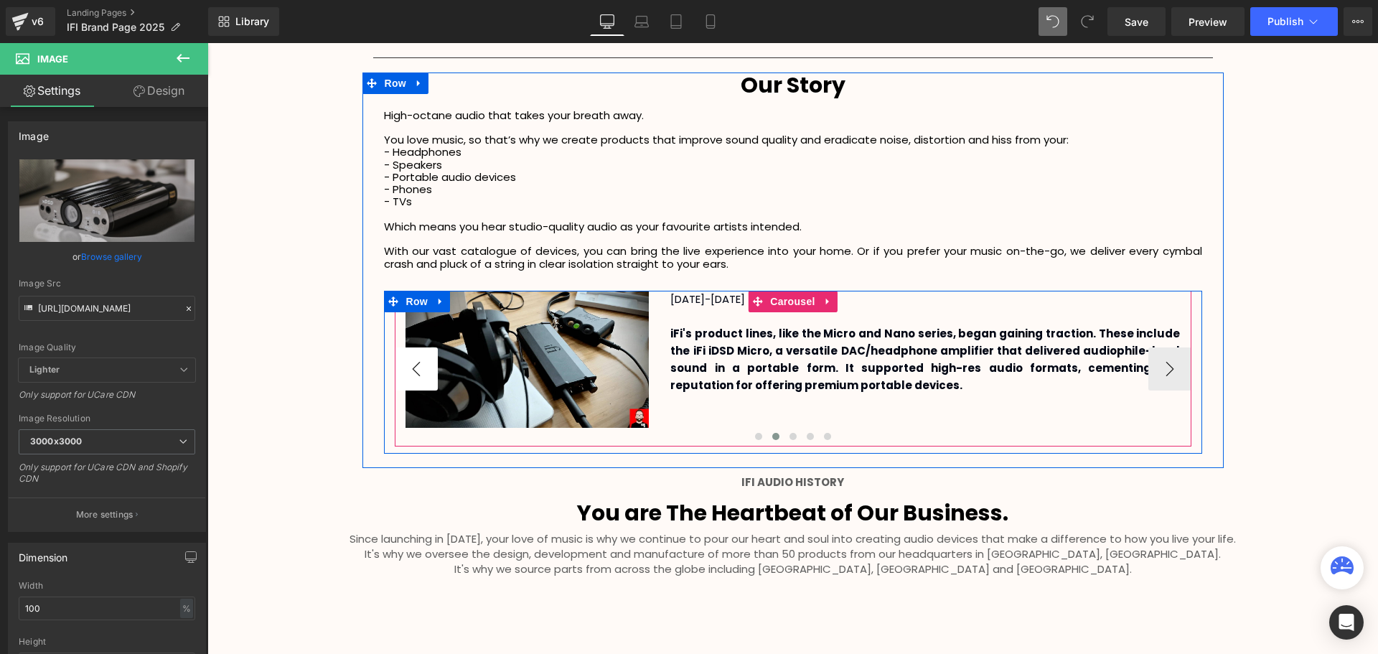
click at [416, 367] on button "‹" at bounding box center [416, 368] width 43 height 43
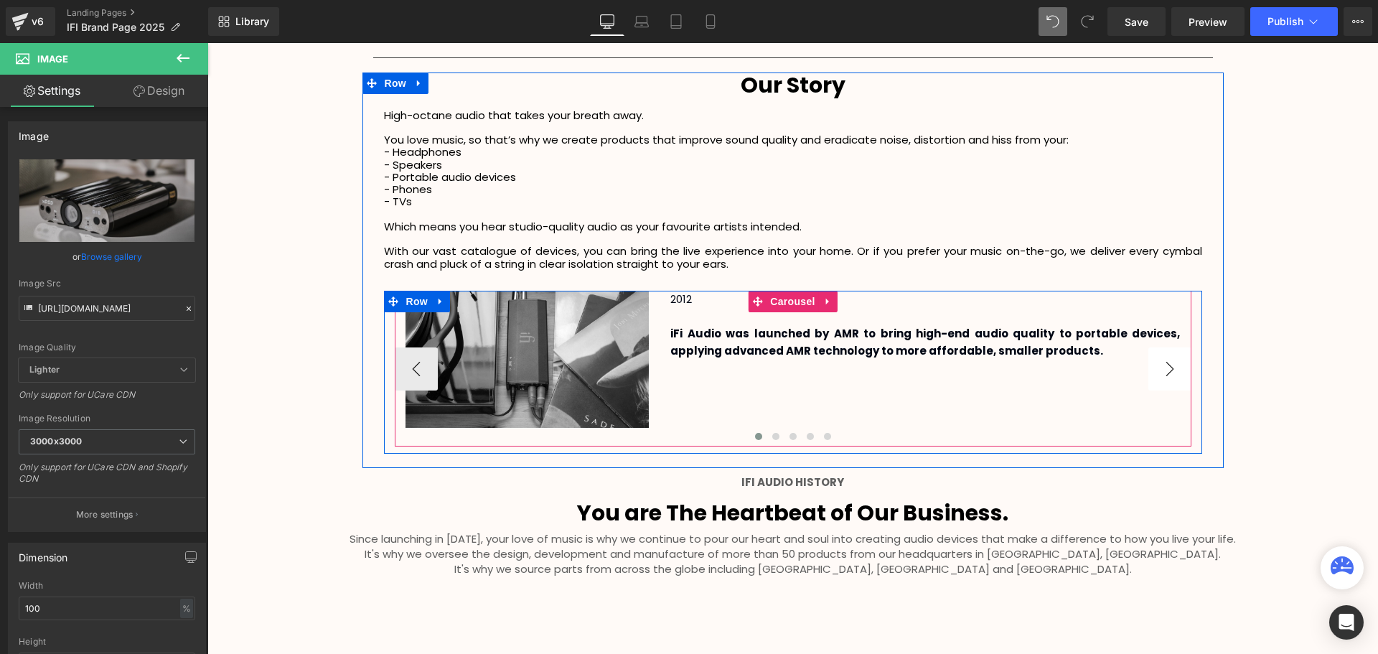
click at [1158, 380] on button "›" at bounding box center [1169, 368] width 43 height 43
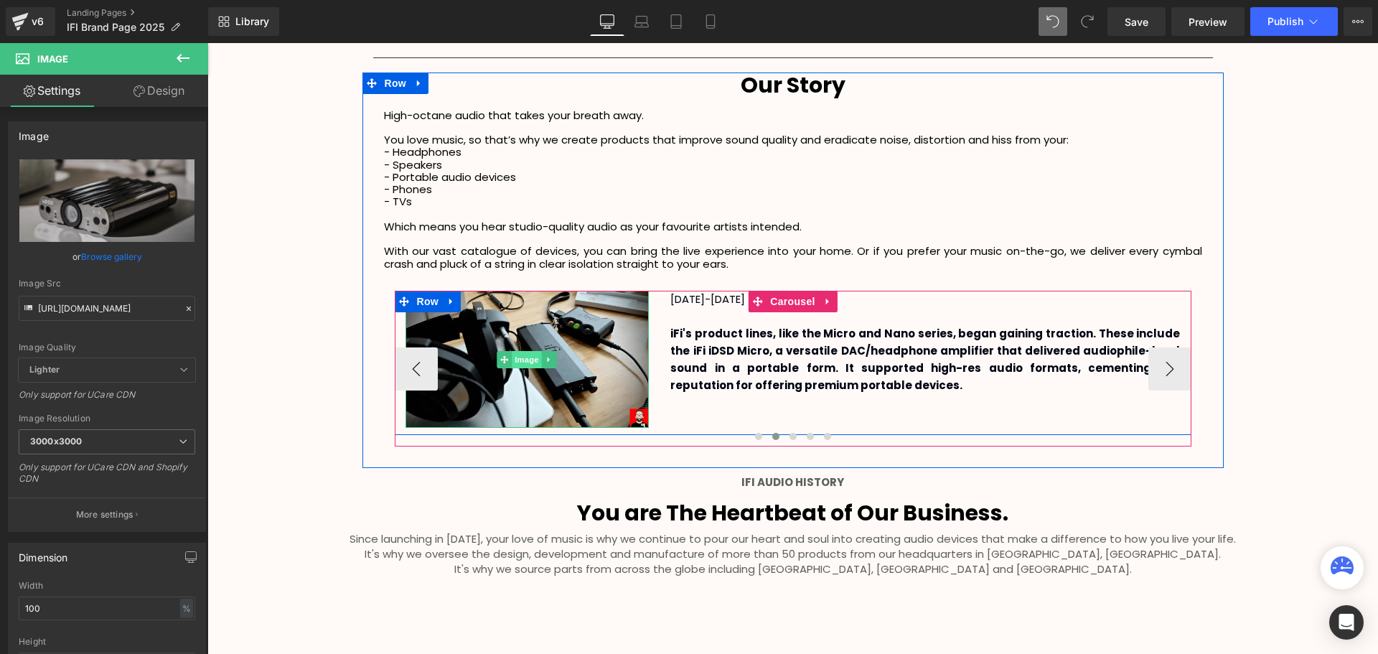
click at [517, 358] on span "Image" at bounding box center [527, 359] width 30 height 17
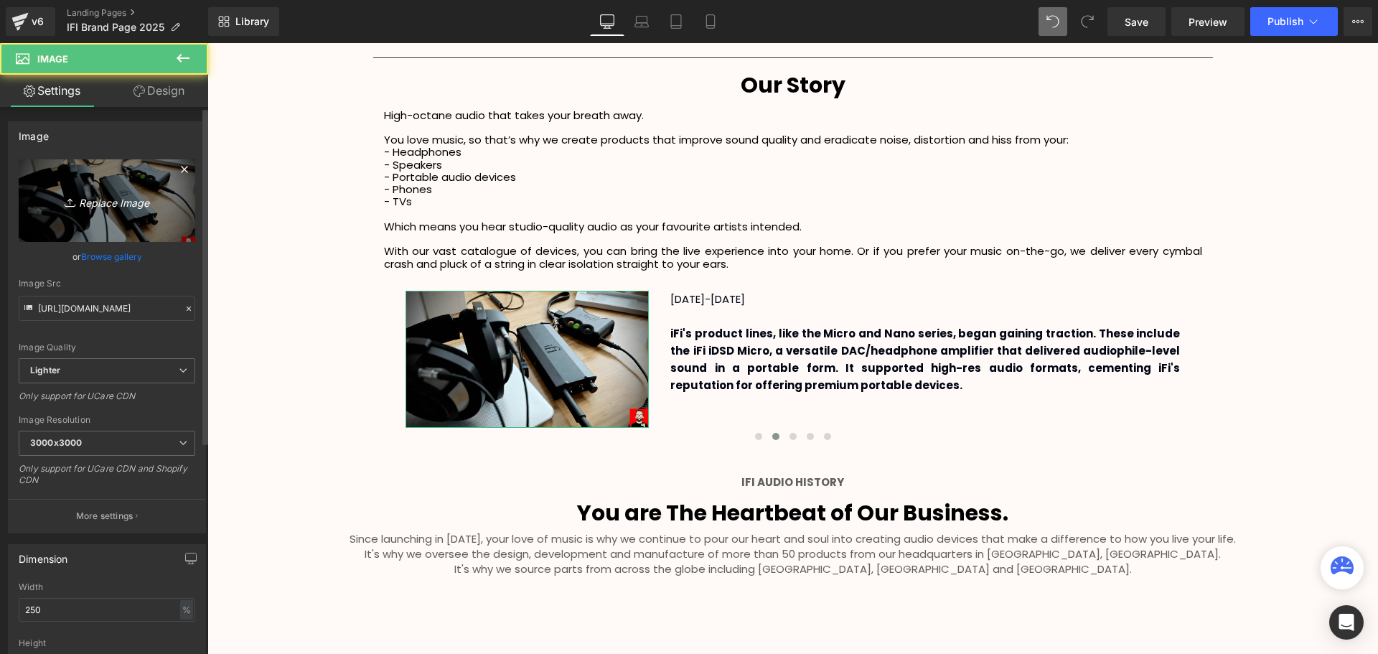
click at [106, 199] on icon "Replace Image" at bounding box center [107, 201] width 115 height 18
type input "C:\fakepath\SCA Giveaway Voucher (7).svg"
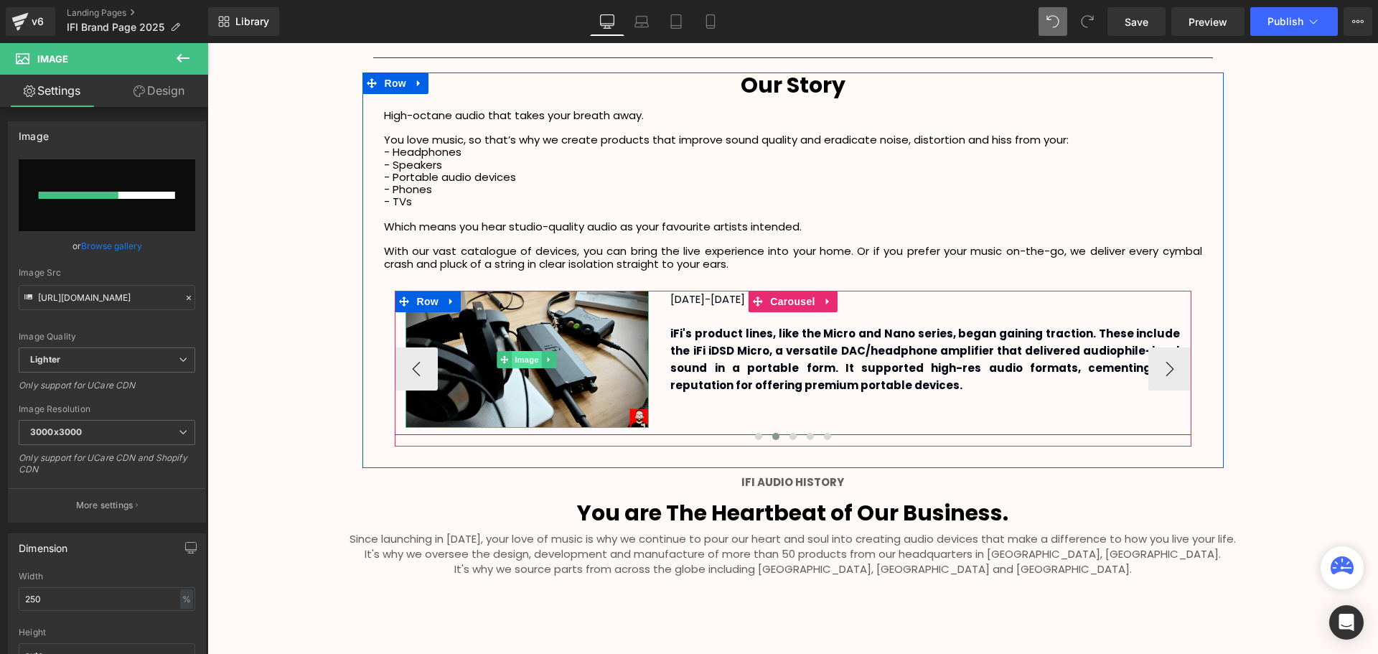
click at [527, 364] on span "Image" at bounding box center [527, 359] width 30 height 17
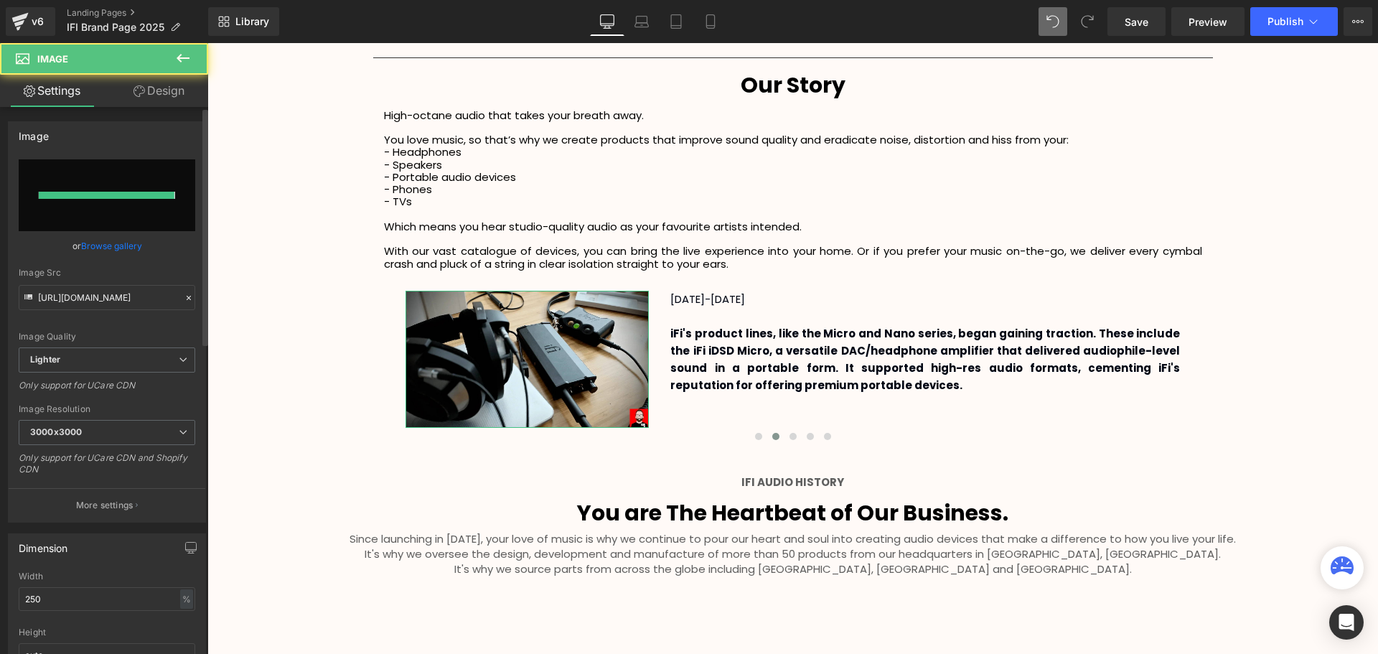
type input "[URL][DOMAIN_NAME]"
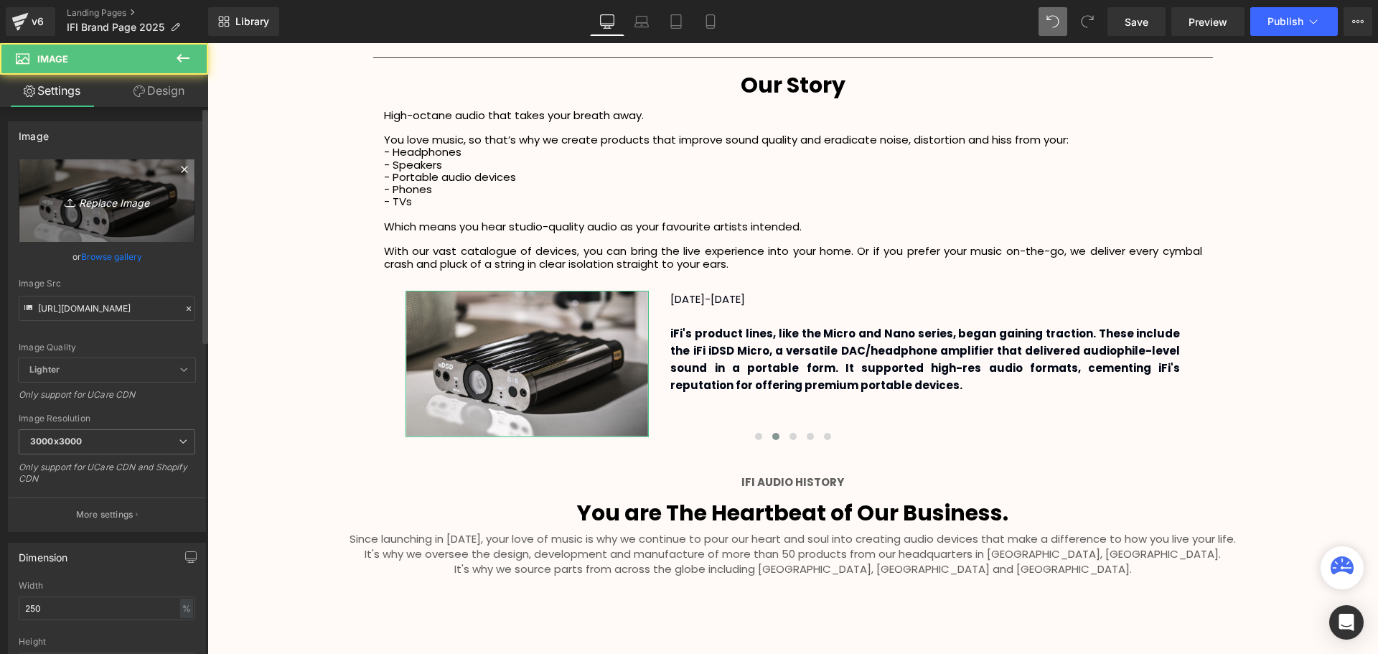
click at [104, 201] on icon "Replace Image" at bounding box center [107, 201] width 115 height 18
type input "C:\fakepath\SCA Giveaway Voucher (6).svg"
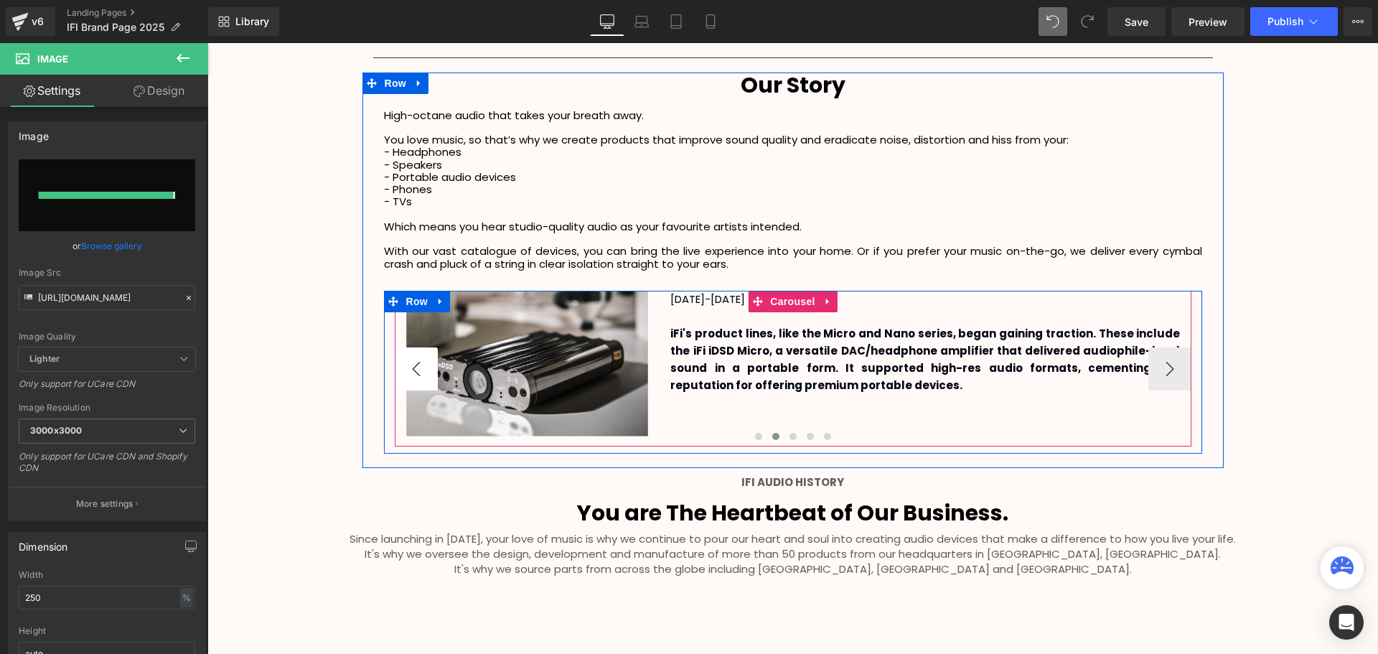
type input "[URL][DOMAIN_NAME]"
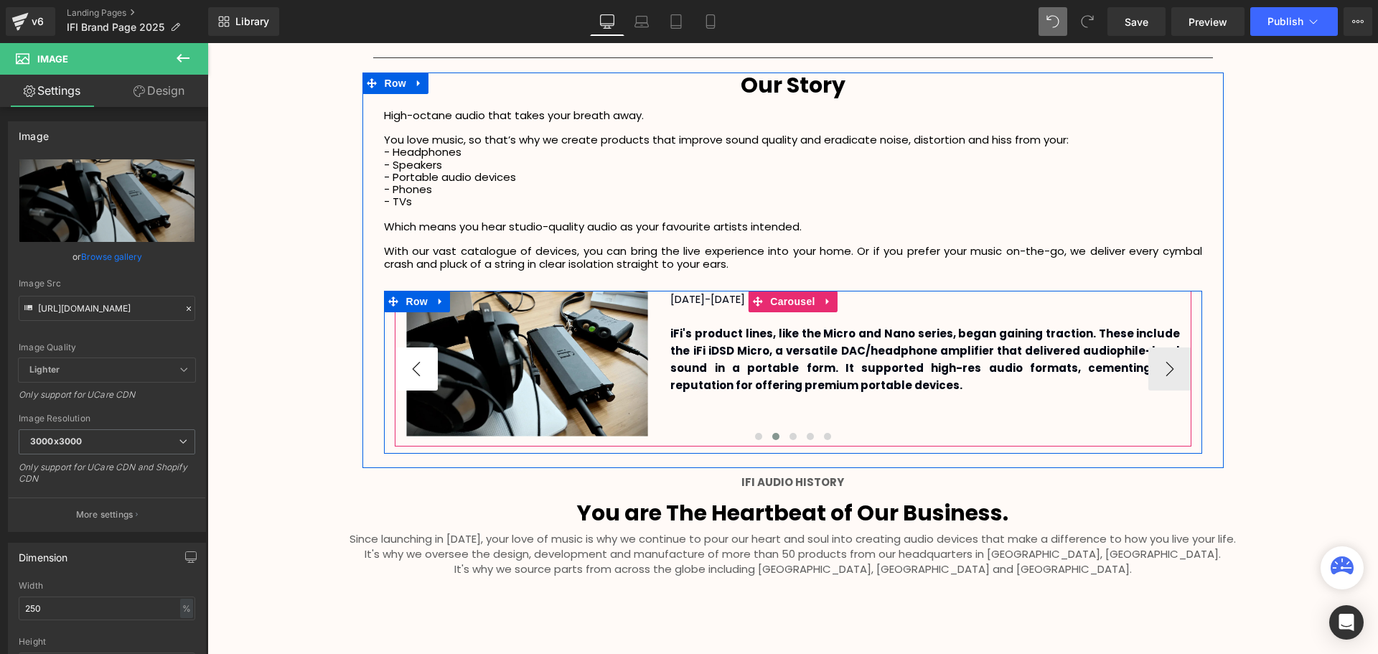
click at [412, 370] on button "‹" at bounding box center [416, 368] width 43 height 43
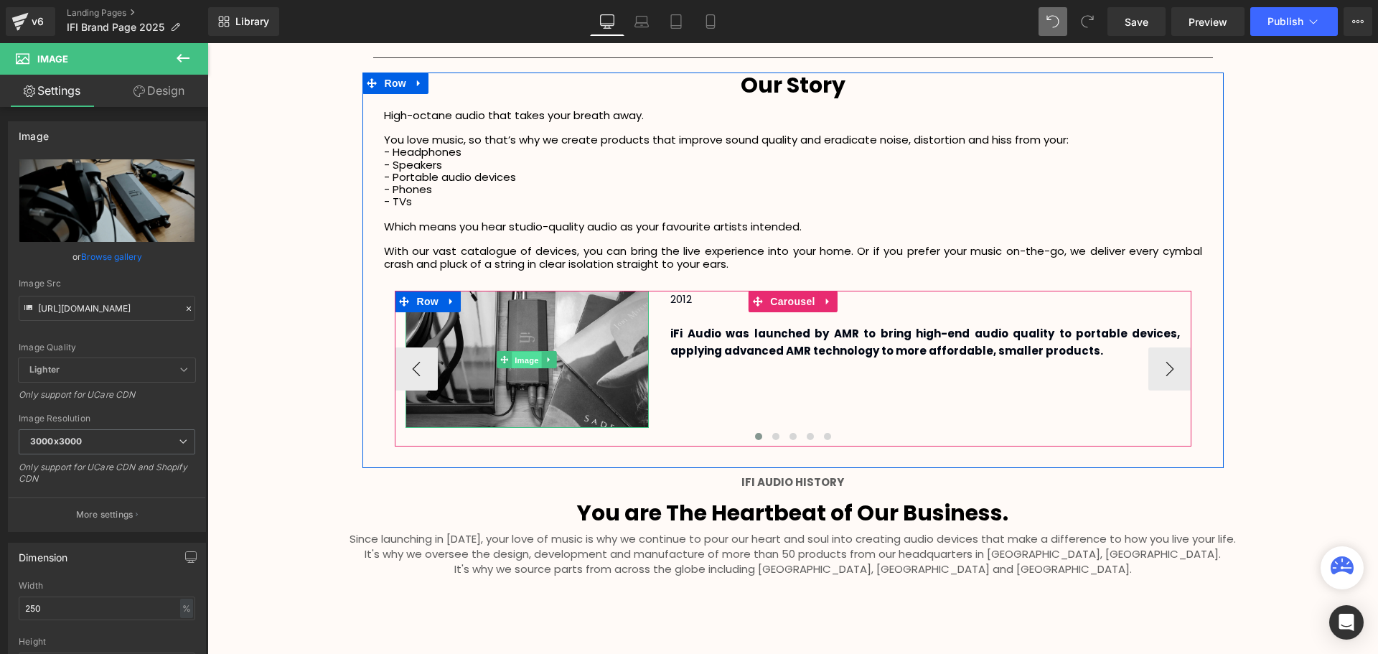
click at [522, 364] on span "Image" at bounding box center [527, 359] width 30 height 17
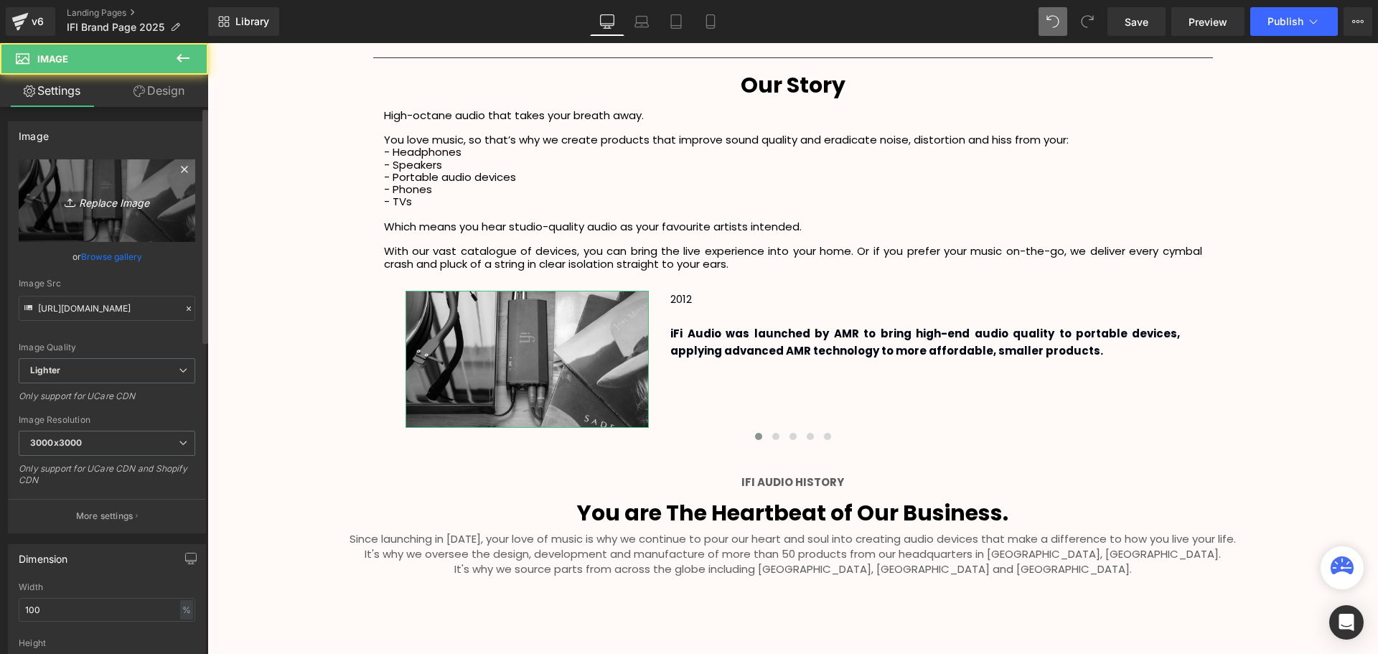
click at [119, 199] on icon "Replace Image" at bounding box center [107, 201] width 115 height 18
type input "C:\fakepath\SCA Giveaway Voucher (8).svg"
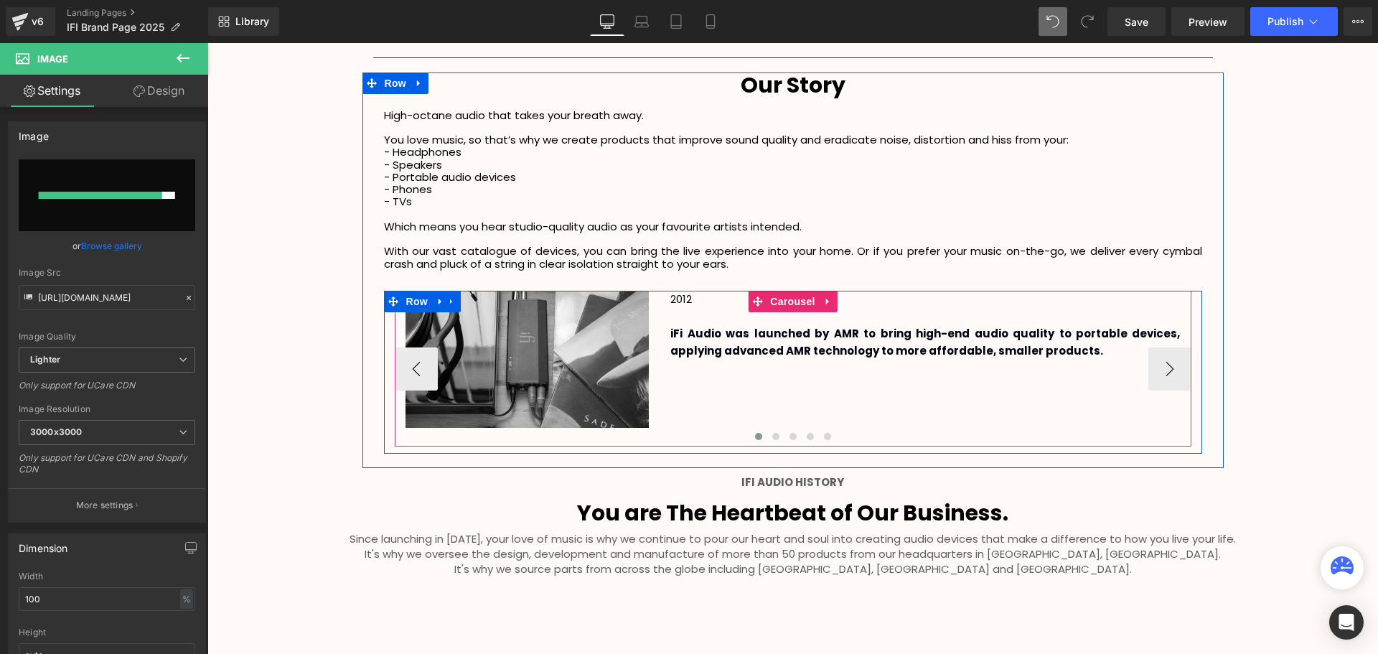
type input "[URL][DOMAIN_NAME]"
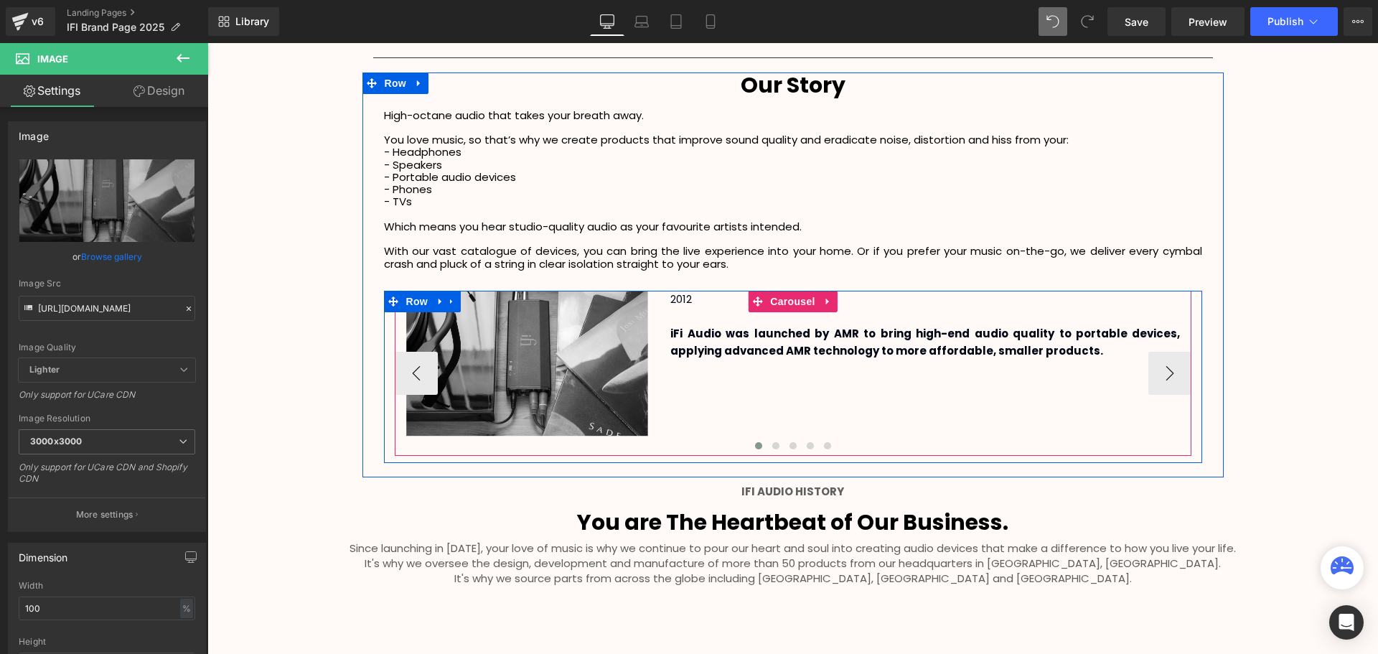
scroll to position [3794, 1163]
click at [1163, 375] on button "›" at bounding box center [1169, 373] width 43 height 43
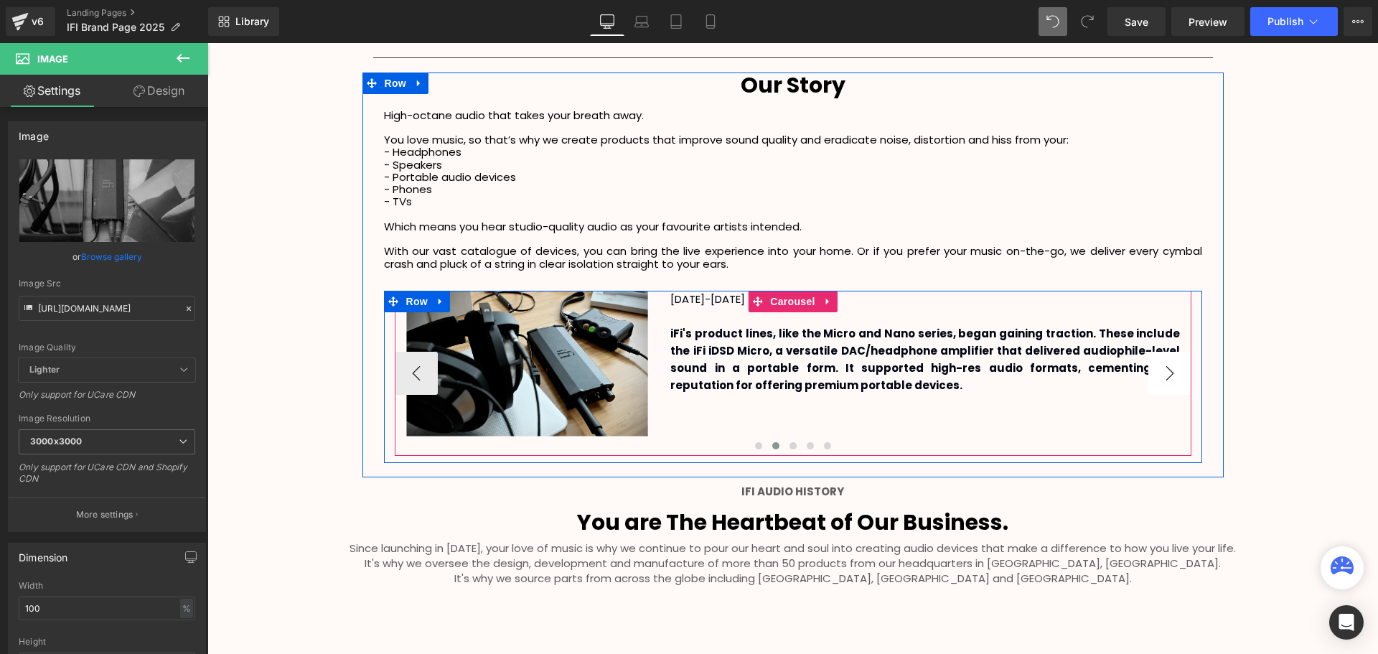
click at [1163, 375] on button "›" at bounding box center [1169, 373] width 43 height 43
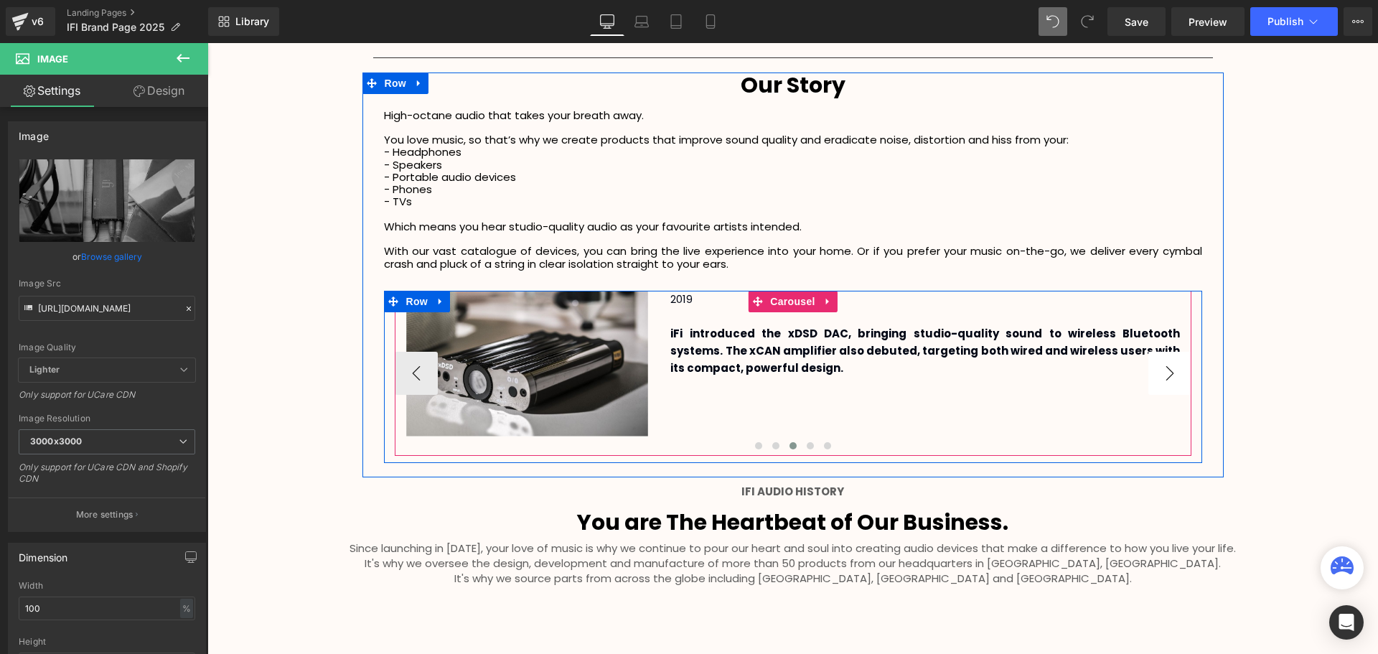
click at [1163, 375] on button "›" at bounding box center [1169, 373] width 43 height 43
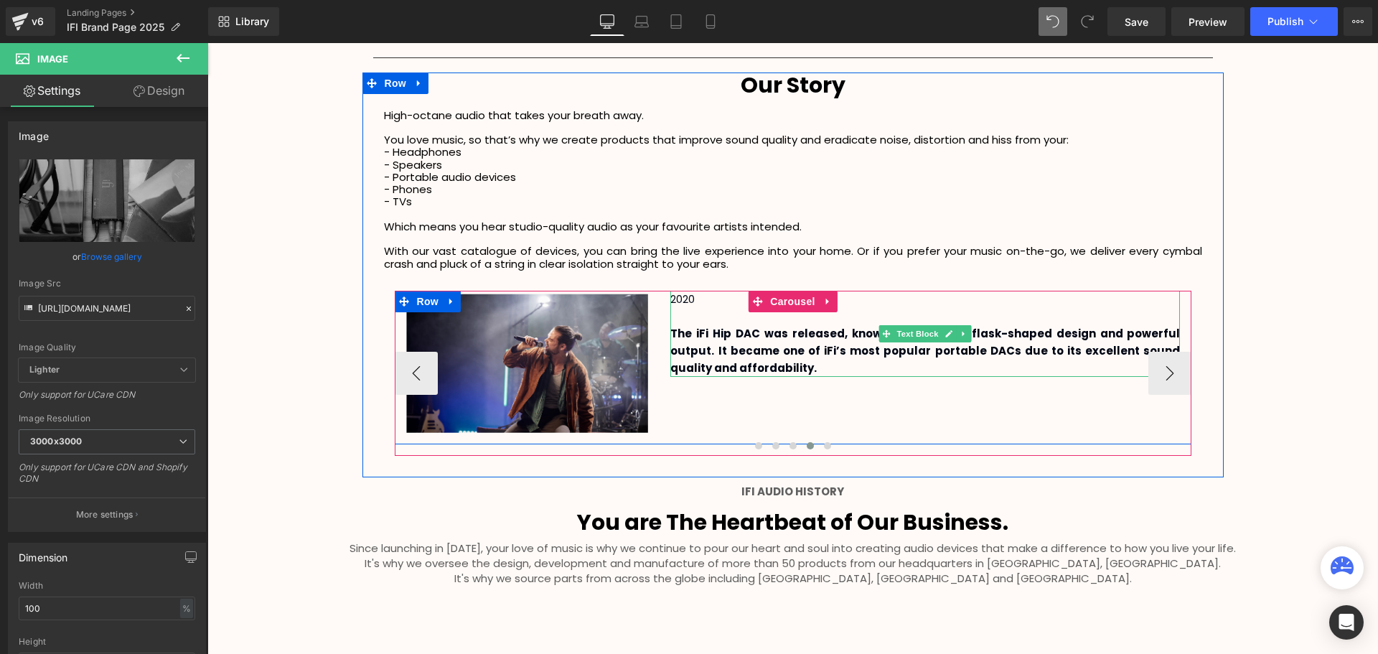
click at [703, 332] on b "The iFi Hip DAC was released, known for its sleek, flask-shaped design and powe…" at bounding box center [925, 351] width 510 height 50
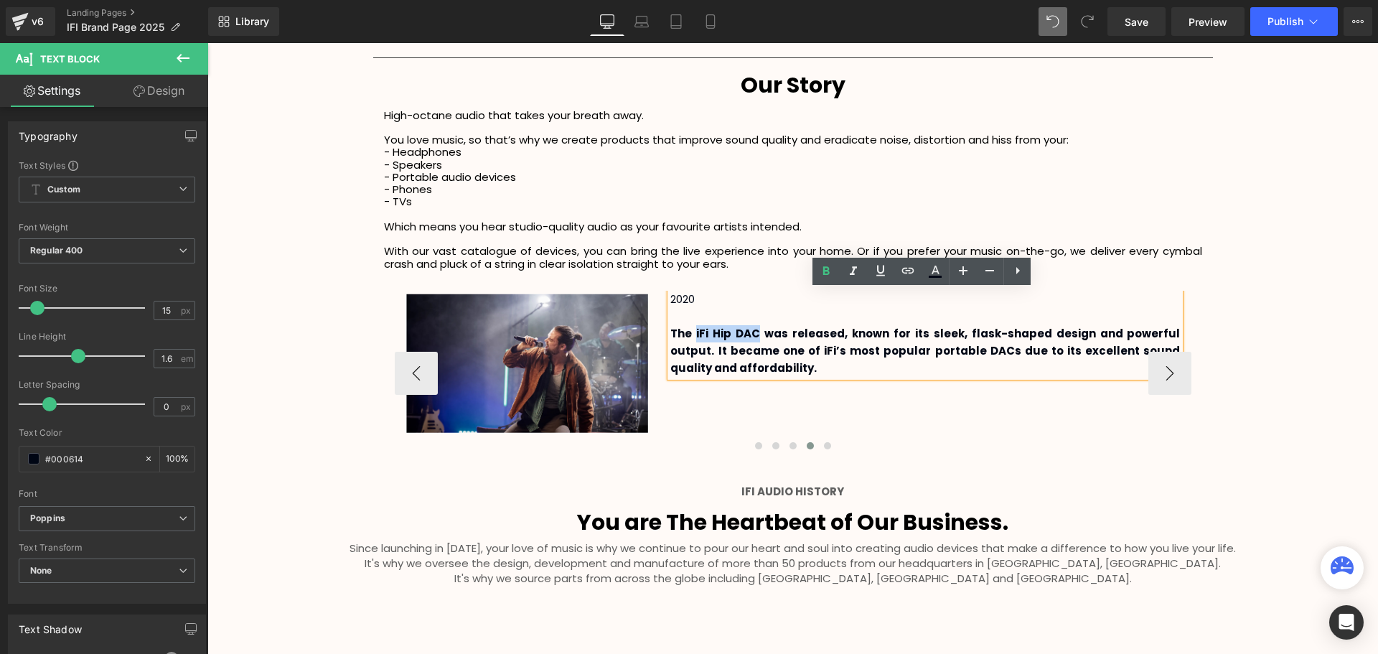
drag, startPoint x: 690, startPoint y: 331, endPoint x: 748, endPoint y: 332, distance: 58.2
click at [748, 332] on b "The iFi Hip DAC was released, known for its sleek, flask-shaped design and powe…" at bounding box center [925, 351] width 510 height 50
copy b "iFi Hip DAC"
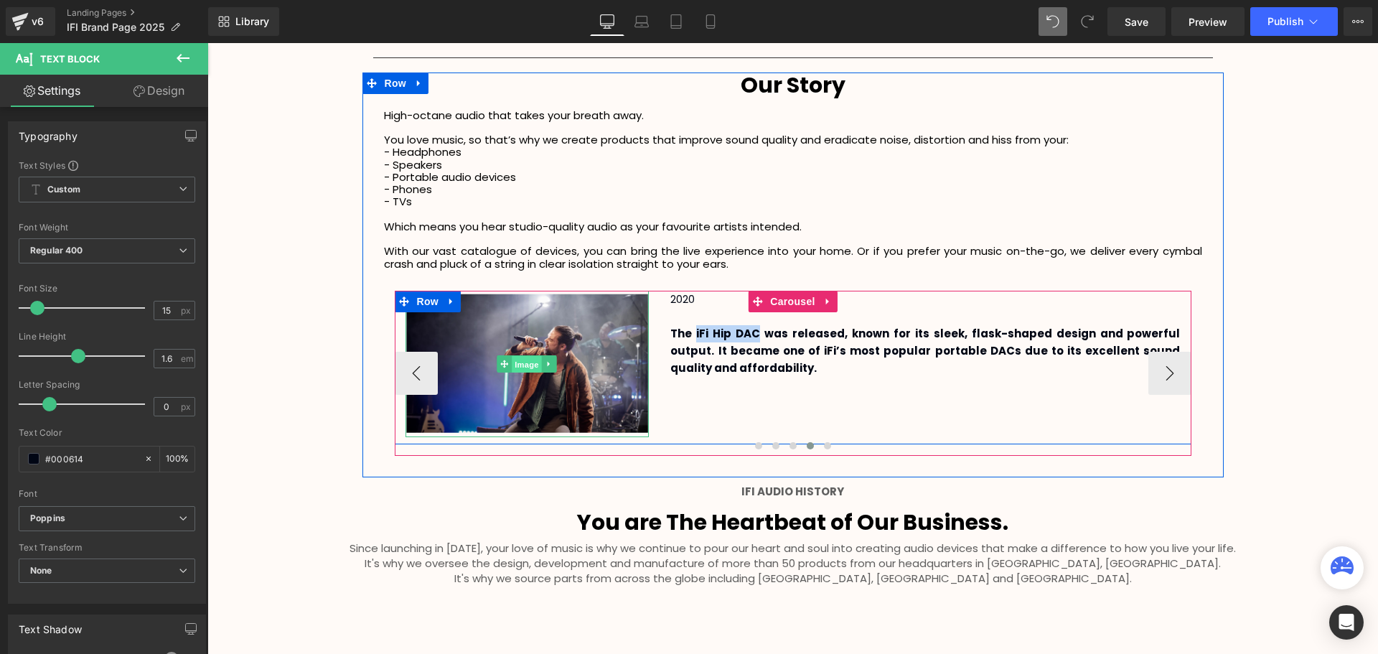
click at [525, 361] on span "Image" at bounding box center [527, 364] width 30 height 17
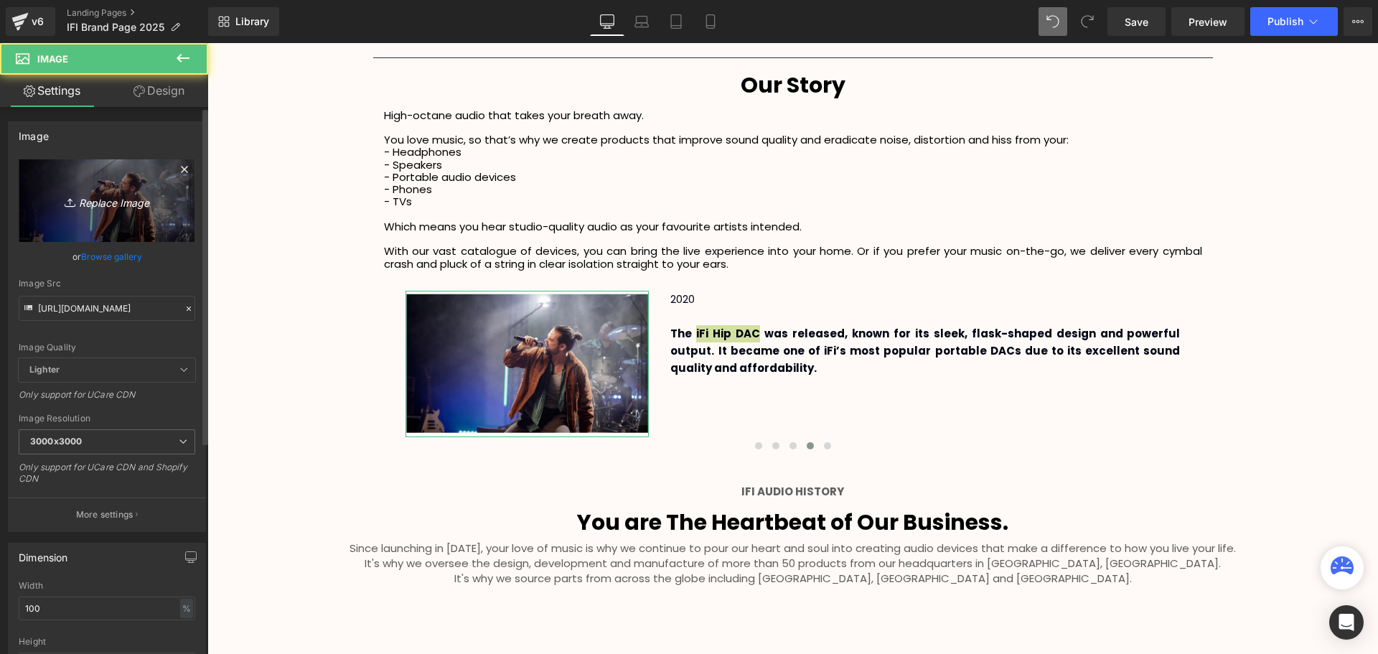
click at [106, 202] on icon "Replace Image" at bounding box center [107, 201] width 115 height 18
type input "C:\fakepath\SCA Giveaway Voucher (9).svg"
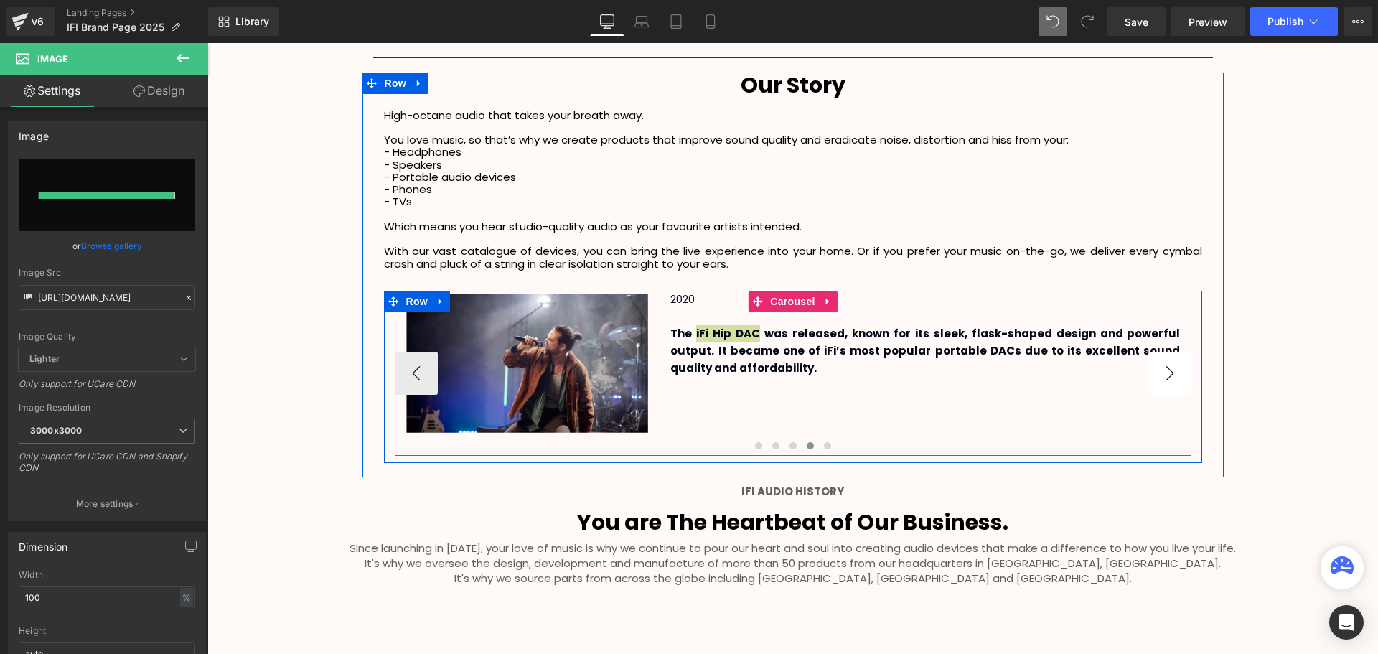
type input "[URL][DOMAIN_NAME]"
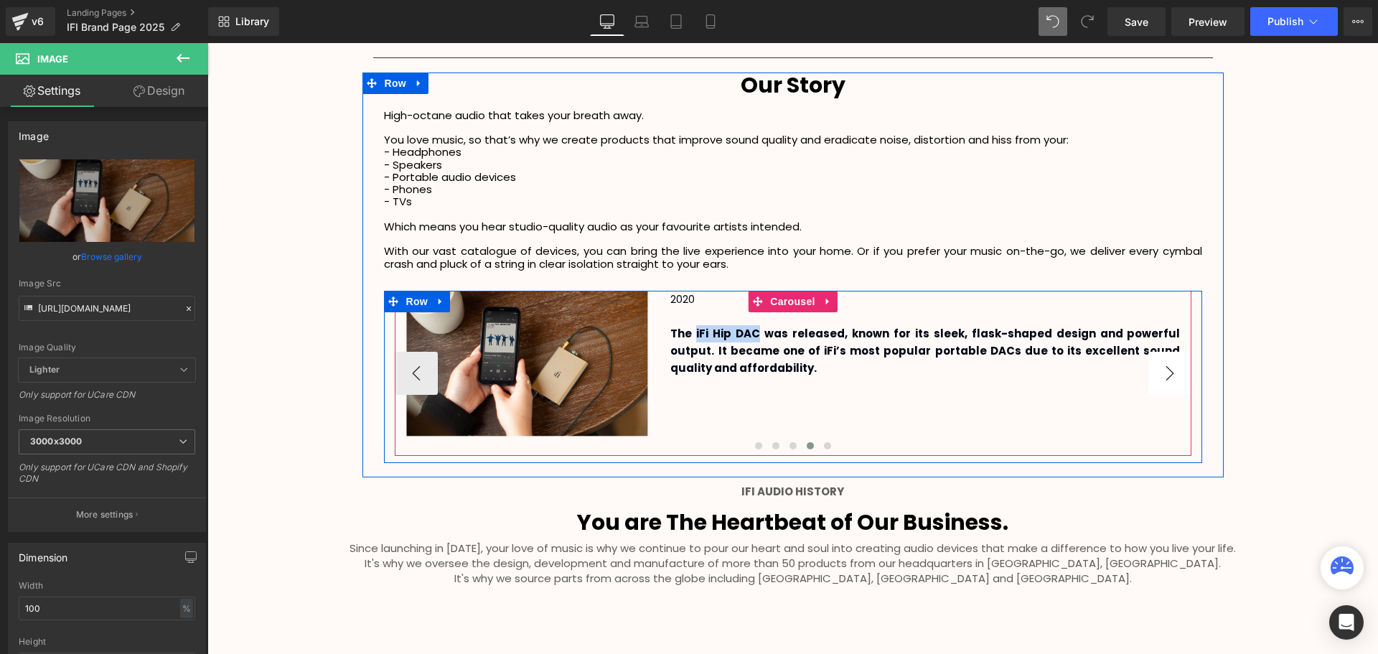
click at [1163, 378] on button "›" at bounding box center [1169, 373] width 43 height 43
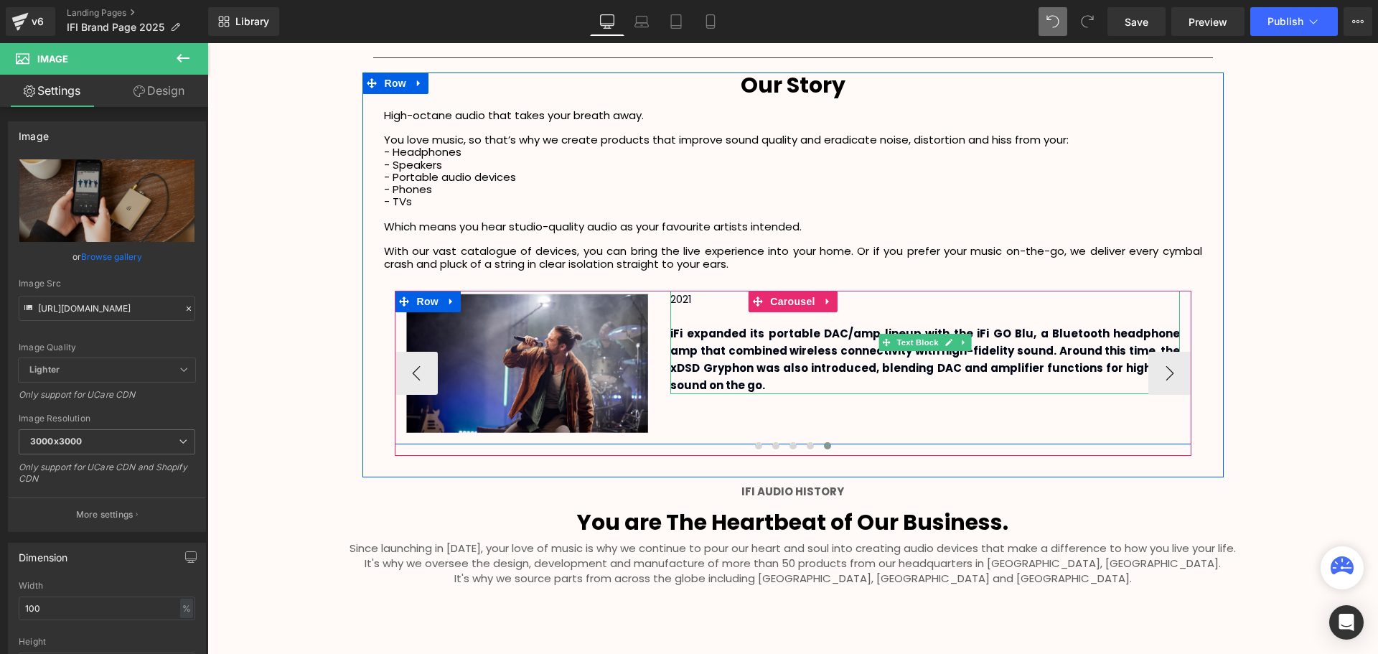
click at [807, 339] on b "iFi expanded its portable DAC/amp lineup with the iFi GO Blu, a Bluetooth headp…" at bounding box center [925, 359] width 510 height 67
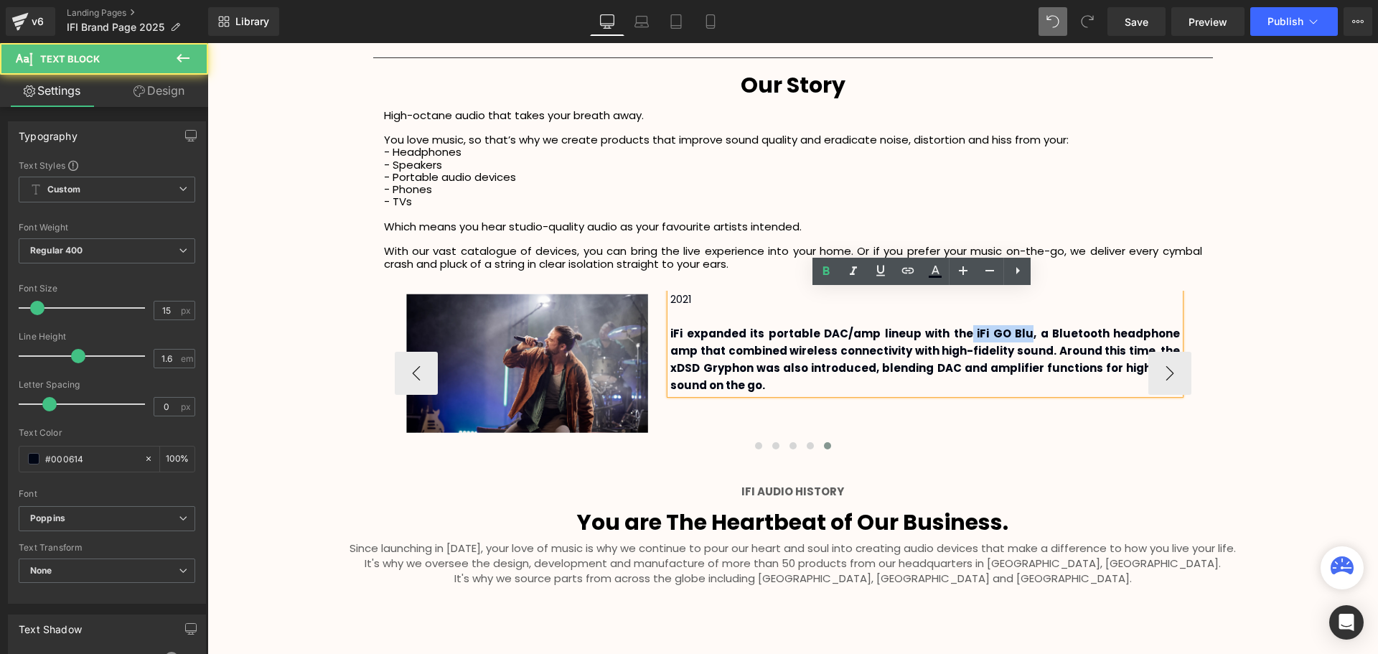
drag, startPoint x: 952, startPoint y: 330, endPoint x: 1008, endPoint y: 332, distance: 56.0
click at [1008, 332] on b "iFi expanded its portable DAC/amp lineup with the iFi GO Blu, a Bluetooth headp…" at bounding box center [925, 359] width 510 height 67
copy b "iFi GO Blu"
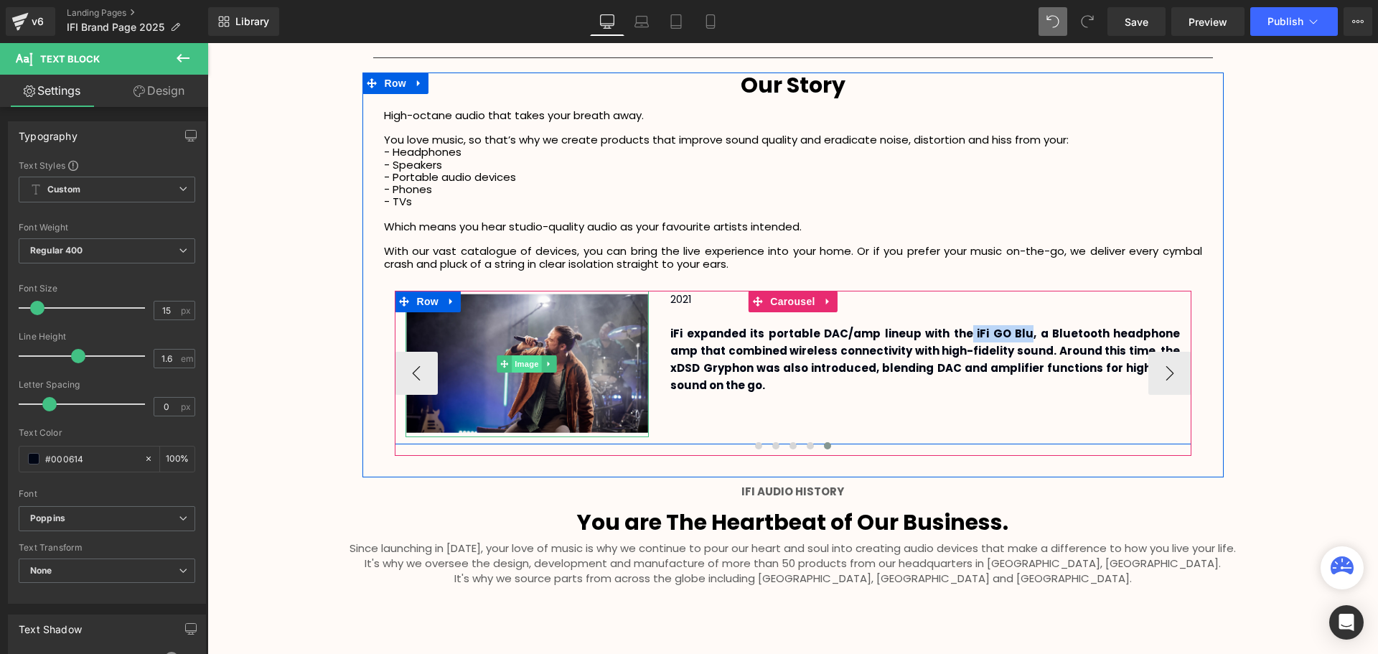
click at [529, 362] on span "Image" at bounding box center [527, 363] width 30 height 17
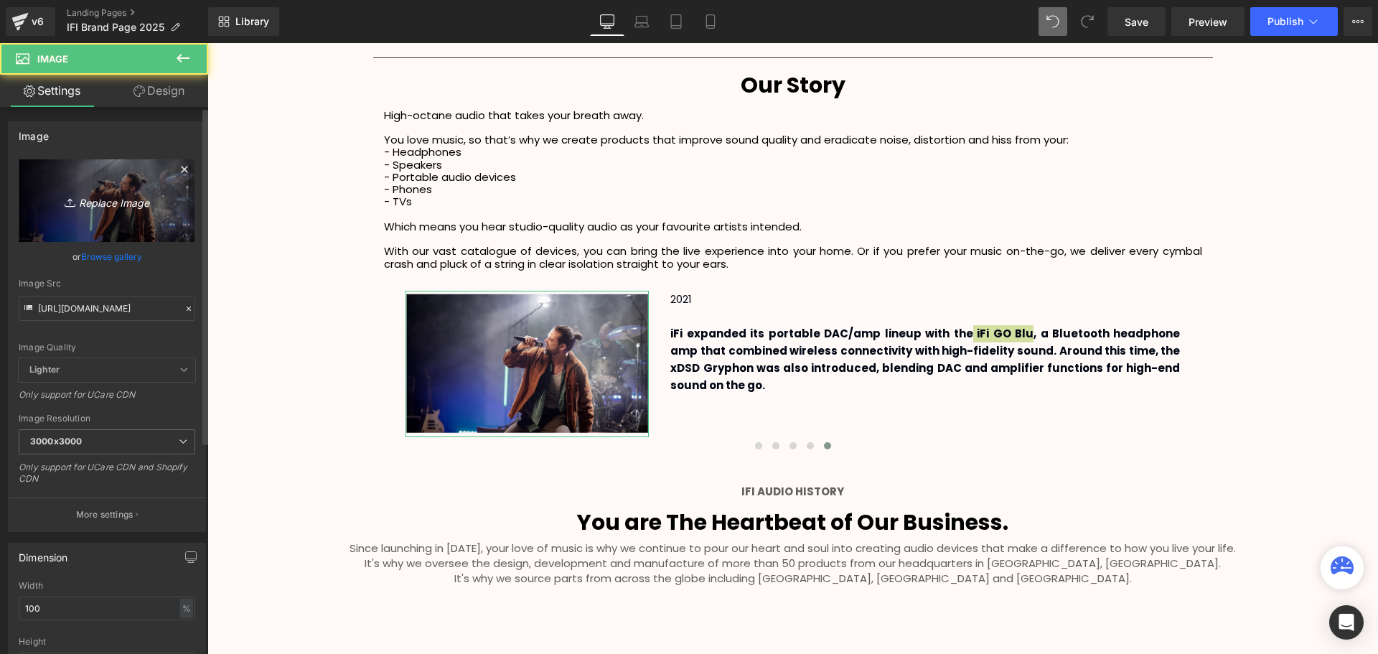
click at [93, 200] on icon "Replace Image" at bounding box center [107, 201] width 115 height 18
type input "C:\fakepath\SCA Giveaway Voucher (10).svg"
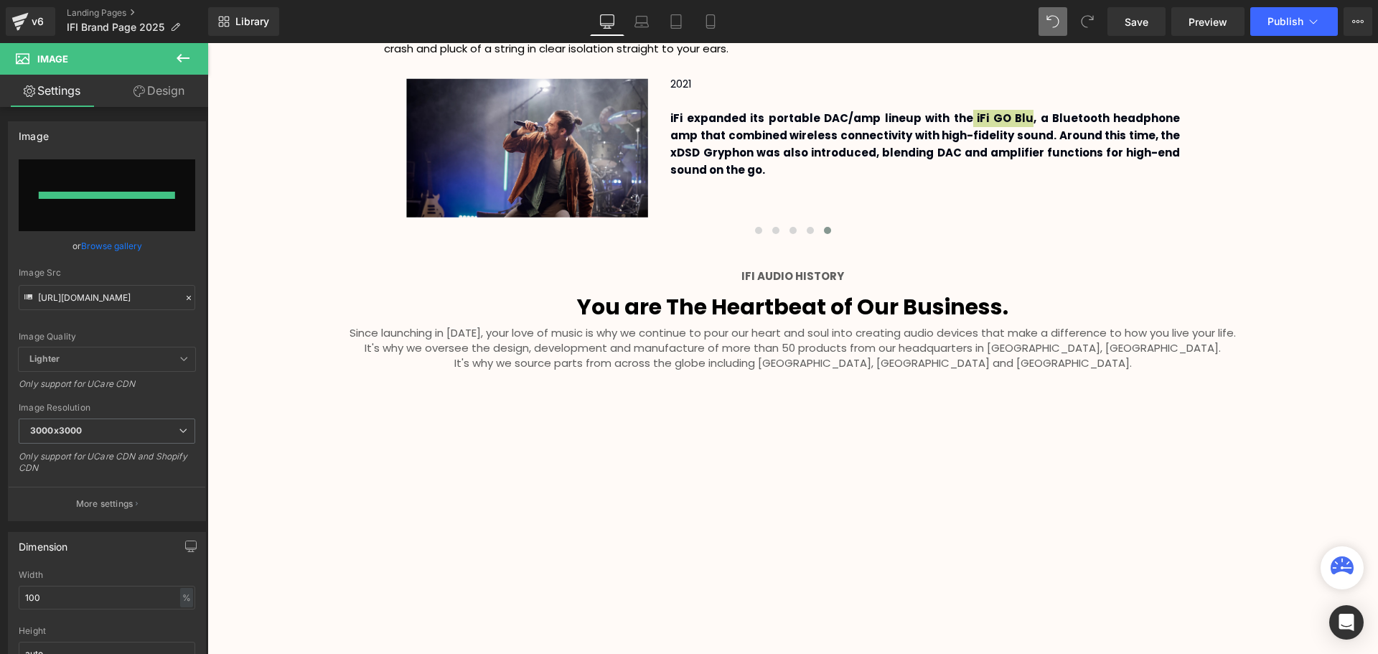
type input "[URL][DOMAIN_NAME]"
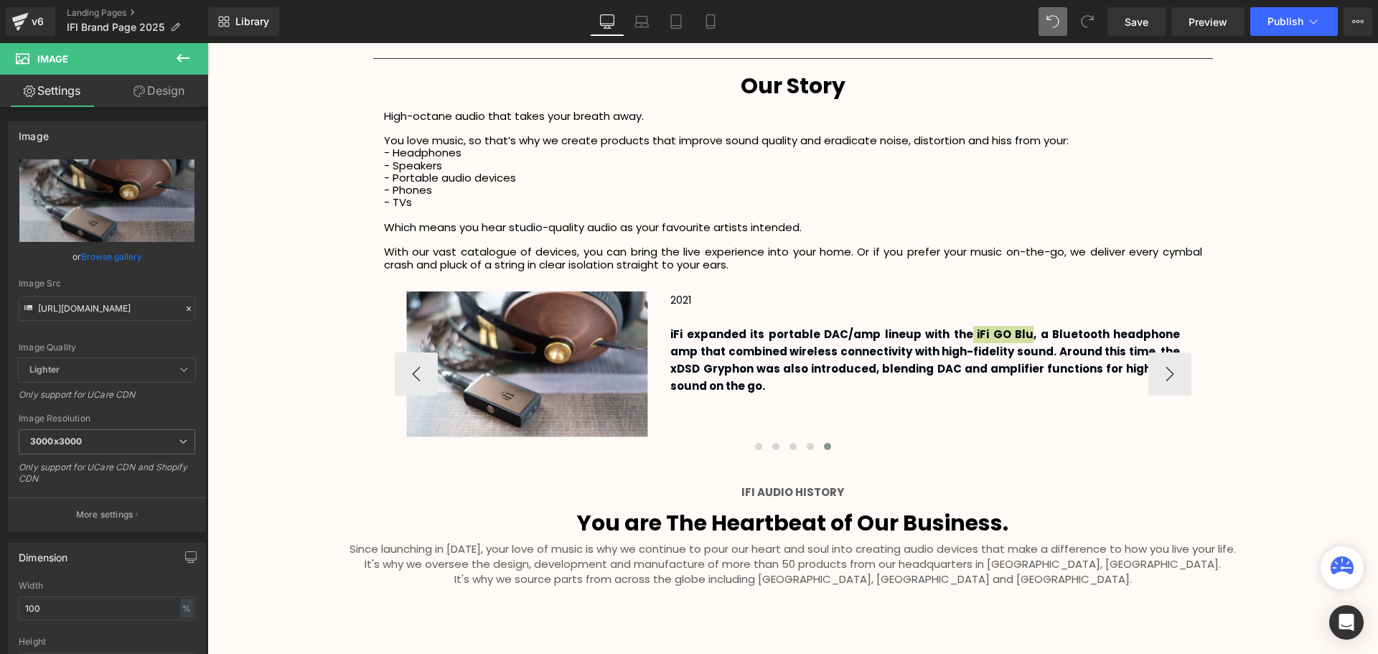
scroll to position [2449, 0]
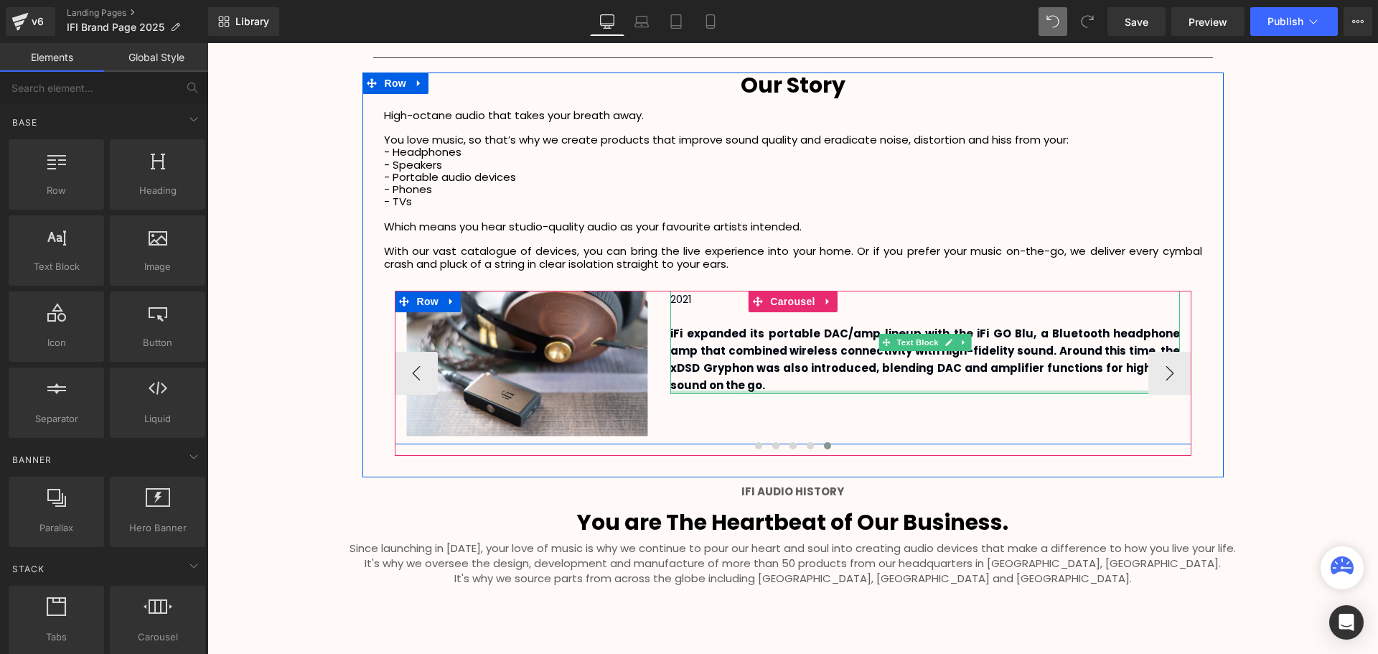
click at [732, 390] on div at bounding box center [925, 392] width 510 height 4
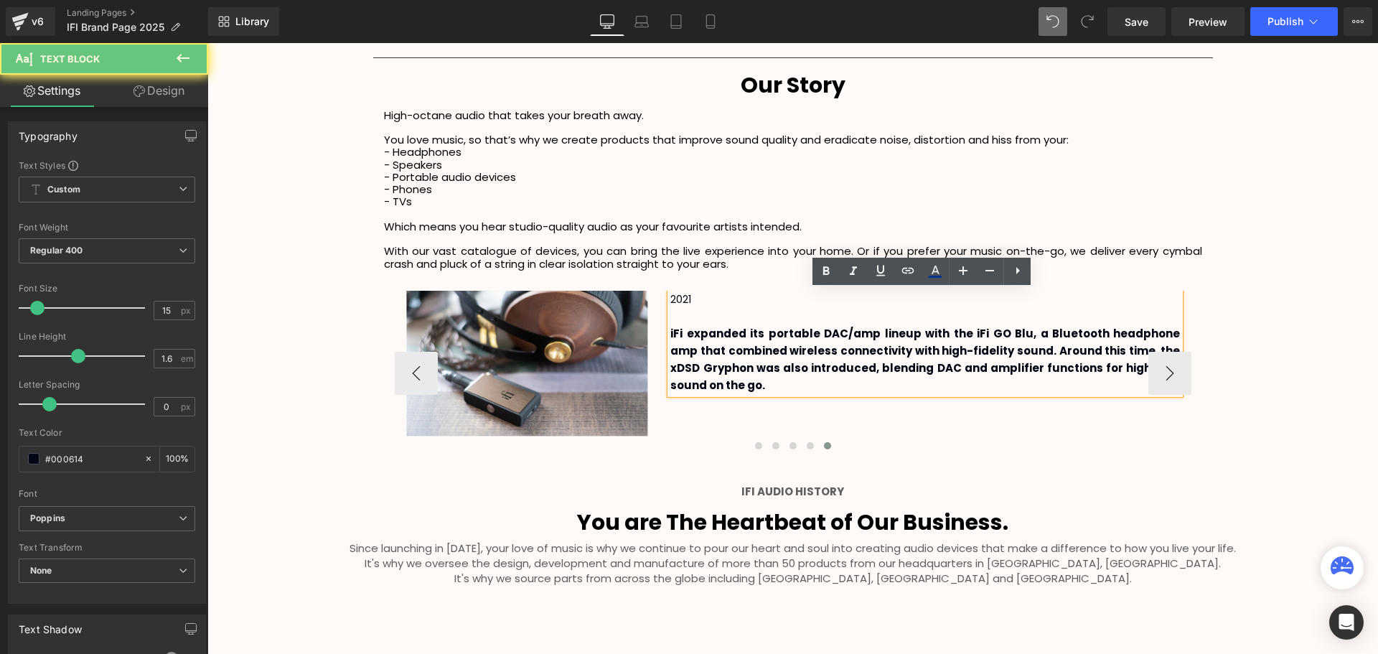
click at [741, 385] on p "iFi expanded its portable DAC/amp lineup with the iFi GO Blu, a Bluetooth headp…" at bounding box center [925, 359] width 510 height 69
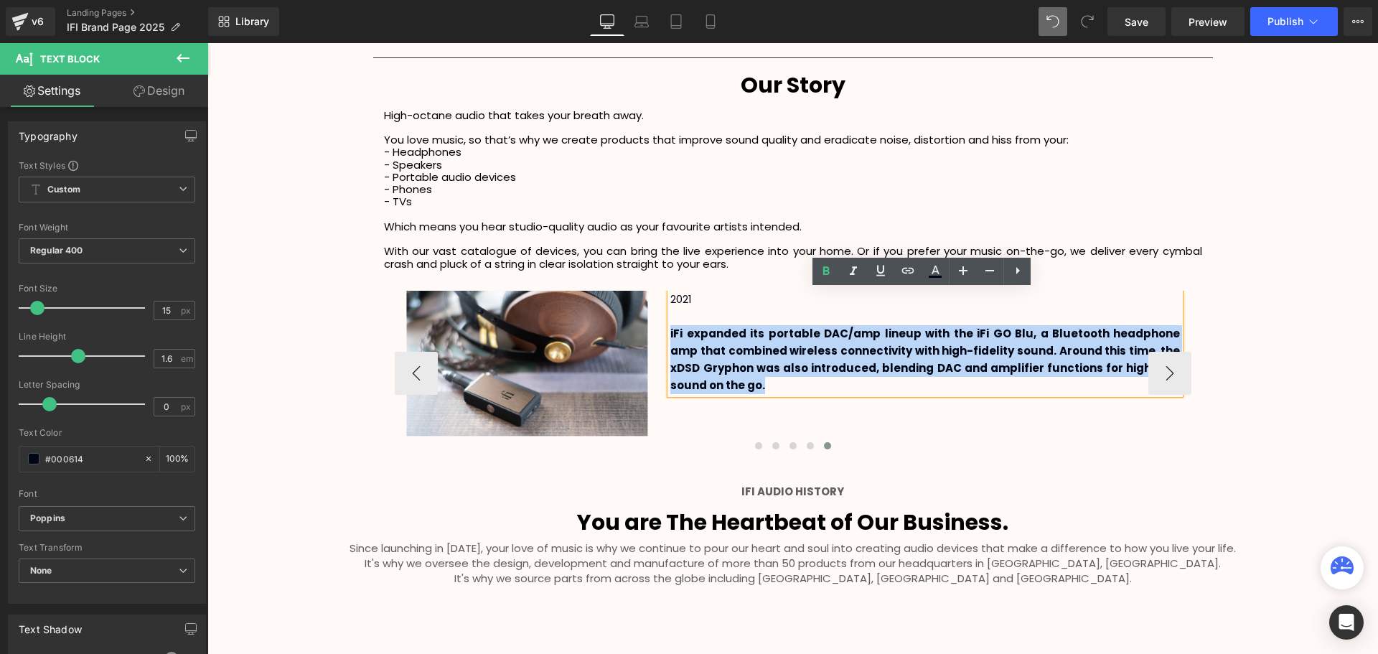
drag, startPoint x: 733, startPoint y: 385, endPoint x: 668, endPoint y: 333, distance: 83.2
click at [670, 333] on p "iFi expanded its portable DAC/amp lineup with the iFi GO Blu, a Bluetooth headp…" at bounding box center [925, 359] width 510 height 69
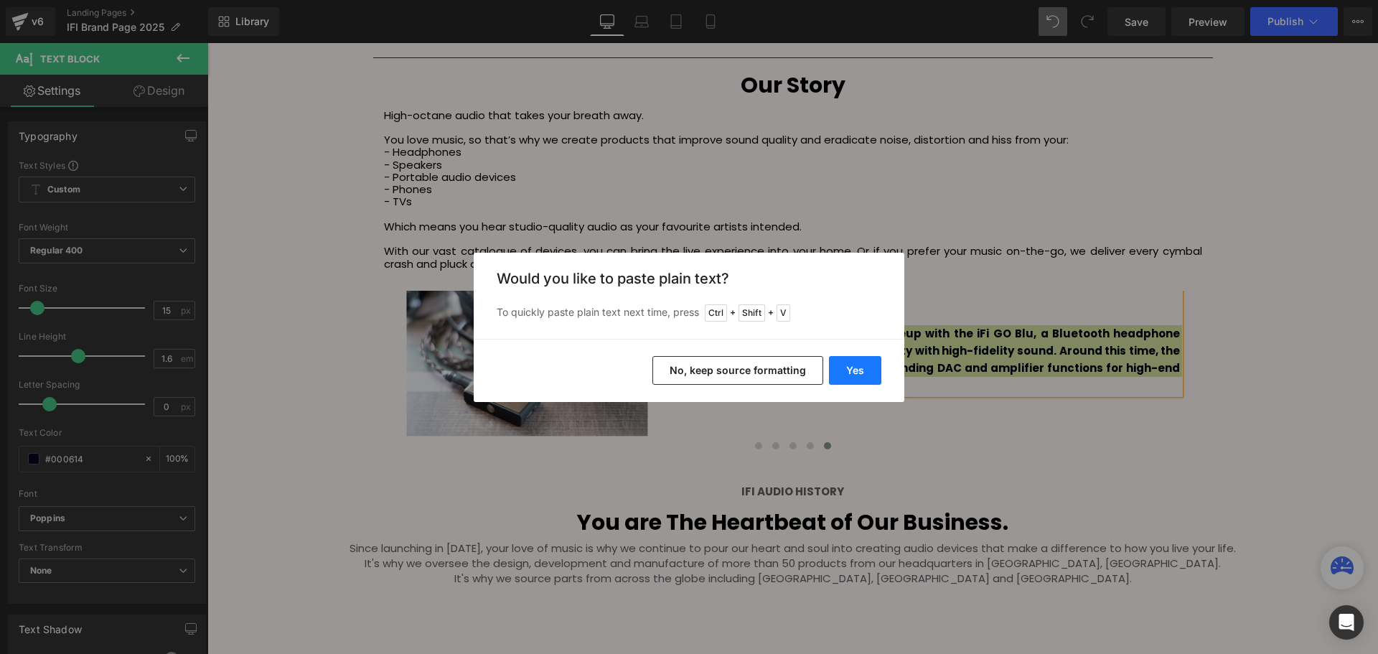
drag, startPoint x: 848, startPoint y: 371, endPoint x: 665, endPoint y: 345, distance: 184.8
click at [848, 371] on button "Yes" at bounding box center [855, 370] width 52 height 29
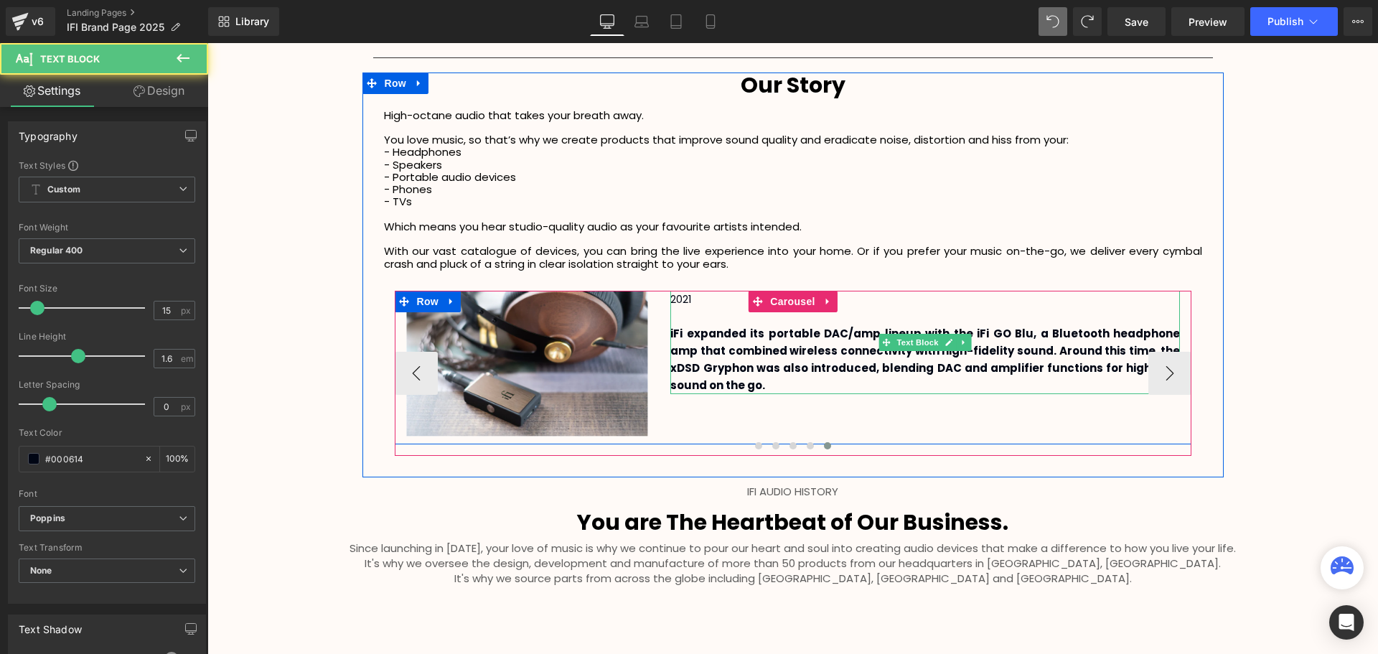
click at [709, 385] on p "iFi expanded its portable DAC/amp lineup with the iFi GO Blu, a Bluetooth headp…" at bounding box center [925, 359] width 510 height 69
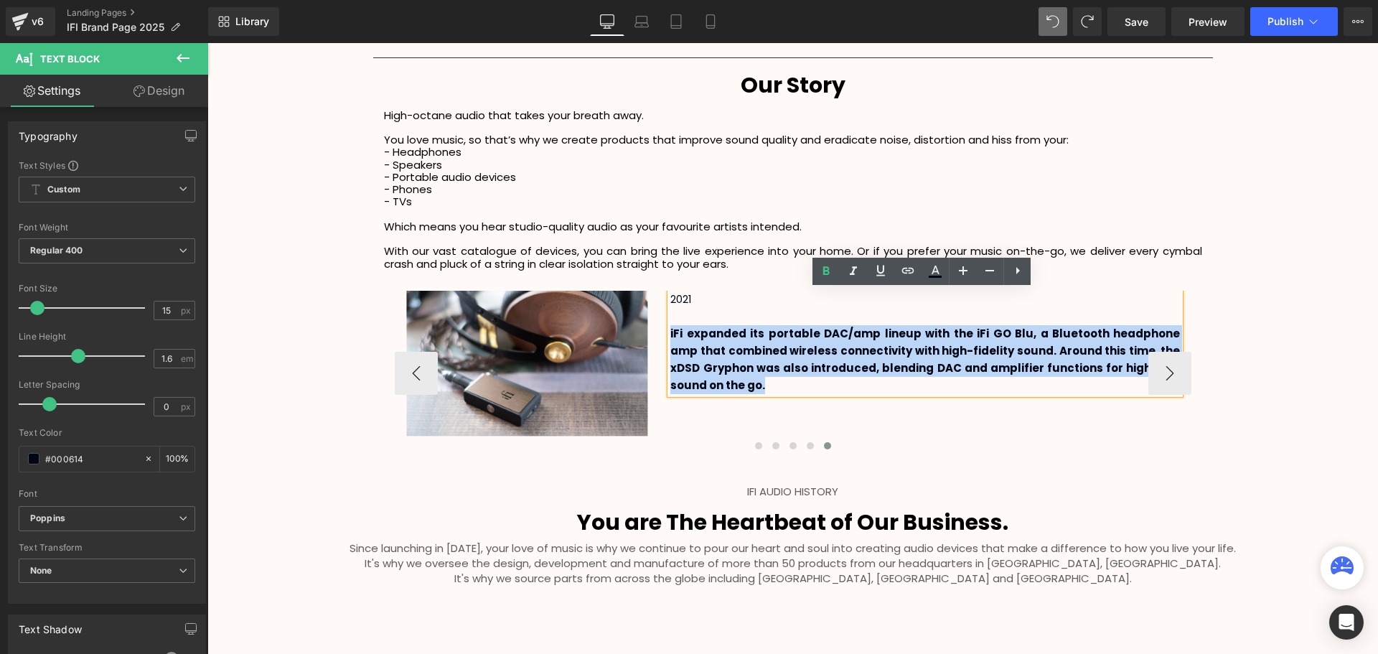
drag, startPoint x: 724, startPoint y: 383, endPoint x: 667, endPoint y: 334, distance: 75.8
click at [670, 334] on p "iFi expanded its portable DAC/amp lineup with the iFi GO Blu, a Bluetooth headp…" at bounding box center [925, 359] width 510 height 69
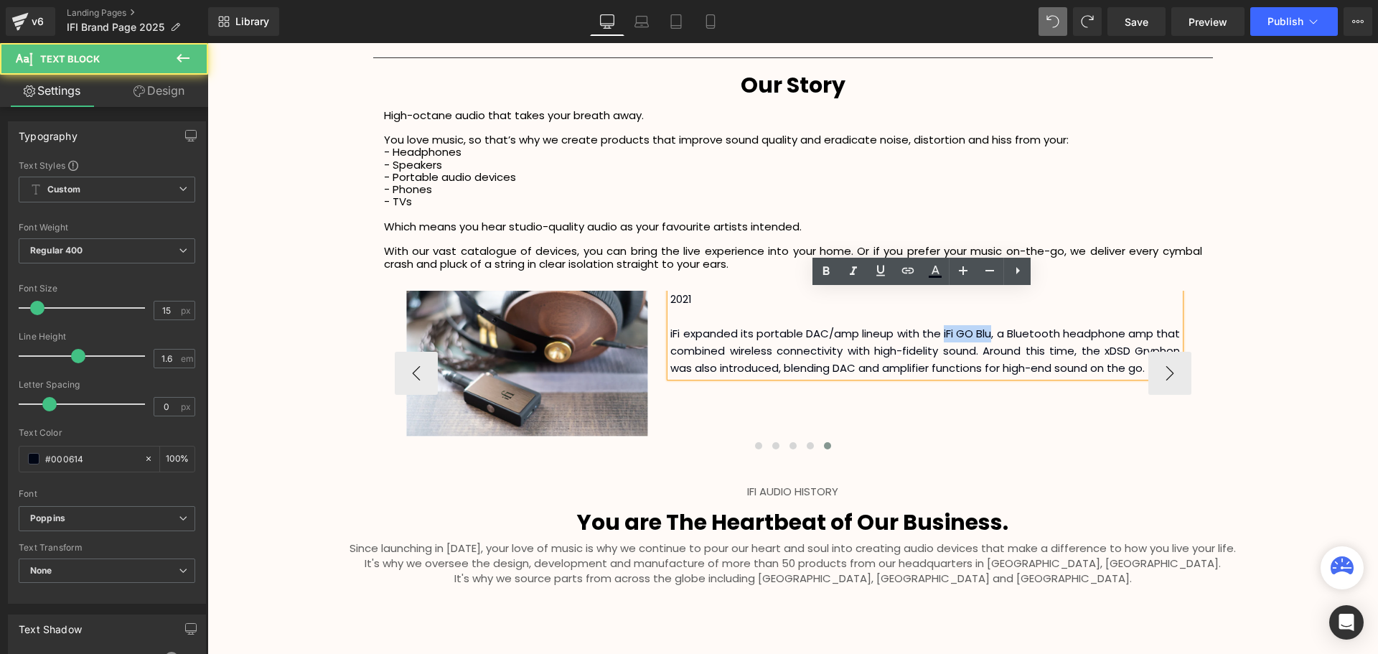
drag, startPoint x: 942, startPoint y: 332, endPoint x: 990, endPoint y: 336, distance: 47.5
click at [990, 336] on p "iFi expanded its portable DAC/amp lineup with the iFi GO Blu, a Bluetooth headp…" at bounding box center [925, 351] width 510 height 52
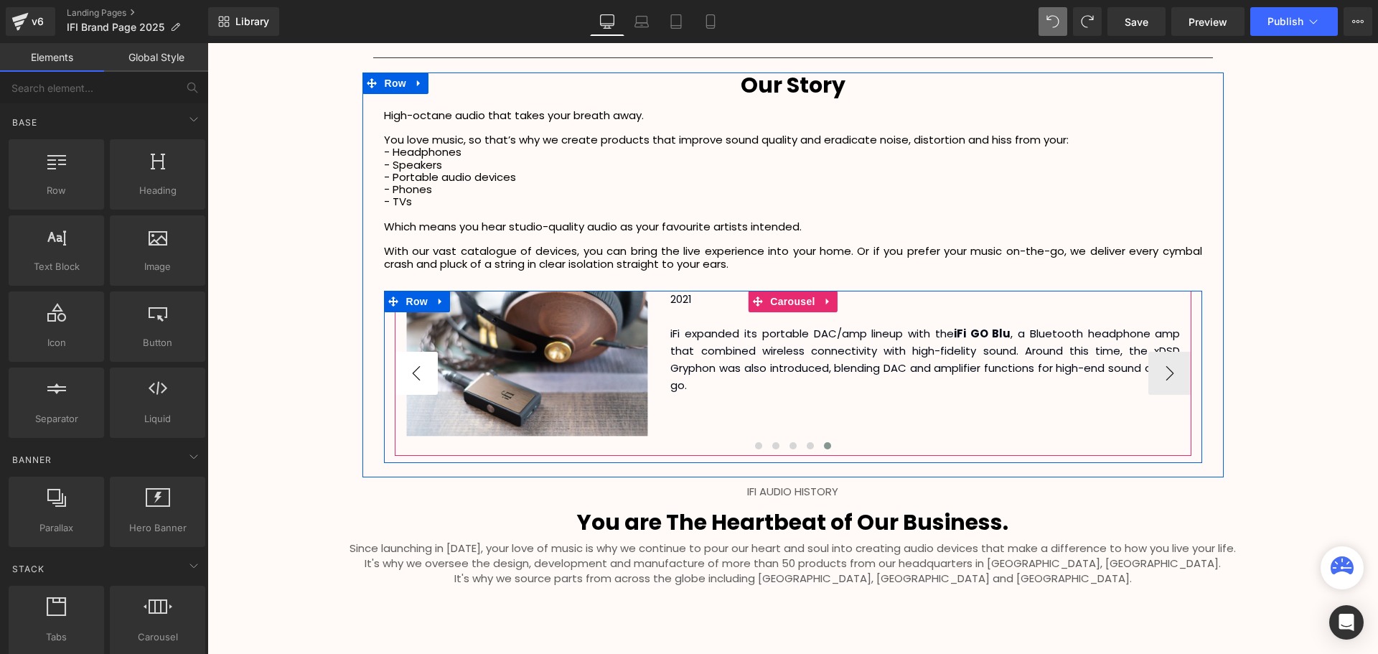
click at [422, 372] on button "‹" at bounding box center [416, 373] width 43 height 43
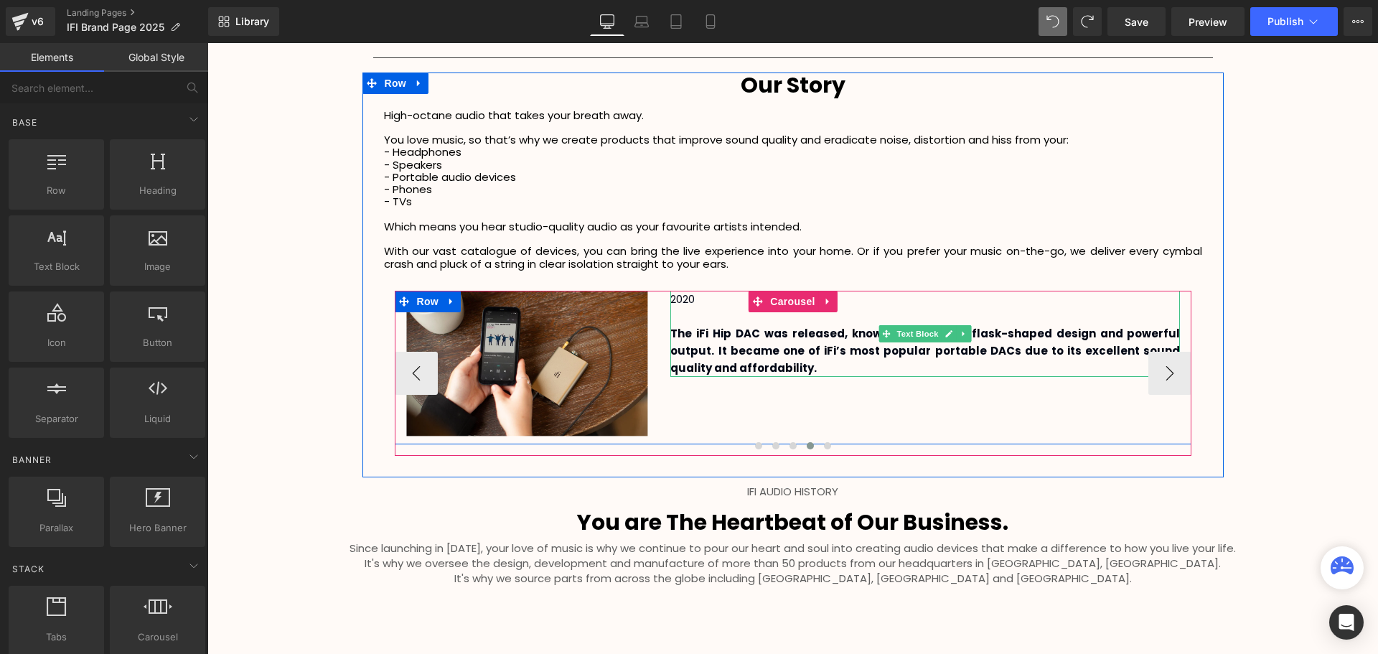
click at [764, 366] on p "The iFi Hip DAC was released, known for its sleek, flask-shaped design and powe…" at bounding box center [925, 351] width 510 height 52
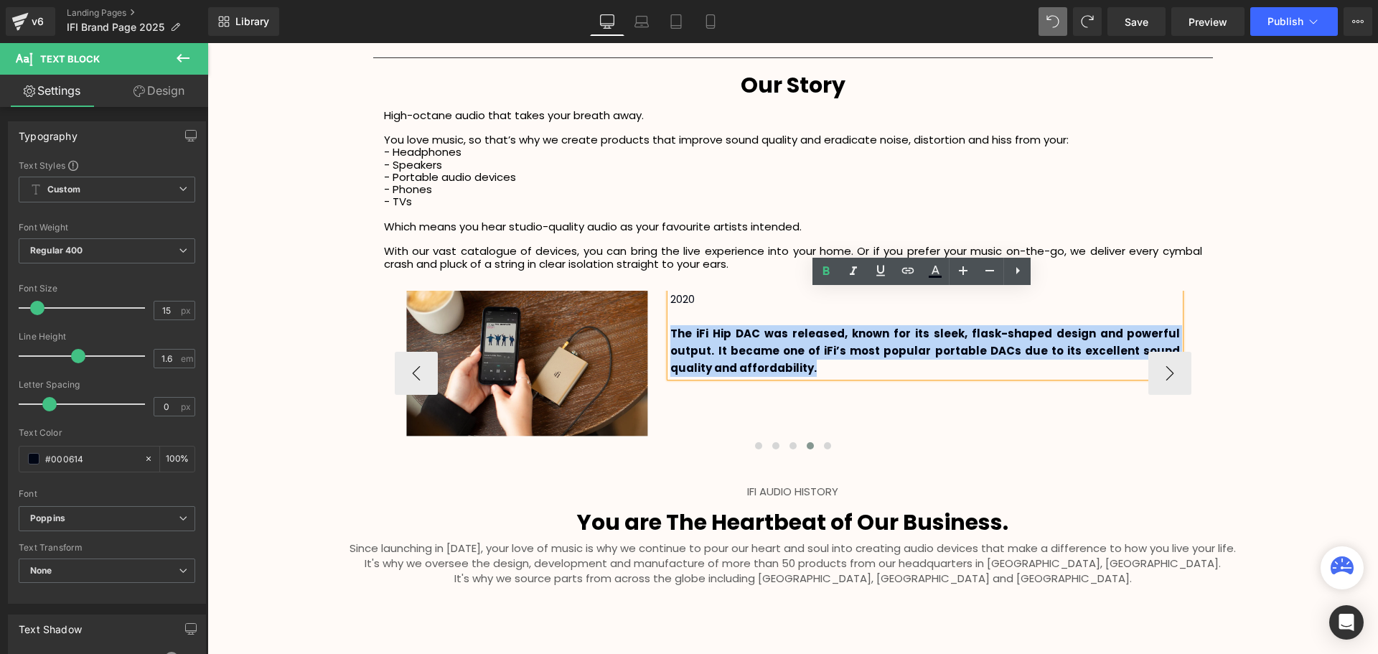
drag, startPoint x: 782, startPoint y: 368, endPoint x: 667, endPoint y: 335, distance: 120.2
click at [670, 335] on p "The iFi Hip DAC was released, known for its sleek, flask-shaped design and powe…" at bounding box center [925, 351] width 510 height 52
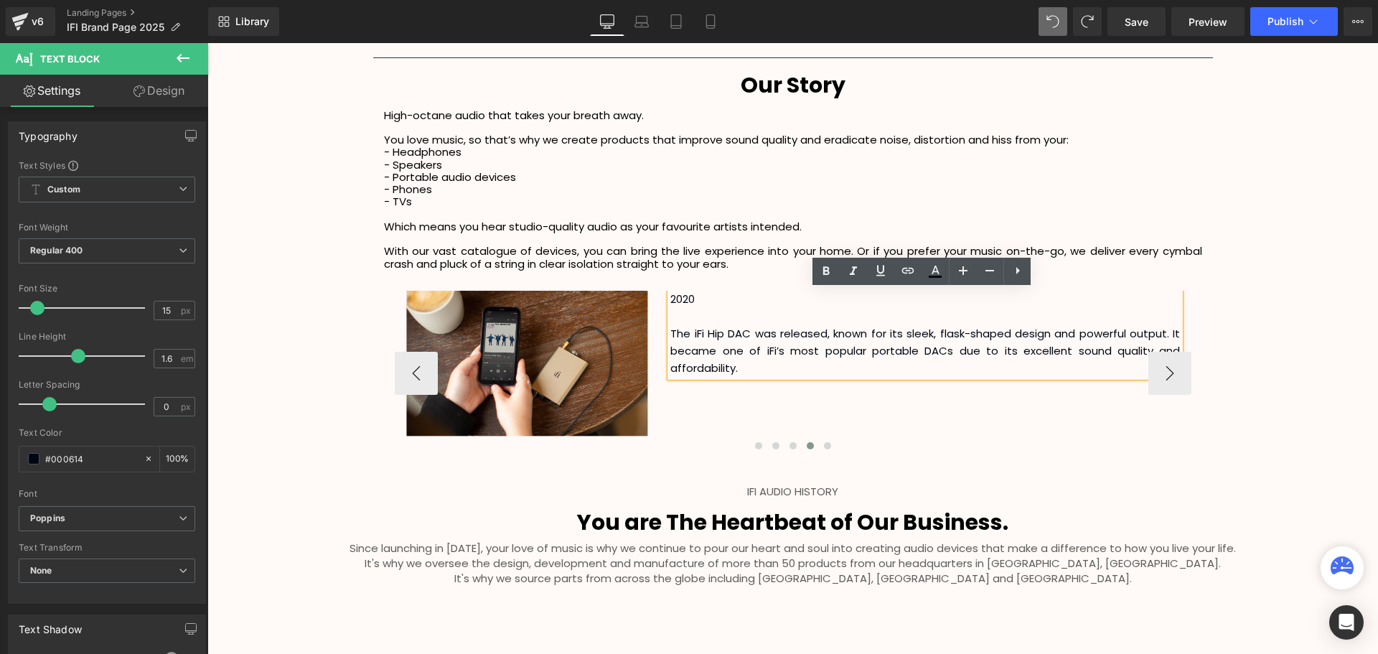
click at [917, 377] on div "2020 The iFi Hip DAC was released, known for its sleek, flask-shaped design and…" at bounding box center [925, 334] width 510 height 86
drag, startPoint x: 748, startPoint y: 333, endPoint x: 689, endPoint y: 334, distance: 58.9
click at [689, 334] on p "The iFi Hip DAC was released, known for its sleek, flask-shaped design and powe…" at bounding box center [925, 351] width 510 height 52
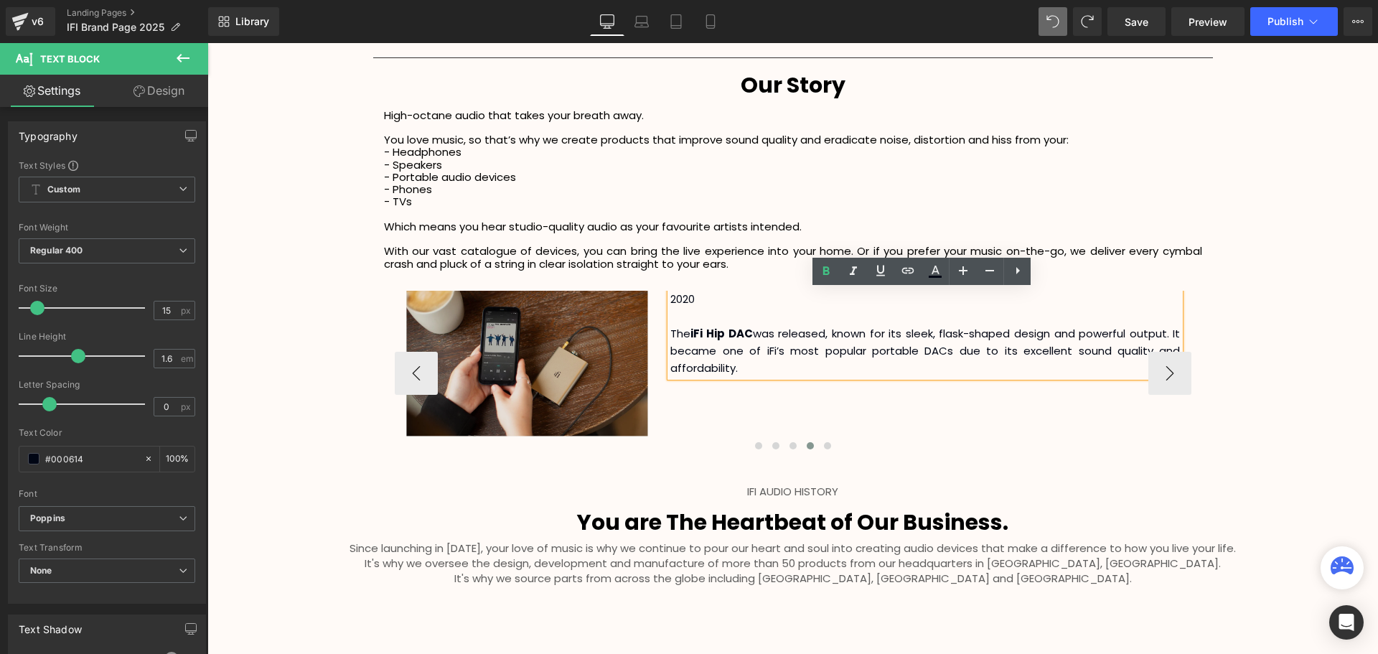
click at [923, 408] on div "Image 2020 The iFi Hip DAC was released, known for its sleek, flask-shaped desi…" at bounding box center [793, 368] width 797 height 154
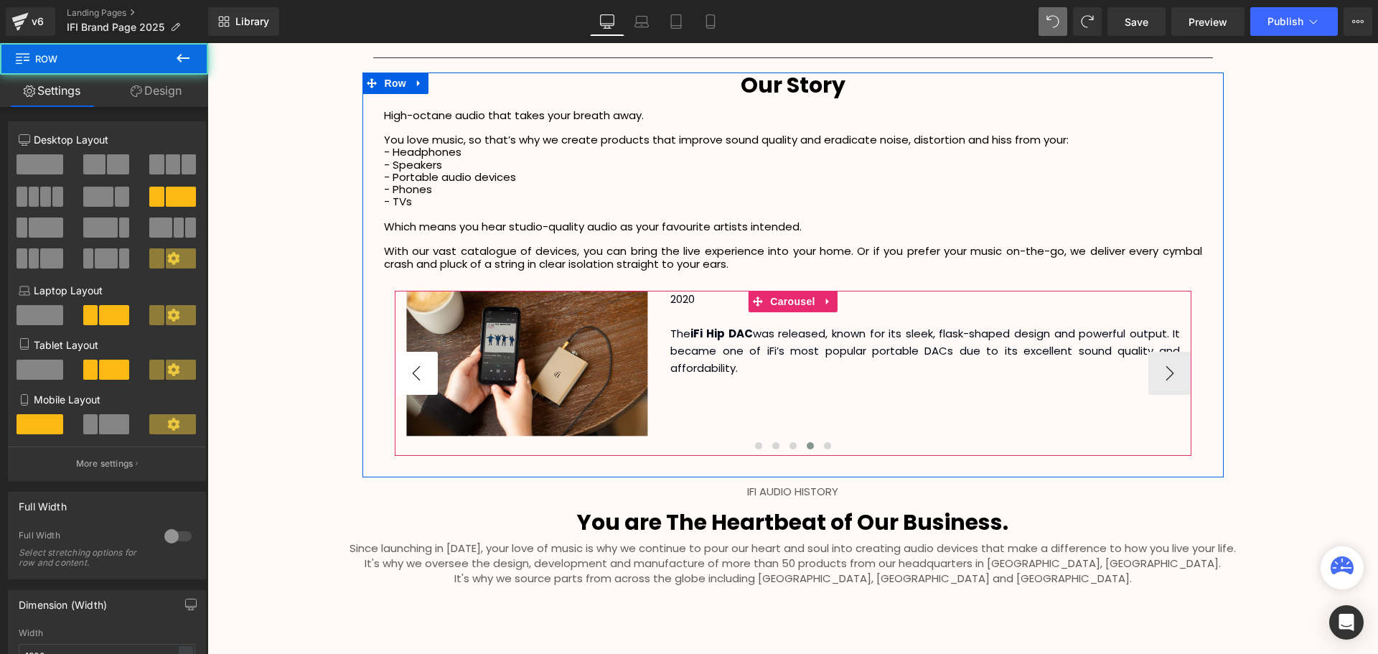
click at [413, 372] on button "‹" at bounding box center [416, 373] width 43 height 43
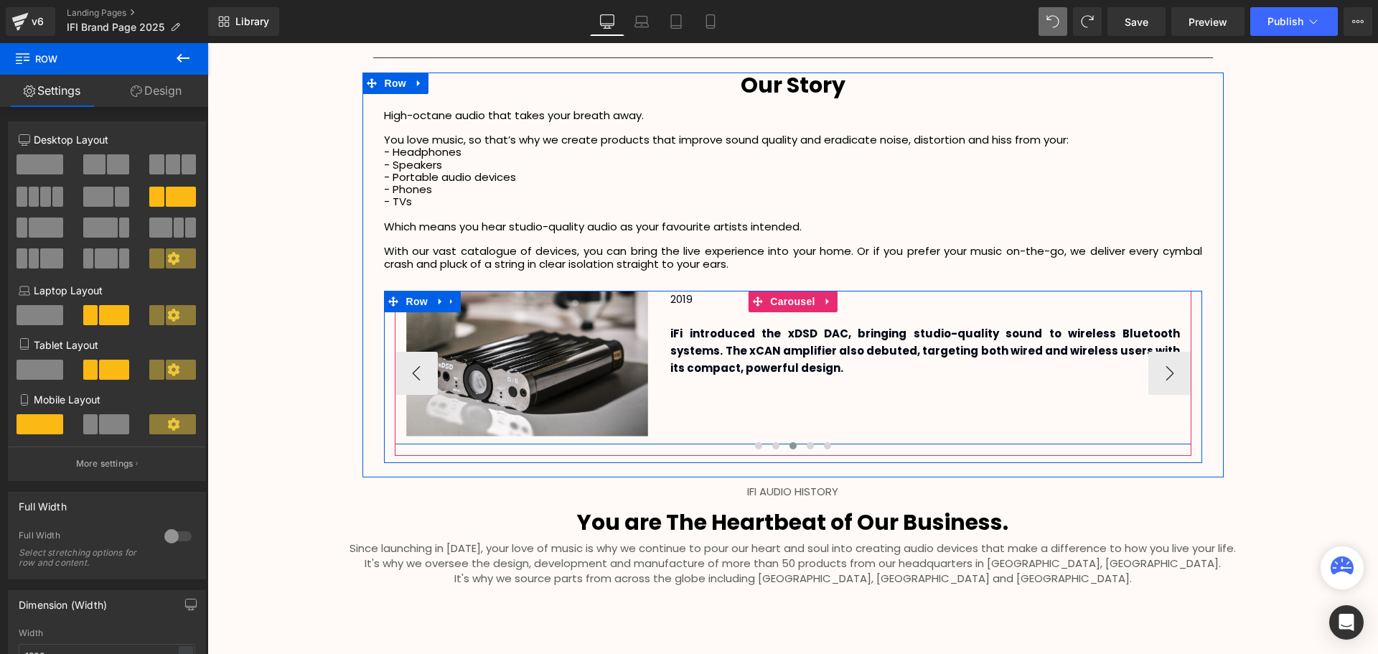
click at [207, 43] on div at bounding box center [207, 43] width 0 height 0
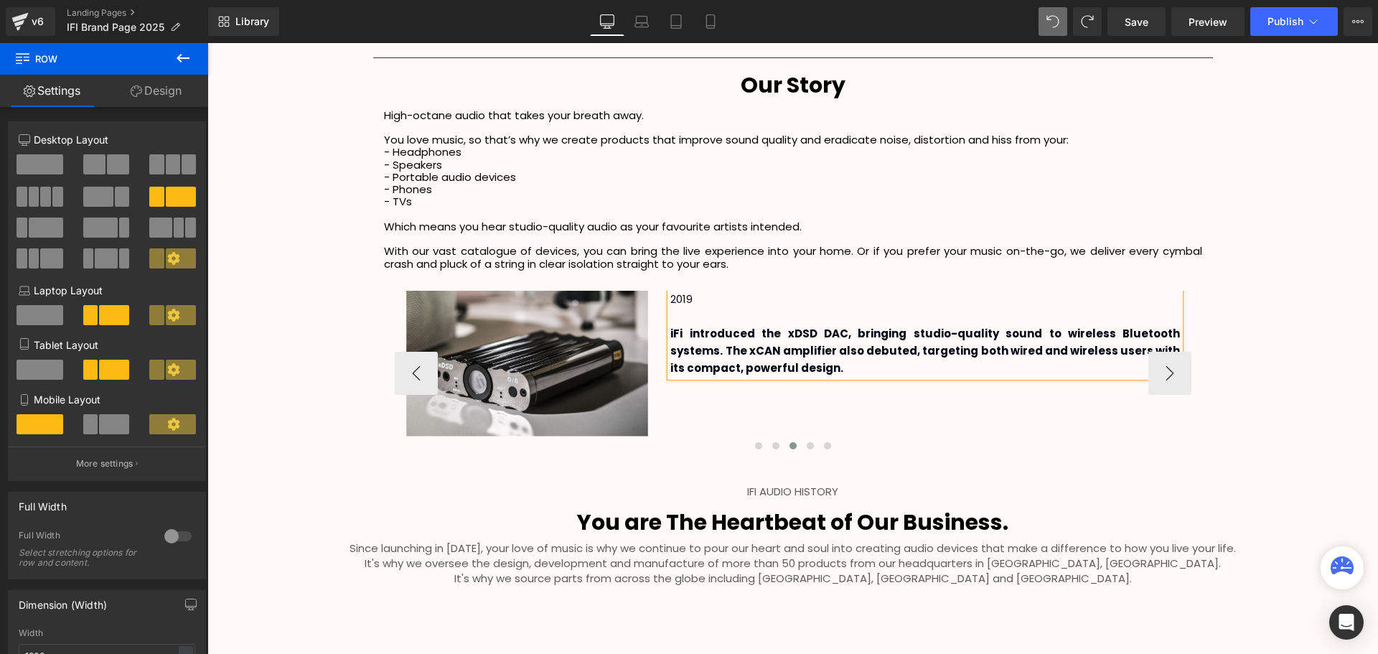
click at [808, 371] on p "iFi introduced the xDSD DAC, bringing studio-quality sound to wireless Bluetoot…" at bounding box center [925, 351] width 510 height 52
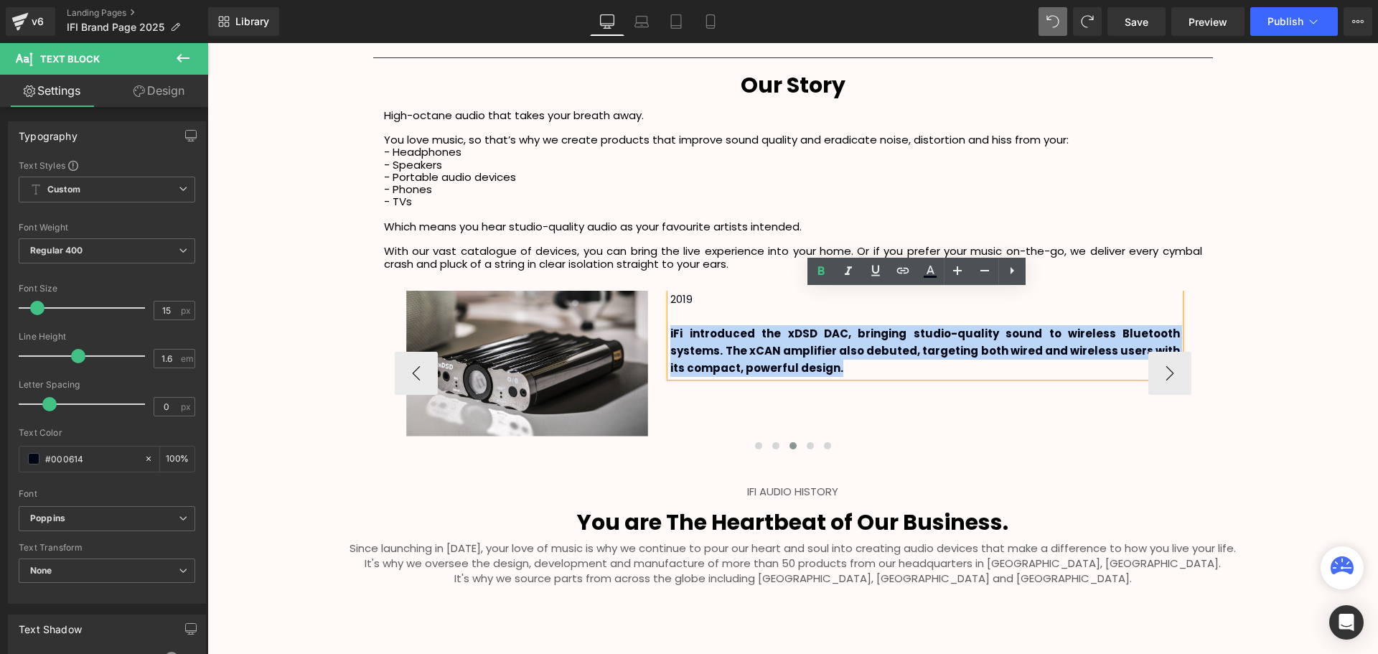
drag, startPoint x: 814, startPoint y: 367, endPoint x: 667, endPoint y: 332, distance: 150.4
click at [670, 332] on p "iFi introduced the xDSD DAC, bringing studio-quality sound to wireless Bluetoot…" at bounding box center [925, 351] width 510 height 52
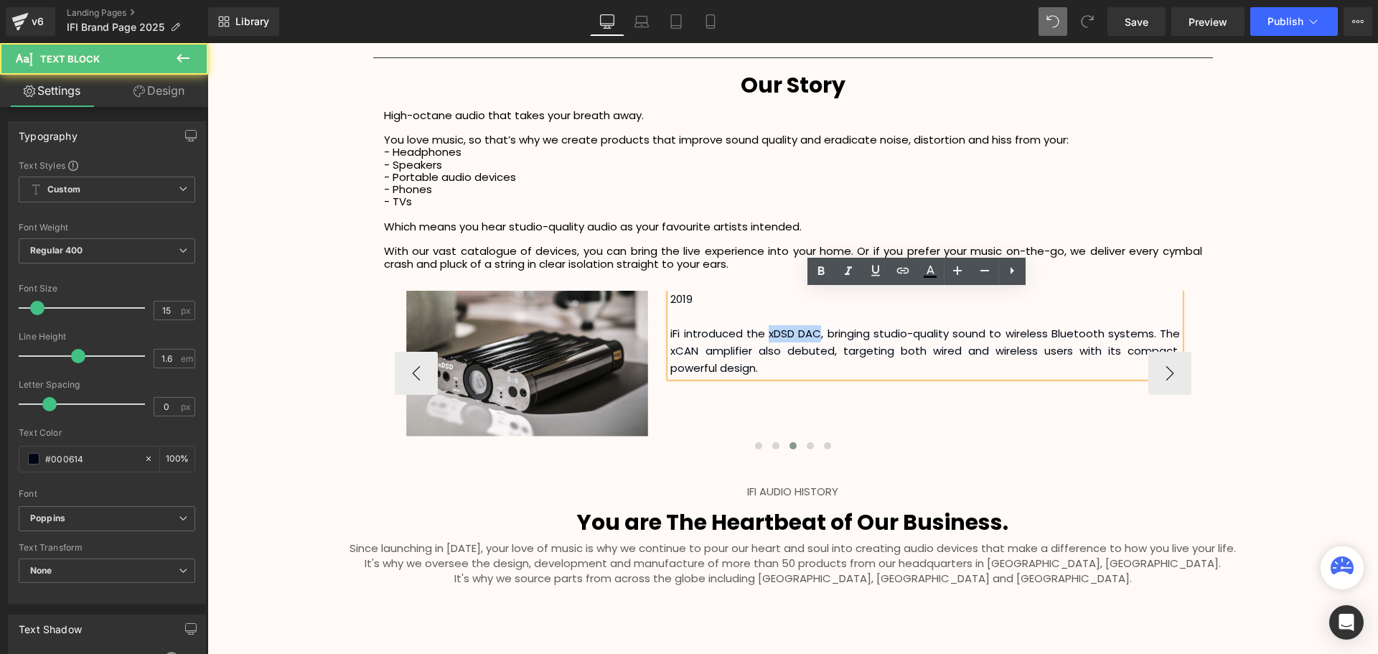
drag, startPoint x: 767, startPoint y: 334, endPoint x: 818, endPoint y: 334, distance: 51.7
click at [818, 334] on p "iFi introduced the xDSD DAC, bringing studio-quality sound to wireless Bluetoot…" at bounding box center [925, 351] width 510 height 52
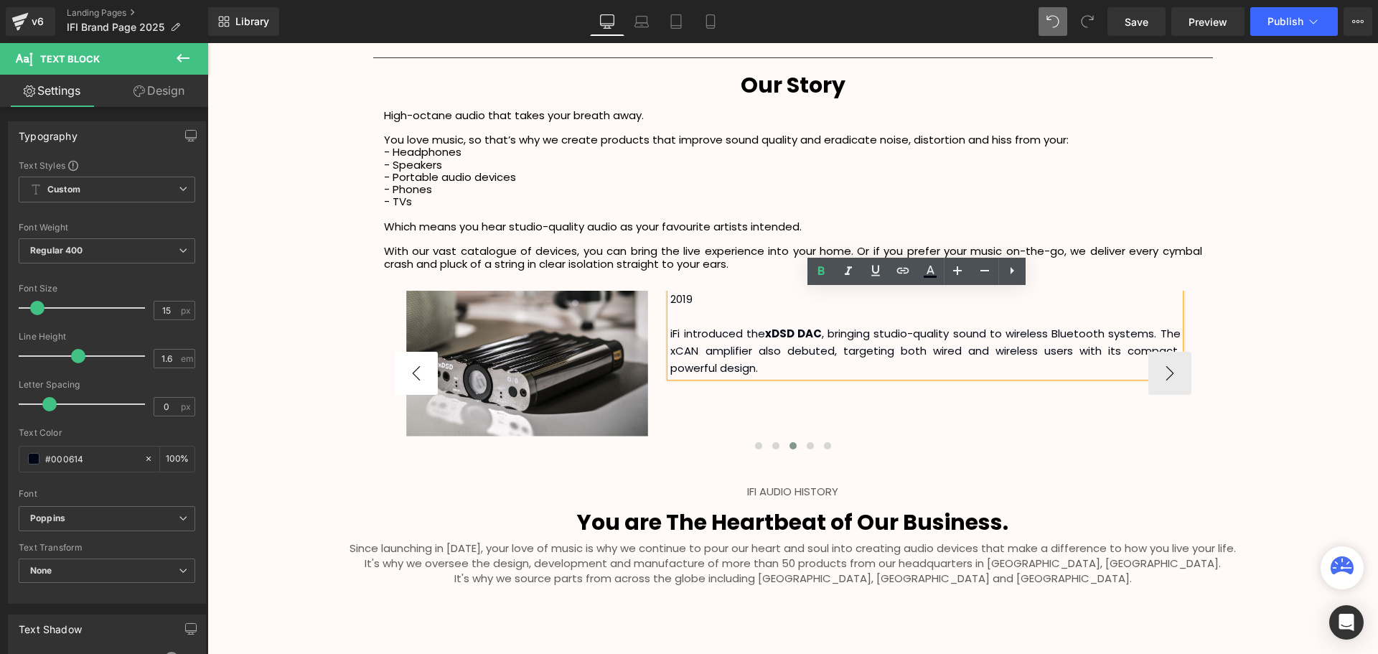
click at [407, 367] on button "‹" at bounding box center [416, 373] width 43 height 43
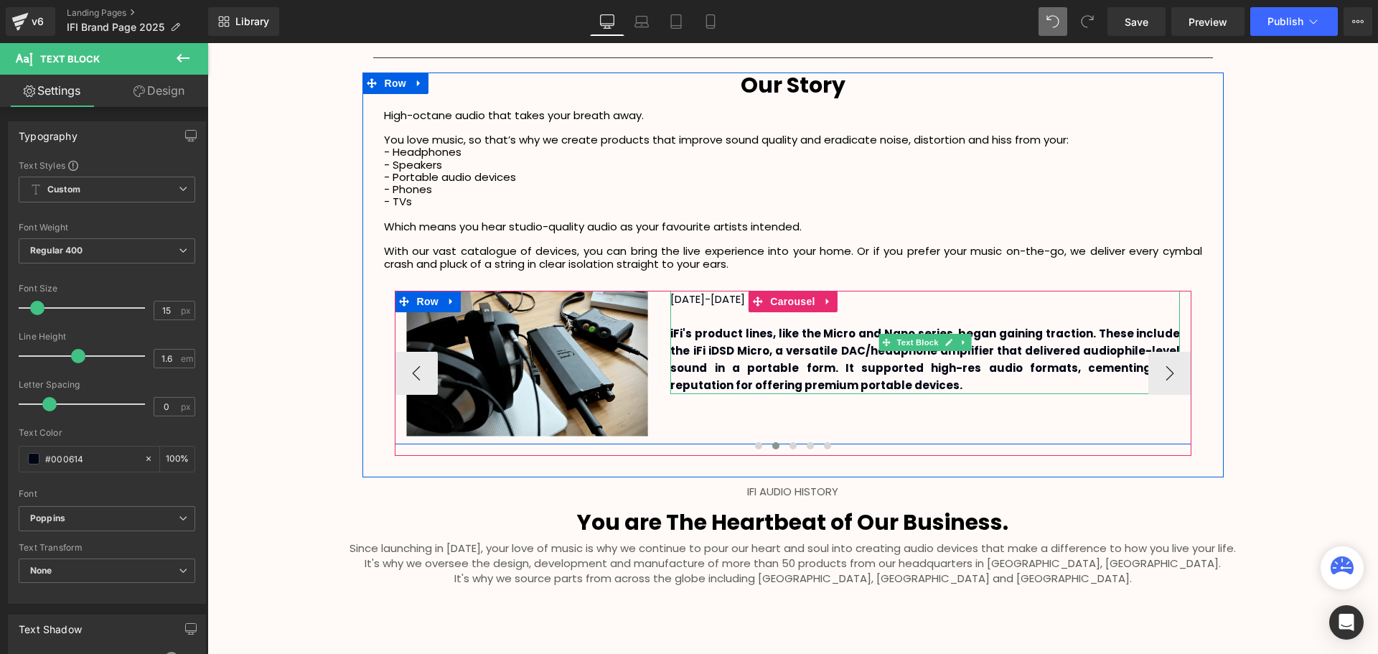
click at [803, 384] on b "iFi's product lines, like the Micro and Nano series, began gaining traction. Th…" at bounding box center [925, 359] width 510 height 67
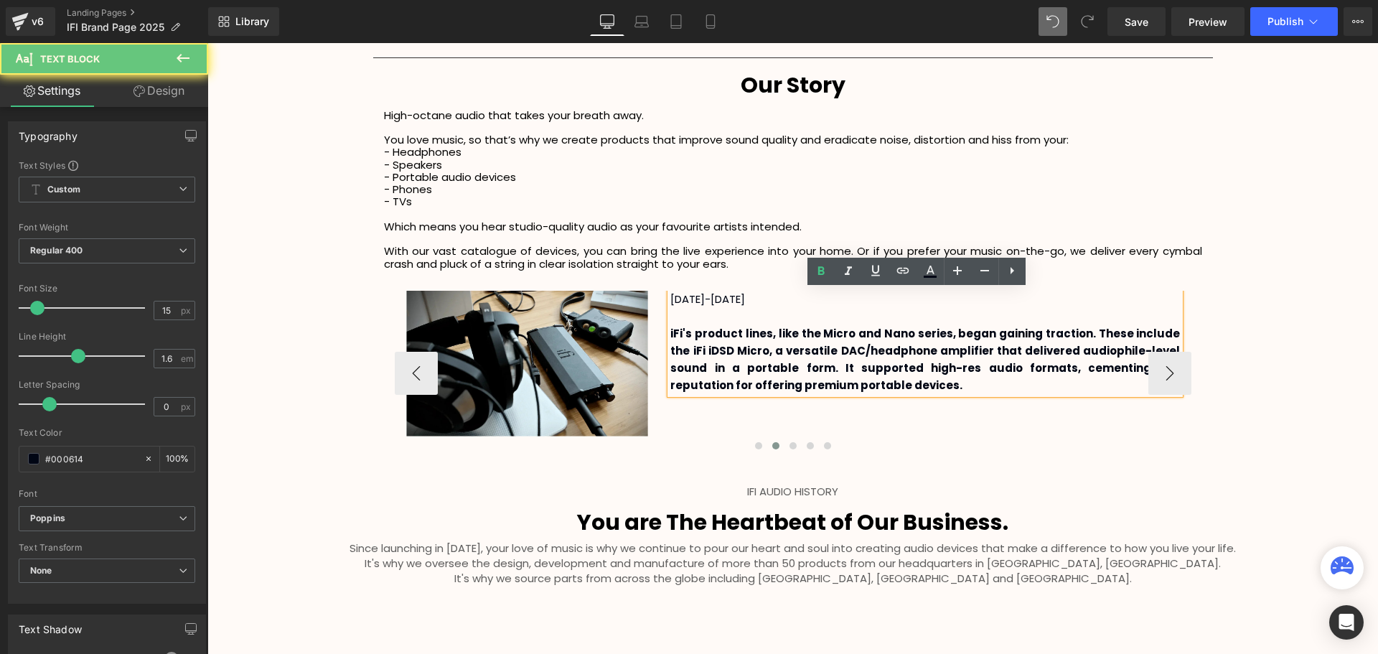
click at [840, 383] on p "iFi's product lines, like the Micro and Nano series, began gaining traction. Th…" at bounding box center [925, 359] width 510 height 69
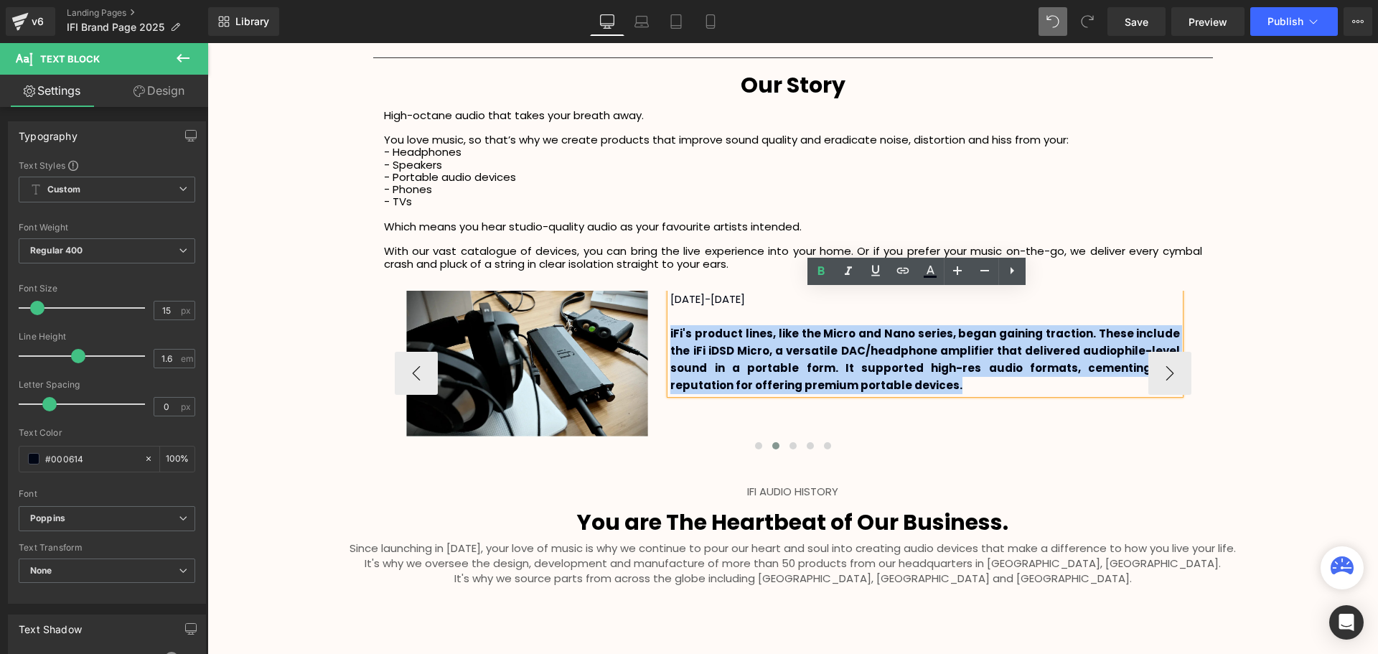
drag, startPoint x: 855, startPoint y: 385, endPoint x: 667, endPoint y: 333, distance: 195.2
click at [670, 333] on p "iFi's product lines, like the Micro and Nano series, began gaining traction. Th…" at bounding box center [925, 359] width 510 height 69
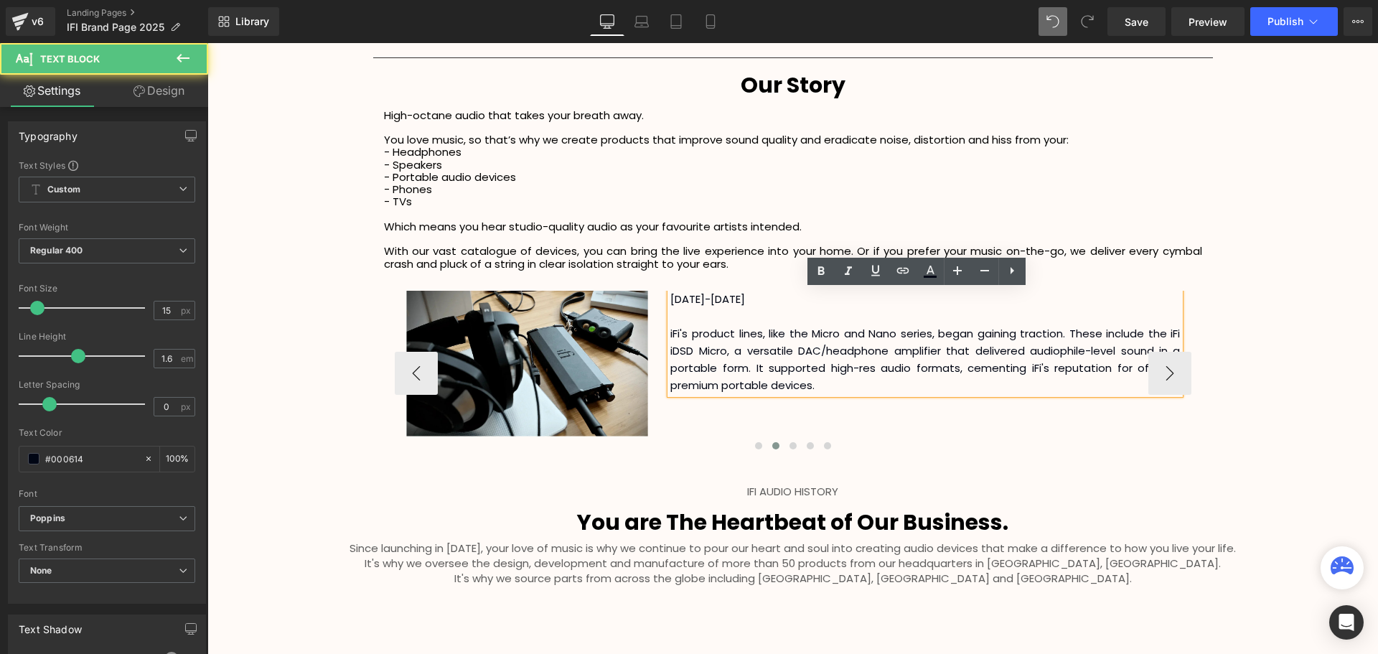
click at [777, 362] on p "iFi's product lines, like the Micro and Nano series, began gaining traction. Th…" at bounding box center [925, 359] width 510 height 69
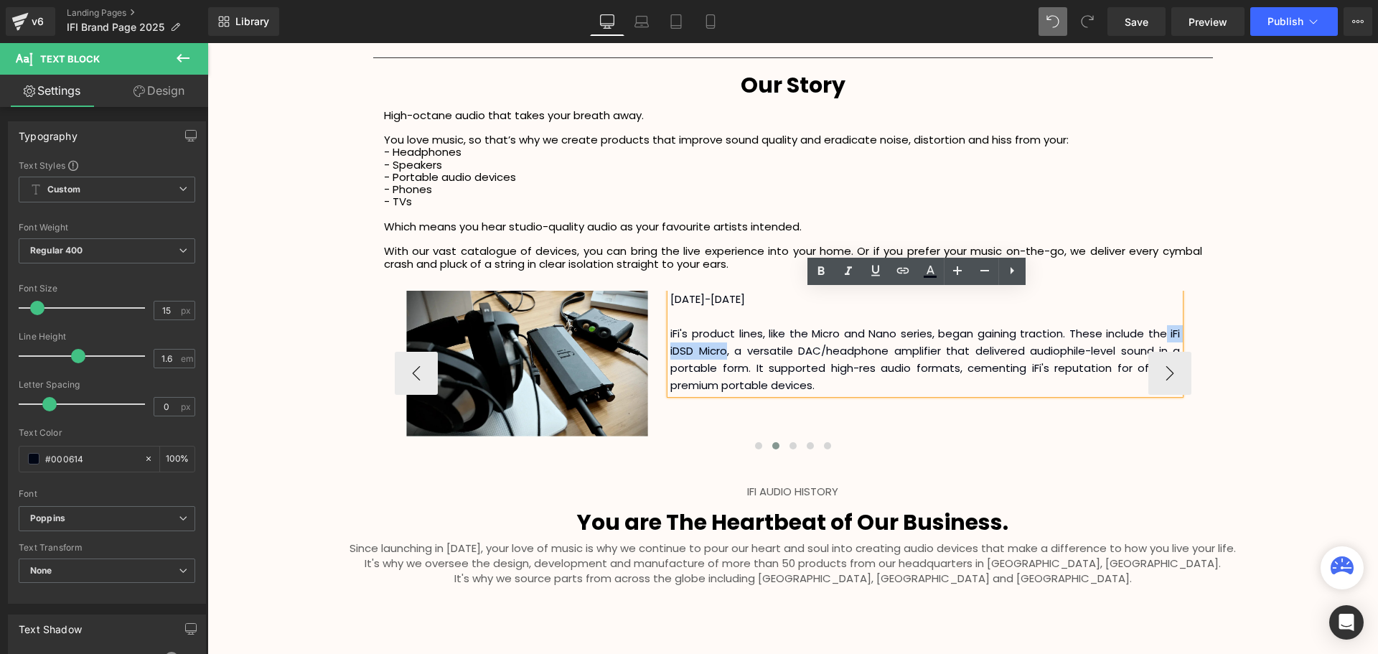
drag, startPoint x: 724, startPoint y: 349, endPoint x: 1164, endPoint y: 334, distance: 440.2
click at [1164, 334] on p "iFi's product lines, like the Micro and Nano series, began gaining traction. Th…" at bounding box center [925, 359] width 510 height 69
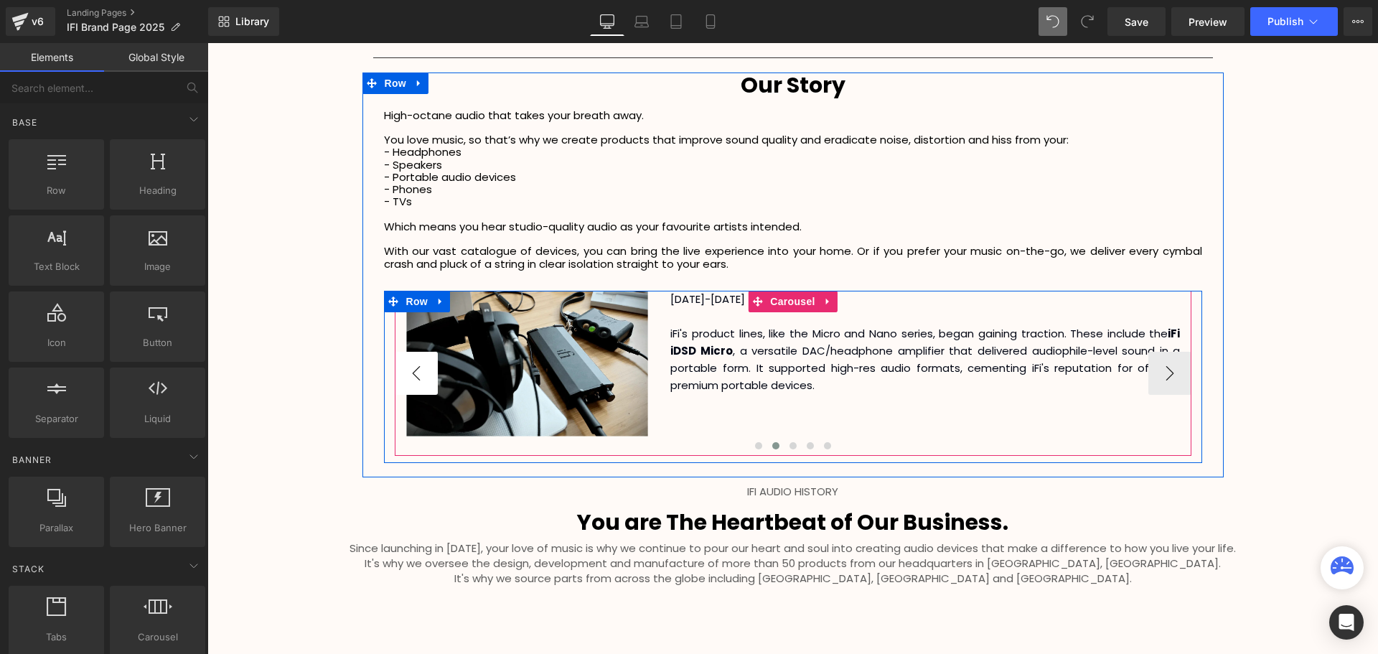
click at [415, 372] on button "‹" at bounding box center [416, 373] width 43 height 43
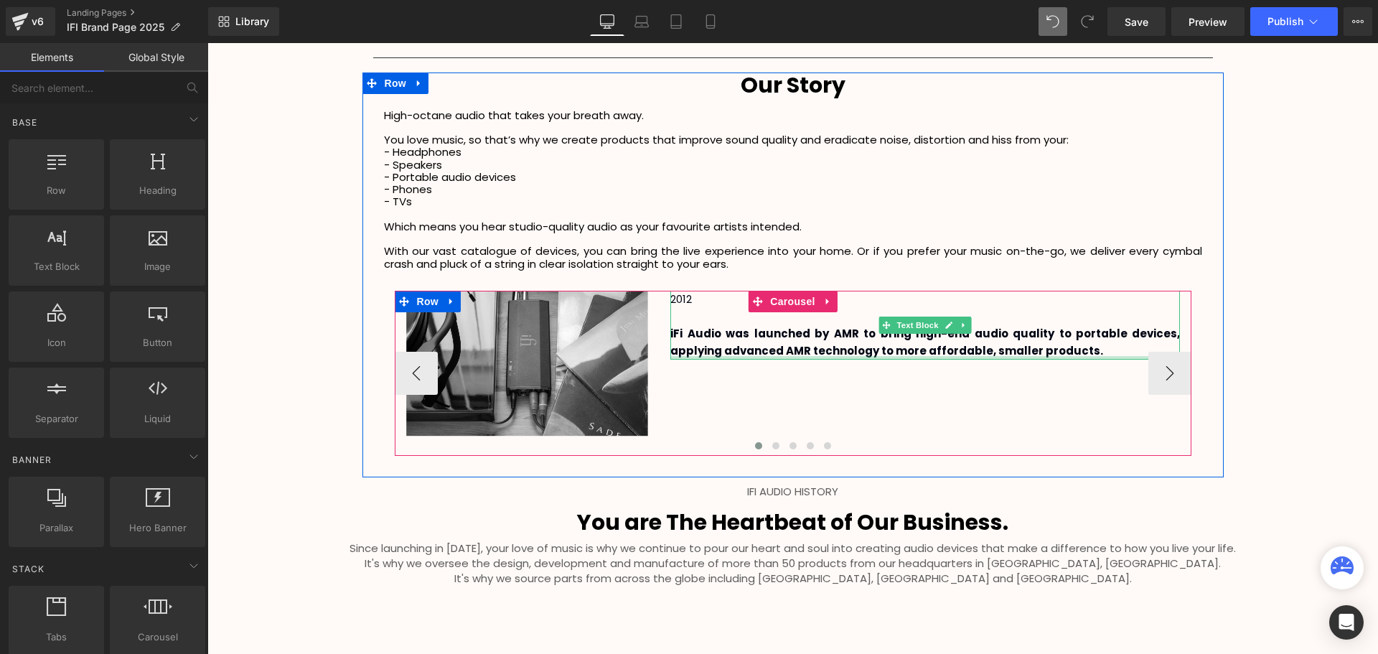
click at [995, 350] on b "iFi Audio was launched by AMR to bring high-end audio quality to portable devic…" at bounding box center [925, 342] width 510 height 32
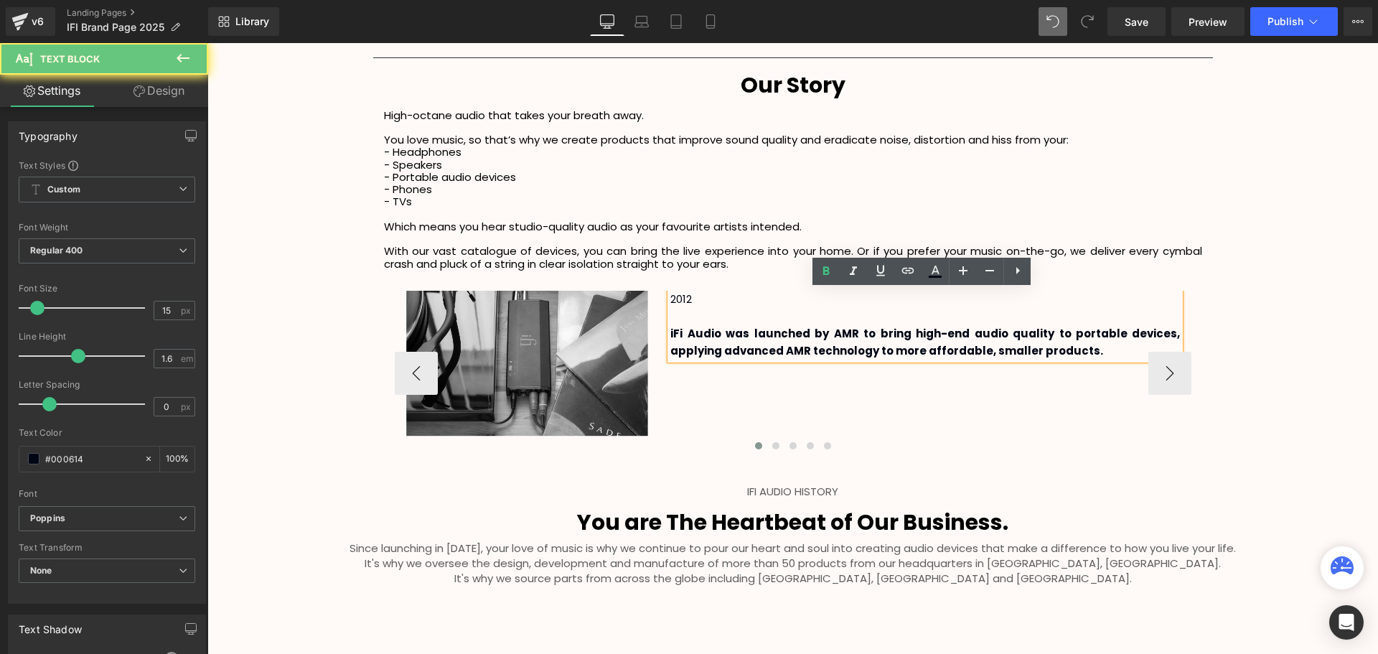
click at [1097, 353] on p "iFi Audio was launched by AMR to bring high-end audio quality to portable devic…" at bounding box center [925, 342] width 510 height 34
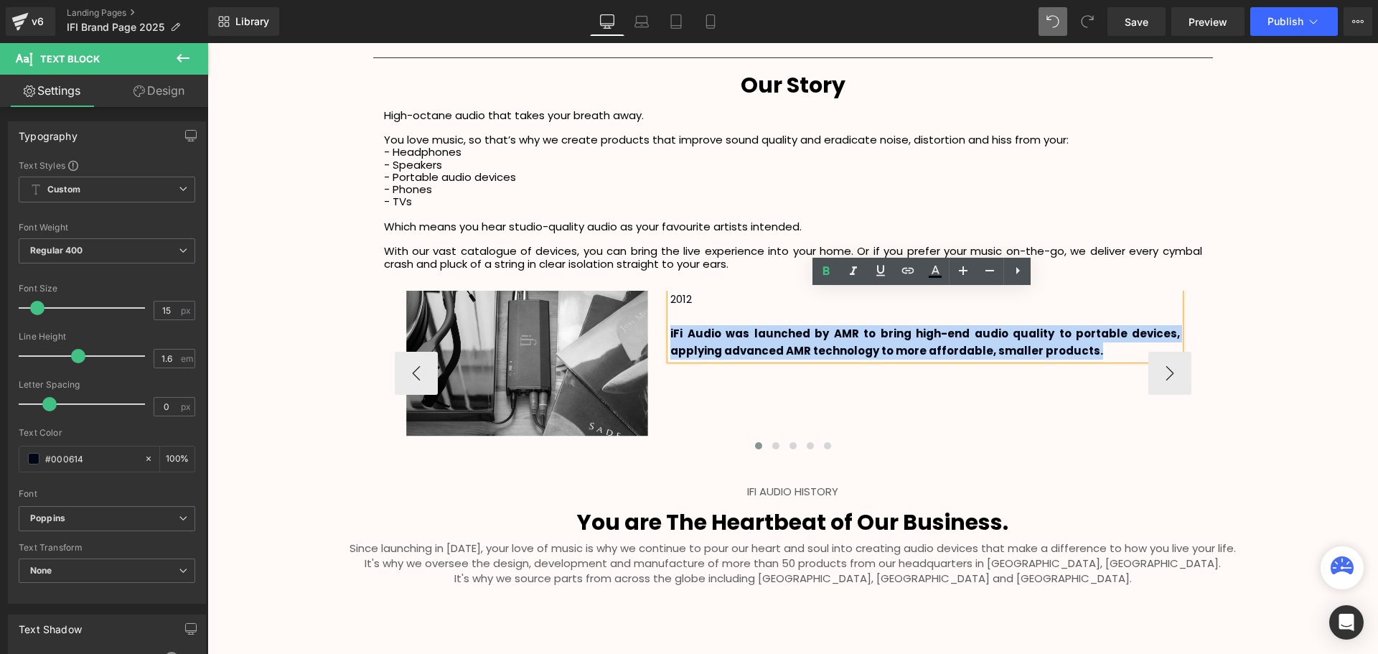
drag, startPoint x: 1108, startPoint y: 351, endPoint x: 668, endPoint y: 334, distance: 440.3
click at [670, 334] on p "iFi Audio was launched by AMR to bring high-end audio quality to portable devic…" at bounding box center [925, 342] width 510 height 34
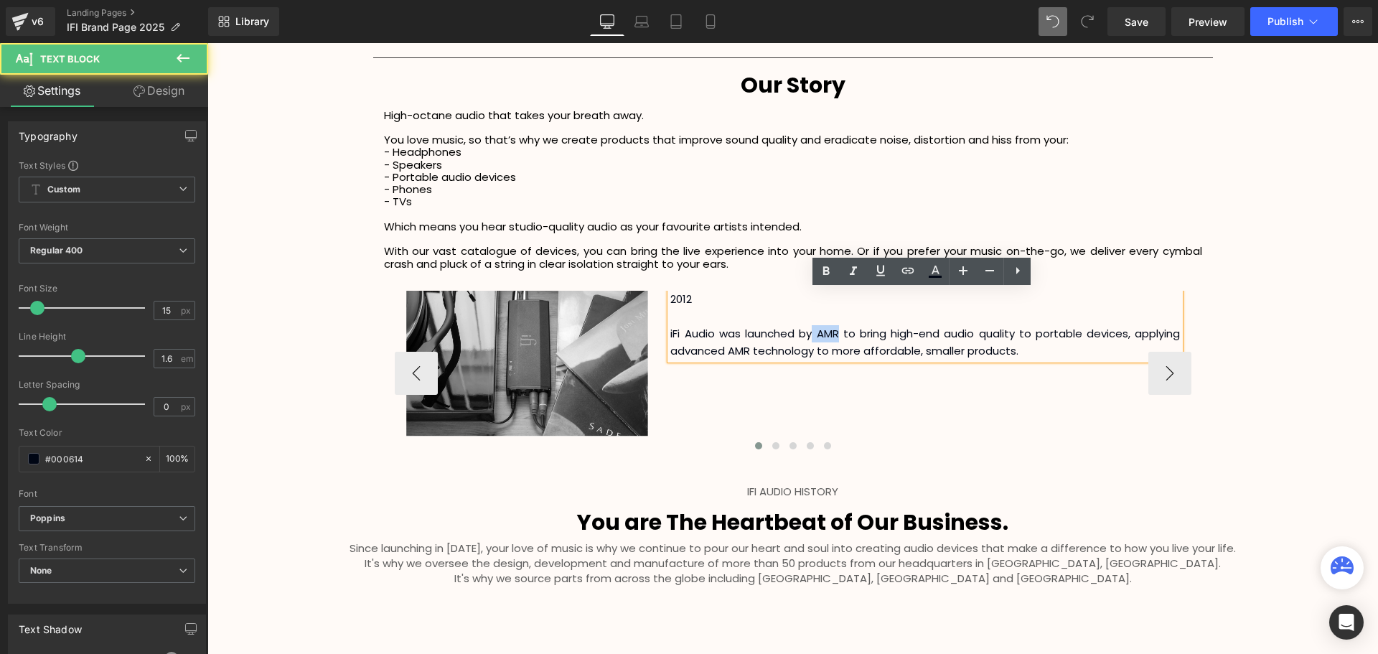
drag, startPoint x: 812, startPoint y: 331, endPoint x: 837, endPoint y: 332, distance: 25.2
click at [837, 332] on p "iFi Audio was launched by AMR to bring high-end audio quality to portable devic…" at bounding box center [925, 342] width 510 height 34
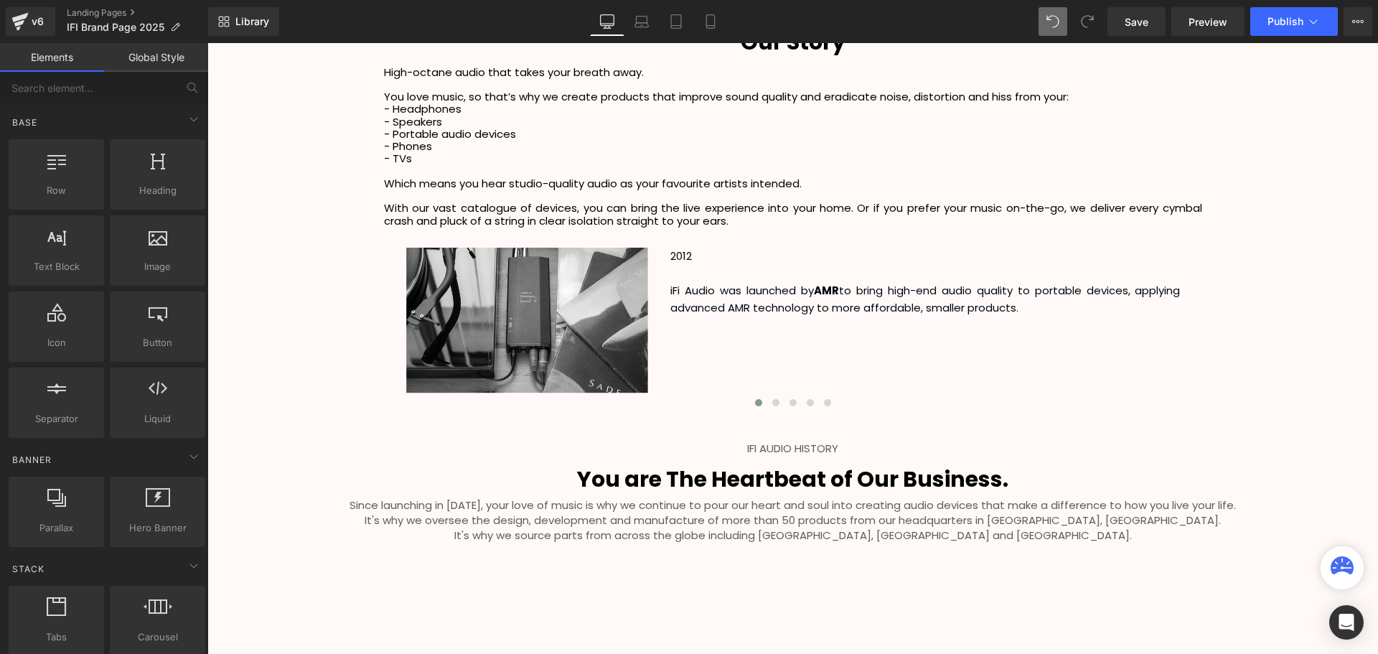
scroll to position [2521, 0]
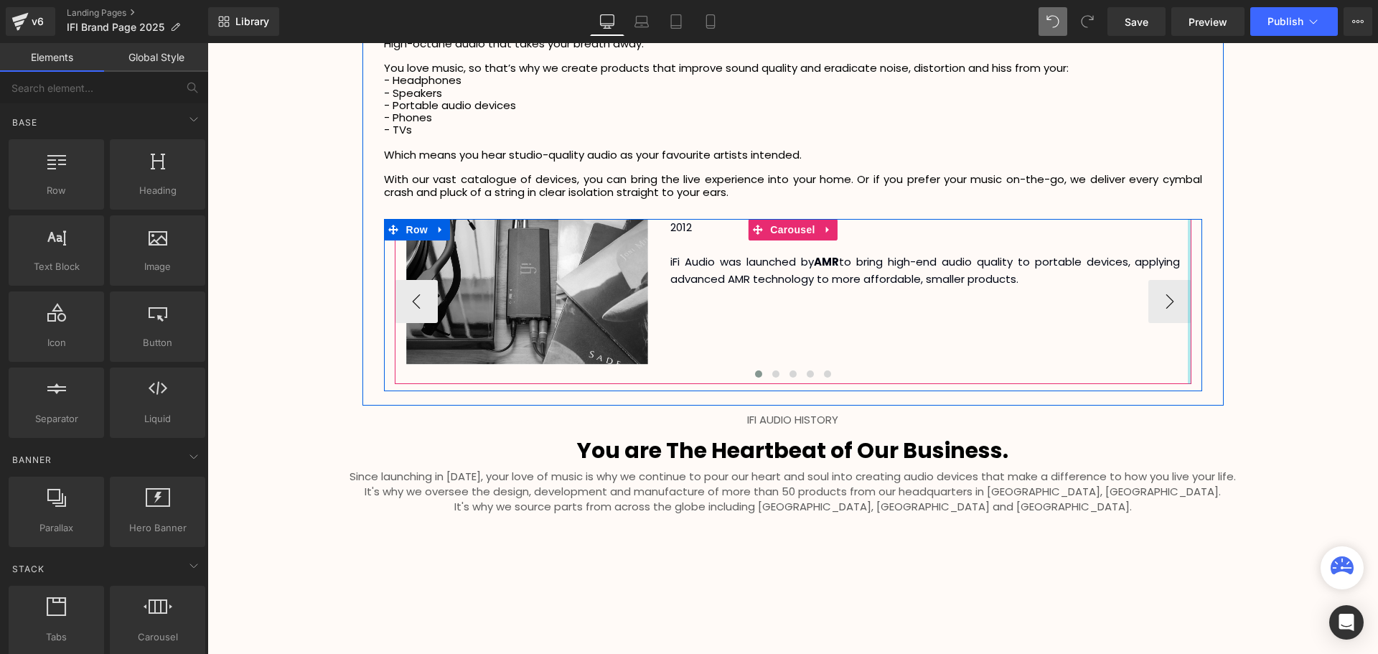
click at [1188, 293] on div at bounding box center [1190, 301] width 4 height 165
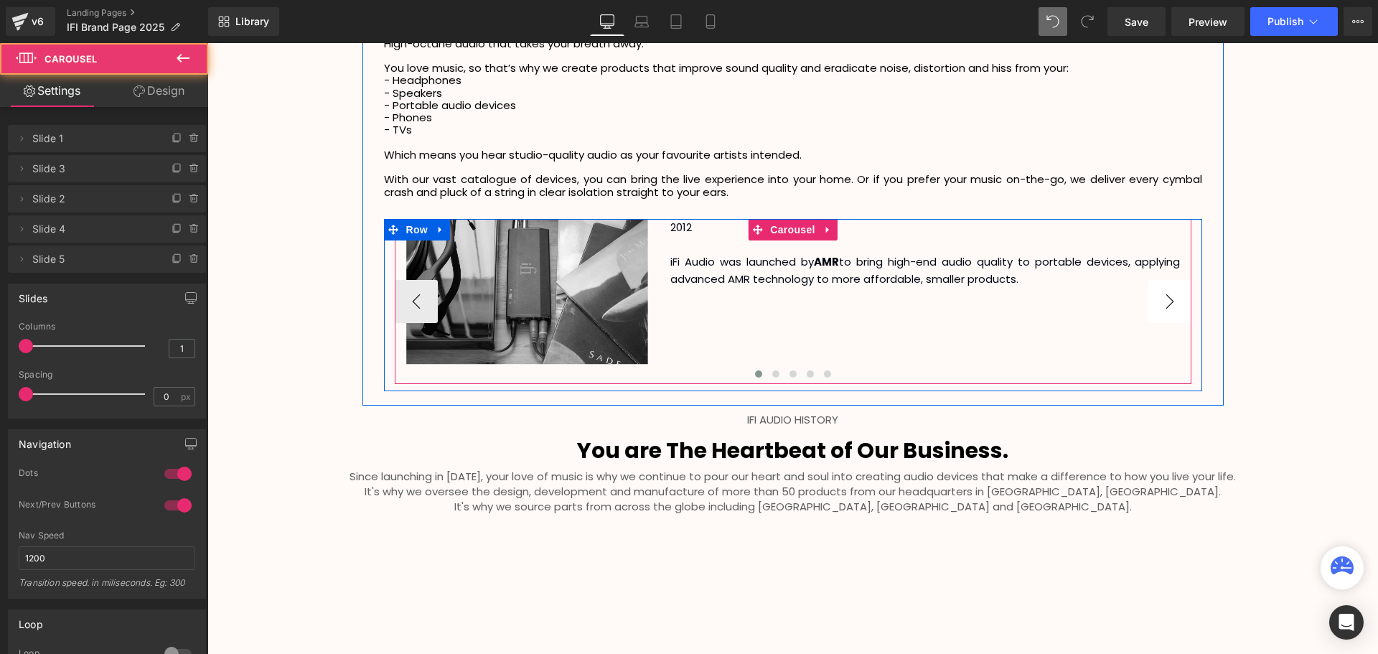
click at [1171, 303] on button "›" at bounding box center [1169, 301] width 43 height 43
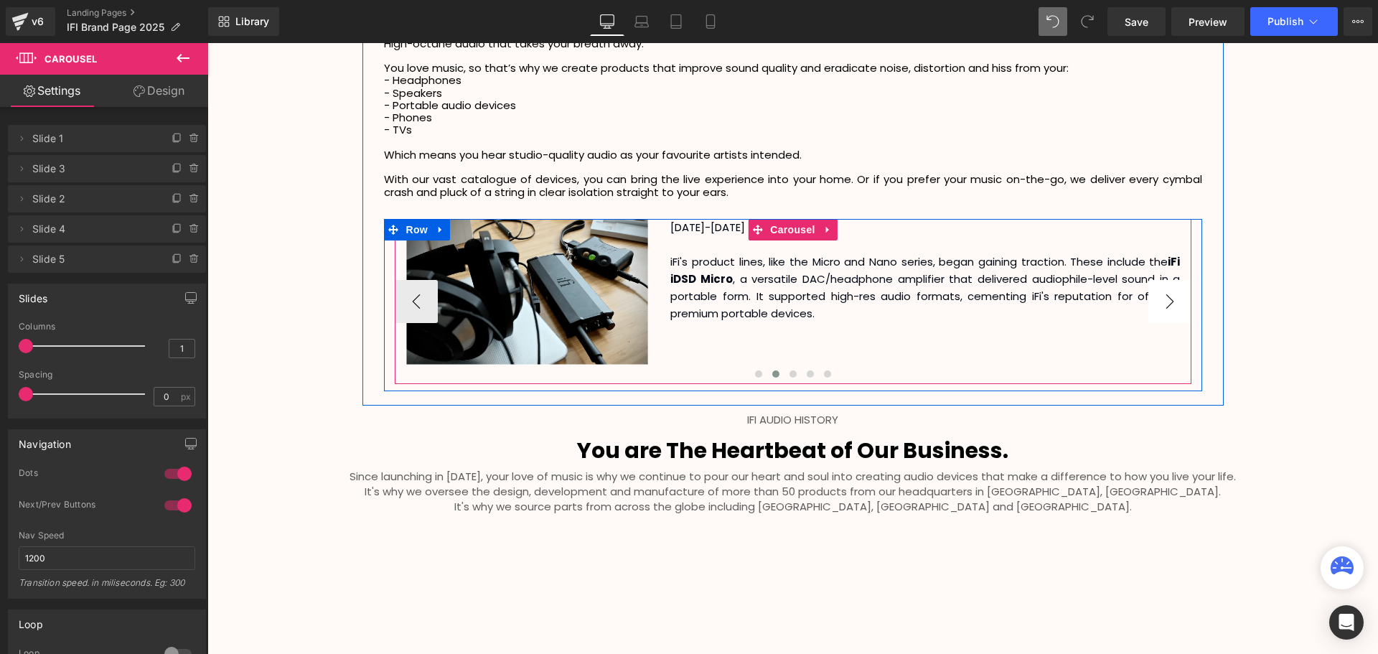
click at [1171, 303] on button "›" at bounding box center [1169, 301] width 43 height 43
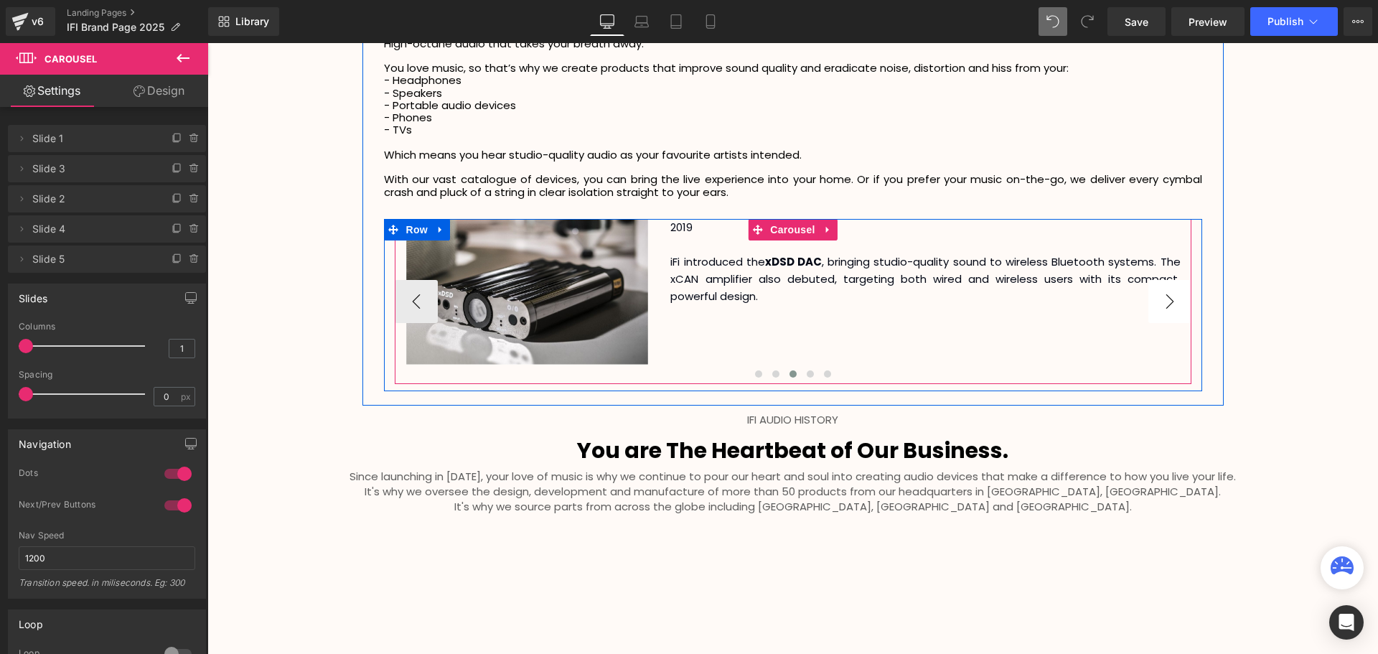
click at [1171, 303] on button "›" at bounding box center [1169, 301] width 43 height 43
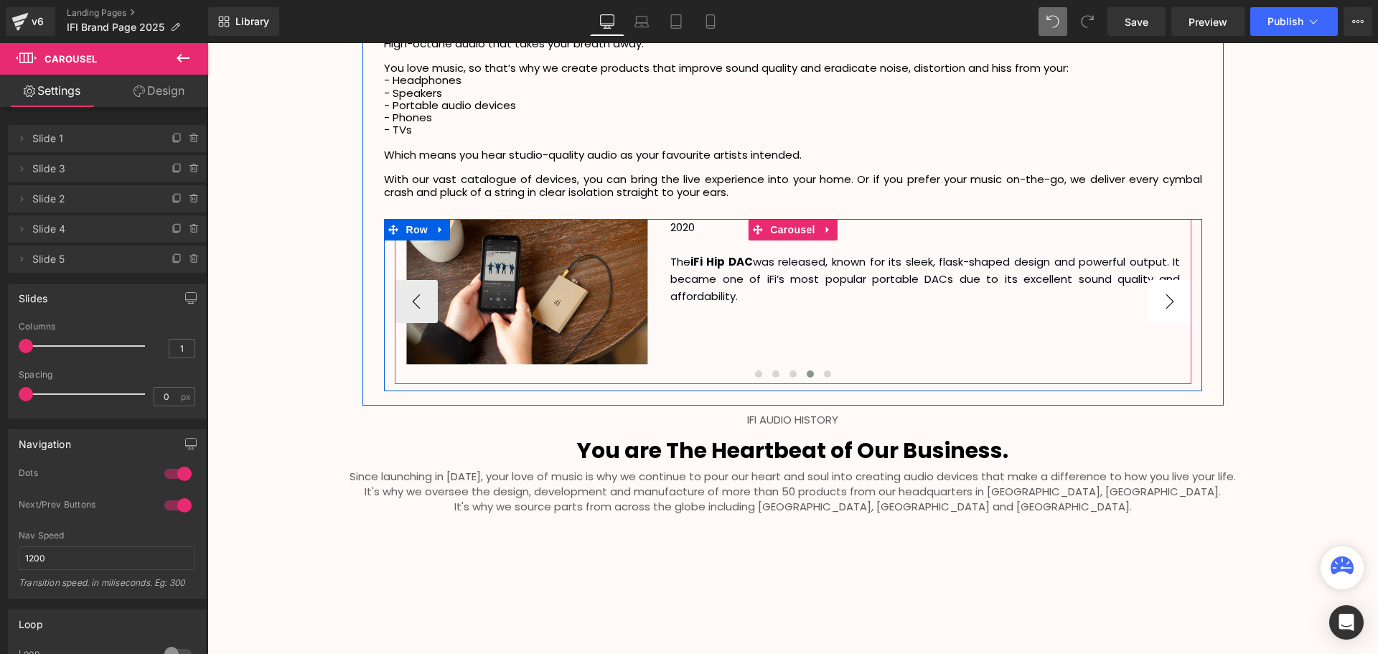
click at [1171, 303] on button "›" at bounding box center [1169, 301] width 43 height 43
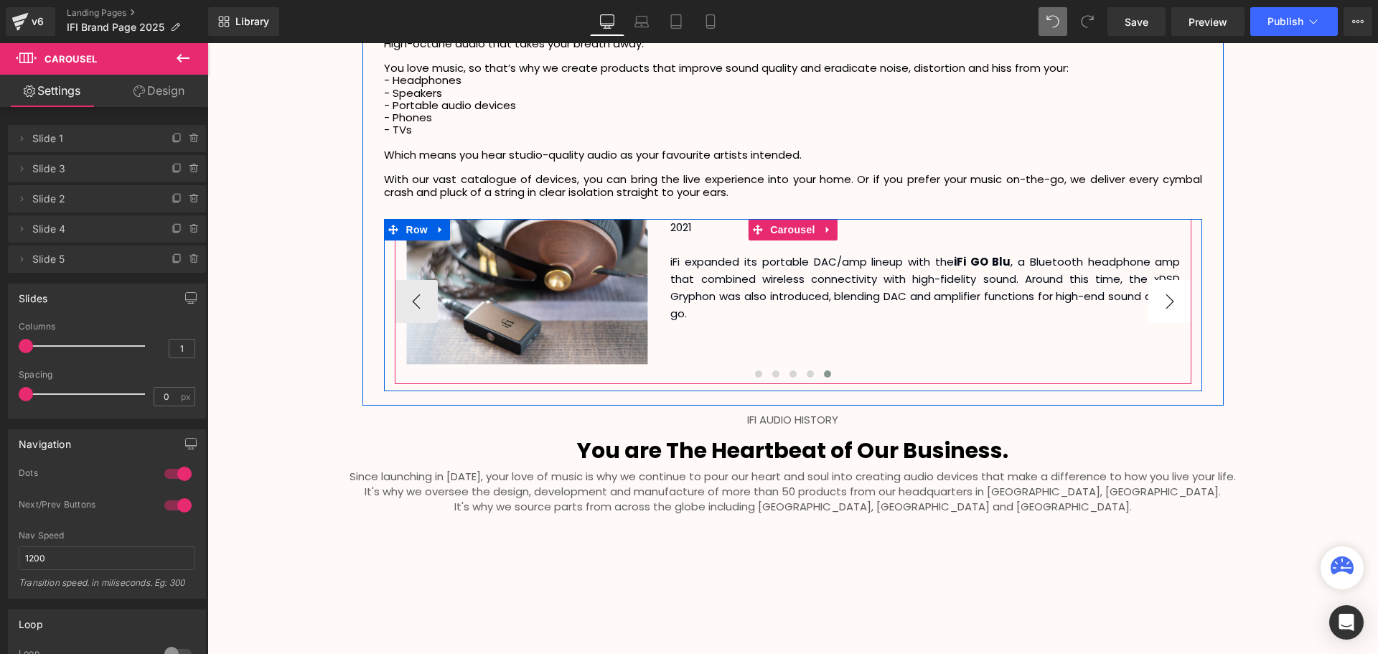
click at [1171, 303] on button "›" at bounding box center [1169, 301] width 43 height 43
click at [755, 372] on span at bounding box center [758, 373] width 7 height 7
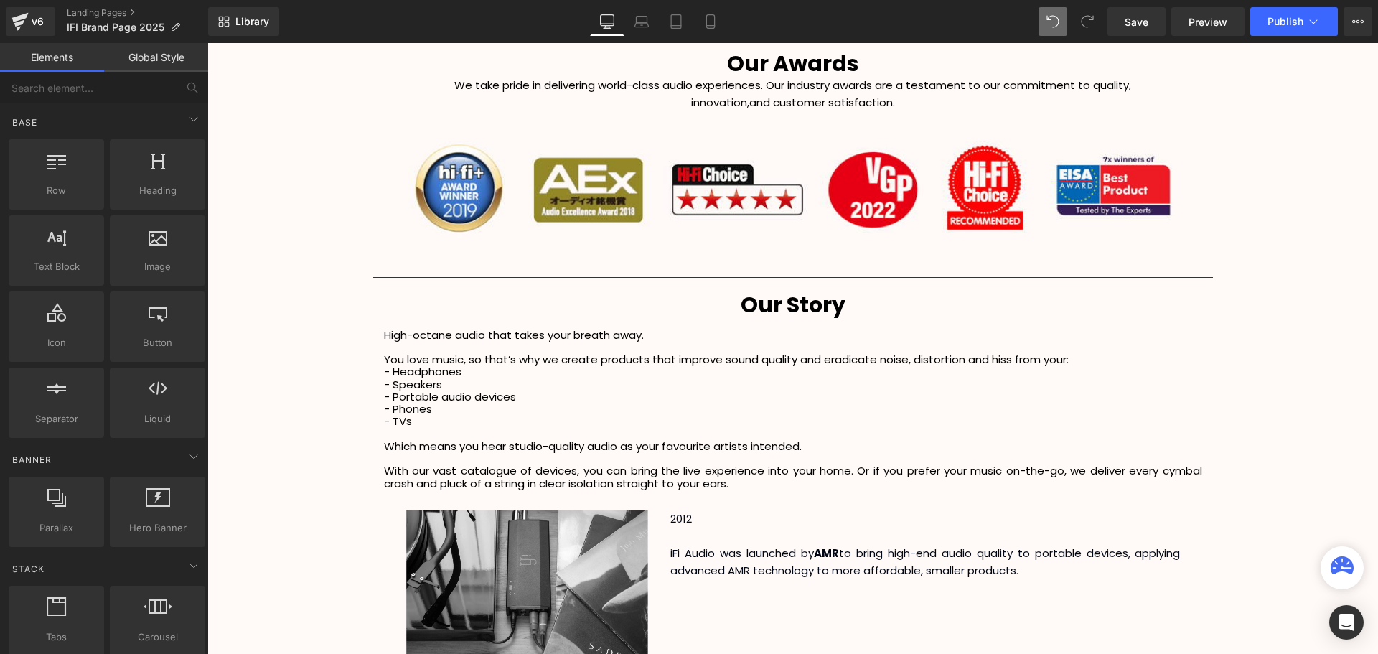
scroll to position [2162, 0]
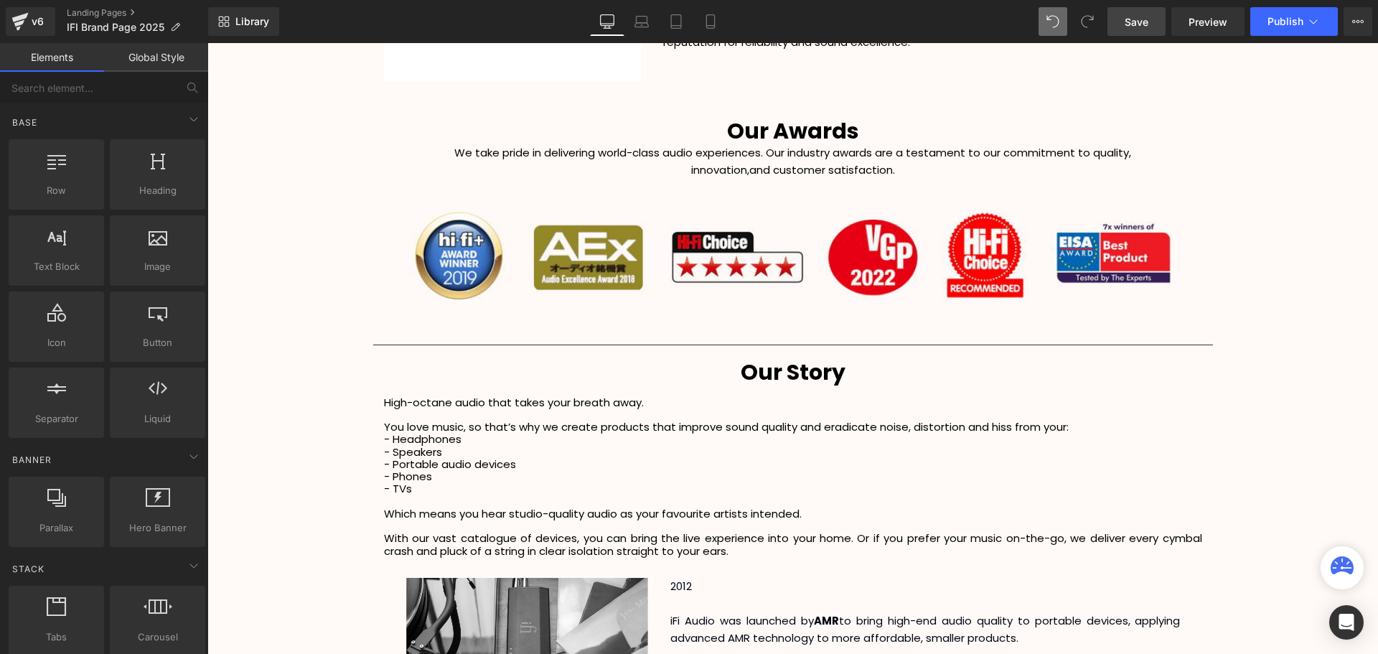
click at [1139, 33] on link "Save" at bounding box center [1136, 21] width 58 height 29
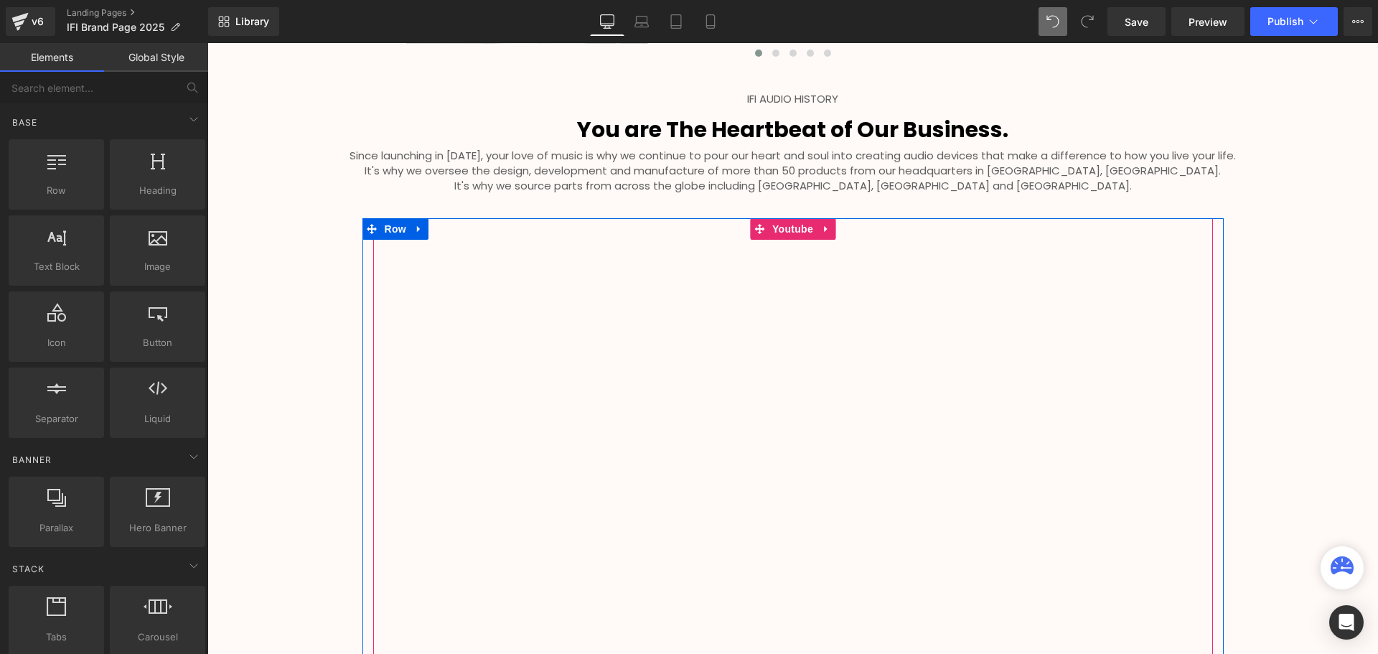
scroll to position [2967, 0]
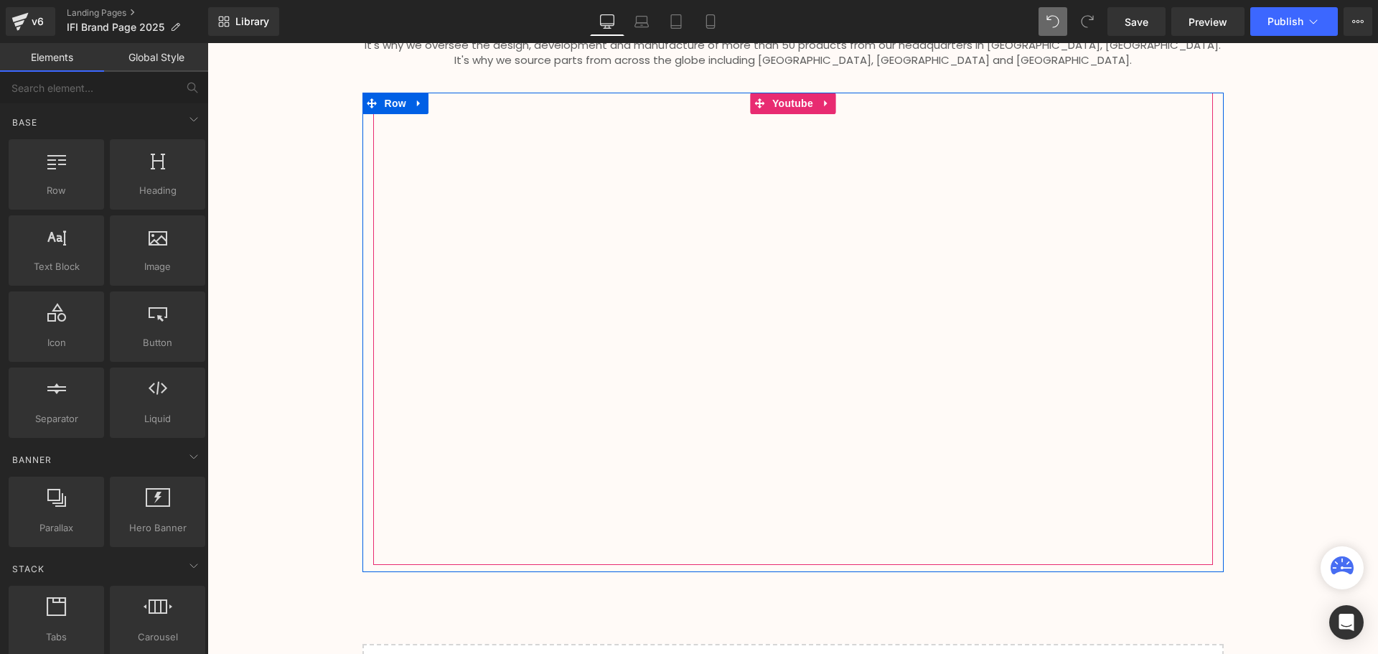
click at [797, 100] on div at bounding box center [793, 329] width 840 height 472
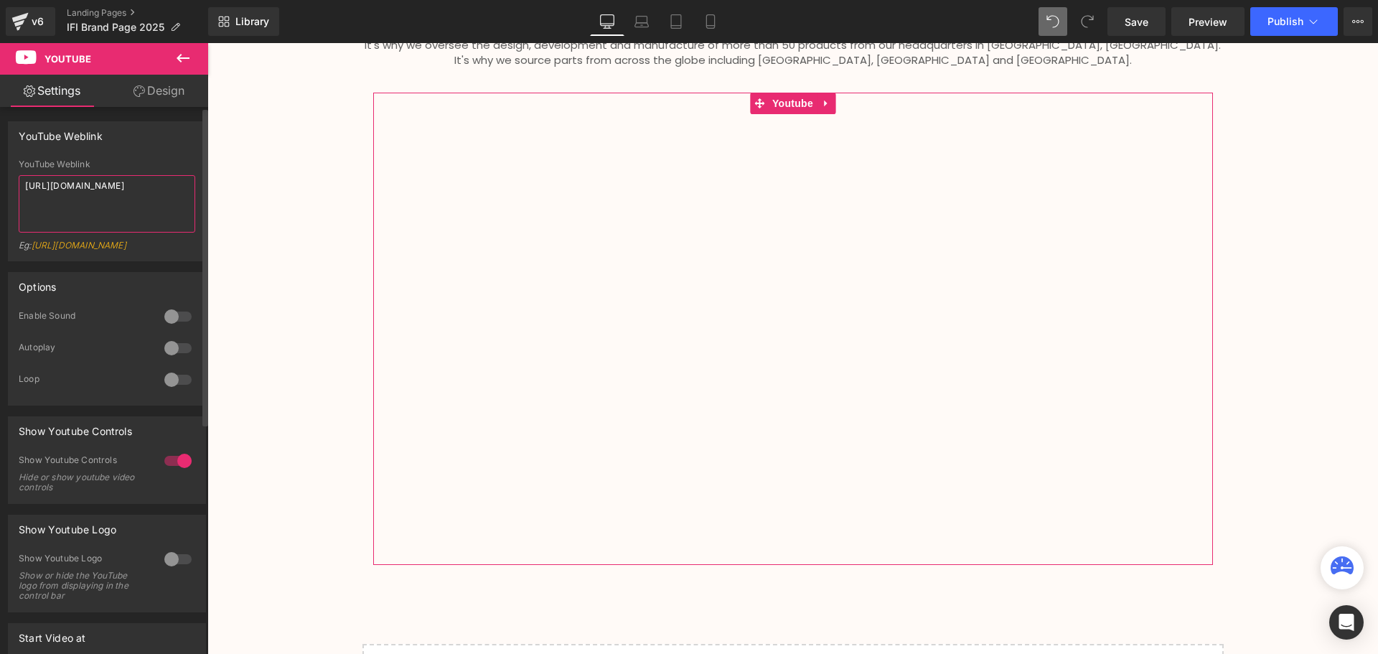
drag, startPoint x: 119, startPoint y: 202, endPoint x: 6, endPoint y: 181, distance: 114.7
click at [6, 181] on div "YouTube Weblink YouTube Weblink [URL][DOMAIN_NAME] Eg: [URL][DOMAIN_NAME]" at bounding box center [107, 186] width 215 height 151
paste textarea "FiNJ0KLxQN"
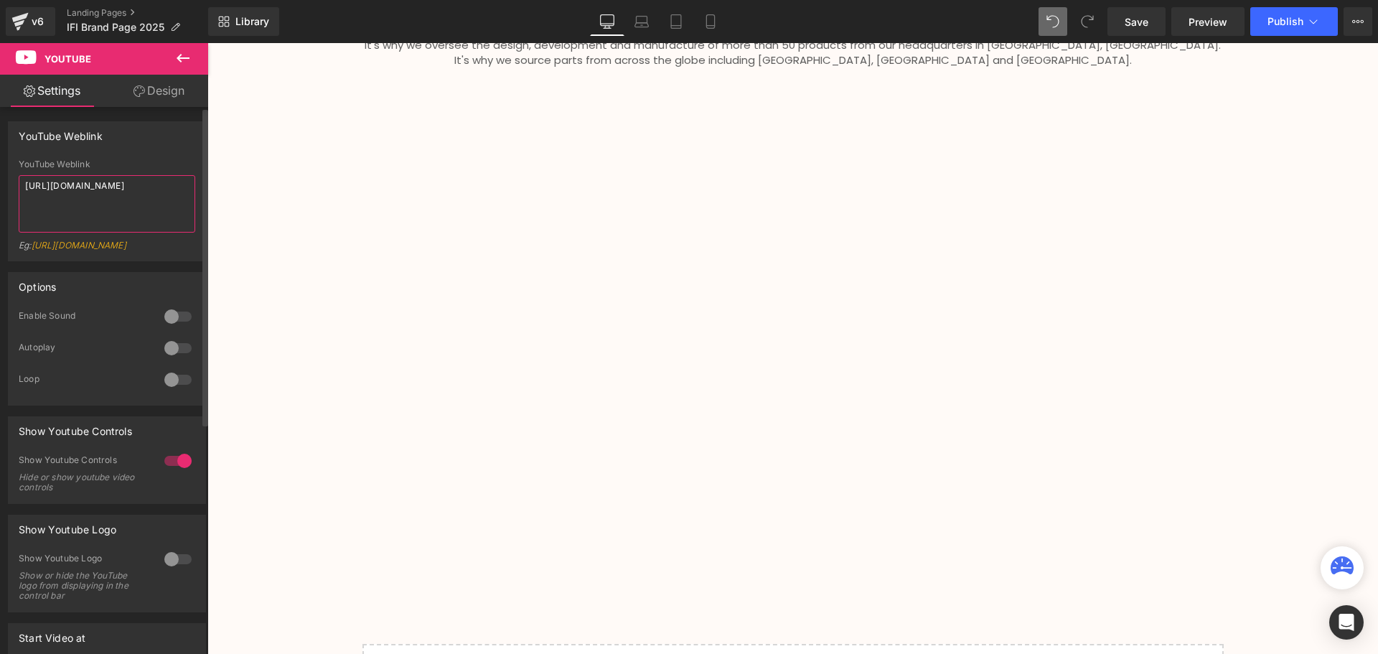
type textarea "[URL][DOMAIN_NAME]"
click at [163, 158] on div "YouTube Weblink [URL][DOMAIN_NAME] YouTube Weblink [URL][DOMAIN_NAME] Eg: [URL]…" at bounding box center [107, 191] width 198 height 140
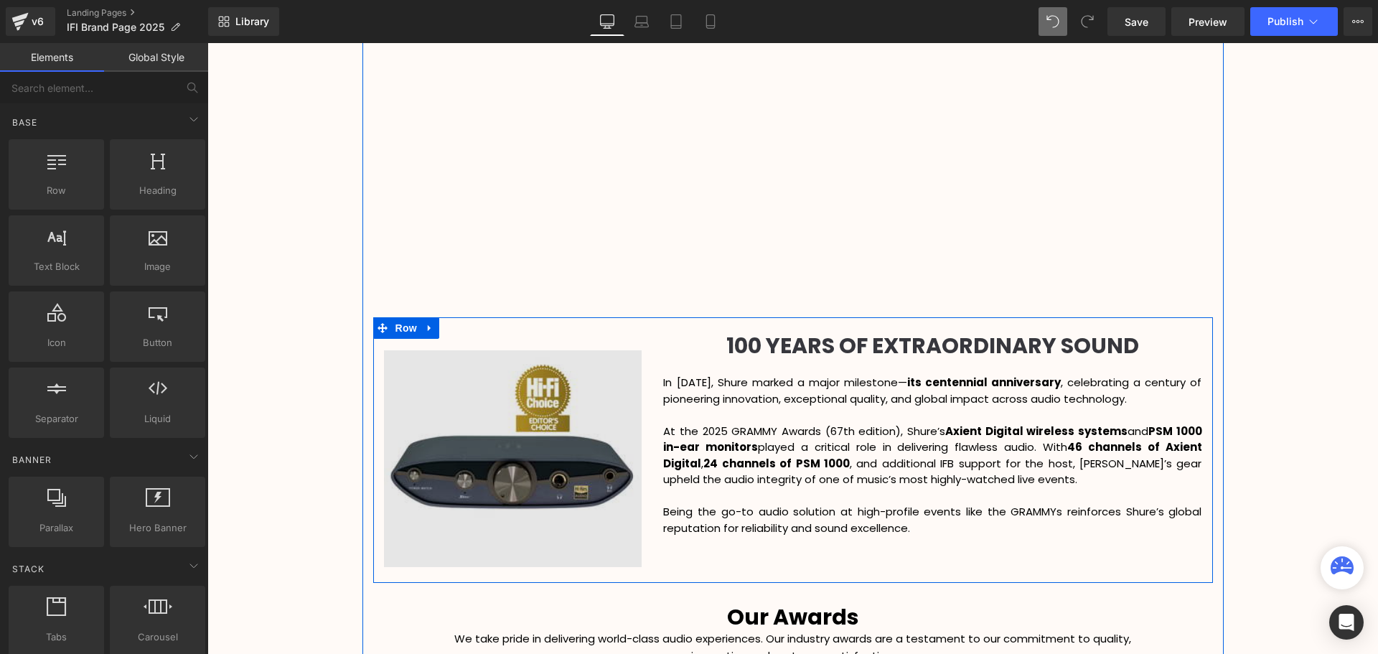
scroll to position [1819, 0]
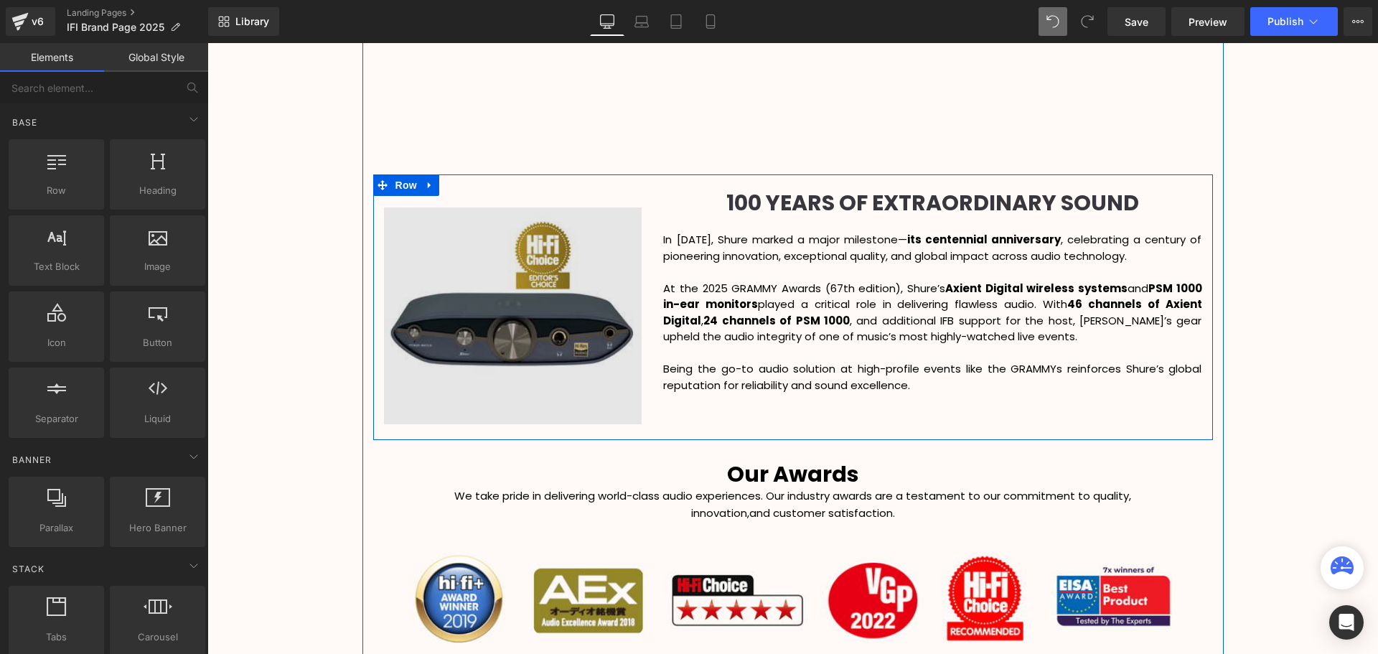
click at [528, 312] on div "Image" at bounding box center [513, 307] width 258 height 234
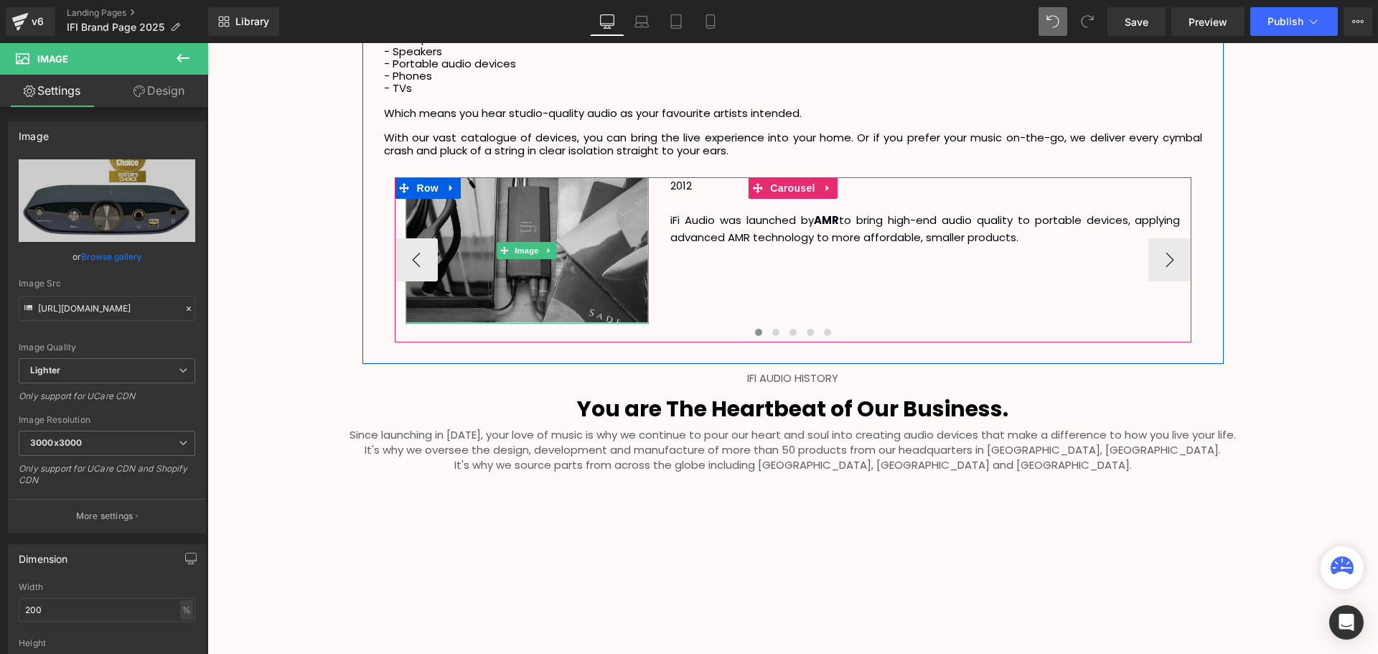
scroll to position [2536, 0]
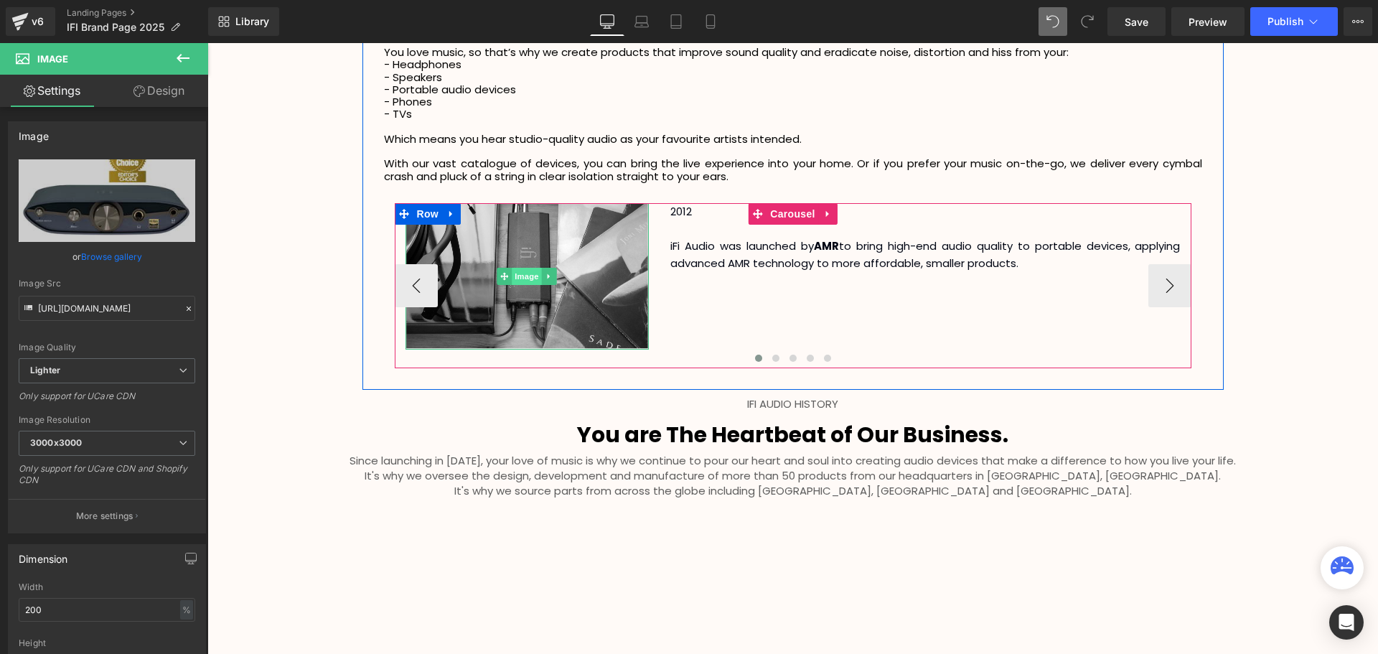
click at [523, 274] on span "Image" at bounding box center [527, 276] width 30 height 17
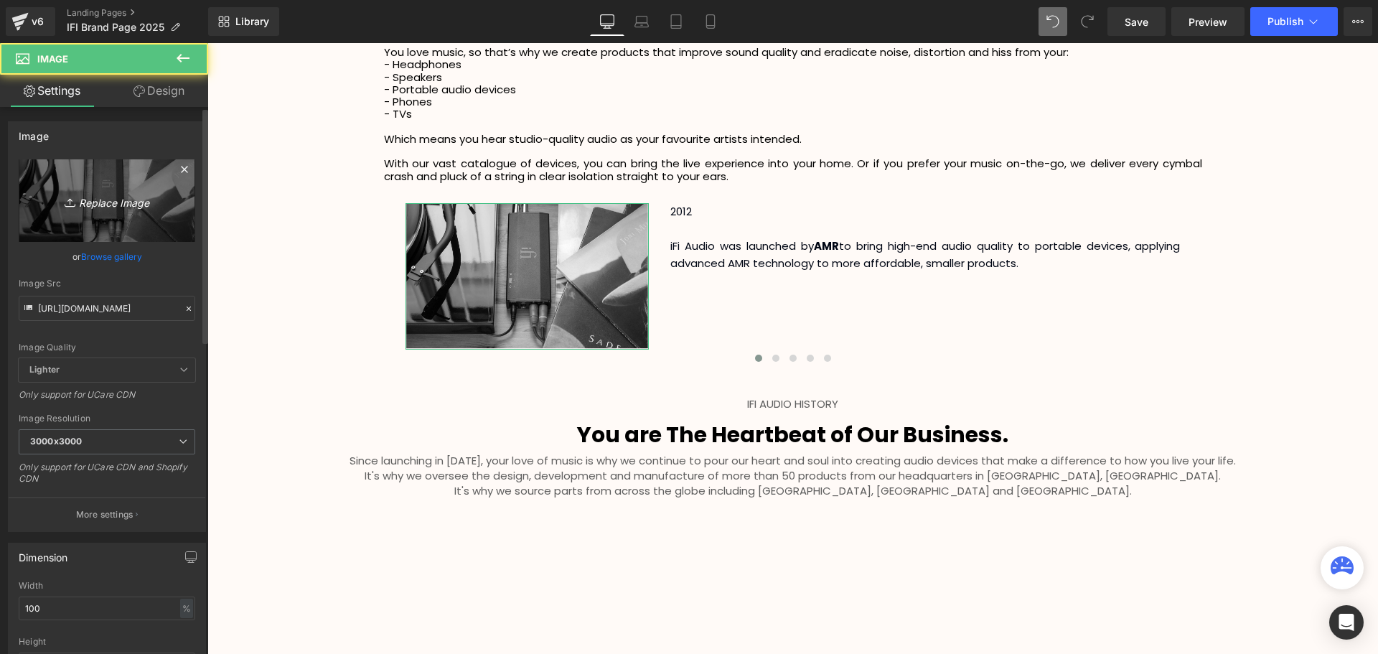
click at [104, 201] on icon "Replace Image" at bounding box center [107, 201] width 115 height 18
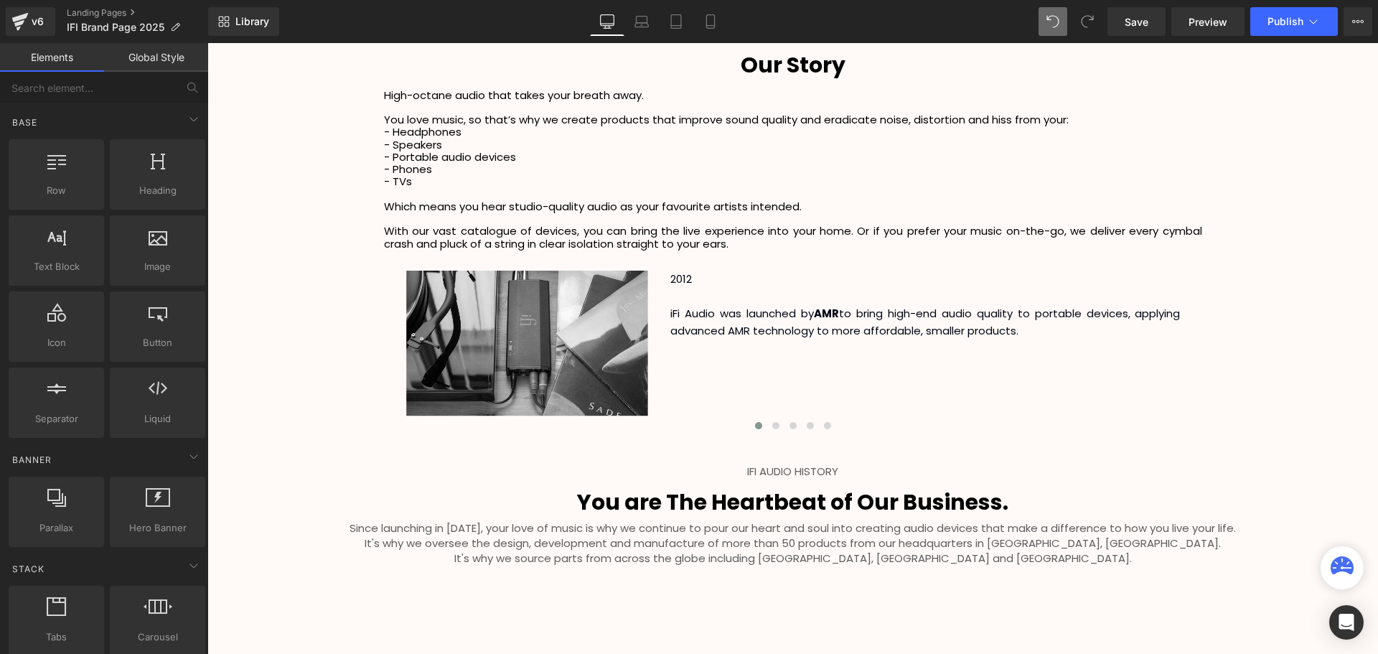
scroll to position [2393, 0]
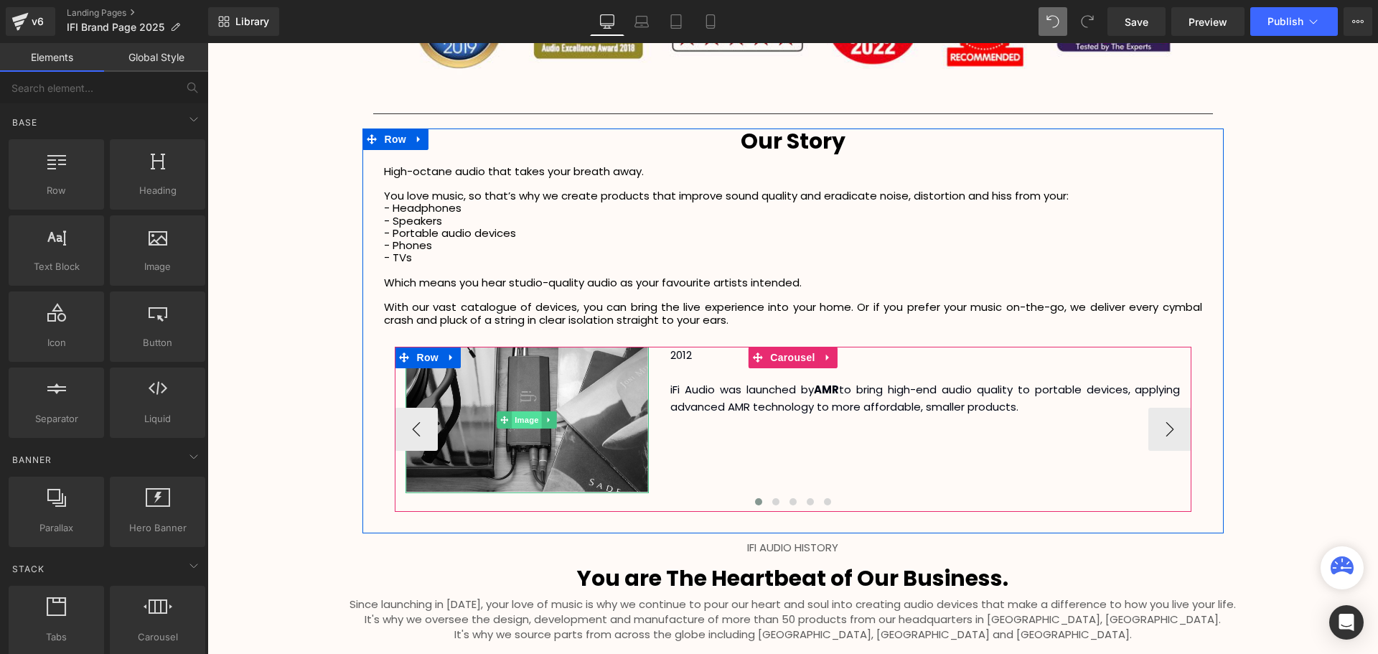
click at [515, 414] on span "Image" at bounding box center [527, 419] width 30 height 17
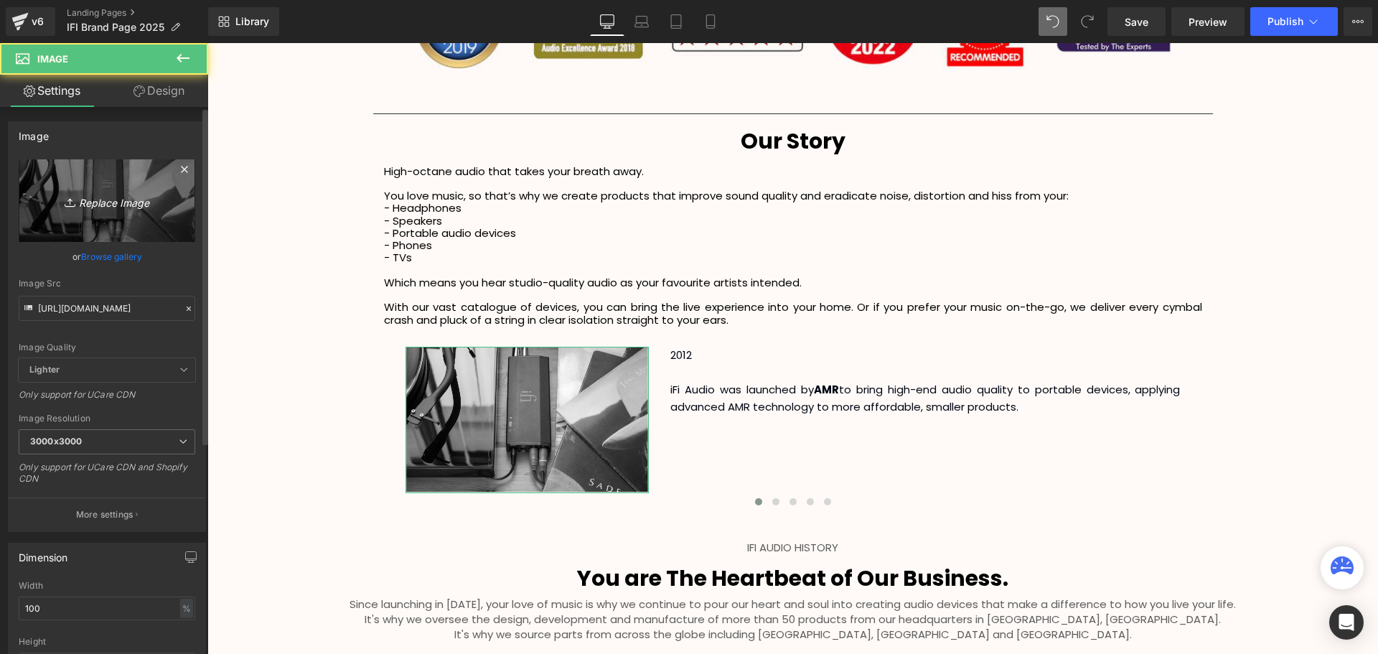
click at [108, 207] on icon "Replace Image" at bounding box center [107, 201] width 115 height 18
type input "C:\fakepath\SCA Giveaway Voucher (11).svg"
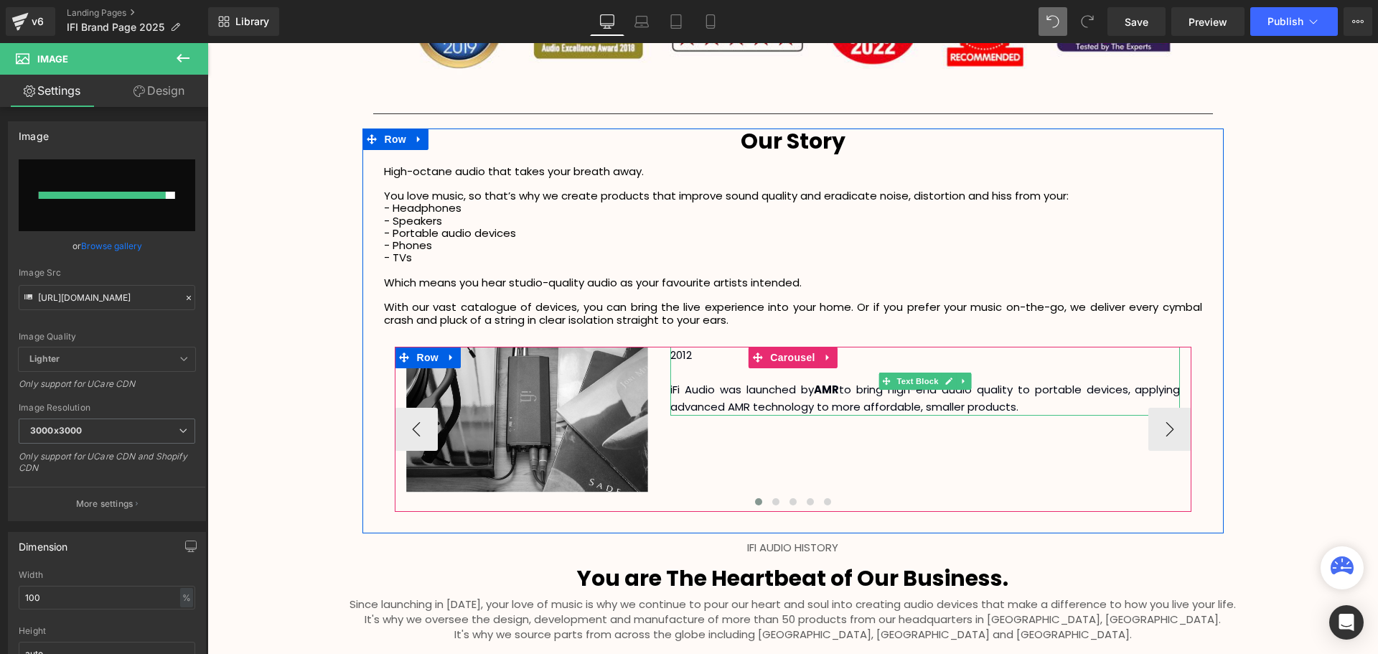
type input "[URL][DOMAIN_NAME]"
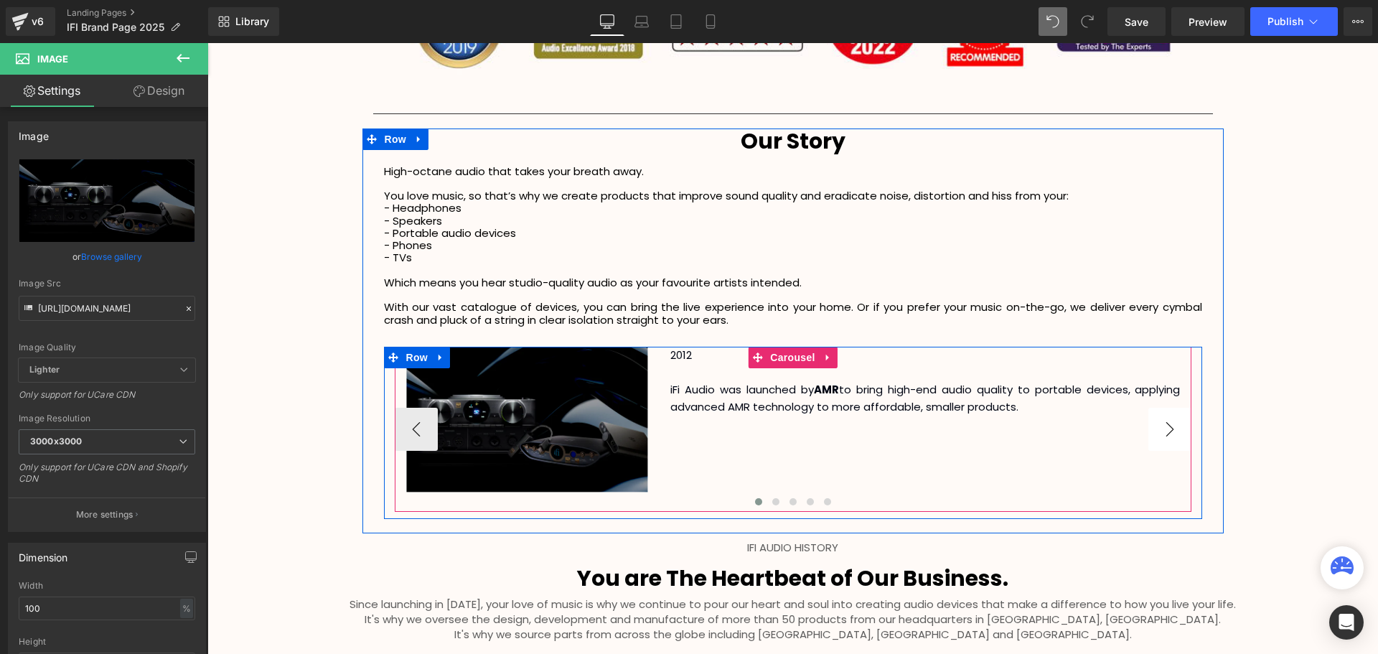
click at [1173, 428] on button "›" at bounding box center [1169, 429] width 43 height 43
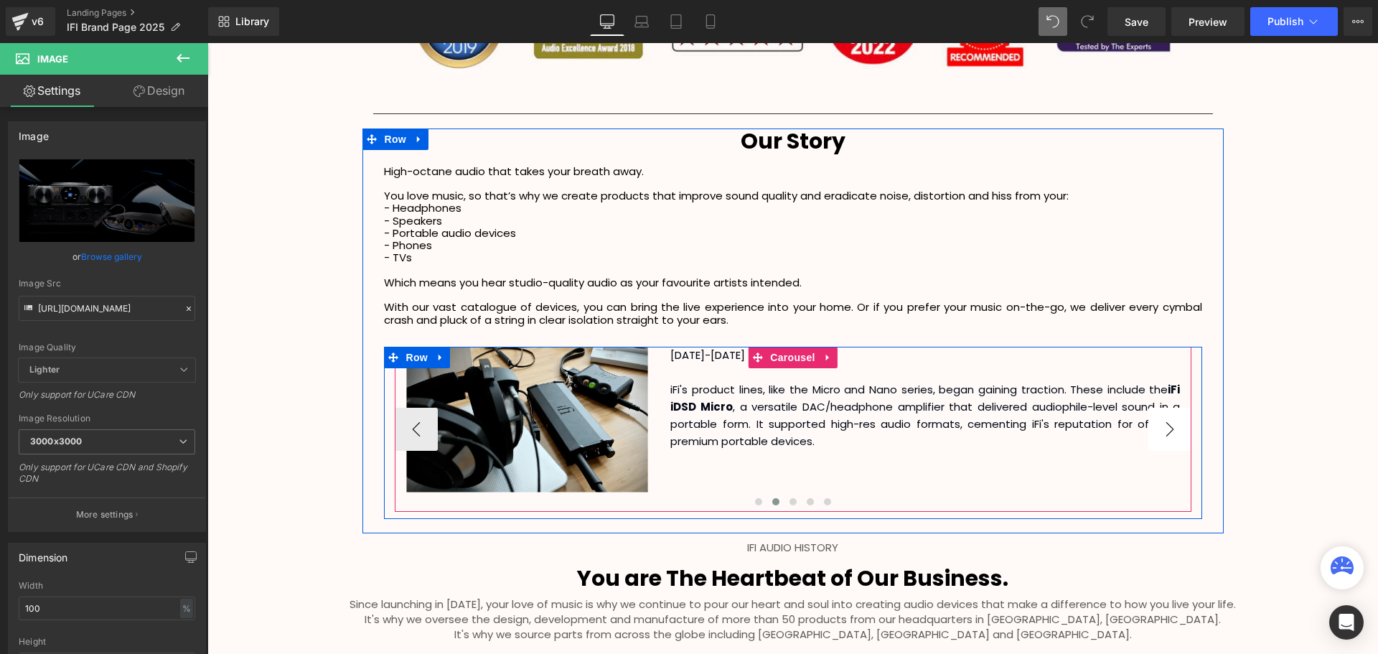
click at [1173, 428] on button "›" at bounding box center [1169, 429] width 43 height 43
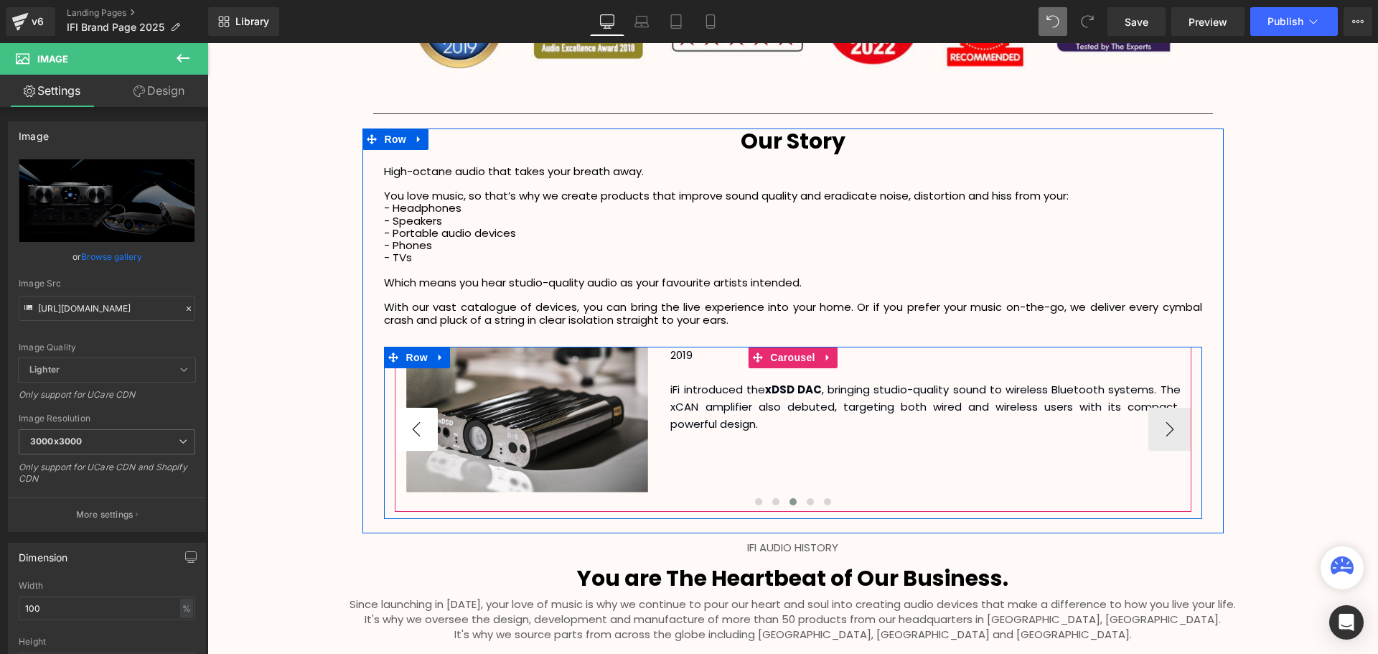
click at [414, 438] on button "‹" at bounding box center [416, 429] width 43 height 43
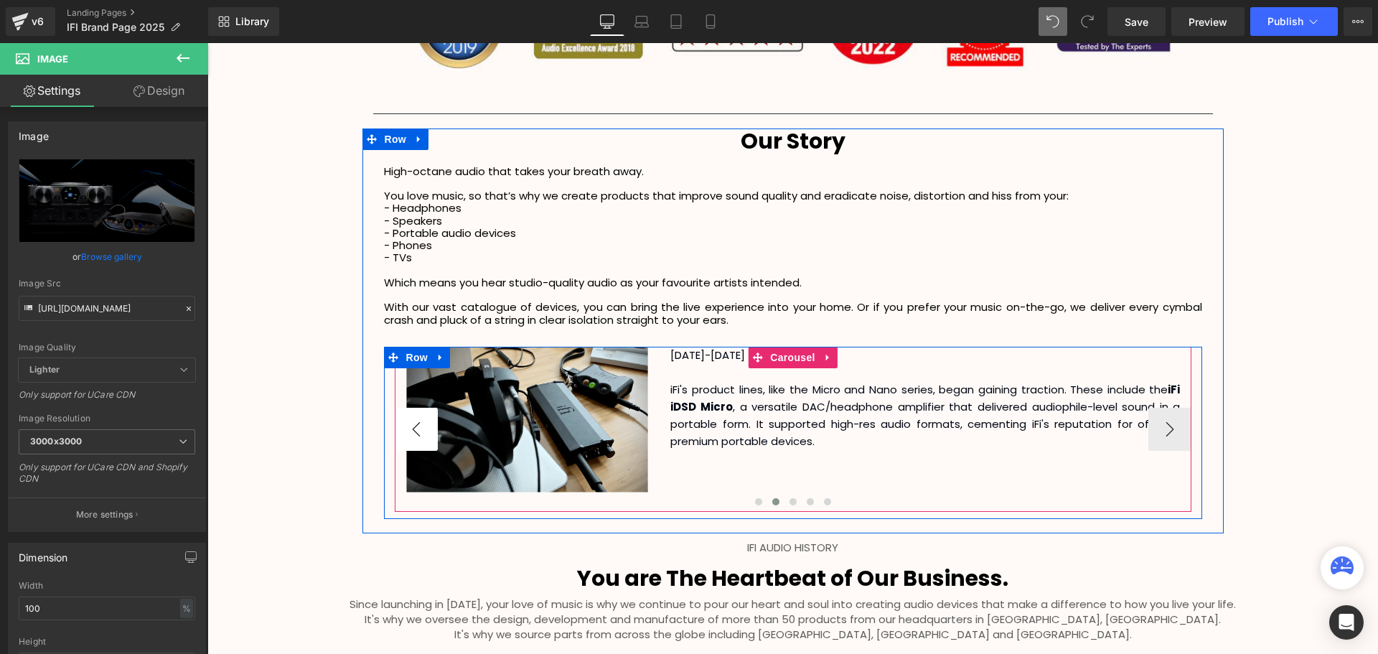
click at [403, 429] on button "‹" at bounding box center [416, 429] width 43 height 43
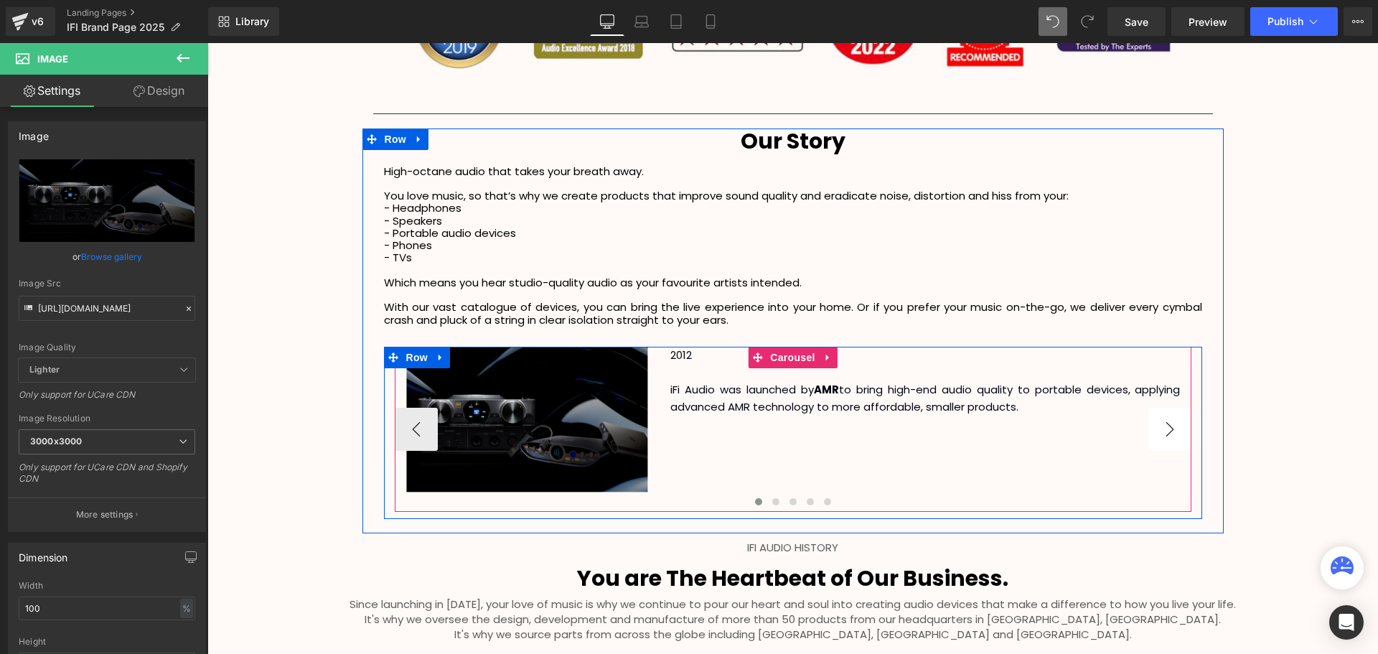
click at [1166, 434] on button "›" at bounding box center [1169, 429] width 43 height 43
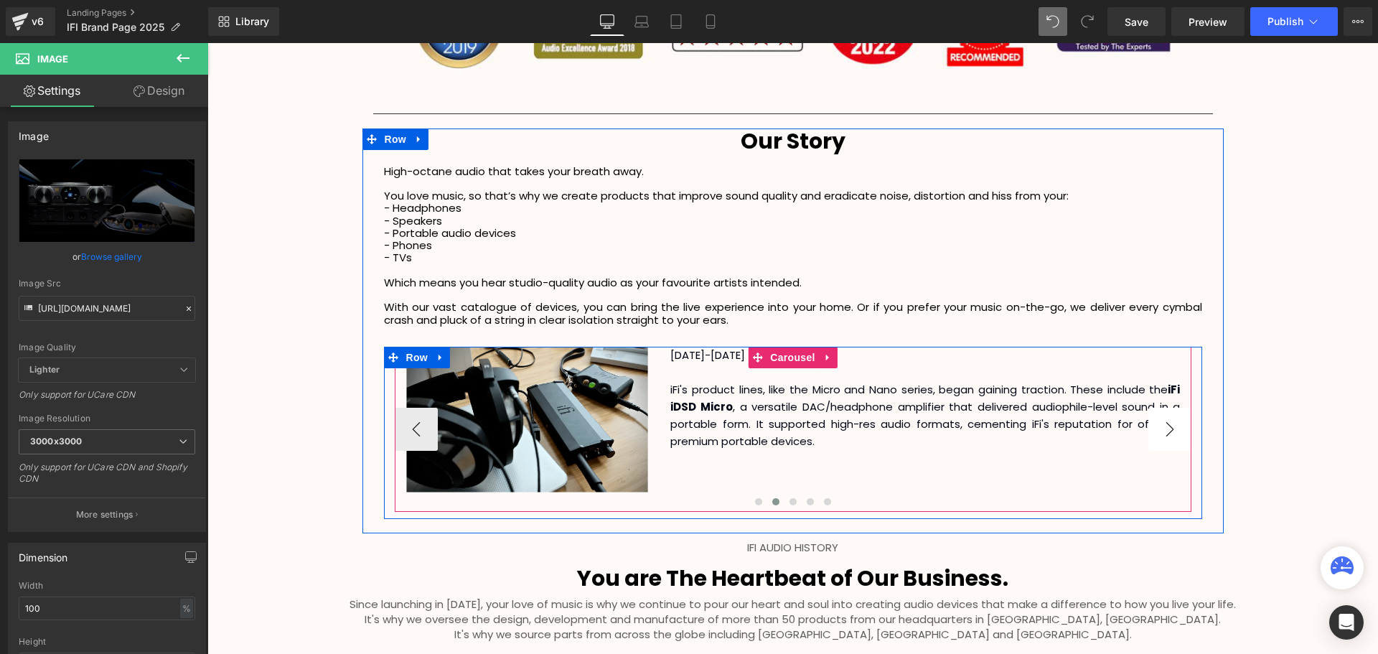
click at [1166, 434] on button "›" at bounding box center [1169, 429] width 43 height 43
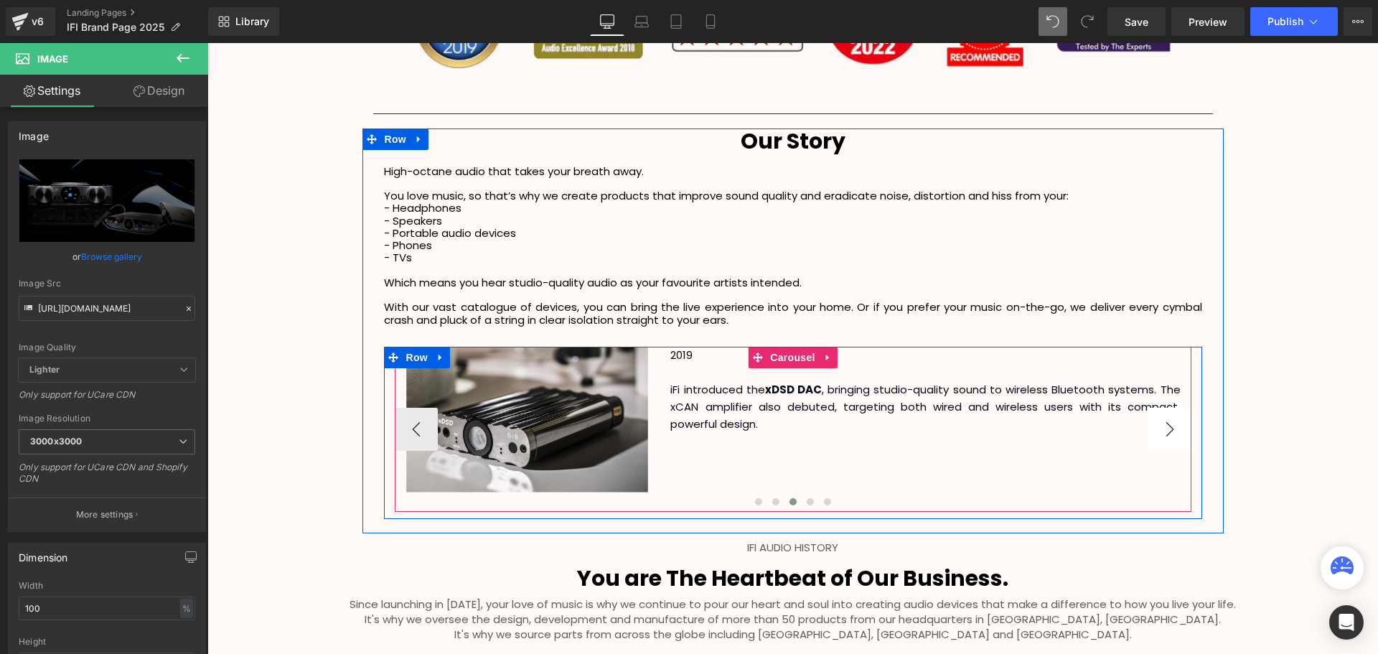
click at [1166, 434] on button "›" at bounding box center [1169, 429] width 43 height 43
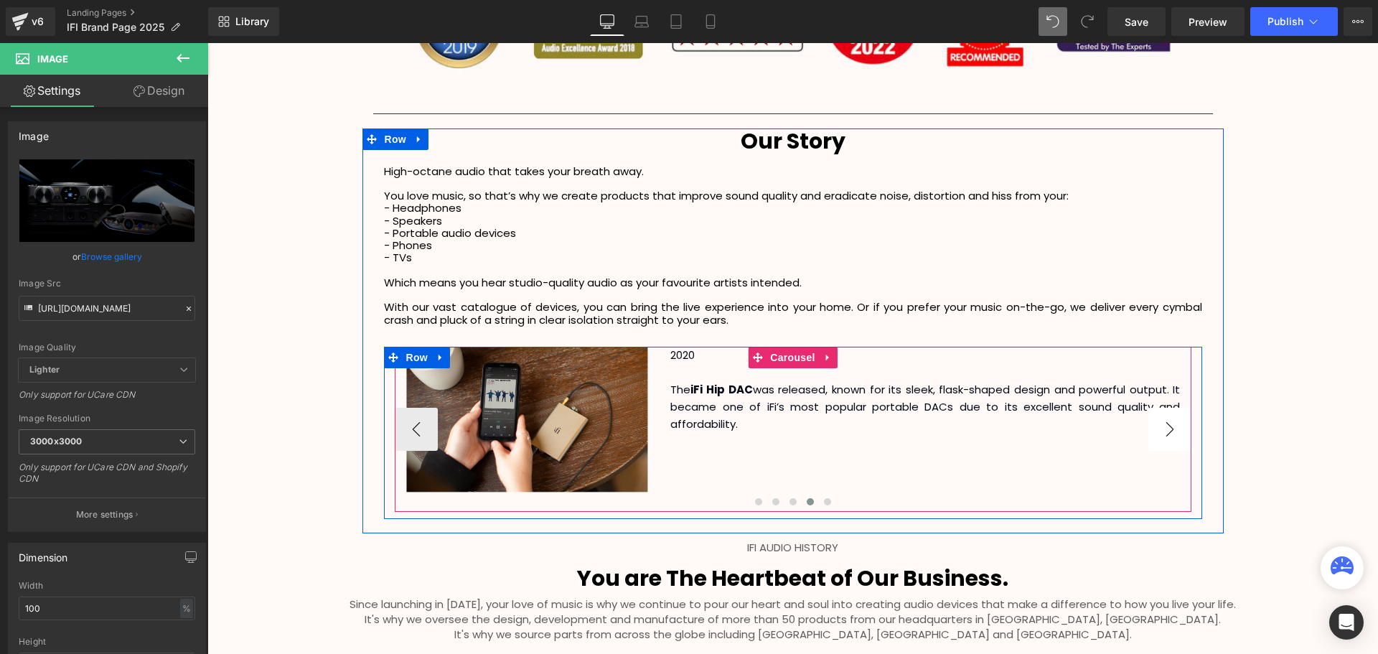
click at [1166, 434] on button "›" at bounding box center [1169, 429] width 43 height 43
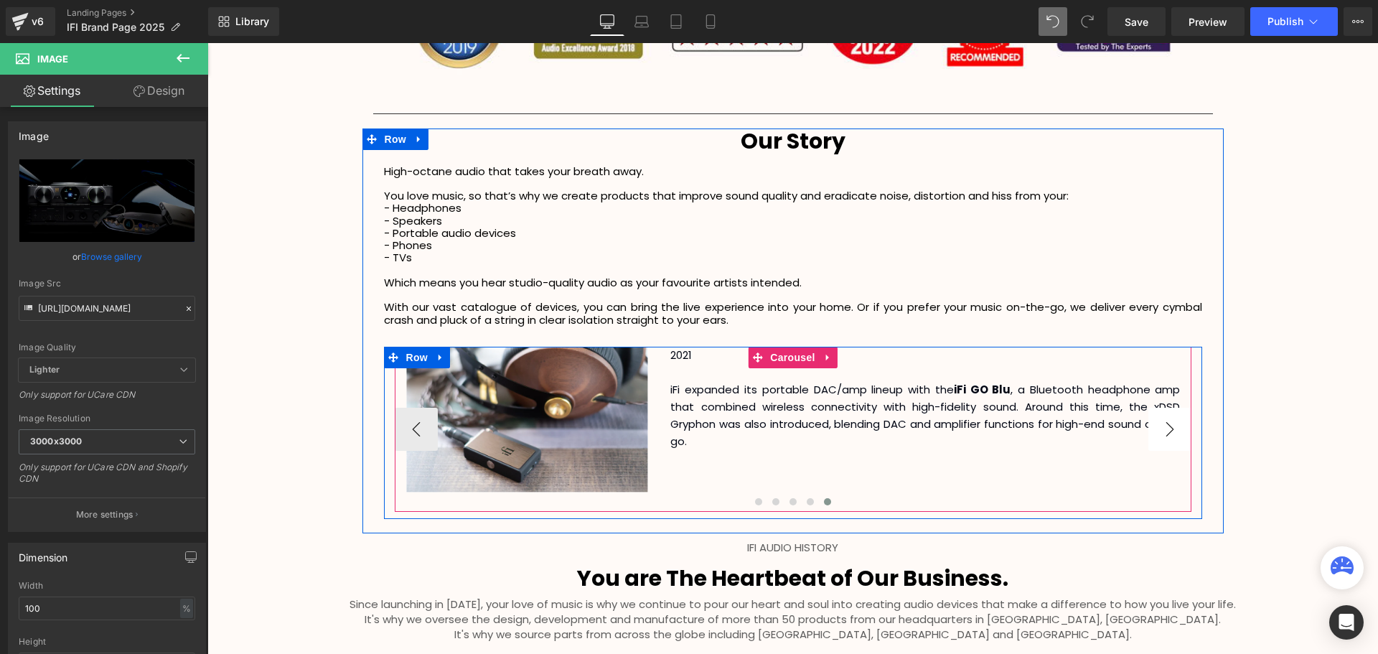
click at [1166, 434] on button "›" at bounding box center [1169, 429] width 43 height 43
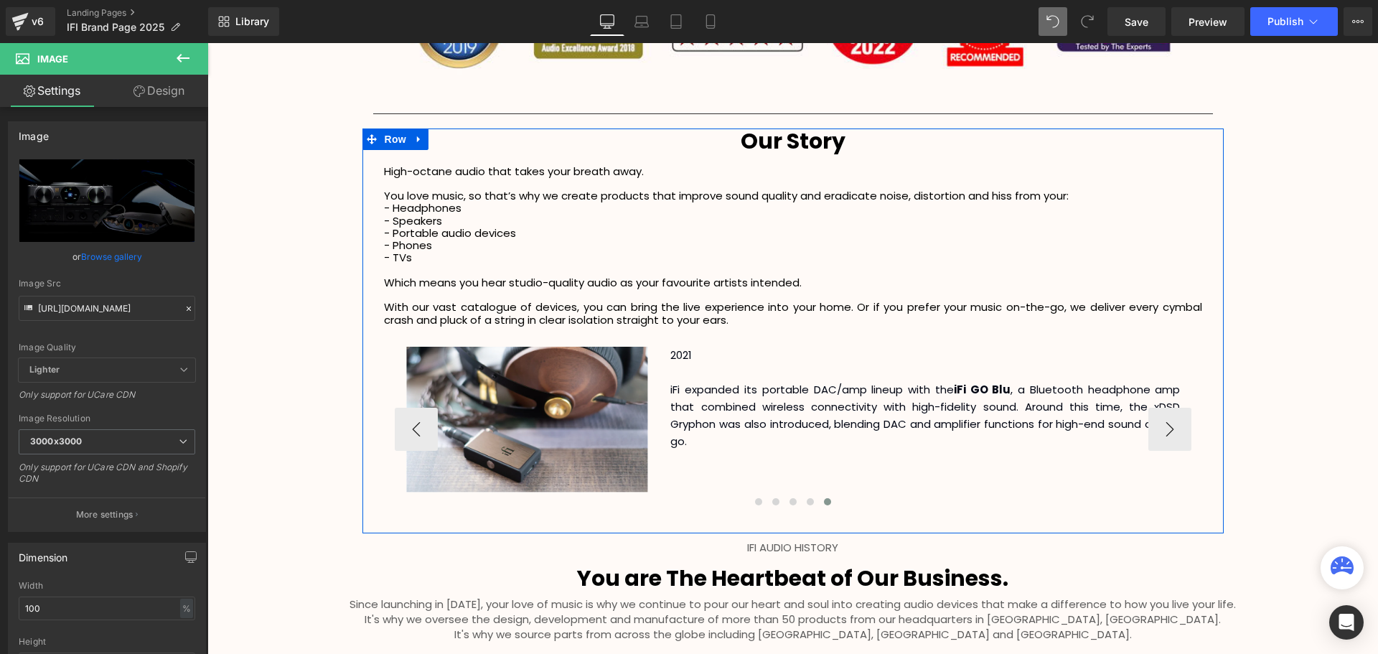
click at [1199, 430] on div "High-octane audio that takes your breath away.  You love music, so that’s why …" at bounding box center [793, 342] width 840 height 354
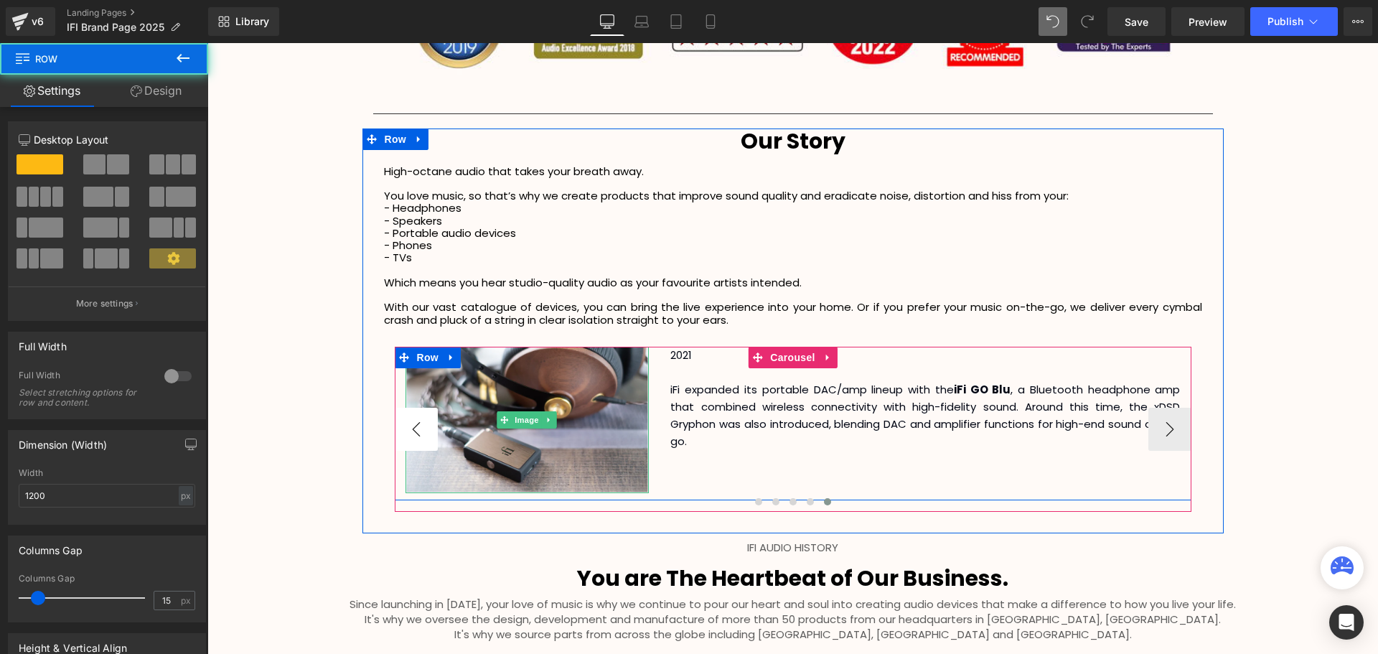
click at [418, 423] on button "‹" at bounding box center [416, 429] width 43 height 43
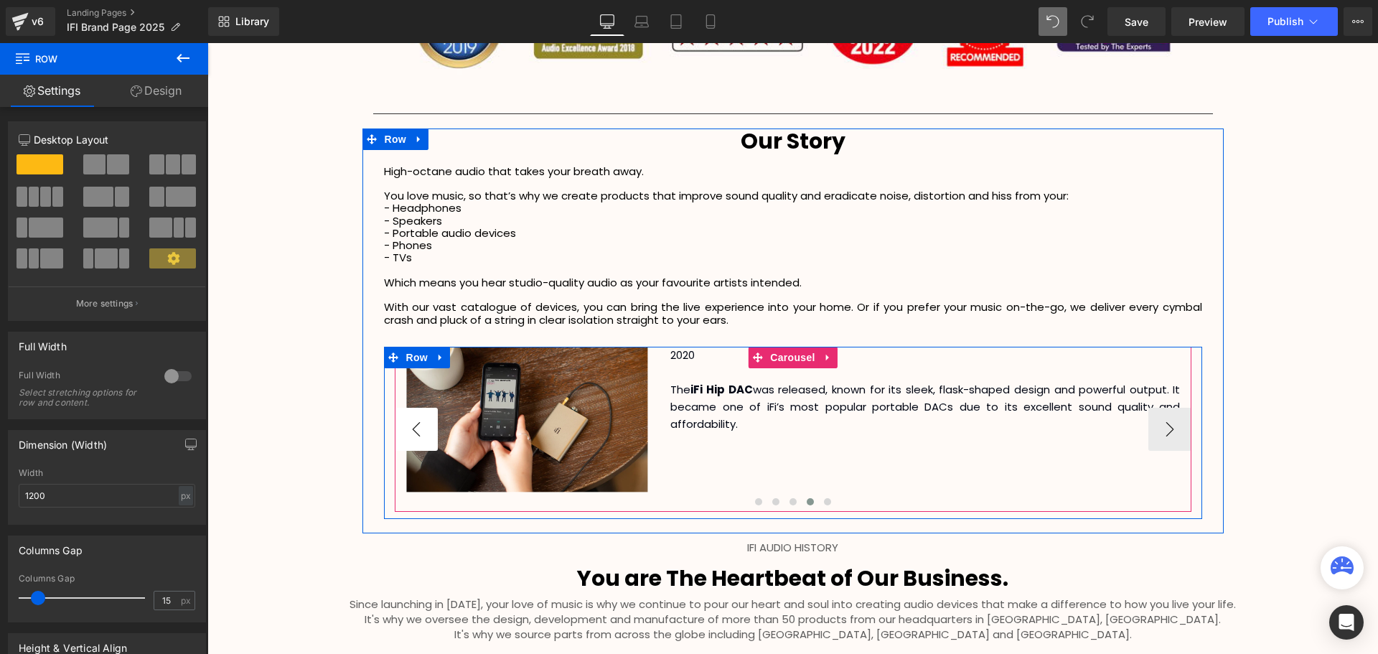
click at [418, 423] on button "‹" at bounding box center [416, 429] width 43 height 43
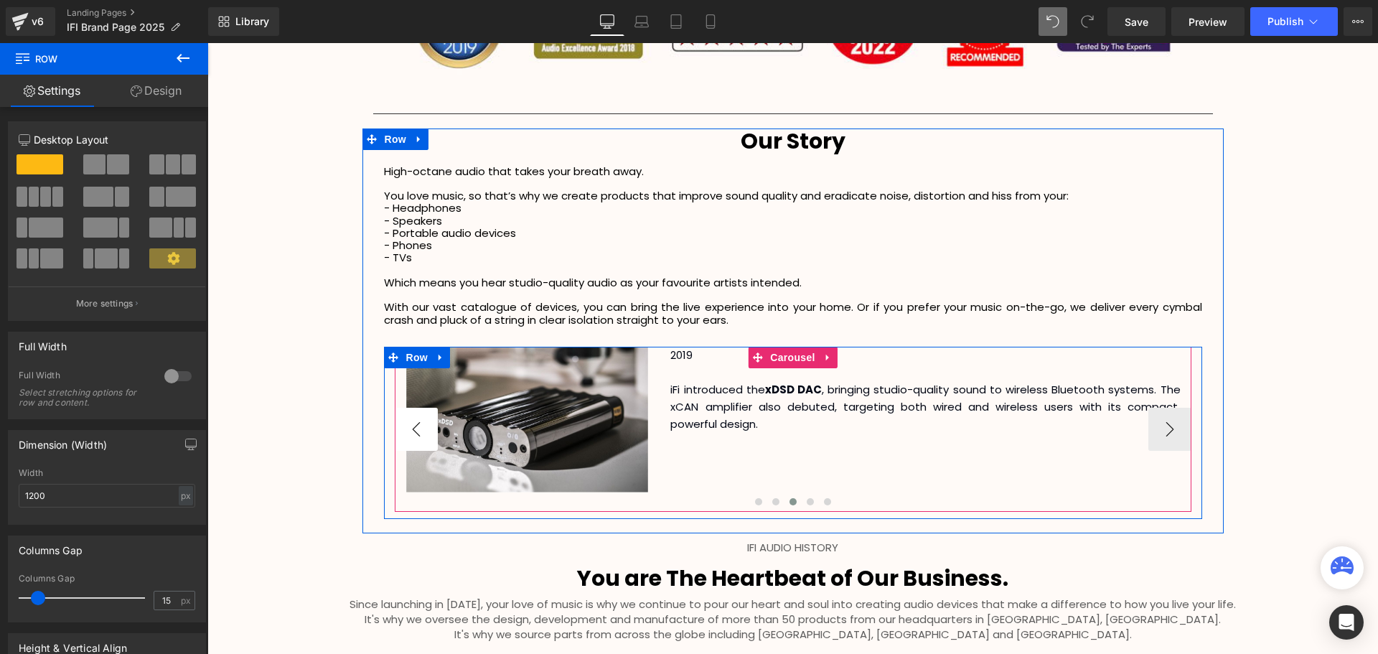
click at [418, 423] on button "‹" at bounding box center [416, 429] width 43 height 43
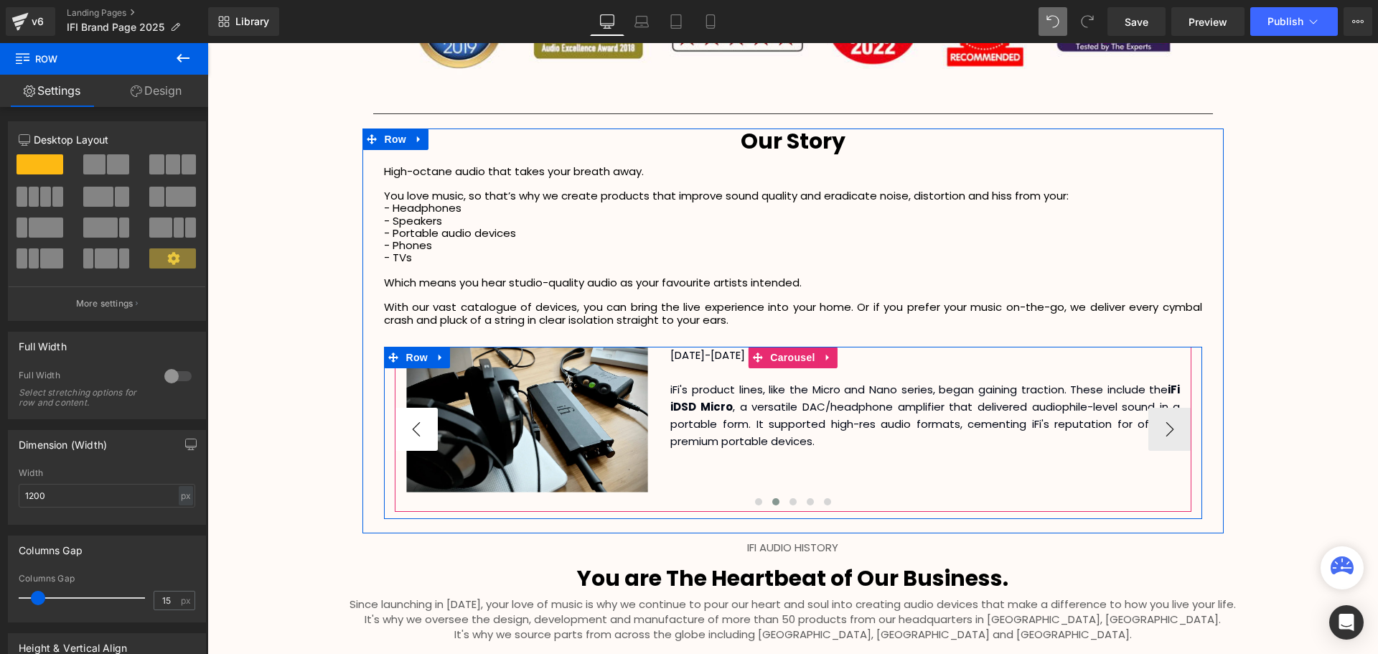
click at [418, 423] on button "‹" at bounding box center [416, 429] width 43 height 43
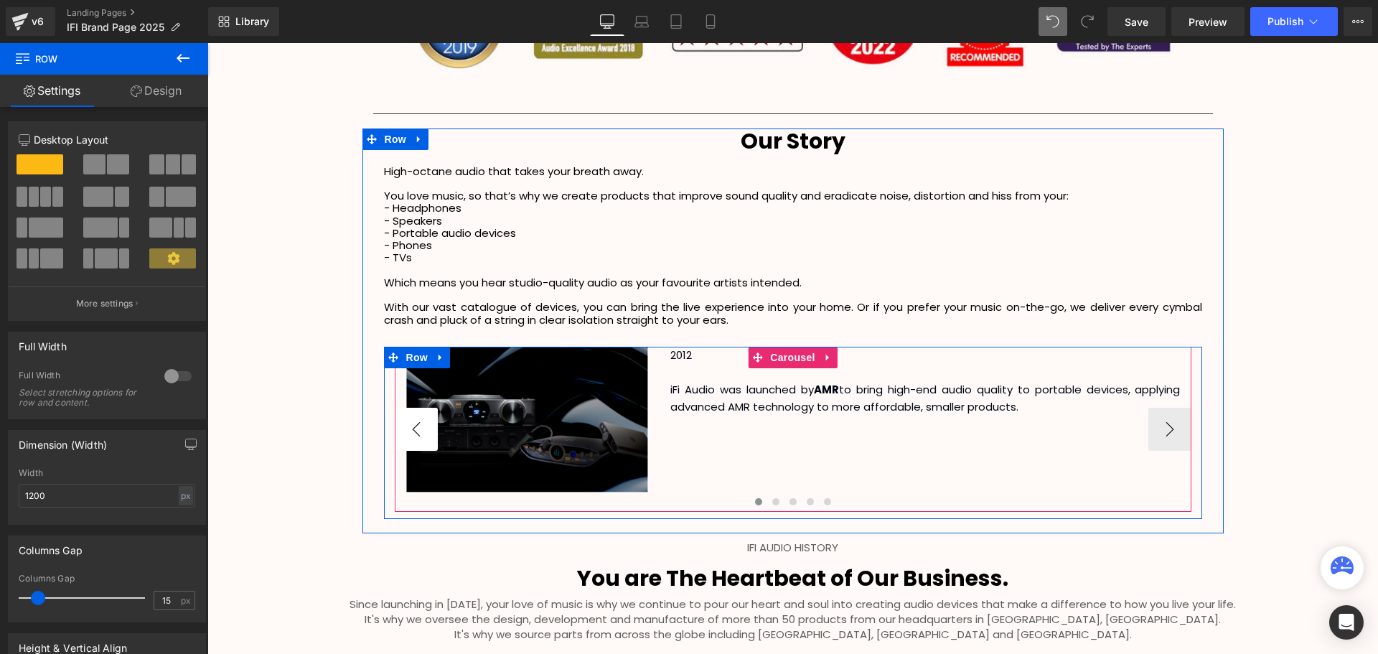
click at [418, 423] on button "‹" at bounding box center [416, 429] width 43 height 43
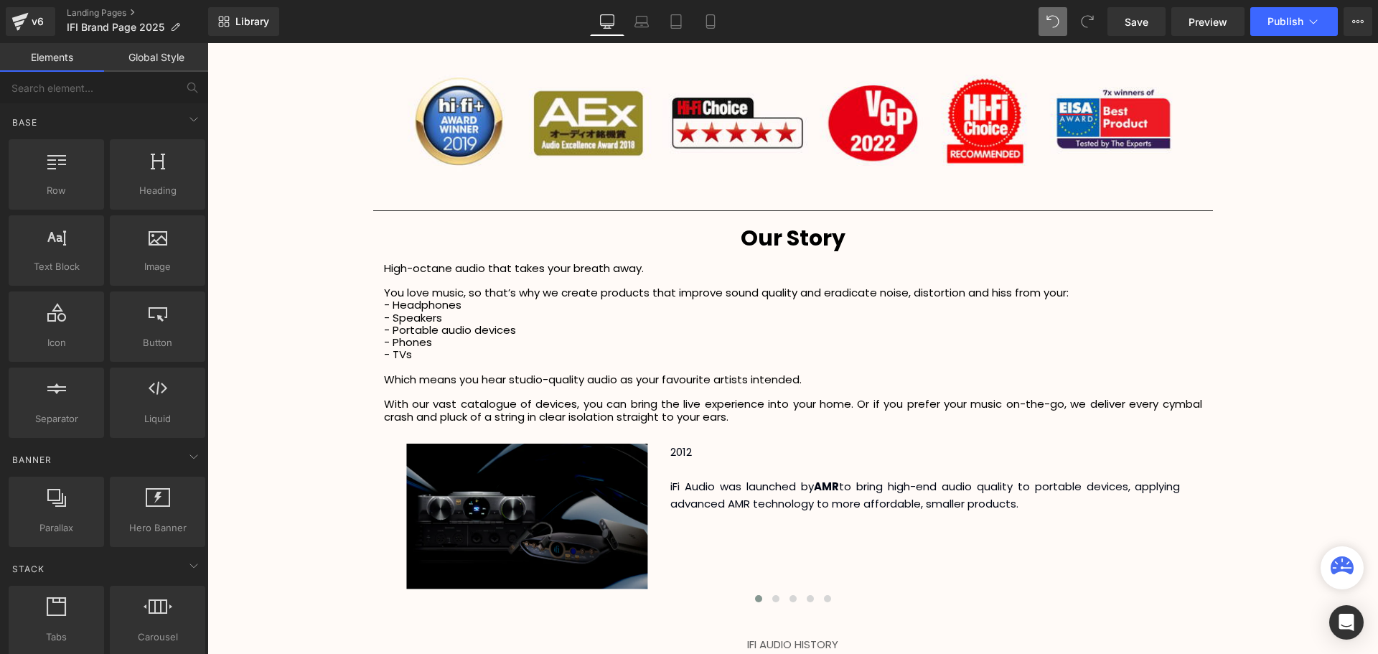
scroll to position [2321, 0]
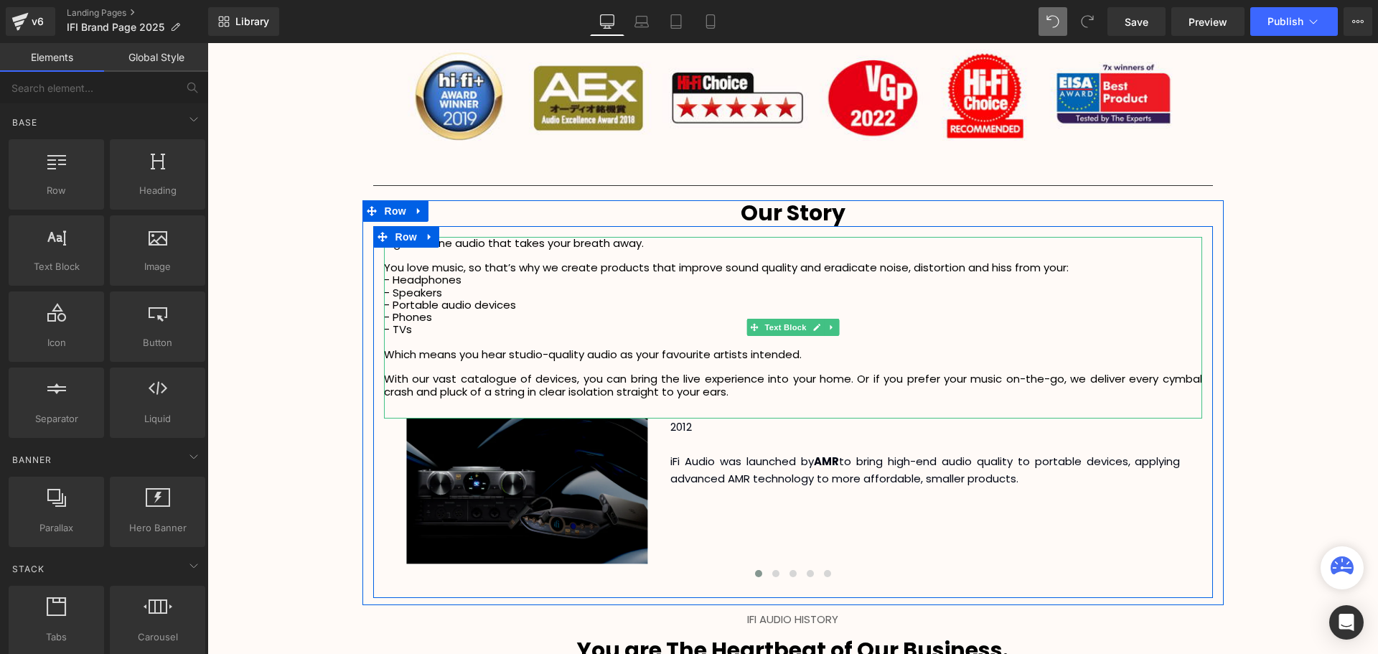
click at [672, 245] on p "High-octane audio that takes your breath away." at bounding box center [793, 243] width 818 height 12
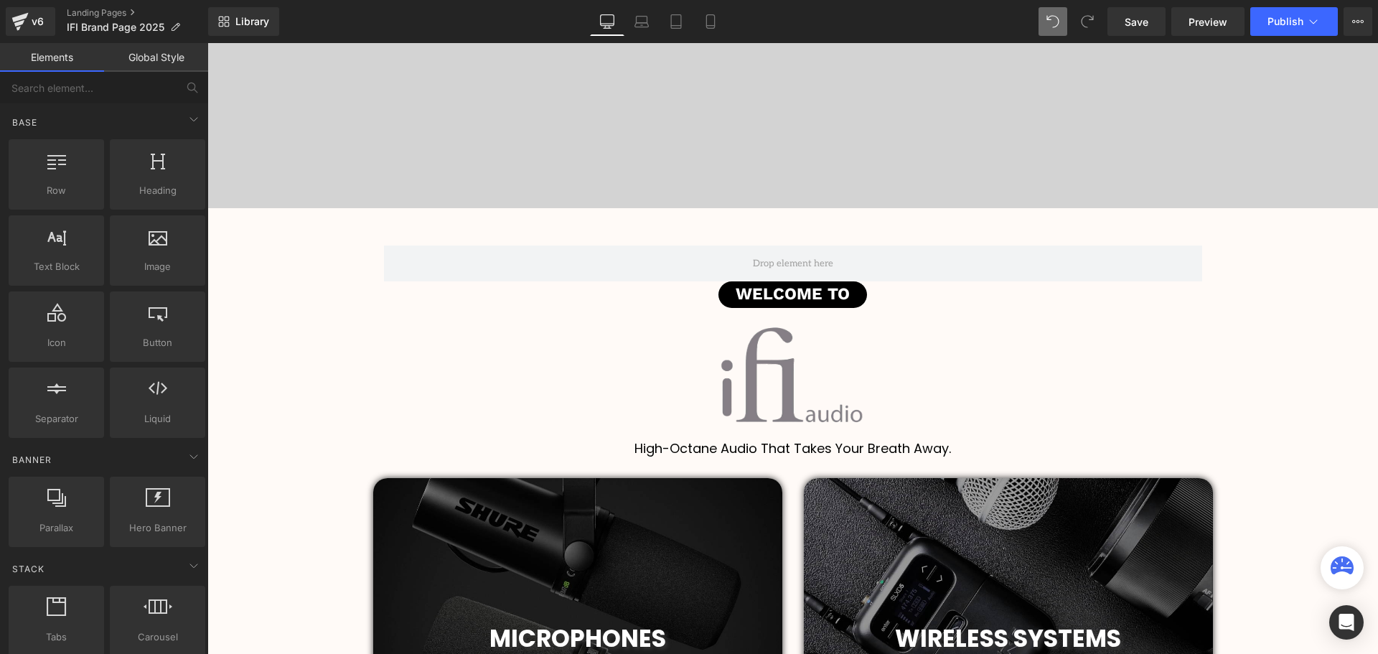
scroll to position [0, 0]
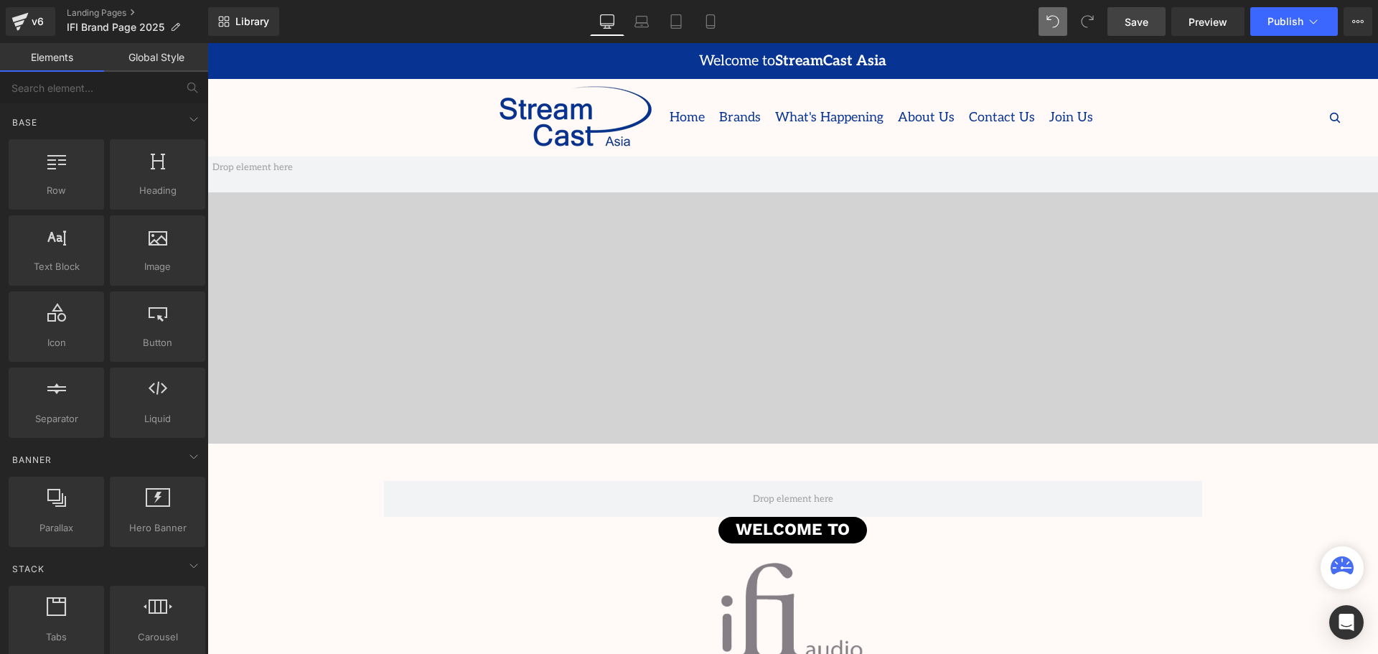
click at [1135, 29] on link "Save" at bounding box center [1136, 21] width 58 height 29
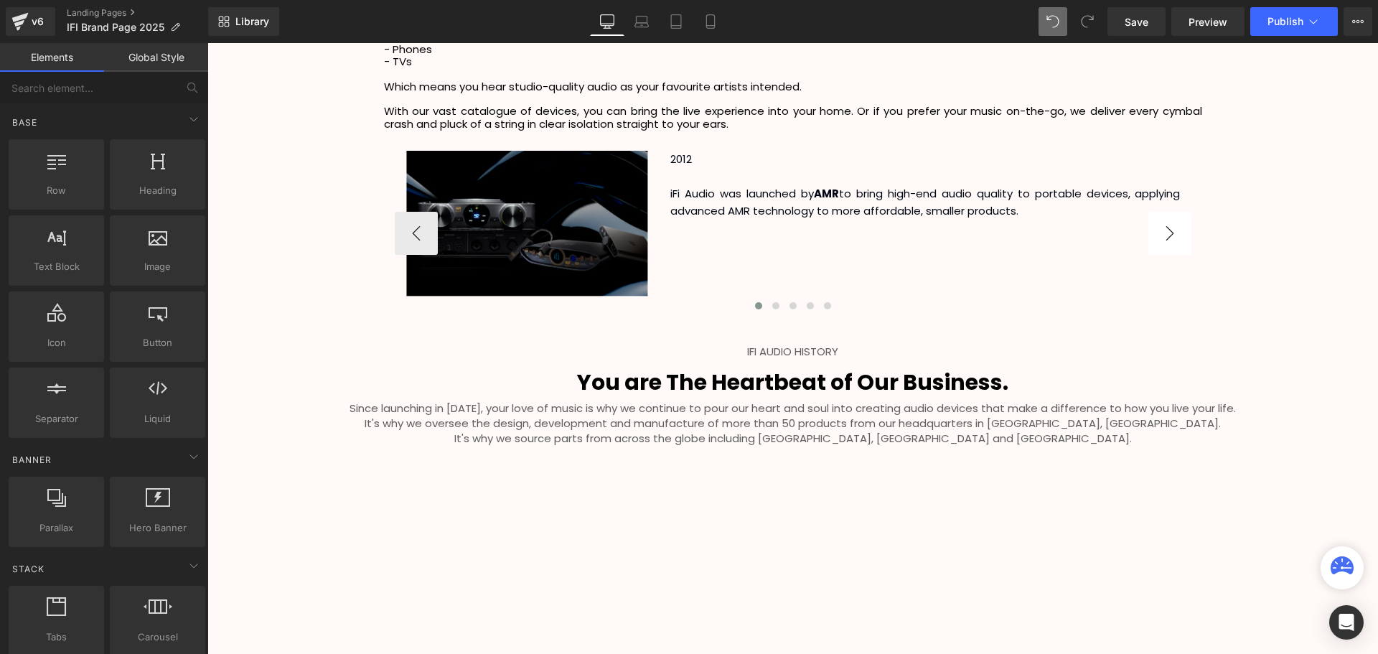
scroll to position [2393, 0]
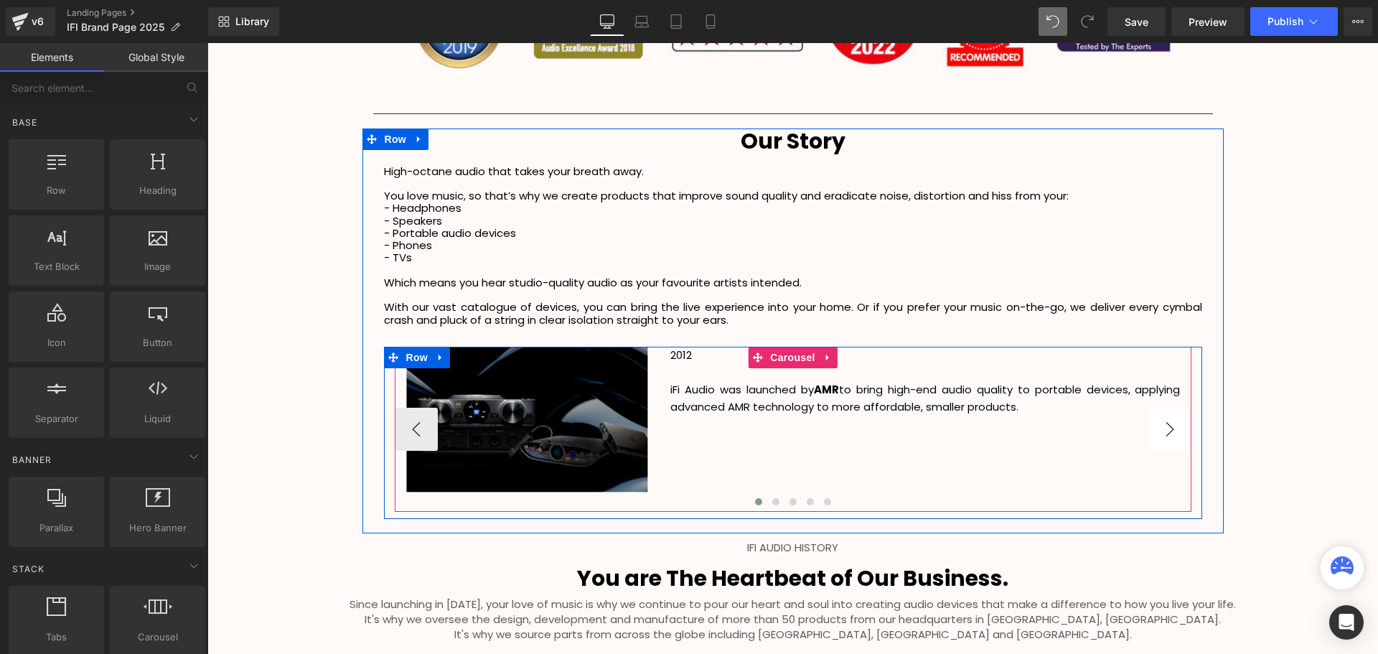
click at [1189, 422] on button "›" at bounding box center [1169, 429] width 43 height 43
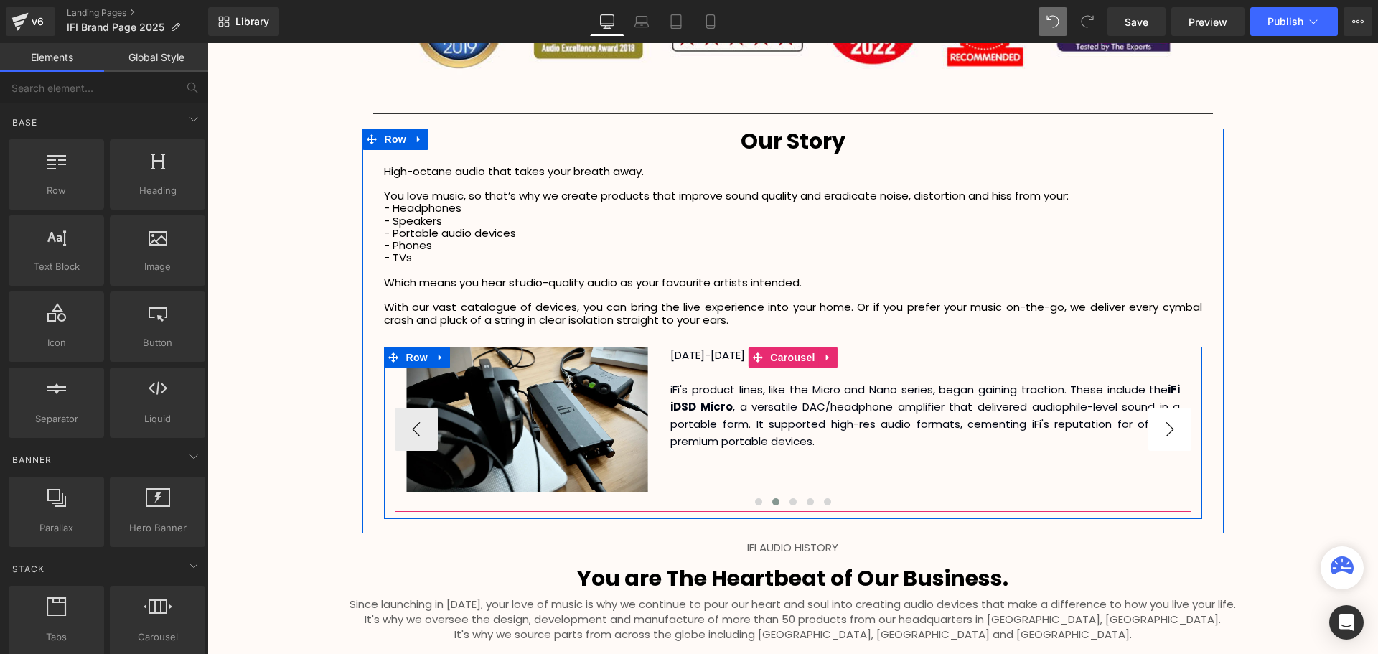
click at [1170, 426] on button "›" at bounding box center [1169, 429] width 43 height 43
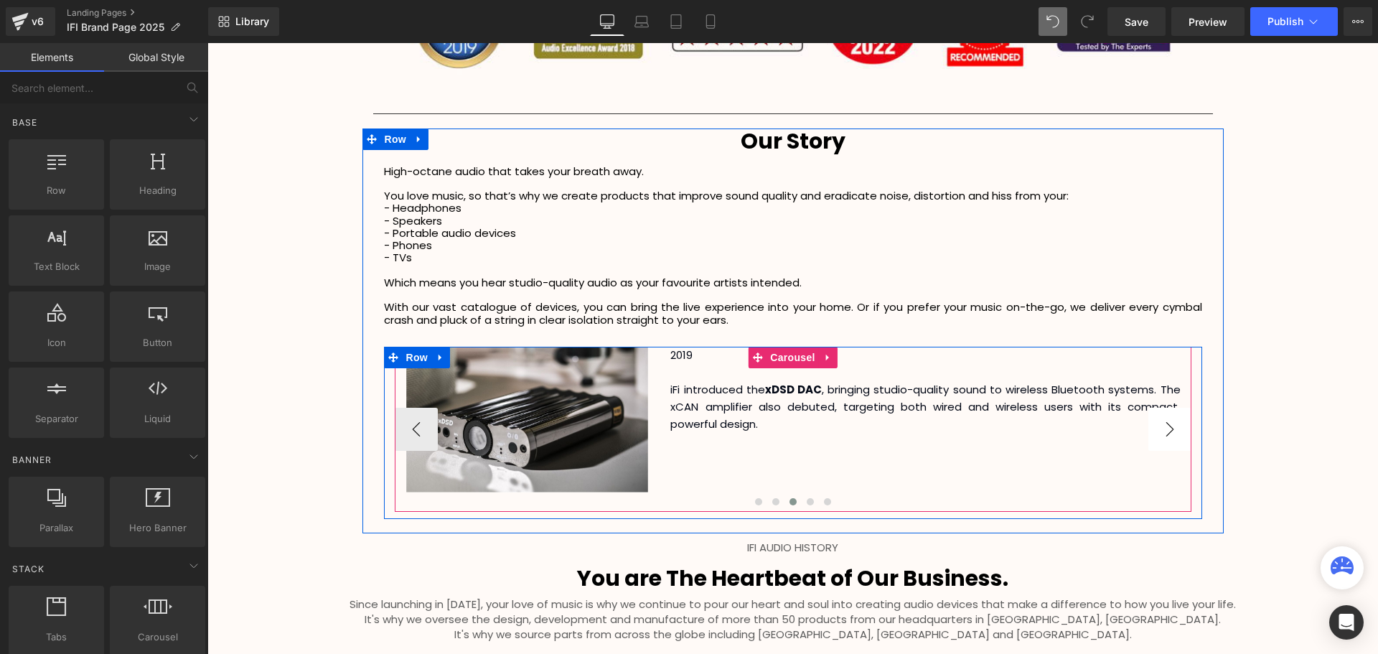
click at [1170, 426] on button "›" at bounding box center [1169, 429] width 43 height 43
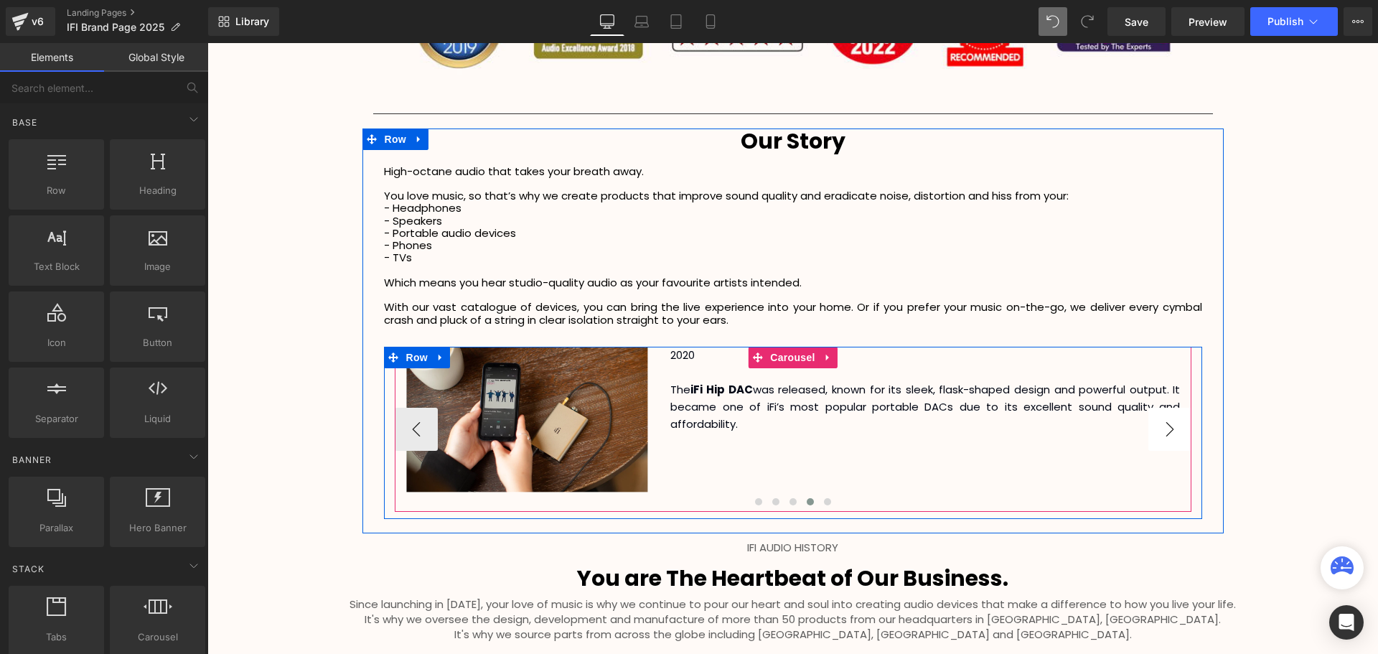
click at [1170, 426] on button "›" at bounding box center [1169, 429] width 43 height 43
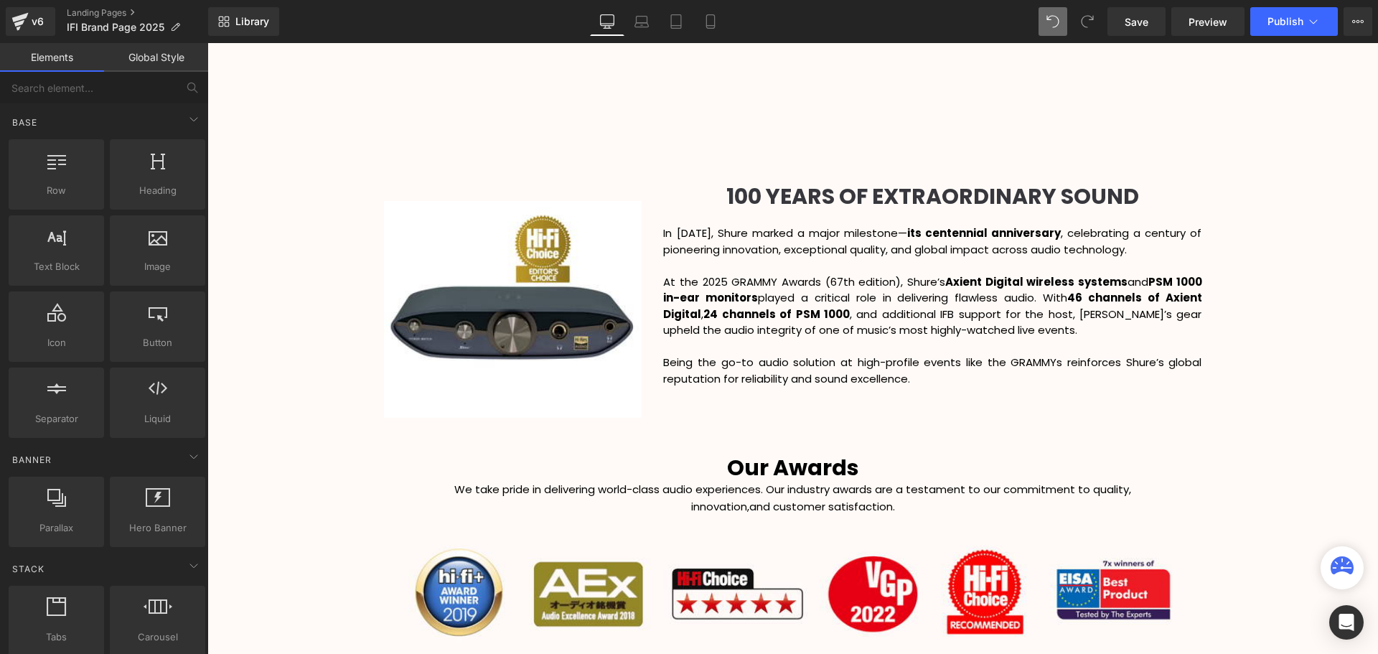
scroll to position [1819, 0]
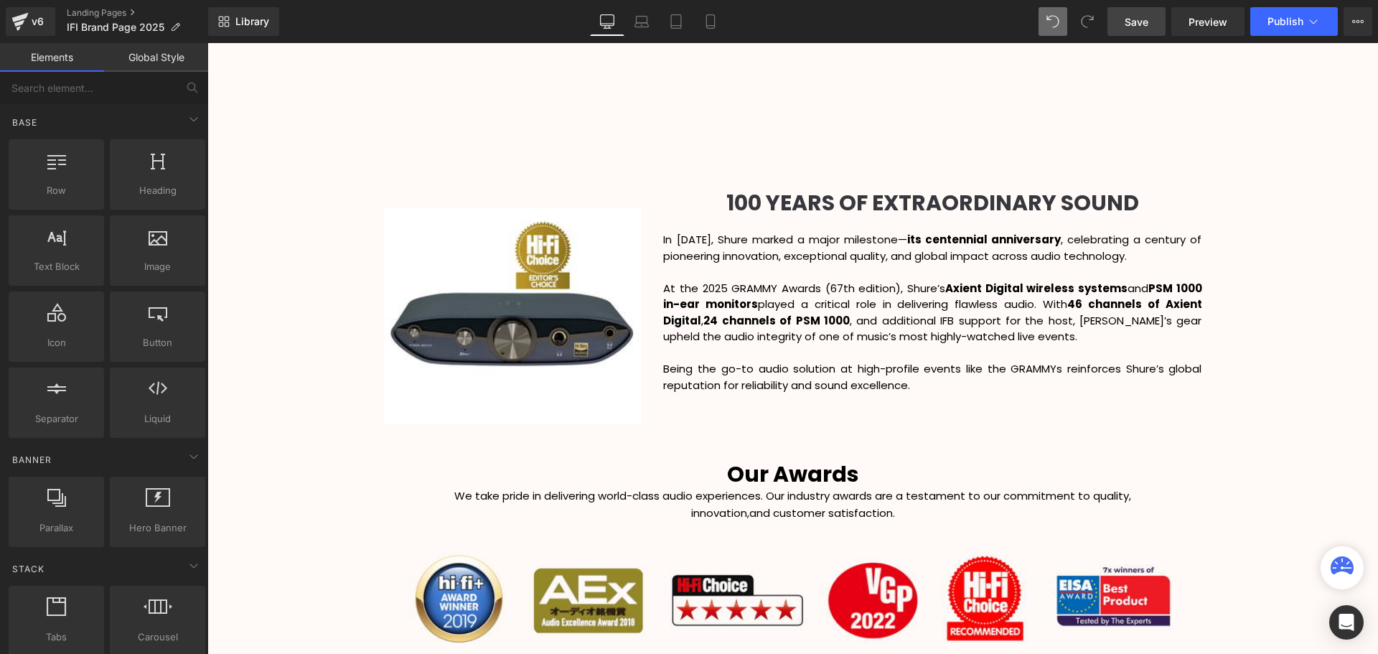
click at [1134, 28] on span "Save" at bounding box center [1137, 21] width 24 height 15
